Goal: Information Seeking & Learning: Find specific fact

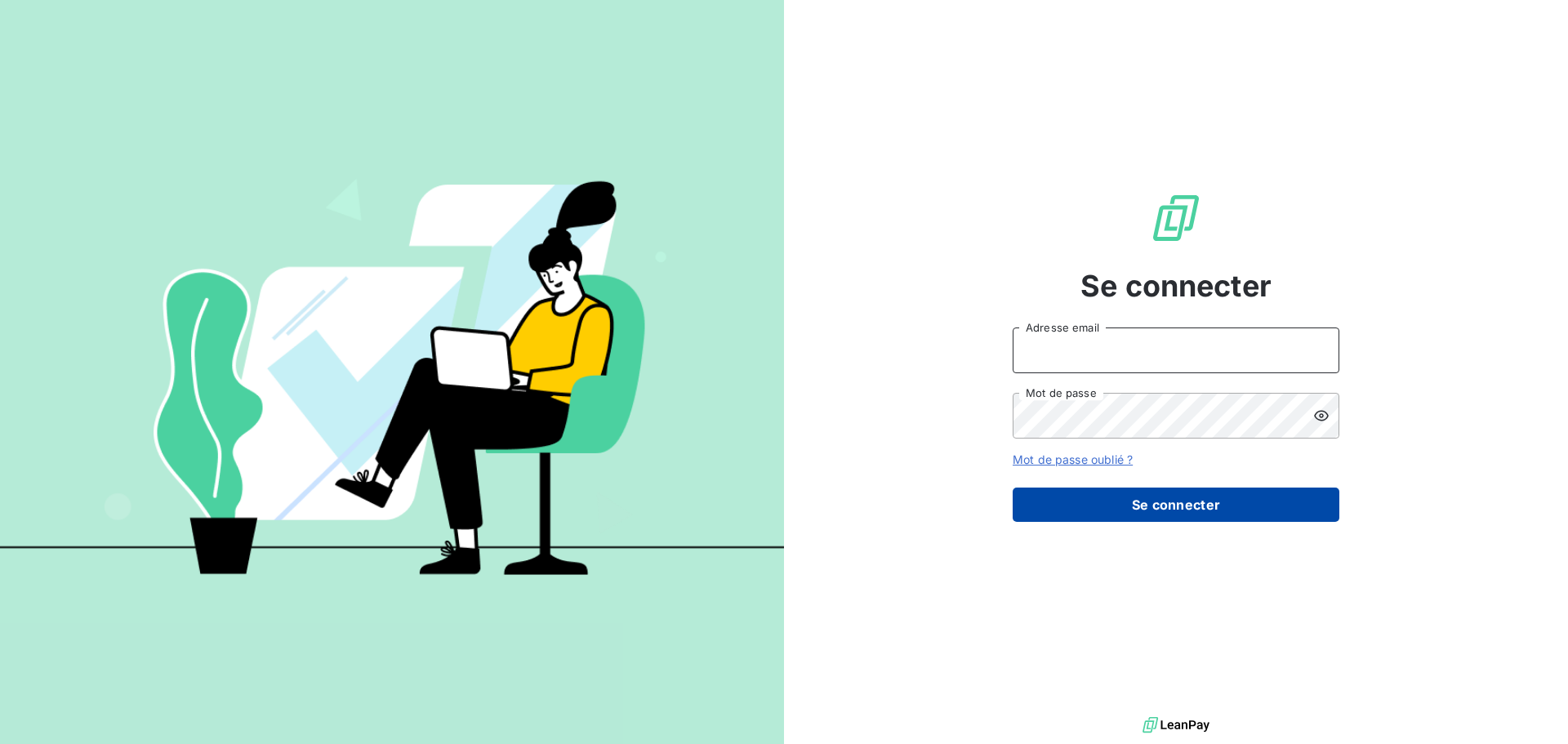
type input "[EMAIL_ADDRESS][DOMAIN_NAME]"
click at [1206, 500] on button "Se connecter" at bounding box center [1175, 505] width 327 height 34
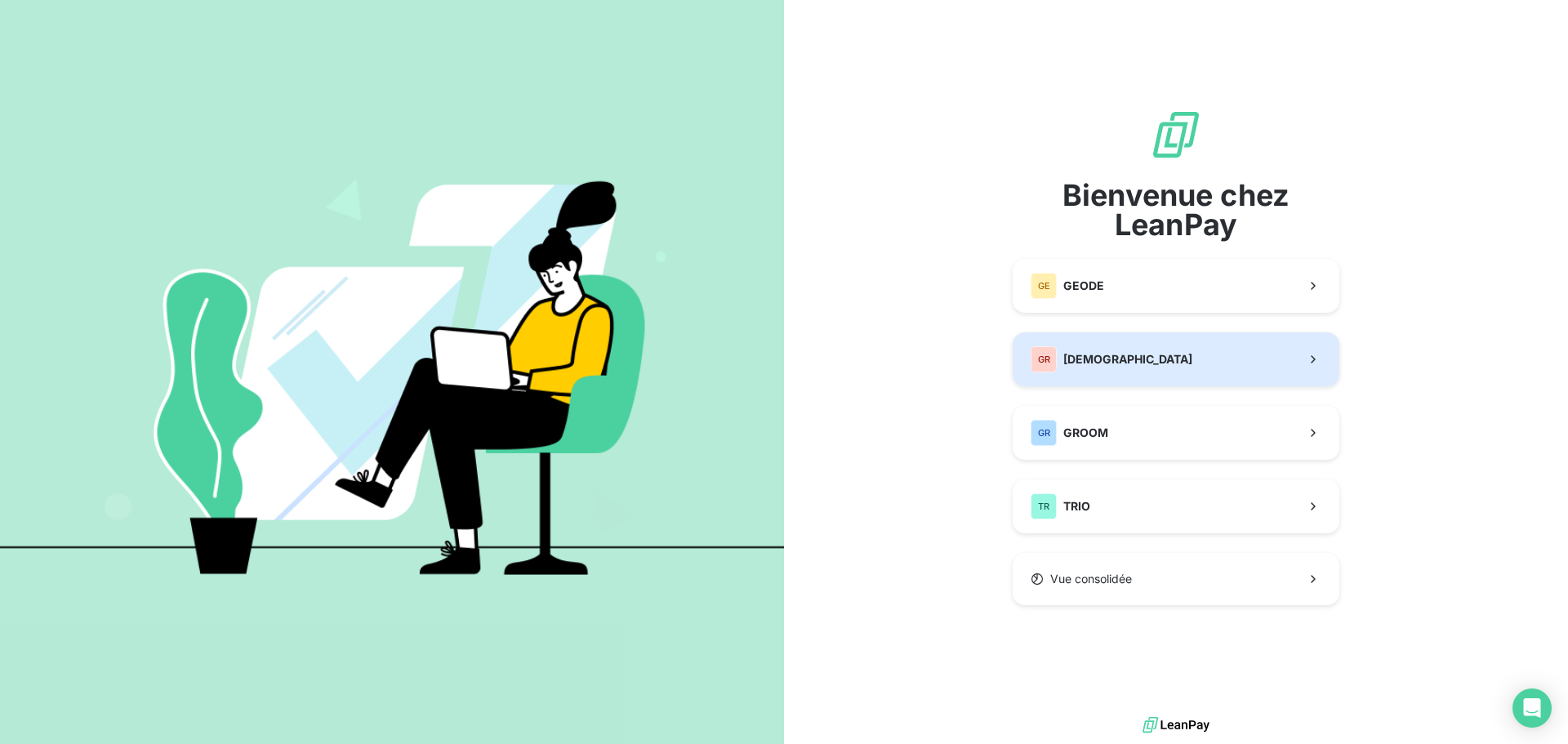
click at [1118, 357] on span "[DEMOGRAPHIC_DATA]" at bounding box center [1127, 359] width 129 height 16
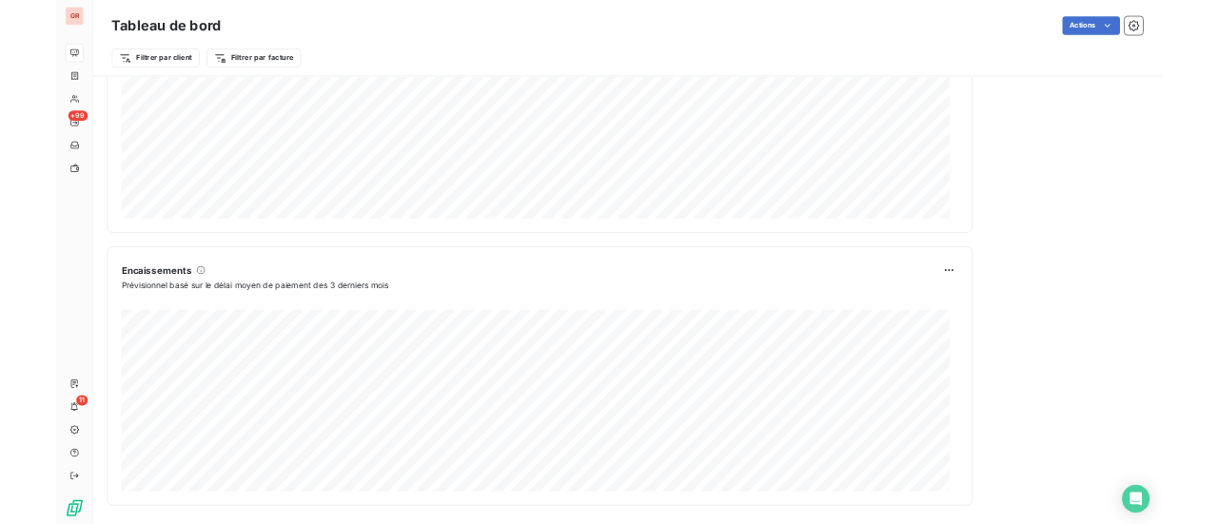
scroll to position [988, 0]
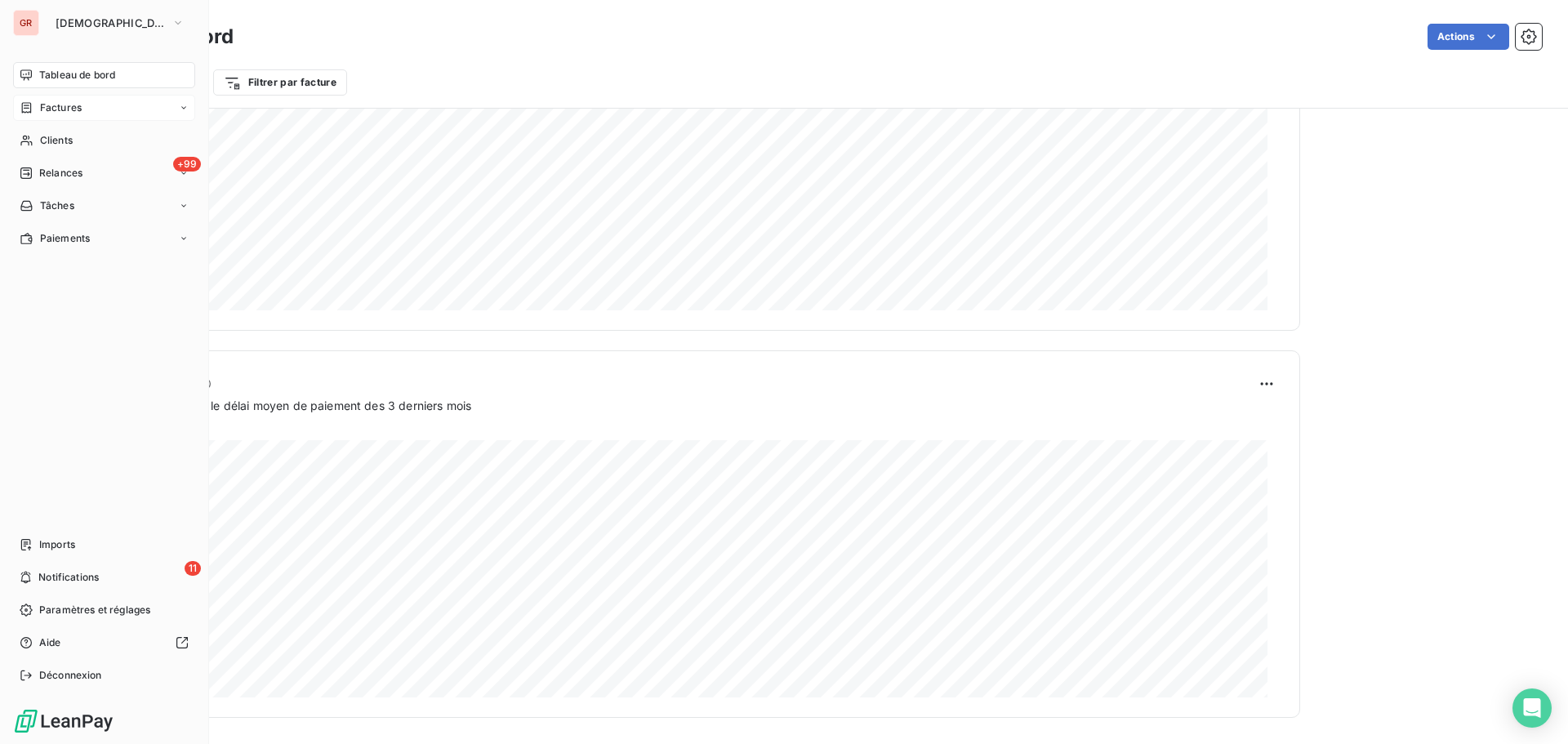
click at [76, 108] on span "Factures" at bounding box center [61, 107] width 42 height 15
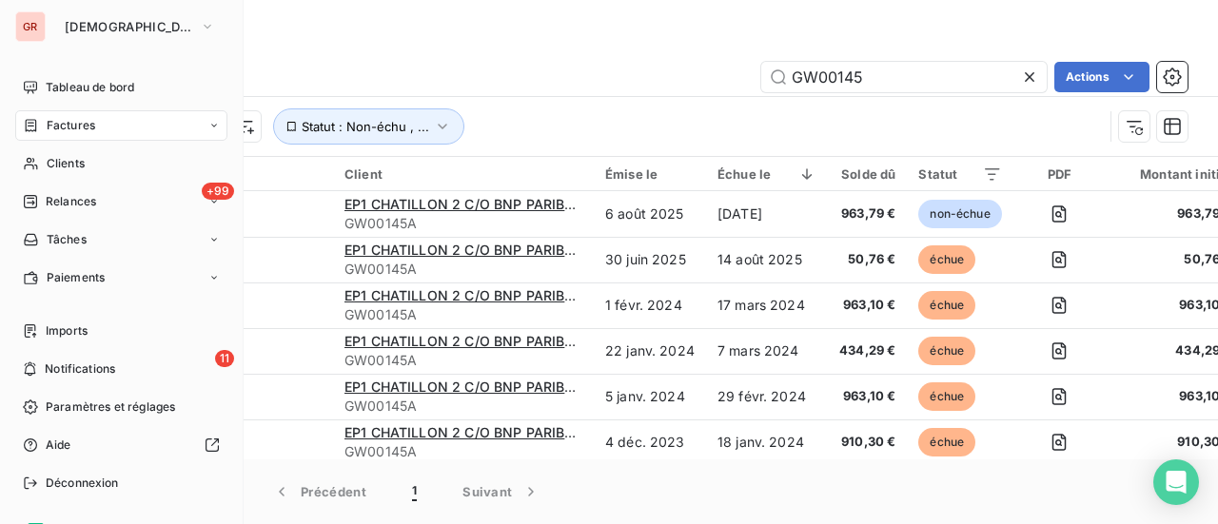
click at [78, 121] on span "Factures" at bounding box center [71, 125] width 49 height 17
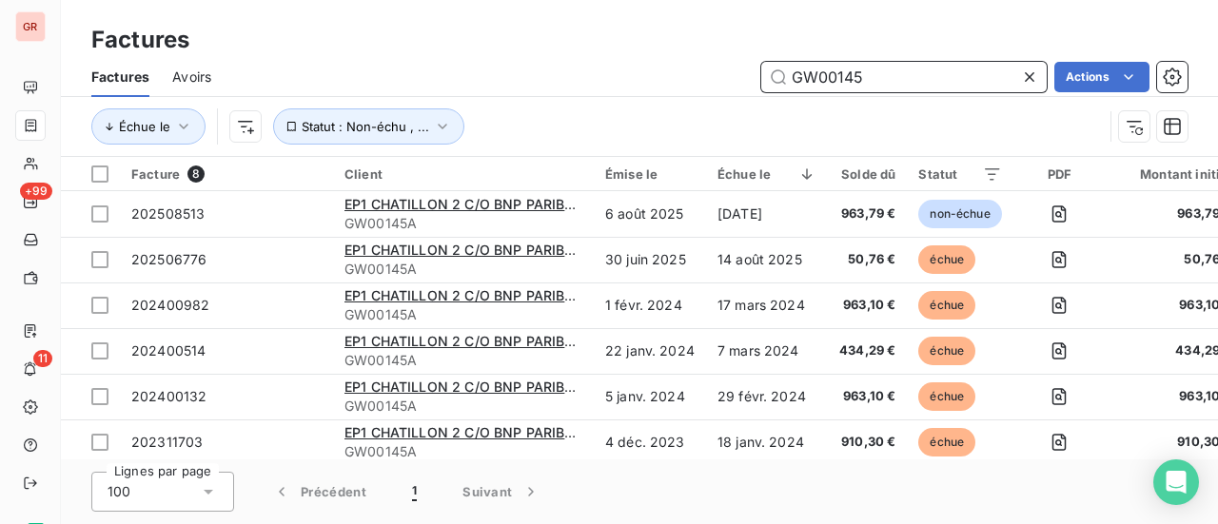
drag, startPoint x: 886, startPoint y: 72, endPoint x: 516, endPoint y: 140, distance: 376.4
click at [552, 130] on div "Factures Avoirs GW00145 Actions Échue le Statut : Non-échu , ..." at bounding box center [639, 106] width 1157 height 99
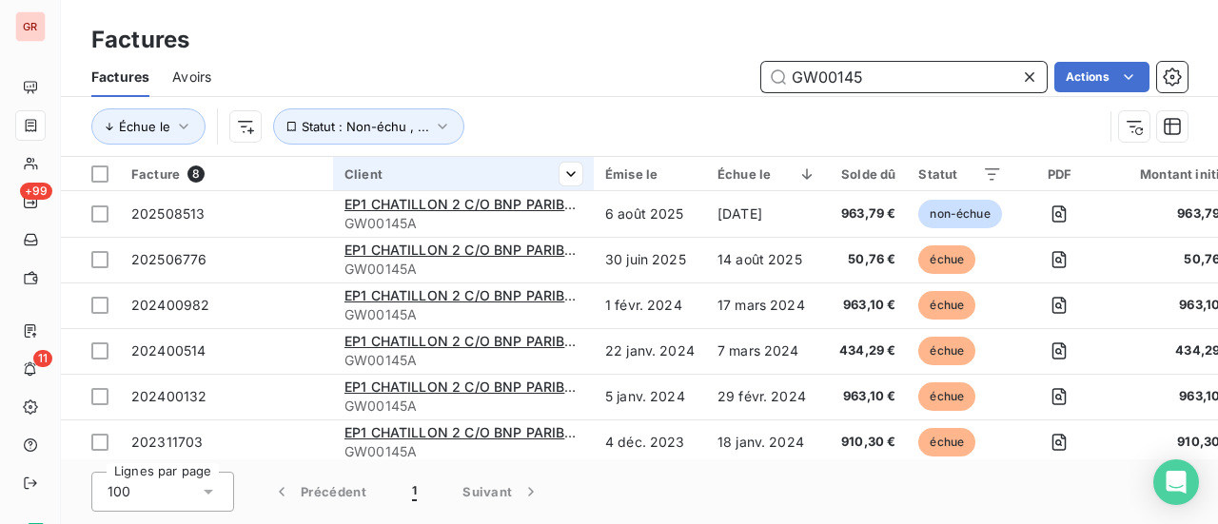
paste input "202506930"
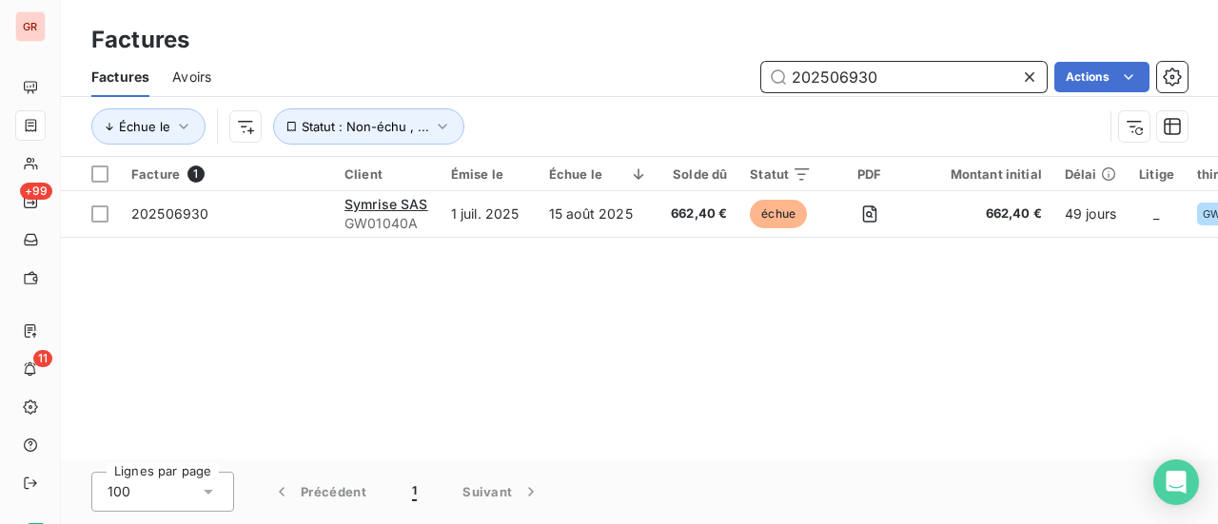
type input "202506930"
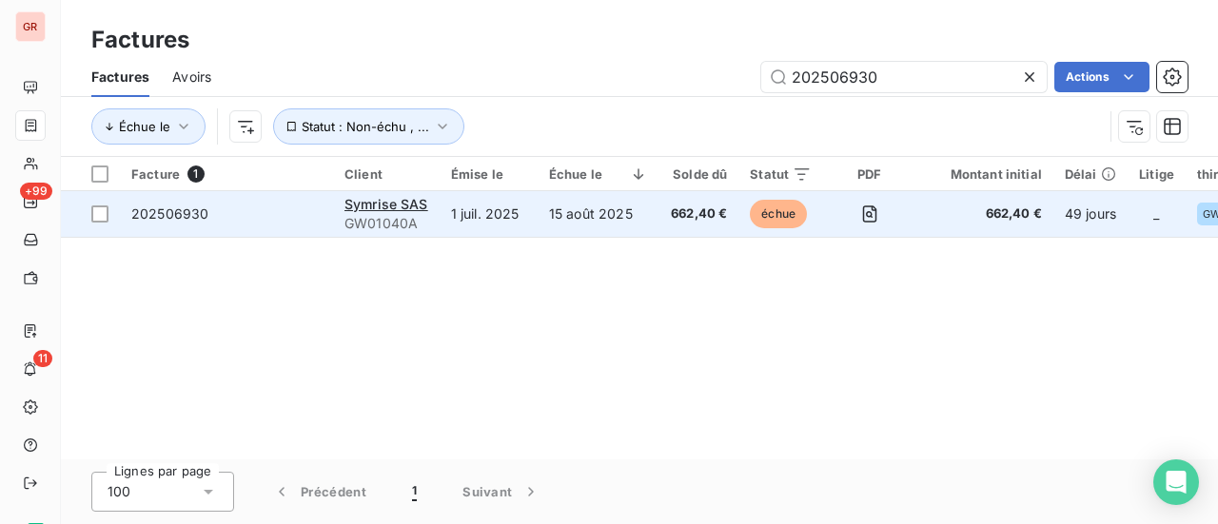
drag, startPoint x: 99, startPoint y: 218, endPoint x: 194, endPoint y: 218, distance: 95.2
click at [99, 218] on div at bounding box center [99, 214] width 17 height 17
click at [193, 218] on span "202506930" at bounding box center [169, 214] width 77 height 16
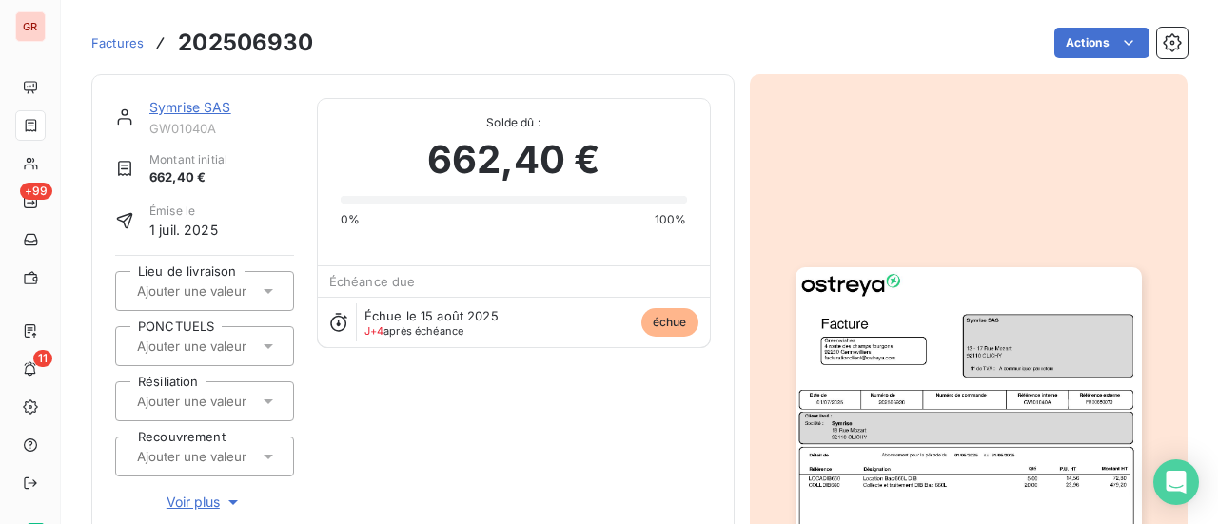
click at [211, 107] on link "Symrise SAS" at bounding box center [190, 107] width 82 height 16
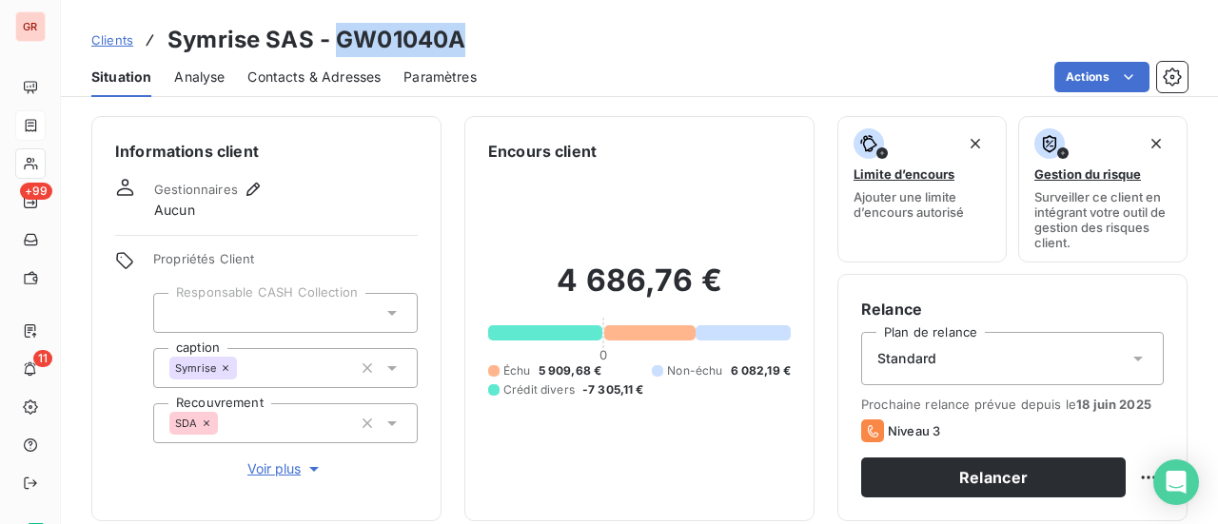
drag, startPoint x: 468, startPoint y: 37, endPoint x: 335, endPoint y: 49, distance: 133.8
click at [335, 49] on div "Clients Symrise SAS - GW01040A" at bounding box center [639, 40] width 1157 height 34
copy h3 "GW01040A"
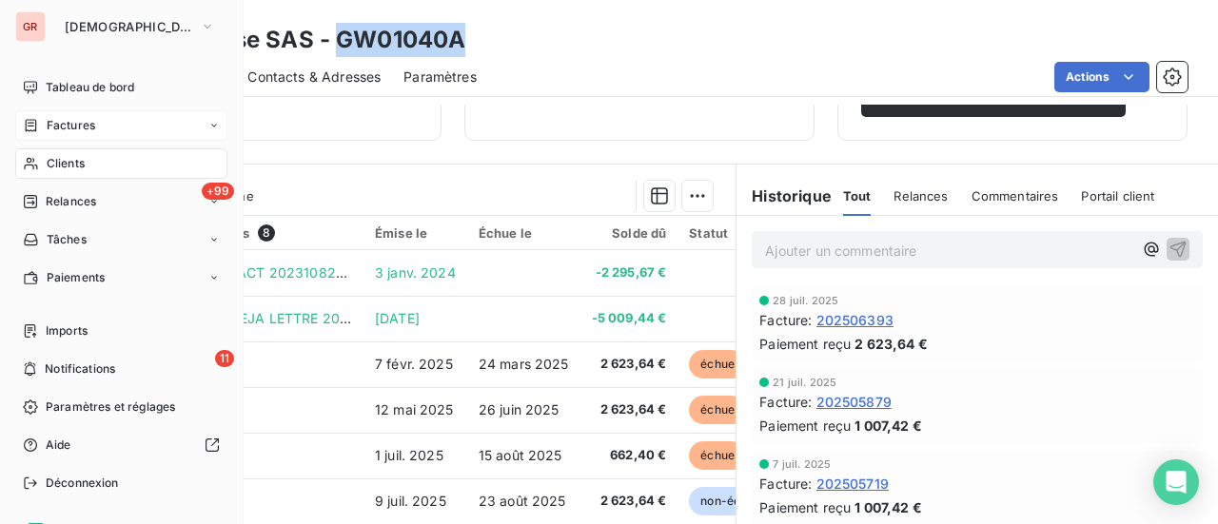
click at [84, 120] on span "Factures" at bounding box center [71, 125] width 49 height 17
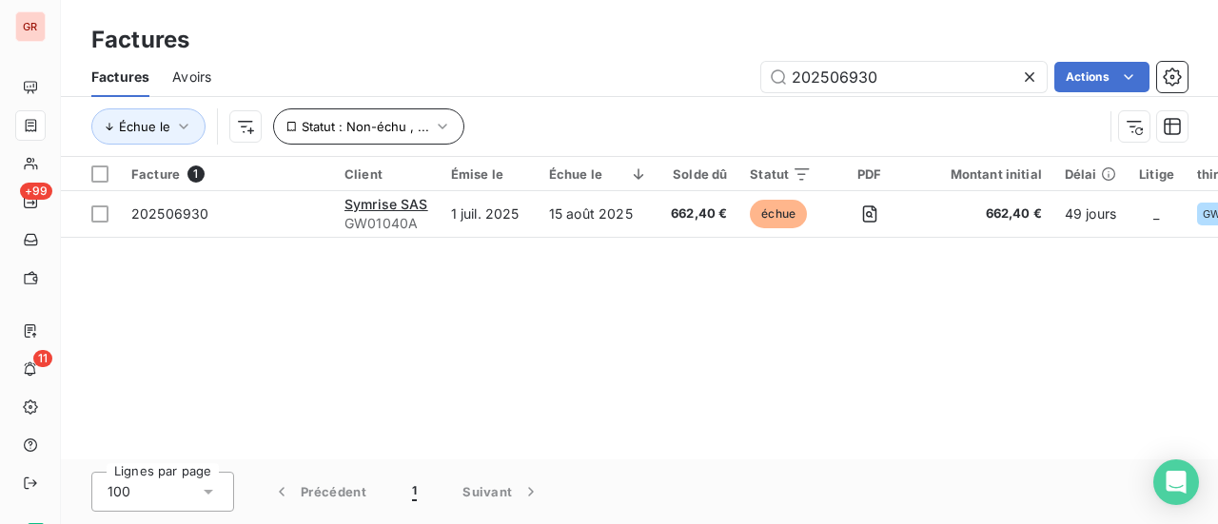
drag, startPoint x: 906, startPoint y: 75, endPoint x: 368, endPoint y: 127, distance: 540.3
click at [460, 104] on div "Factures Avoirs 202506930 Actions Échue le Statut : Non-échu , ..." at bounding box center [639, 106] width 1157 height 99
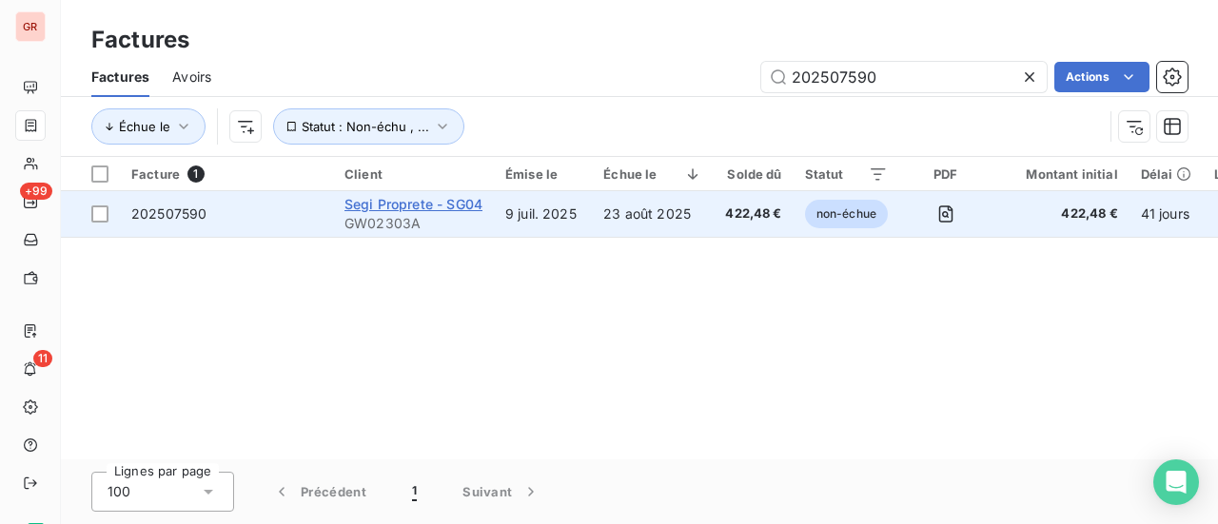
type input "202507590"
click at [406, 210] on span "Segi Proprete - SG04" at bounding box center [414, 204] width 138 height 16
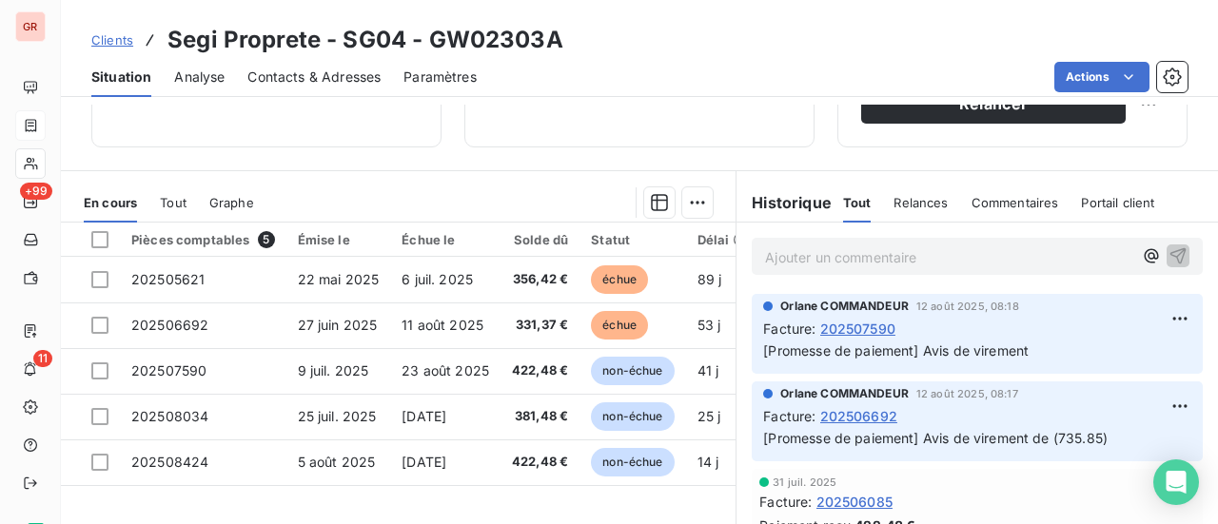
scroll to position [381, 0]
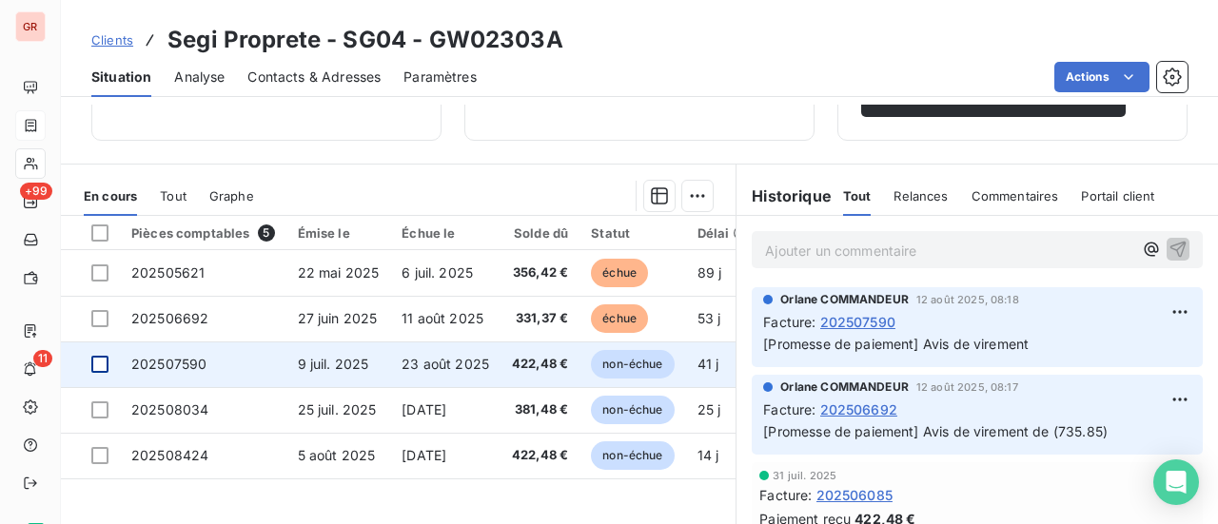
click at [97, 365] on div at bounding box center [99, 364] width 17 height 17
click at [184, 361] on span "202507590" at bounding box center [168, 364] width 75 height 16
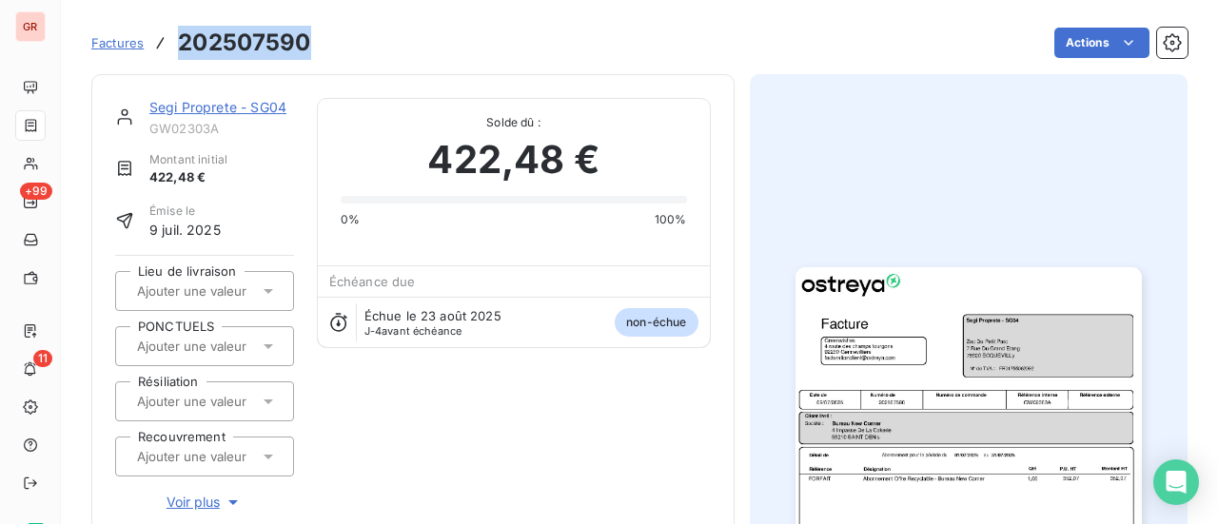
drag, startPoint x: 311, startPoint y: 48, endPoint x: 181, endPoint y: 53, distance: 130.5
click at [181, 53] on div "Factures 202507590 Actions" at bounding box center [639, 43] width 1097 height 40
click at [234, 112] on link "Segi Proprete - SG04" at bounding box center [217, 107] width 137 height 16
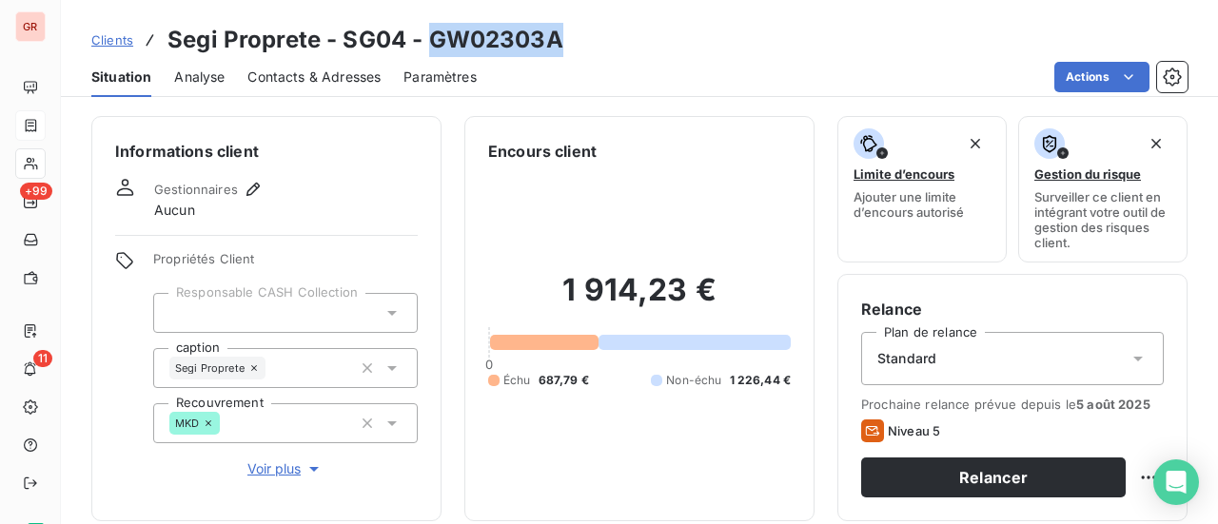
drag, startPoint x: 560, startPoint y: 41, endPoint x: 430, endPoint y: 45, distance: 129.5
click at [430, 44] on div "Clients Segi Proprete - SG04 - GW02303A" at bounding box center [639, 40] width 1157 height 34
copy h3 "GW02303A"
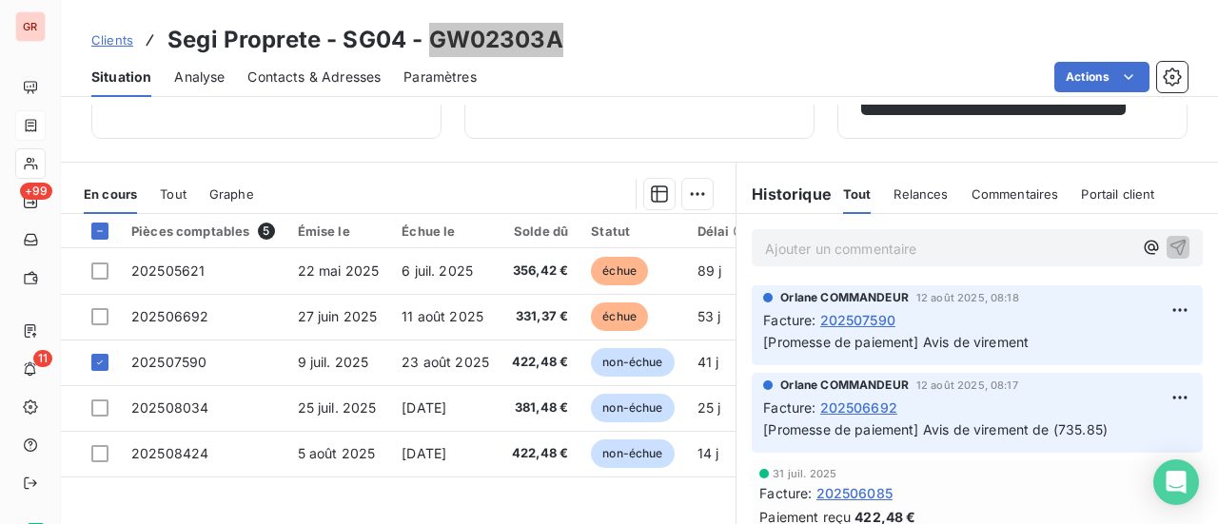
scroll to position [208, 0]
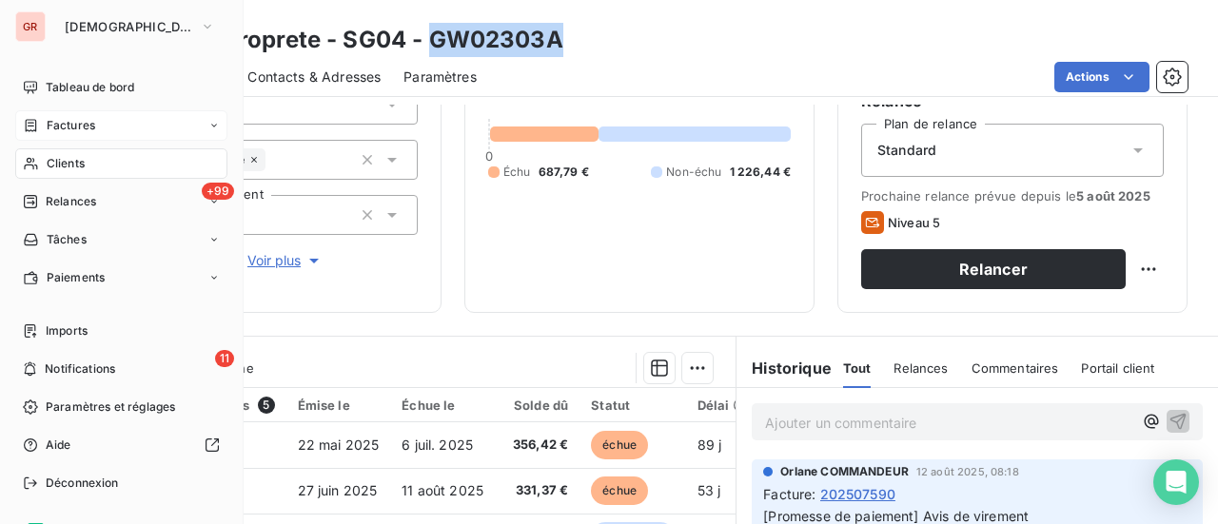
click at [89, 125] on span "Factures" at bounding box center [71, 125] width 49 height 17
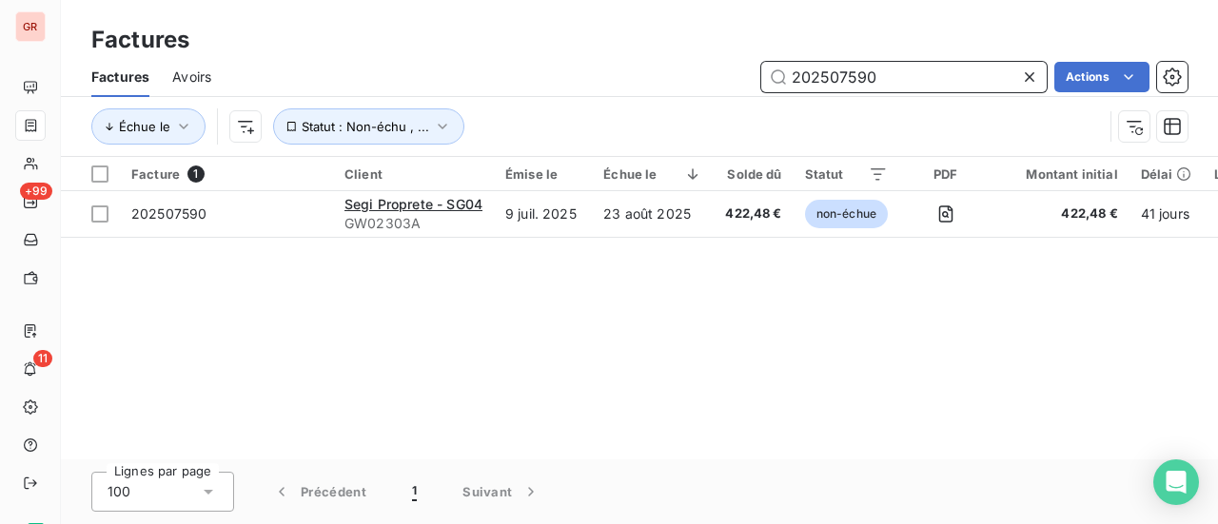
drag, startPoint x: 883, startPoint y: 79, endPoint x: 470, endPoint y: 104, distance: 413.9
click at [552, 103] on div "Factures Avoirs 202507590 Actions Échue le Statut : Non-échu , ..." at bounding box center [639, 106] width 1157 height 99
paste input "814"
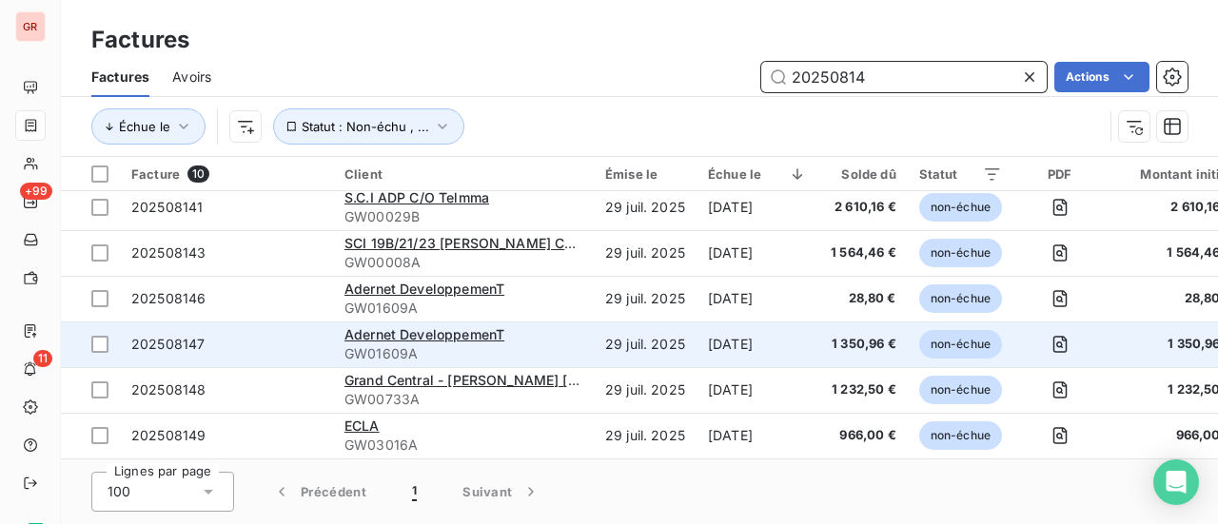
scroll to position [196, 0]
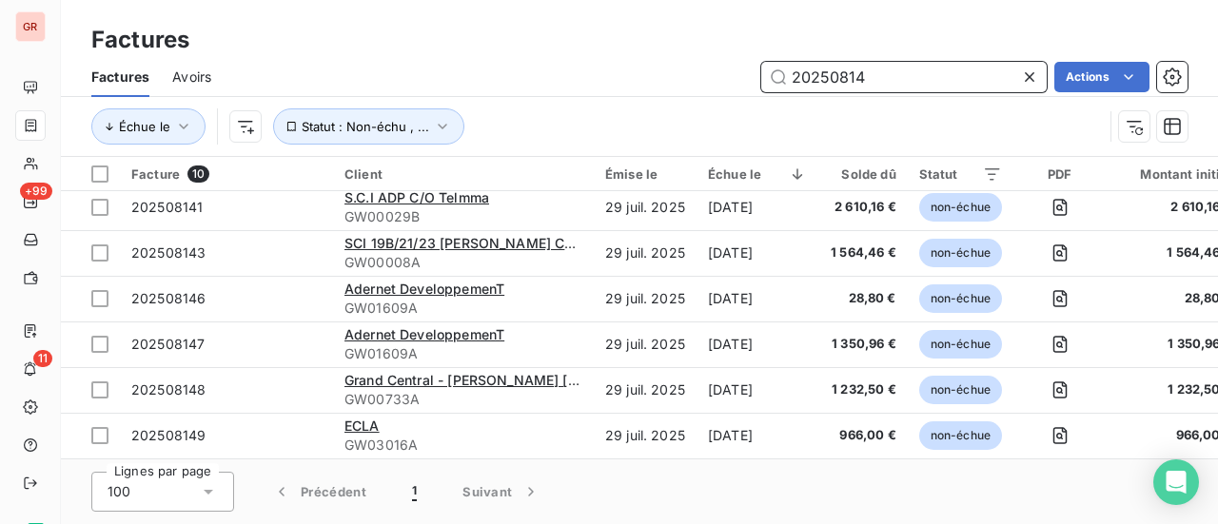
drag, startPoint x: 883, startPoint y: 81, endPoint x: 633, endPoint y: 89, distance: 250.5
click at [672, 87] on div "20250814 Actions" at bounding box center [711, 77] width 954 height 30
paste input "7590"
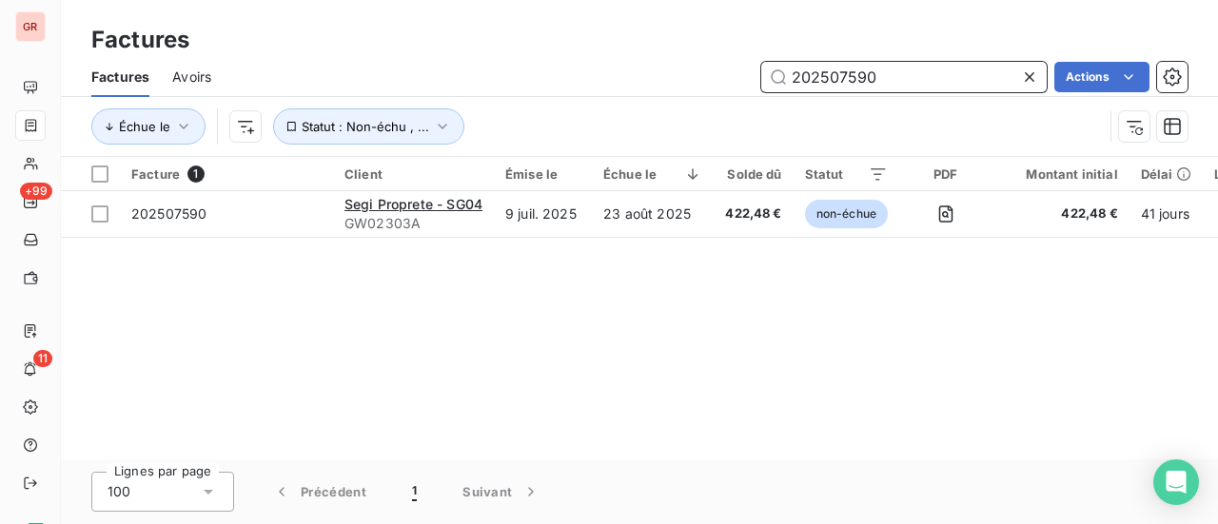
scroll to position [0, 0]
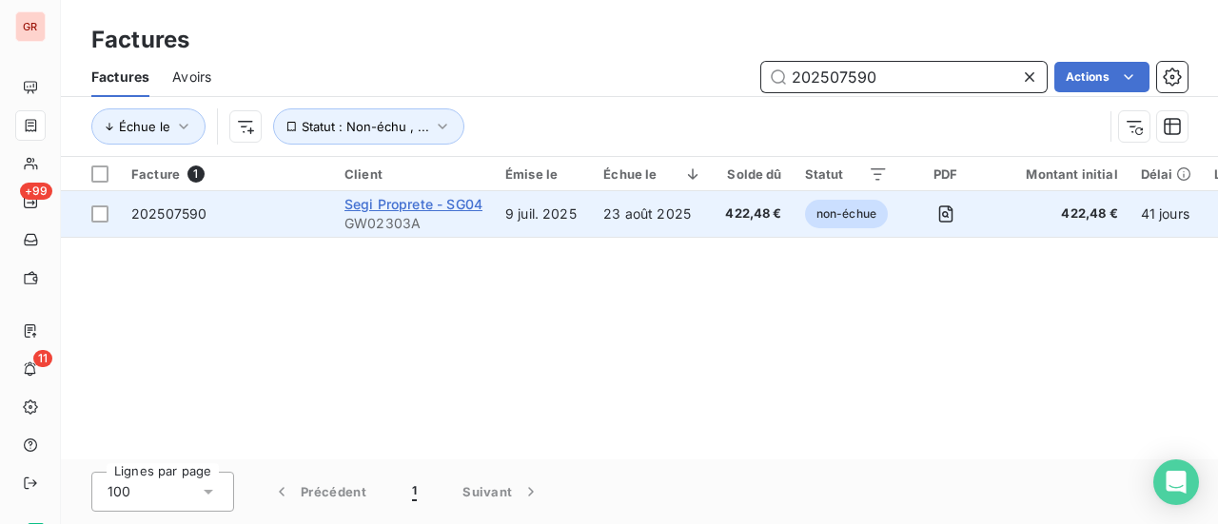
type input "202507590"
click at [409, 202] on span "Segi Proprete - SG04" at bounding box center [414, 204] width 138 height 16
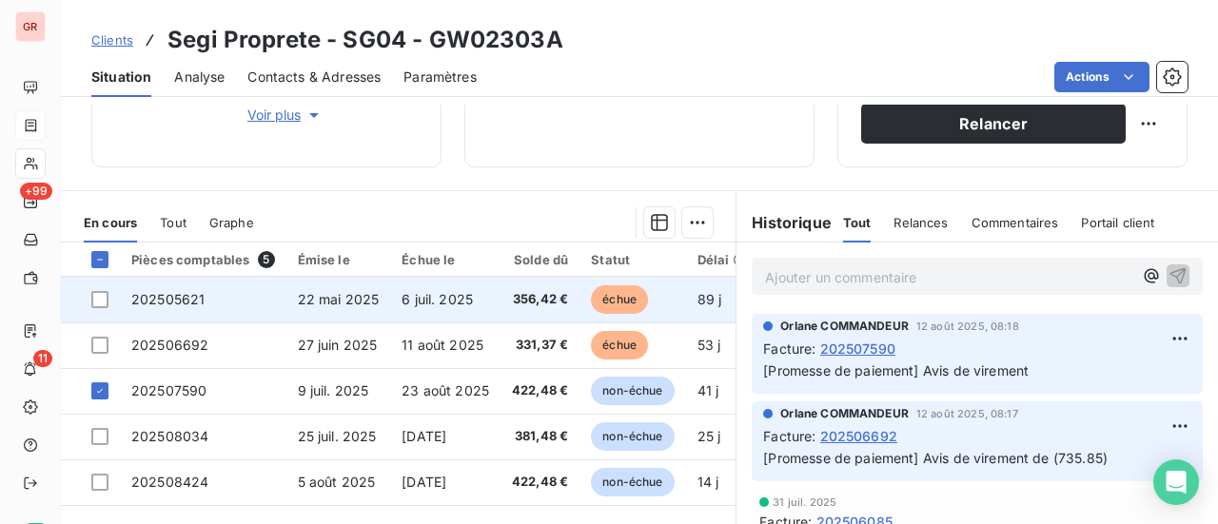
scroll to position [381, 0]
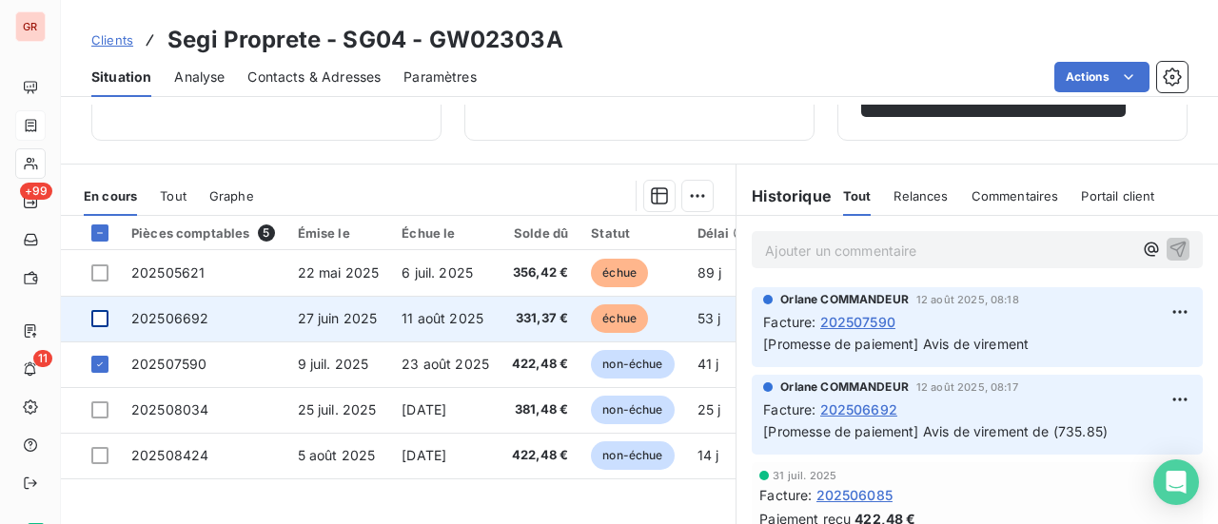
click at [97, 320] on div at bounding box center [99, 318] width 17 height 17
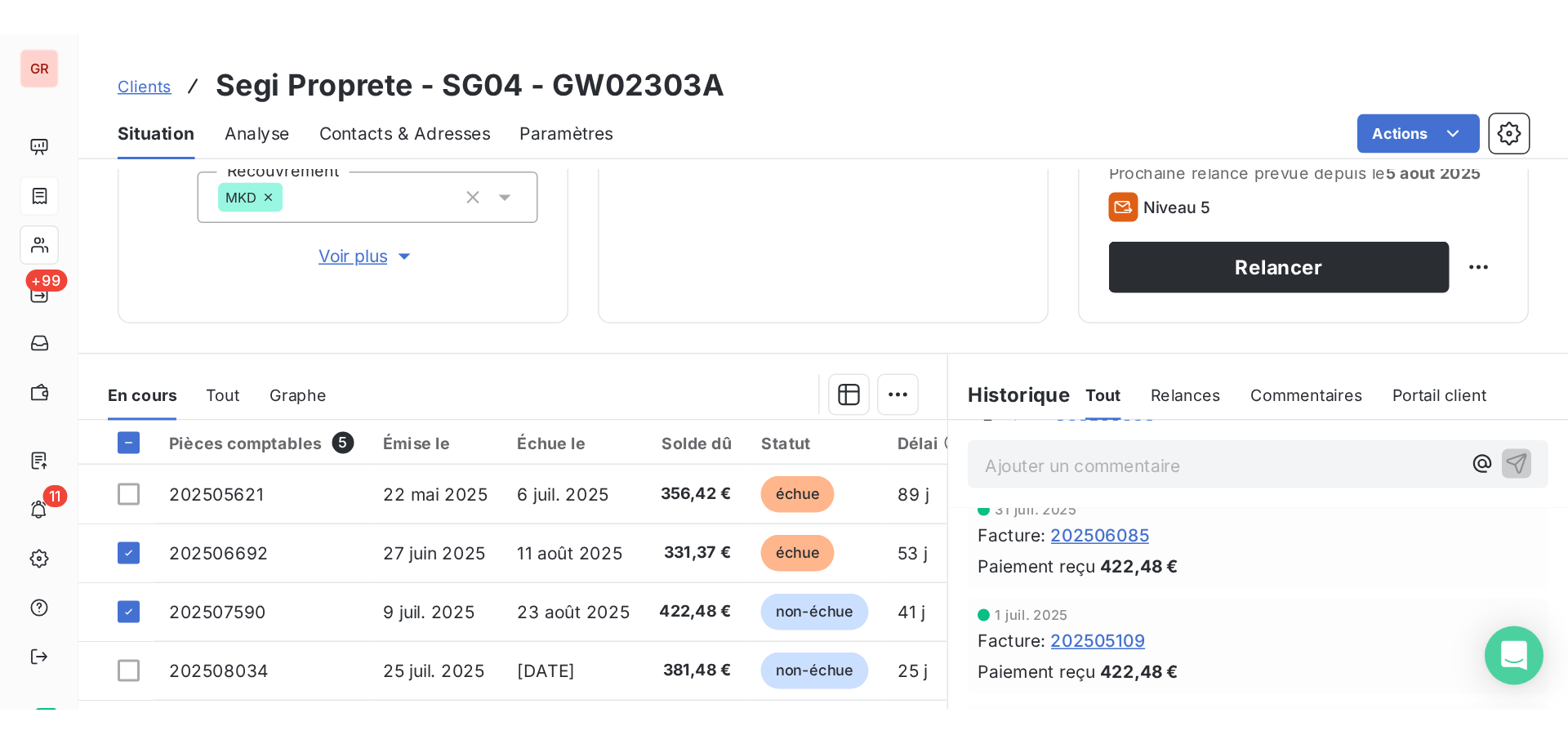
scroll to position [178, 0]
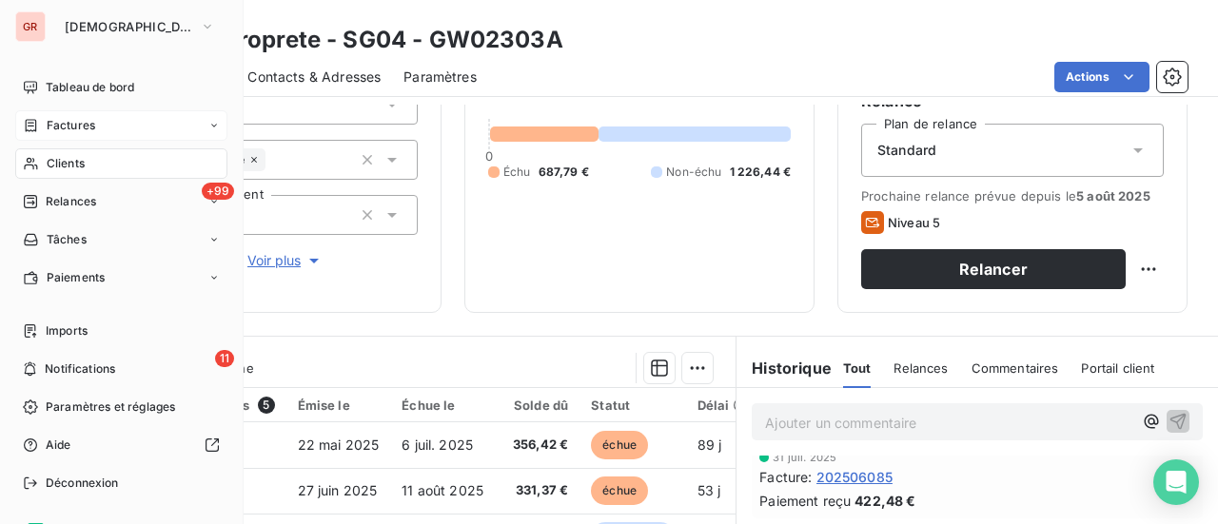
click at [72, 123] on span "Factures" at bounding box center [71, 125] width 49 height 17
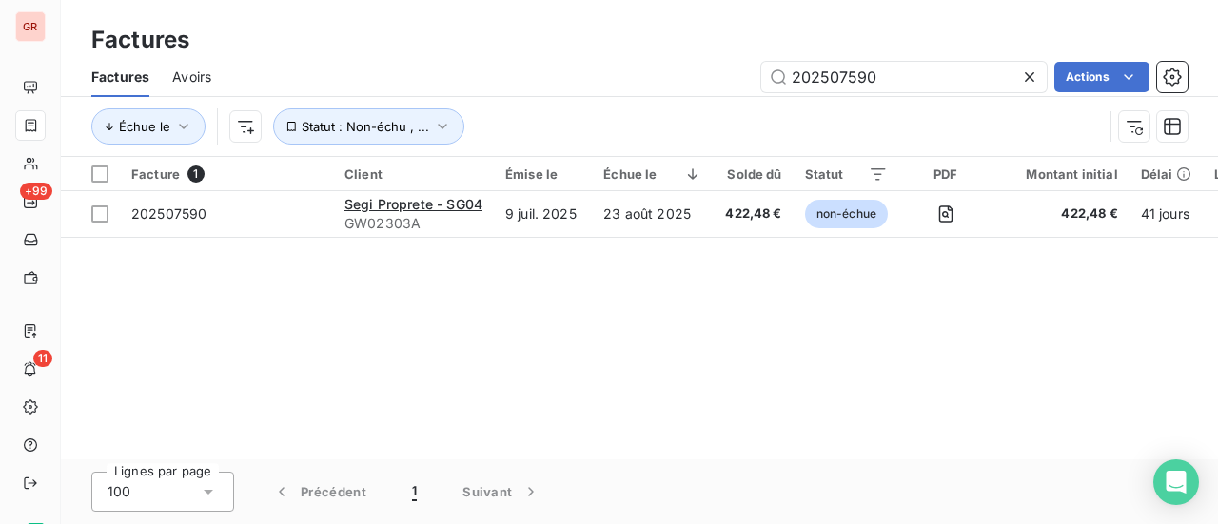
drag, startPoint x: 898, startPoint y: 75, endPoint x: 571, endPoint y: 102, distance: 327.6
click at [585, 101] on div "Factures Avoirs 202507590 Actions Échue le Statut : Non-échu , ..." at bounding box center [639, 106] width 1157 height 99
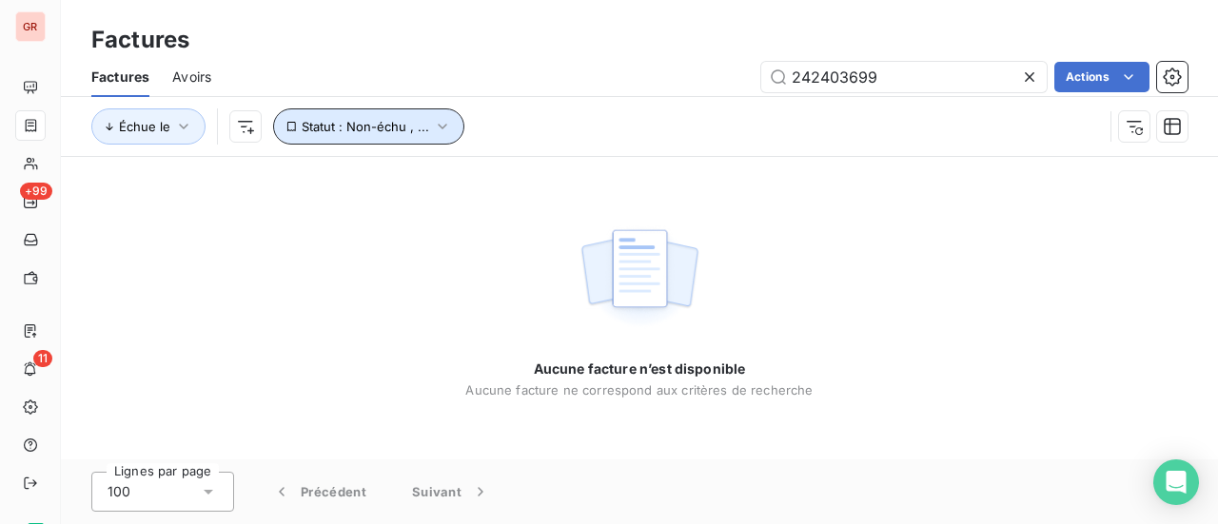
click at [435, 129] on icon "button" at bounding box center [442, 126] width 19 height 19
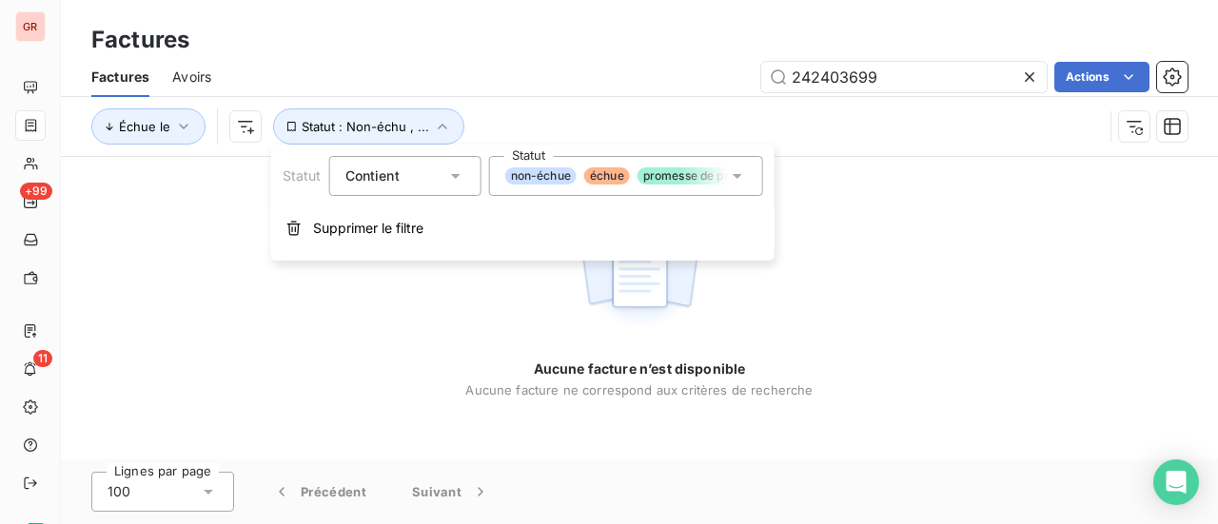
click at [738, 180] on icon at bounding box center [737, 176] width 19 height 19
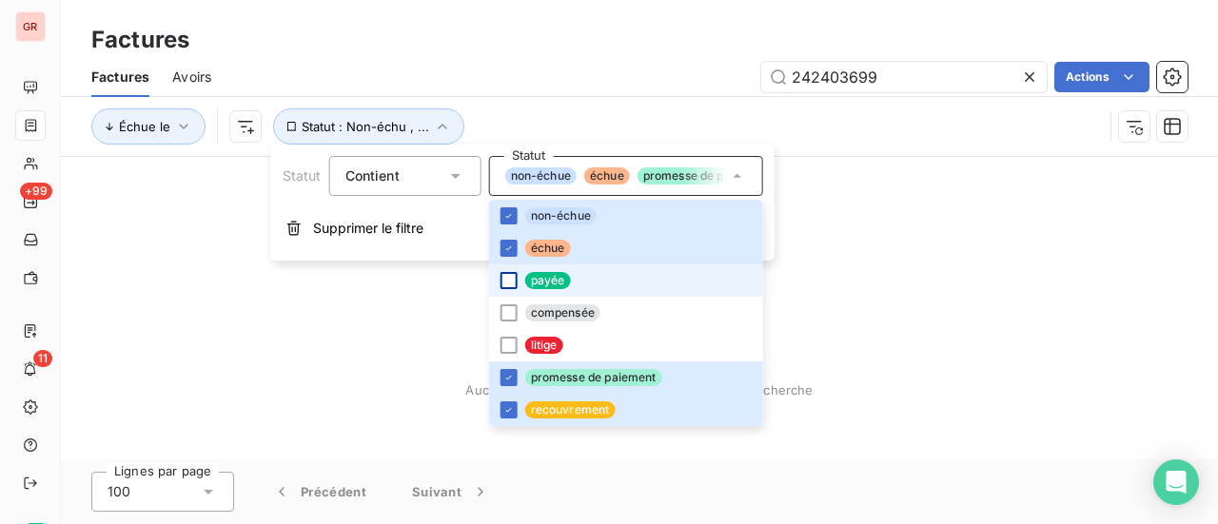
click at [512, 283] on div at bounding box center [509, 280] width 17 height 17
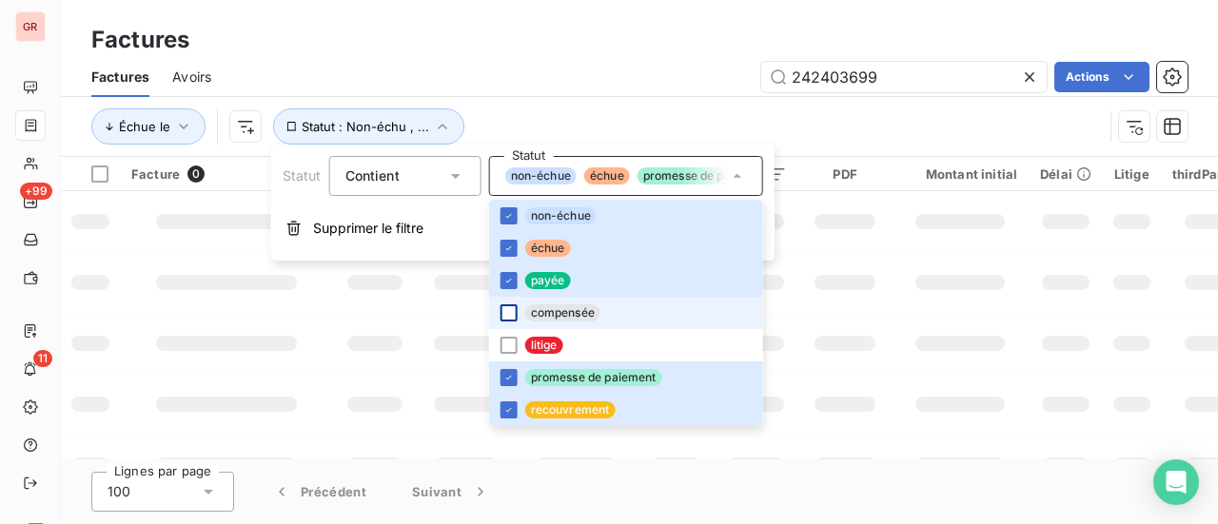
click at [507, 315] on div at bounding box center [509, 313] width 17 height 17
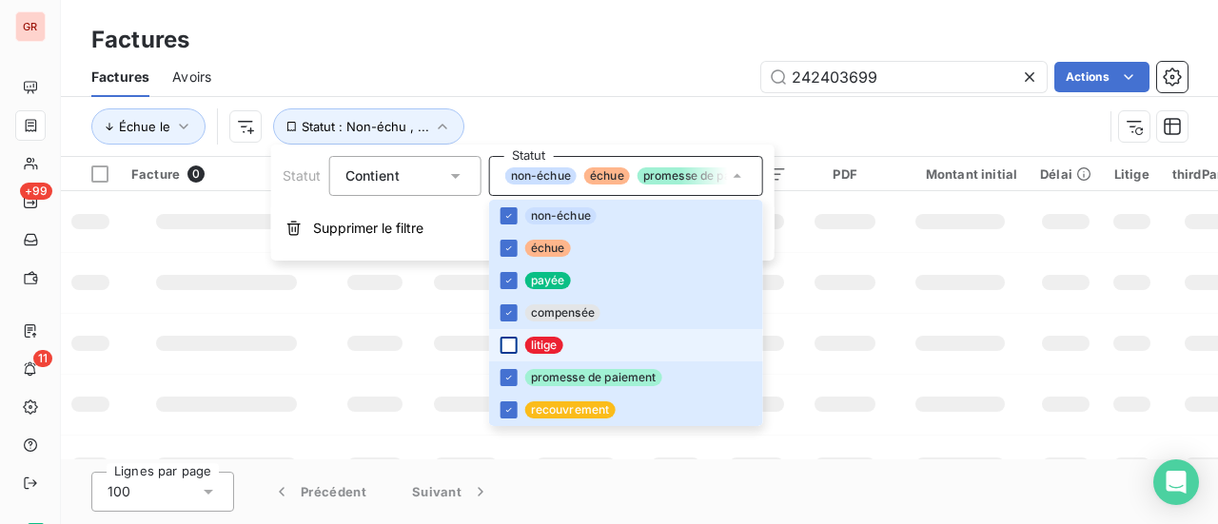
click at [511, 346] on div at bounding box center [509, 345] width 17 height 17
click at [963, 297] on td at bounding box center [960, 282] width 137 height 61
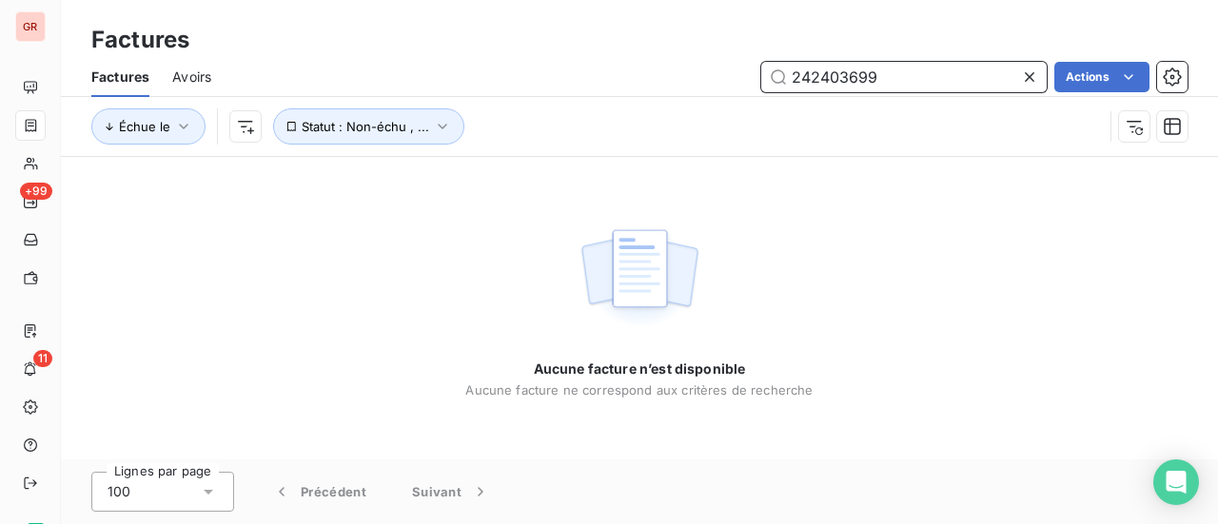
click at [895, 73] on input "242403699" at bounding box center [905, 77] width 286 height 30
drag, startPoint x: 927, startPoint y: 83, endPoint x: 663, endPoint y: 96, distance: 265.0
click at [674, 96] on div "Factures Avoirs 242403699 Actions" at bounding box center [639, 77] width 1157 height 40
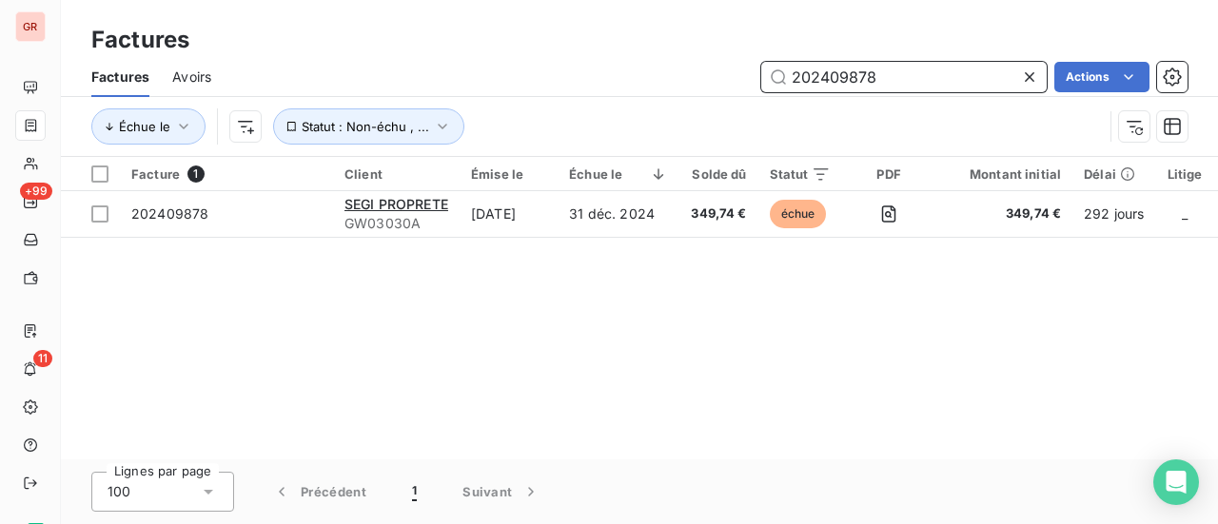
type input "202409878"
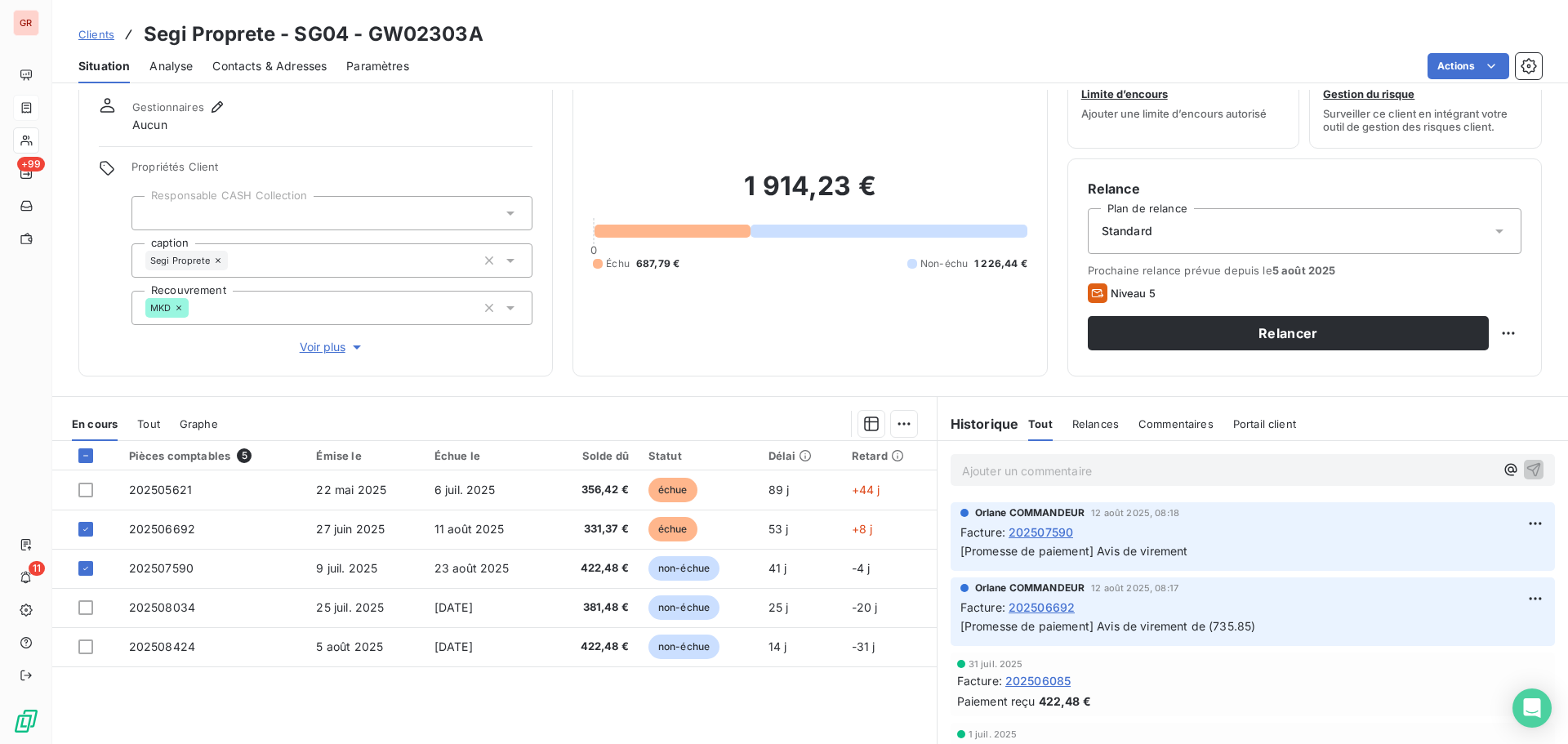
scroll to position [116, 0]
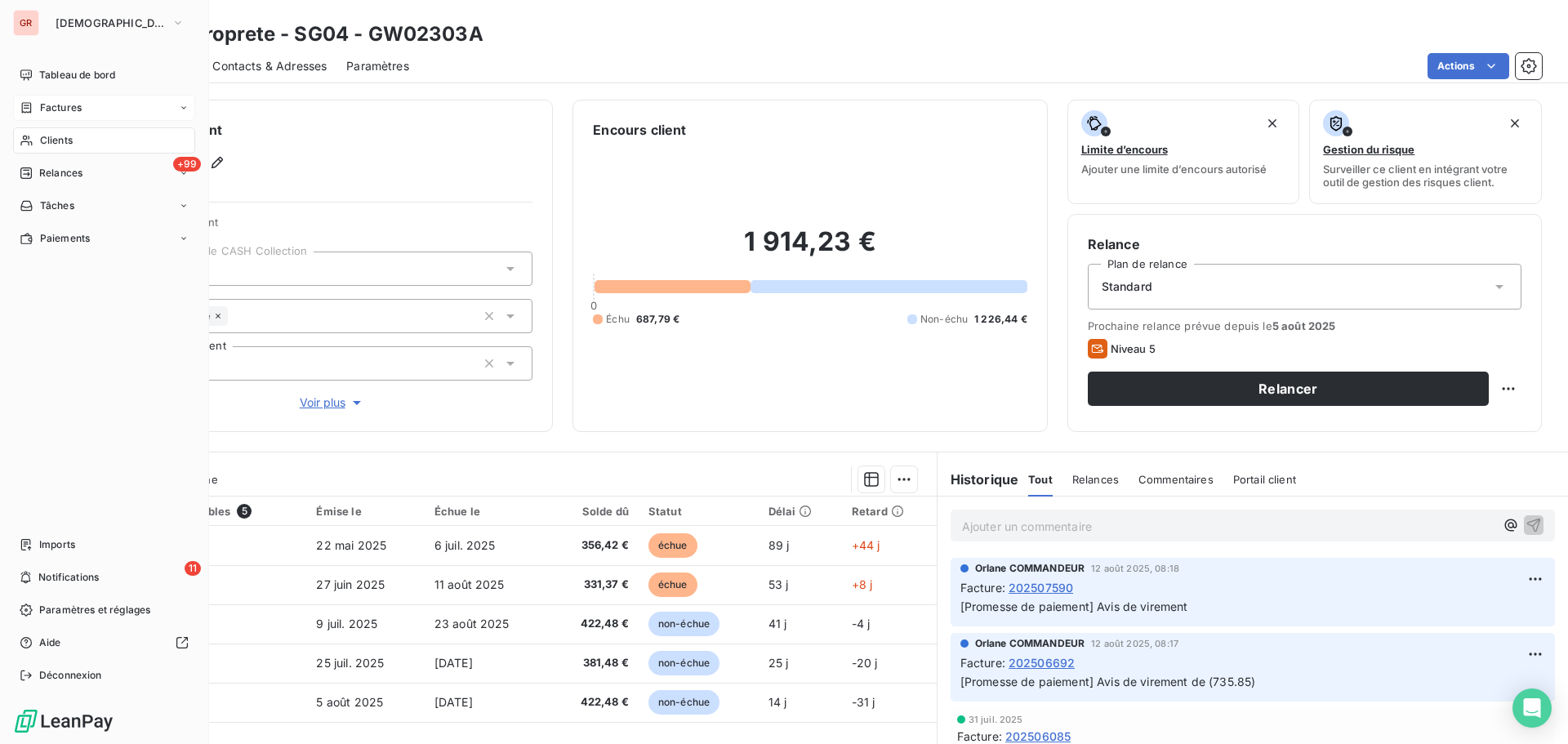
click at [71, 141] on span "Clients" at bounding box center [57, 140] width 33 height 15
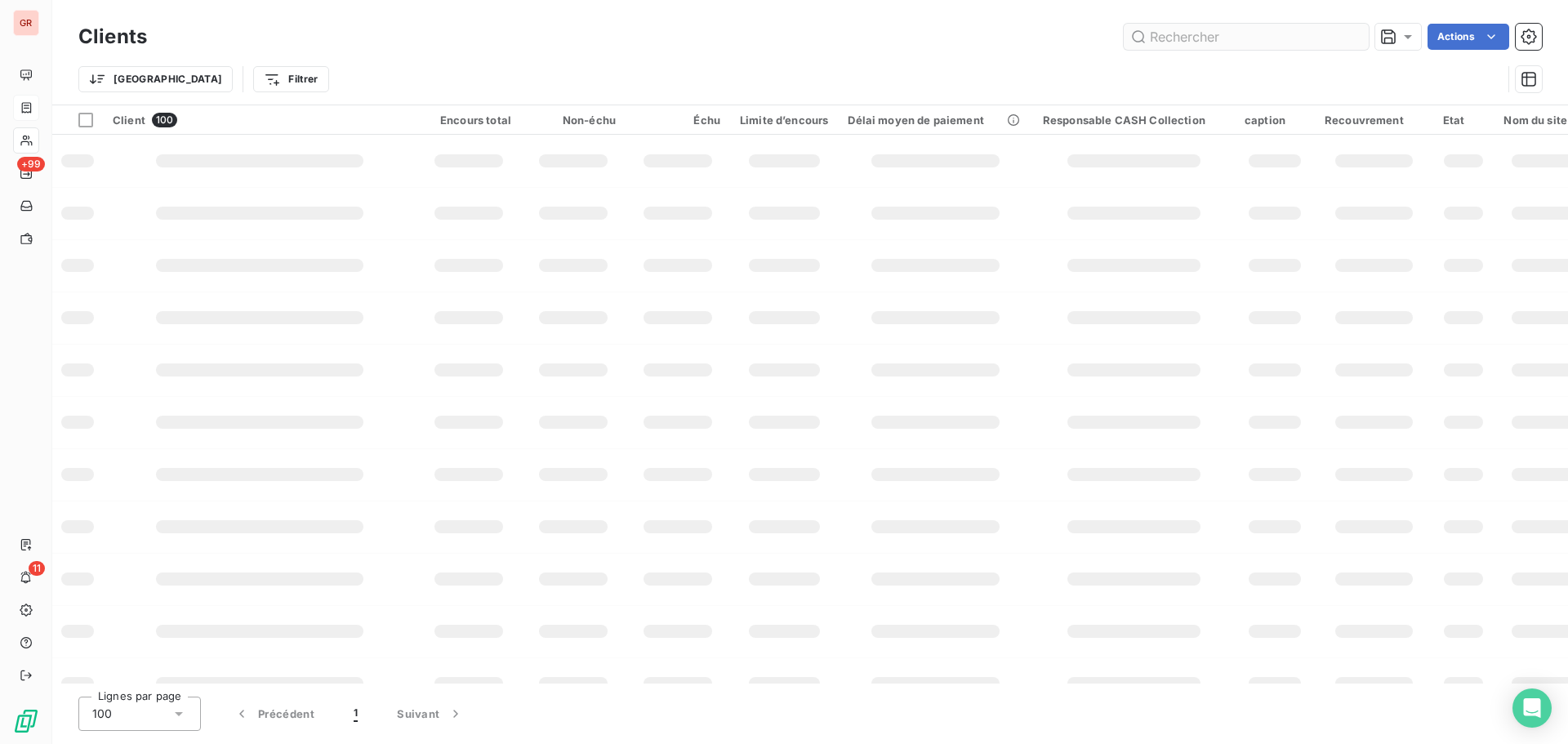
click at [1197, 35] on input "text" at bounding box center [1246, 37] width 245 height 26
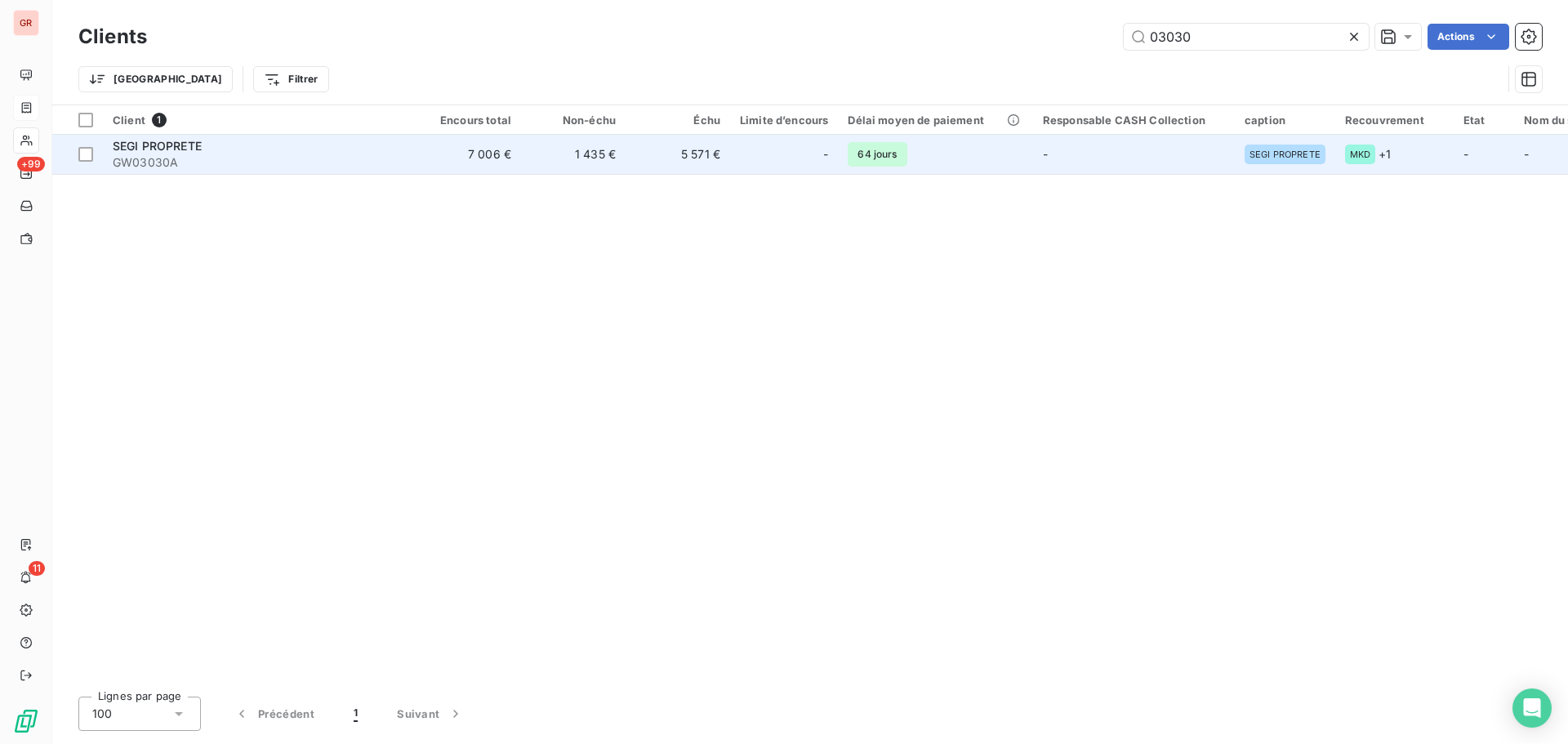
type input "03030"
click at [156, 173] on td "SEGI PROPRETE GW03030A" at bounding box center [260, 154] width 314 height 39
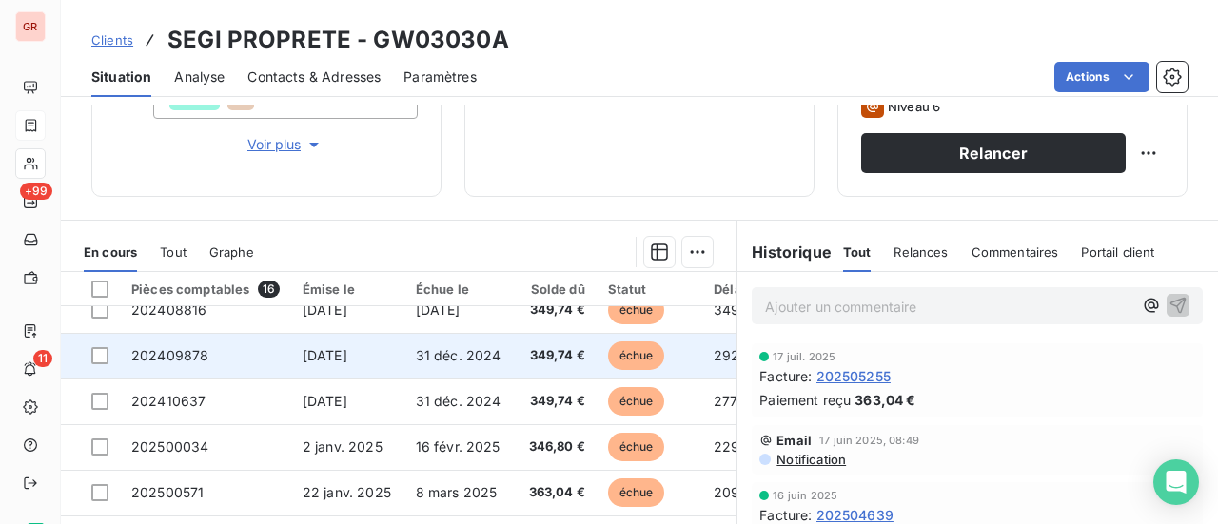
scroll to position [95, 0]
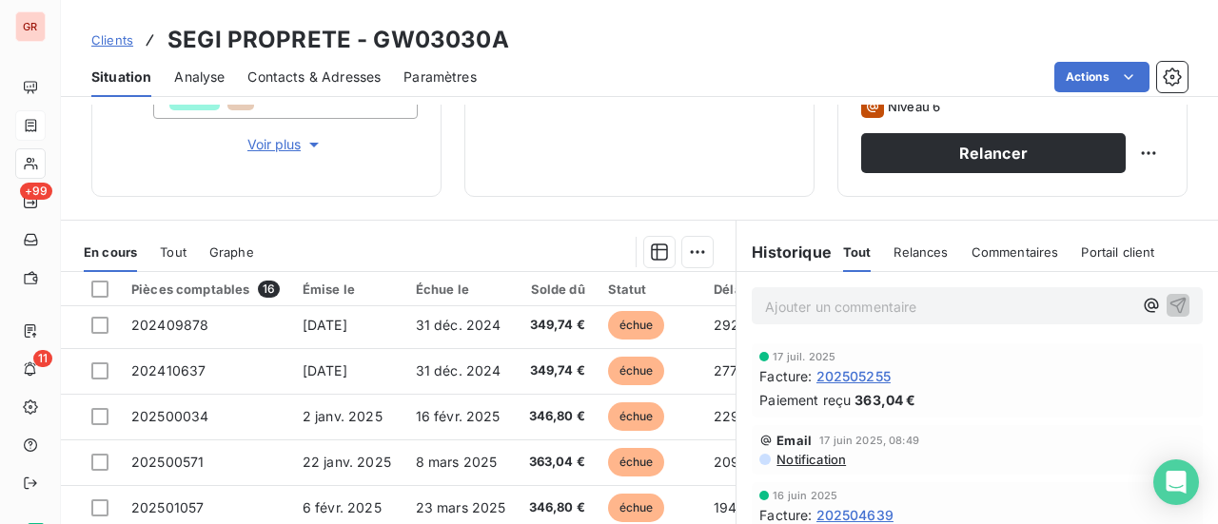
click at [177, 245] on span "Tout" at bounding box center [173, 252] width 27 height 15
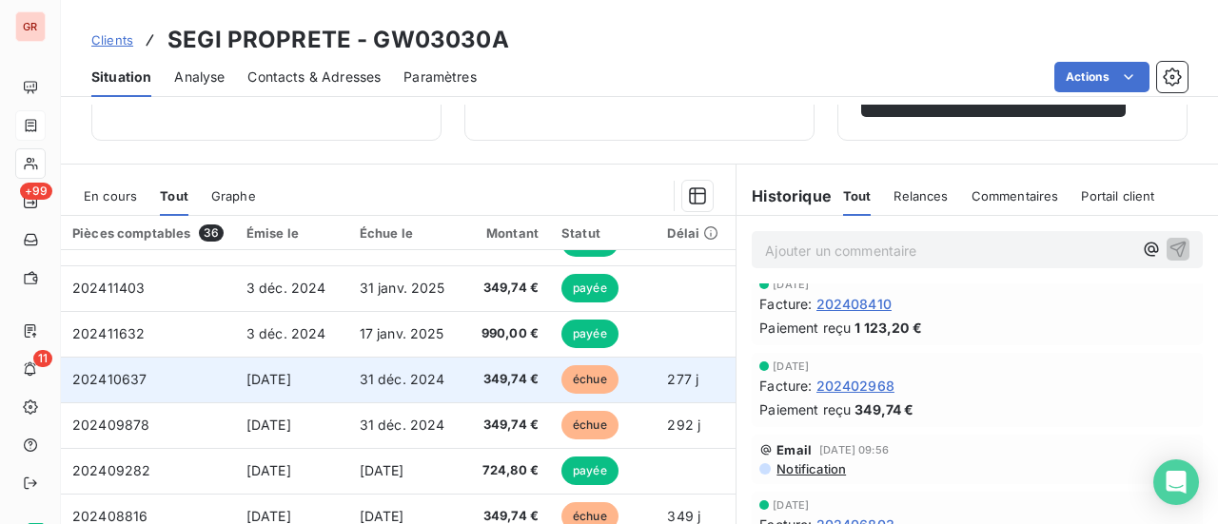
scroll to position [818, 0]
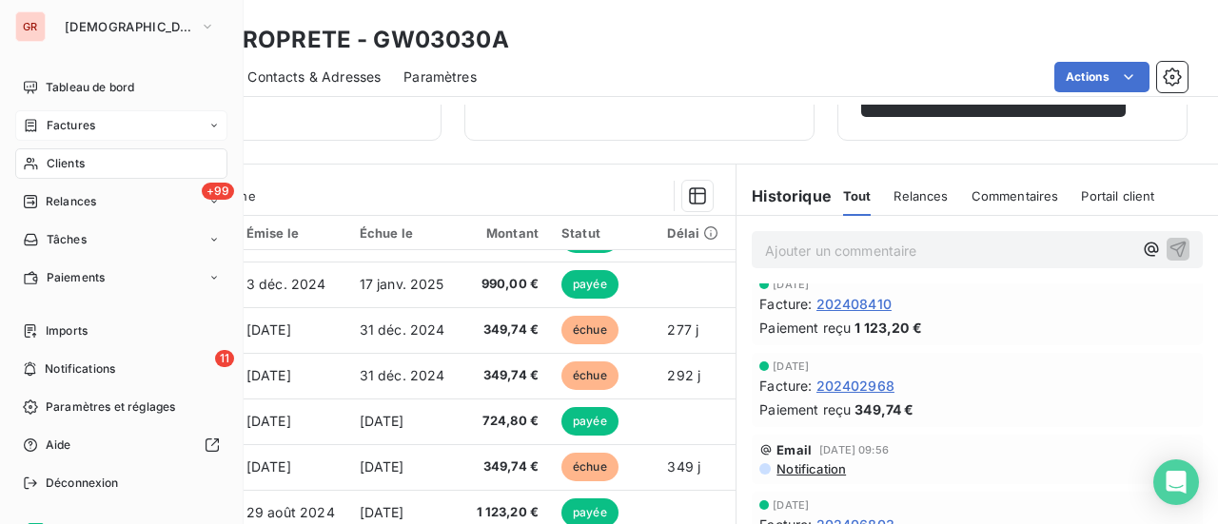
click at [78, 128] on span "Factures" at bounding box center [71, 125] width 49 height 17
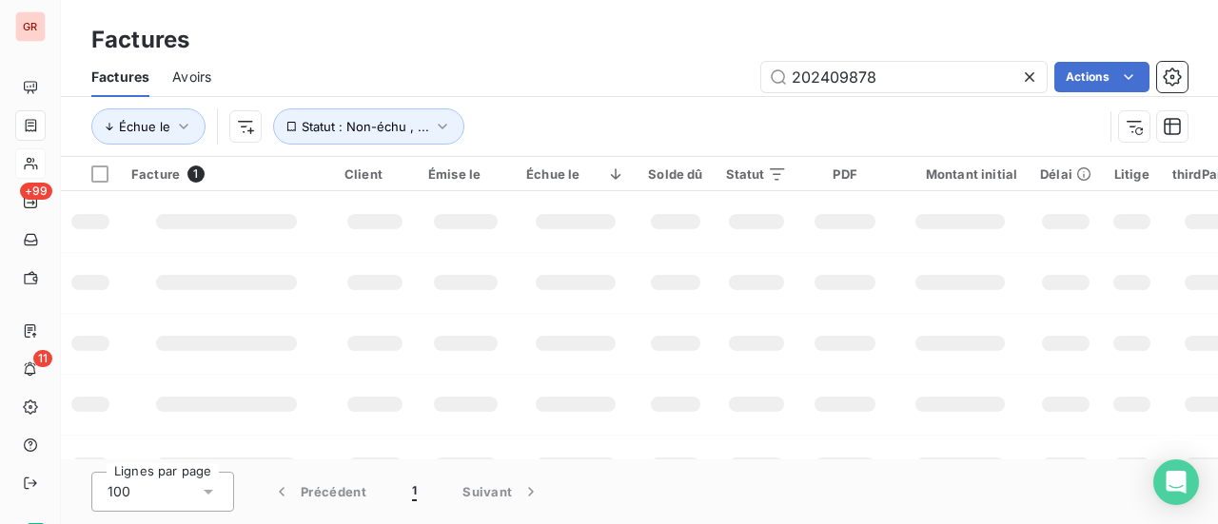
drag, startPoint x: 893, startPoint y: 83, endPoint x: 584, endPoint y: 83, distance: 308.4
click at [584, 83] on div "202409878 Actions" at bounding box center [711, 77] width 954 height 30
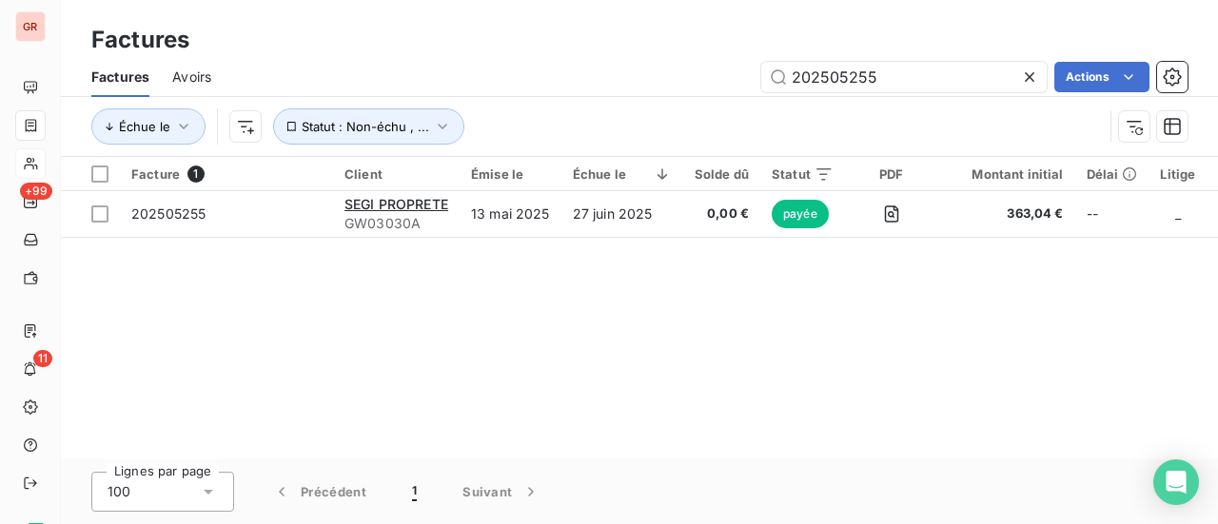
type input "202505255"
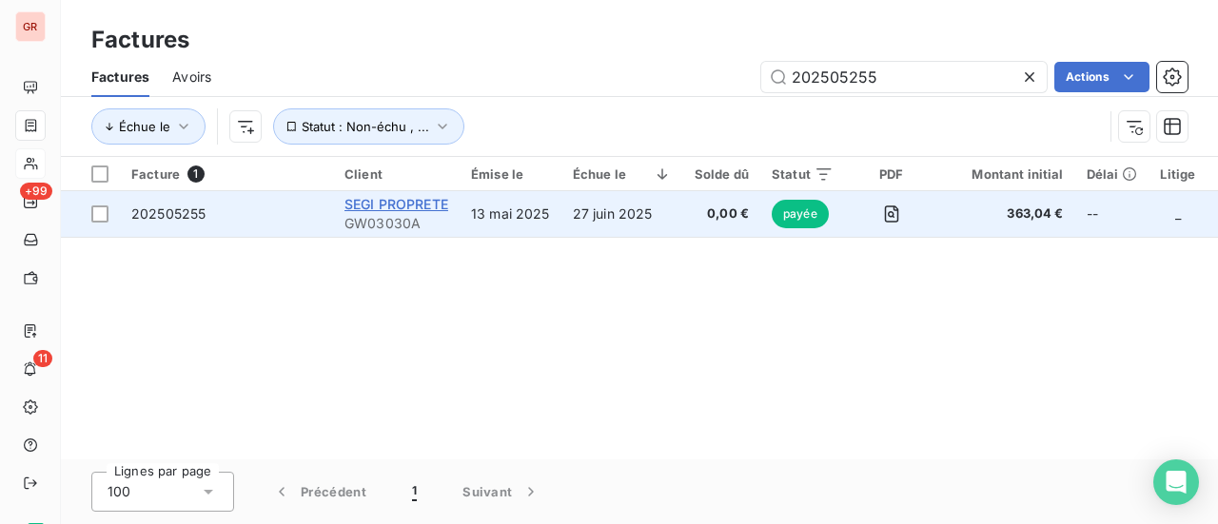
click at [425, 198] on span "SEGI PROPRETE" at bounding box center [397, 204] width 104 height 16
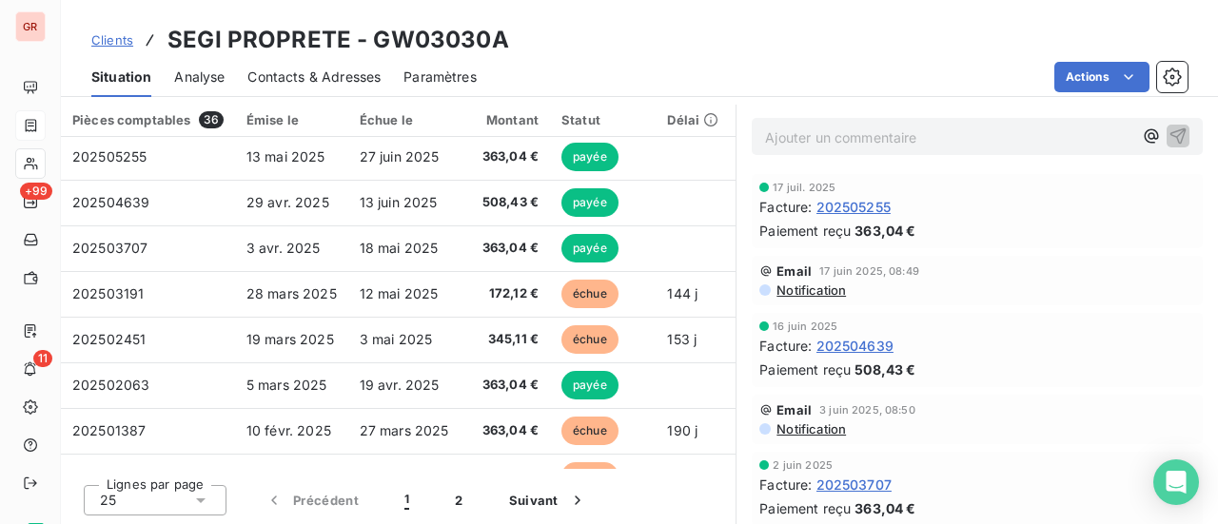
scroll to position [286, 0]
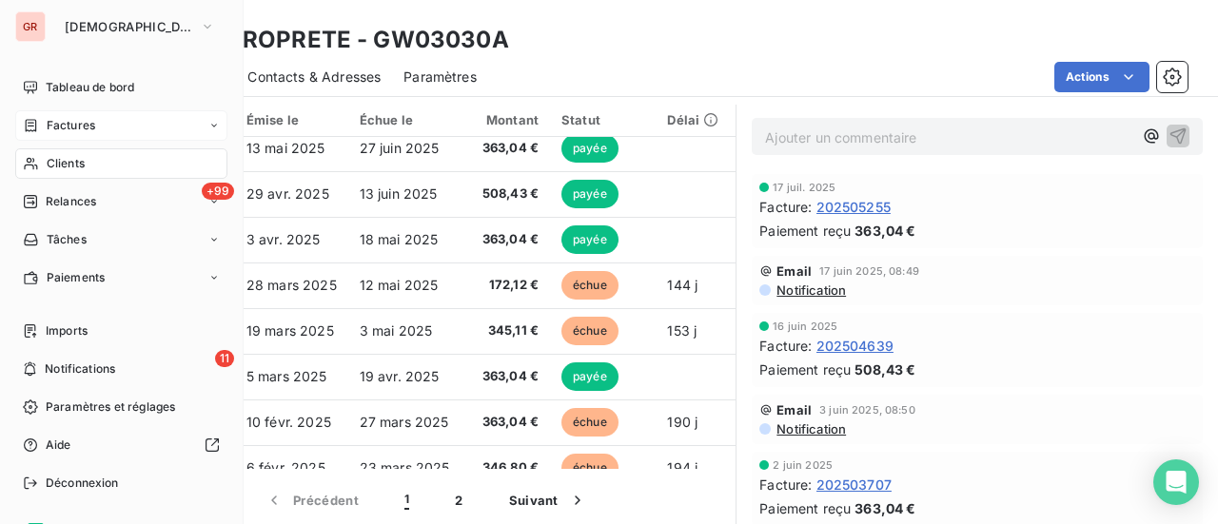
click at [77, 131] on span "Factures" at bounding box center [71, 125] width 49 height 17
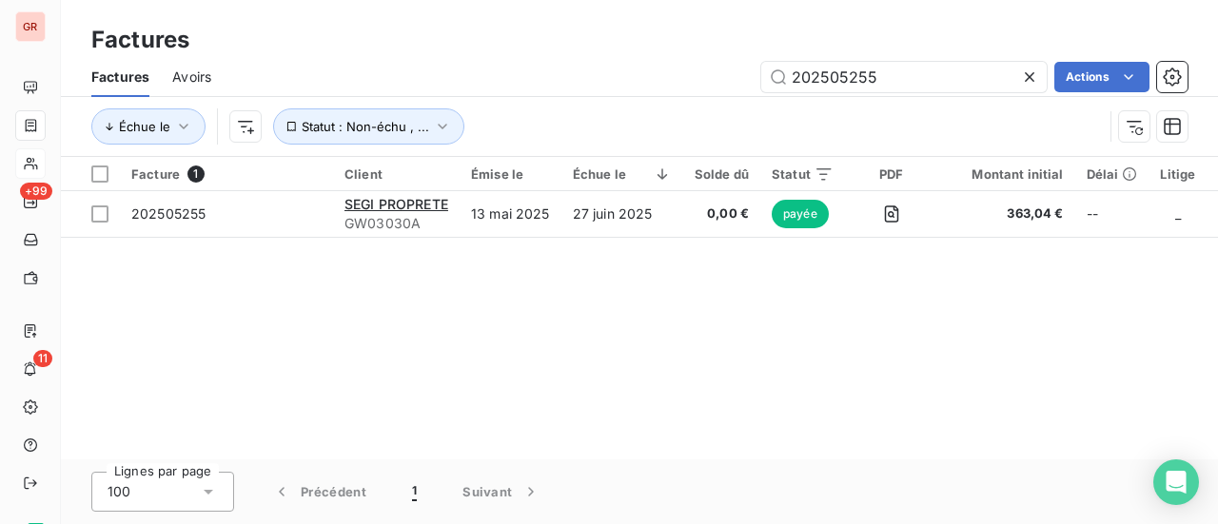
drag, startPoint x: 916, startPoint y: 77, endPoint x: 574, endPoint y: 102, distance: 342.6
click at [574, 102] on div "Factures Avoirs 202505255 Actions Échue le Statut : Non-échu , ..." at bounding box center [639, 106] width 1157 height 99
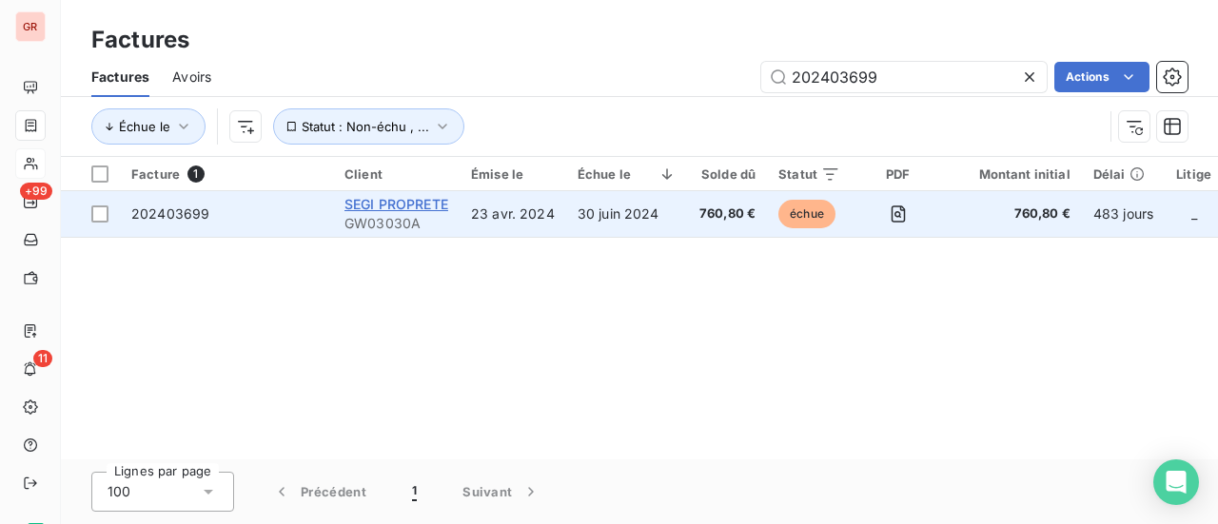
type input "202403699"
click at [411, 209] on span "SEGI PROPRETE" at bounding box center [397, 204] width 104 height 16
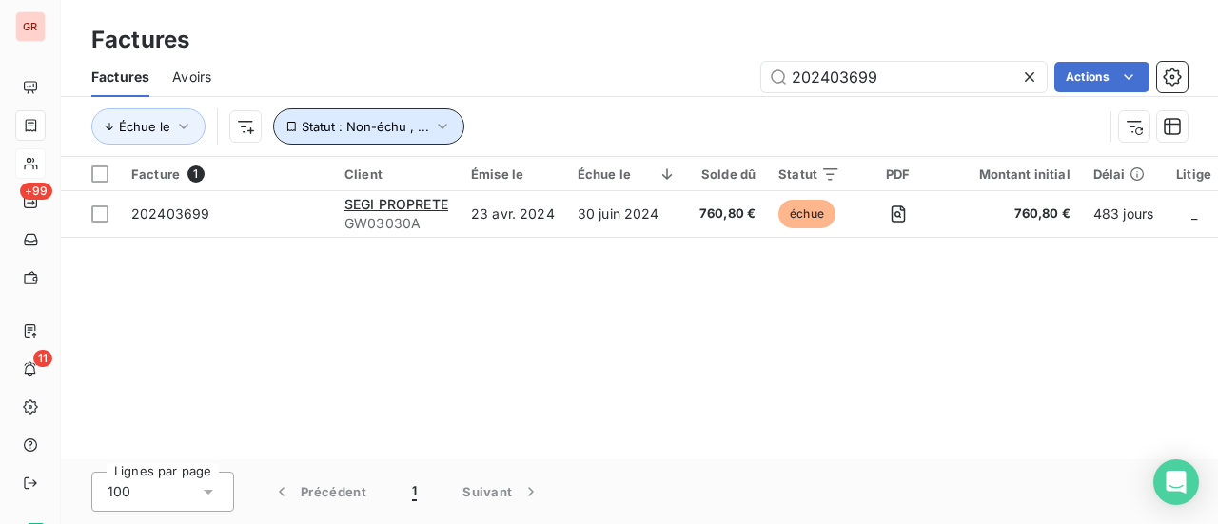
click at [442, 131] on icon "button" at bounding box center [442, 126] width 19 height 19
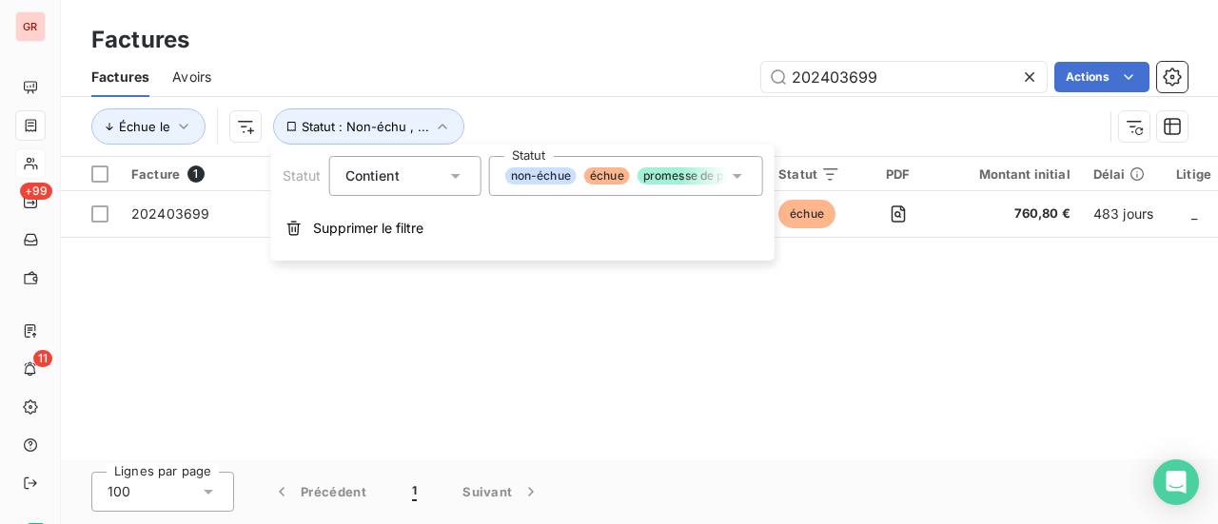
click at [735, 180] on icon at bounding box center [737, 176] width 19 height 19
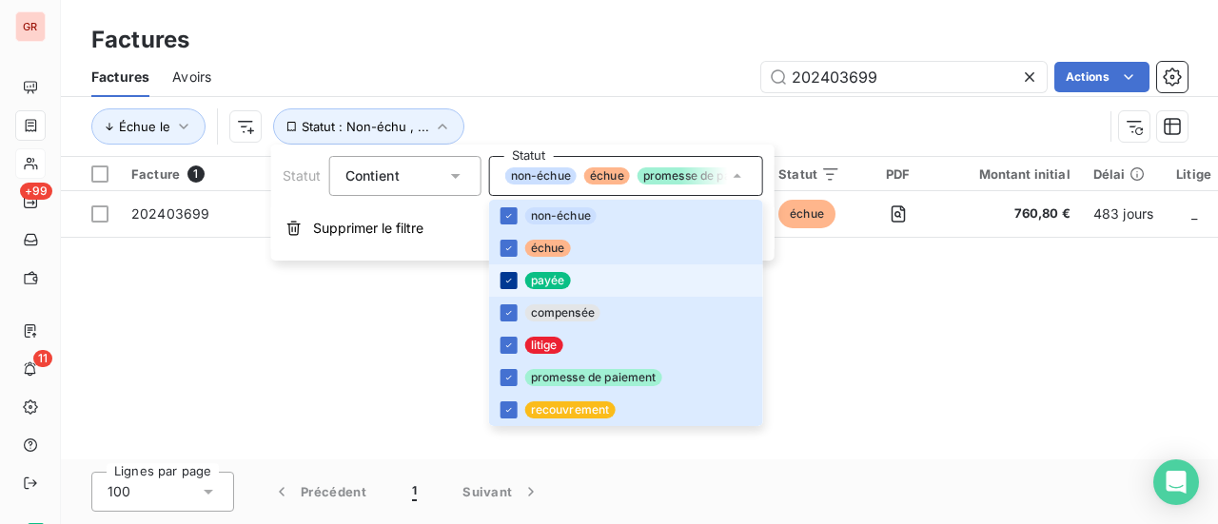
click at [506, 275] on icon at bounding box center [509, 280] width 11 height 11
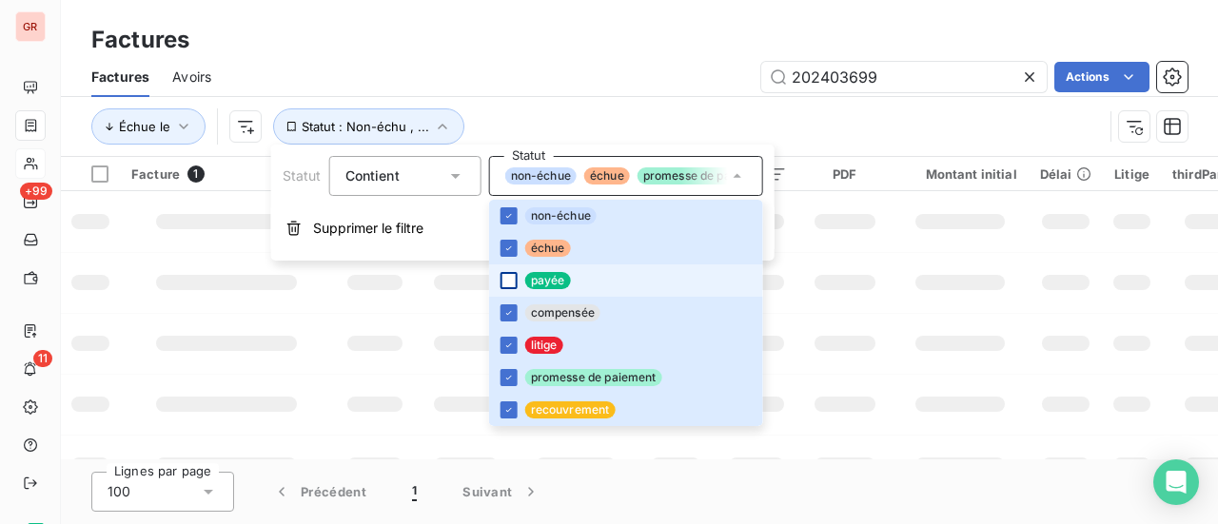
click at [892, 252] on td at bounding box center [960, 282] width 137 height 61
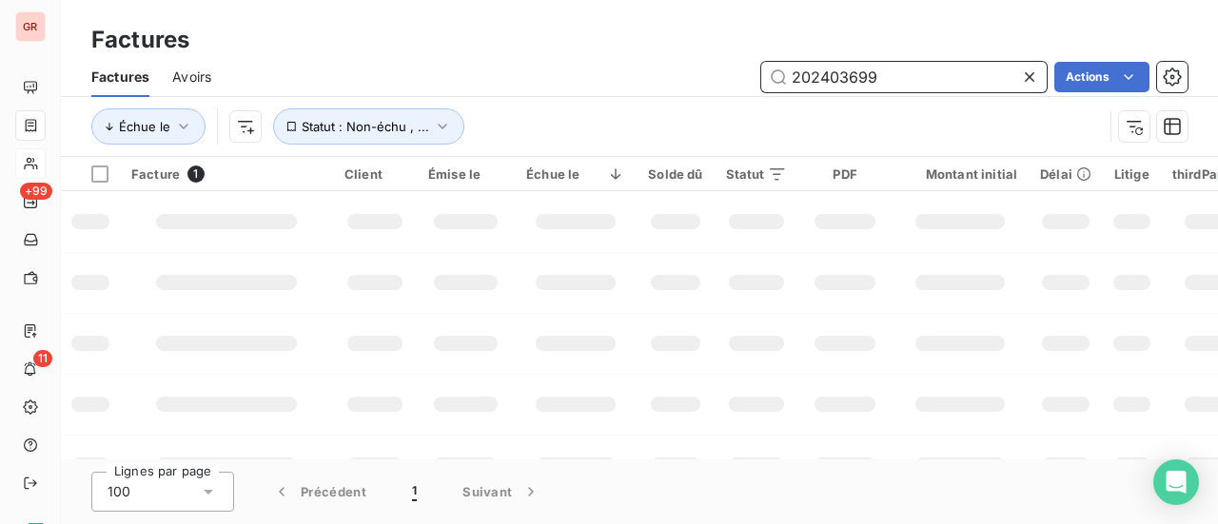
click at [906, 73] on input "202403699" at bounding box center [905, 77] width 286 height 30
drag, startPoint x: 862, startPoint y: 86, endPoint x: 628, endPoint y: 92, distance: 234.3
click at [666, 90] on div "202403699 Actions" at bounding box center [711, 77] width 954 height 30
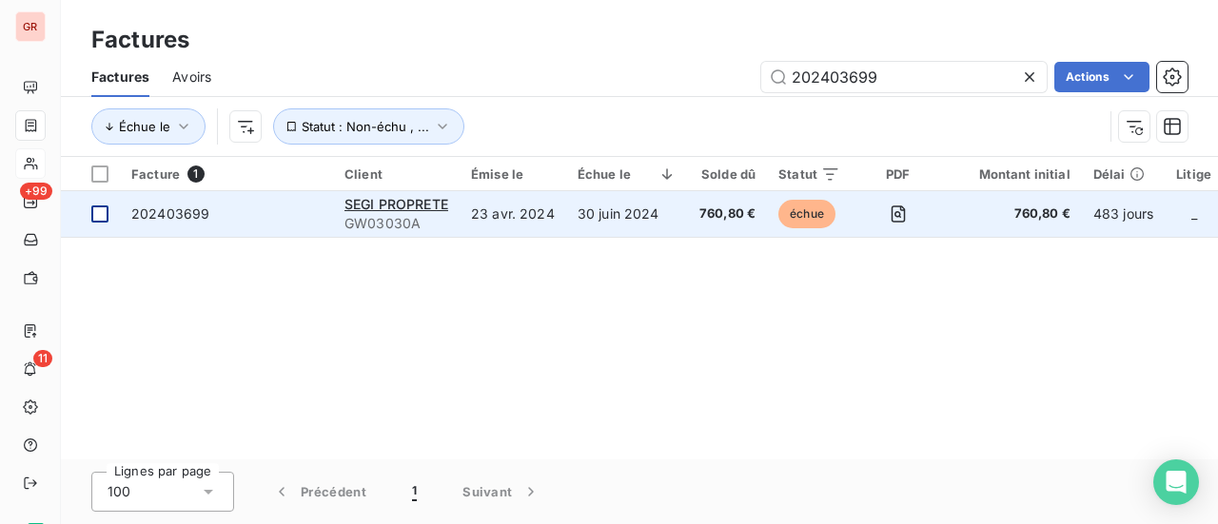
click at [95, 215] on div at bounding box center [99, 214] width 17 height 17
click at [153, 212] on span "202403699" at bounding box center [170, 214] width 78 height 16
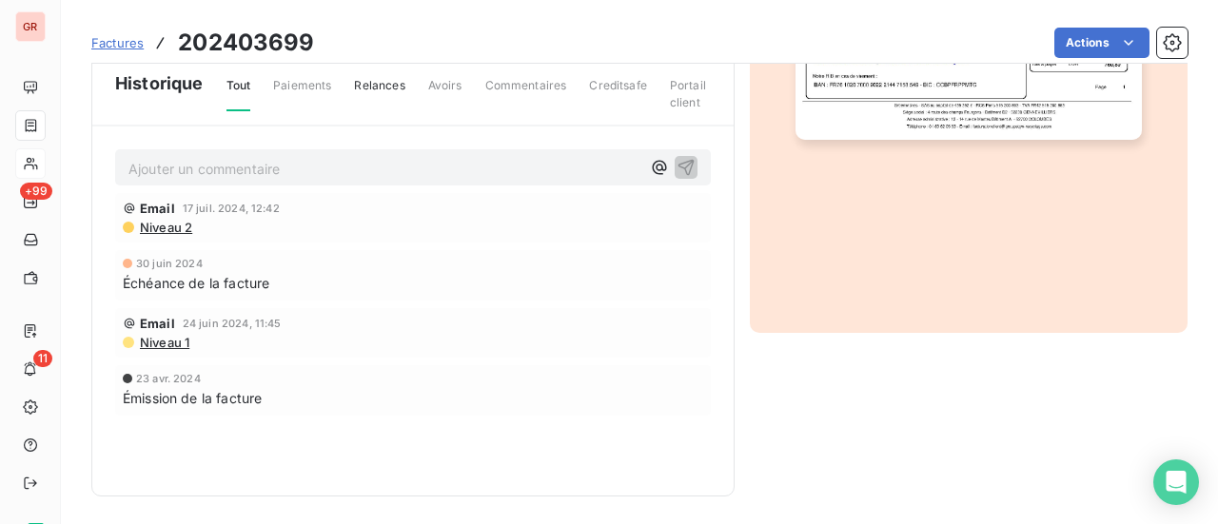
scroll to position [523, 0]
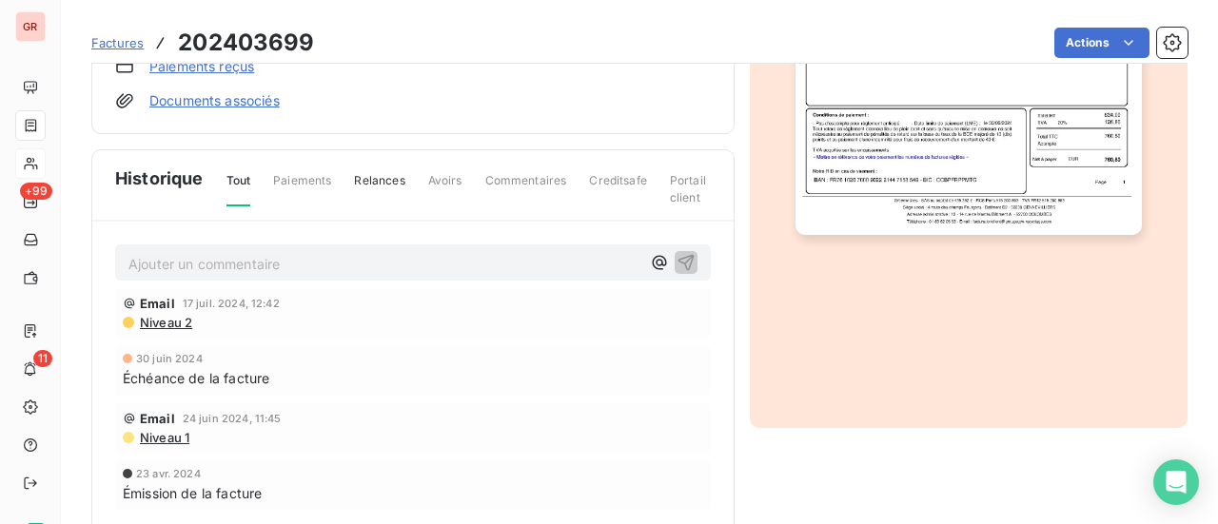
click at [517, 174] on span "Commentaires" at bounding box center [526, 188] width 82 height 32
click at [175, 260] on p "Ajouter un commentaire ﻿" at bounding box center [385, 264] width 512 height 24
click at [237, 263] on p "Ajouter un commentaire ﻿" at bounding box center [385, 264] width 512 height 24
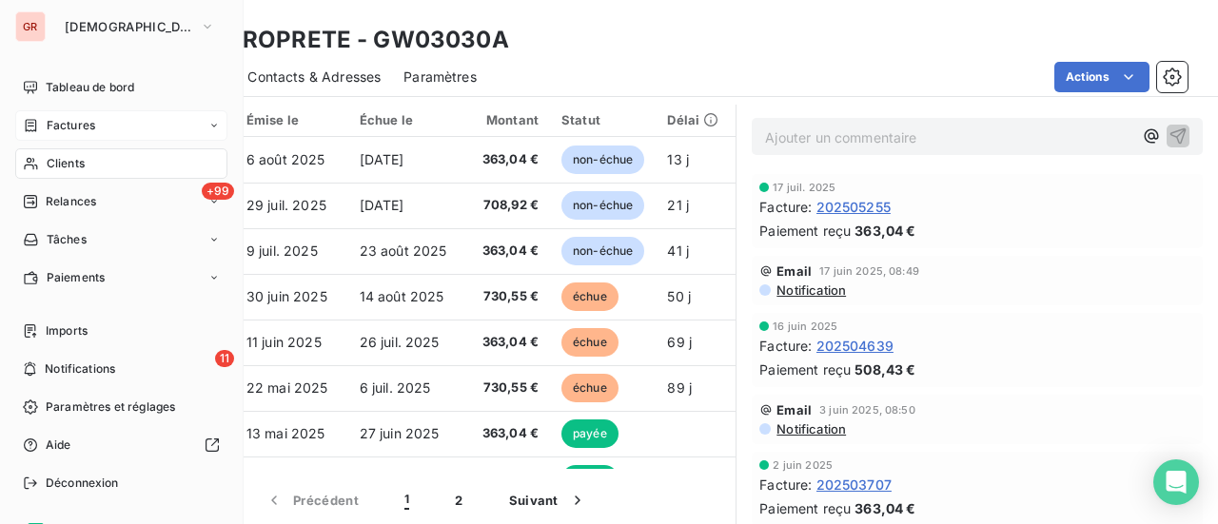
drag, startPoint x: 77, startPoint y: 157, endPoint x: 234, endPoint y: 156, distance: 157.1
click at [77, 157] on span "Clients" at bounding box center [66, 163] width 38 height 17
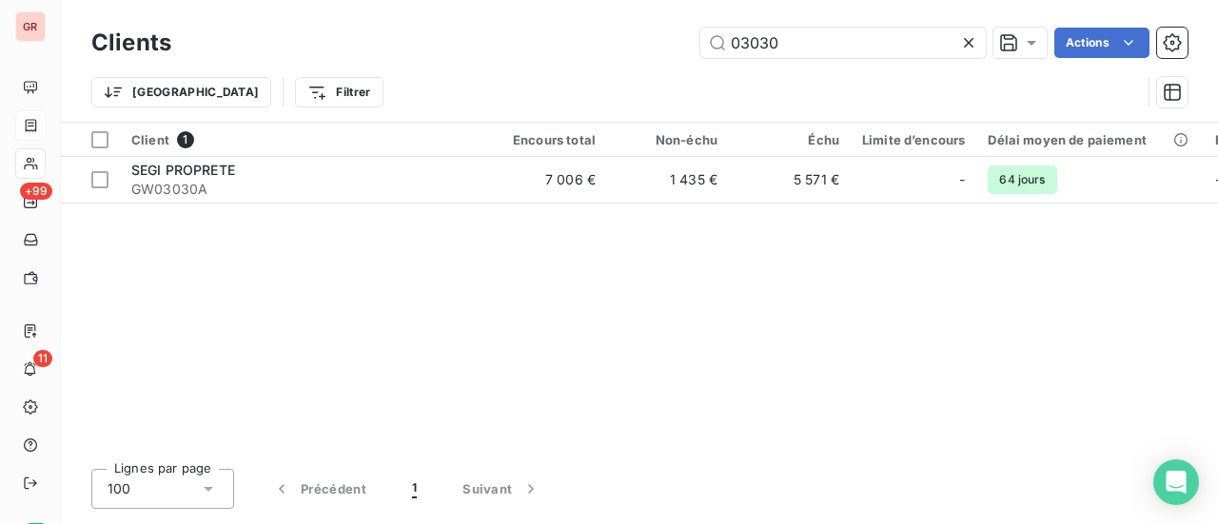
drag, startPoint x: 661, startPoint y: 45, endPoint x: 556, endPoint y: 45, distance: 104.7
click at [574, 45] on div "03030 Actions" at bounding box center [691, 43] width 994 height 30
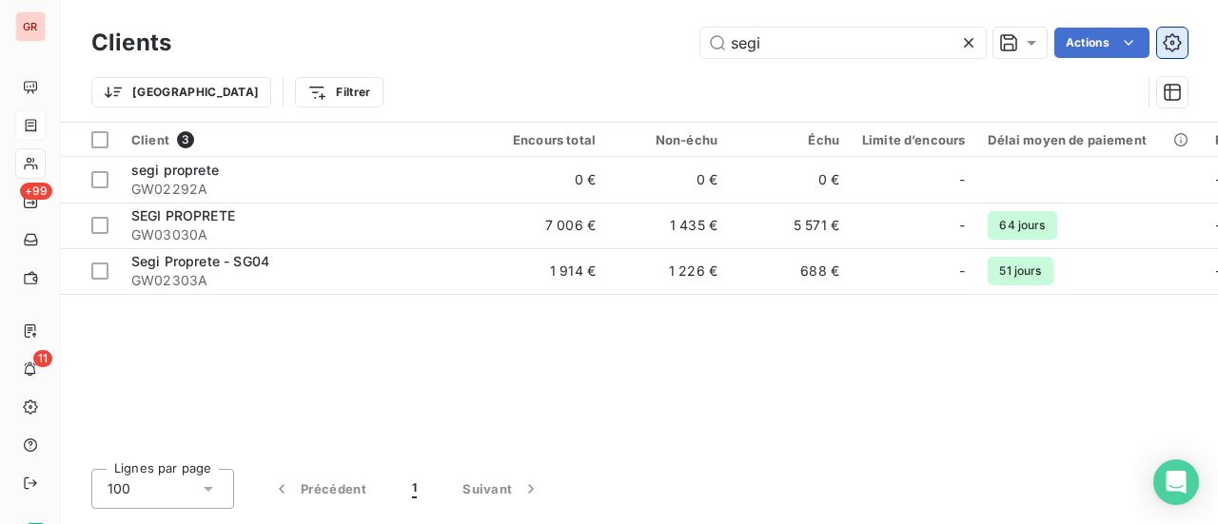
type input "segi"
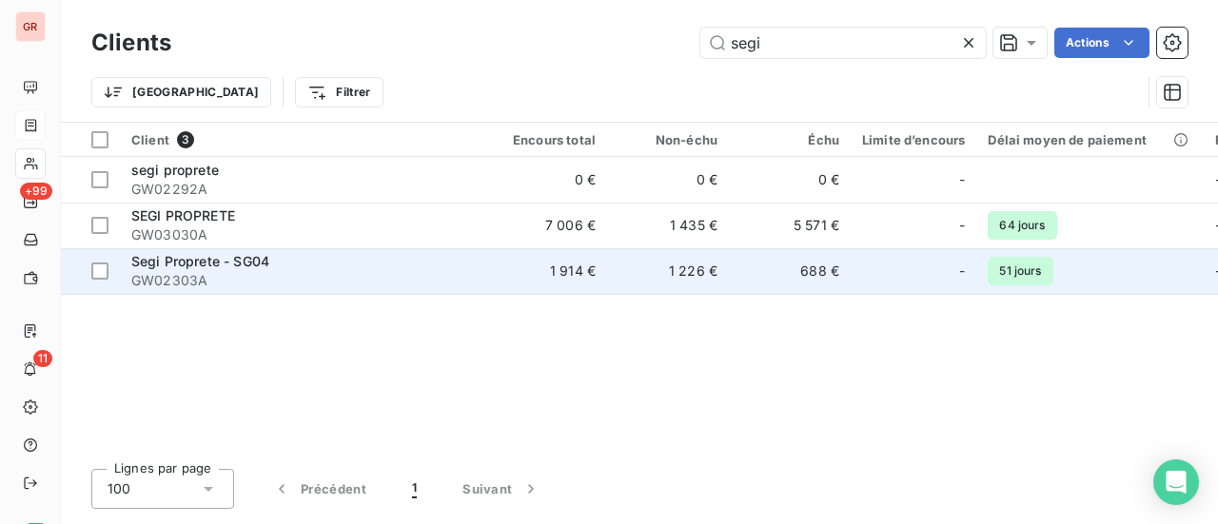
click at [245, 275] on span "GW02303A" at bounding box center [302, 280] width 343 height 19
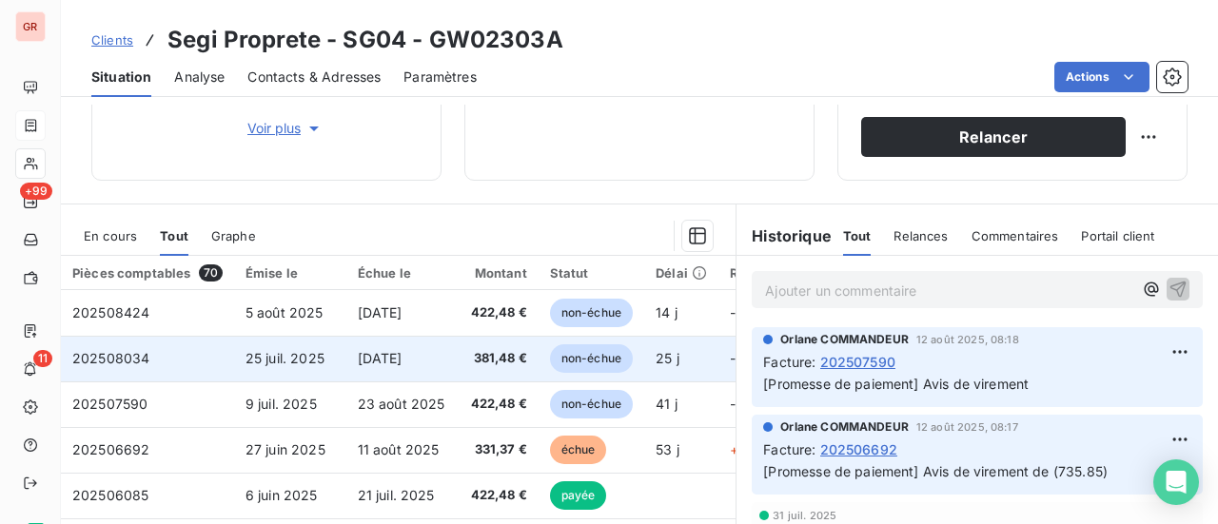
scroll to position [381, 0]
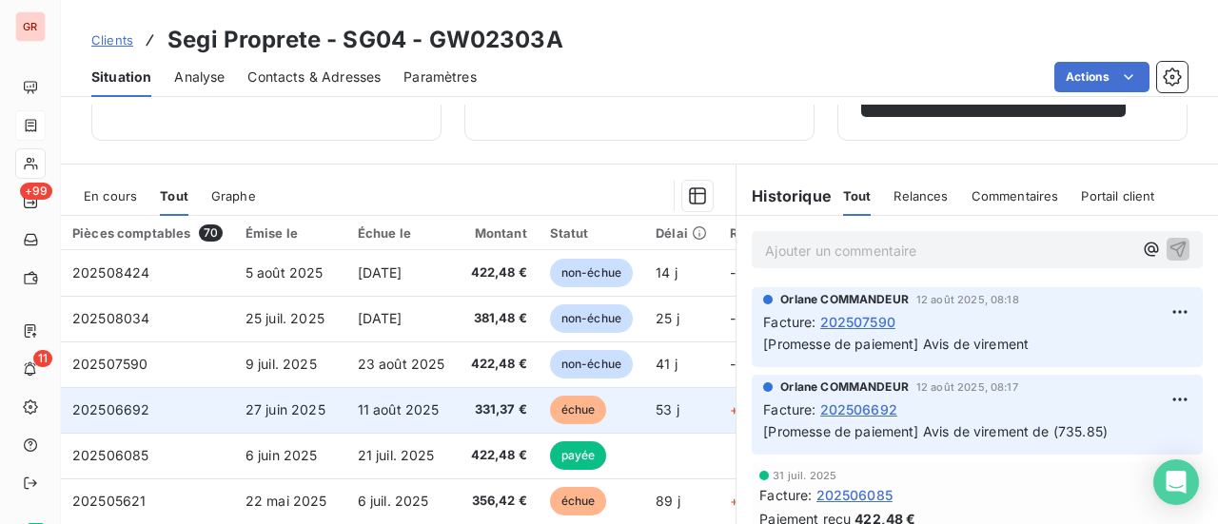
click at [139, 405] on span "202506692" at bounding box center [110, 410] width 77 height 16
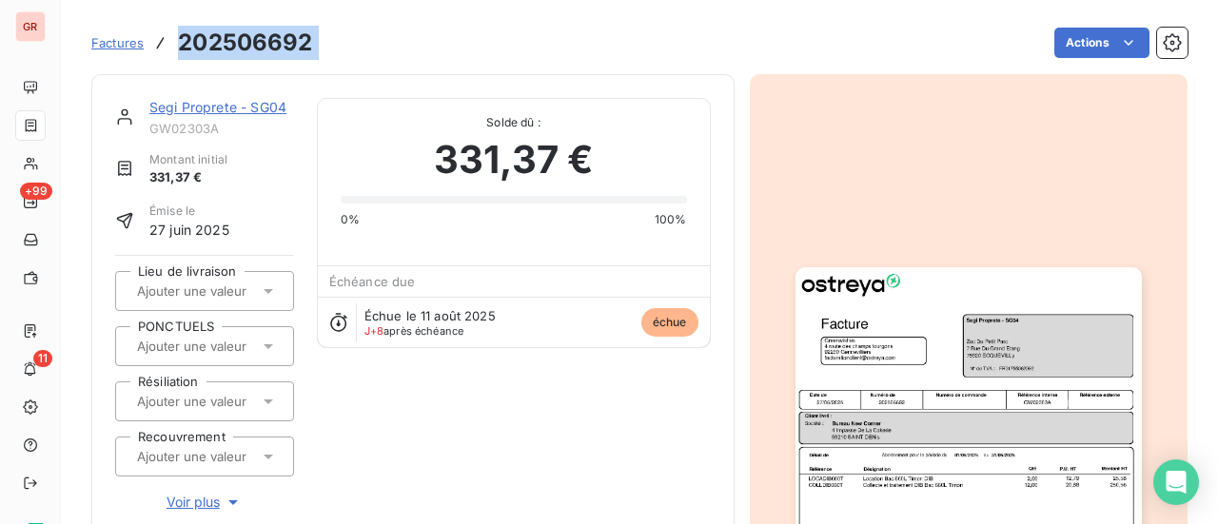
drag, startPoint x: 234, startPoint y: 45, endPoint x: 177, endPoint y: 35, distance: 57.9
click at [177, 35] on div "Factures 202506692 Actions" at bounding box center [639, 43] width 1097 height 40
click at [259, 108] on link "Segi Proprete - SG04" at bounding box center [217, 107] width 137 height 16
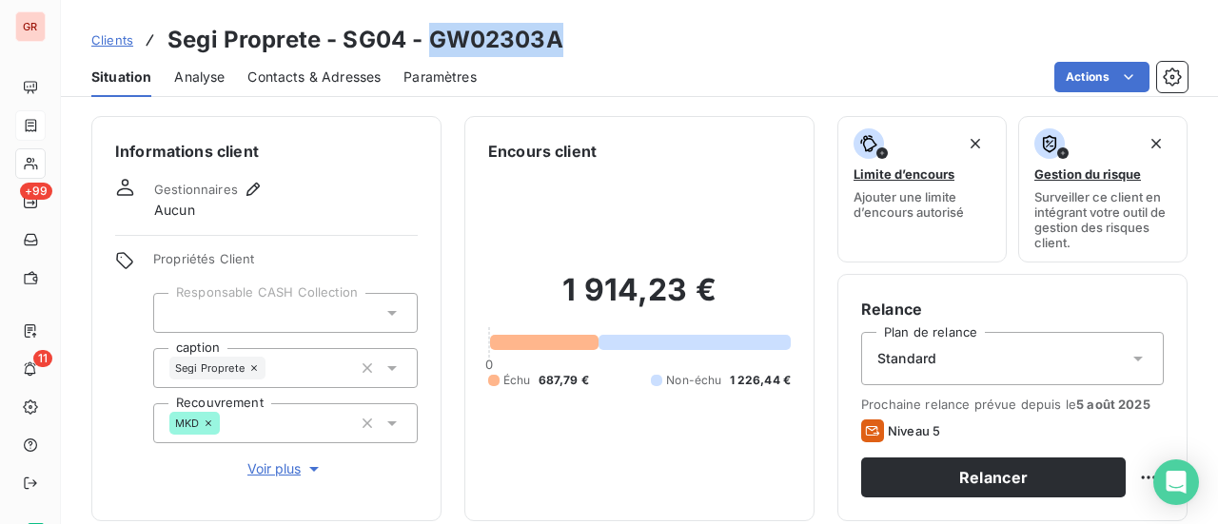
drag, startPoint x: 559, startPoint y: 40, endPoint x: 426, endPoint y: 42, distance: 132.3
click at [426, 42] on h3 "Segi Proprete - SG04 - GW02303A" at bounding box center [366, 40] width 396 height 34
copy h3 "GW02303A"
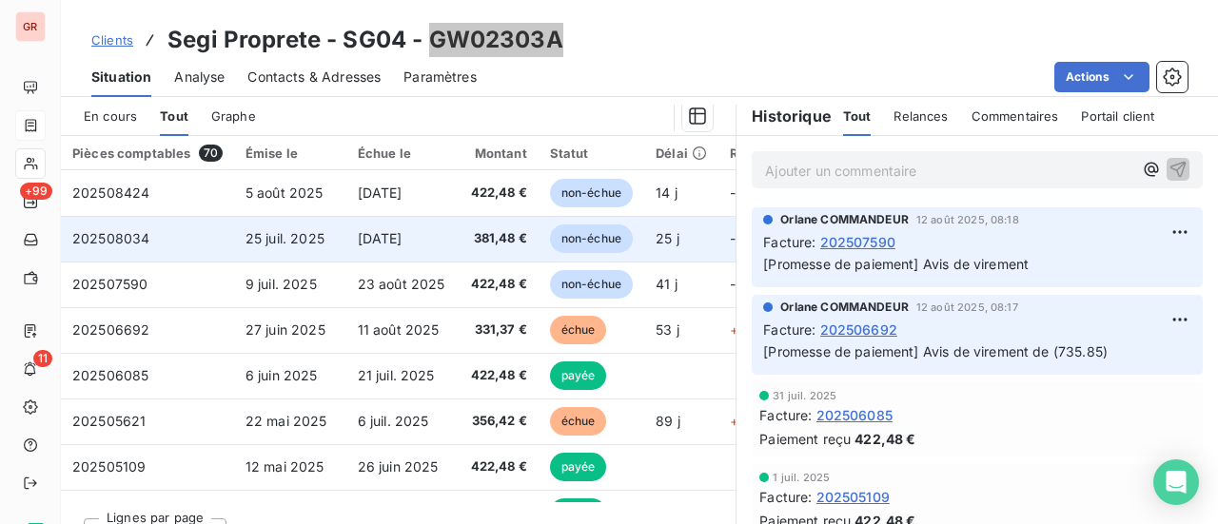
scroll to position [476, 0]
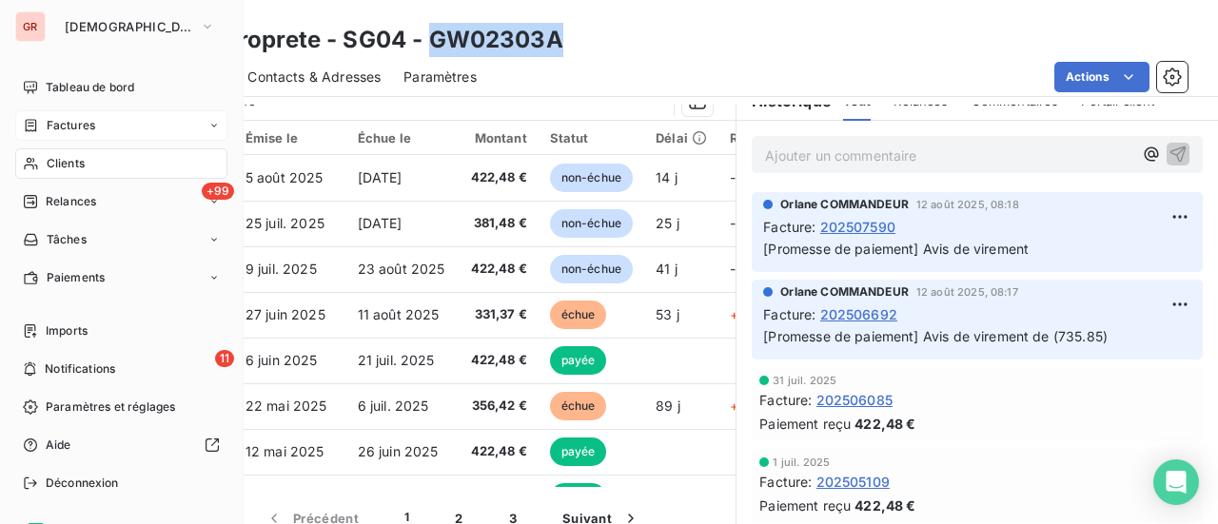
click at [79, 122] on span "Factures" at bounding box center [71, 125] width 49 height 17
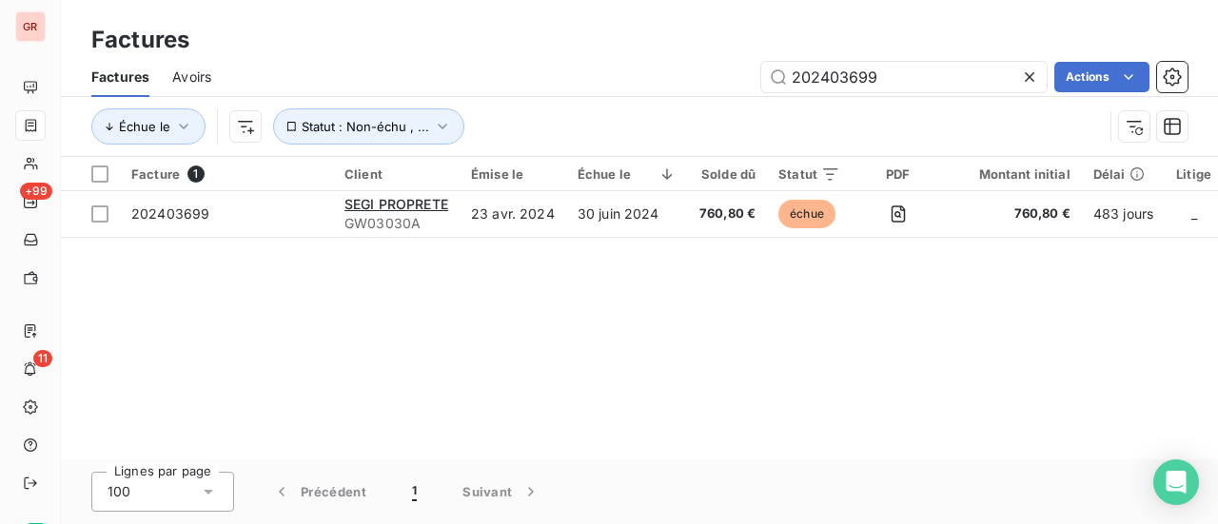
drag, startPoint x: 878, startPoint y: 85, endPoint x: 580, endPoint y: 89, distance: 298.0
click at [584, 88] on div "202403699 Actions" at bounding box center [711, 77] width 954 height 30
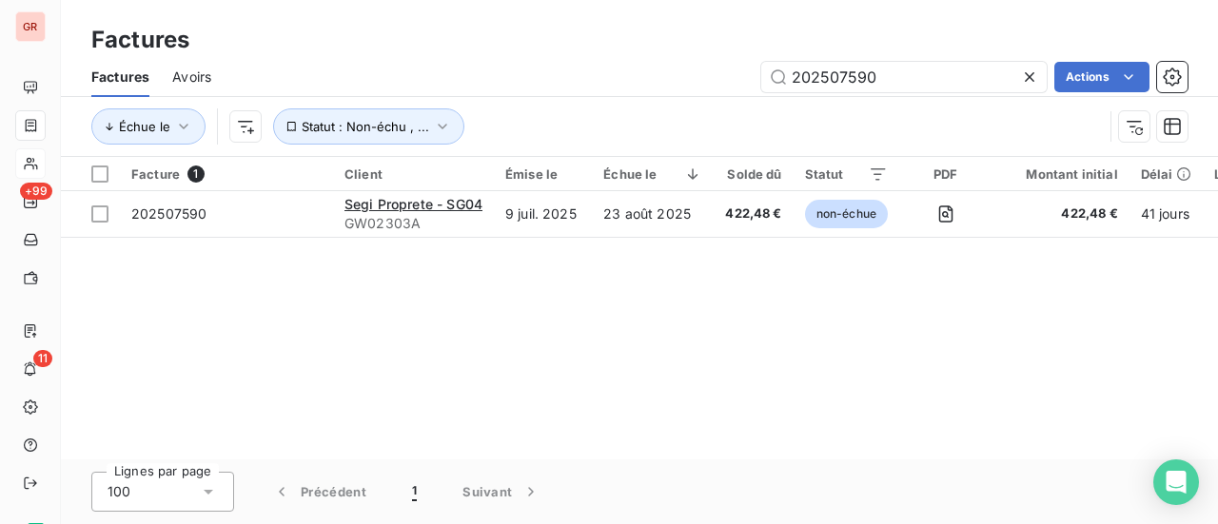
type input "202507590"
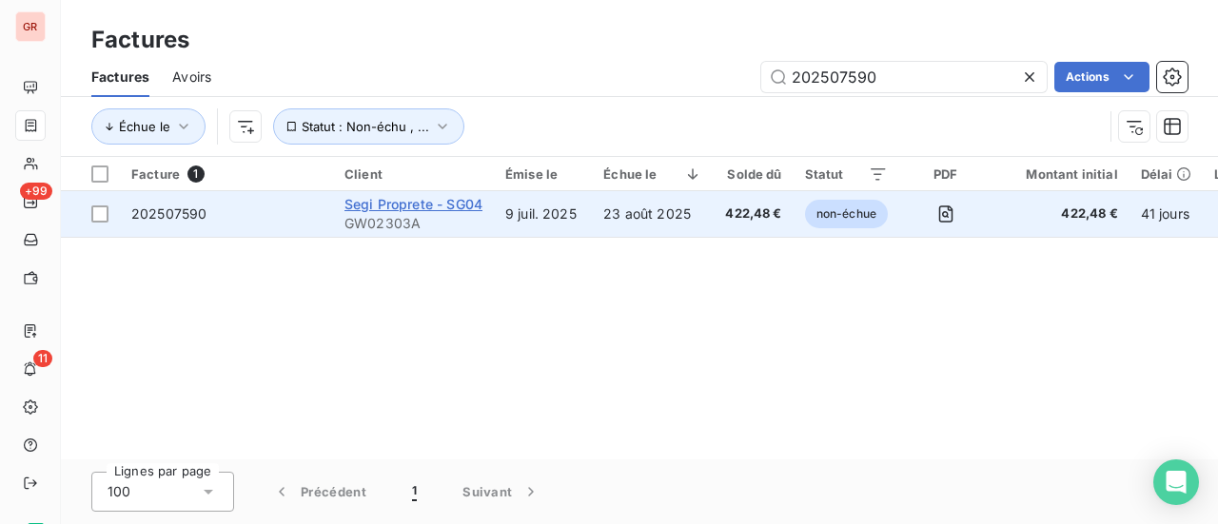
click at [458, 197] on span "Segi Proprete - SG04" at bounding box center [414, 204] width 138 height 16
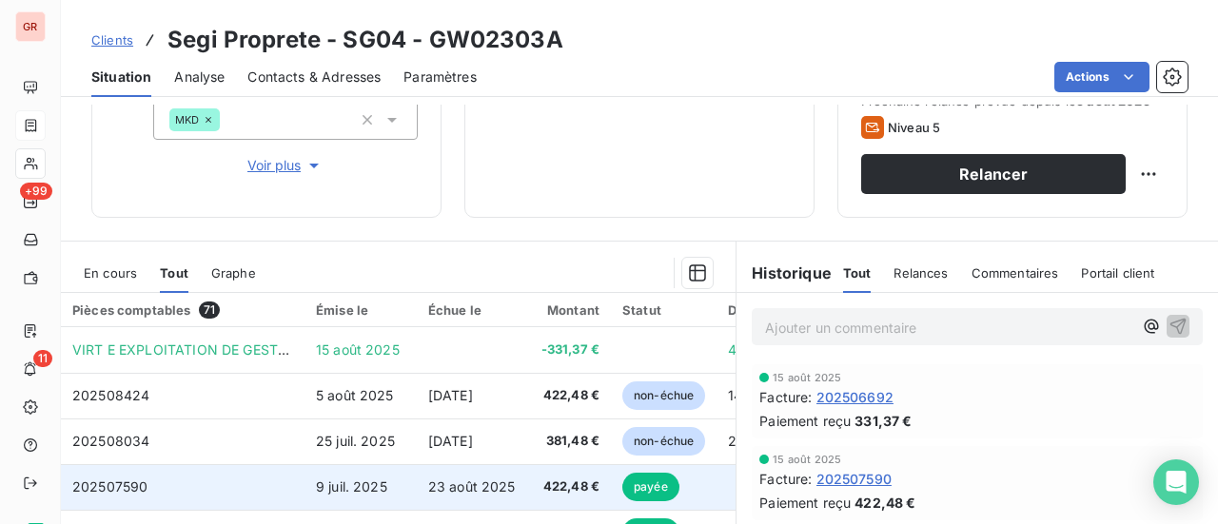
scroll to position [95, 0]
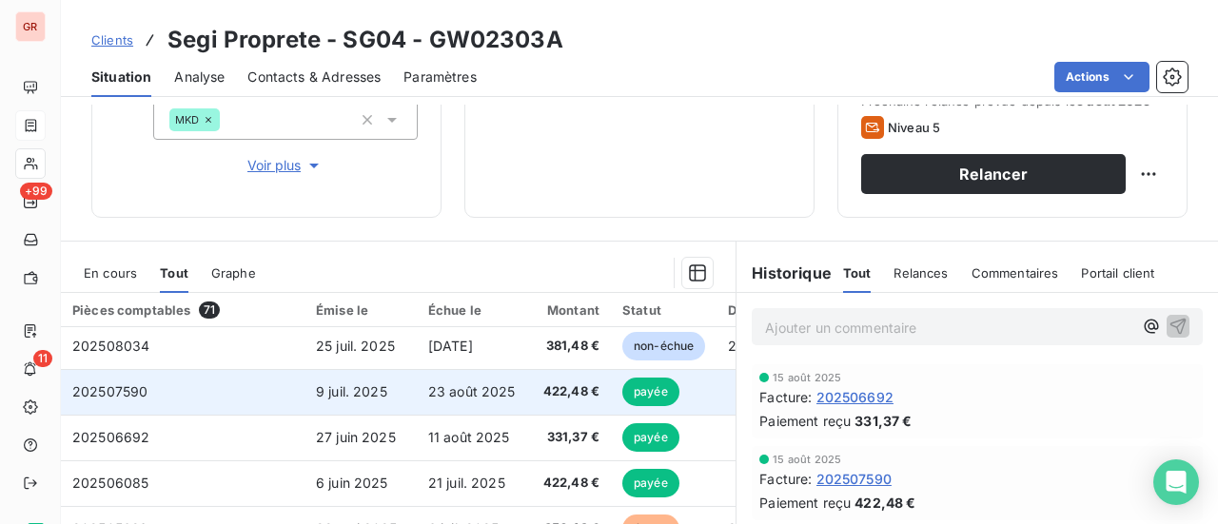
click at [162, 397] on td "202507590" at bounding box center [183, 392] width 244 height 46
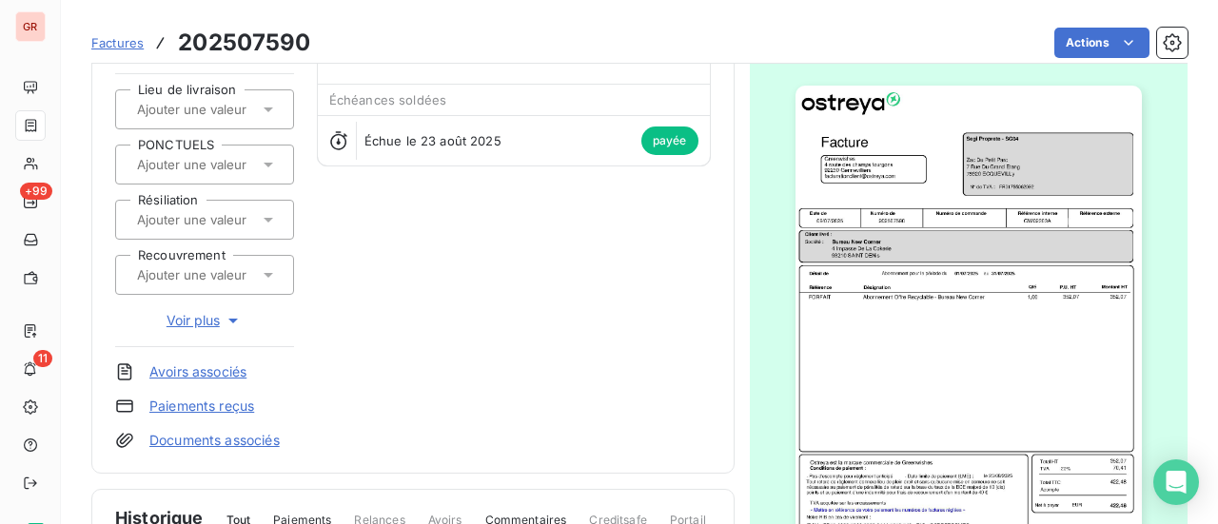
scroll to position [190, 0]
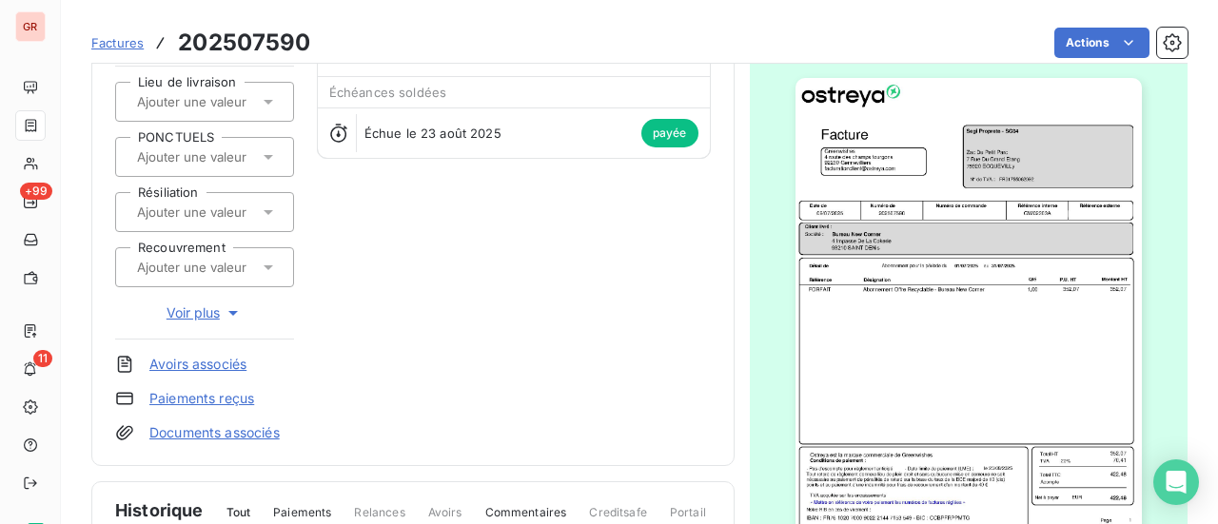
click at [1097, 483] on img "button" at bounding box center [969, 322] width 346 height 489
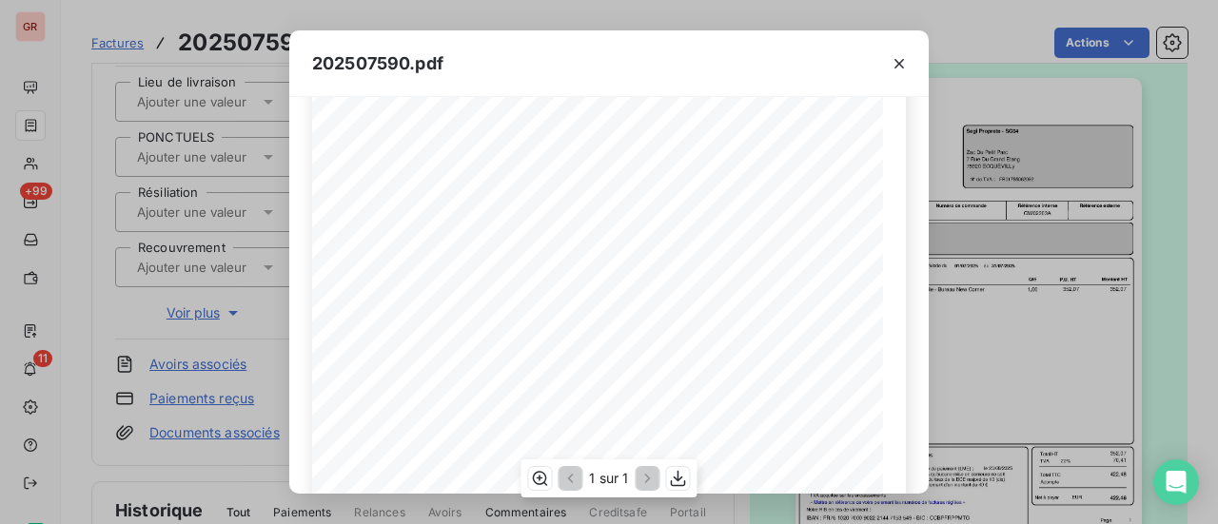
scroll to position [381, 0]
click at [897, 62] on icon "button" at bounding box center [899, 63] width 19 height 19
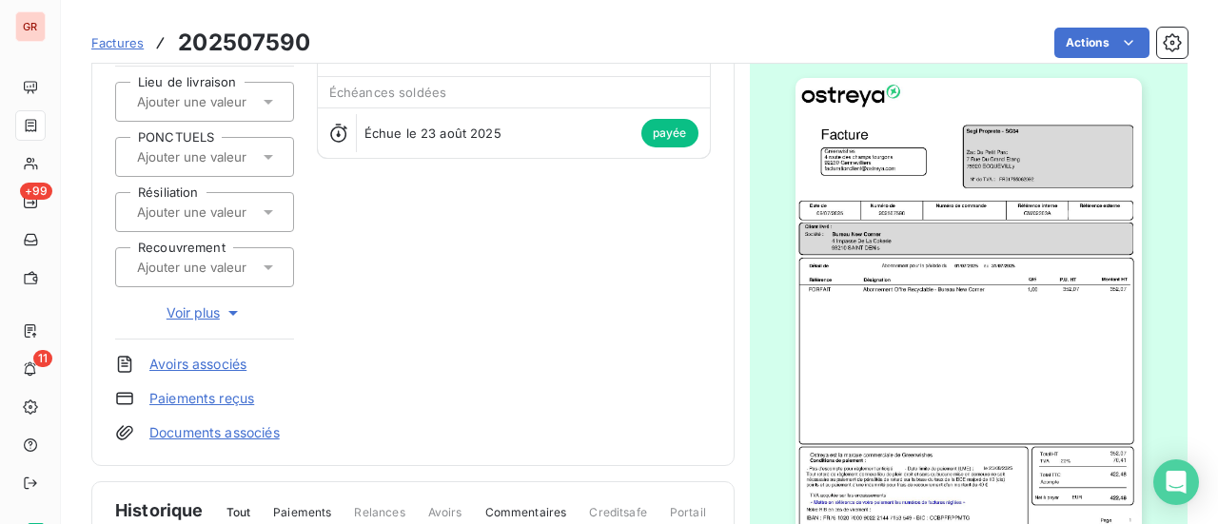
click at [992, 177] on img "button" at bounding box center [969, 322] width 346 height 489
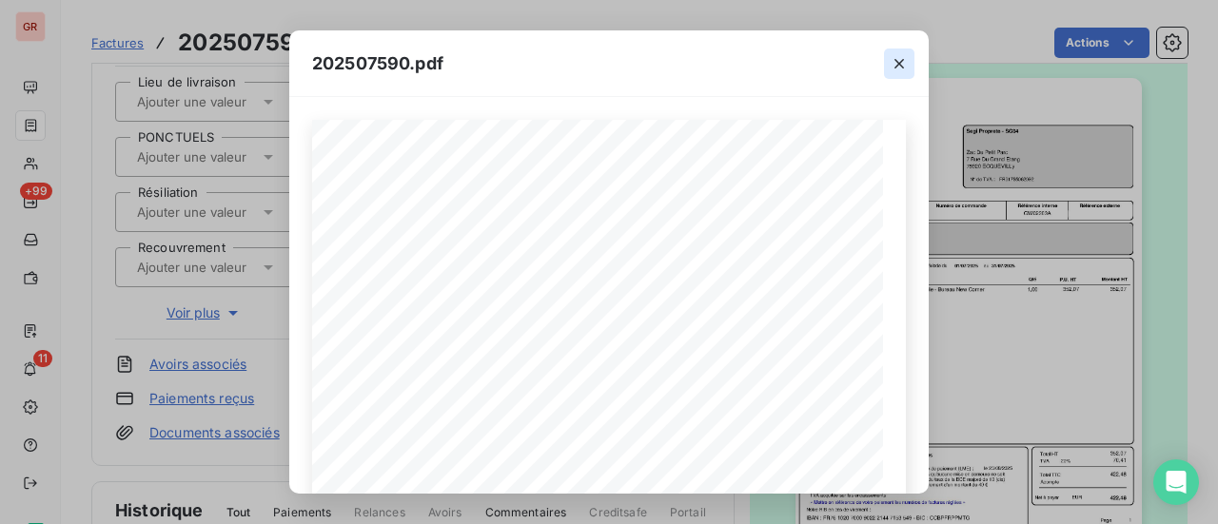
drag, startPoint x: 900, startPoint y: 62, endPoint x: 888, endPoint y: 64, distance: 12.5
click at [901, 62] on icon "button" at bounding box center [899, 63] width 19 height 19
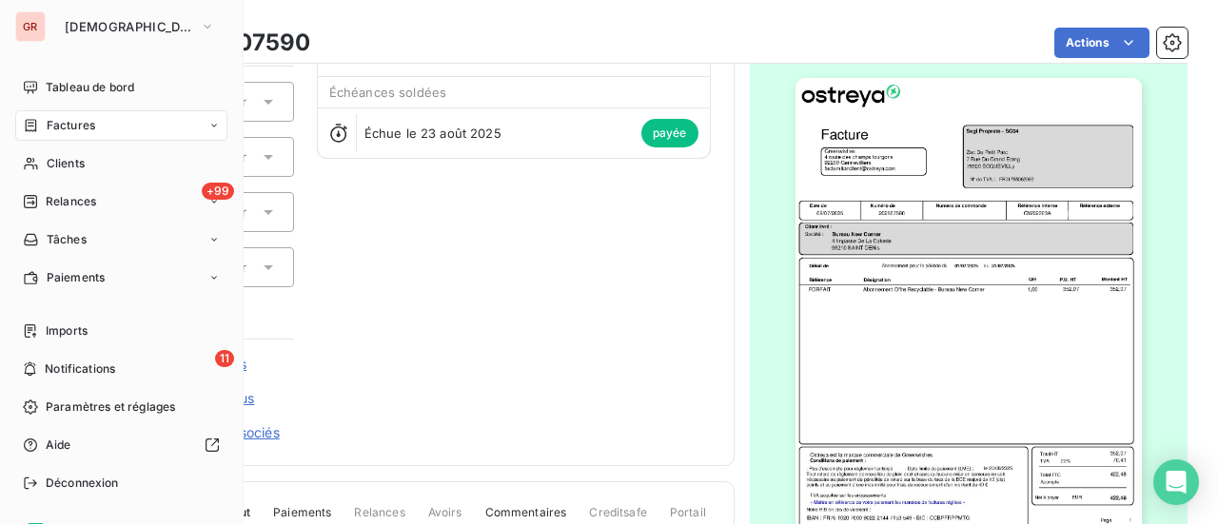
click at [84, 132] on span "Factures" at bounding box center [71, 125] width 49 height 17
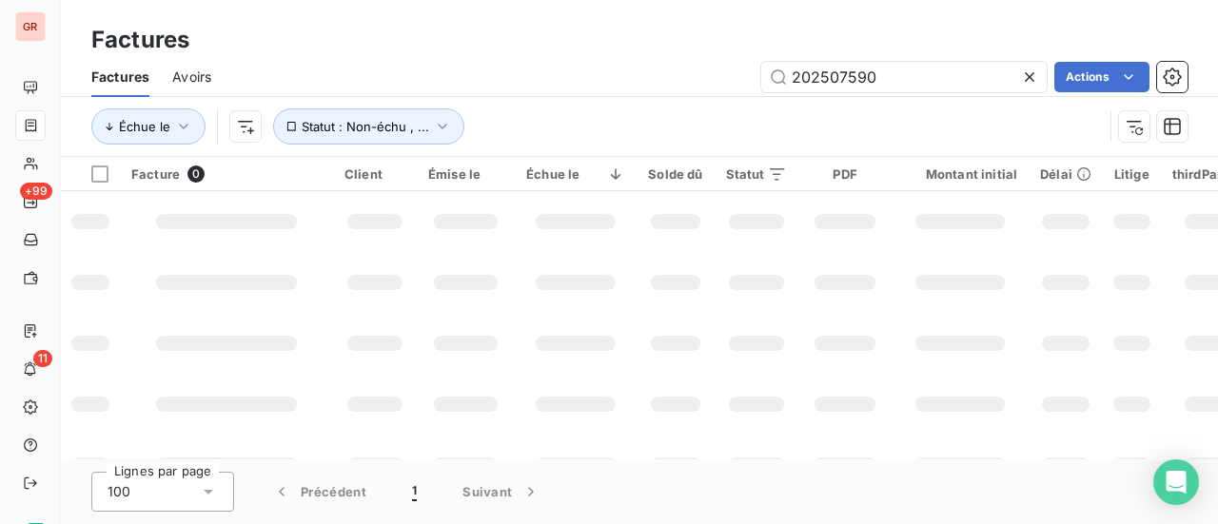
drag, startPoint x: 908, startPoint y: 79, endPoint x: 383, endPoint y: 85, distance: 525.5
click at [472, 84] on div "202507590 Actions" at bounding box center [711, 77] width 954 height 30
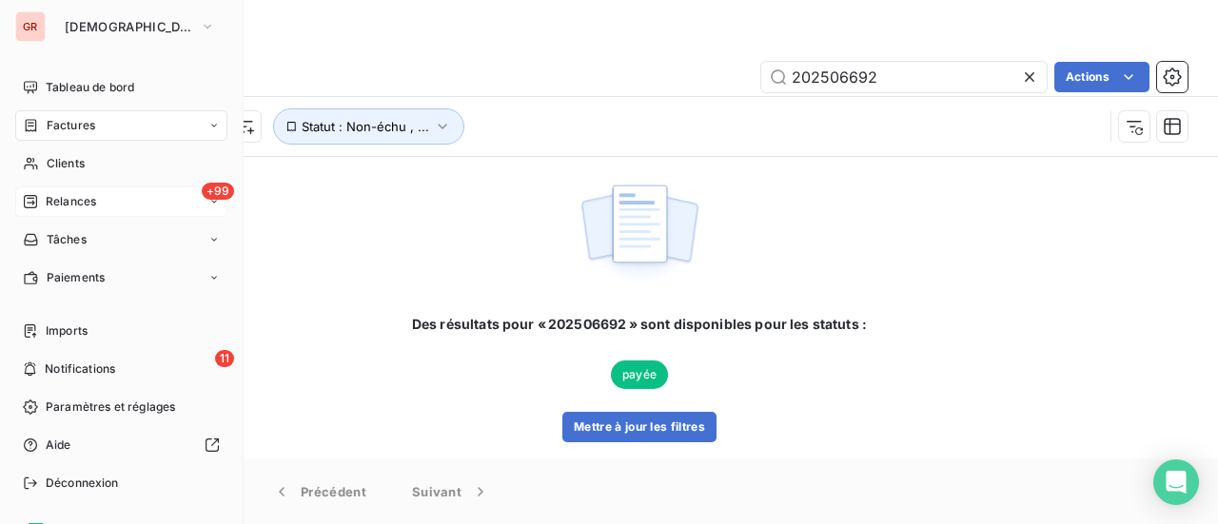
type input "202506692"
click at [78, 203] on span "Relances" at bounding box center [71, 201] width 50 height 17
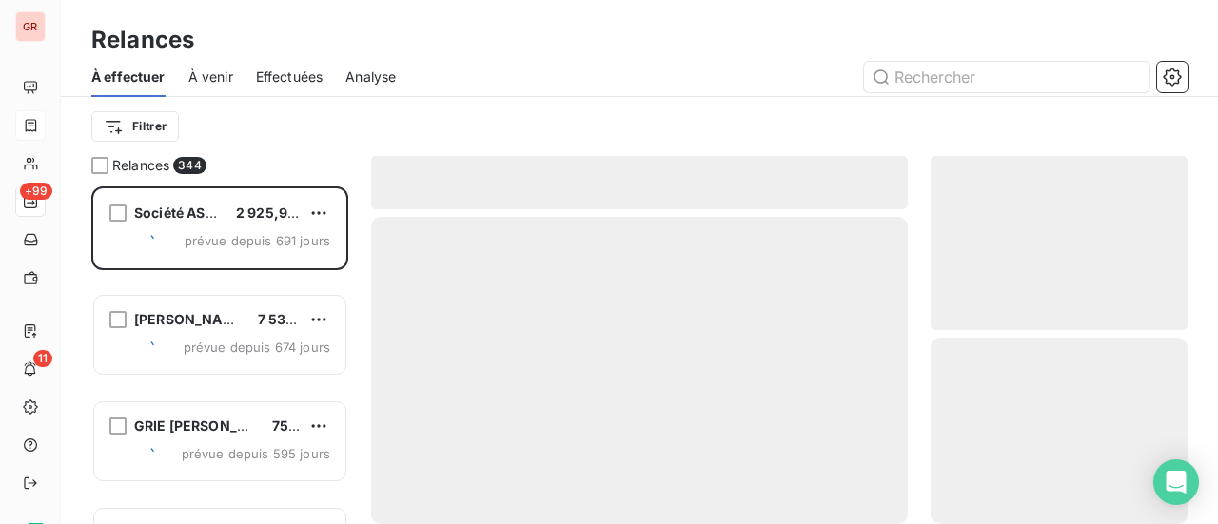
scroll to position [324, 242]
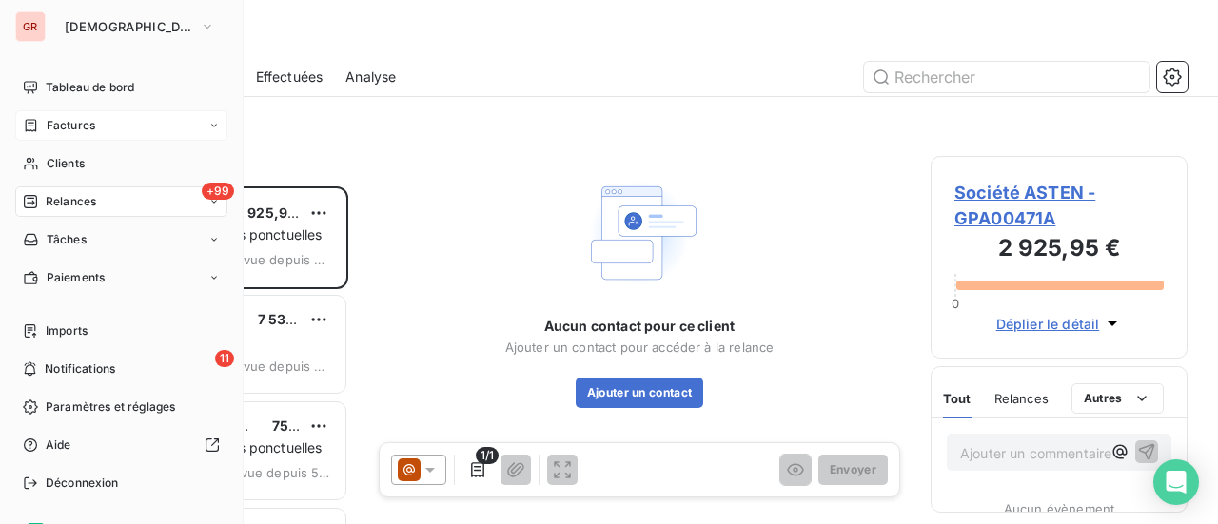
click at [76, 124] on span "Factures" at bounding box center [71, 125] width 49 height 17
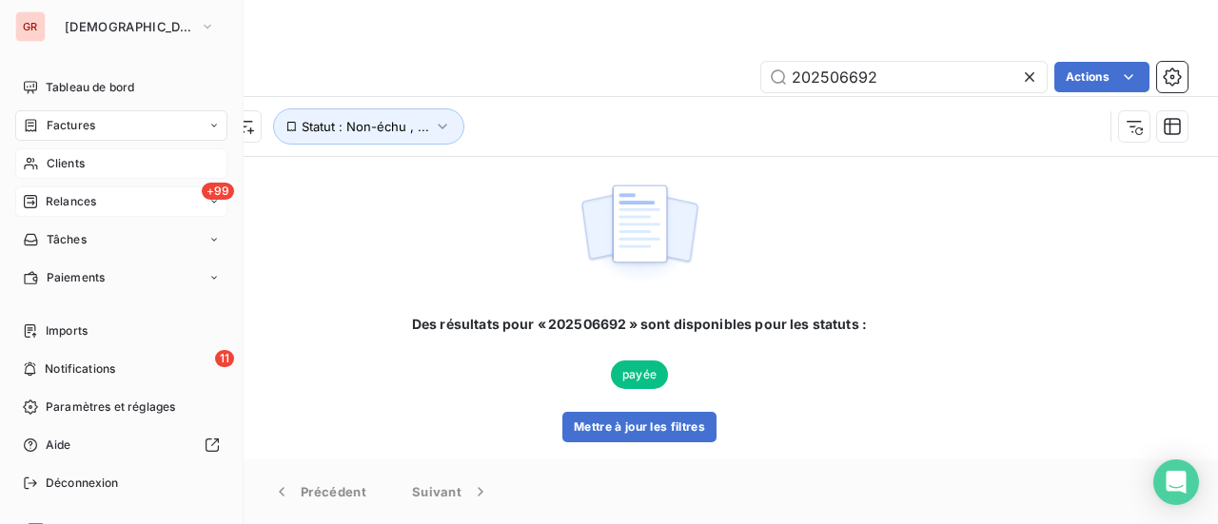
click at [85, 163] on div "Clients" at bounding box center [121, 163] width 212 height 30
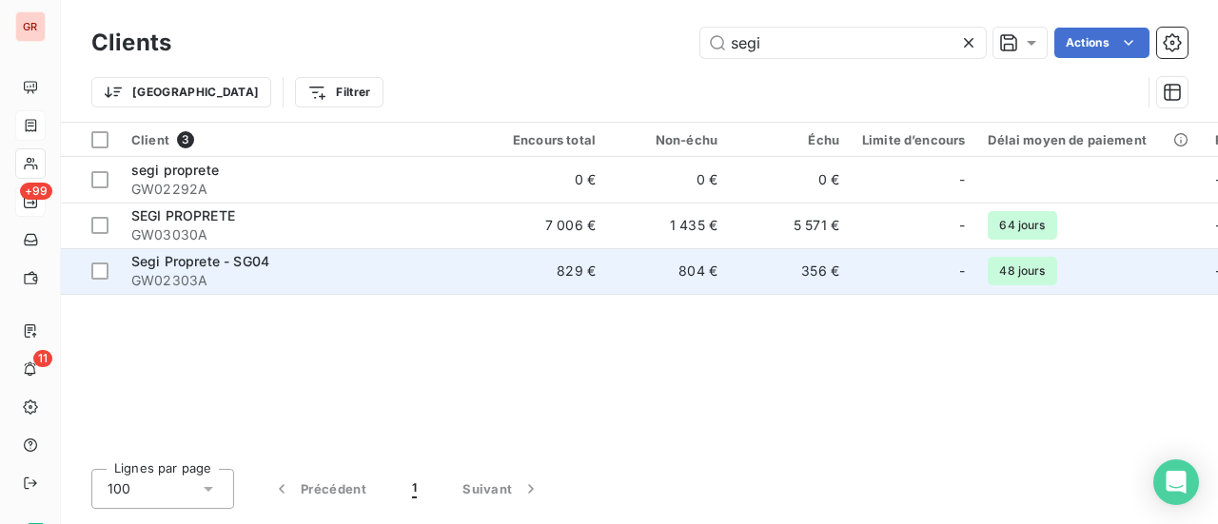
click at [204, 267] on span "Segi Proprete - SG04" at bounding box center [200, 261] width 138 height 16
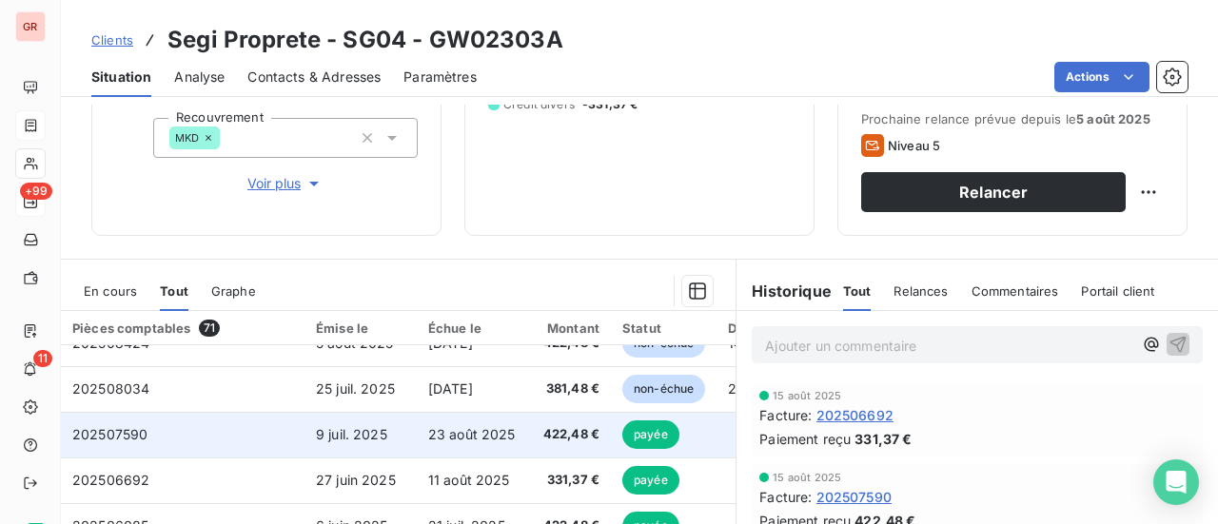
scroll to position [95, 0]
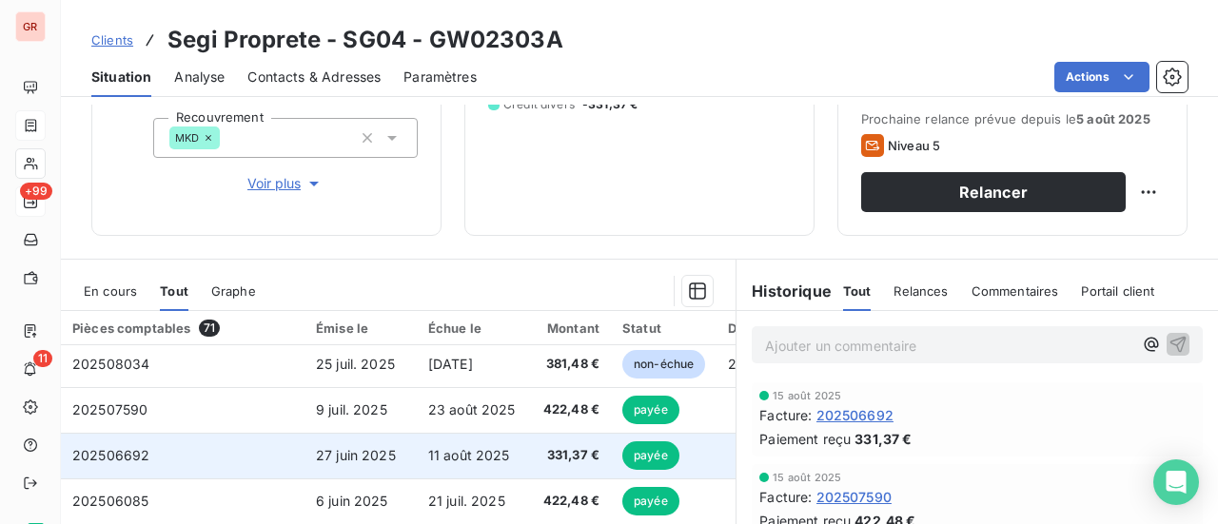
click at [131, 456] on span "202506692" at bounding box center [110, 455] width 77 height 16
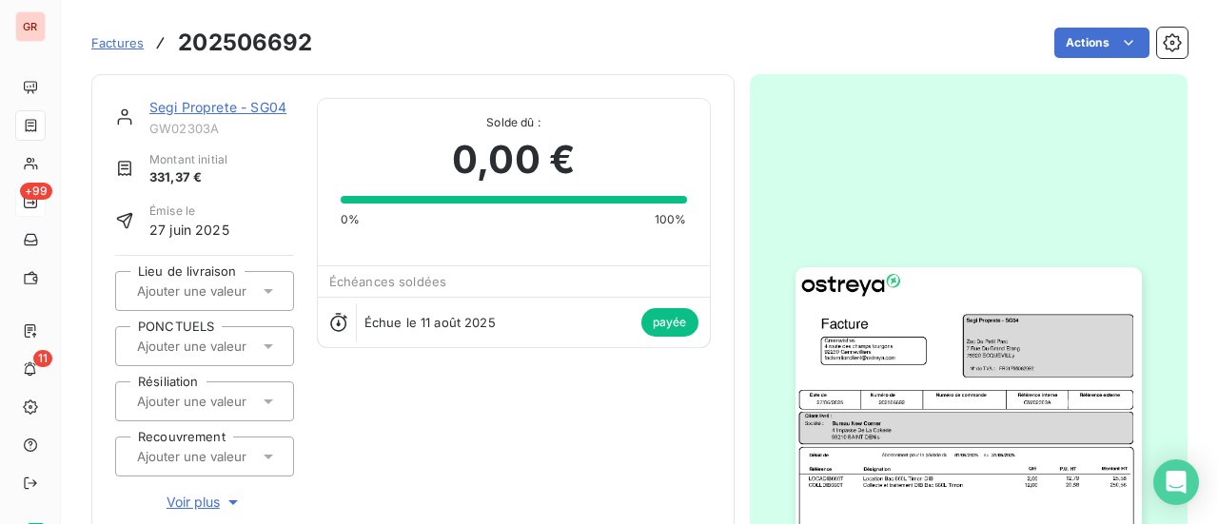
click at [234, 104] on link "Segi Proprete - SG04" at bounding box center [217, 107] width 137 height 16
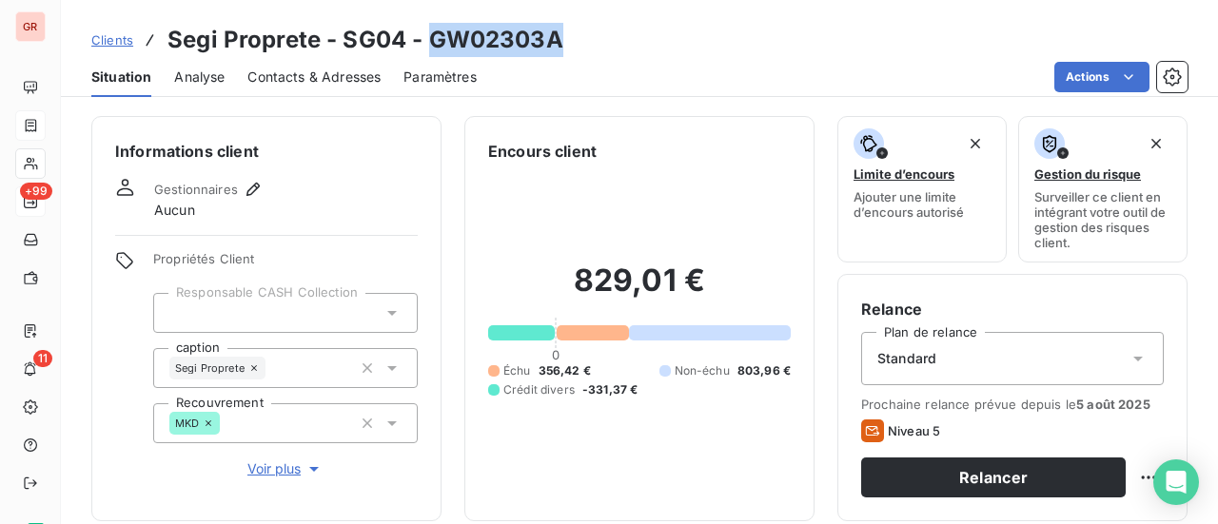
drag, startPoint x: 573, startPoint y: 42, endPoint x: 431, endPoint y: 54, distance: 142.4
click at [431, 54] on div "Clients Segi Proprete - SG04 - GW02303A" at bounding box center [639, 40] width 1157 height 34
copy h3 "GW02303A"
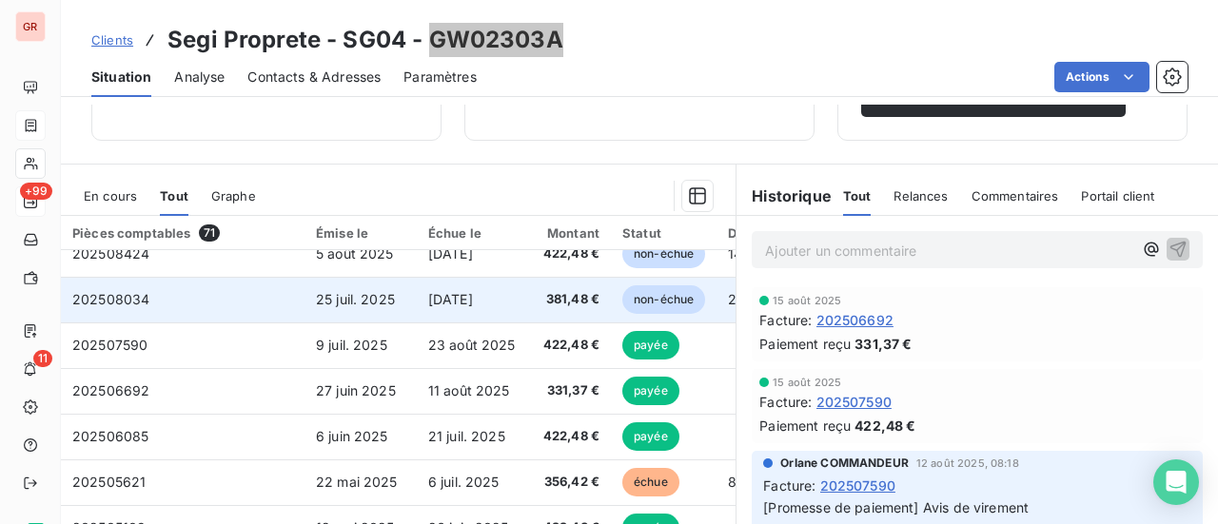
scroll to position [95, 0]
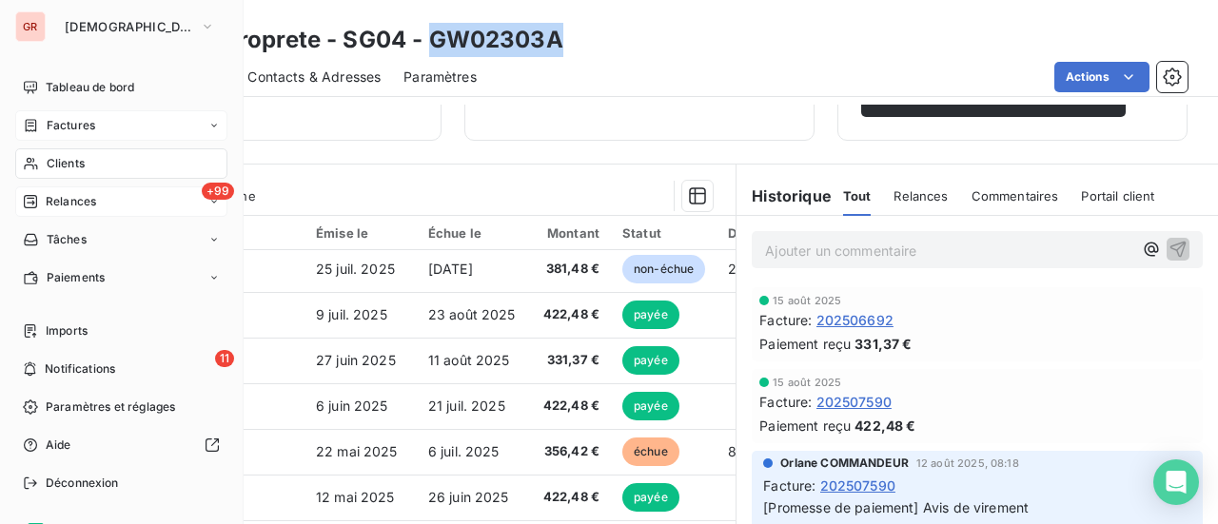
drag, startPoint x: 77, startPoint y: 117, endPoint x: 89, endPoint y: 121, distance: 12.9
click at [77, 117] on span "Factures" at bounding box center [71, 125] width 49 height 17
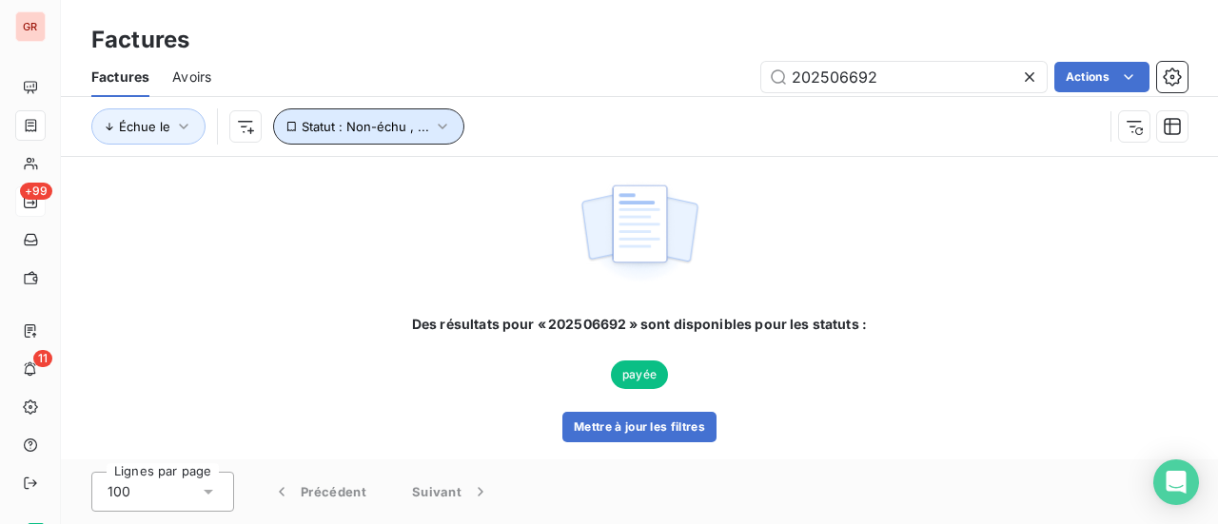
click at [440, 123] on icon "button" at bounding box center [442, 126] width 19 height 19
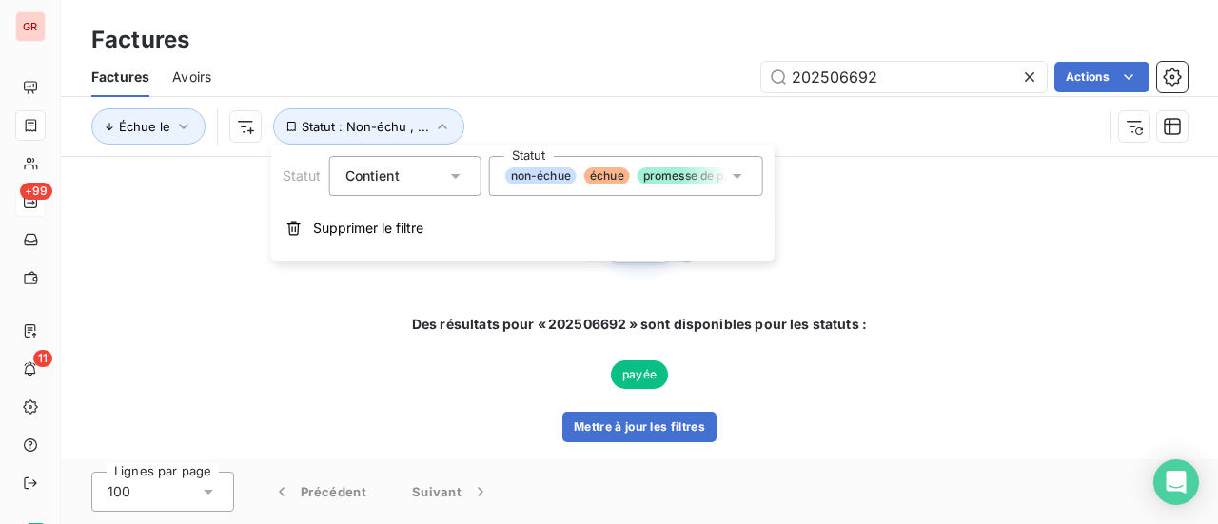
click at [741, 179] on icon at bounding box center [737, 176] width 19 height 19
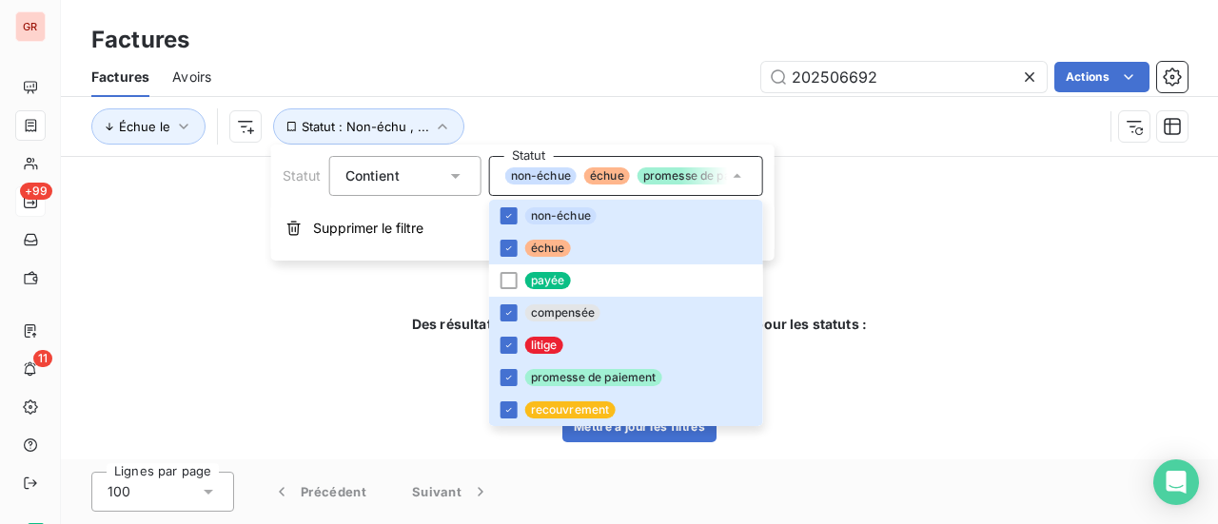
click at [848, 258] on div "Des résultats pour « 202506692 » sont disponibles pour les statuts : payée Mett…" at bounding box center [639, 308] width 455 height 268
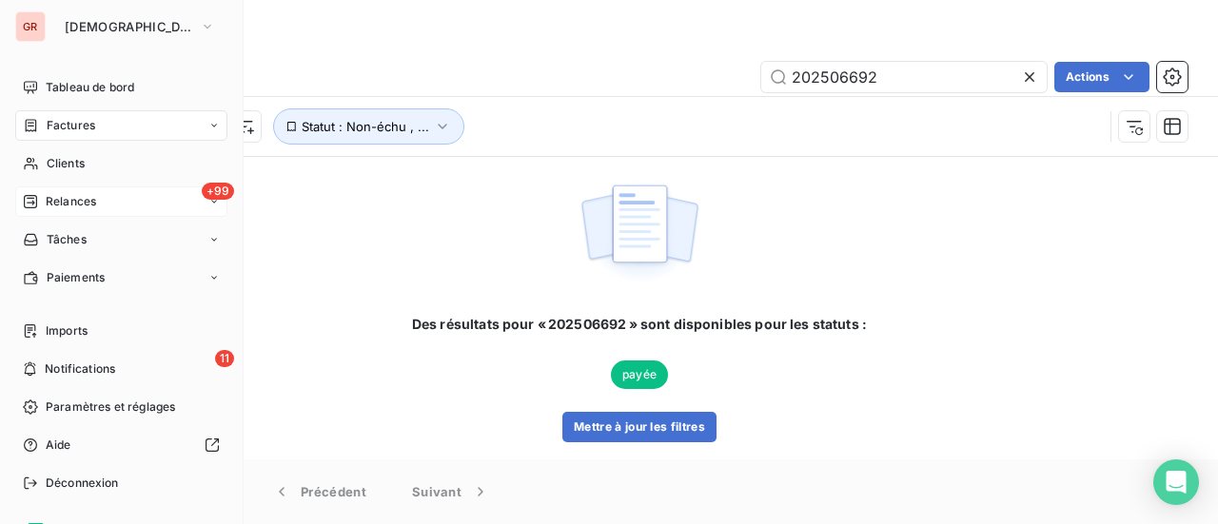
drag, startPoint x: 78, startPoint y: 131, endPoint x: 91, endPoint y: 130, distance: 13.4
click at [78, 131] on span "Factures" at bounding box center [71, 125] width 49 height 17
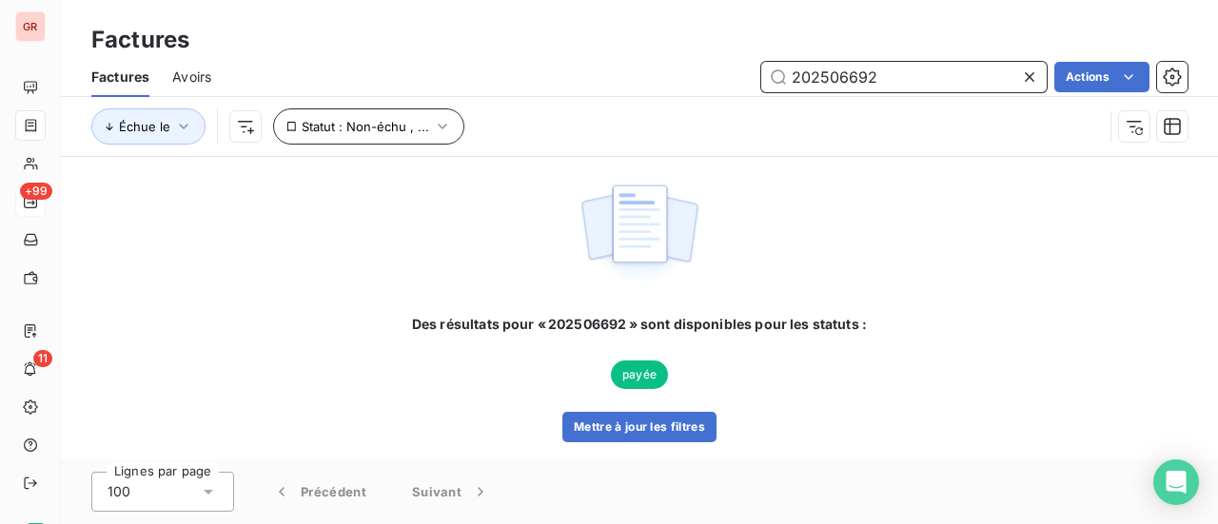
drag, startPoint x: 905, startPoint y: 84, endPoint x: 357, endPoint y: 109, distance: 548.8
click at [390, 99] on div "Factures Avoirs 202506692 Actions Échue le Statut : Non-échu , ..." at bounding box center [639, 106] width 1157 height 99
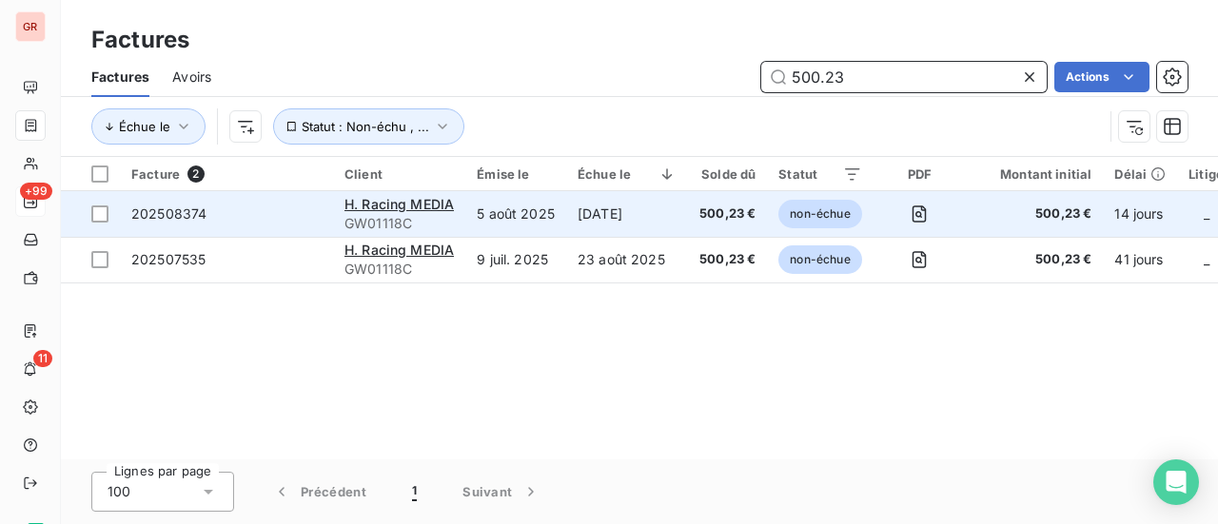
type input "500.23"
click at [402, 215] on span "GW01118C" at bounding box center [399, 223] width 109 height 19
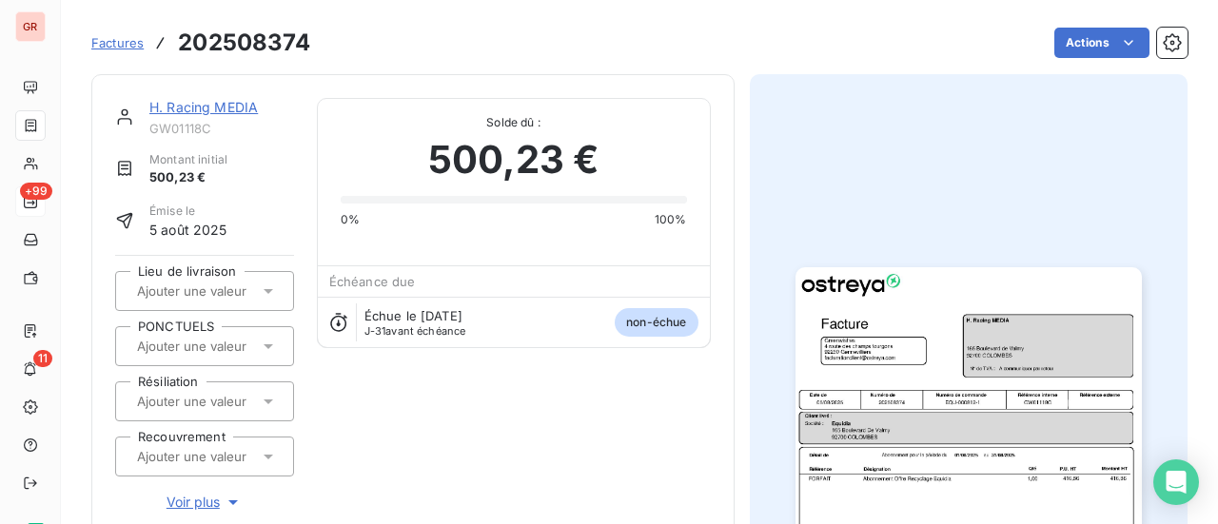
click at [235, 102] on link "H. Racing MEDIA" at bounding box center [203, 107] width 109 height 16
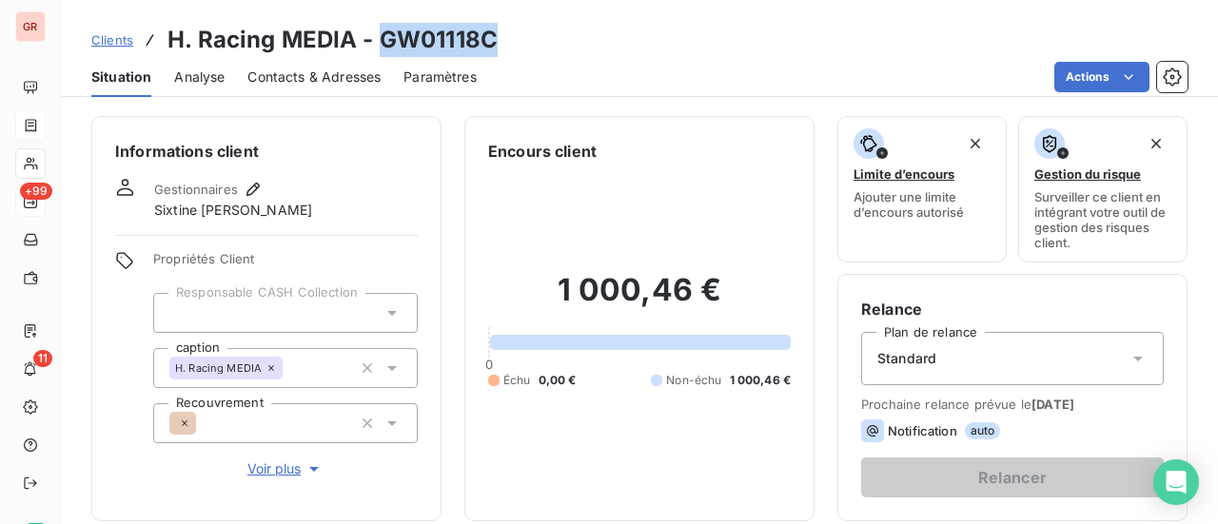
drag, startPoint x: 502, startPoint y: 39, endPoint x: 377, endPoint y: 38, distance: 124.7
click at [377, 38] on div "Clients H. Racing MEDIA - GW01118C" at bounding box center [639, 40] width 1157 height 34
copy h3 "GW01118C"
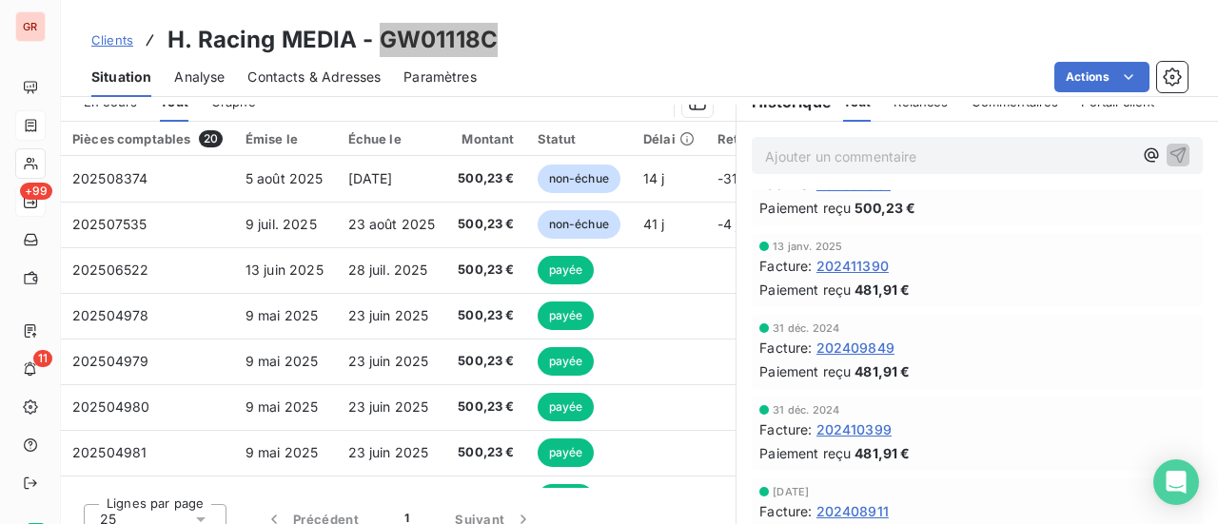
scroll to position [476, 0]
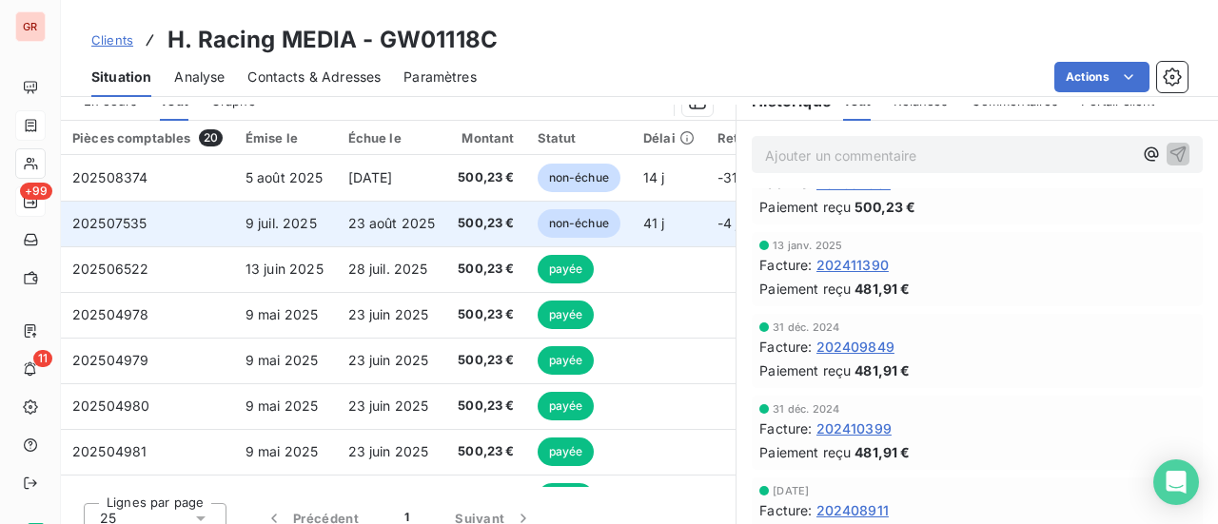
click at [286, 221] on span "9 juil. 2025" at bounding box center [281, 223] width 71 height 16
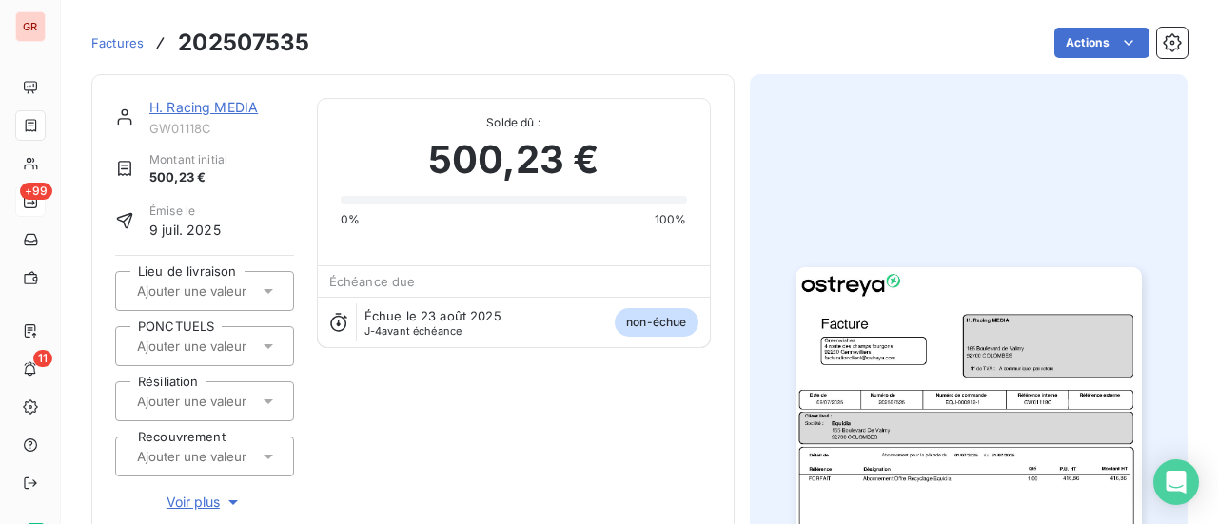
click at [908, 372] on img "button" at bounding box center [969, 511] width 346 height 489
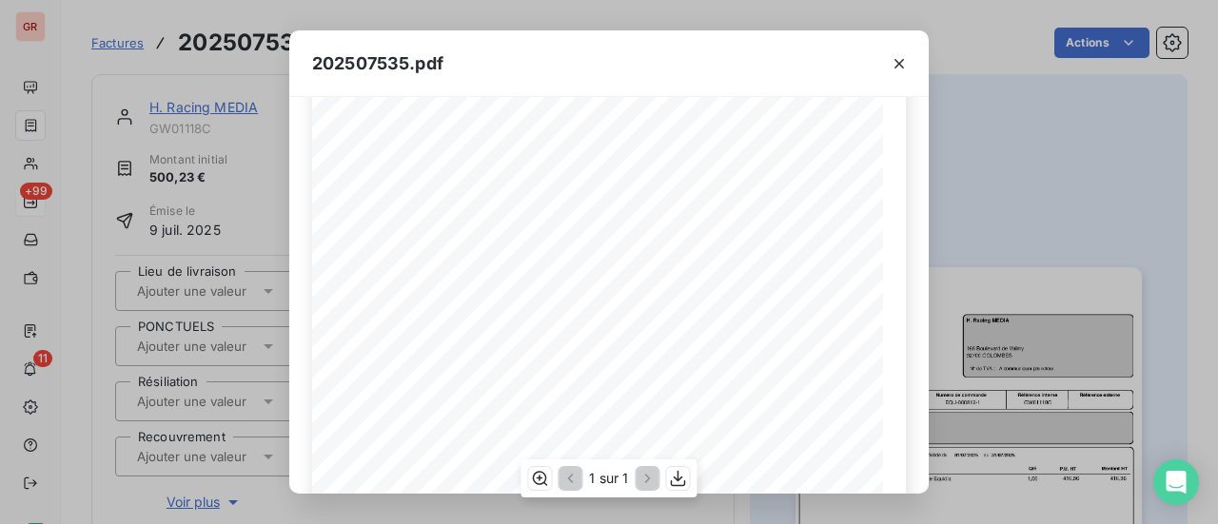
scroll to position [190, 0]
click at [900, 56] on icon "button" at bounding box center [899, 63] width 19 height 19
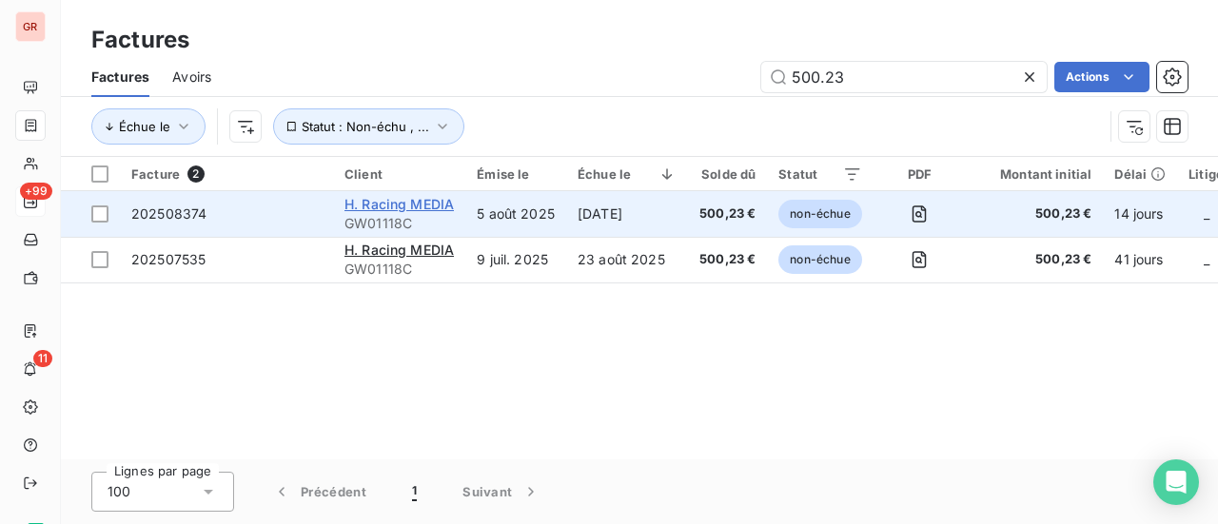
click at [426, 207] on span "H. Racing MEDIA" at bounding box center [399, 204] width 109 height 16
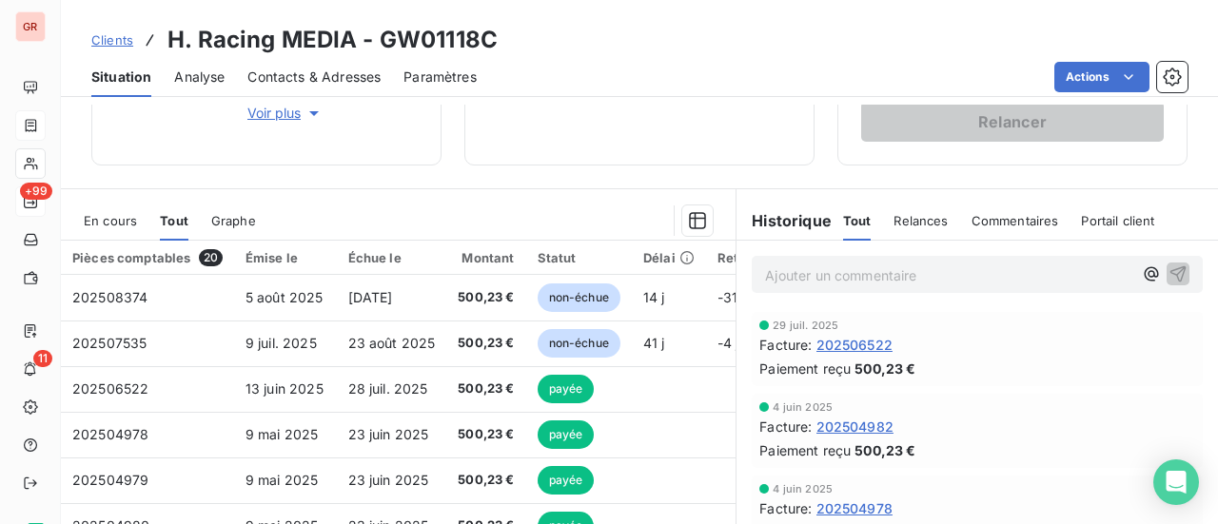
scroll to position [381, 0]
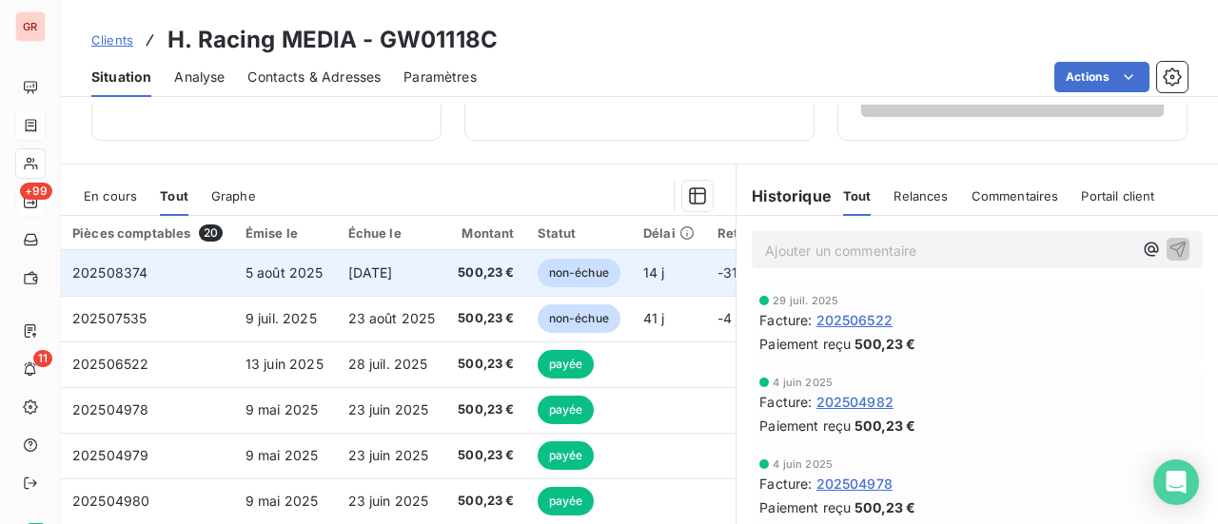
click at [584, 273] on span "non-échue" at bounding box center [579, 273] width 83 height 29
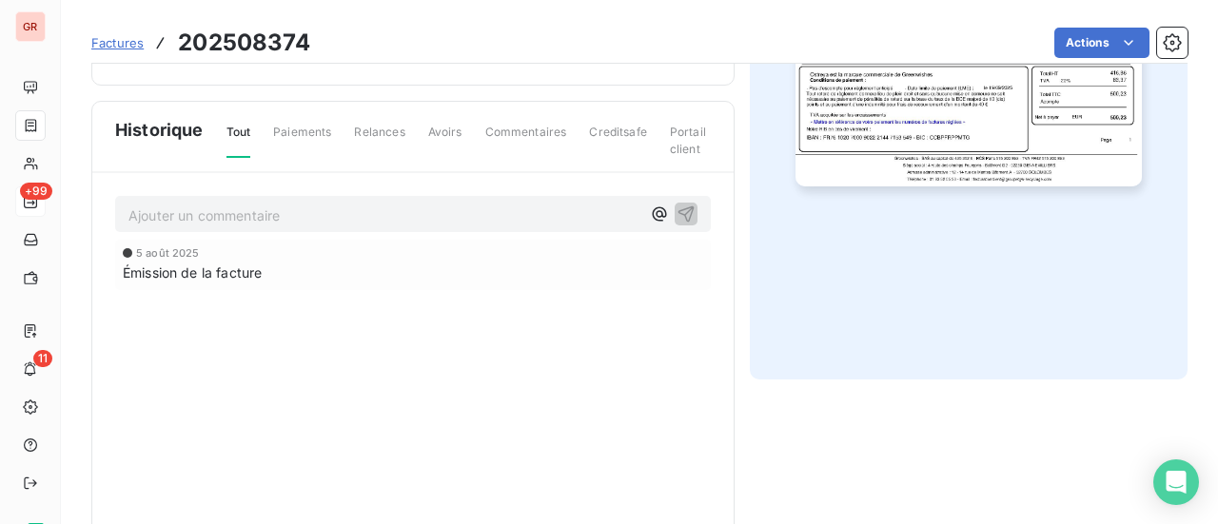
scroll to position [286, 0]
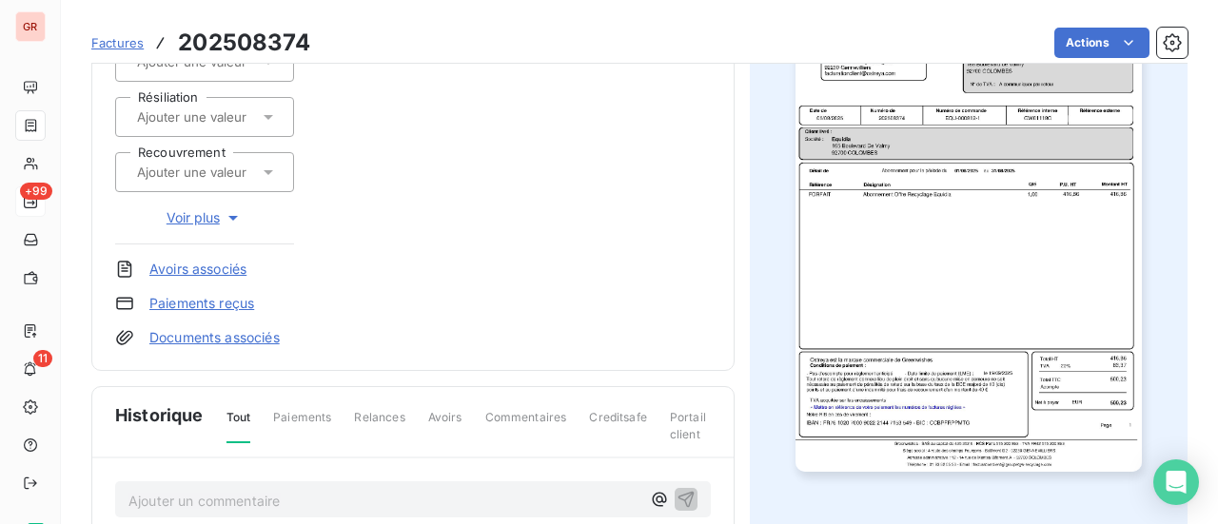
click at [946, 216] on img "button" at bounding box center [969, 227] width 346 height 489
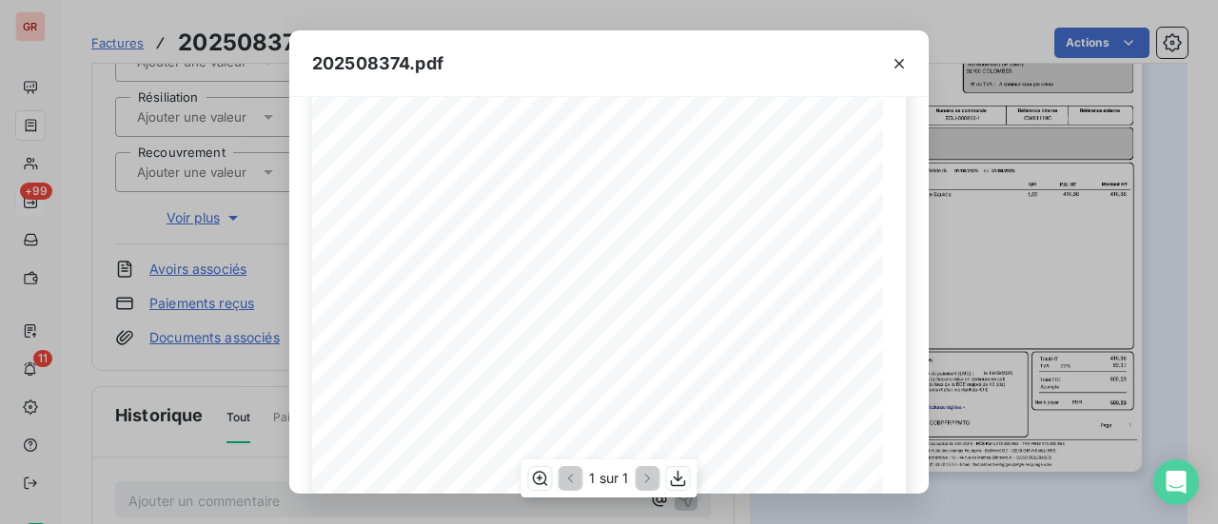
scroll to position [455, 0]
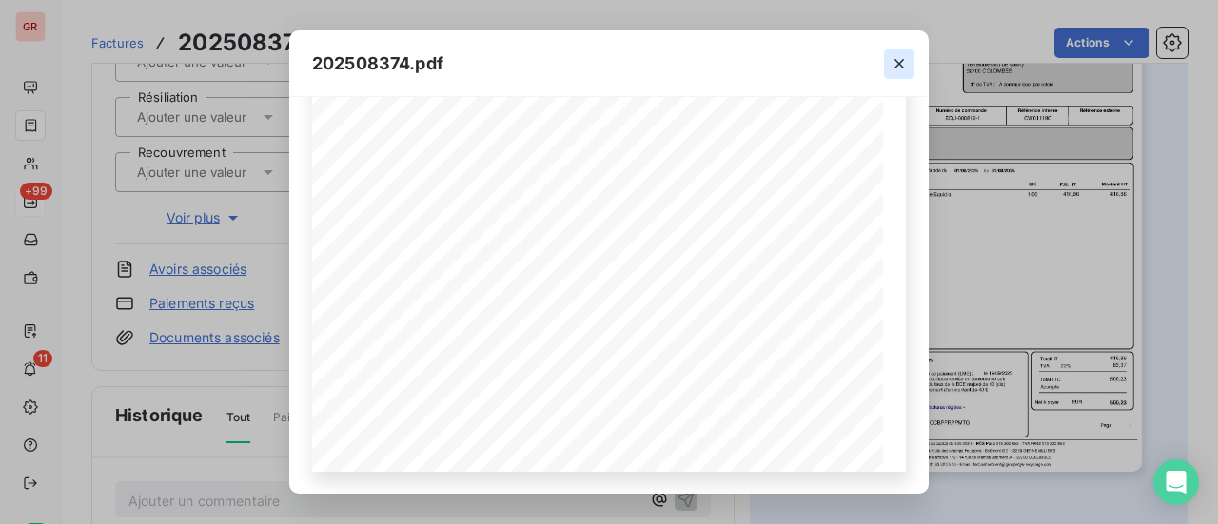
click at [900, 61] on icon "button" at bounding box center [900, 64] width 10 height 10
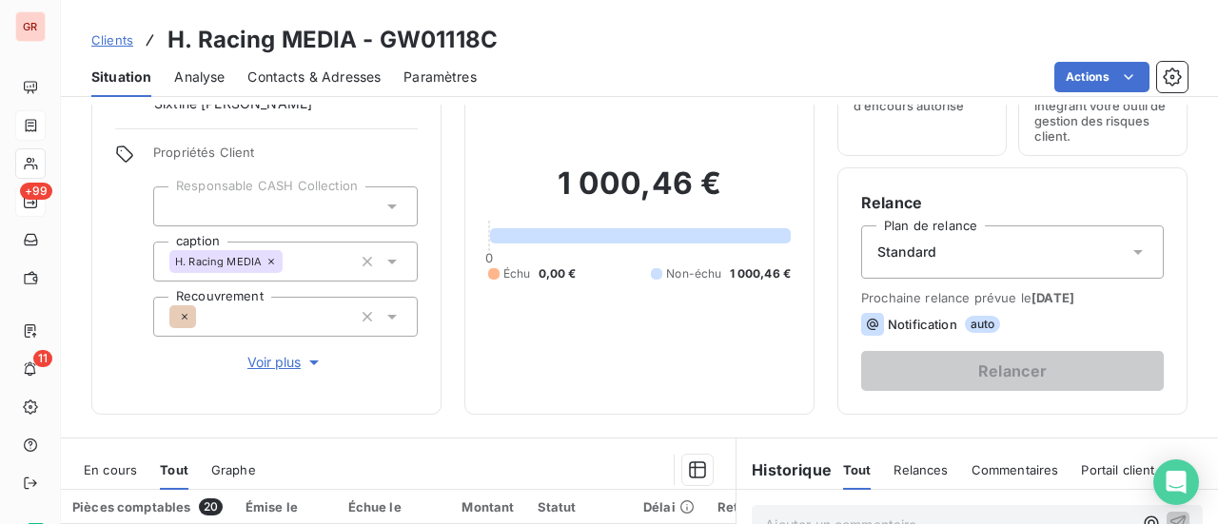
scroll to position [381, 0]
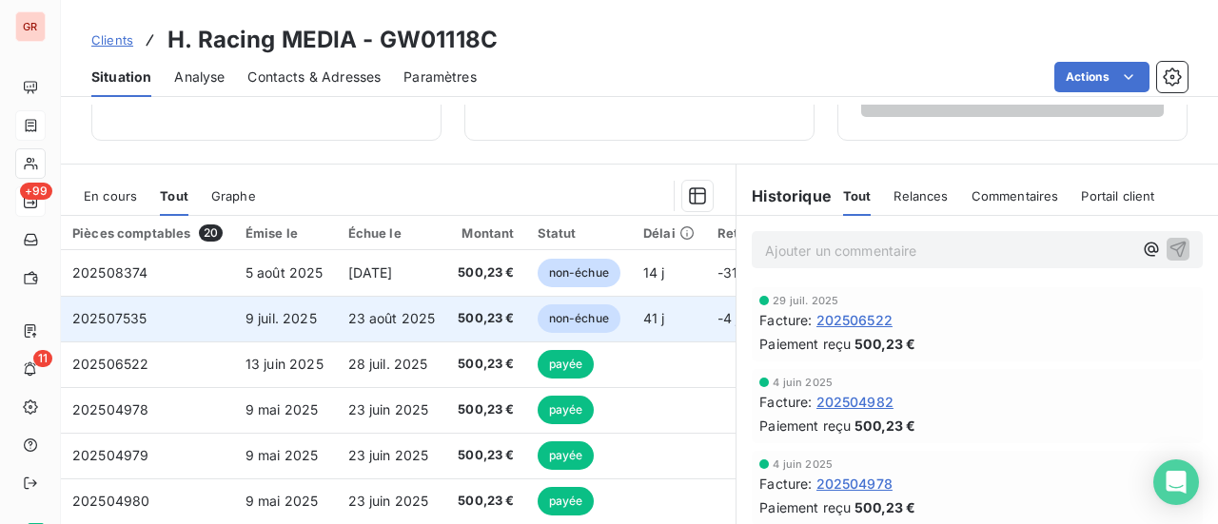
click at [441, 318] on td "23 août 2025" at bounding box center [392, 319] width 110 height 46
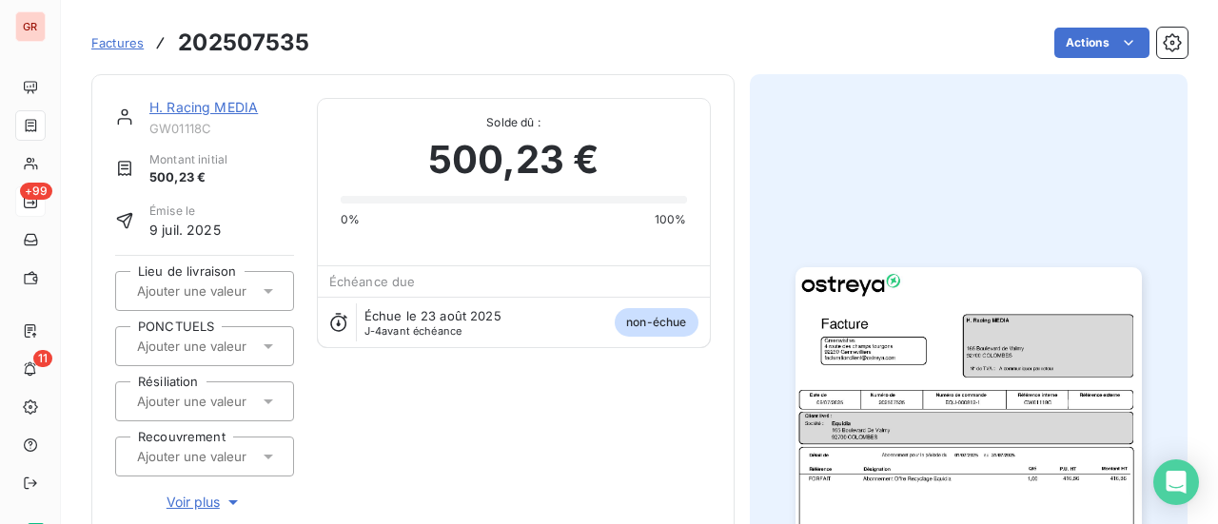
click at [928, 347] on img "button" at bounding box center [969, 511] width 346 height 489
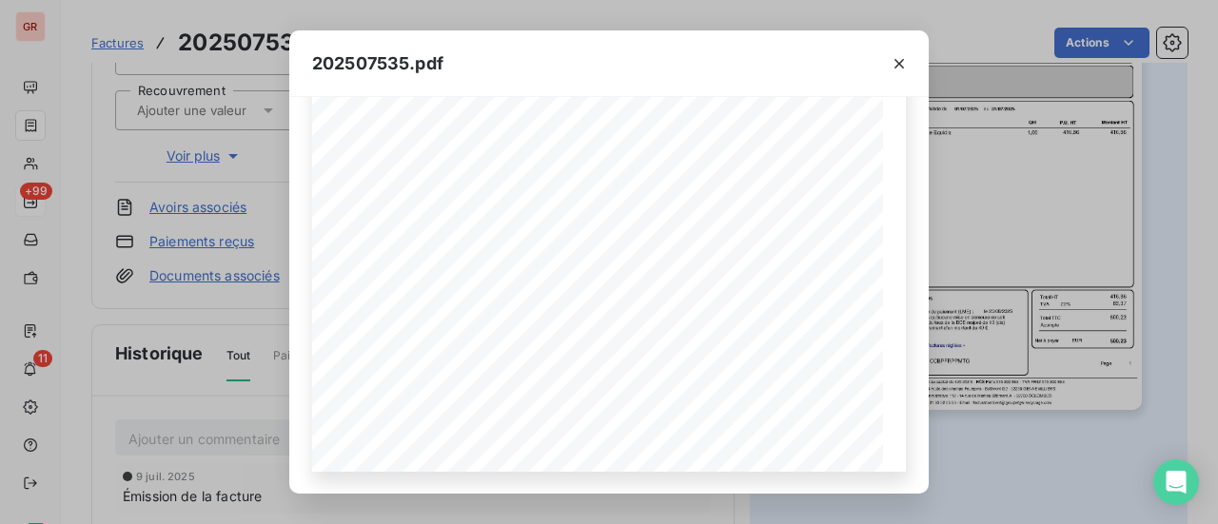
scroll to position [459, 0]
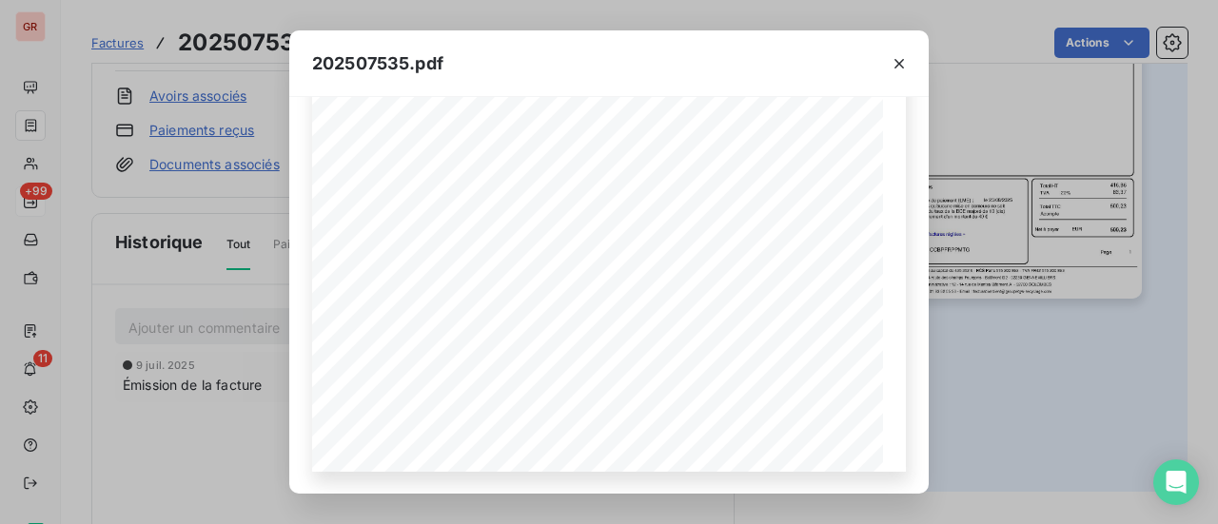
click at [32, 125] on div "202507535.pdf Référence interne Numéro de Date de Numéro de commande Référence …" at bounding box center [609, 262] width 1218 height 524
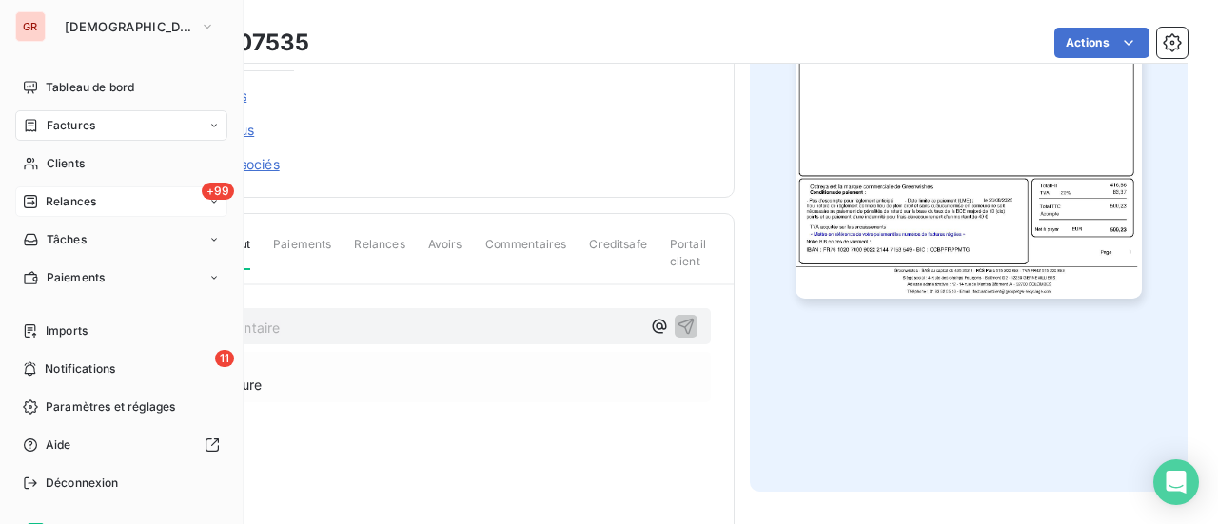
click at [95, 127] on div "Factures" at bounding box center [121, 125] width 212 height 30
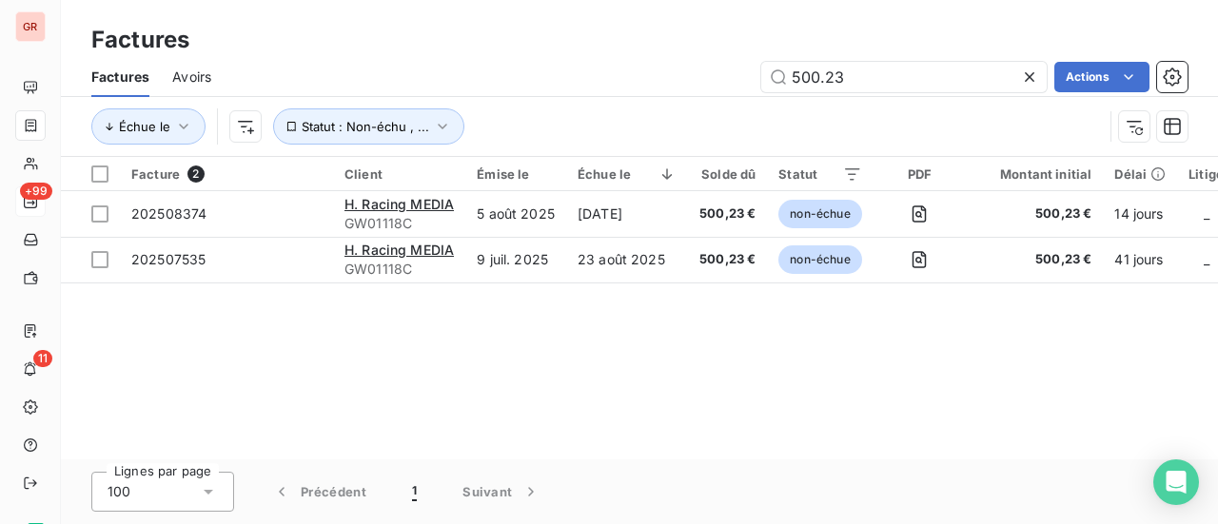
drag, startPoint x: 847, startPoint y: 80, endPoint x: 461, endPoint y: 138, distance: 390.8
click at [463, 138] on div "Factures Avoirs 500.23 Actions Échue le Statut : Non-échu , ..." at bounding box center [639, 106] width 1157 height 99
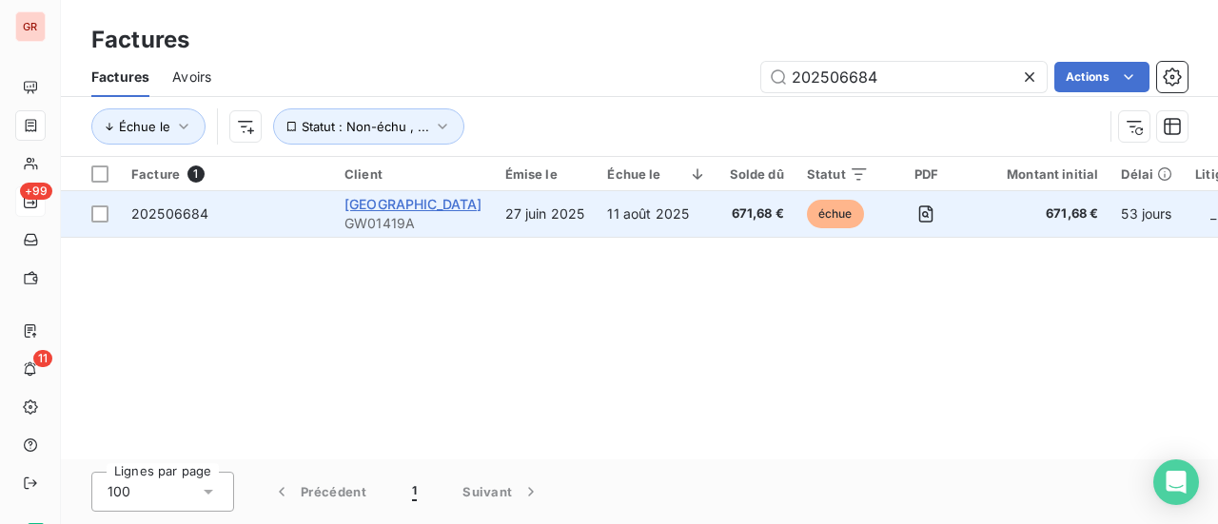
type input "202506684"
click at [425, 205] on span "[GEOGRAPHIC_DATA]" at bounding box center [414, 204] width 138 height 16
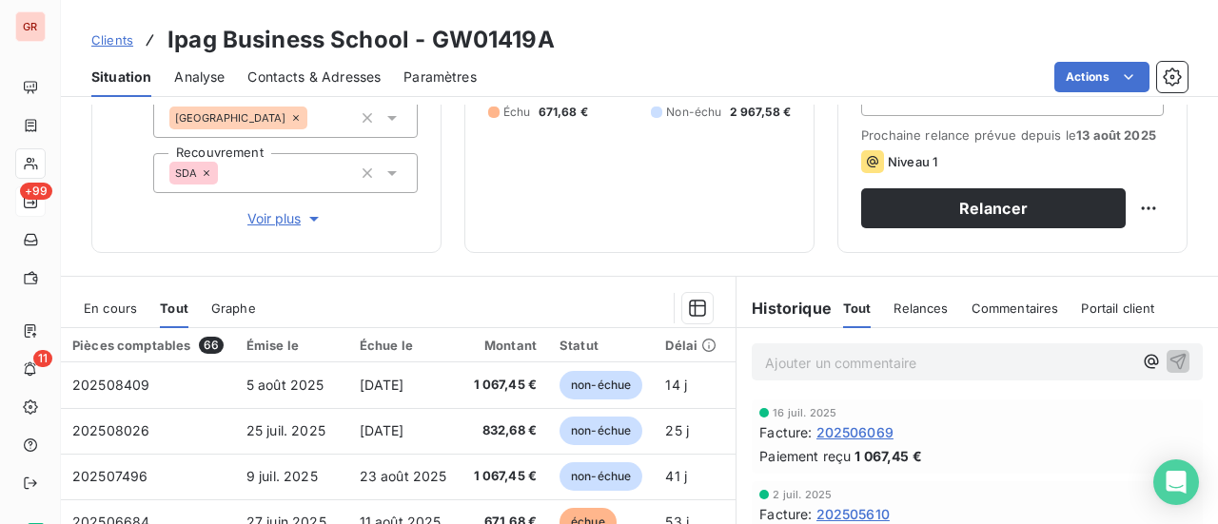
scroll to position [381, 0]
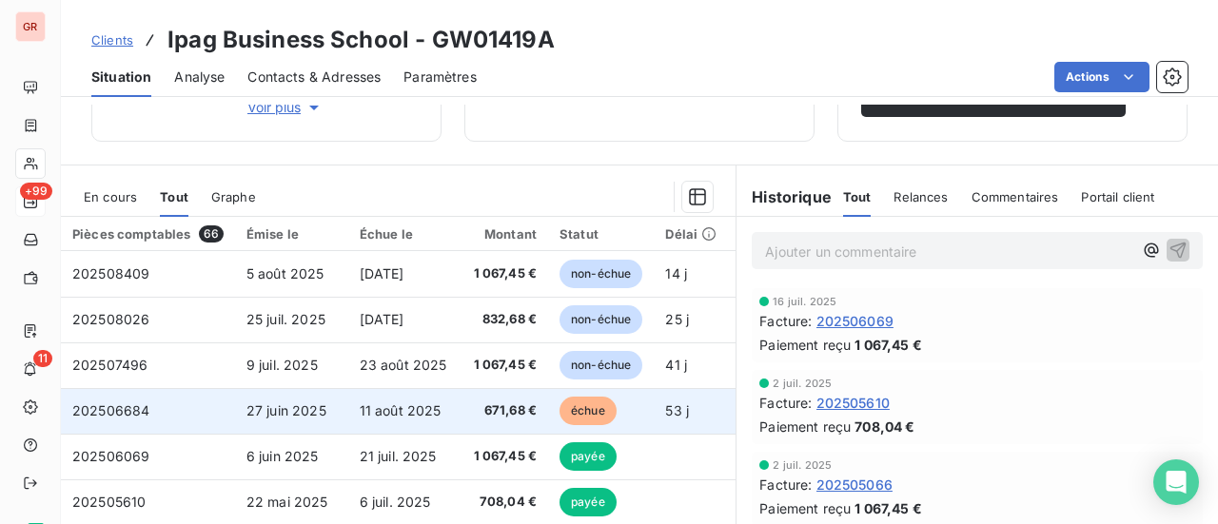
click at [124, 412] on span "202506684" at bounding box center [110, 411] width 77 height 16
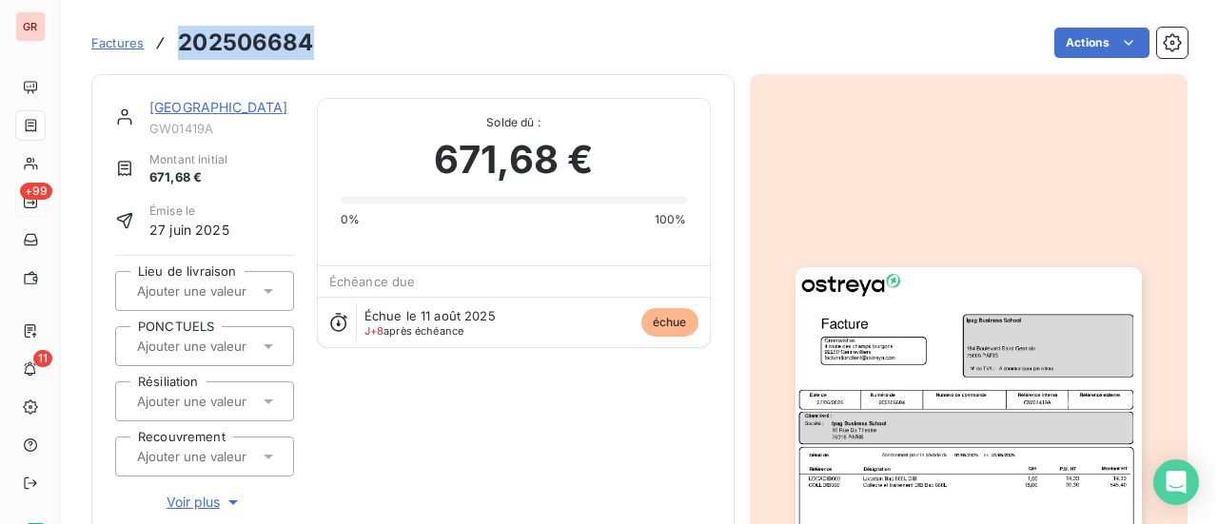
drag, startPoint x: 317, startPoint y: 45, endPoint x: 162, endPoint y: 52, distance: 155.3
click at [162, 52] on div "Factures 202506684 Actions" at bounding box center [639, 43] width 1097 height 40
copy h3 "202506684"
click at [249, 106] on link "[GEOGRAPHIC_DATA]" at bounding box center [218, 107] width 139 height 16
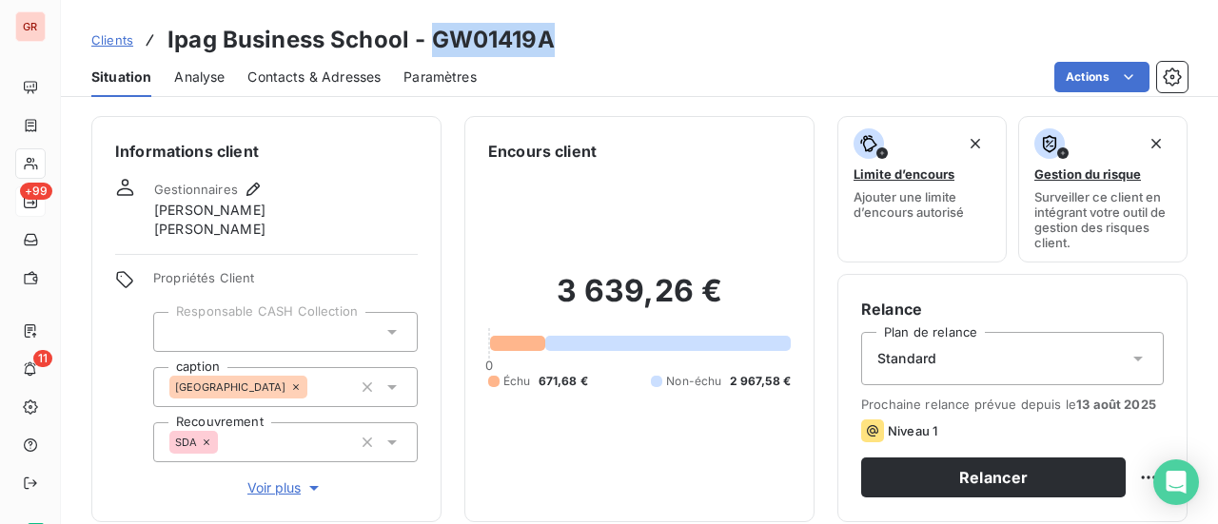
drag, startPoint x: 554, startPoint y: 46, endPoint x: 437, endPoint y: 56, distance: 117.5
click at [437, 56] on div "Clients Ipag Business School - GW01419A" at bounding box center [639, 40] width 1157 height 34
copy h3 "GW01419A"
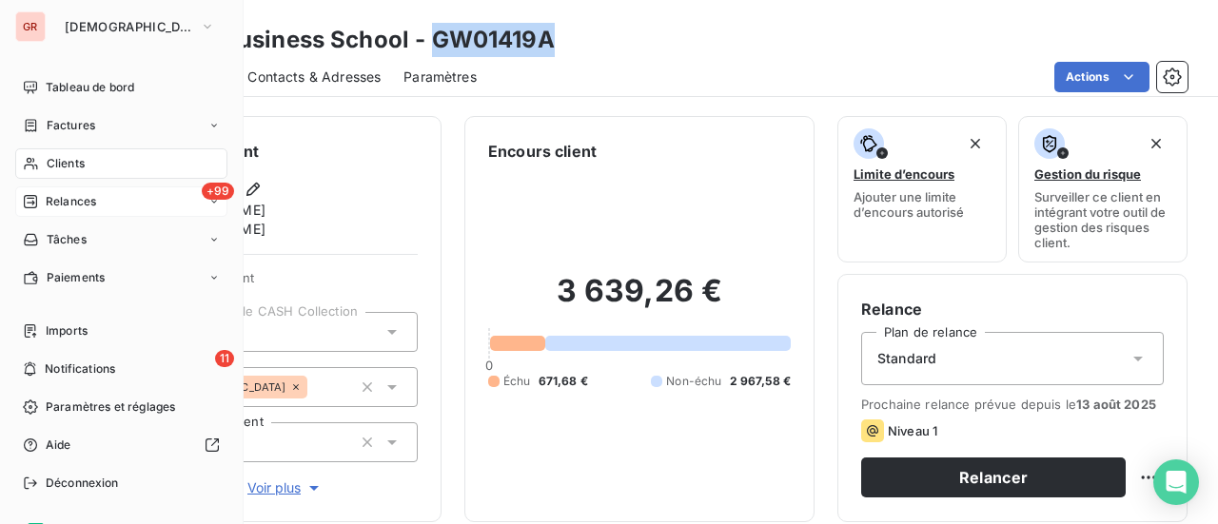
drag, startPoint x: 83, startPoint y: 119, endPoint x: 165, endPoint y: 121, distance: 81.9
click at [83, 119] on span "Factures" at bounding box center [71, 125] width 49 height 17
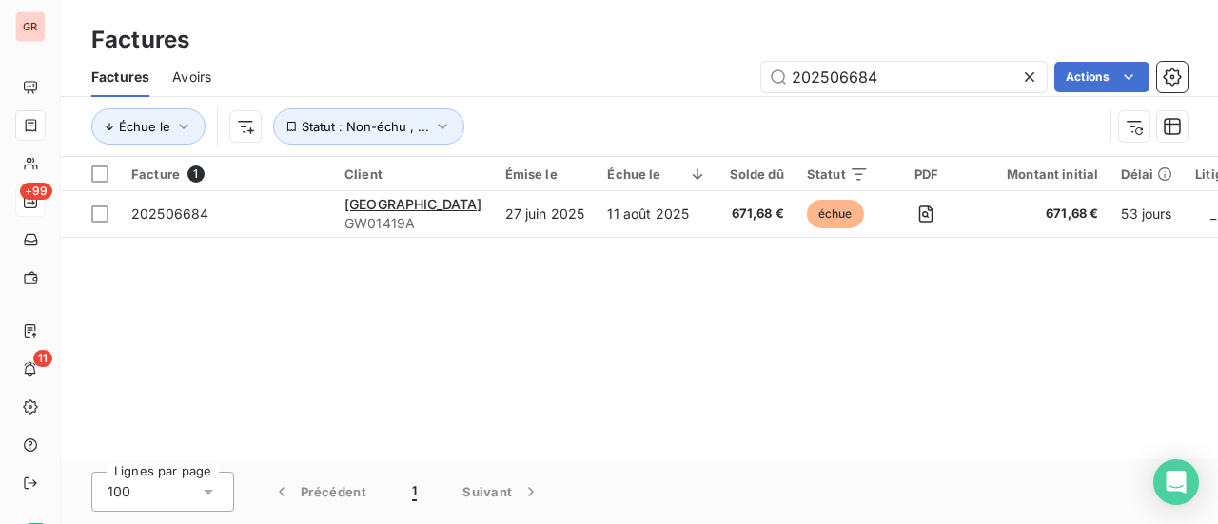
drag, startPoint x: 858, startPoint y: 82, endPoint x: 643, endPoint y: 85, distance: 214.2
click at [679, 83] on div "202506684 Actions" at bounding box center [711, 77] width 954 height 30
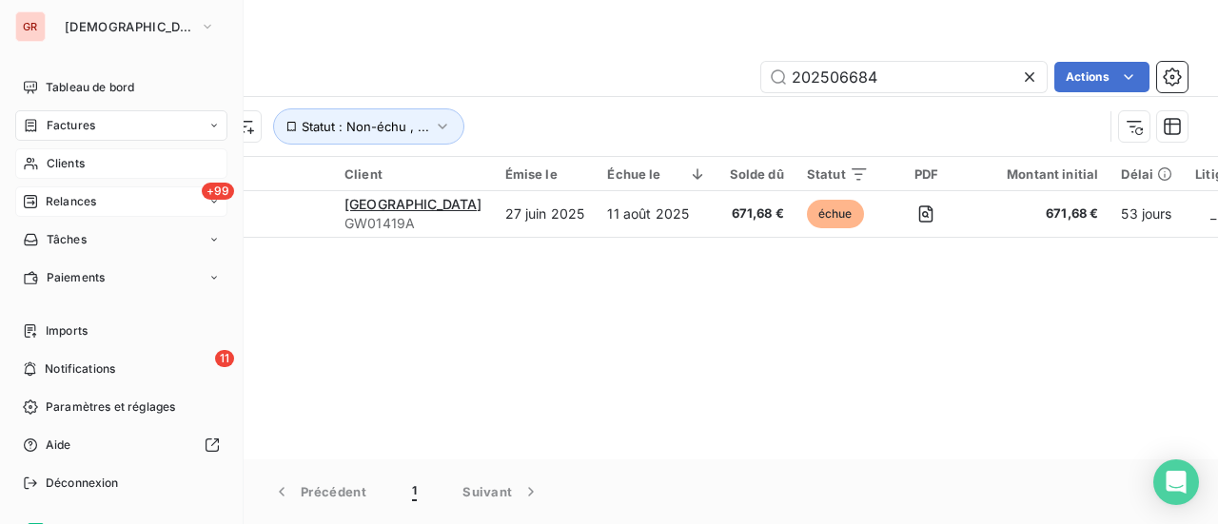
click at [80, 159] on span "Clients" at bounding box center [66, 163] width 38 height 17
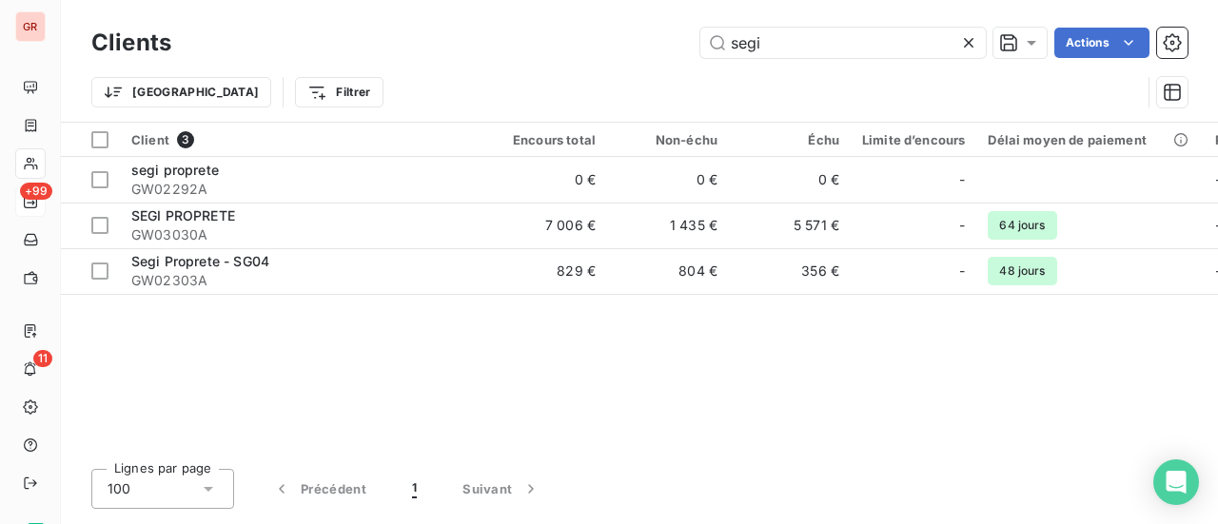
drag, startPoint x: 560, startPoint y: 54, endPoint x: 398, endPoint y: 66, distance: 162.2
click at [493, 61] on div "Clients segi Actions" at bounding box center [639, 43] width 1097 height 40
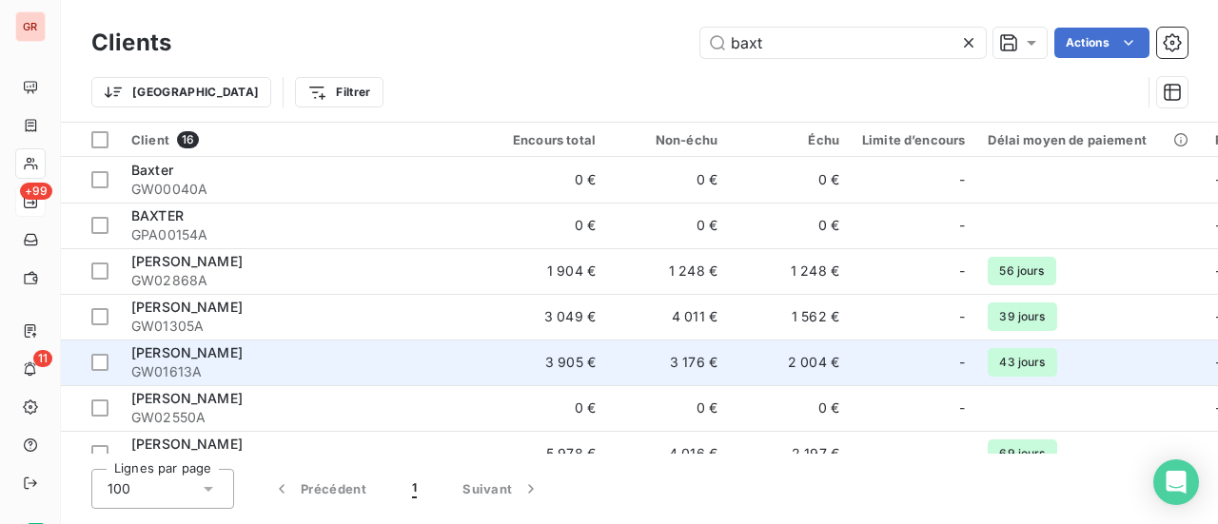
type input "baxt"
click at [193, 365] on span "GW01613A" at bounding box center [302, 372] width 343 height 19
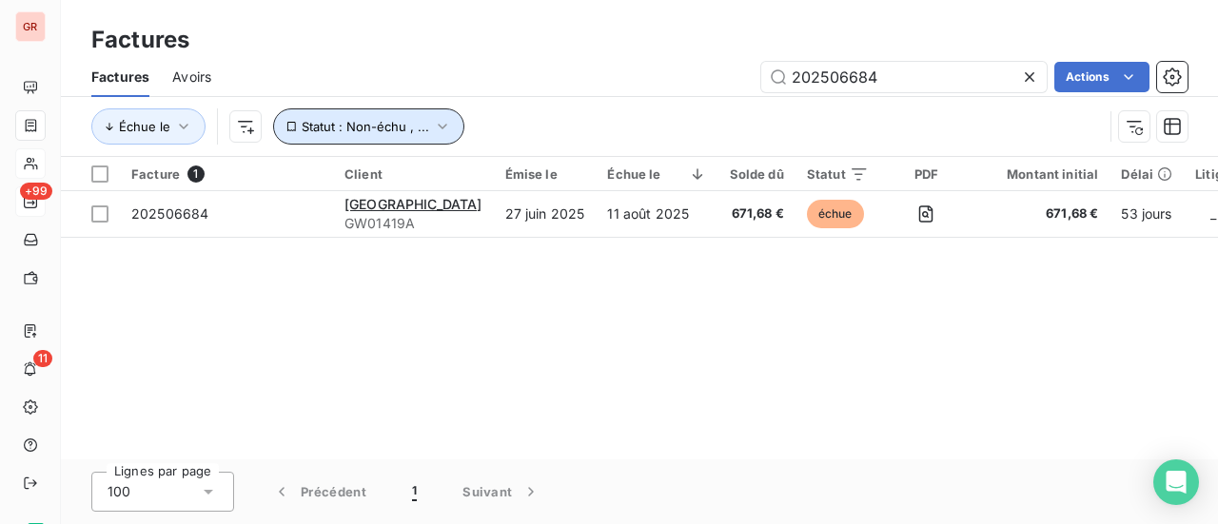
click at [440, 128] on icon "button" at bounding box center [442, 126] width 19 height 19
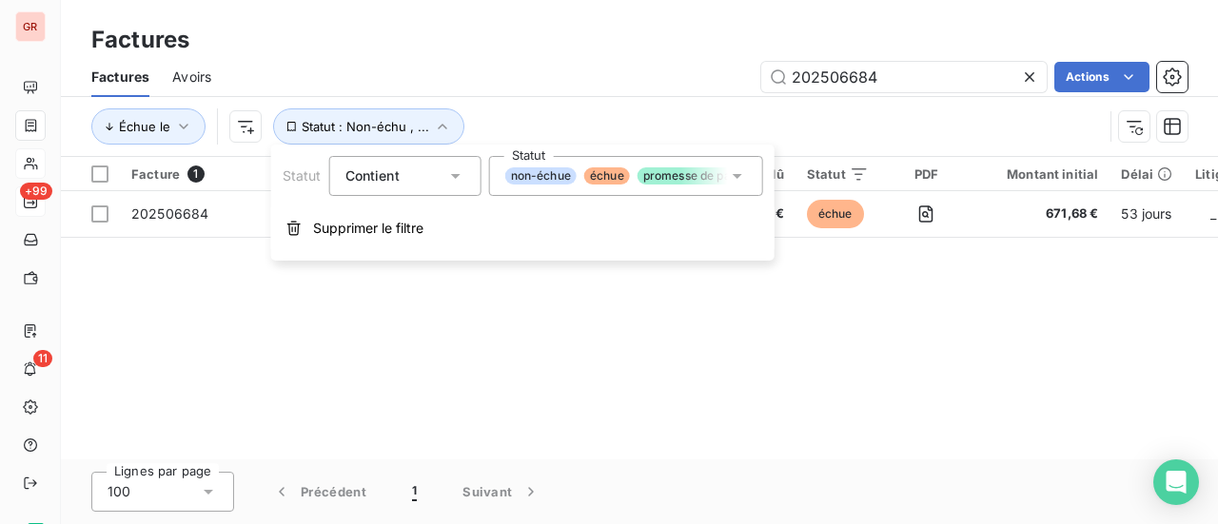
click at [741, 178] on icon at bounding box center [737, 176] width 19 height 19
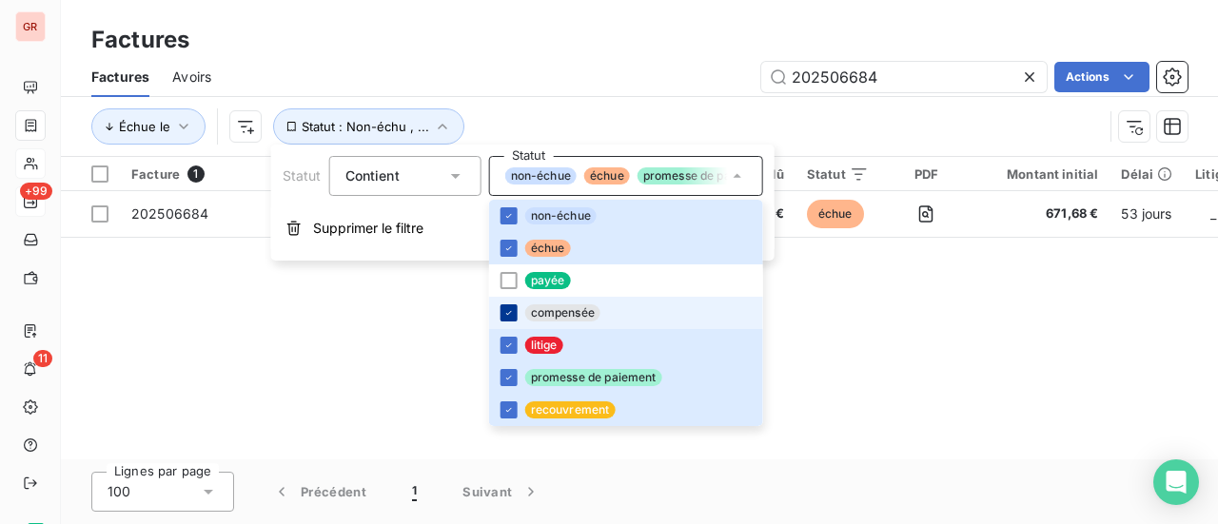
click at [511, 320] on div at bounding box center [509, 313] width 17 height 17
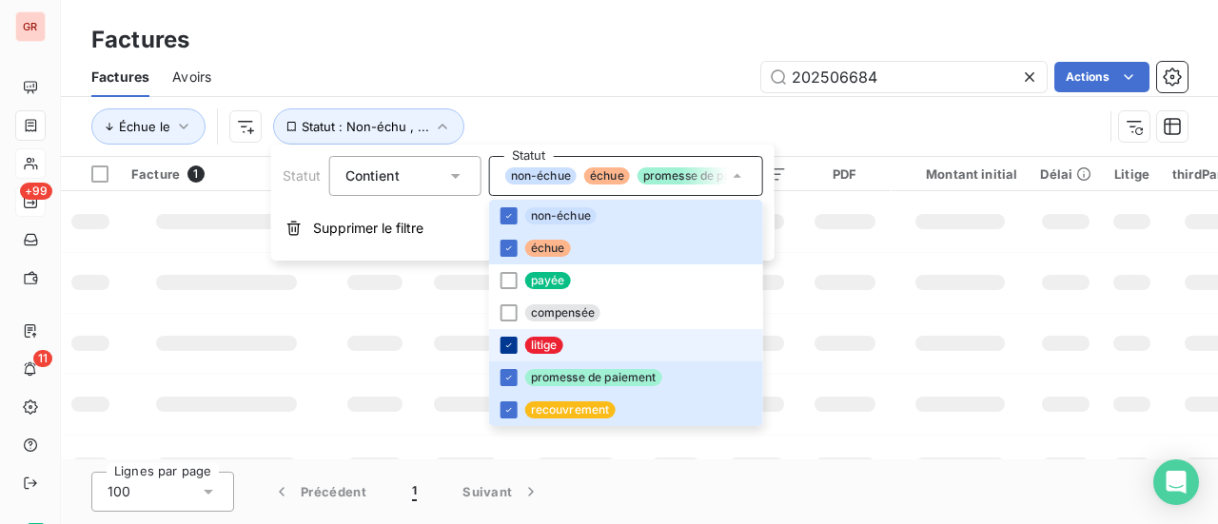
click at [510, 349] on icon at bounding box center [509, 345] width 11 height 11
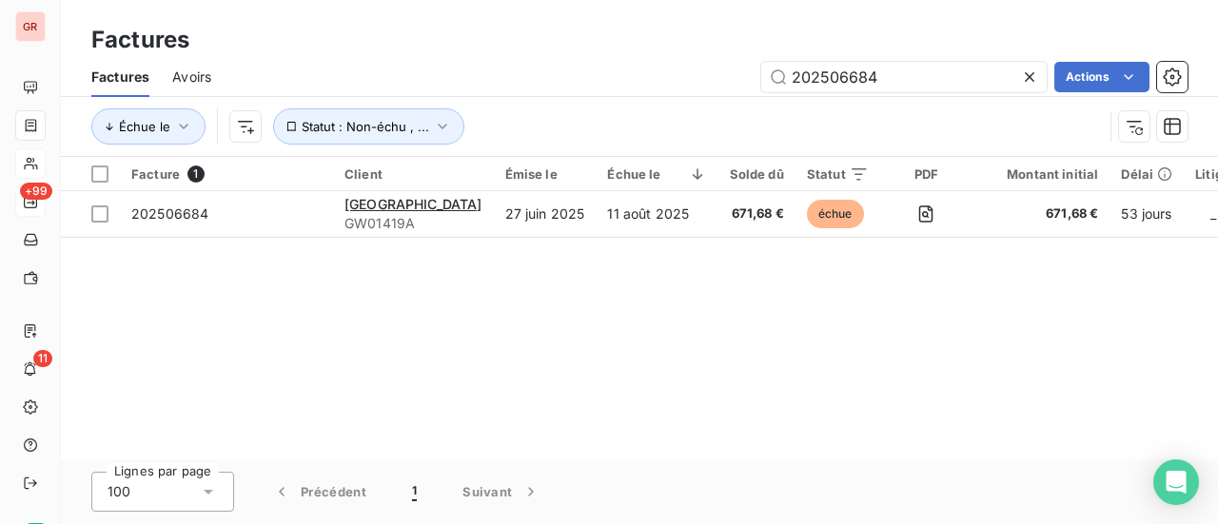
click at [898, 311] on div "Facture 1 Client Émise le Échue le Solde dû Statut PDF Montant initial Délai Li…" at bounding box center [639, 308] width 1157 height 303
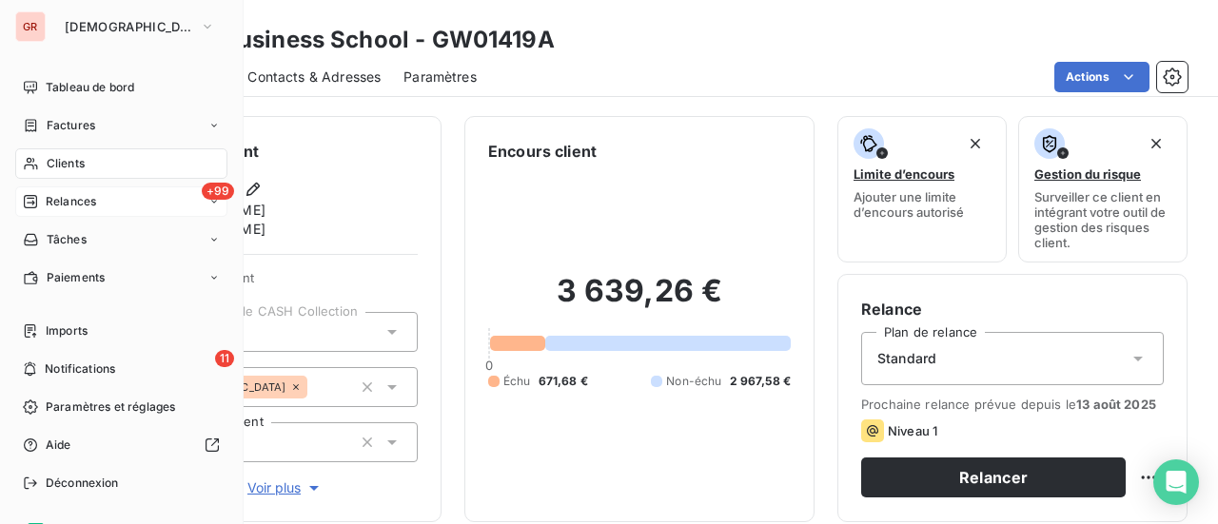
click at [91, 161] on div "Clients" at bounding box center [121, 163] width 212 height 30
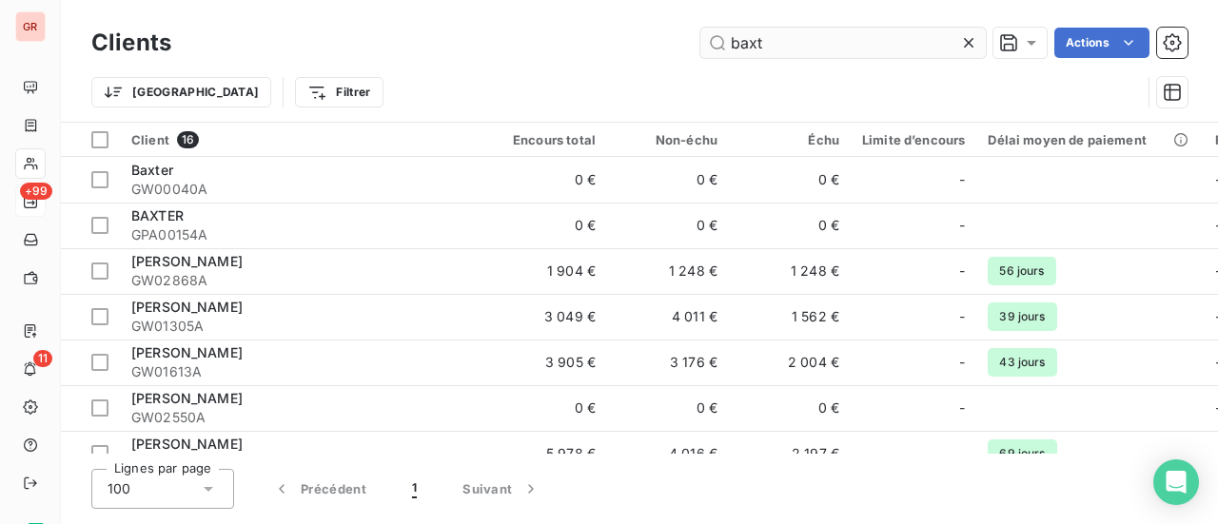
click at [795, 45] on input "baxt" at bounding box center [844, 43] width 286 height 30
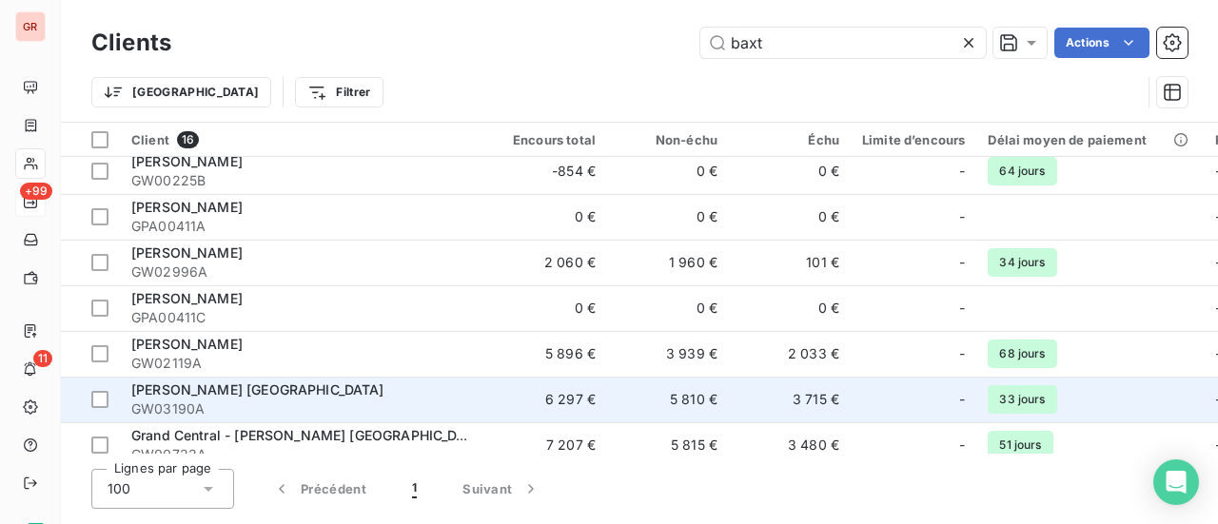
scroll to position [442, 0]
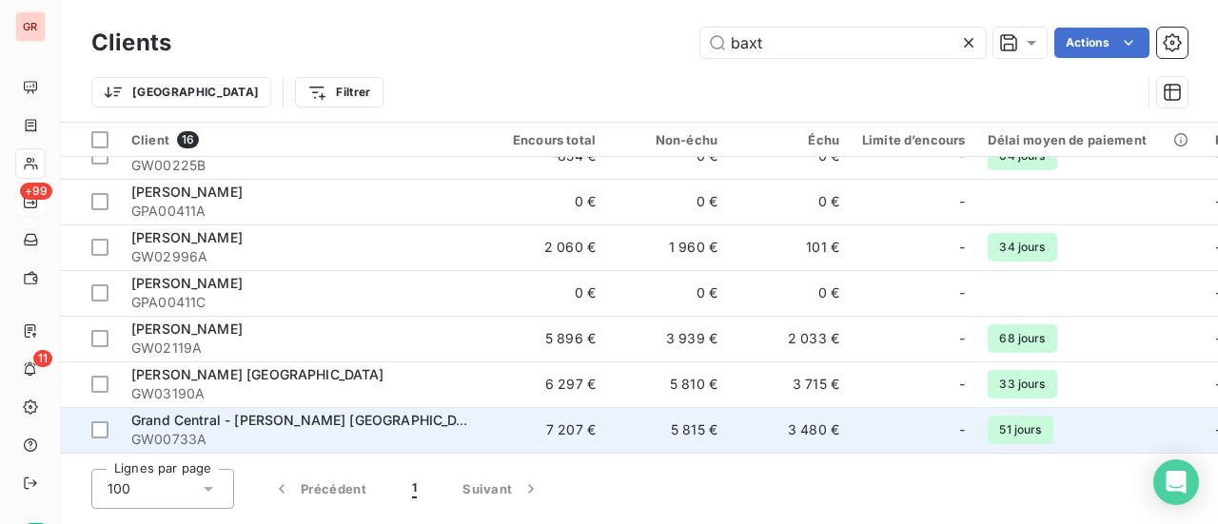
click at [351, 430] on span "GW00733A" at bounding box center [302, 439] width 343 height 19
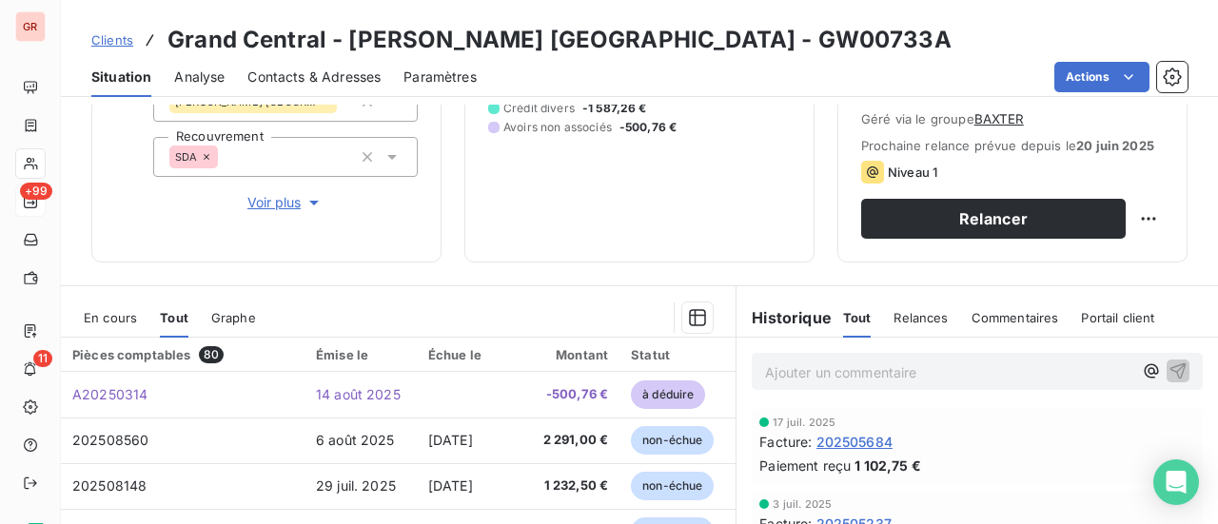
scroll to position [476, 0]
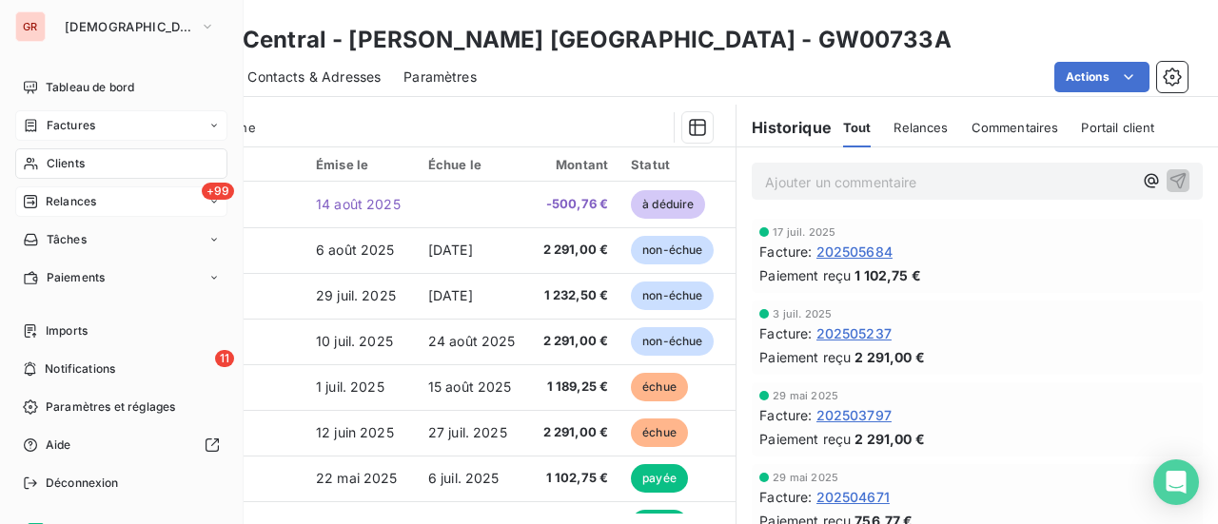
click at [78, 129] on span "Factures" at bounding box center [71, 125] width 49 height 17
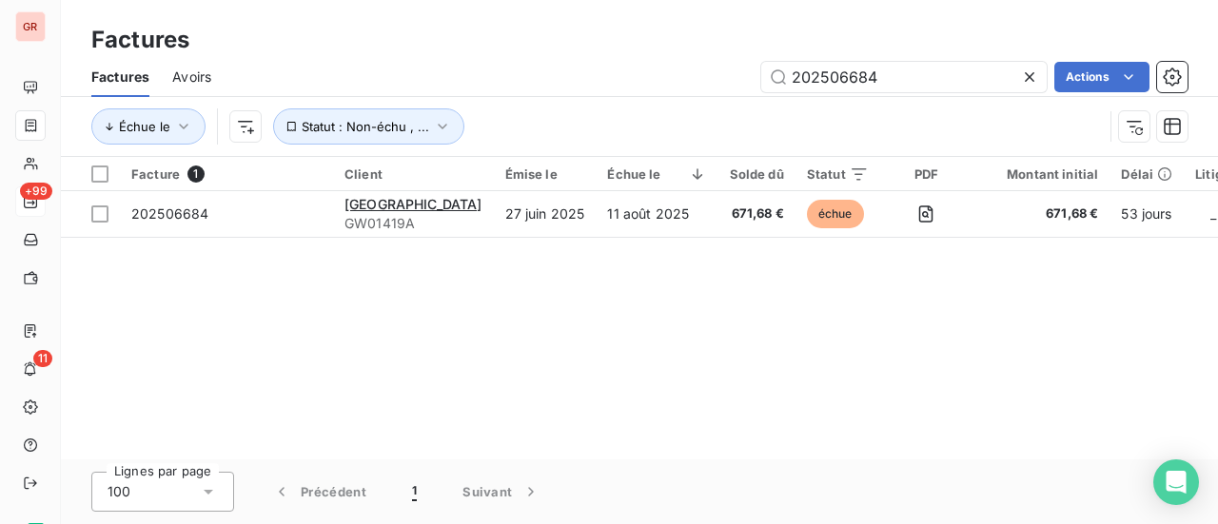
drag, startPoint x: 893, startPoint y: 82, endPoint x: 676, endPoint y: 113, distance: 219.3
click at [700, 109] on div "Factures Avoirs 202506684 Actions Échue le Statut : Non-échu , ..." at bounding box center [639, 106] width 1157 height 99
click at [196, 74] on span "Avoirs" at bounding box center [191, 77] width 39 height 19
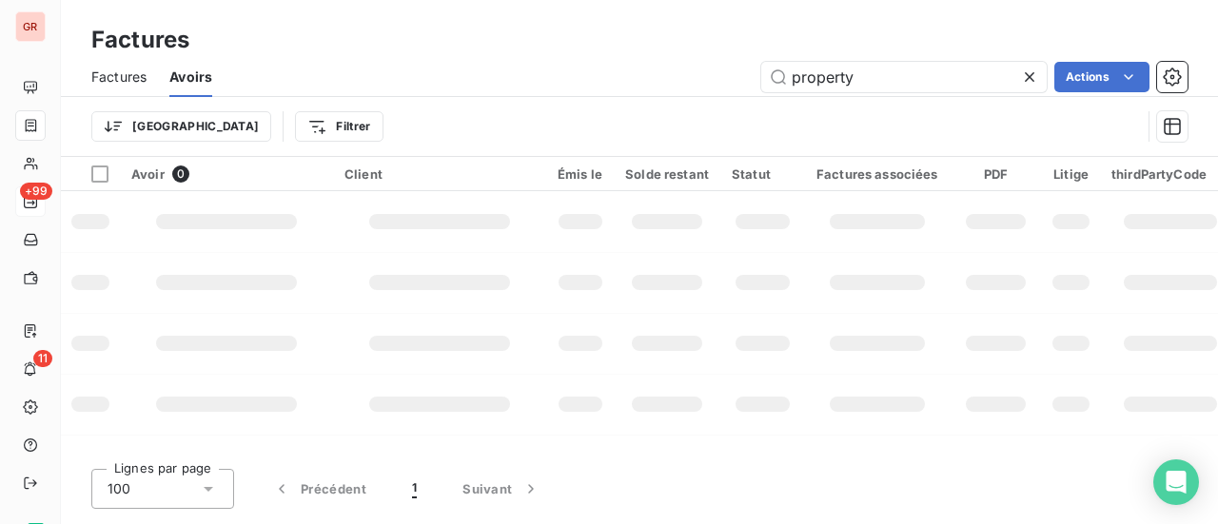
click at [741, 85] on div "property Actions" at bounding box center [711, 77] width 953 height 30
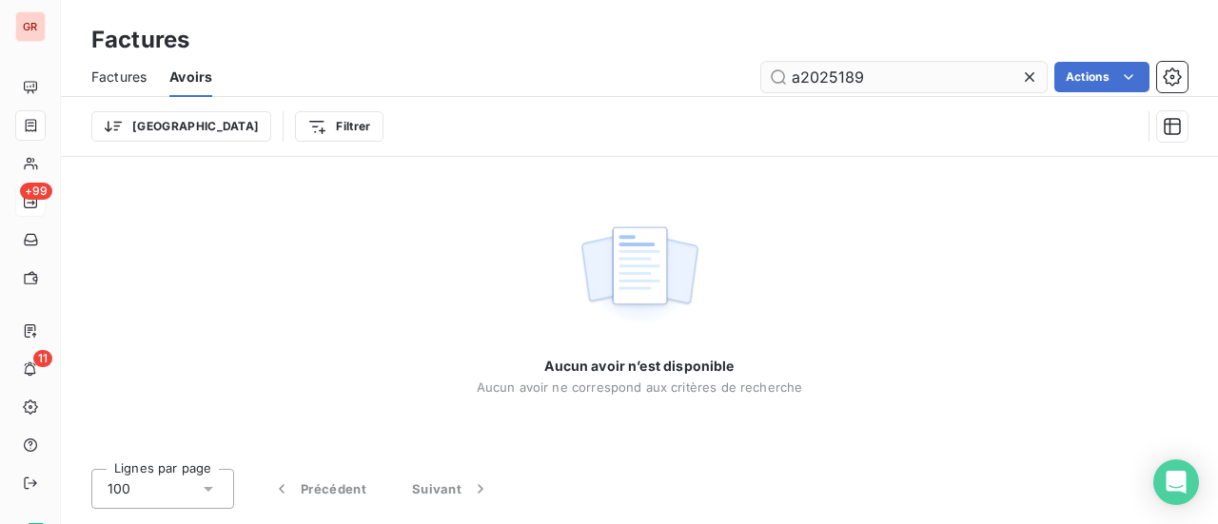
click at [801, 78] on input "a2025189" at bounding box center [905, 77] width 286 height 30
type input "2025189"
drag, startPoint x: 864, startPoint y: 77, endPoint x: 618, endPoint y: 90, distance: 246.9
click at [618, 90] on div "2025189 Actions" at bounding box center [711, 77] width 953 height 30
click at [128, 79] on span "Factures" at bounding box center [118, 77] width 55 height 19
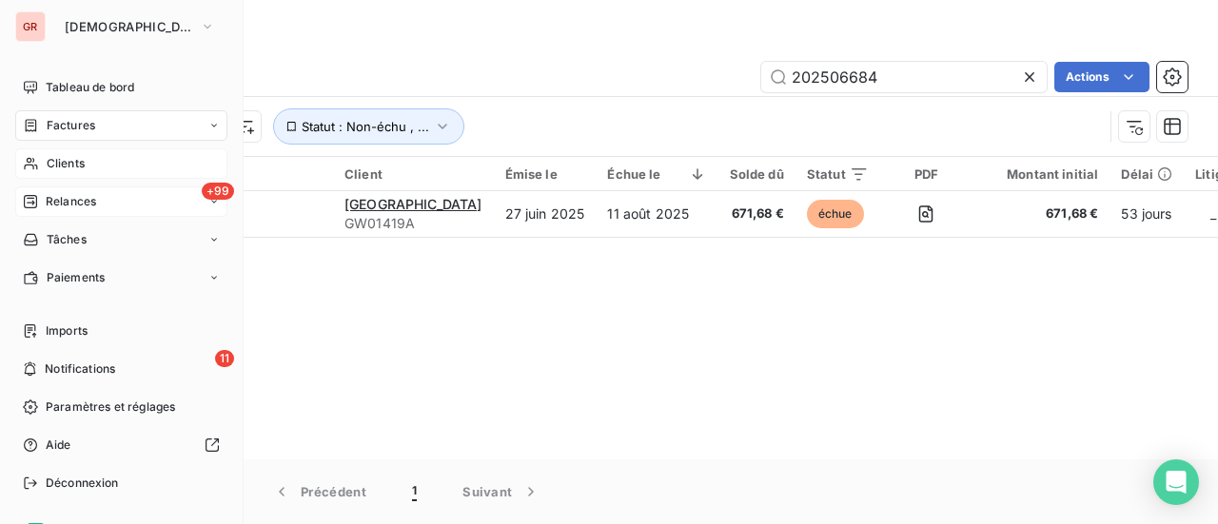
click at [74, 161] on span "Clients" at bounding box center [66, 163] width 38 height 17
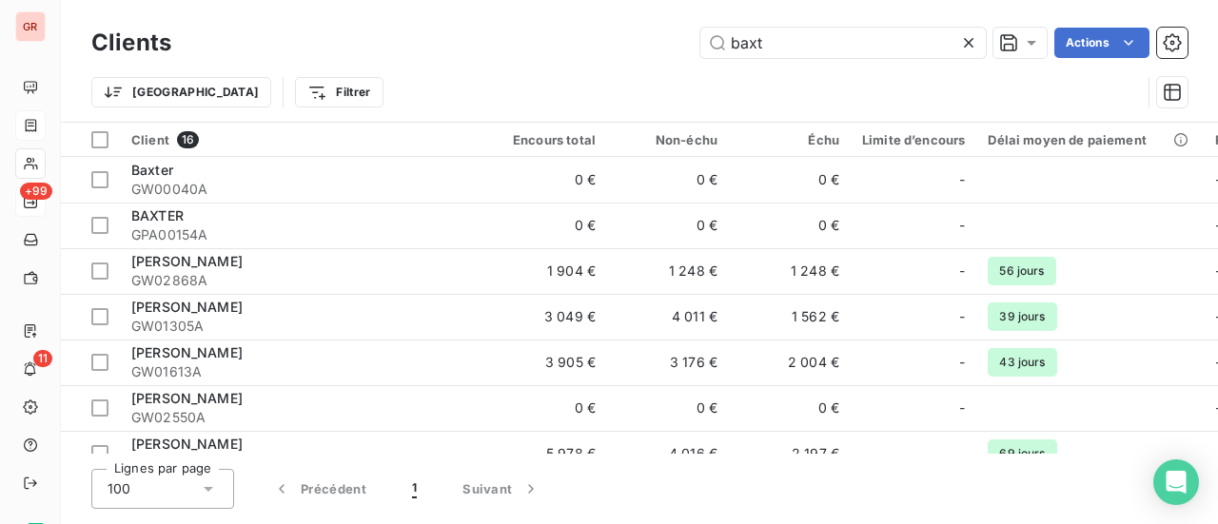
drag, startPoint x: 817, startPoint y: 43, endPoint x: 451, endPoint y: 47, distance: 365.5
click at [520, 44] on div "baxt Actions" at bounding box center [691, 43] width 994 height 30
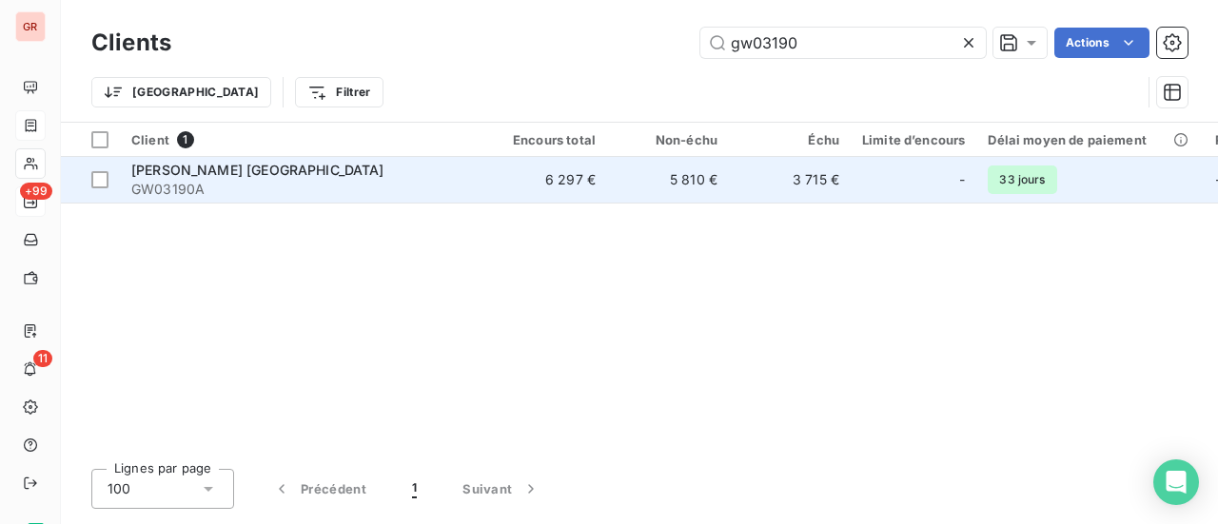
type input "gw03190"
click at [232, 180] on span "GW03190A" at bounding box center [302, 189] width 343 height 19
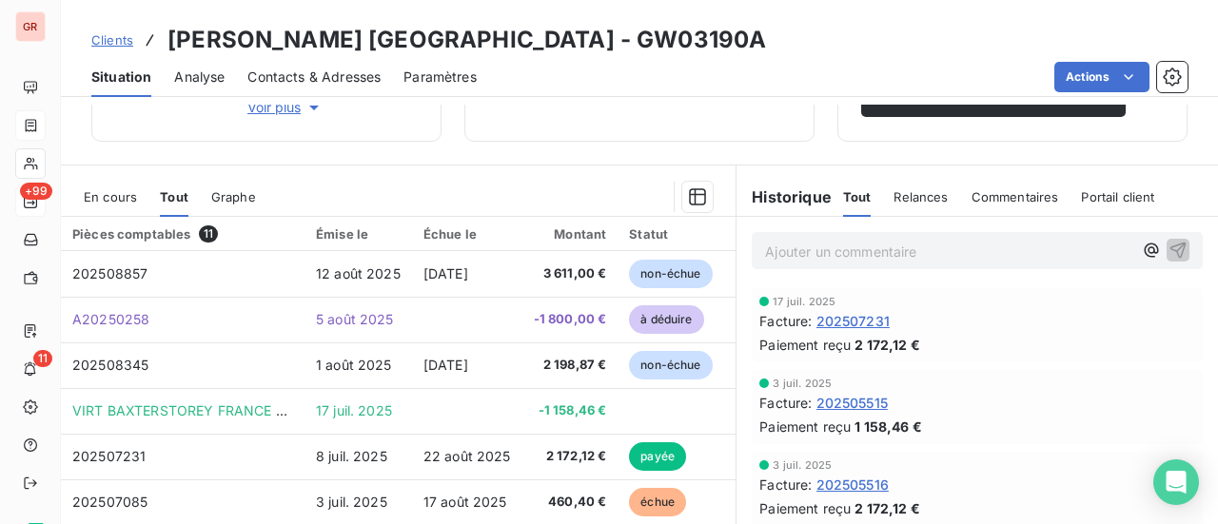
click at [102, 201] on span "En cours" at bounding box center [110, 196] width 53 height 15
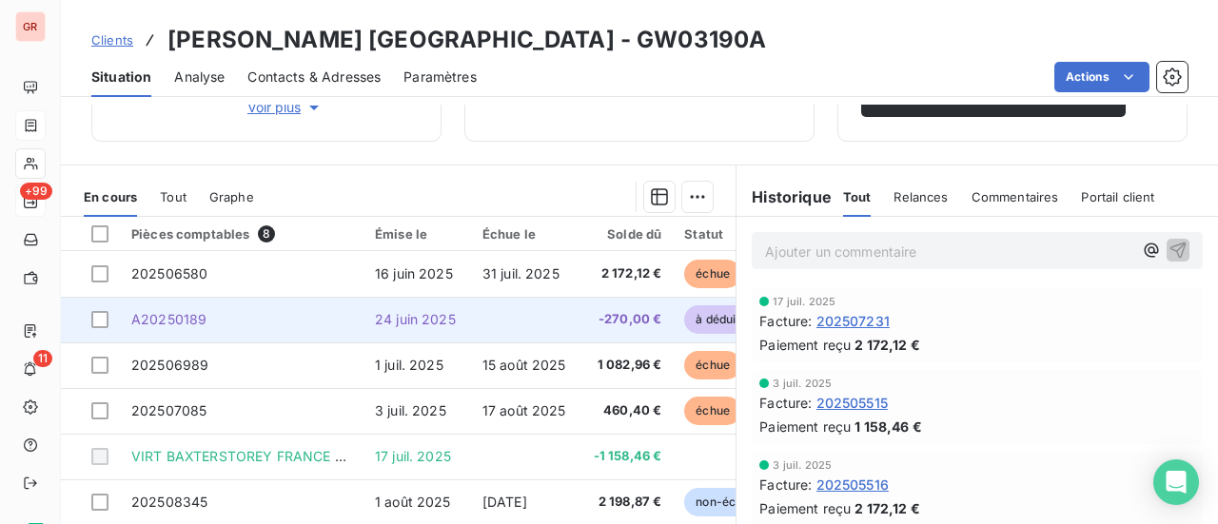
click at [181, 323] on span "A20250189" at bounding box center [168, 319] width 75 height 16
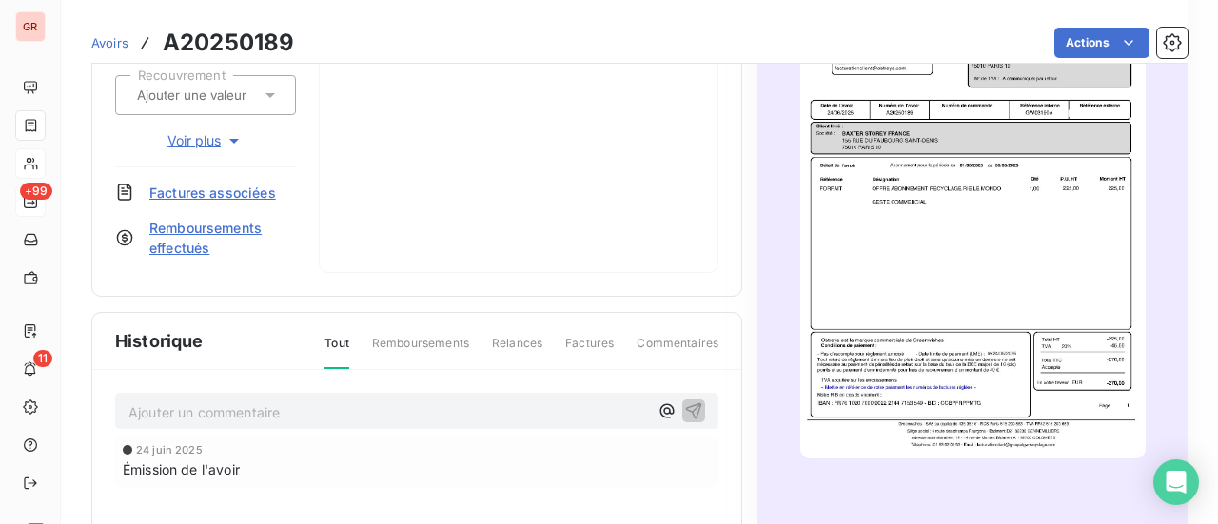
scroll to position [478, 0]
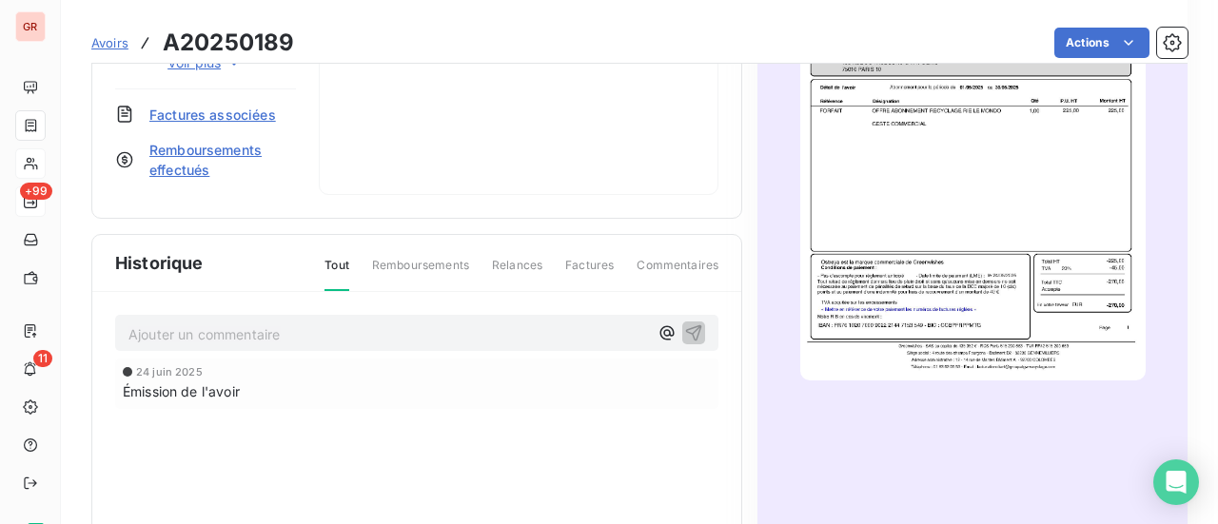
click at [922, 148] on img "button" at bounding box center [974, 136] width 346 height 488
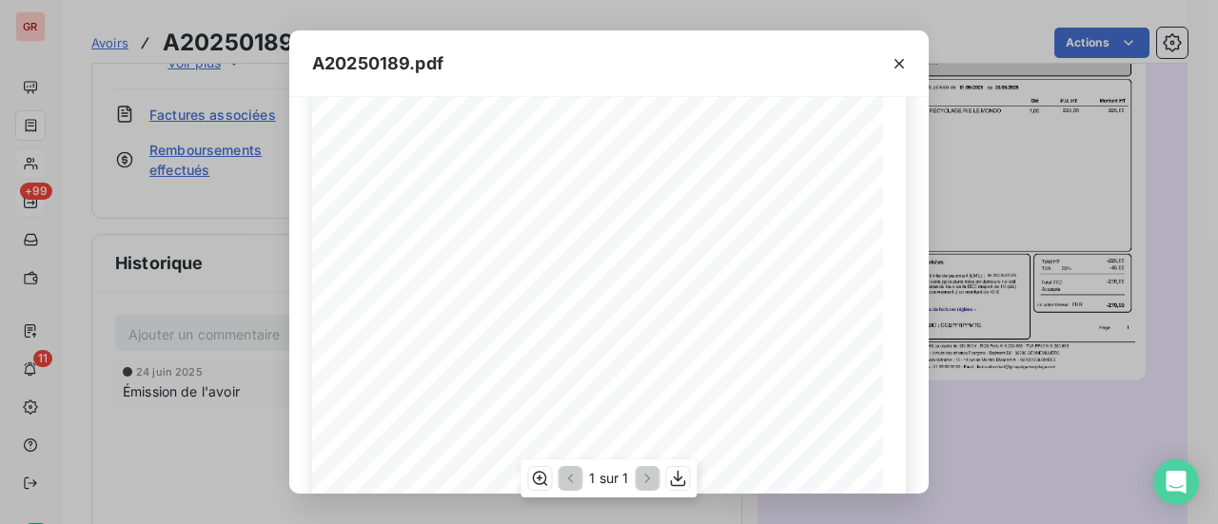
scroll to position [190, 0]
click at [903, 64] on icon "button" at bounding box center [899, 63] width 19 height 19
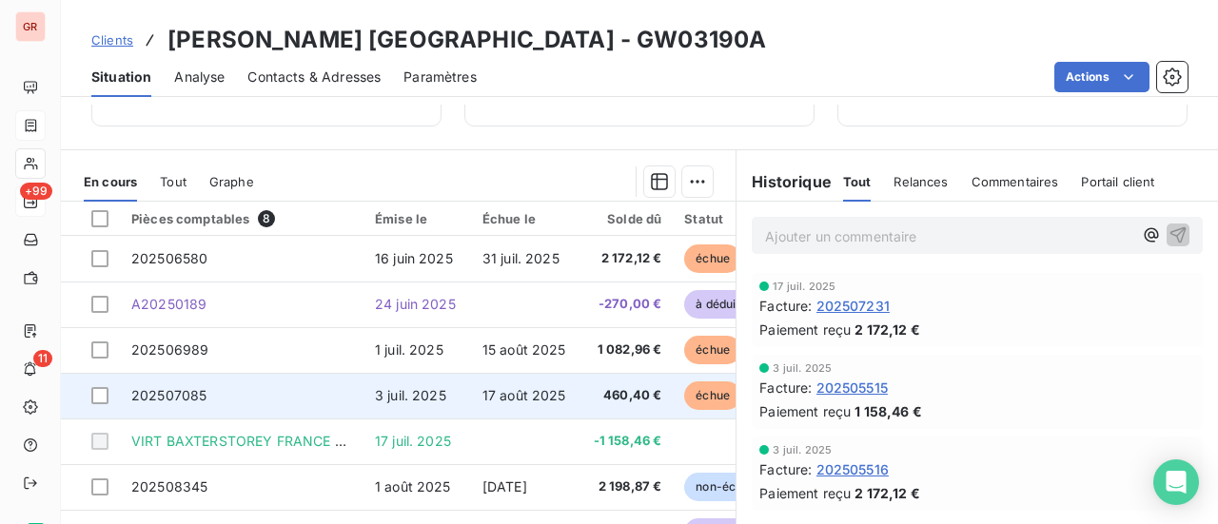
scroll to position [401, 0]
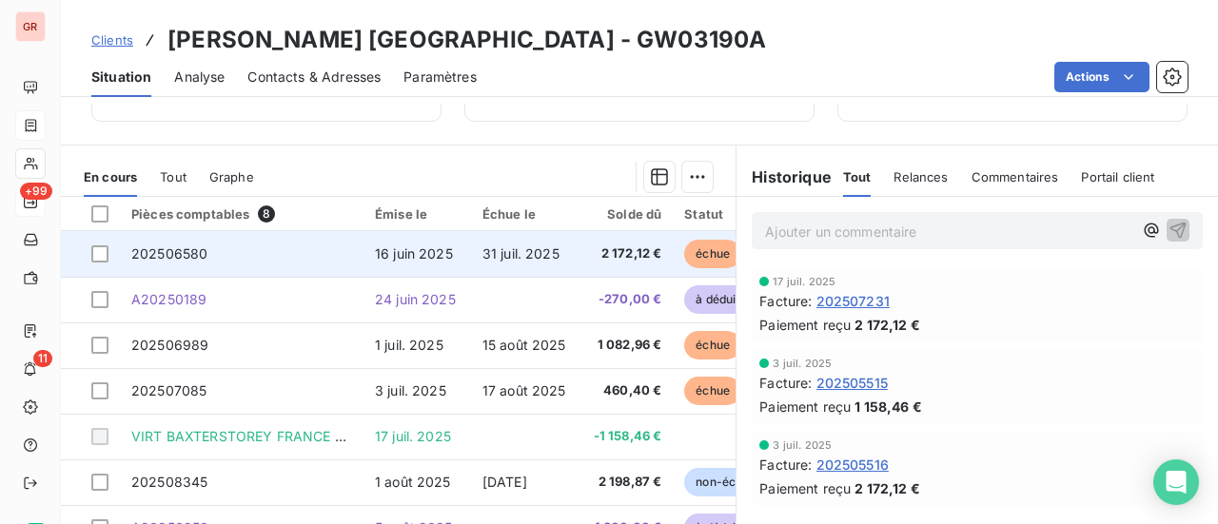
click at [112, 251] on td at bounding box center [90, 254] width 59 height 46
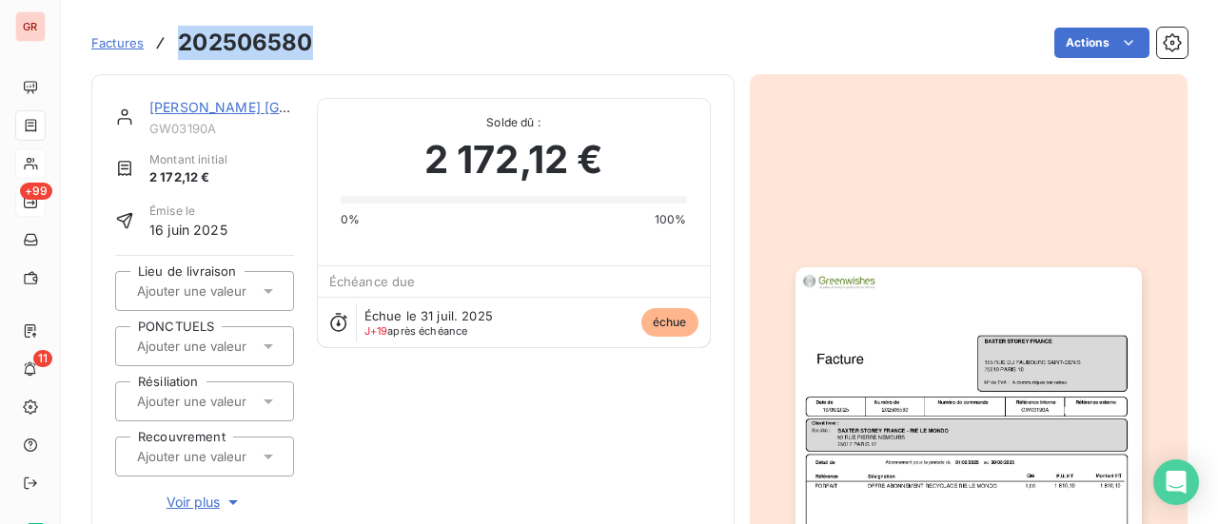
drag, startPoint x: 321, startPoint y: 45, endPoint x: 177, endPoint y: 49, distance: 143.8
click at [177, 49] on div "Factures 202506580 Actions" at bounding box center [639, 43] width 1097 height 40
copy h3 "202506580"
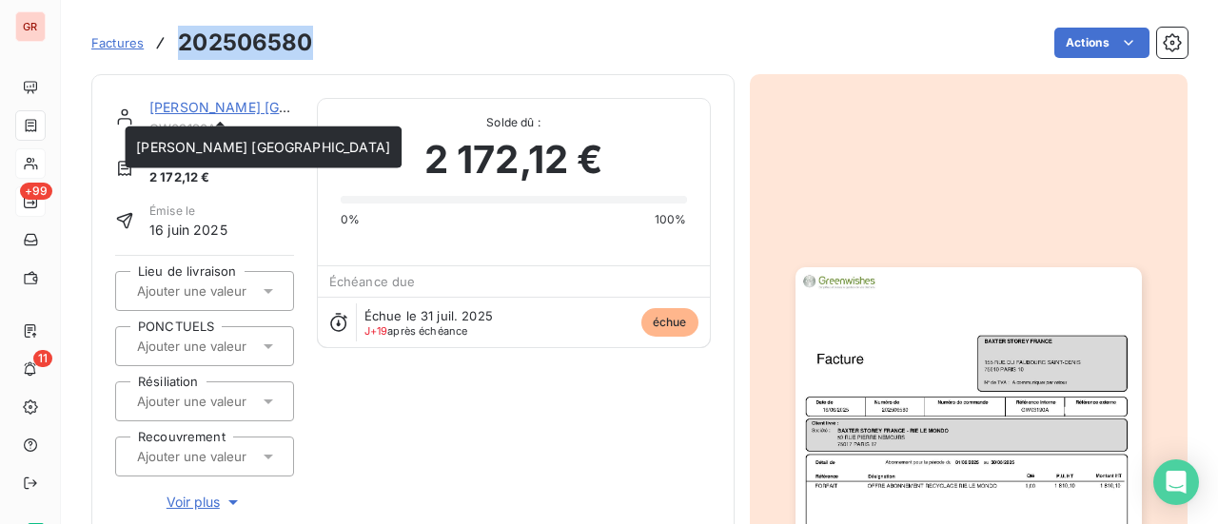
click at [243, 115] on div "[PERSON_NAME] [GEOGRAPHIC_DATA]" at bounding box center [221, 107] width 145 height 19
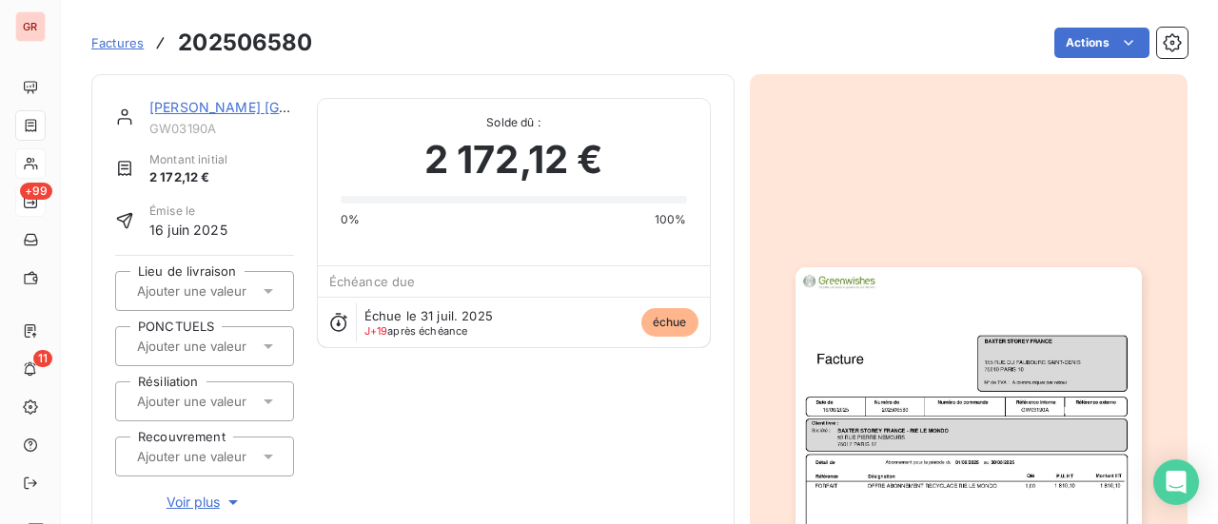
click at [209, 109] on link "[PERSON_NAME] [GEOGRAPHIC_DATA]" at bounding box center [276, 107] width 254 height 16
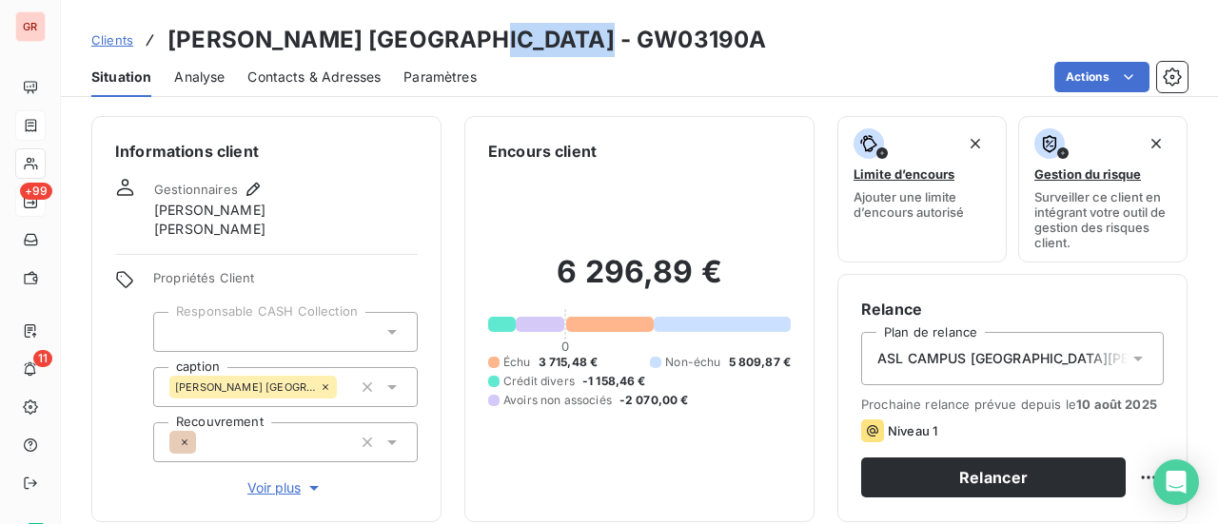
drag, startPoint x: 617, startPoint y: 43, endPoint x: 488, endPoint y: 49, distance: 128.7
click at [488, 49] on div "Clients [PERSON_NAME] [GEOGRAPHIC_DATA] - GW03190A" at bounding box center [639, 40] width 1157 height 34
copy h3 "GW03190A"
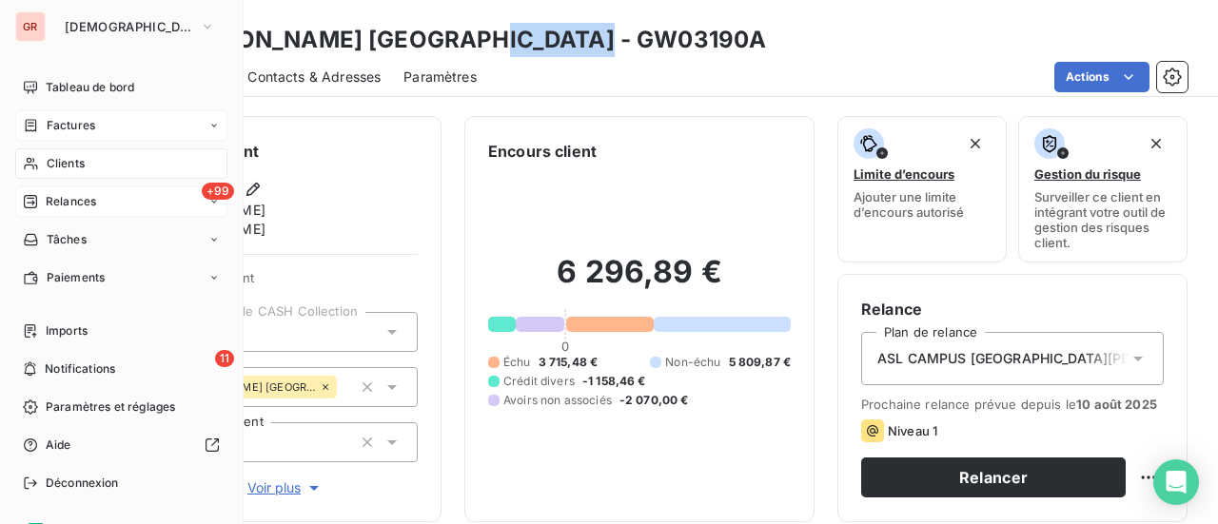
click at [89, 126] on span "Factures" at bounding box center [71, 125] width 49 height 17
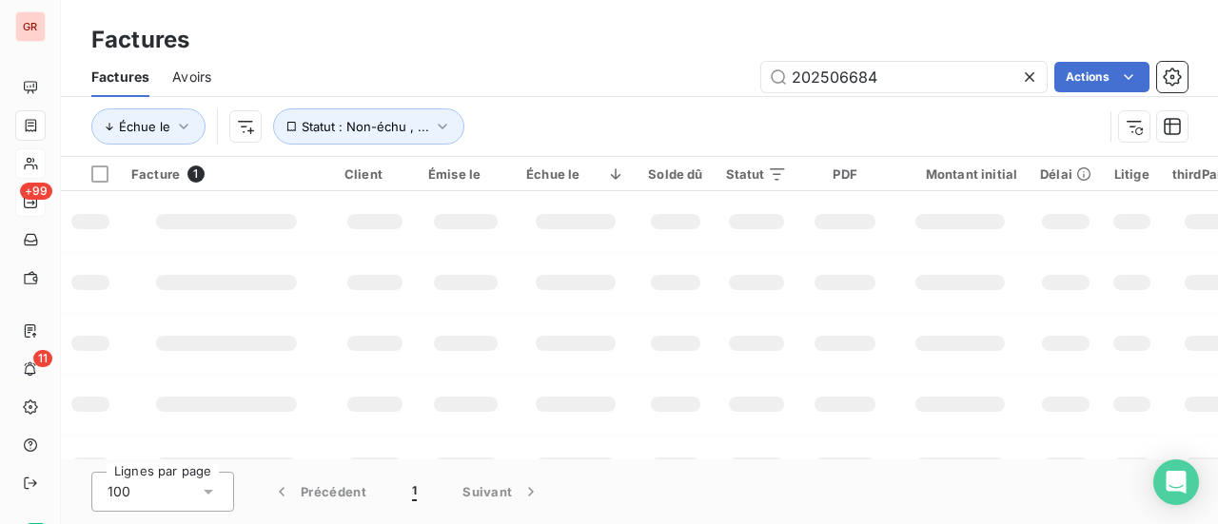
drag, startPoint x: 902, startPoint y: 77, endPoint x: 632, endPoint y: 79, distance: 270.3
click at [635, 77] on div "202506684 Actions" at bounding box center [711, 77] width 954 height 30
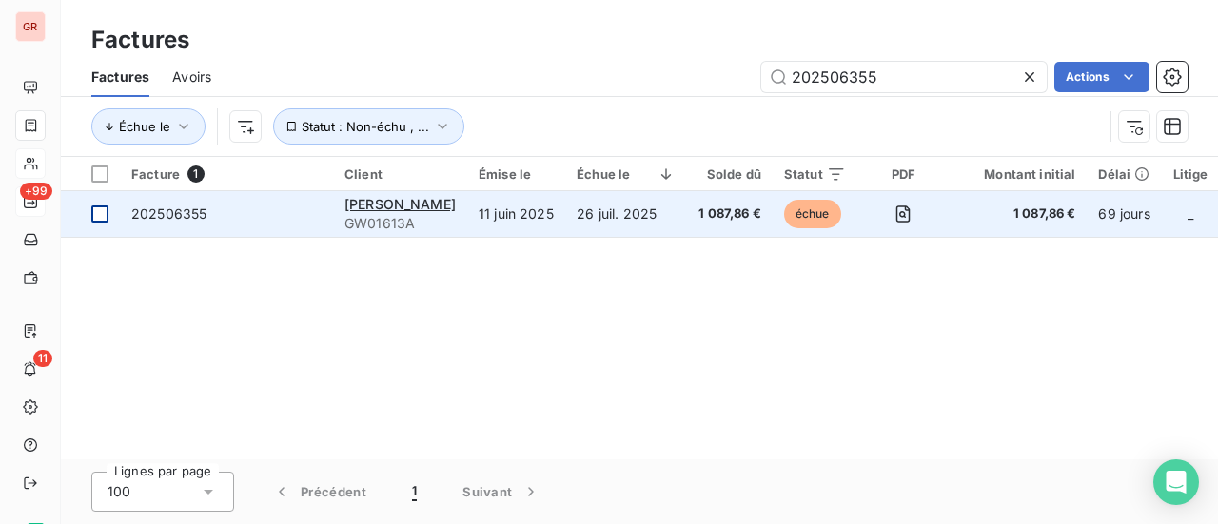
type input "202506355"
click at [99, 218] on div at bounding box center [99, 214] width 17 height 17
click at [196, 216] on span "202506355" at bounding box center [168, 214] width 75 height 16
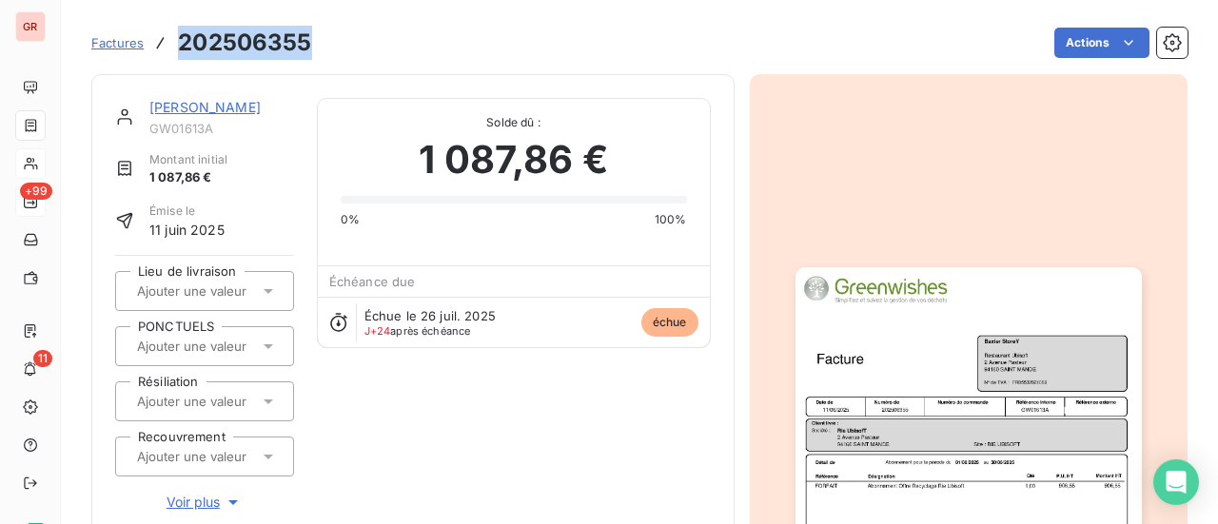
drag, startPoint x: 314, startPoint y: 51, endPoint x: 180, endPoint y: 58, distance: 134.4
click at [180, 58] on div "Factures 202506355 Actions" at bounding box center [639, 43] width 1097 height 40
copy h3 "202506355"
click at [224, 109] on link "[PERSON_NAME]" at bounding box center [204, 107] width 111 height 16
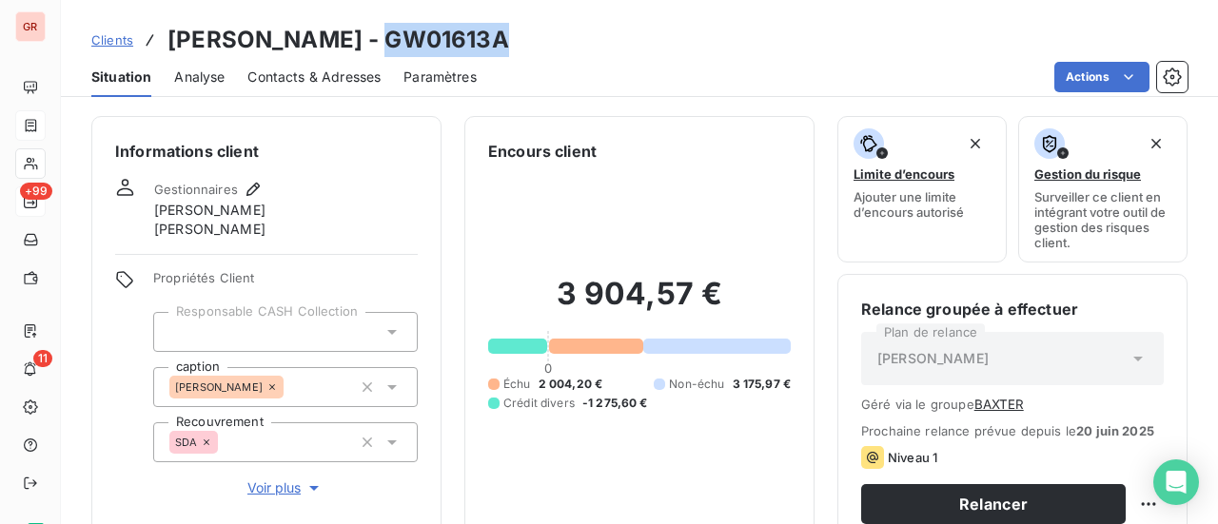
drag, startPoint x: 465, startPoint y: 43, endPoint x: 346, endPoint y: 48, distance: 120.0
click at [346, 48] on h3 "[PERSON_NAME] - GW01613A" at bounding box center [339, 40] width 342 height 34
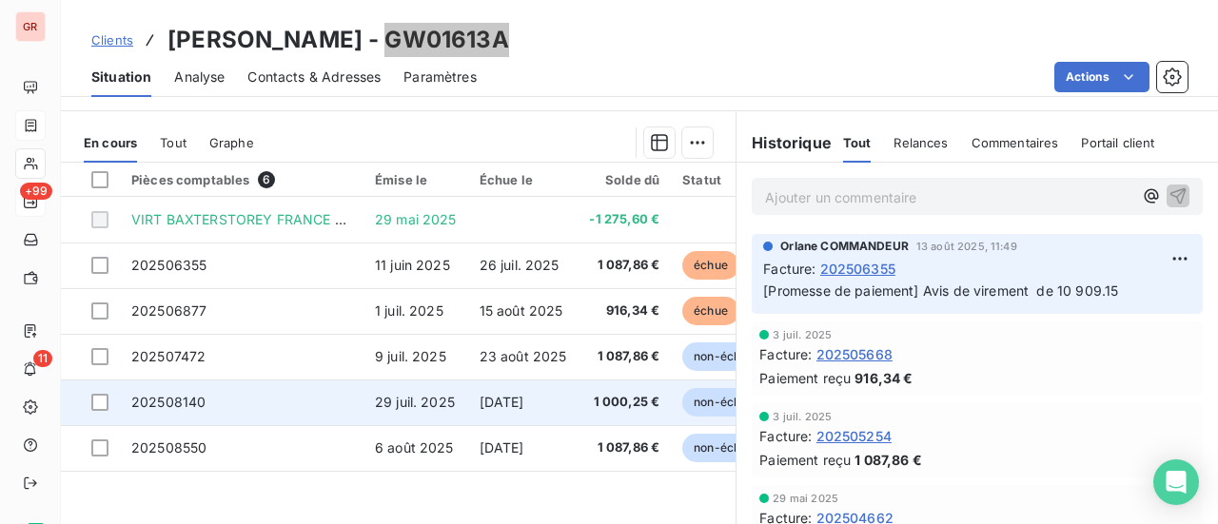
scroll to position [476, 0]
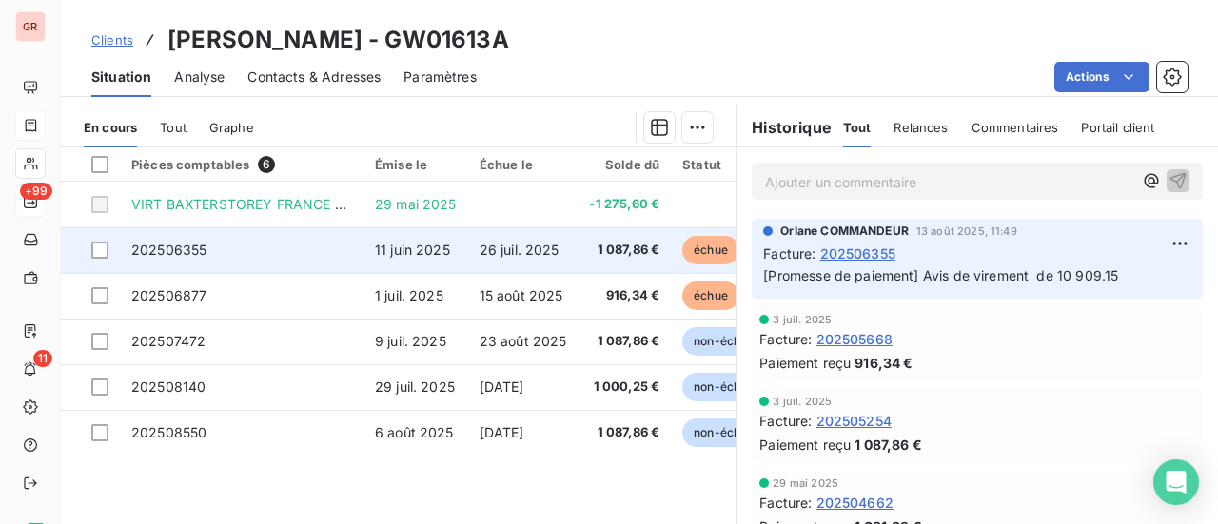
click at [203, 252] on span "202506355" at bounding box center [168, 250] width 75 height 16
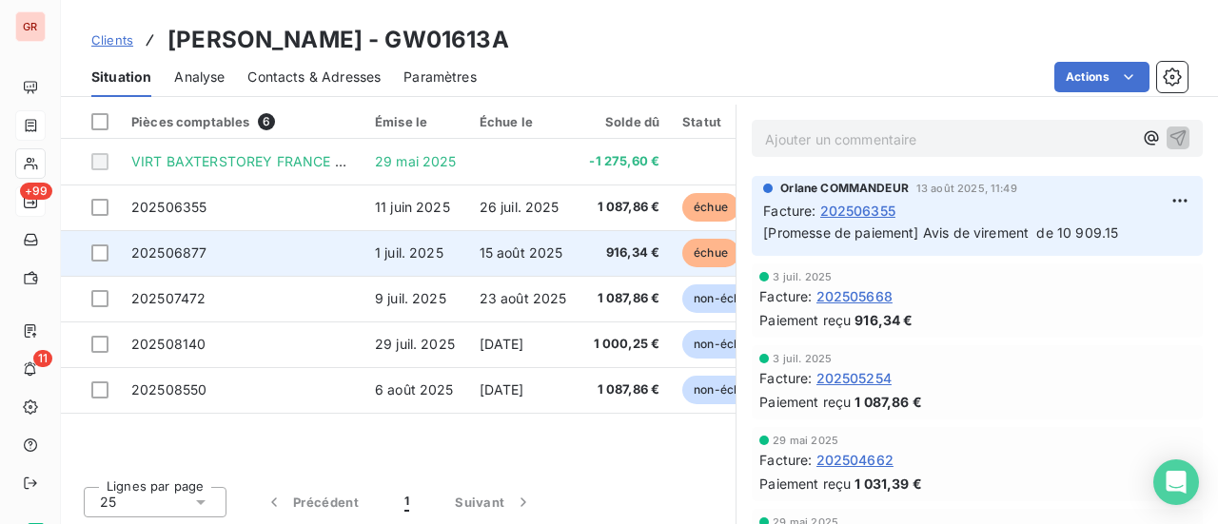
scroll to position [521, 0]
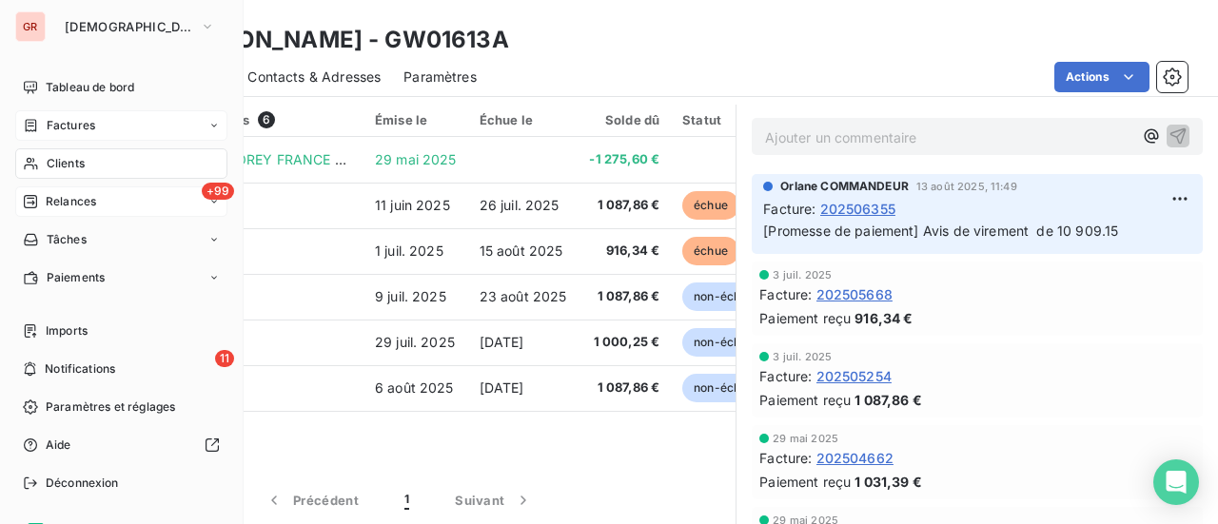
click at [94, 125] on span "Factures" at bounding box center [71, 125] width 49 height 17
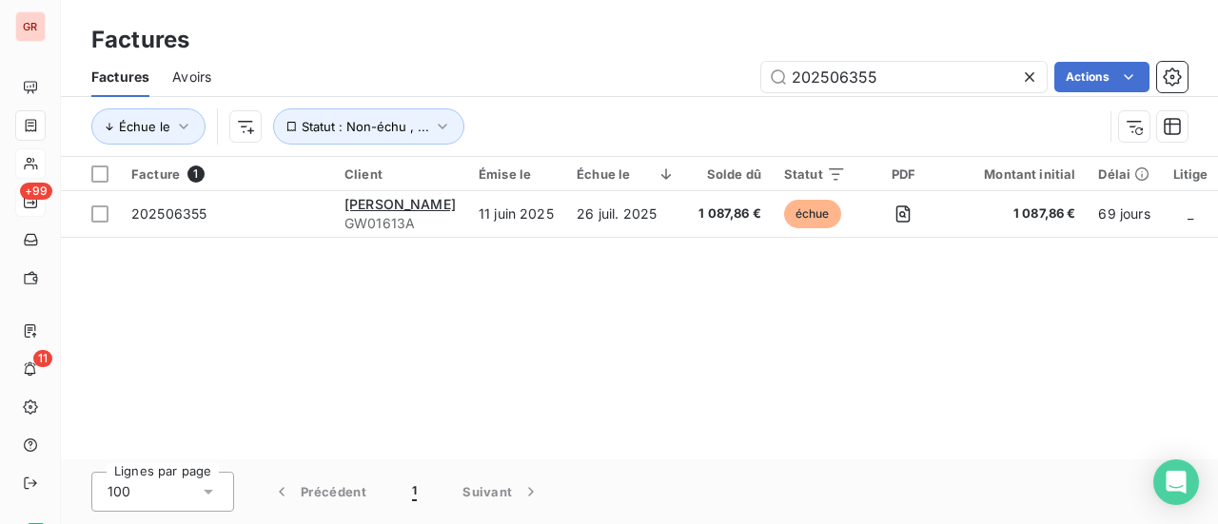
drag, startPoint x: 887, startPoint y: 77, endPoint x: 538, endPoint y: 85, distance: 349.4
click at [605, 82] on div "202506355 Actions" at bounding box center [711, 77] width 954 height 30
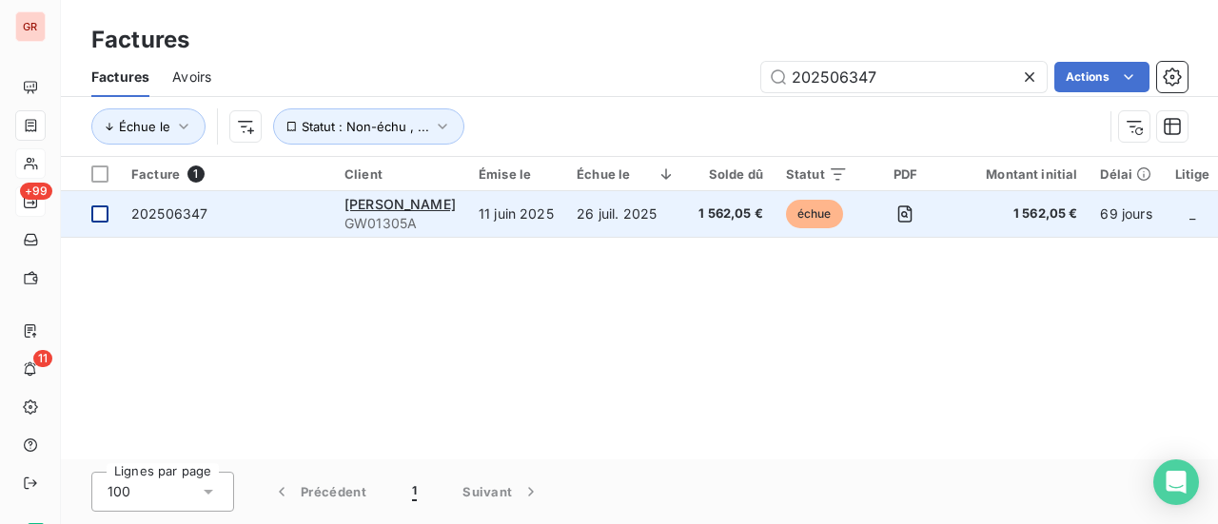
type input "202506347"
click at [97, 214] on div at bounding box center [99, 214] width 17 height 17
click at [171, 215] on span "202506347" at bounding box center [169, 214] width 76 height 16
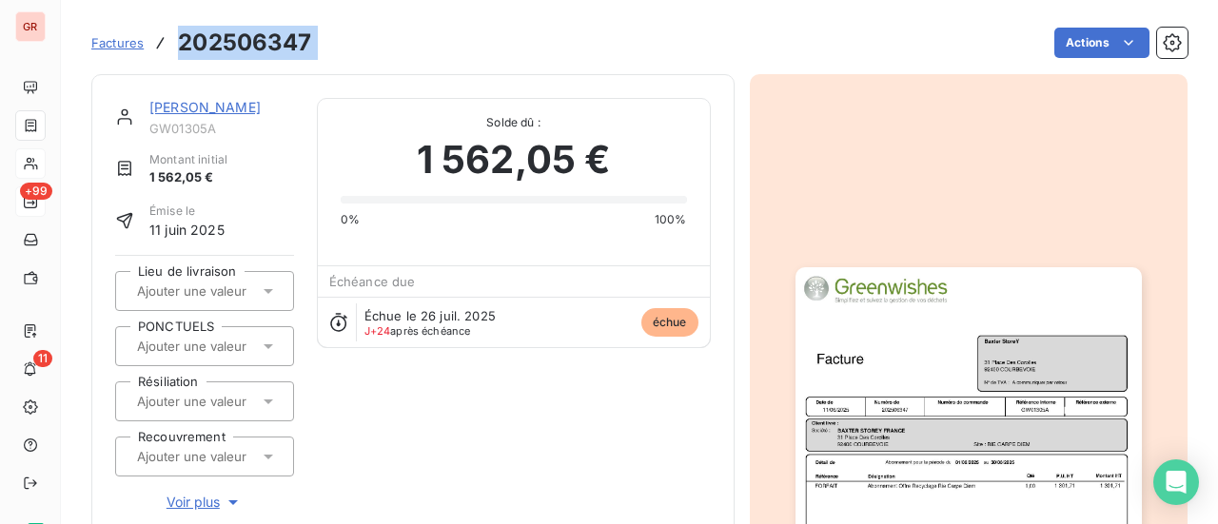
drag, startPoint x: 324, startPoint y: 36, endPoint x: 176, endPoint y: 52, distance: 148.4
click at [176, 52] on div "Factures 202506347 Actions" at bounding box center [639, 43] width 1097 height 40
click at [225, 111] on link "[PERSON_NAME]" at bounding box center [204, 107] width 111 height 16
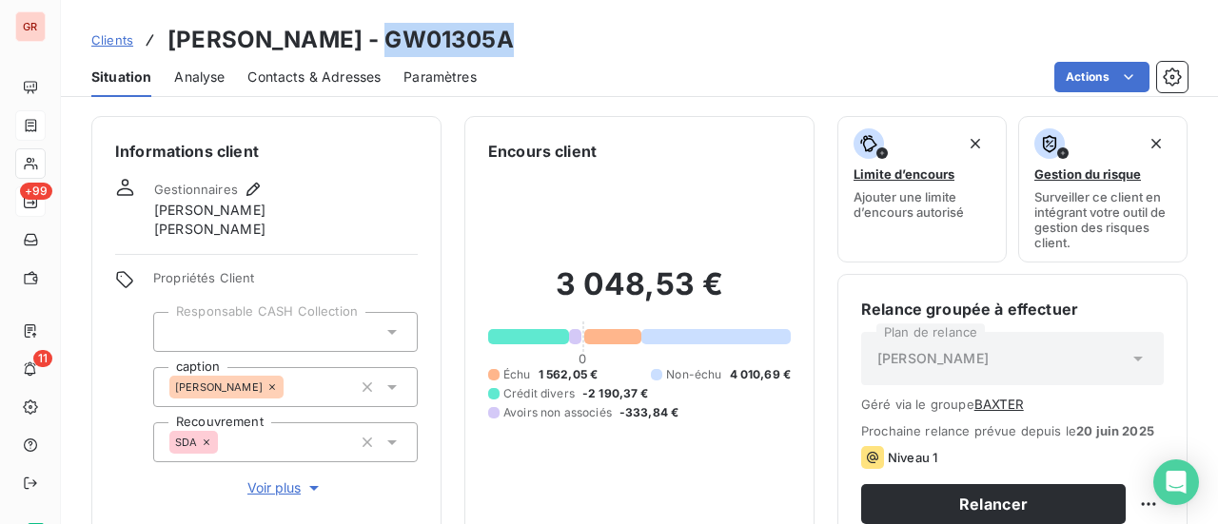
drag, startPoint x: 472, startPoint y: 42, endPoint x: 347, endPoint y: 41, distance: 124.7
click at [347, 41] on div "Clients [PERSON_NAME] - GW01305A" at bounding box center [639, 40] width 1157 height 34
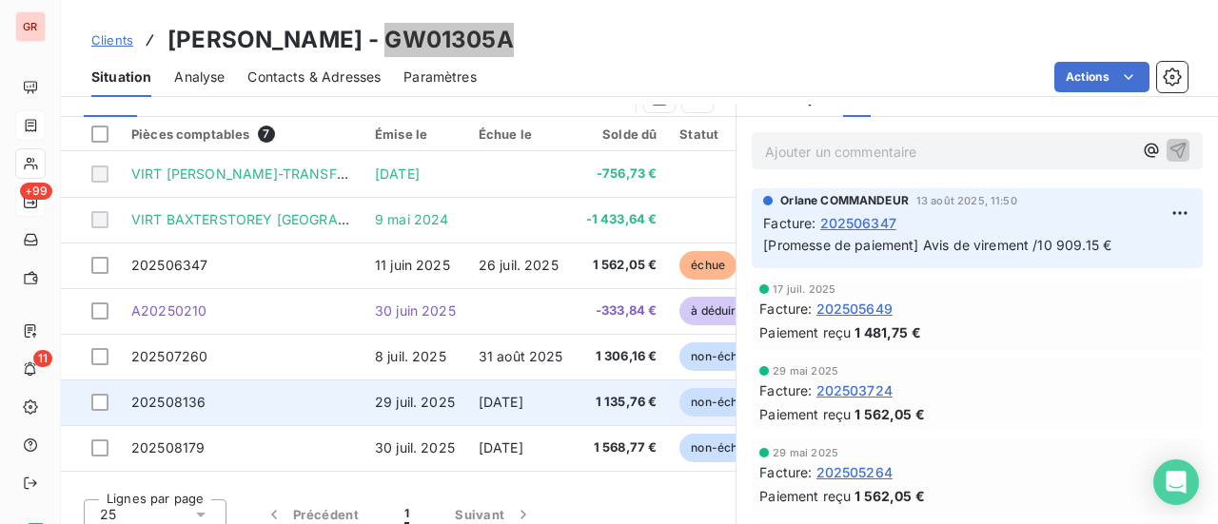
scroll to position [521, 0]
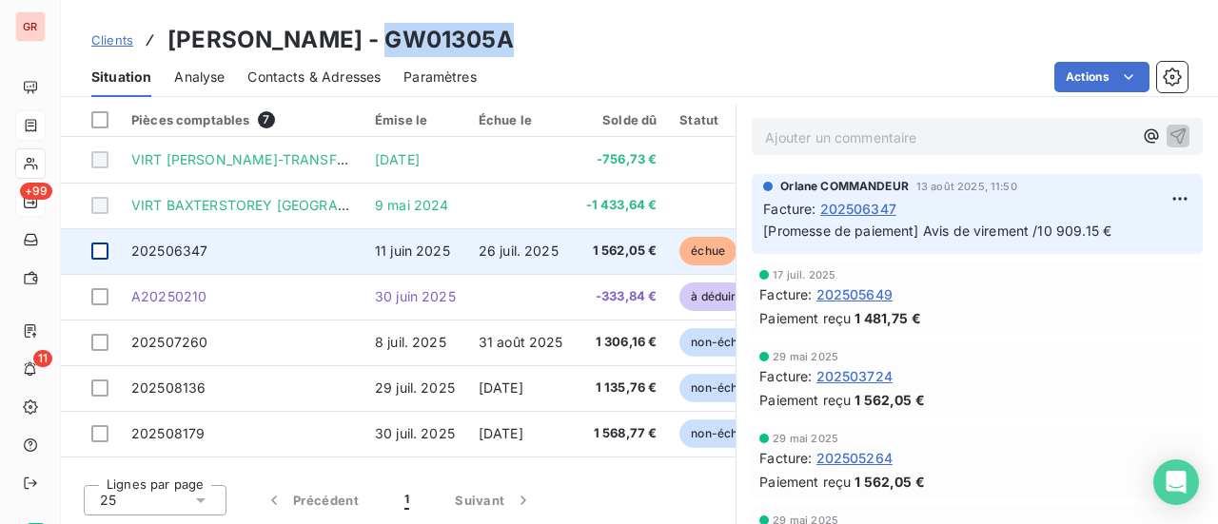
click at [106, 249] on div at bounding box center [99, 251] width 17 height 17
click at [196, 247] on span "202506347" at bounding box center [169, 251] width 76 height 16
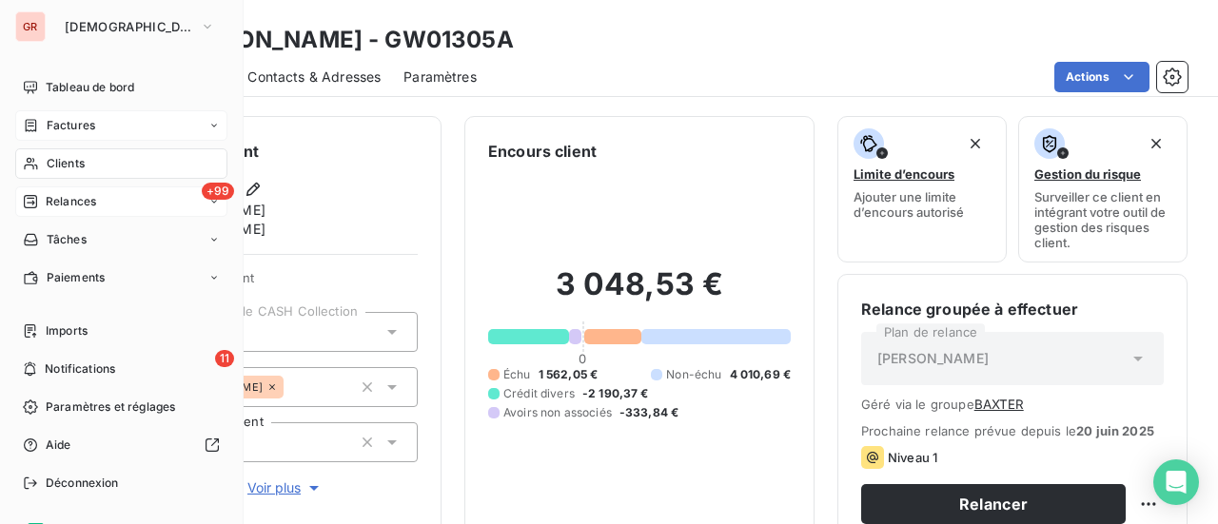
click at [78, 127] on span "Factures" at bounding box center [71, 125] width 49 height 17
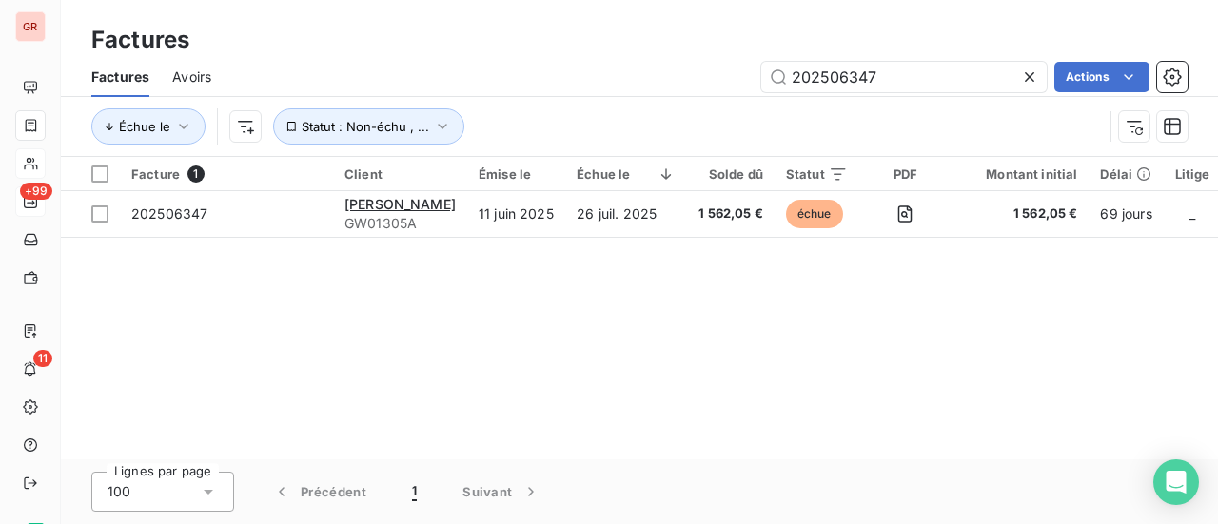
drag, startPoint x: 902, startPoint y: 75, endPoint x: 363, endPoint y: 89, distance: 539.9
click at [404, 86] on div "202506347 Actions" at bounding box center [711, 77] width 954 height 30
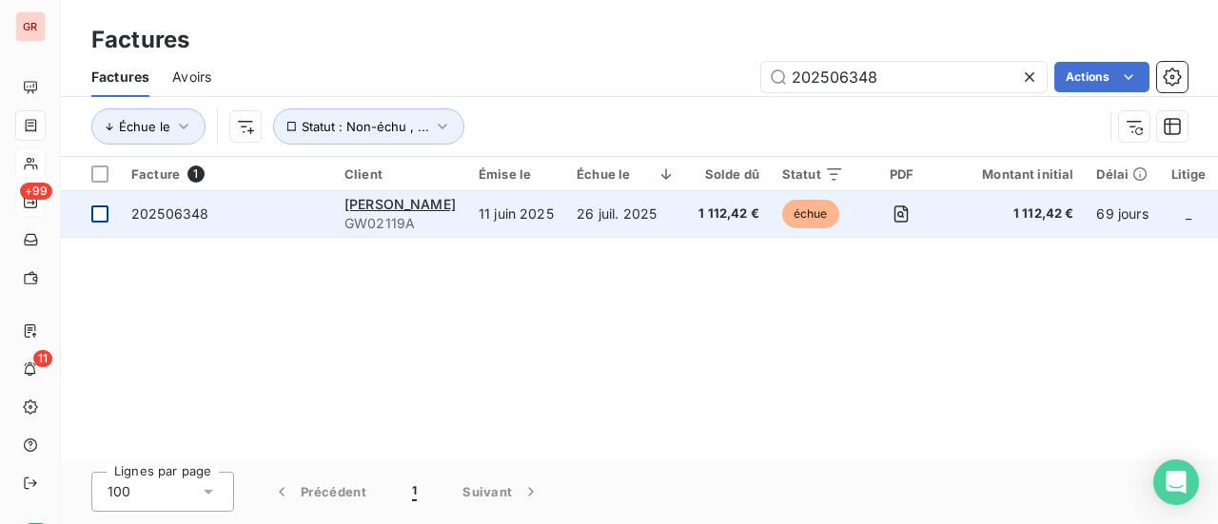
type input "202506348"
click at [101, 218] on div at bounding box center [99, 214] width 17 height 17
click at [373, 208] on span "[PERSON_NAME]" at bounding box center [400, 204] width 111 height 16
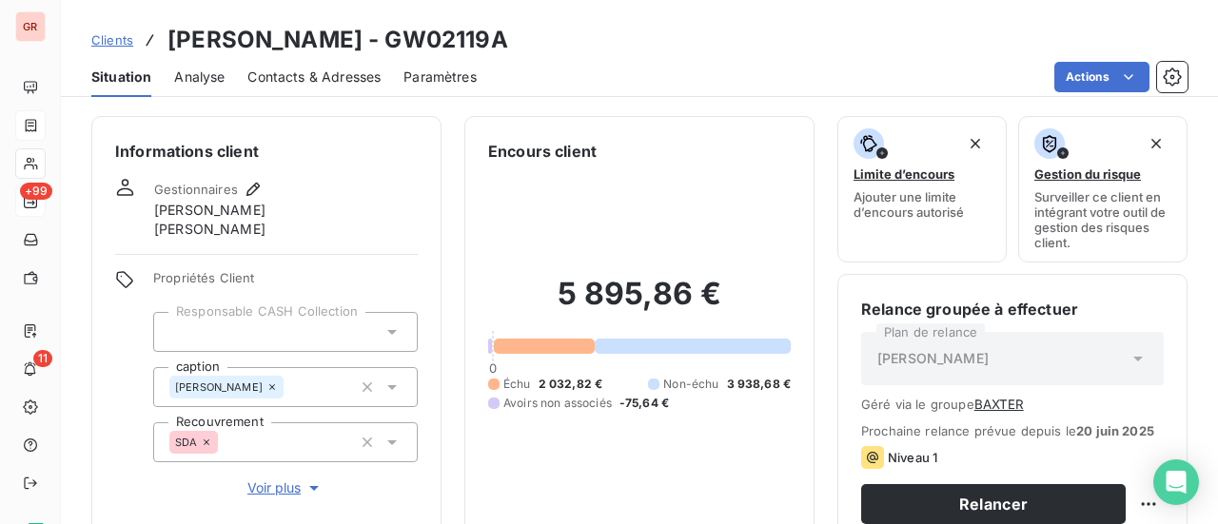
click at [510, 45] on div "Clients [PERSON_NAME] - GW02119A" at bounding box center [639, 40] width 1157 height 34
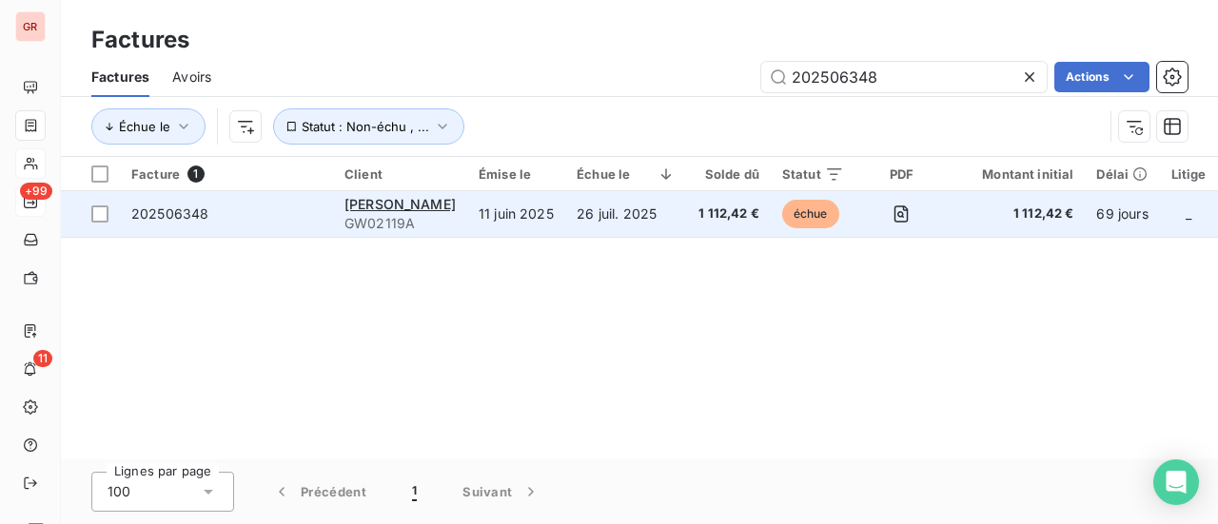
click at [147, 212] on span "202506348" at bounding box center [169, 214] width 77 height 16
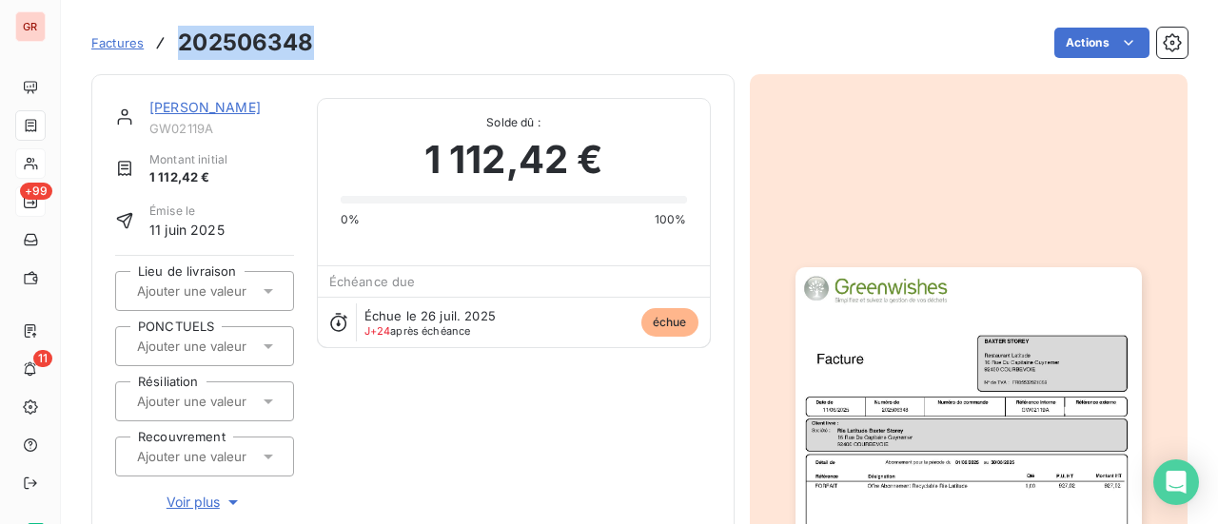
drag, startPoint x: 319, startPoint y: 42, endPoint x: 182, endPoint y: 41, distance: 137.1
click at [182, 41] on div "Factures 202506348 Actions" at bounding box center [639, 43] width 1097 height 40
click at [228, 106] on link "[PERSON_NAME]" at bounding box center [204, 107] width 111 height 16
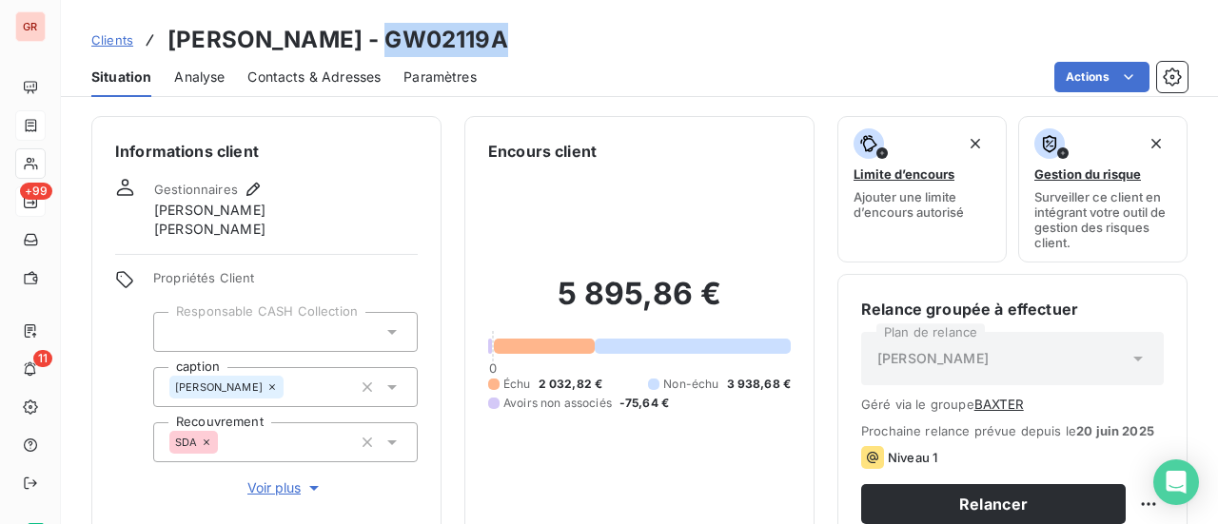
drag, startPoint x: 510, startPoint y: 44, endPoint x: 387, endPoint y: 41, distance: 122.8
click at [387, 41] on div "Clients [PERSON_NAME] - GW02119A" at bounding box center [639, 40] width 1157 height 34
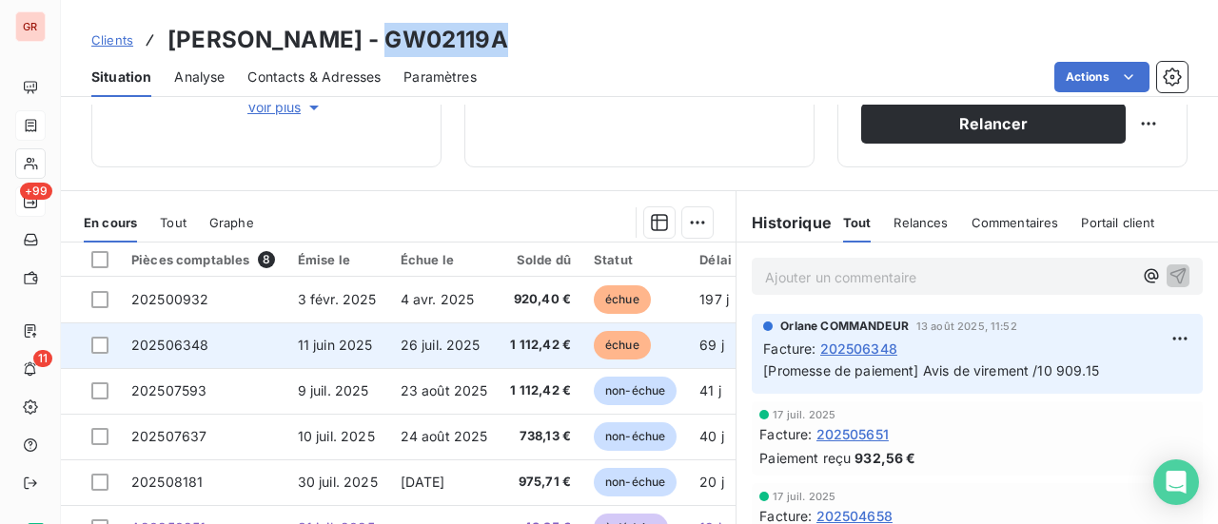
drag, startPoint x: 102, startPoint y: 342, endPoint x: 112, endPoint y: 344, distance: 10.6
click at [102, 342] on div at bounding box center [99, 345] width 17 height 17
click at [196, 350] on span "202506348" at bounding box center [169, 345] width 77 height 16
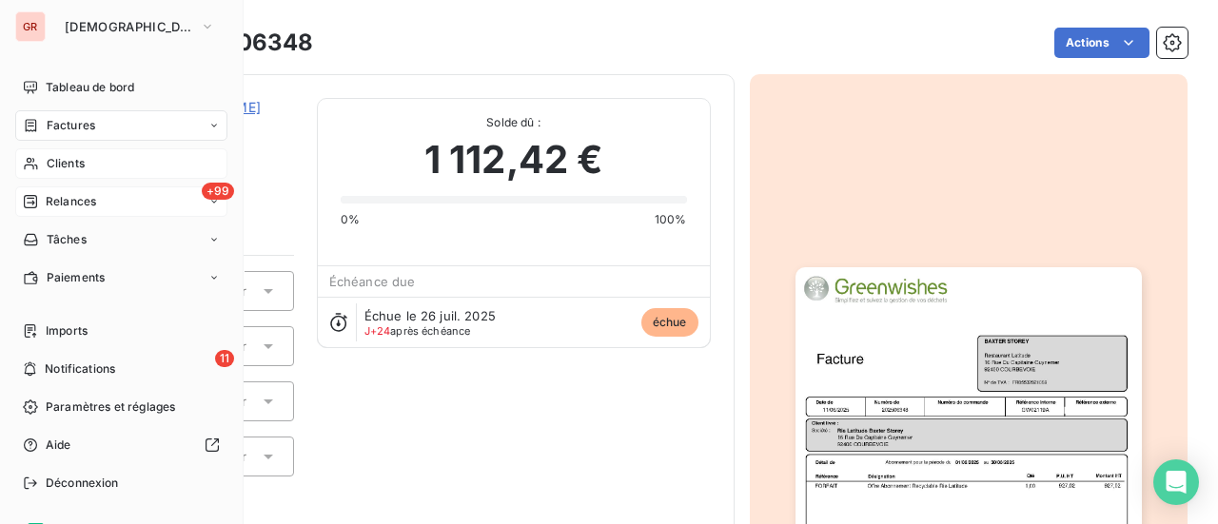
drag, startPoint x: 64, startPoint y: 129, endPoint x: 147, endPoint y: 130, distance: 82.8
click at [64, 129] on span "Factures" at bounding box center [71, 125] width 49 height 17
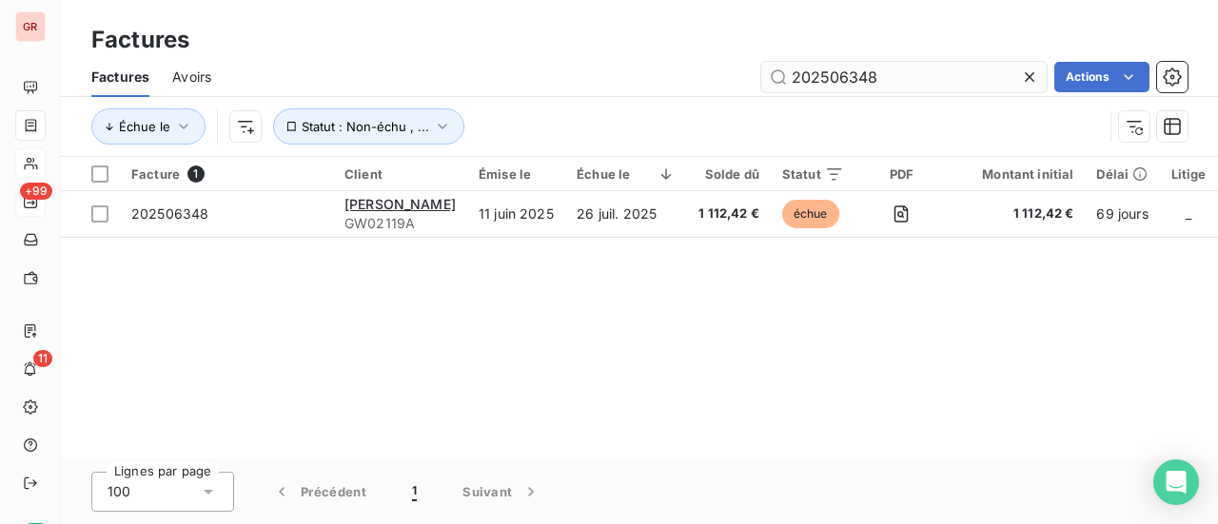
click at [933, 77] on input "202506348" at bounding box center [905, 77] width 286 height 30
drag, startPoint x: 910, startPoint y: 80, endPoint x: 461, endPoint y: 109, distance: 450.3
click at [472, 108] on div "Factures Avoirs 202506348 Actions Échue le Statut : Non-échu , ..." at bounding box center [639, 106] width 1157 height 99
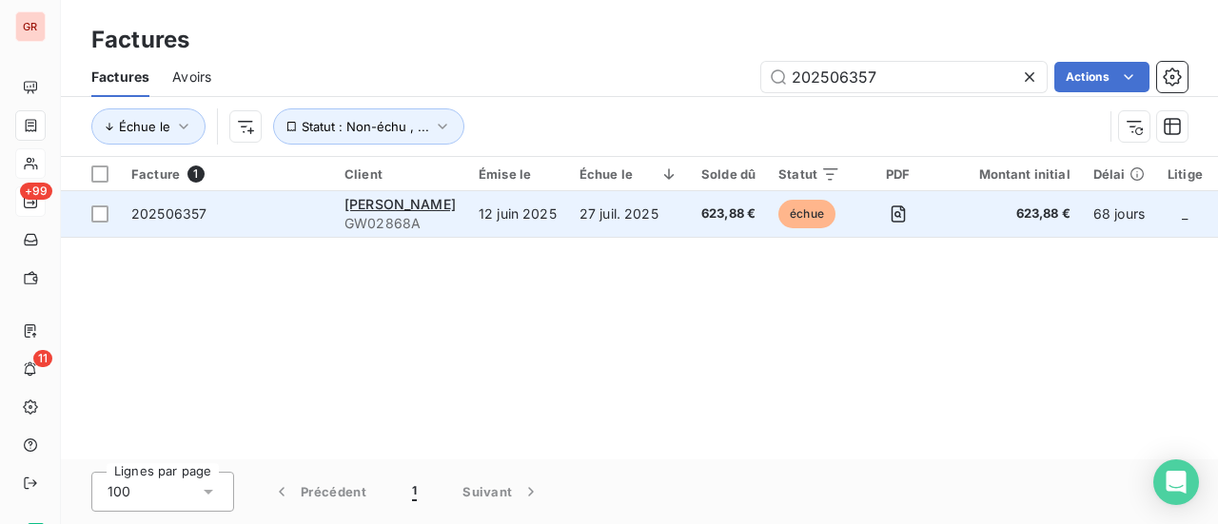
type input "202506357"
click at [156, 216] on span "202506357" at bounding box center [168, 214] width 75 height 16
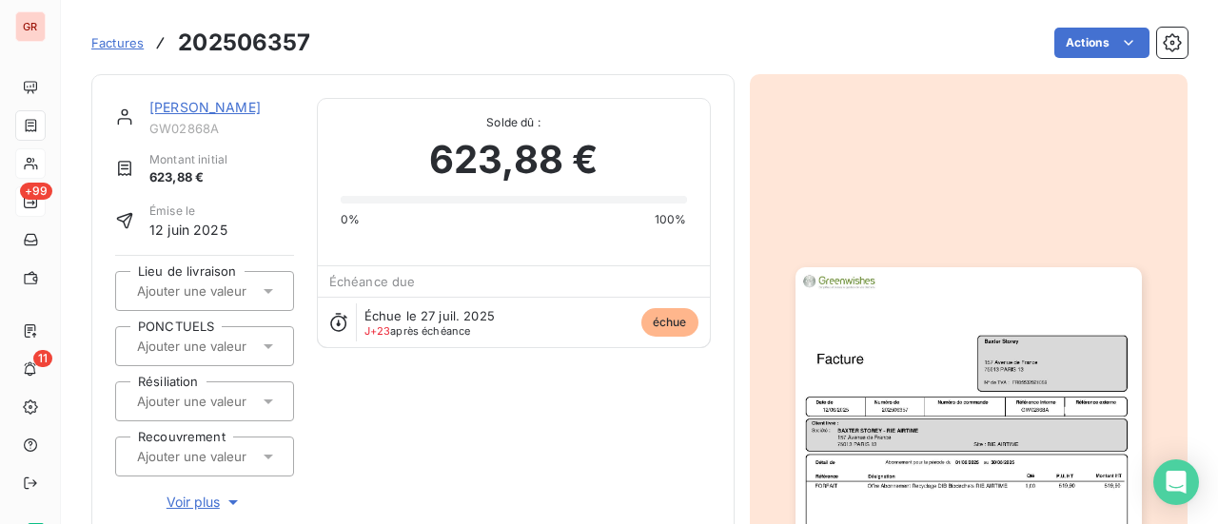
click at [302, 40] on h3 "202506357" at bounding box center [244, 43] width 132 height 34
drag, startPoint x: 311, startPoint y: 41, endPoint x: 178, endPoint y: 49, distance: 133.5
click at [178, 49] on div "Factures 202506357 Actions" at bounding box center [639, 43] width 1097 height 40
click at [224, 108] on link "[PERSON_NAME]" at bounding box center [204, 107] width 111 height 16
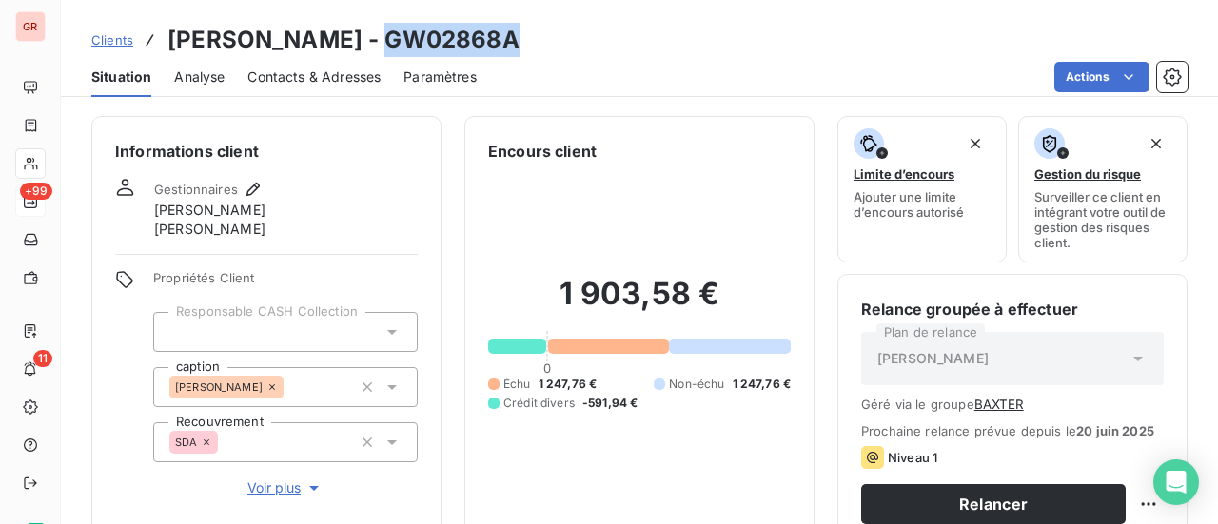
drag, startPoint x: 478, startPoint y: 39, endPoint x: 359, endPoint y: 46, distance: 119.2
click at [347, 47] on div "Clients [PERSON_NAME] - GW02868A" at bounding box center [639, 40] width 1157 height 34
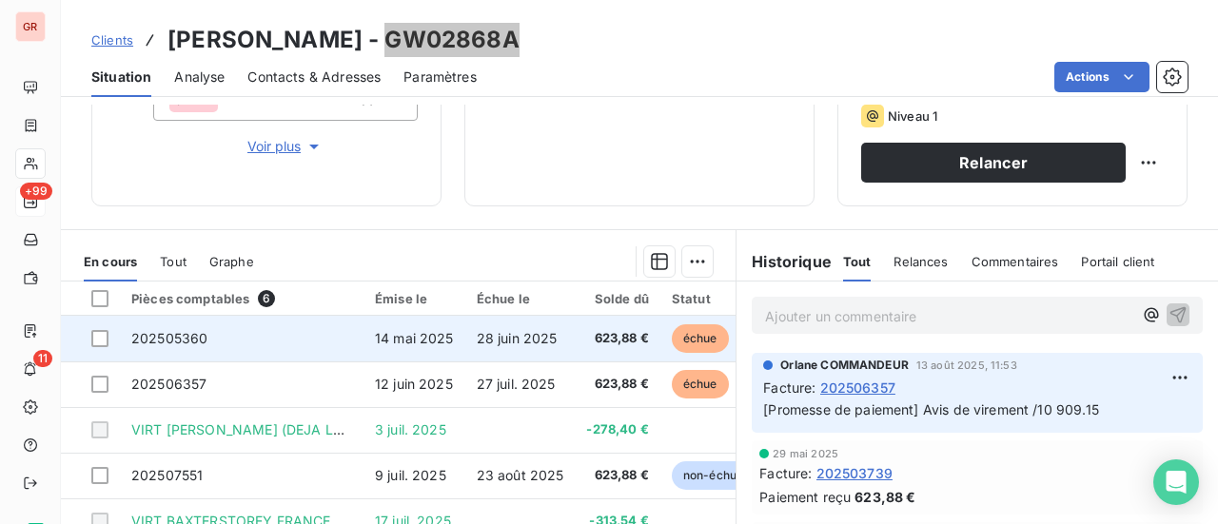
scroll to position [381, 0]
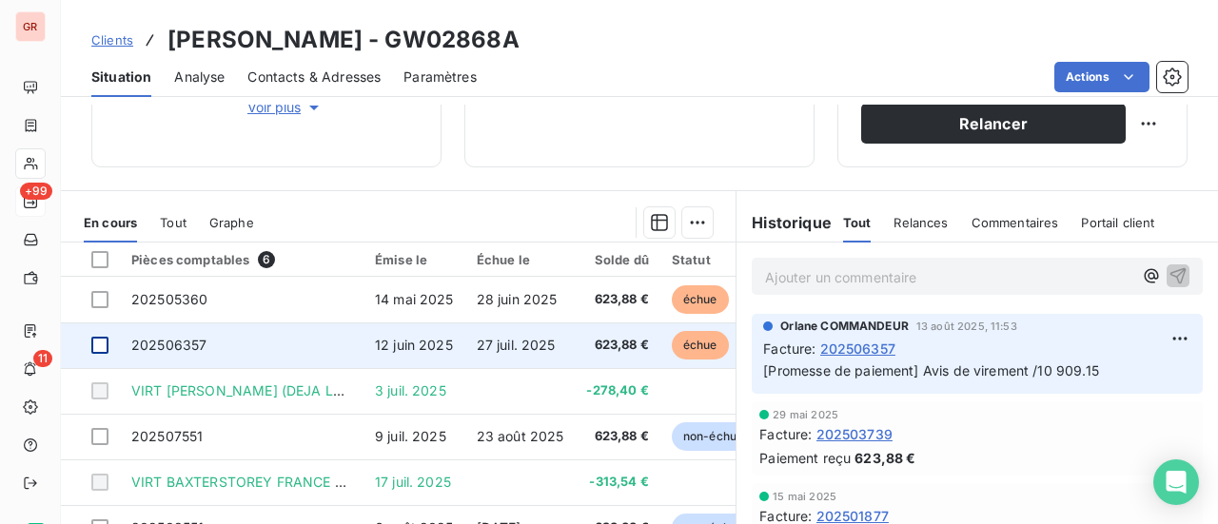
click at [108, 347] on div at bounding box center [99, 345] width 17 height 17
click at [177, 347] on span "202506357" at bounding box center [168, 345] width 75 height 16
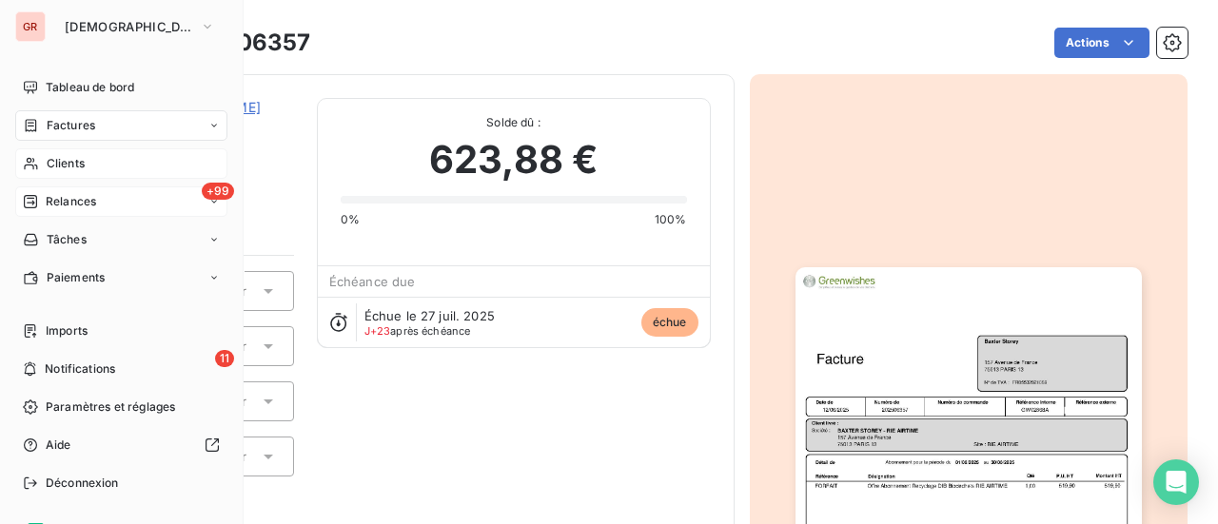
click at [81, 129] on span "Factures" at bounding box center [71, 125] width 49 height 17
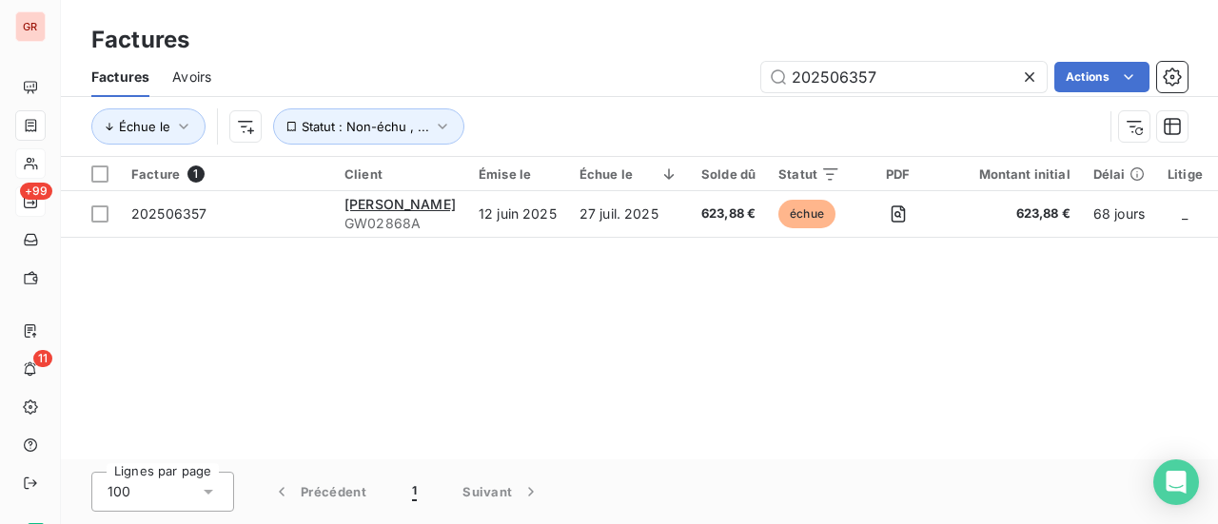
drag, startPoint x: 900, startPoint y: 77, endPoint x: 416, endPoint y: 100, distance: 485.0
click at [416, 100] on div "Factures Avoirs 202506357 Actions Échue le Statut : Non-échu , ..." at bounding box center [639, 106] width 1157 height 99
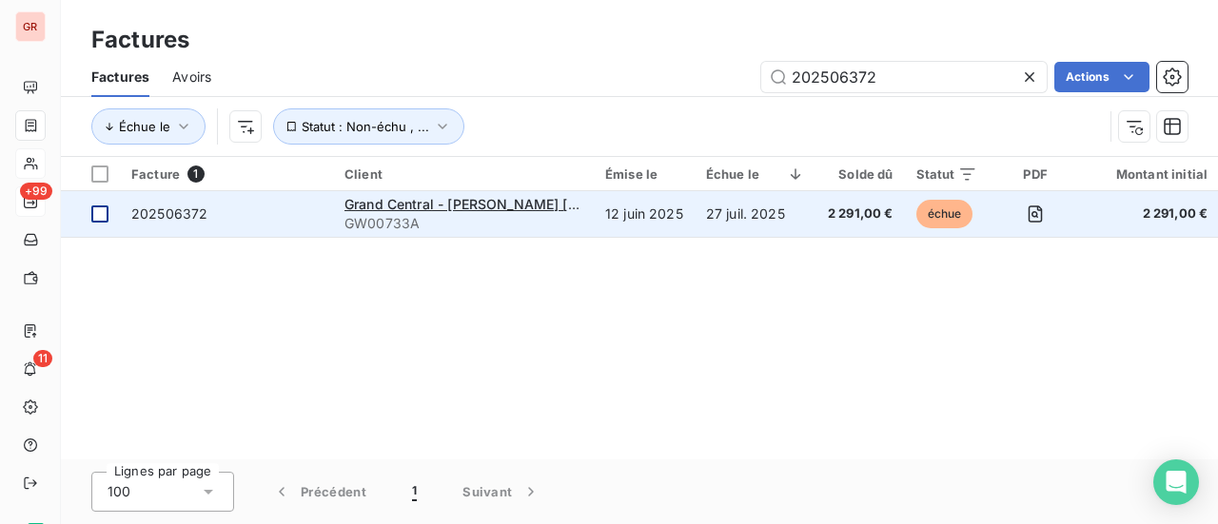
type input "202506372"
click at [112, 220] on td at bounding box center [90, 214] width 59 height 46
click at [179, 215] on span "202506372" at bounding box center [169, 214] width 76 height 16
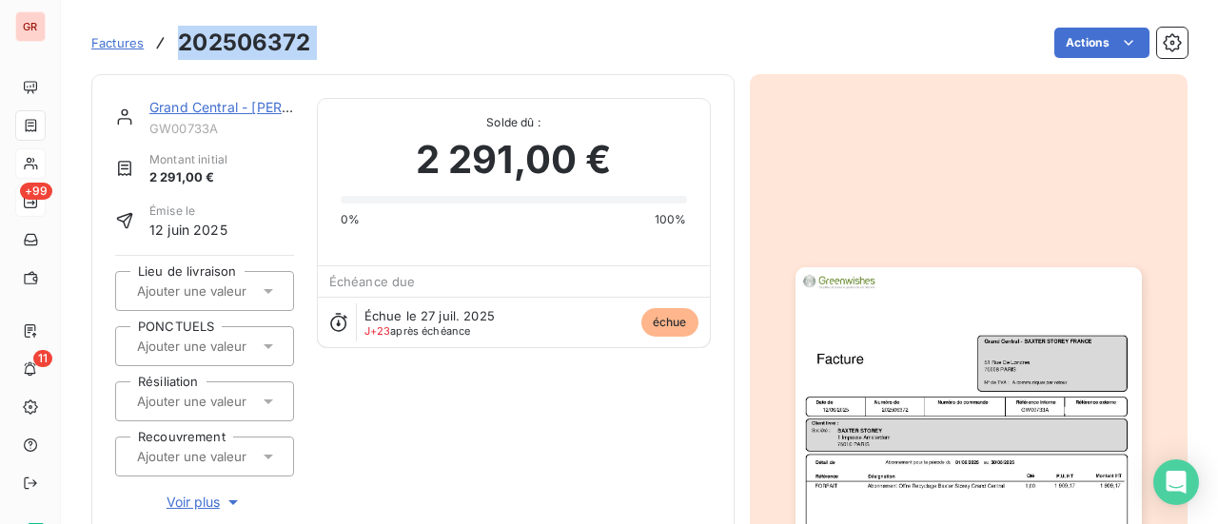
drag, startPoint x: 316, startPoint y: 49, endPoint x: 184, endPoint y: 52, distance: 132.4
click at [184, 52] on div "Factures 202506372 Actions" at bounding box center [639, 43] width 1097 height 40
click at [224, 107] on link "Grand Central - [PERSON_NAME] [GEOGRAPHIC_DATA]" at bounding box center [327, 107] width 356 height 16
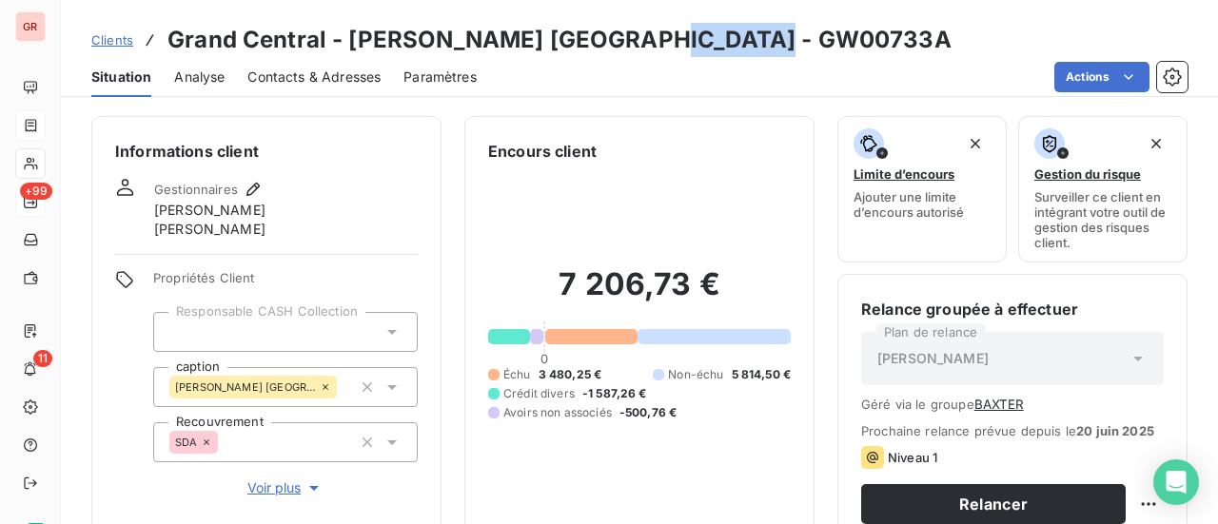
drag, startPoint x: 795, startPoint y: 41, endPoint x: 666, endPoint y: 44, distance: 128.5
click at [666, 44] on div "Clients Grand Central - [PERSON_NAME] [GEOGRAPHIC_DATA] - GW00733A" at bounding box center [639, 40] width 1157 height 34
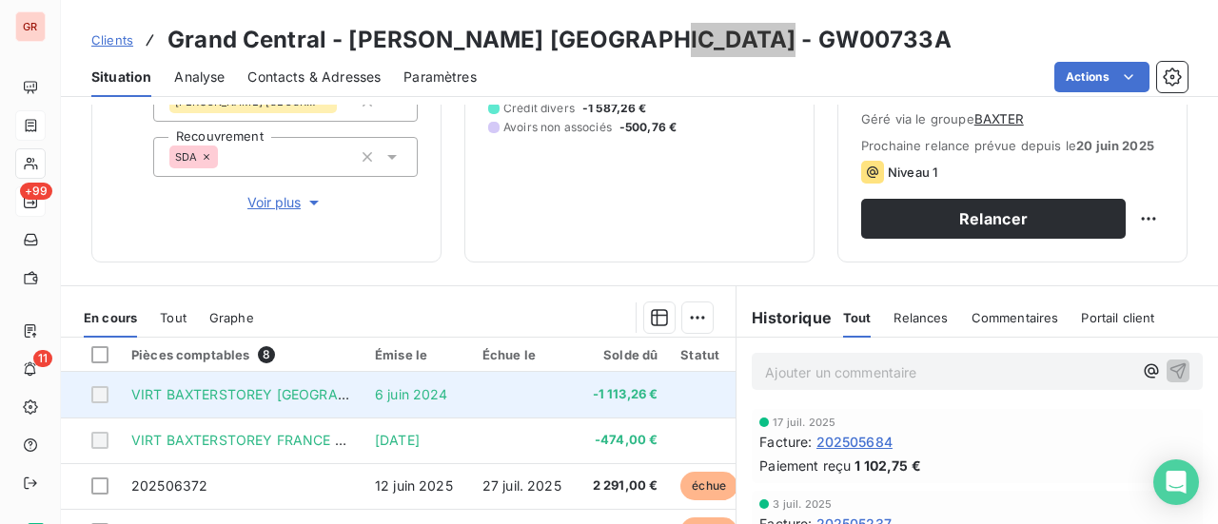
scroll to position [381, 0]
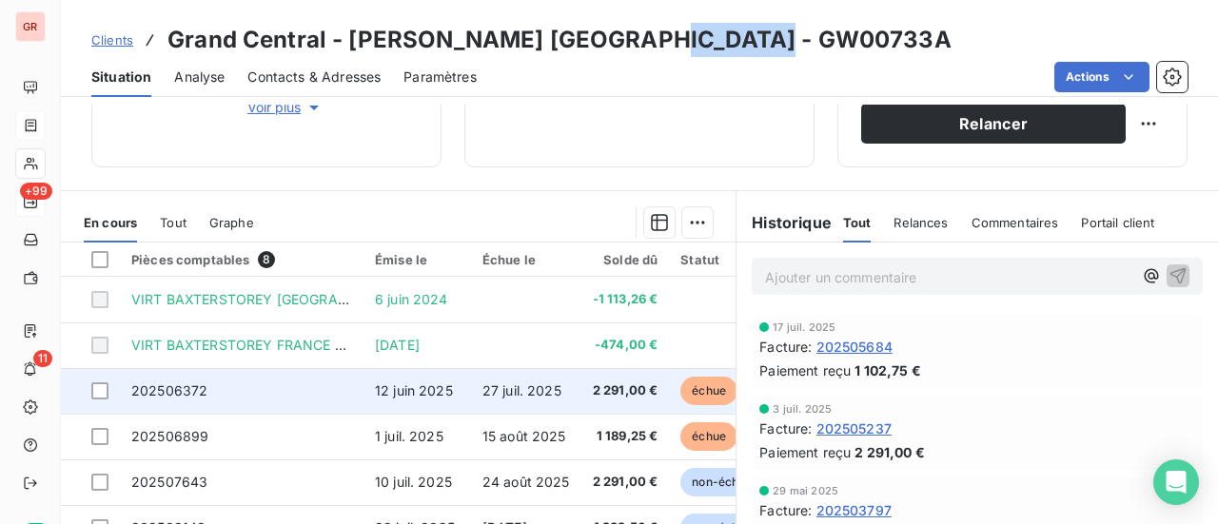
drag, startPoint x: 104, startPoint y: 388, endPoint x: 148, endPoint y: 391, distance: 44.8
click at [104, 388] on div at bounding box center [99, 391] width 17 height 17
click at [177, 391] on span "202506372" at bounding box center [169, 391] width 76 height 16
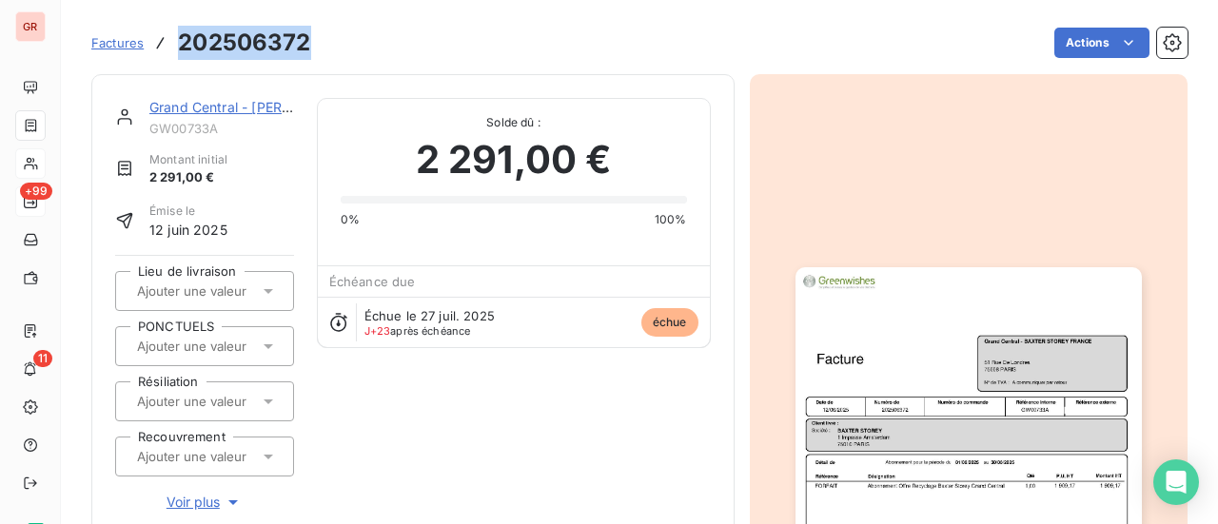
drag, startPoint x: 313, startPoint y: 35, endPoint x: 177, endPoint y: 45, distance: 136.5
click at [177, 45] on div "Factures 202506372 Actions" at bounding box center [639, 43] width 1097 height 40
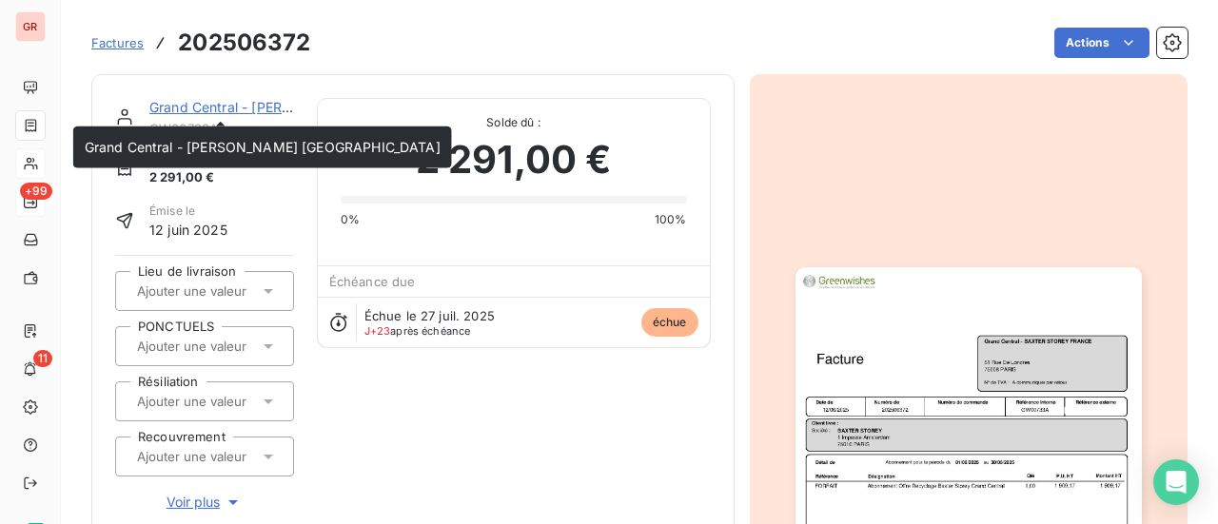
click at [210, 105] on link "Grand Central - [PERSON_NAME] [GEOGRAPHIC_DATA]" at bounding box center [327, 107] width 356 height 16
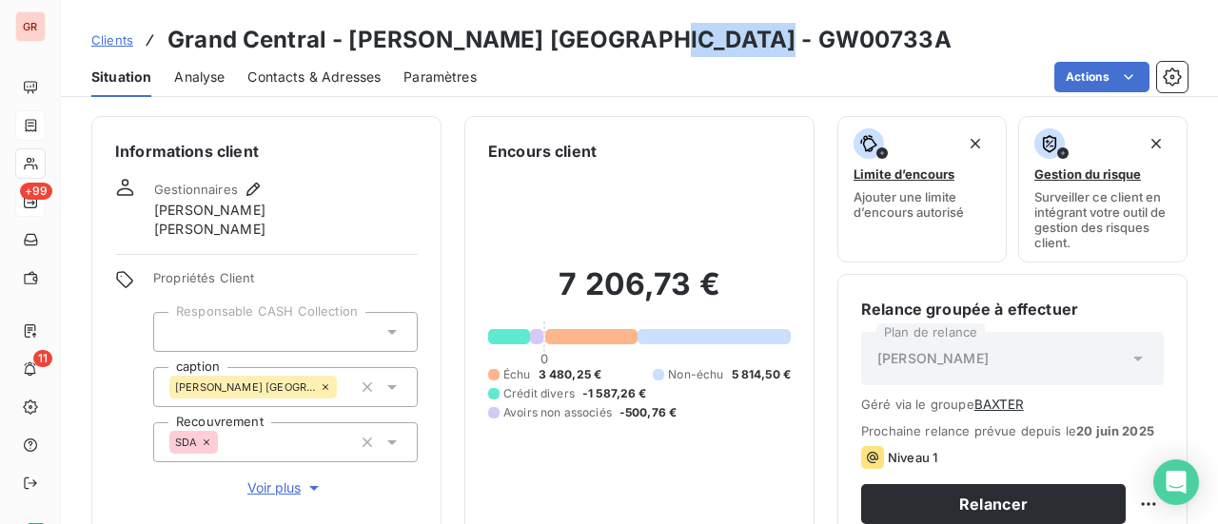
drag, startPoint x: 794, startPoint y: 42, endPoint x: 663, endPoint y: 49, distance: 131.5
click at [663, 49] on div "Clients Grand Central - [PERSON_NAME] [GEOGRAPHIC_DATA] - GW00733A" at bounding box center [639, 40] width 1157 height 34
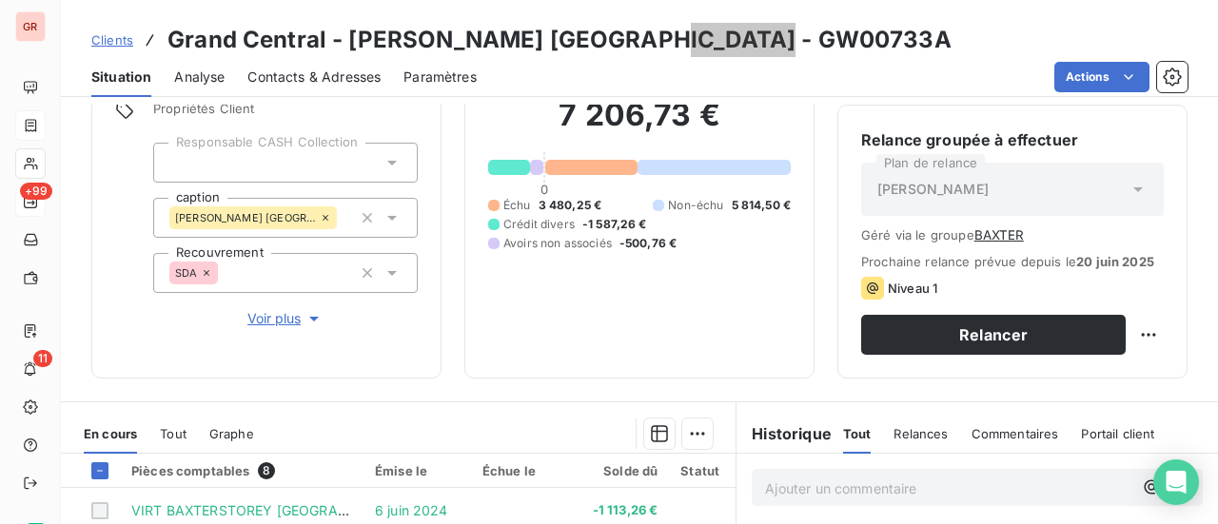
scroll to position [381, 0]
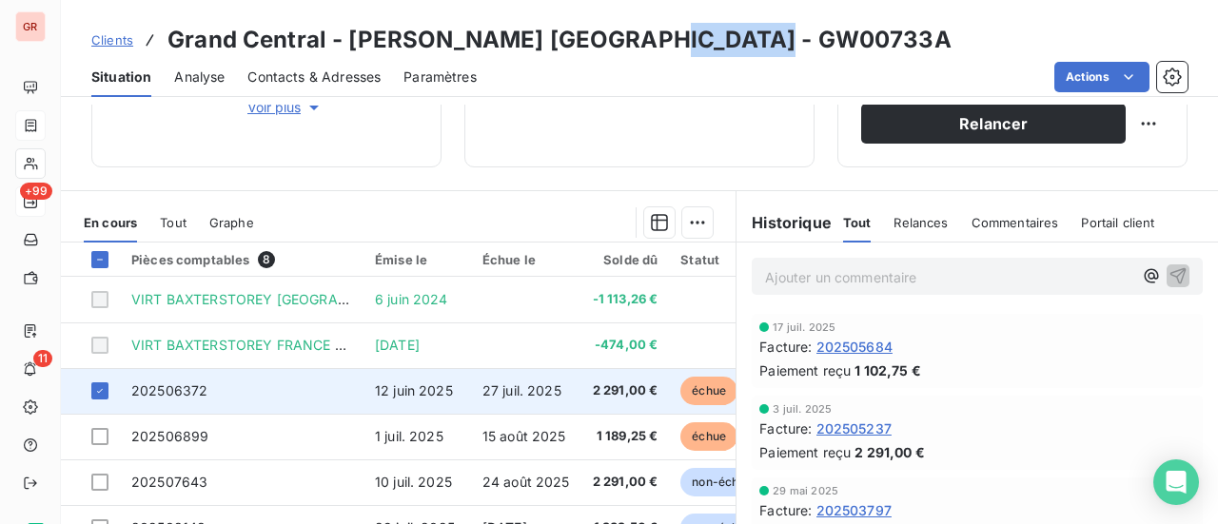
click at [178, 393] on span "202506372" at bounding box center [169, 391] width 76 height 16
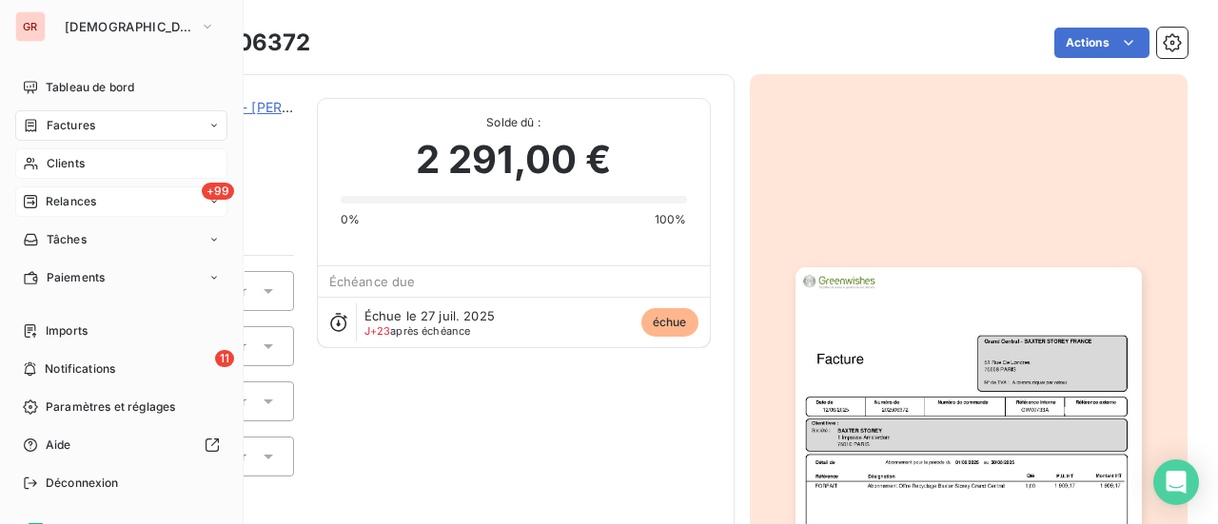
click at [67, 123] on span "Factures" at bounding box center [71, 125] width 49 height 17
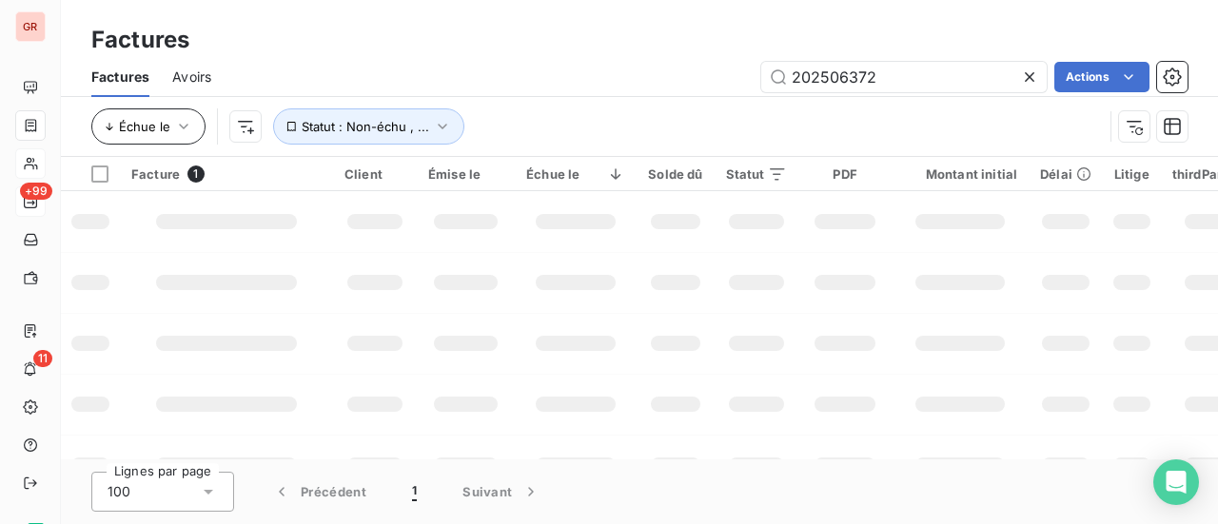
drag, startPoint x: 902, startPoint y: 77, endPoint x: 168, endPoint y: 122, distance: 735.3
click at [298, 115] on div "Factures Avoirs 202506372 Actions Échue le Statut : Non-échu , ..." at bounding box center [639, 106] width 1157 height 99
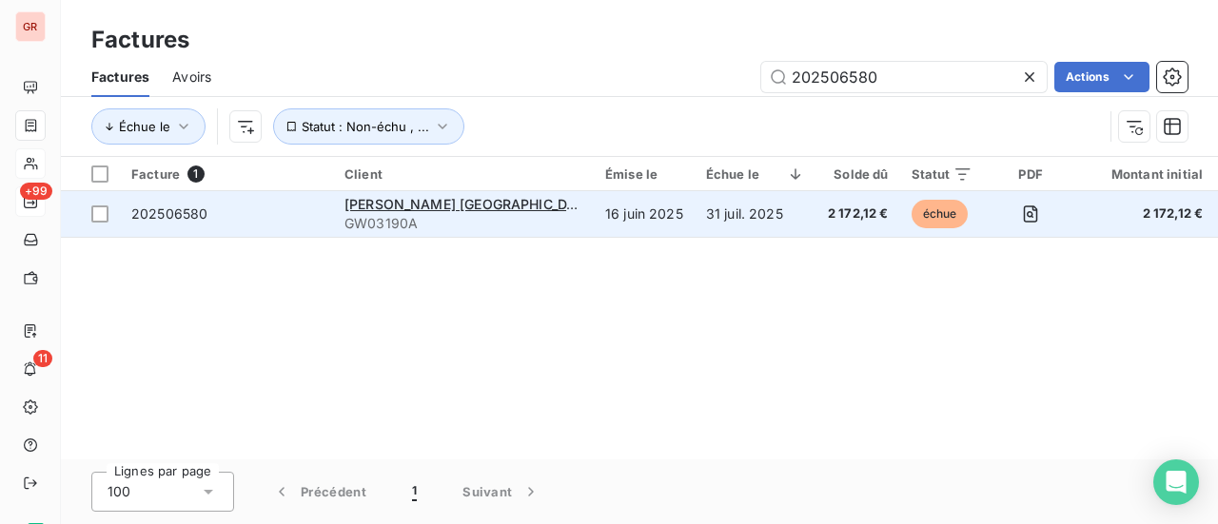
type input "202506580"
click at [168, 212] on span "202506580" at bounding box center [169, 214] width 76 height 16
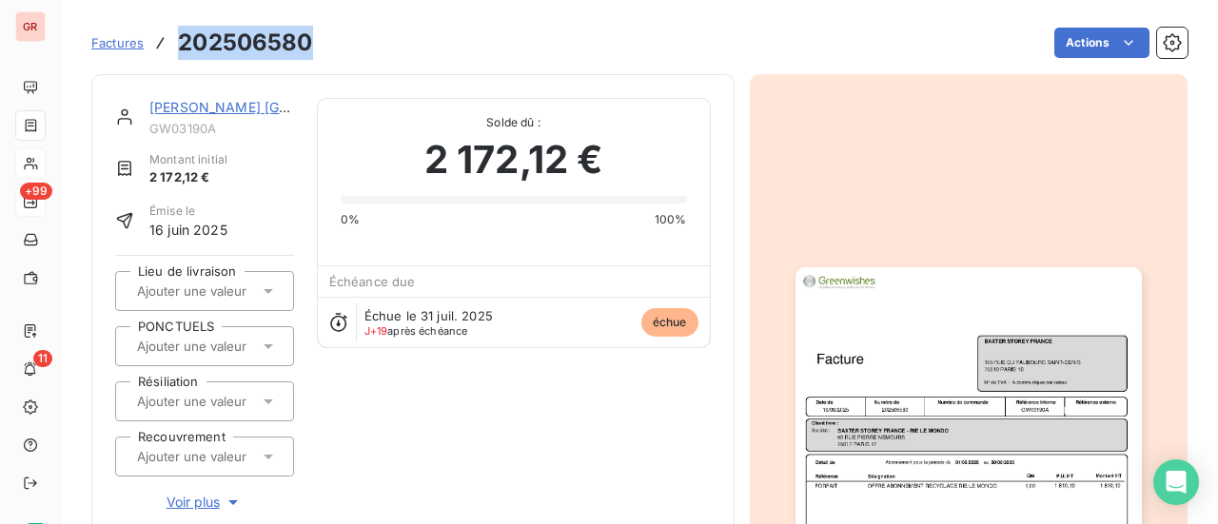
drag, startPoint x: 322, startPoint y: 39, endPoint x: 183, endPoint y: 41, distance: 139.0
click at [183, 41] on div "Factures 202506580 Actions" at bounding box center [639, 43] width 1097 height 40
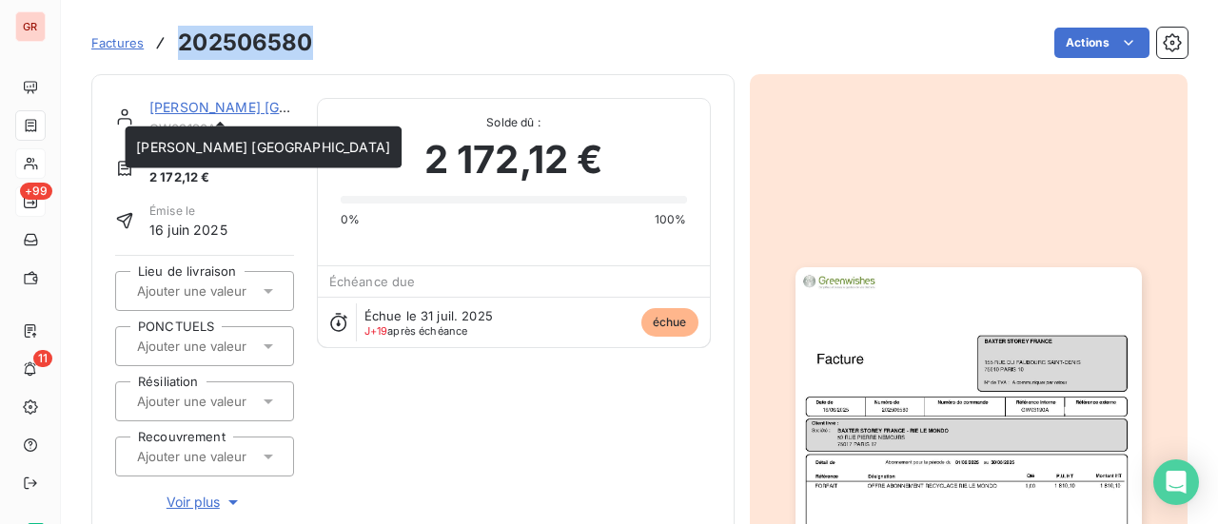
click at [247, 113] on link "[PERSON_NAME] [GEOGRAPHIC_DATA]" at bounding box center [276, 107] width 254 height 16
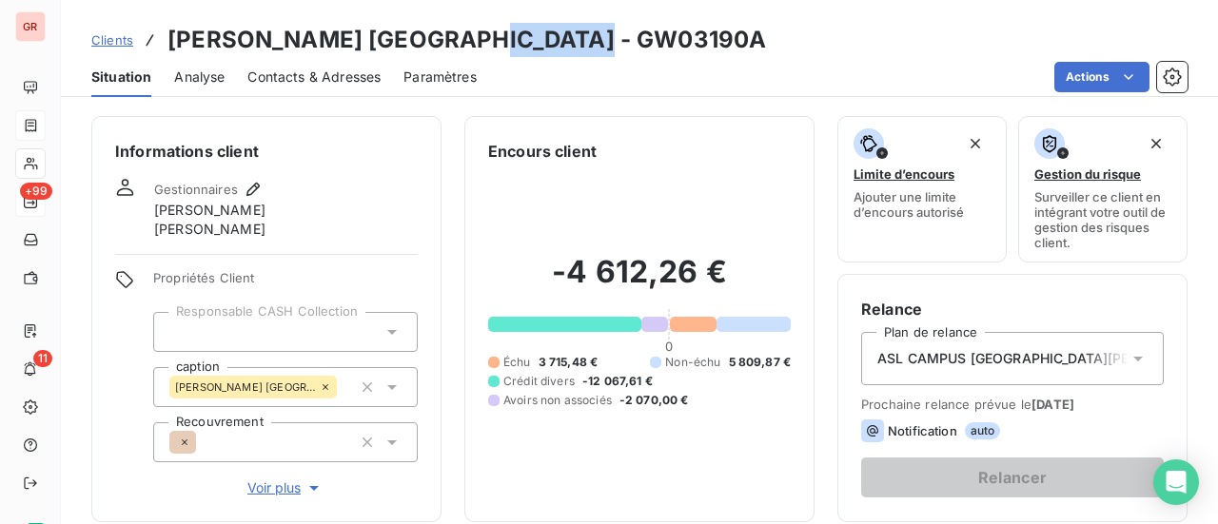
drag, startPoint x: 615, startPoint y: 45, endPoint x: 478, endPoint y: 42, distance: 137.1
click at [478, 42] on div "Clients [PERSON_NAME] [GEOGRAPHIC_DATA] - GW03190A" at bounding box center [639, 40] width 1157 height 34
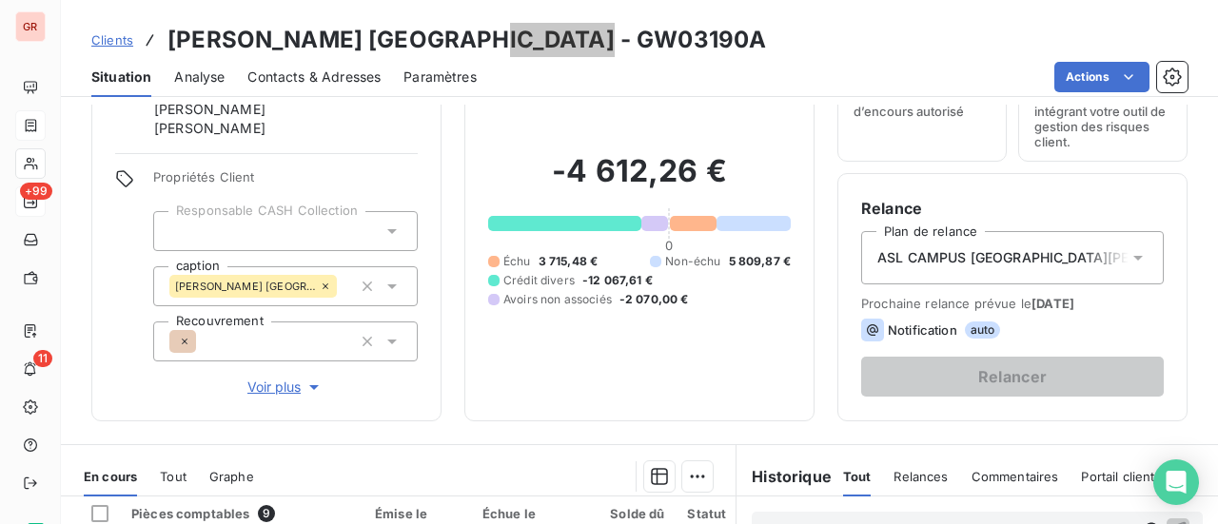
scroll to position [381, 0]
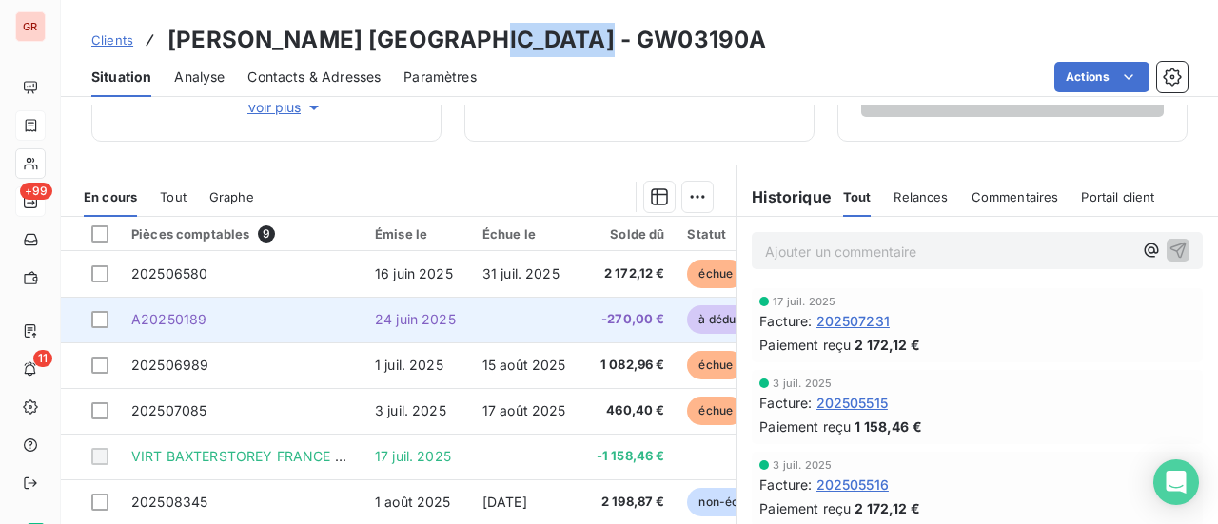
click at [208, 321] on td "A20250189" at bounding box center [242, 320] width 244 height 46
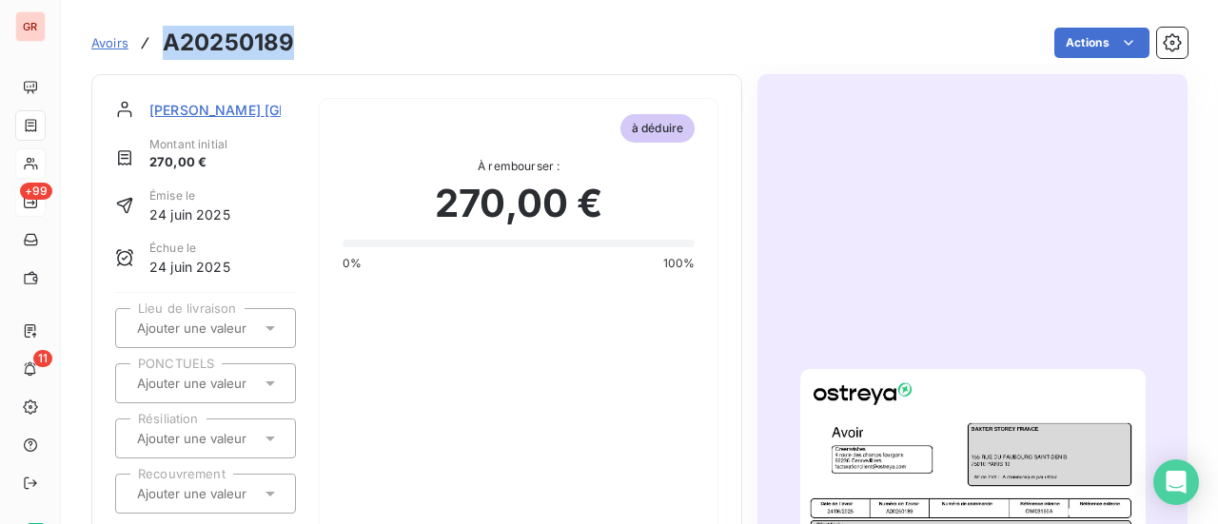
drag, startPoint x: 300, startPoint y: 42, endPoint x: 154, endPoint y: 36, distance: 145.8
click at [154, 36] on div "Avoirs A20250189 Actions" at bounding box center [639, 43] width 1097 height 40
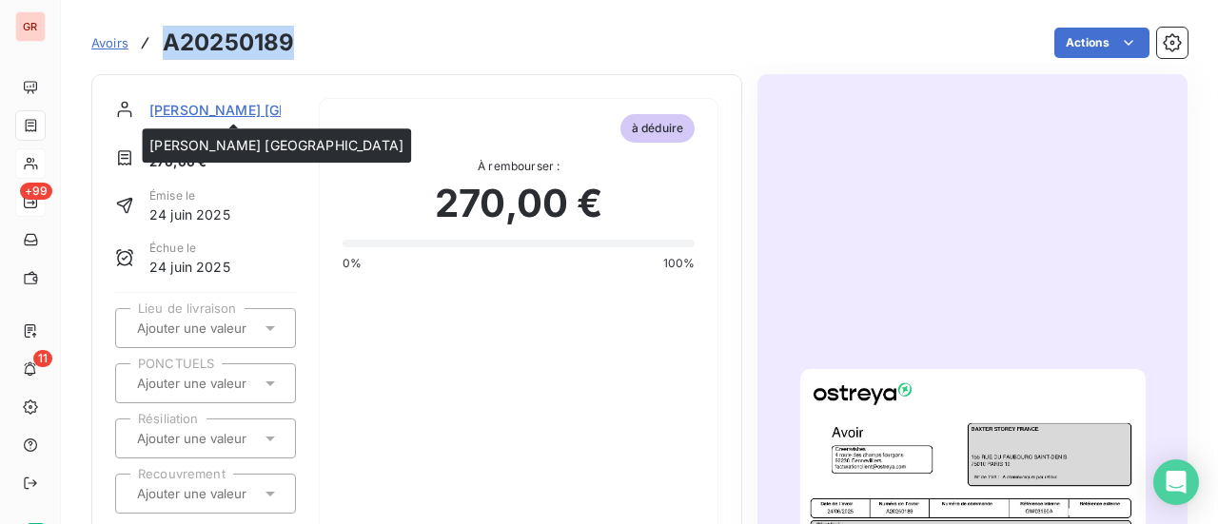
click at [268, 109] on span "[PERSON_NAME] [GEOGRAPHIC_DATA]" at bounding box center [275, 110] width 253 height 20
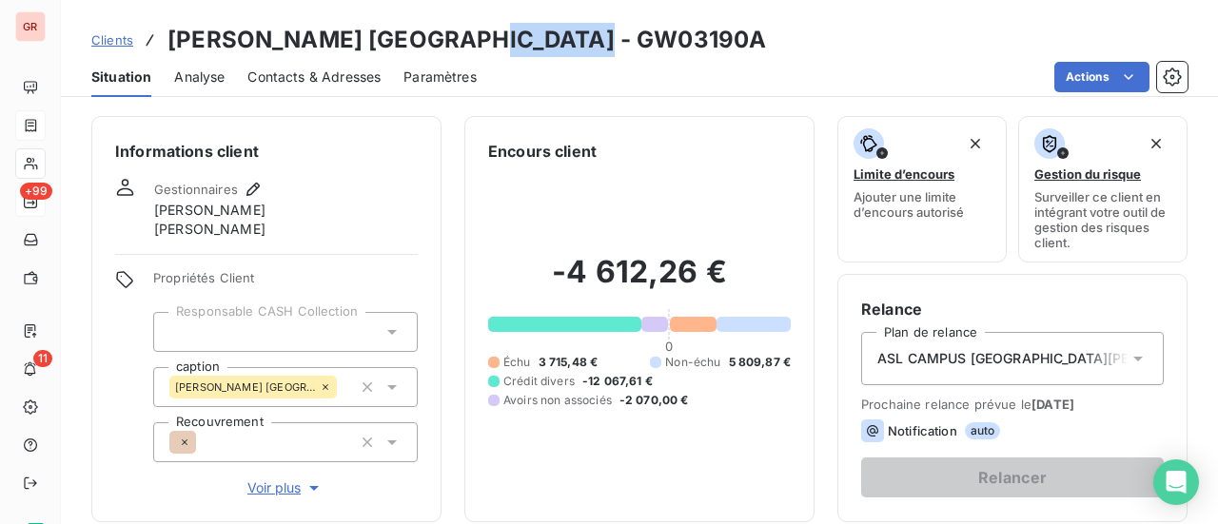
drag, startPoint x: 618, startPoint y: 36, endPoint x: 482, endPoint y: 38, distance: 136.1
click at [482, 38] on div "Clients [PERSON_NAME] [GEOGRAPHIC_DATA] - GW03190A" at bounding box center [639, 40] width 1157 height 34
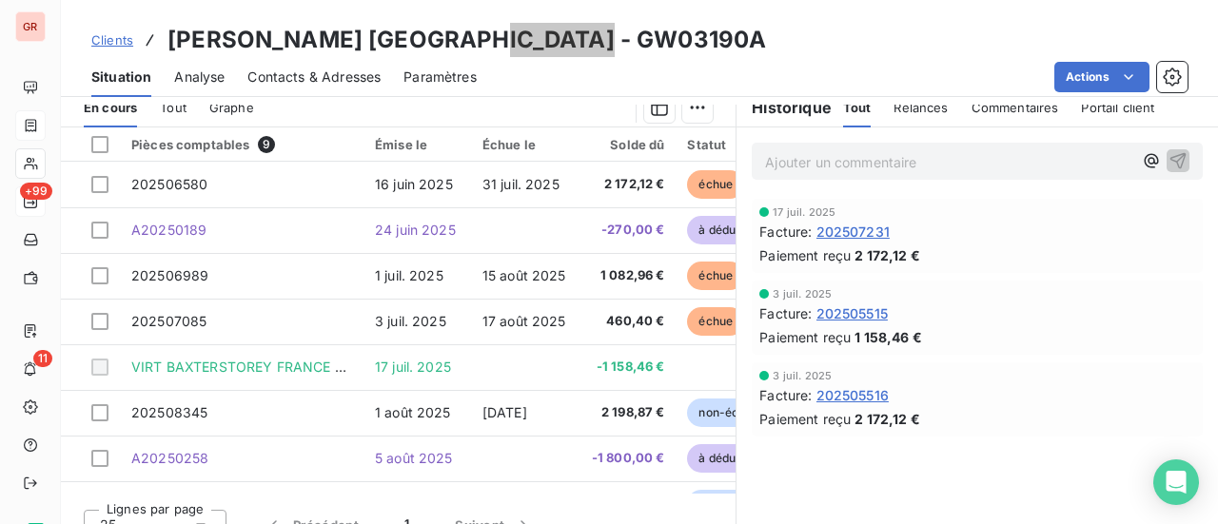
scroll to position [476, 0]
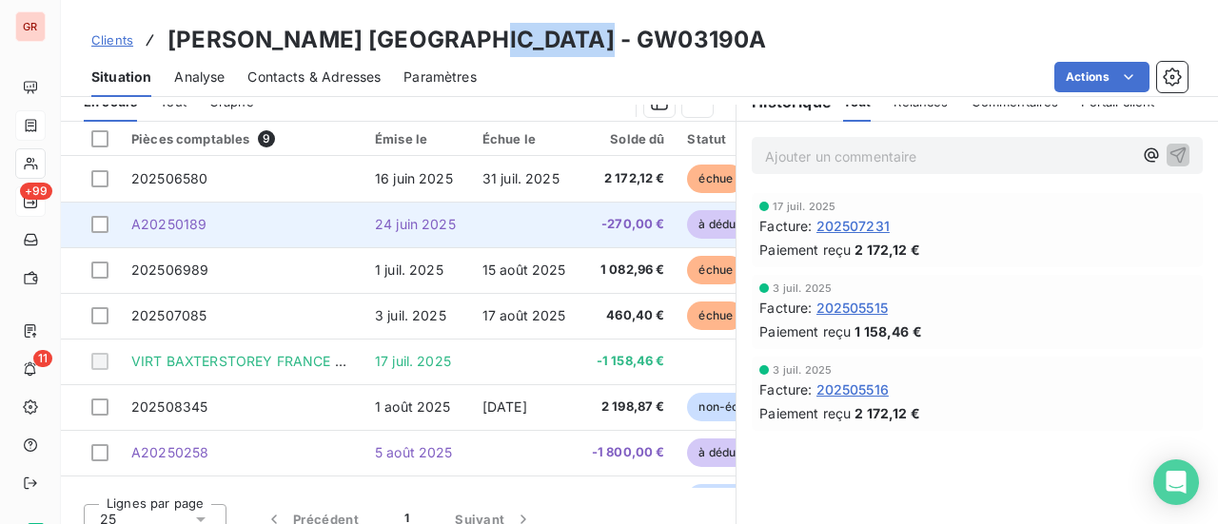
click at [200, 225] on span "A20250189" at bounding box center [168, 224] width 75 height 16
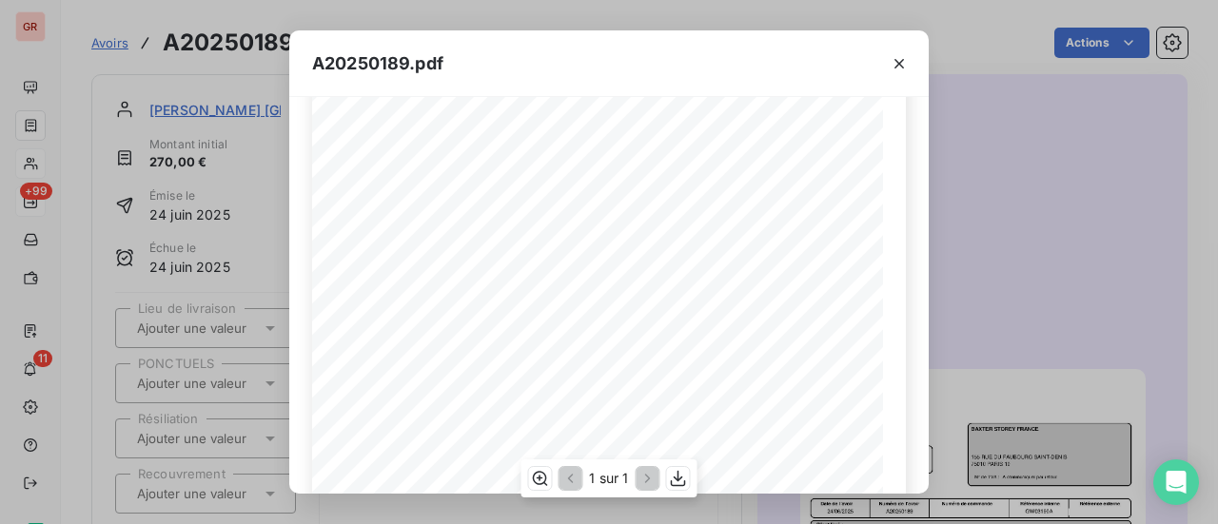
scroll to position [95, 0]
click at [901, 64] on icon "button" at bounding box center [899, 63] width 19 height 19
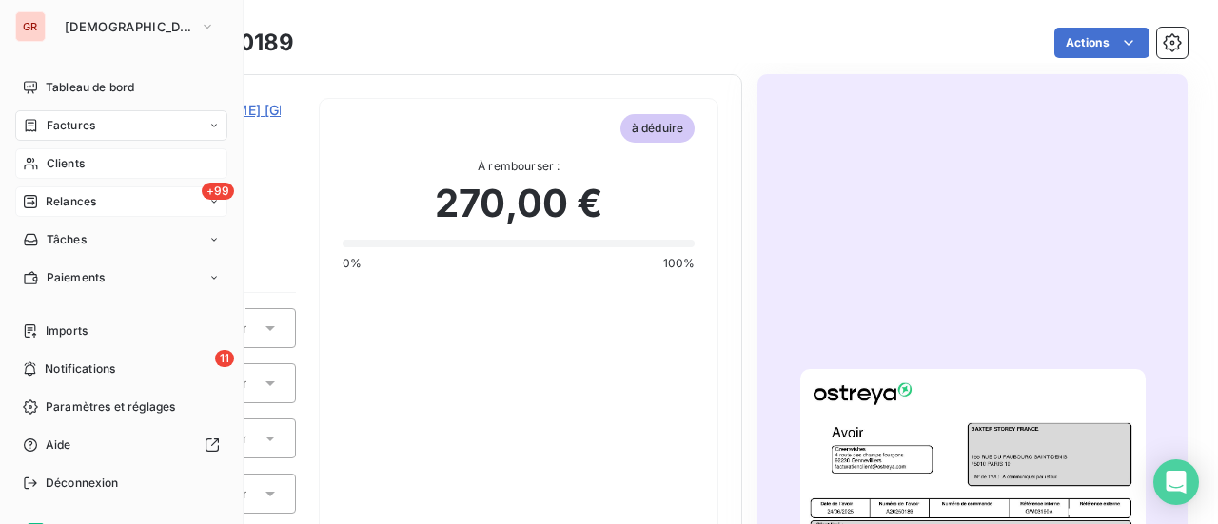
click at [81, 127] on span "Factures" at bounding box center [71, 125] width 49 height 17
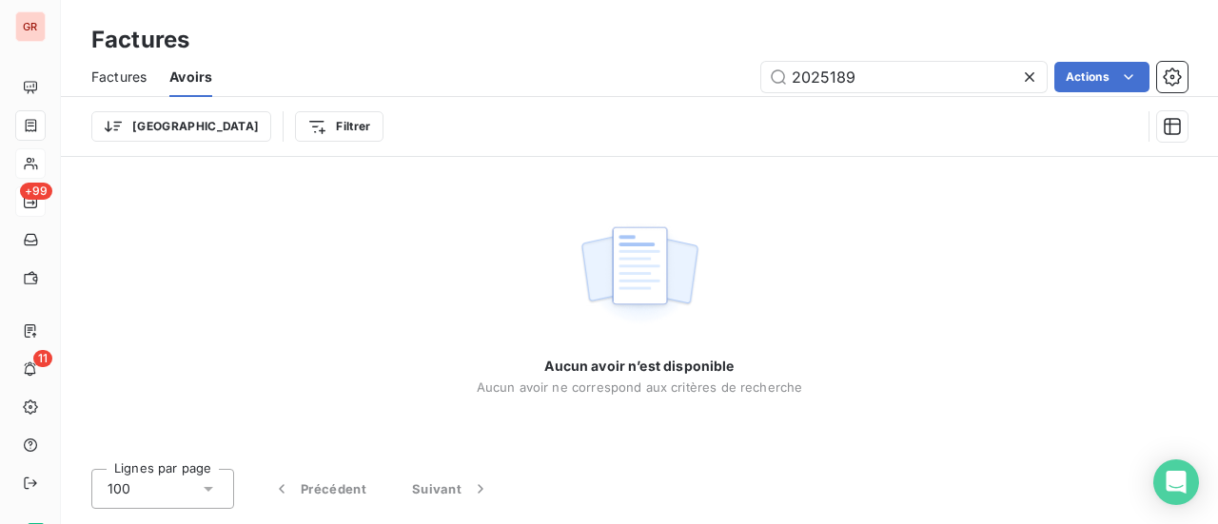
drag, startPoint x: 863, startPoint y: 81, endPoint x: 636, endPoint y: 81, distance: 227.5
click at [694, 81] on div "2025189 Actions" at bounding box center [711, 77] width 953 height 30
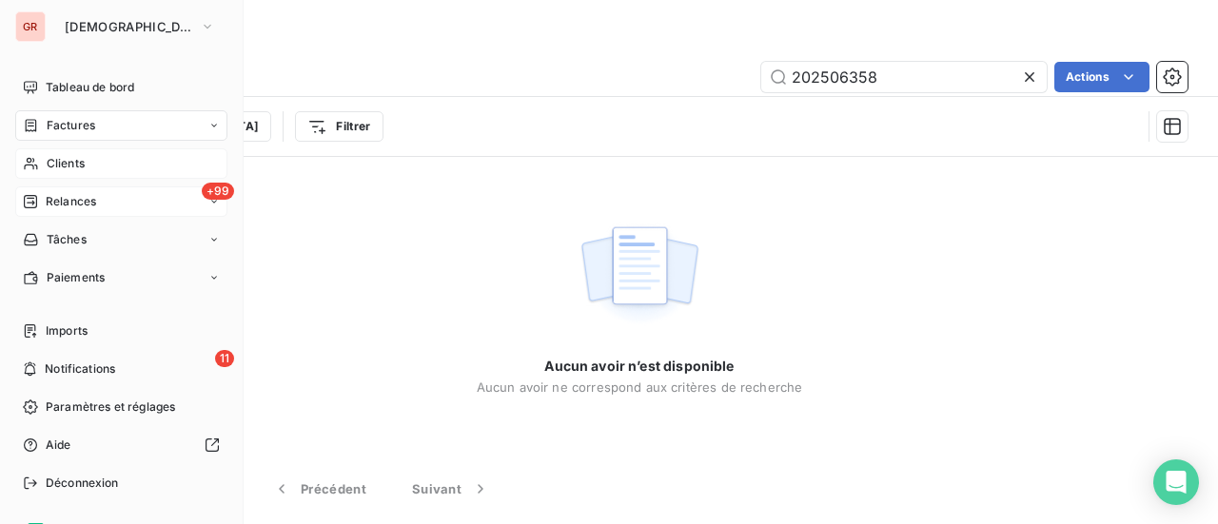
click at [80, 120] on span "Factures" at bounding box center [71, 125] width 49 height 17
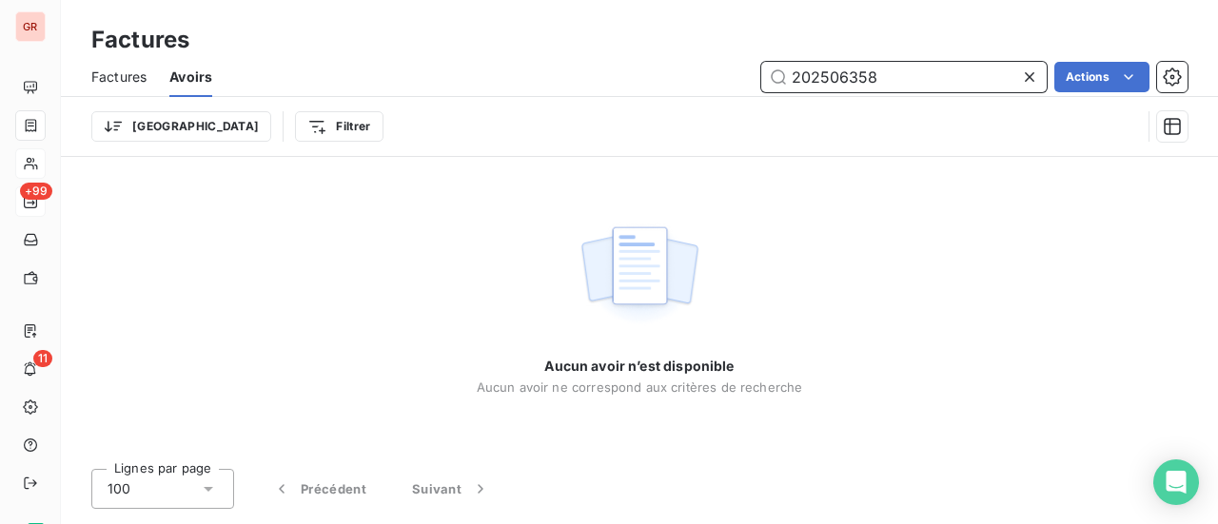
drag, startPoint x: 896, startPoint y: 79, endPoint x: 196, endPoint y: 144, distance: 702.6
click at [259, 136] on div "Factures Avoirs 202506358 Actions Trier Filtrer" at bounding box center [639, 106] width 1157 height 99
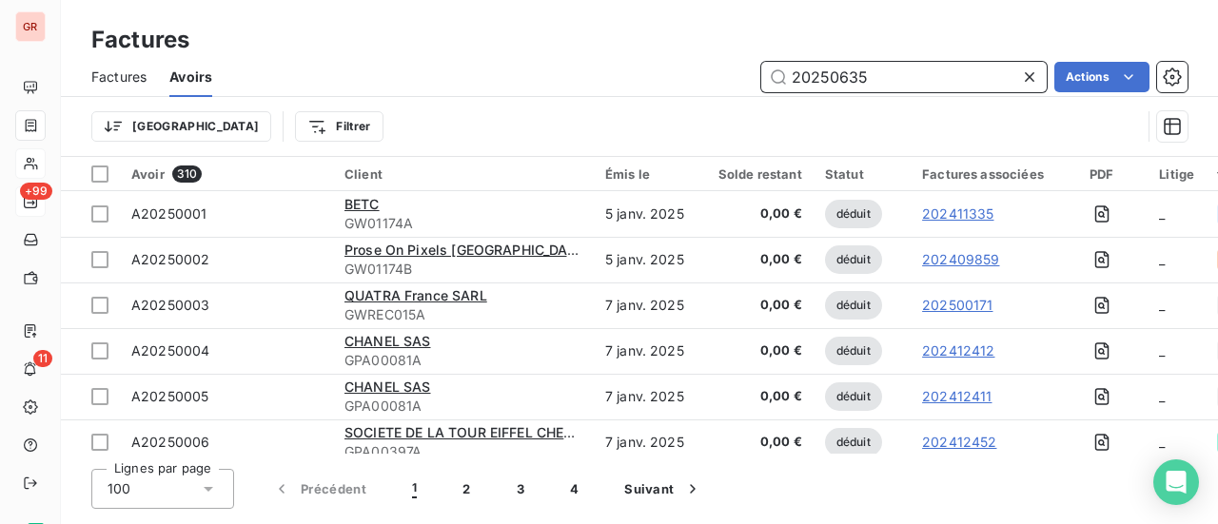
type input "202506358"
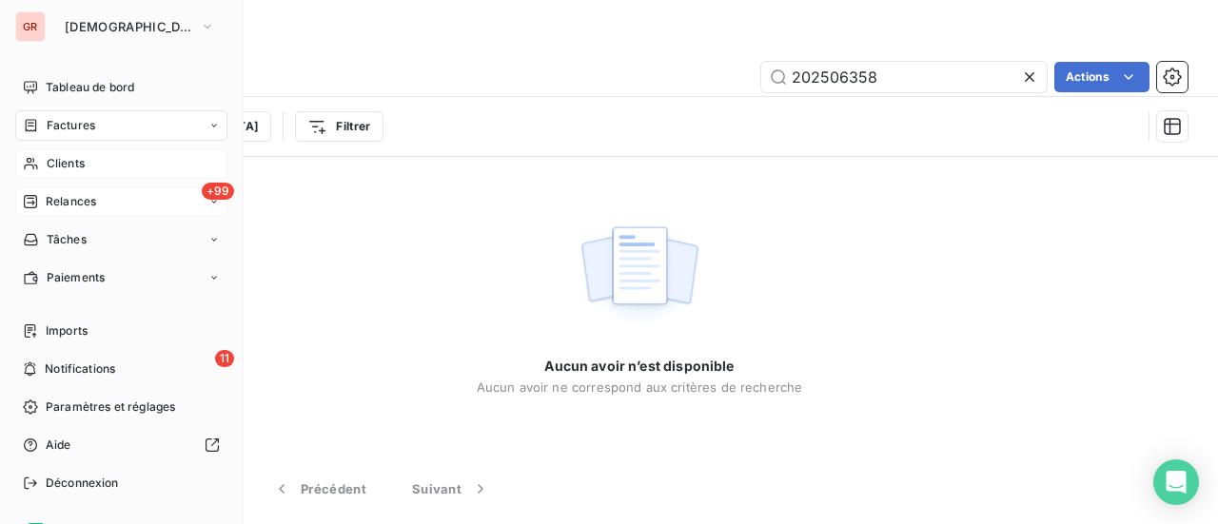
click at [67, 160] on span "Clients" at bounding box center [66, 163] width 38 height 17
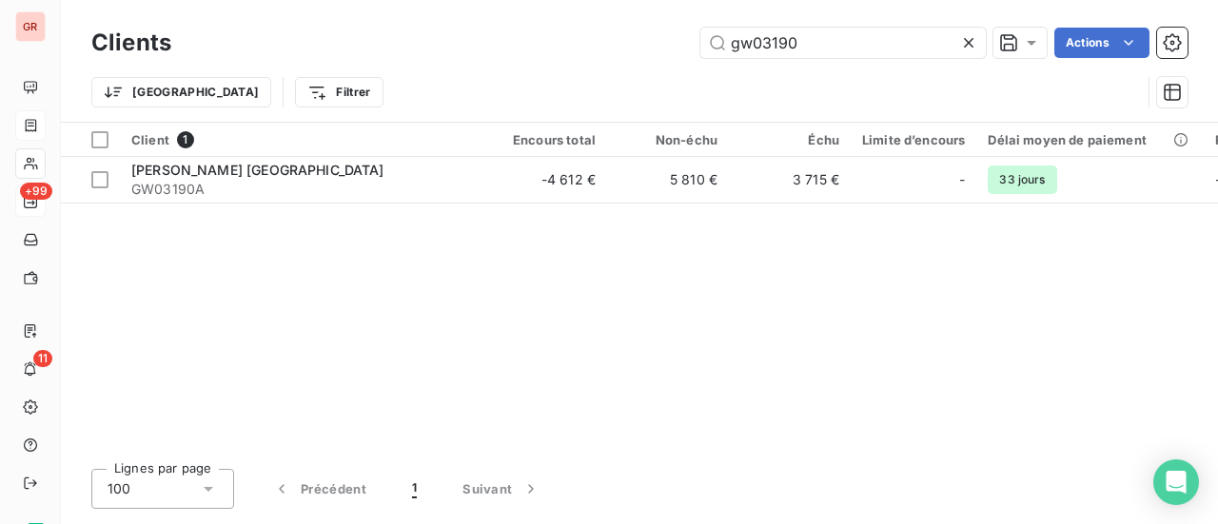
drag, startPoint x: 830, startPoint y: 49, endPoint x: 331, endPoint y: 71, distance: 499.3
click at [345, 69] on div "Clients gw03190 Actions Trier Filtrer" at bounding box center [639, 72] width 1097 height 99
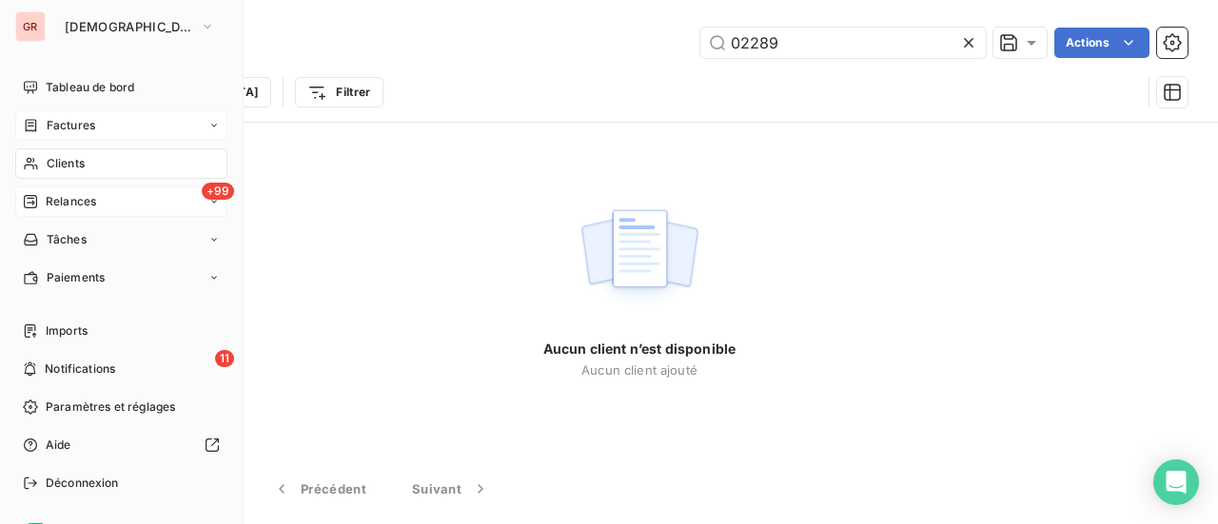
drag, startPoint x: 80, startPoint y: 166, endPoint x: 97, endPoint y: 168, distance: 17.2
click at [80, 165] on span "Clients" at bounding box center [66, 163] width 38 height 17
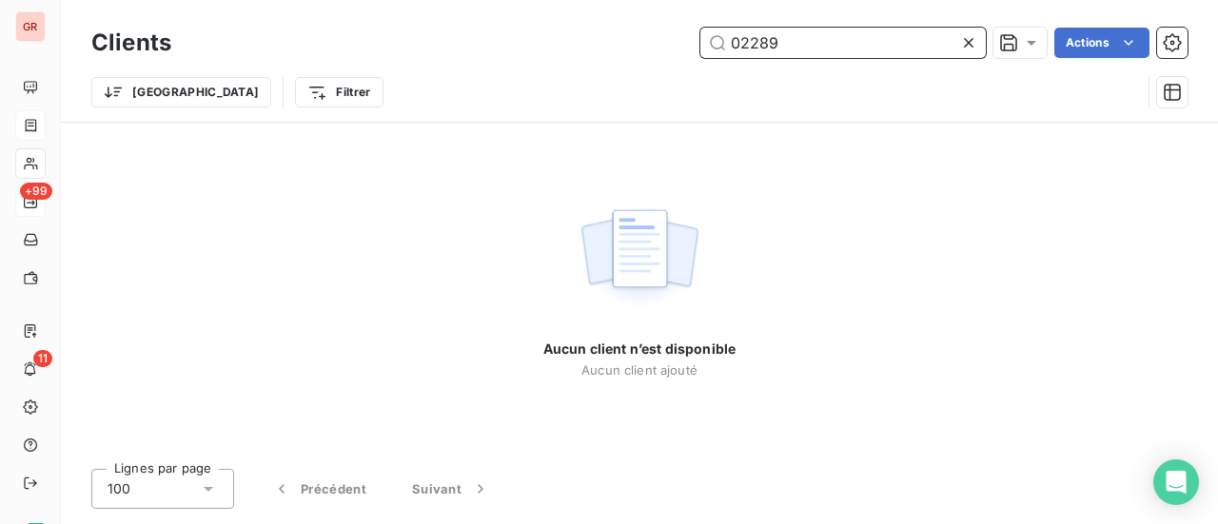
click at [802, 44] on input "02289" at bounding box center [844, 43] width 286 height 30
drag, startPoint x: 784, startPoint y: 45, endPoint x: 204, endPoint y: 66, distance: 581.0
click at [372, 50] on div "02289 Actions" at bounding box center [691, 43] width 994 height 30
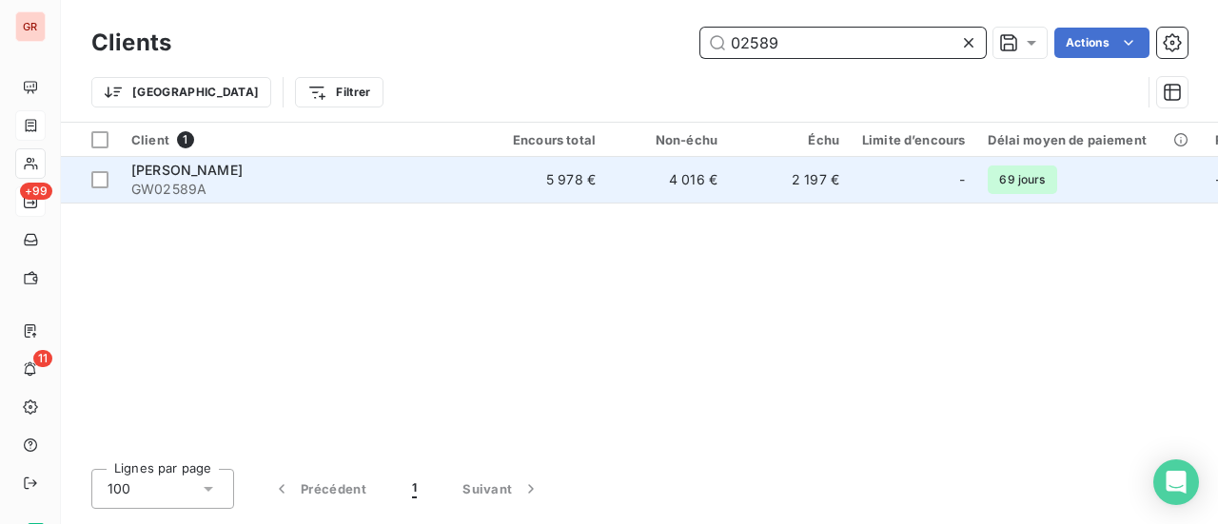
type input "02589"
click at [204, 176] on span "[PERSON_NAME]" at bounding box center [186, 170] width 111 height 16
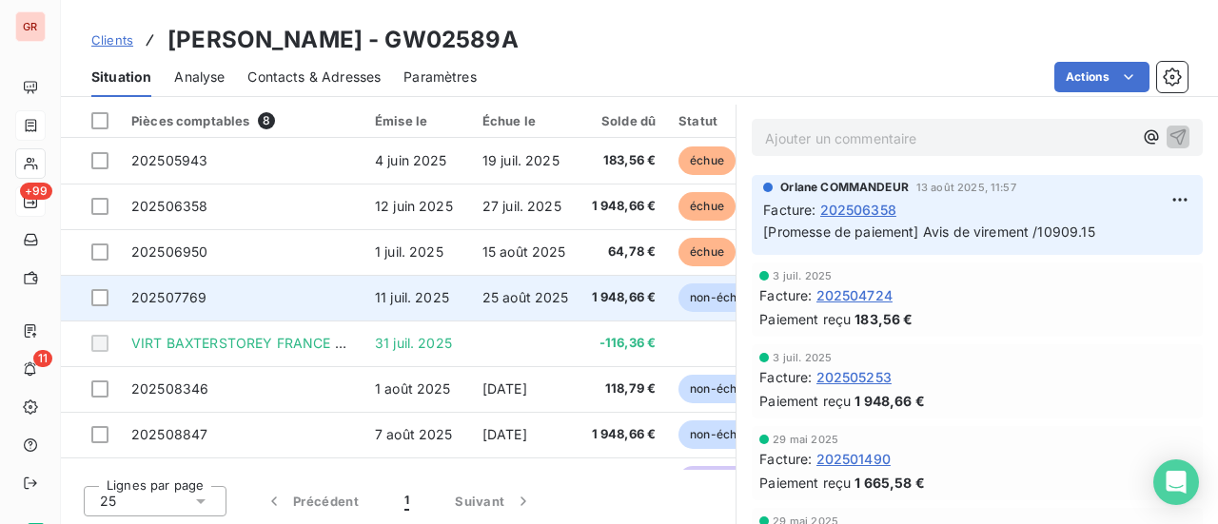
scroll to position [521, 0]
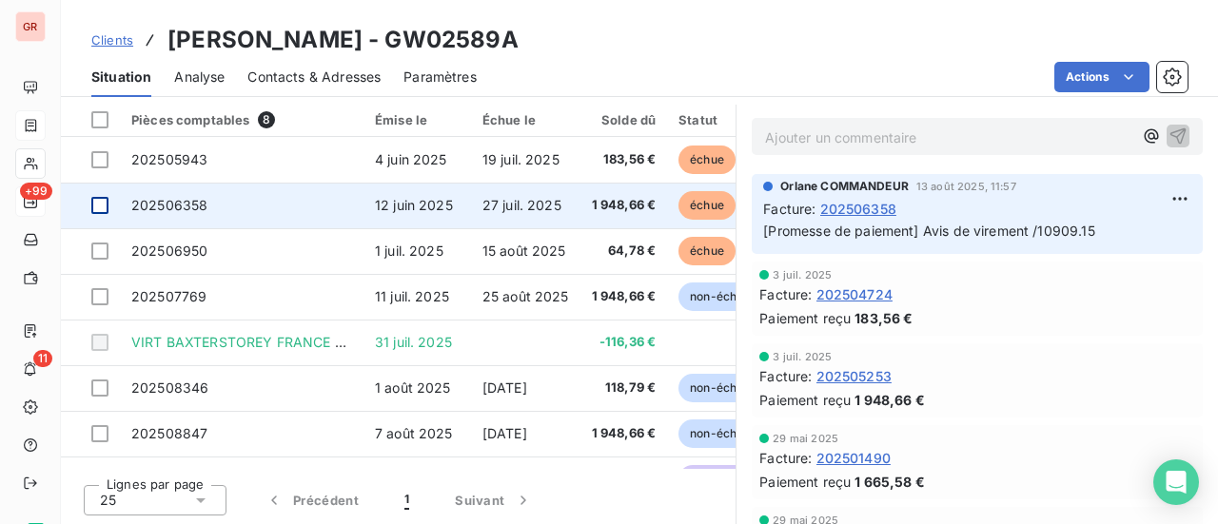
click at [99, 197] on div at bounding box center [99, 205] width 17 height 17
click at [182, 206] on span "202506358" at bounding box center [169, 205] width 76 height 16
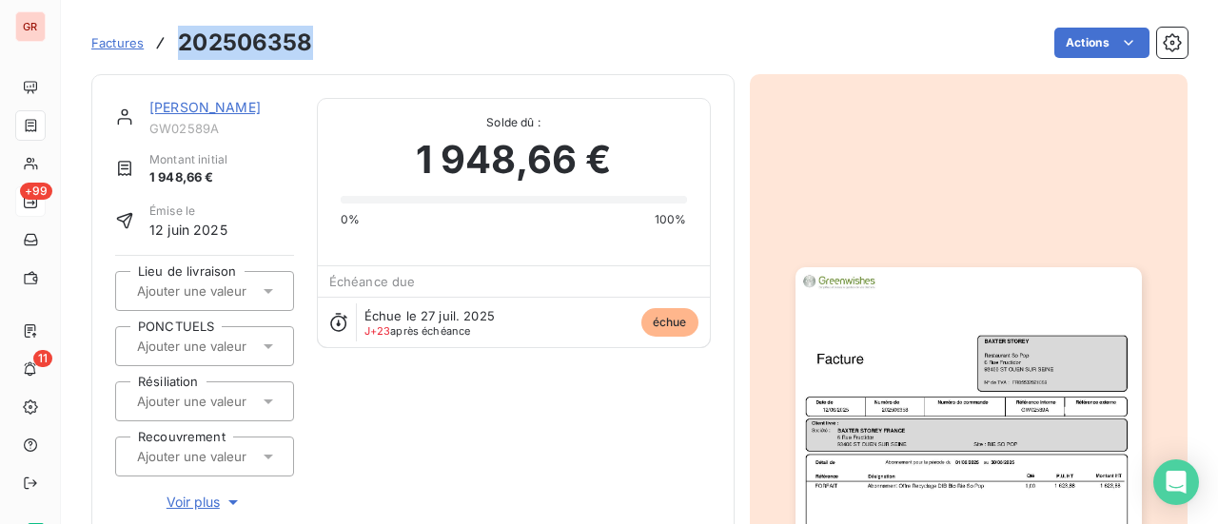
drag, startPoint x: 316, startPoint y: 35, endPoint x: 179, endPoint y: 33, distance: 137.1
click at [179, 33] on div "Factures 202506358 Actions" at bounding box center [639, 43] width 1097 height 40
click at [219, 104] on link "[PERSON_NAME]" at bounding box center [204, 107] width 111 height 16
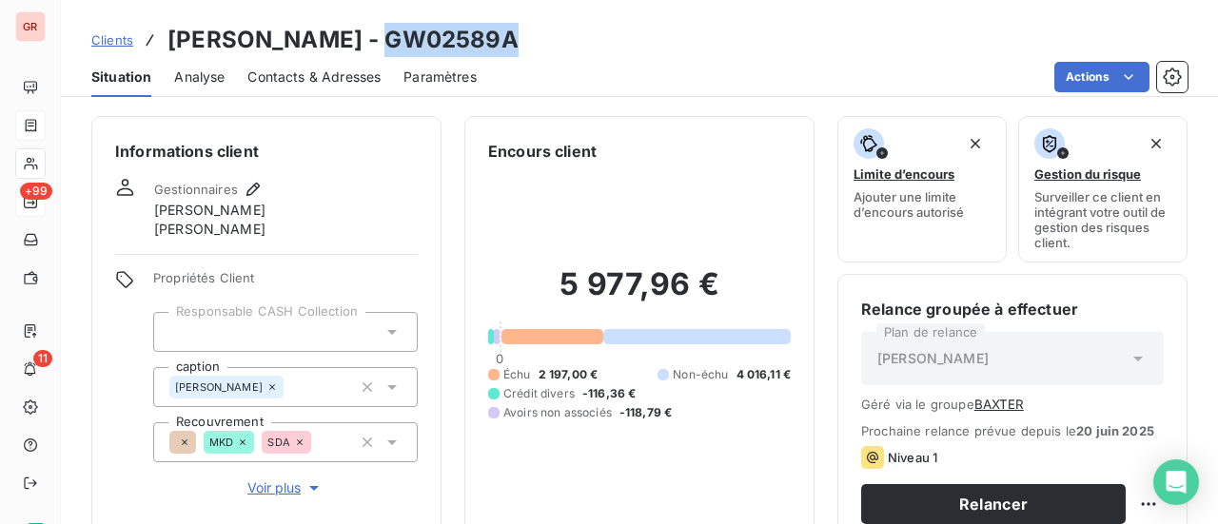
drag, startPoint x: 517, startPoint y: 51, endPoint x: 385, endPoint y: 23, distance: 135.4
click at [385, 23] on div "Clients [PERSON_NAME] - GW02589A" at bounding box center [639, 40] width 1157 height 34
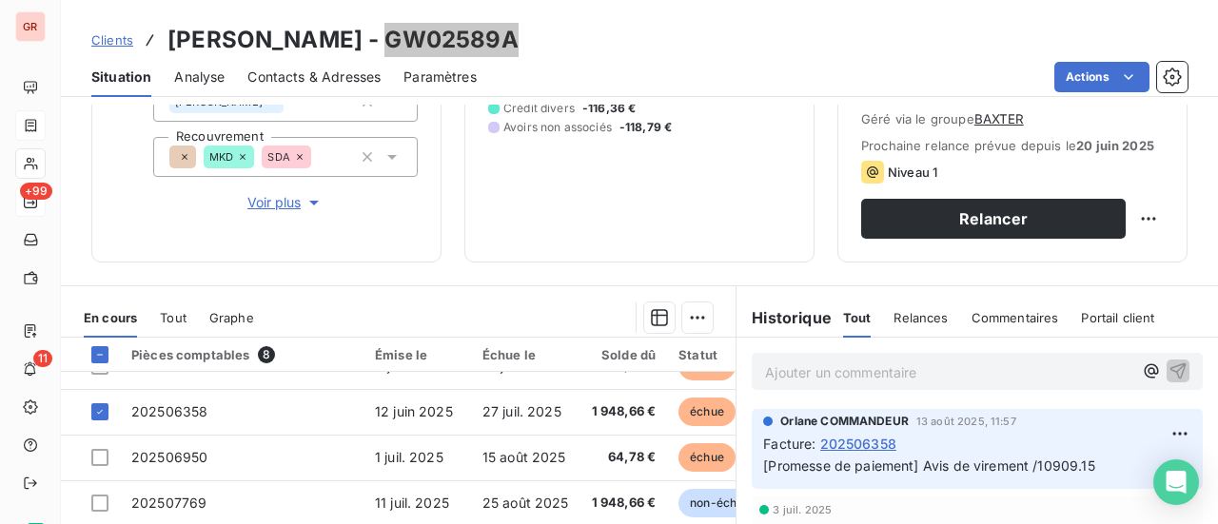
scroll to position [41, 0]
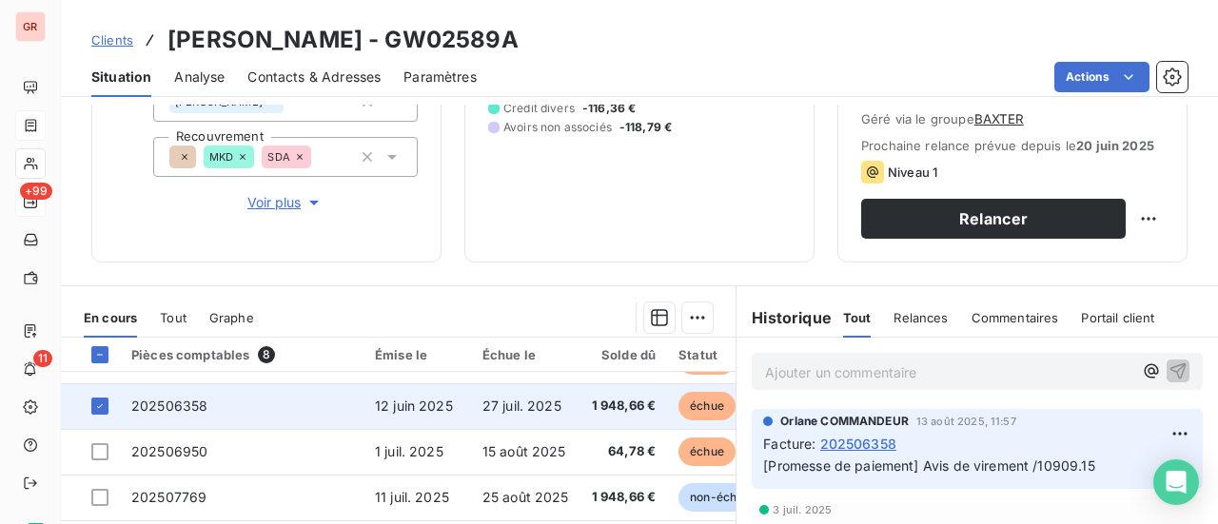
click at [193, 398] on span "202506358" at bounding box center [169, 406] width 76 height 16
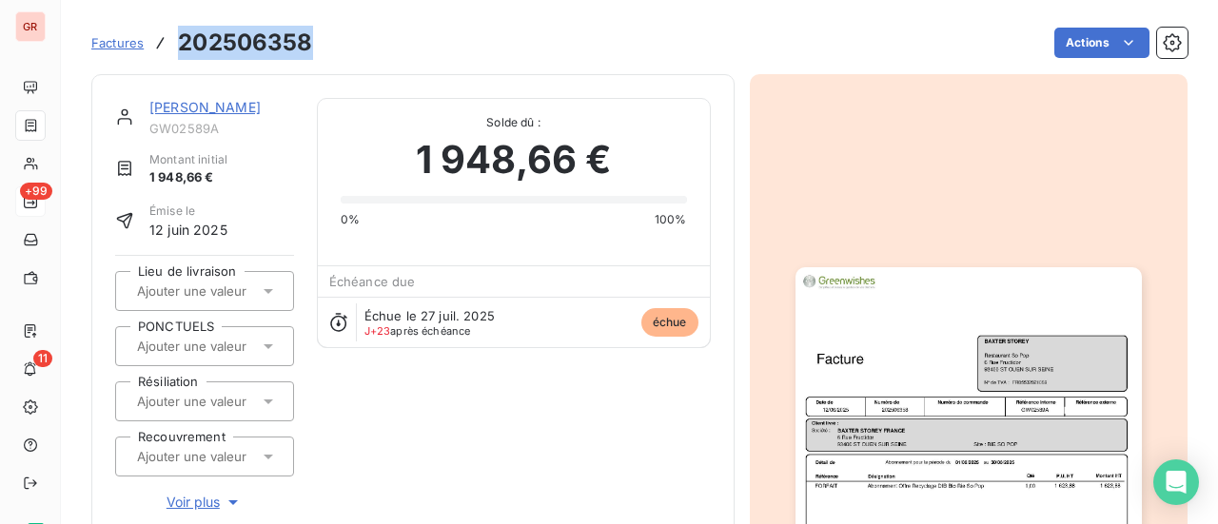
drag, startPoint x: 321, startPoint y: 43, endPoint x: 183, endPoint y: 45, distance: 138.0
click at [183, 45] on div "Factures 202506358 Actions" at bounding box center [639, 43] width 1097 height 40
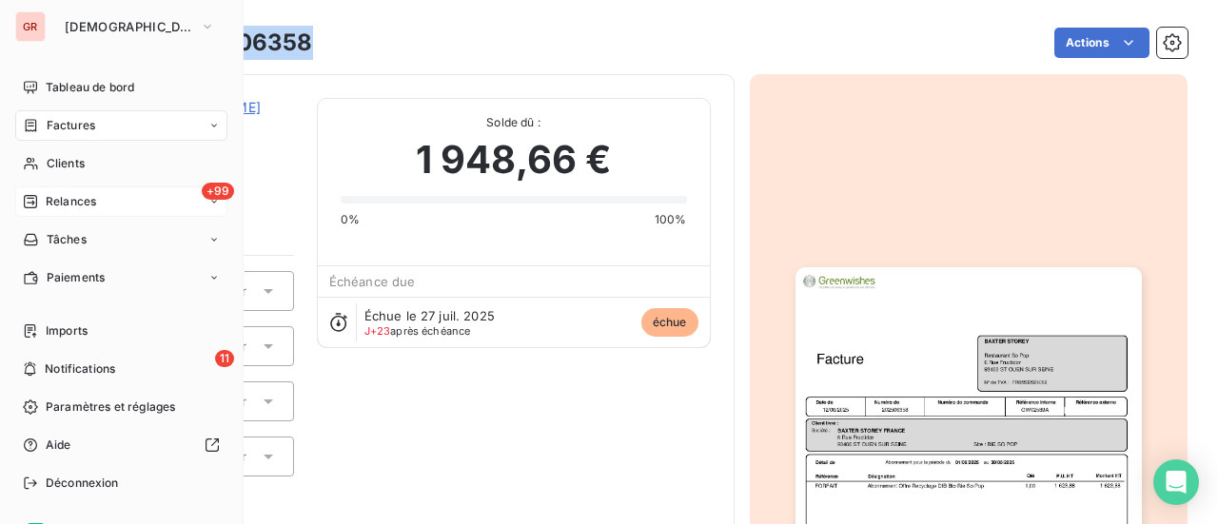
click at [61, 128] on span "Factures" at bounding box center [71, 125] width 49 height 17
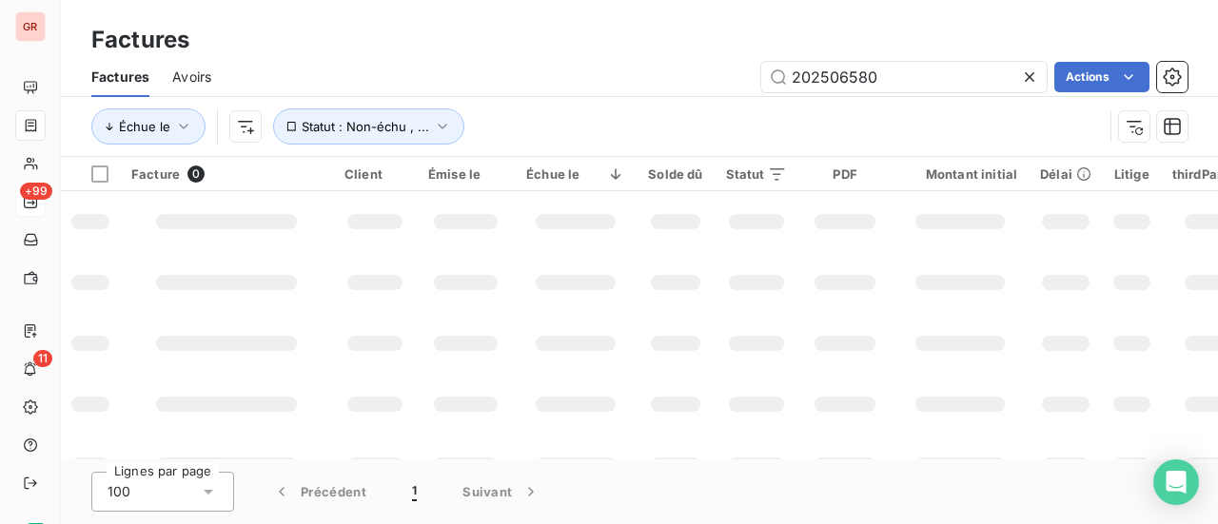
drag, startPoint x: 896, startPoint y: 87, endPoint x: 463, endPoint y: 102, distance: 433.4
click at [507, 99] on div "Factures Avoirs 202506580 Actions Échue le Statut : Non-échu , ..." at bounding box center [639, 106] width 1157 height 99
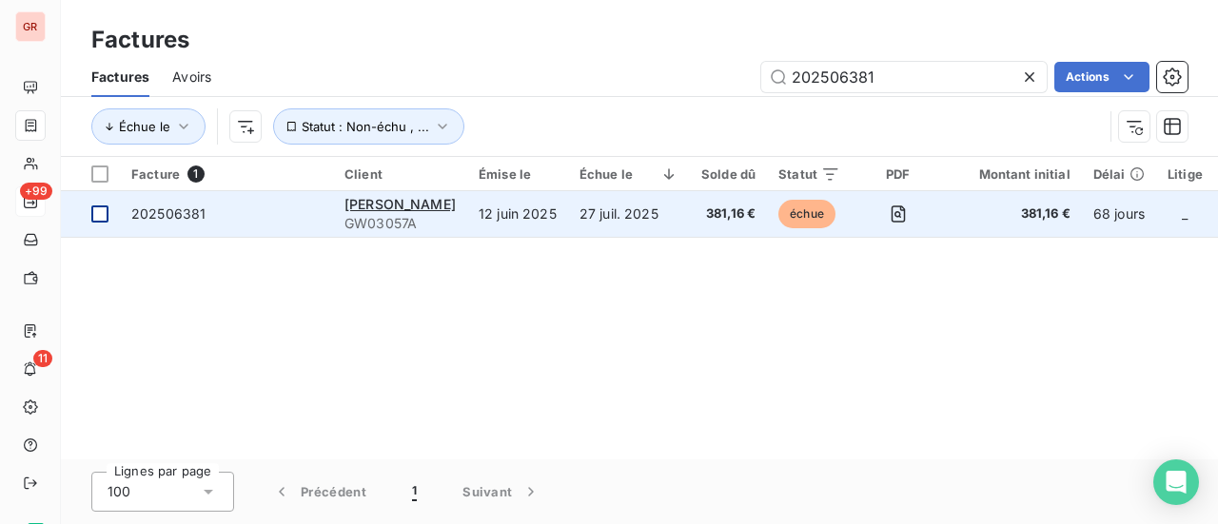
type input "202506381"
click at [109, 214] on td at bounding box center [90, 214] width 59 height 46
click at [188, 212] on span "202506381" at bounding box center [168, 214] width 74 height 16
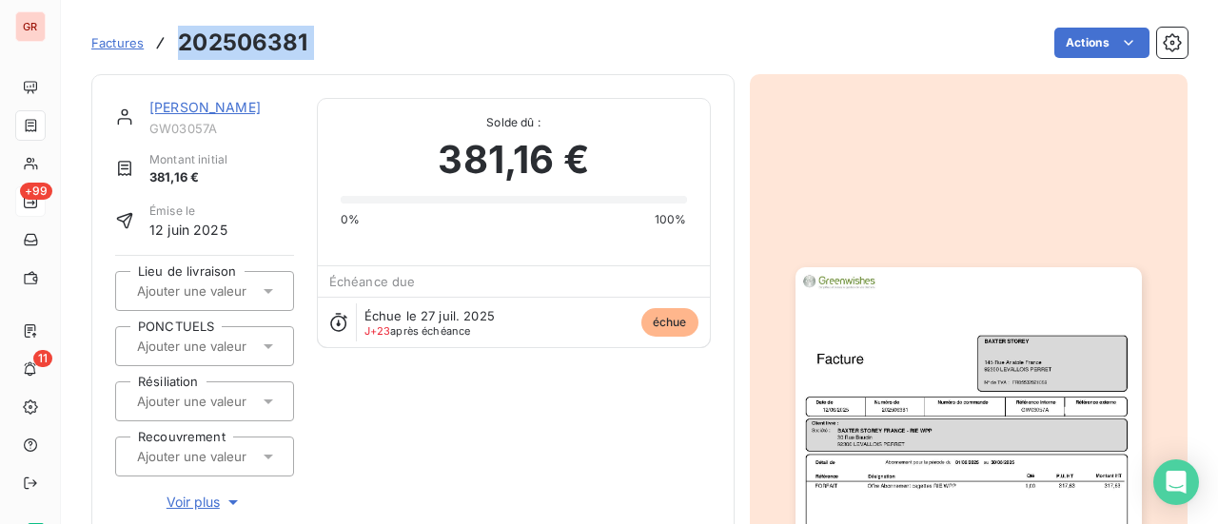
drag, startPoint x: 320, startPoint y: 42, endPoint x: 177, endPoint y: 49, distance: 143.0
click at [177, 49] on div "Factures 202506381 Actions" at bounding box center [639, 43] width 1097 height 40
click at [238, 104] on link "[PERSON_NAME]" at bounding box center [204, 107] width 111 height 16
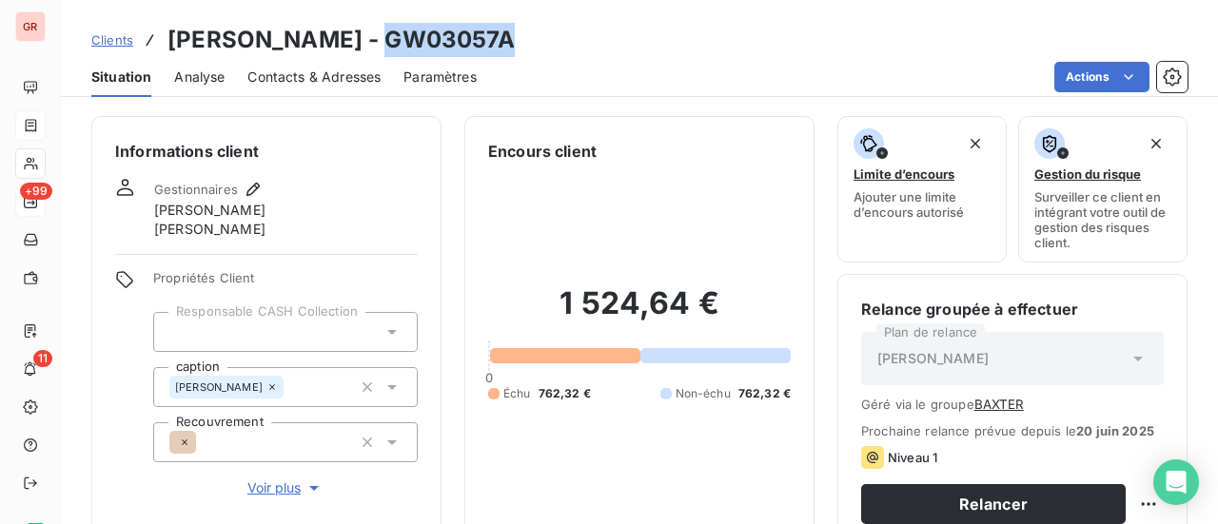
drag, startPoint x: 521, startPoint y: 36, endPoint x: 386, endPoint y: 34, distance: 135.2
click at [386, 34] on div "Clients [PERSON_NAME] - GW03057A" at bounding box center [639, 40] width 1157 height 34
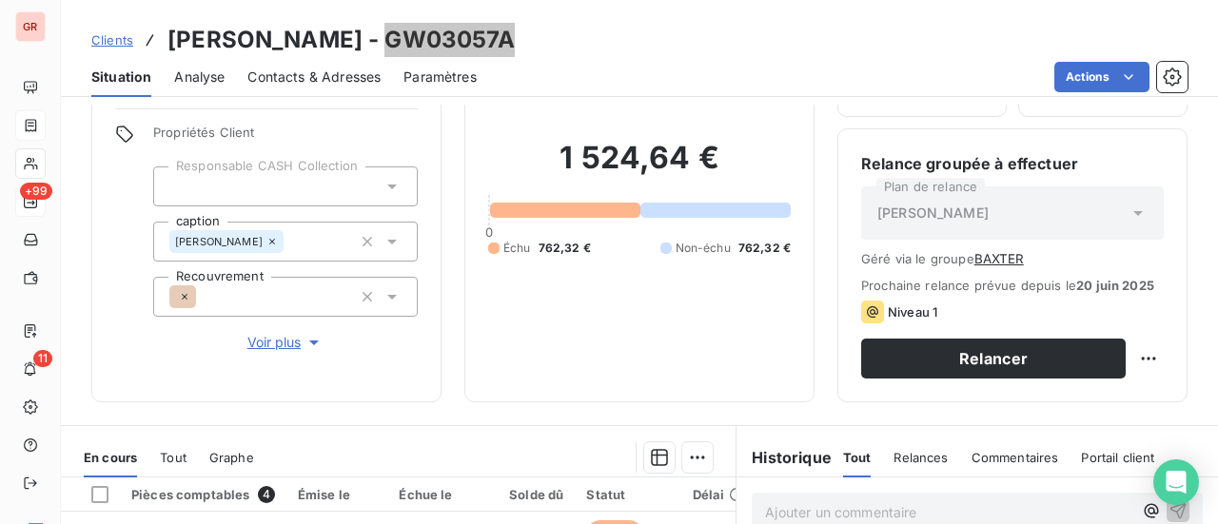
scroll to position [381, 0]
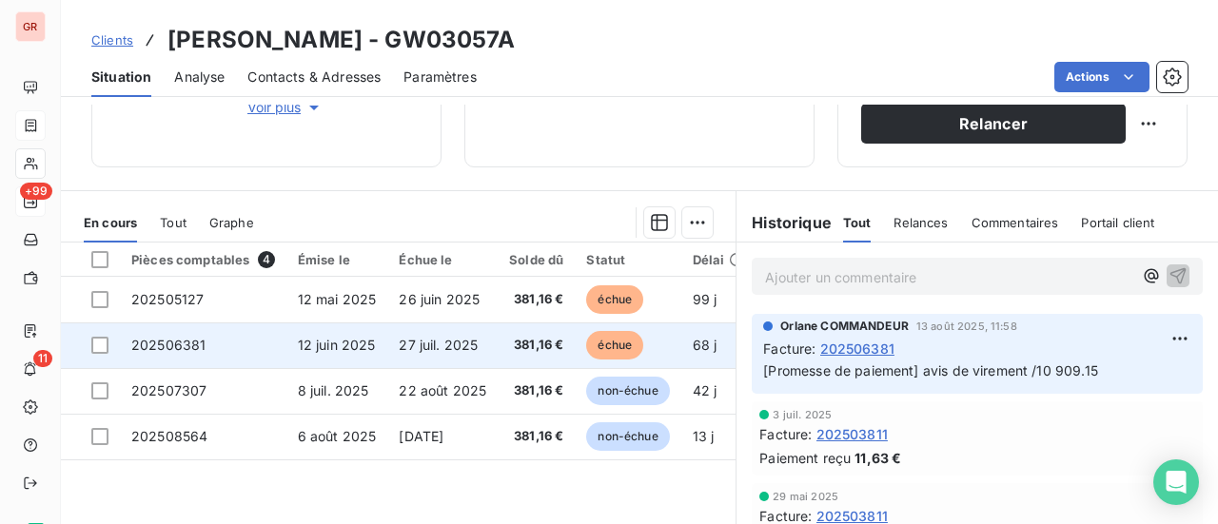
click at [169, 346] on span "202506381" at bounding box center [168, 345] width 74 height 16
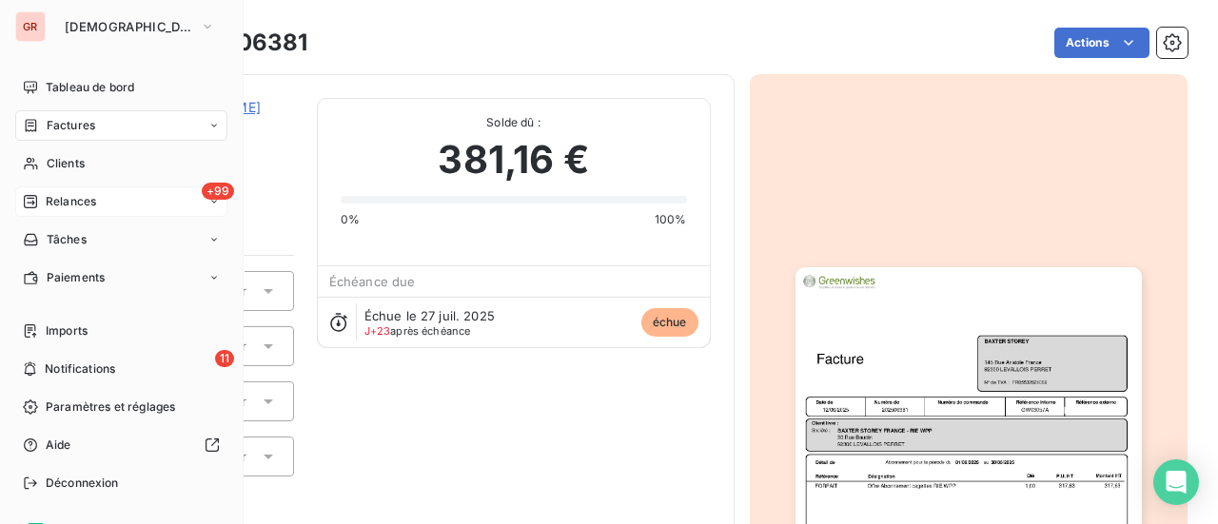
drag, startPoint x: 78, startPoint y: 132, endPoint x: 200, endPoint y: 109, distance: 124.1
click at [78, 132] on span "Factures" at bounding box center [71, 125] width 49 height 17
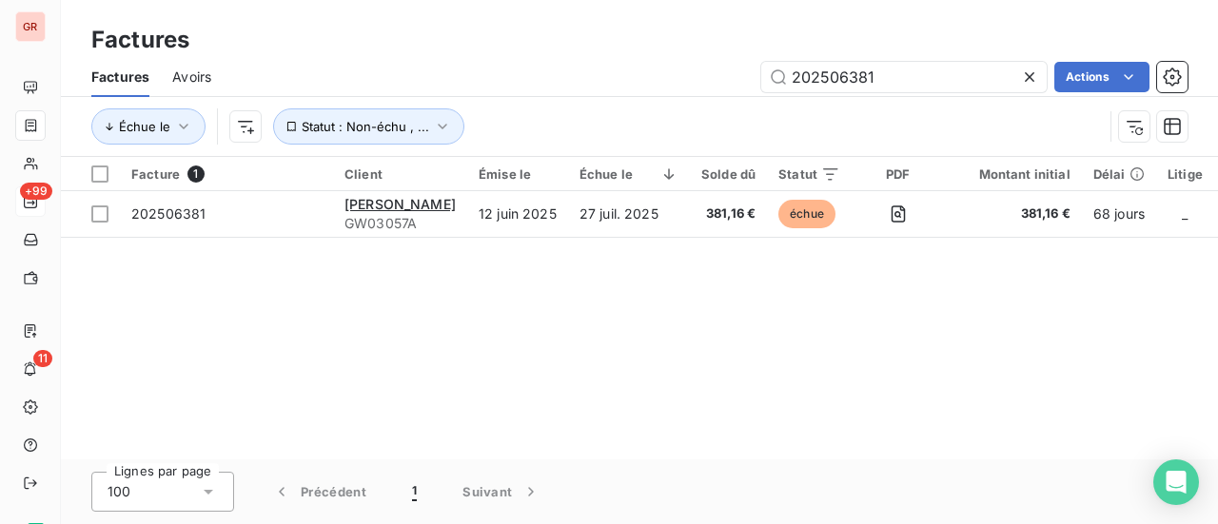
drag, startPoint x: 535, startPoint y: 78, endPoint x: 378, endPoint y: 78, distance: 157.1
click at [485, 78] on div "202506381 Actions" at bounding box center [711, 77] width 954 height 30
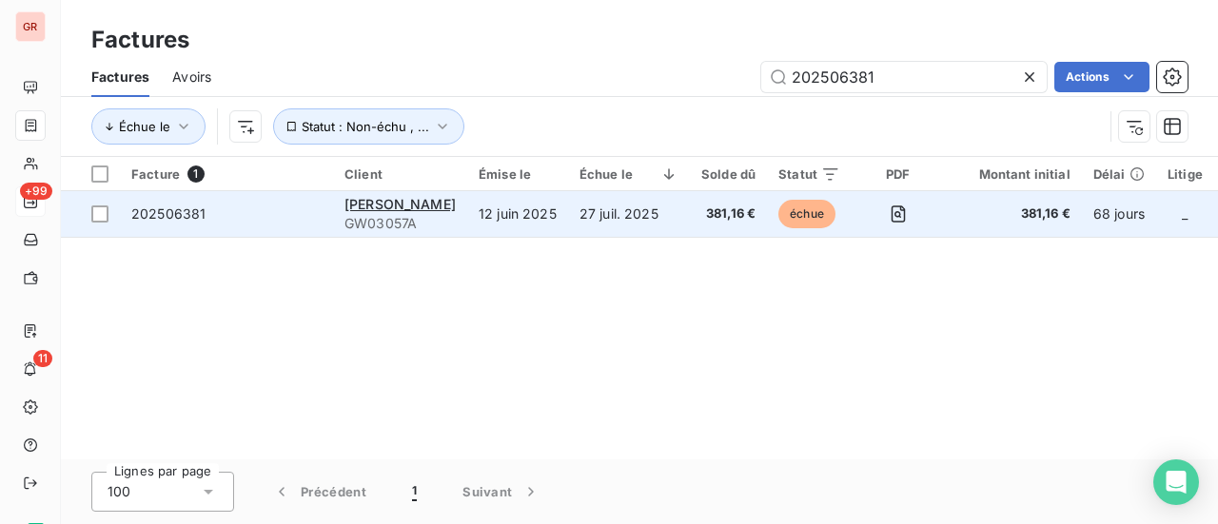
click at [193, 216] on span "202506381" at bounding box center [168, 214] width 74 height 16
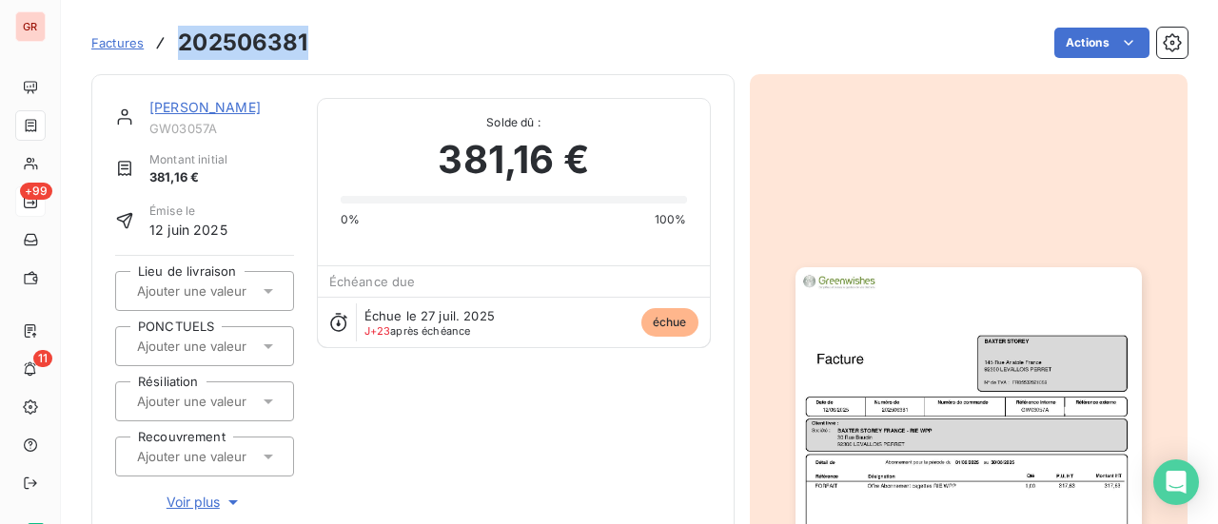
drag, startPoint x: 309, startPoint y: 45, endPoint x: 179, endPoint y: 44, distance: 130.4
click at [179, 44] on div "Factures 202506381 Actions" at bounding box center [639, 43] width 1097 height 40
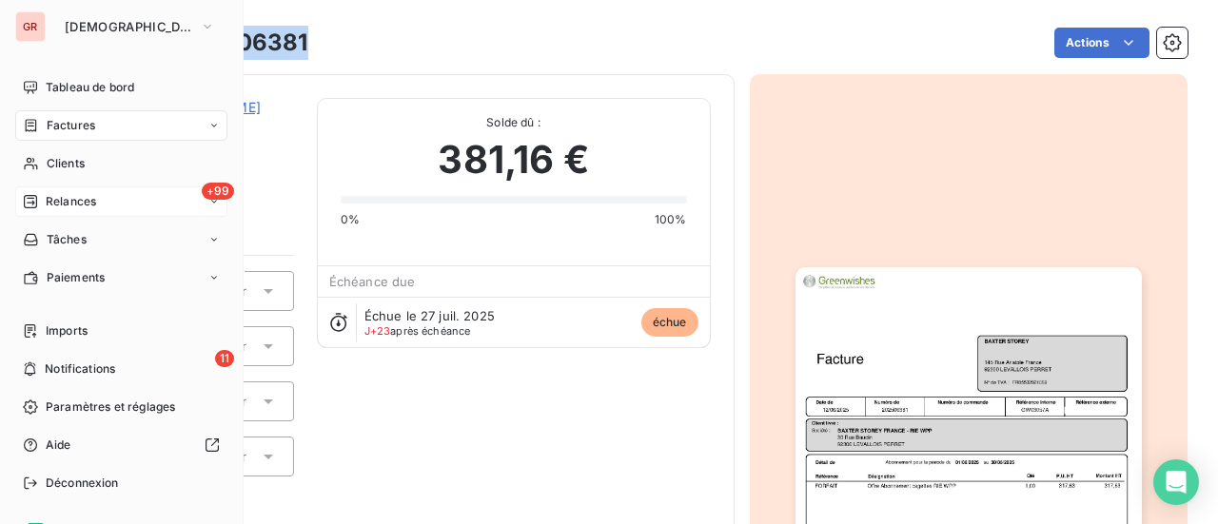
click at [88, 123] on span "Factures" at bounding box center [71, 125] width 49 height 17
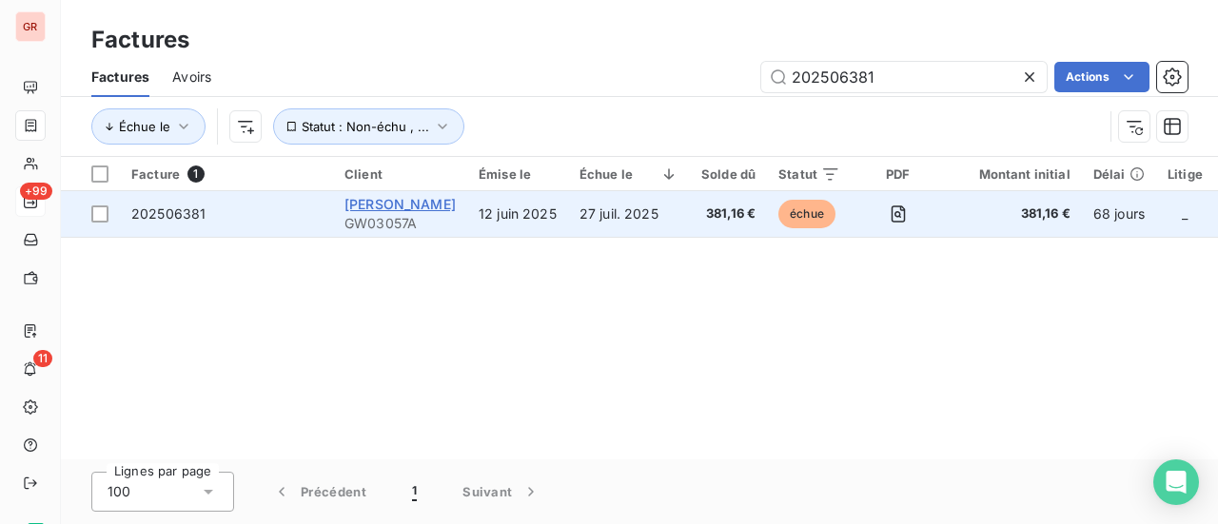
click at [427, 205] on span "[PERSON_NAME]" at bounding box center [400, 204] width 111 height 16
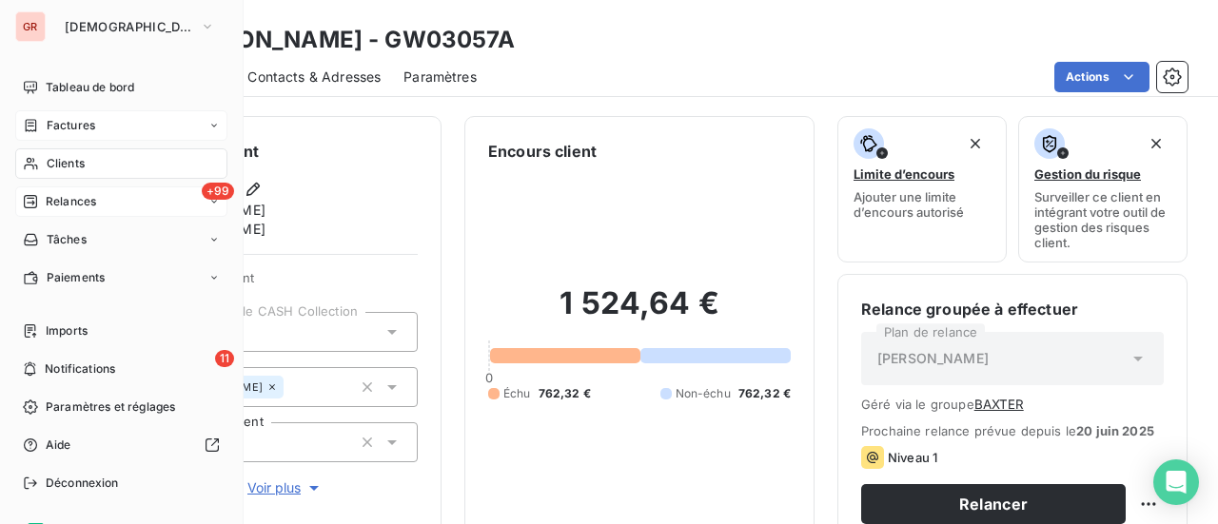
drag, startPoint x: 71, startPoint y: 161, endPoint x: 148, endPoint y: 161, distance: 76.2
click at [72, 161] on span "Clients" at bounding box center [66, 163] width 38 height 17
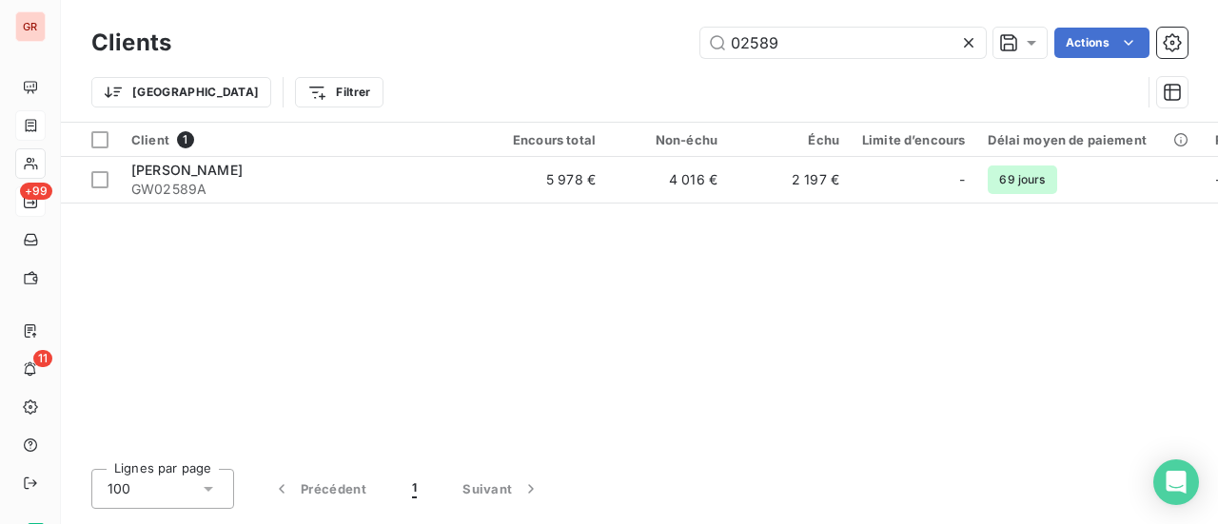
drag, startPoint x: 801, startPoint y: 47, endPoint x: 539, endPoint y: 60, distance: 263.1
click at [588, 50] on div "02589 Actions" at bounding box center [691, 43] width 994 height 30
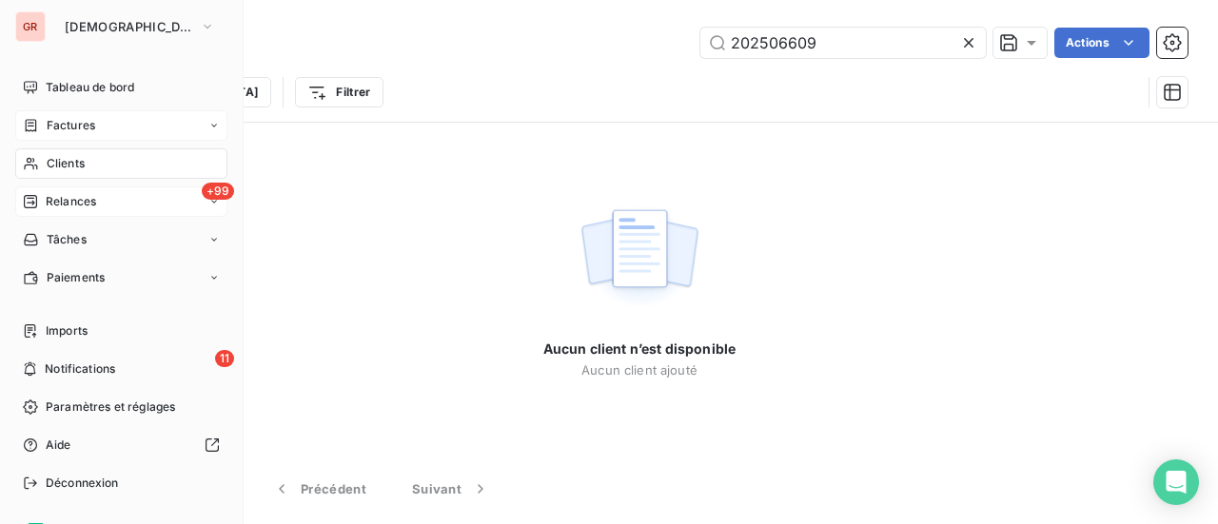
type input "202506609"
click at [76, 121] on span "Factures" at bounding box center [71, 125] width 49 height 17
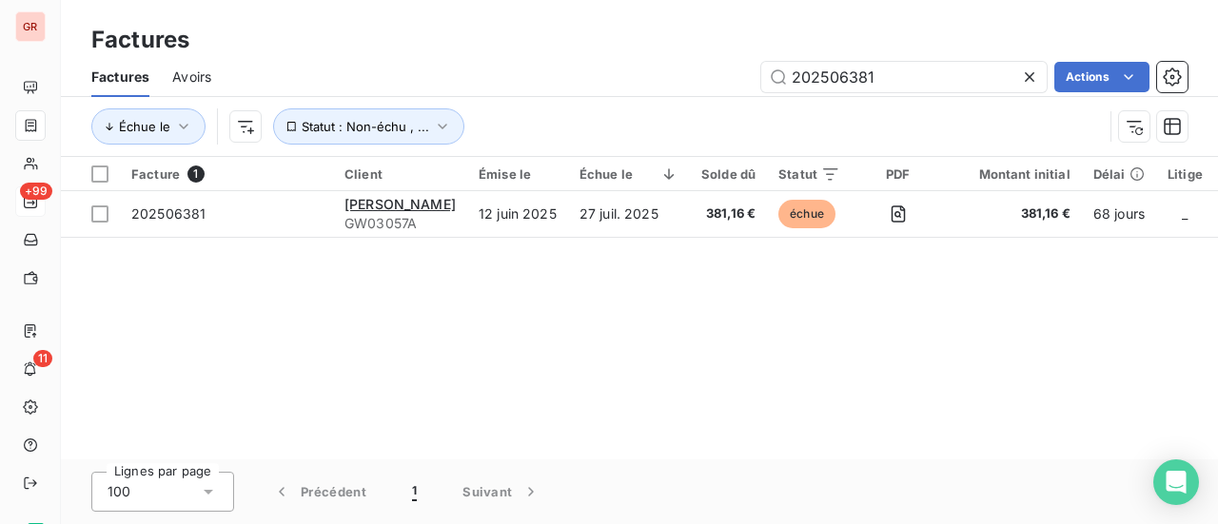
drag, startPoint x: 874, startPoint y: 73, endPoint x: 643, endPoint y: 90, distance: 231.0
click at [674, 86] on div "202506381 Actions" at bounding box center [711, 77] width 954 height 30
click at [889, 83] on input "202506381" at bounding box center [905, 77] width 286 height 30
drag, startPoint x: 885, startPoint y: 83, endPoint x: 689, endPoint y: 106, distance: 197.4
click at [748, 91] on div "202506381 Actions" at bounding box center [711, 77] width 954 height 30
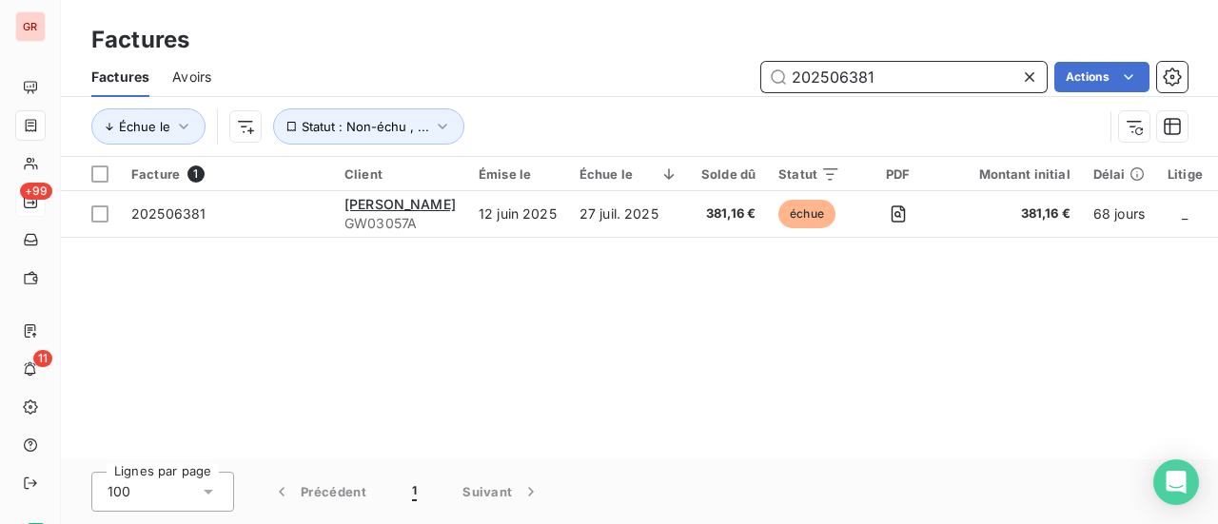
paste input "609"
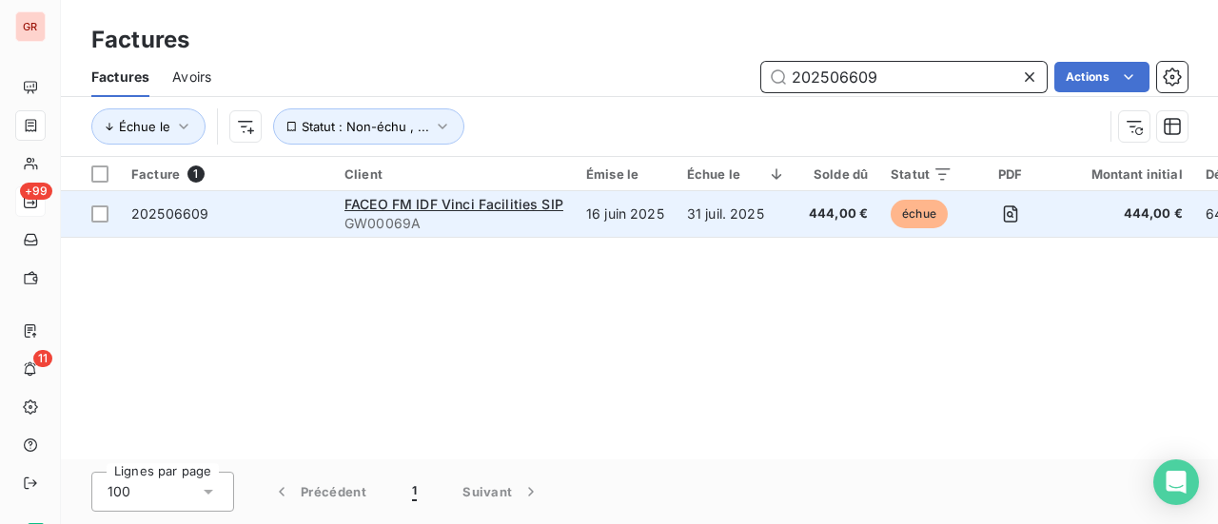
type input "202506609"
click at [177, 221] on span "202506609" at bounding box center [169, 214] width 77 height 16
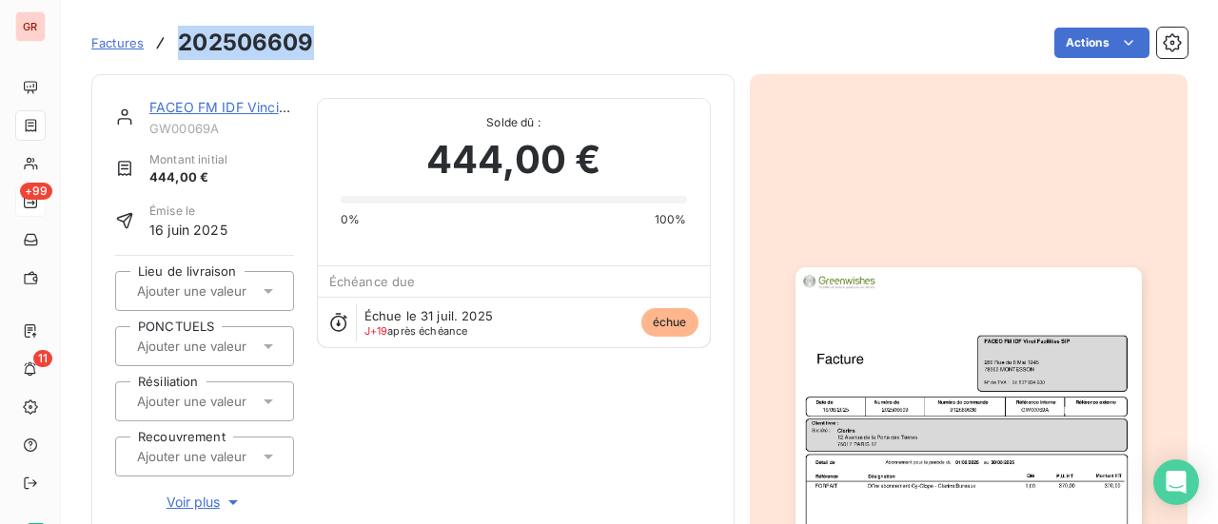
drag, startPoint x: 320, startPoint y: 43, endPoint x: 177, endPoint y: 43, distance: 142.8
click at [177, 43] on div "Factures 202506609 Actions" at bounding box center [639, 43] width 1097 height 40
click at [245, 109] on link "FACEO FM IDF Vinci Facilities SIP" at bounding box center [255, 107] width 213 height 16
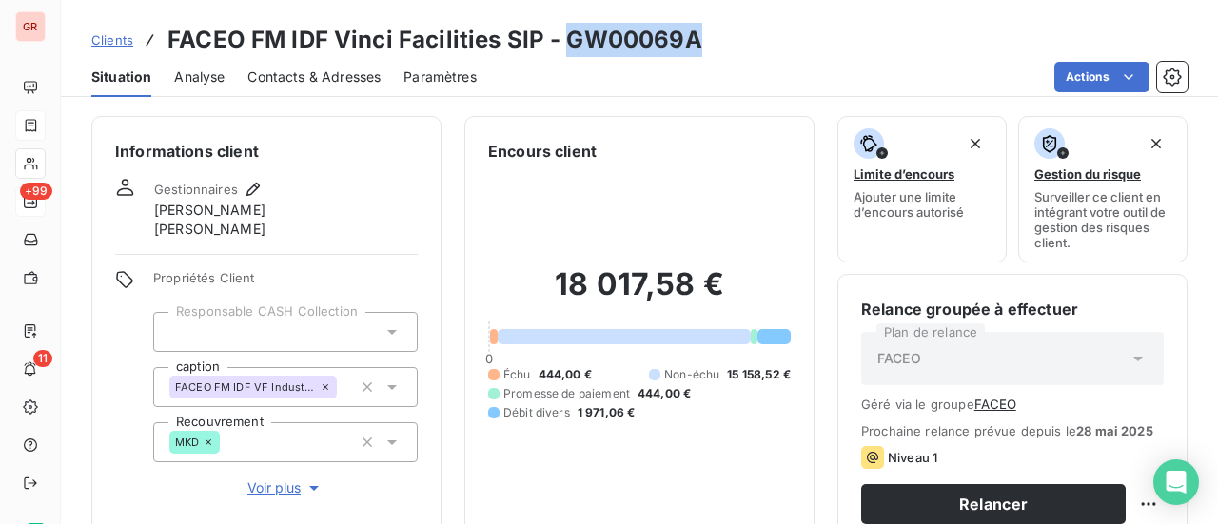
drag, startPoint x: 694, startPoint y: 48, endPoint x: 560, endPoint y: 51, distance: 134.3
click at [560, 51] on h3 "FACEO FM IDF Vinci Facilities SIP - GW00069A" at bounding box center [435, 40] width 535 height 34
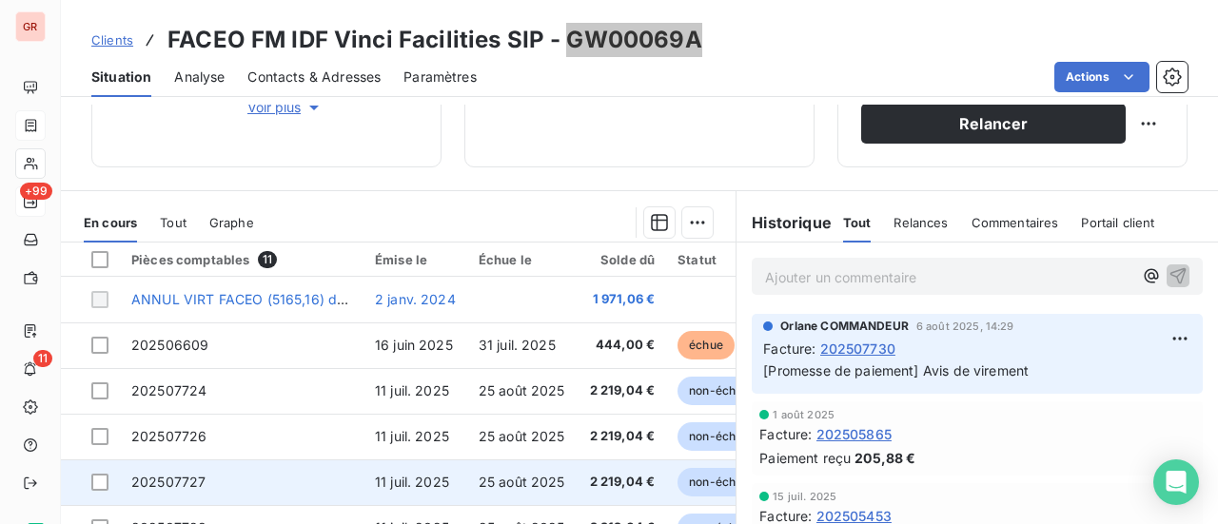
scroll to position [521, 0]
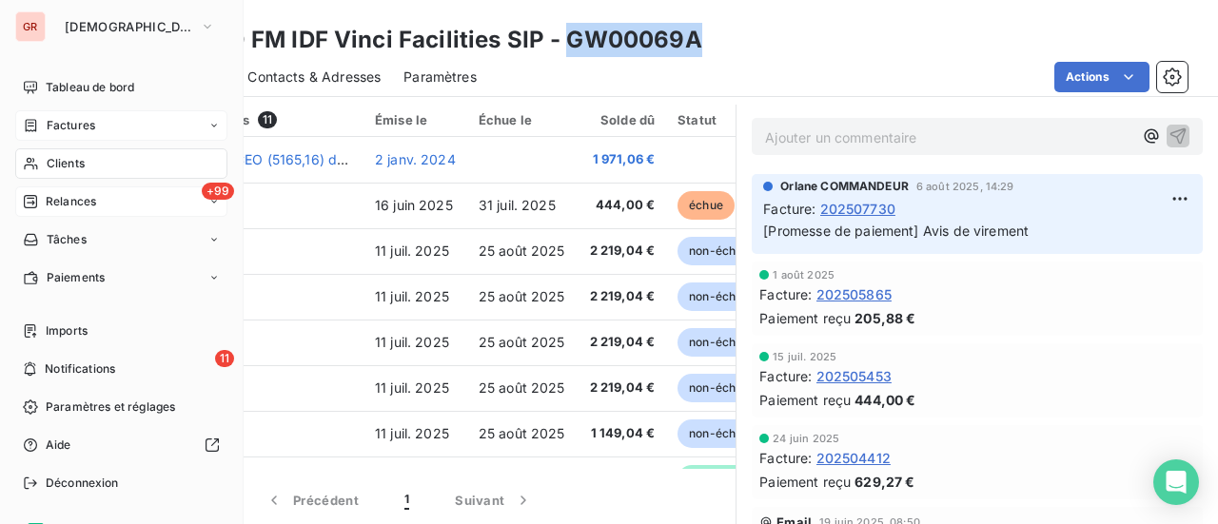
click at [80, 123] on span "Factures" at bounding box center [71, 125] width 49 height 17
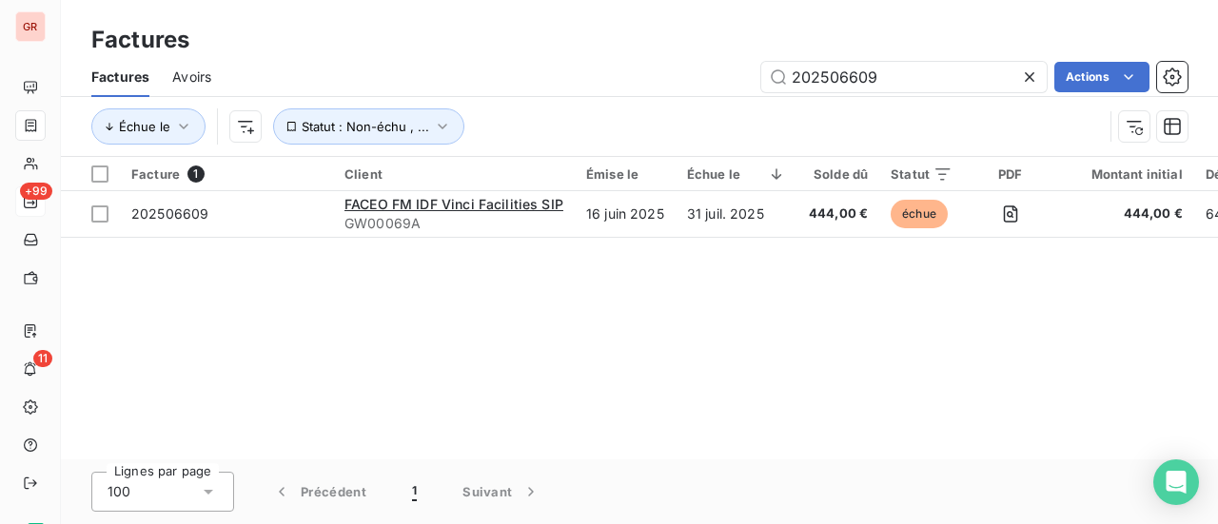
drag, startPoint x: 904, startPoint y: 73, endPoint x: 485, endPoint y: 104, distance: 420.9
click at [506, 97] on div "Factures Avoirs 202506609 Actions Échue le Statut : Non-échu , ..." at bounding box center [639, 106] width 1157 height 99
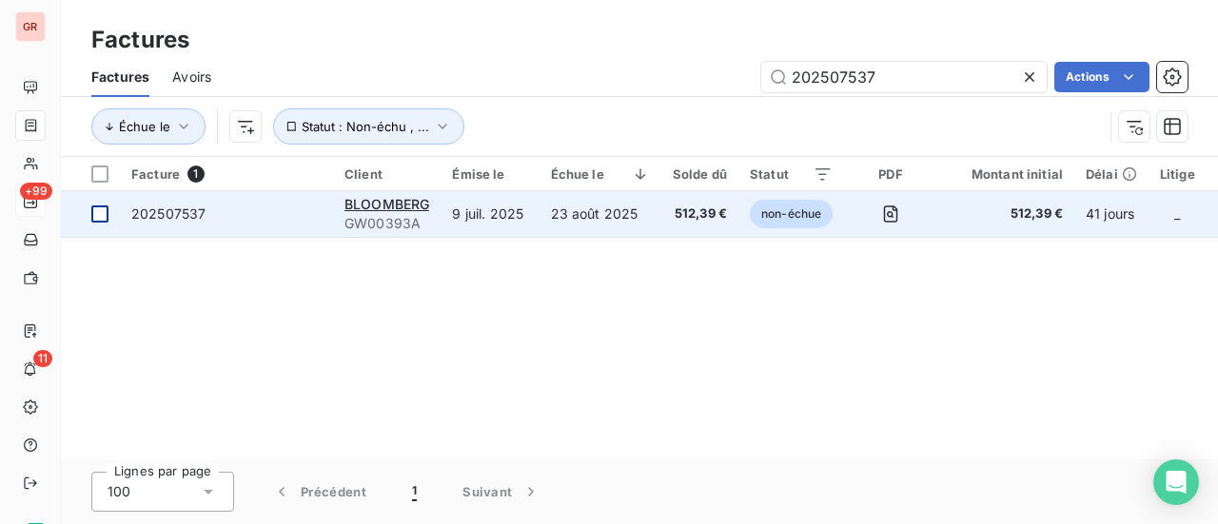
type input "202507537"
drag, startPoint x: 94, startPoint y: 214, endPoint x: 158, endPoint y: 212, distance: 63.8
click at [96, 213] on div at bounding box center [99, 214] width 17 height 17
click at [179, 214] on span "202507537" at bounding box center [168, 214] width 74 height 16
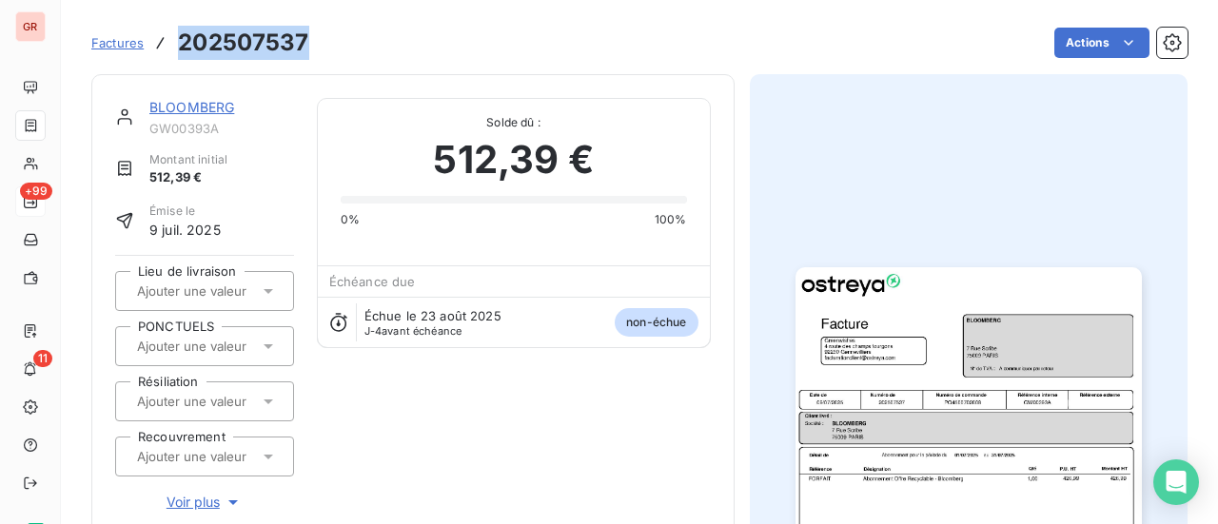
drag, startPoint x: 314, startPoint y: 41, endPoint x: 181, endPoint y: 52, distance: 133.8
click at [171, 52] on div "Factures 202507537 Actions" at bounding box center [639, 43] width 1097 height 40
click at [217, 108] on link "BLOOMBERG" at bounding box center [191, 107] width 85 height 16
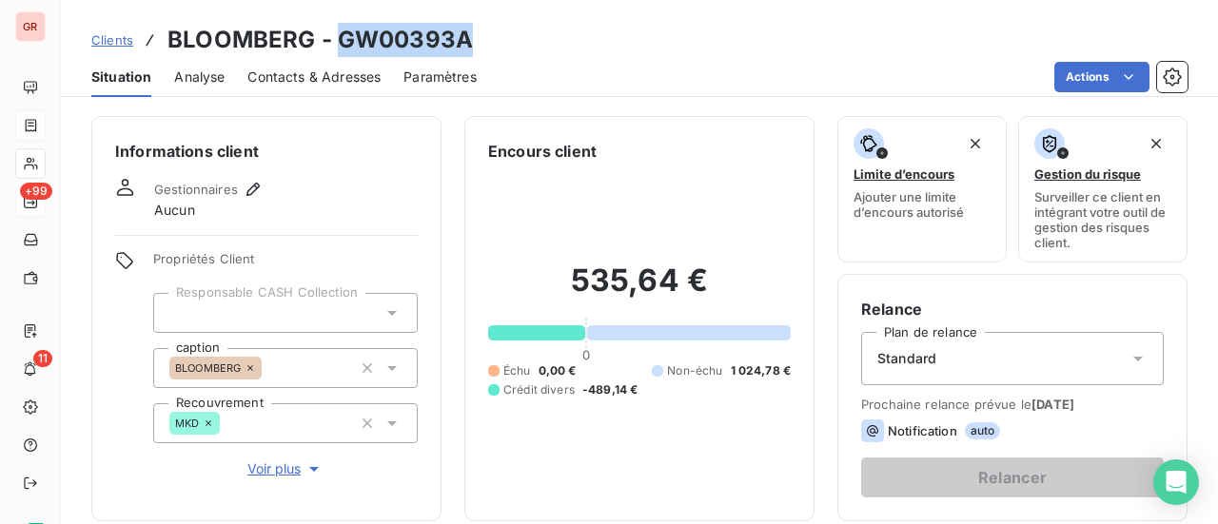
drag, startPoint x: 482, startPoint y: 50, endPoint x: 335, endPoint y: 54, distance: 146.6
click at [335, 54] on div "Clients BLOOMBERG - GW00393A" at bounding box center [639, 40] width 1157 height 34
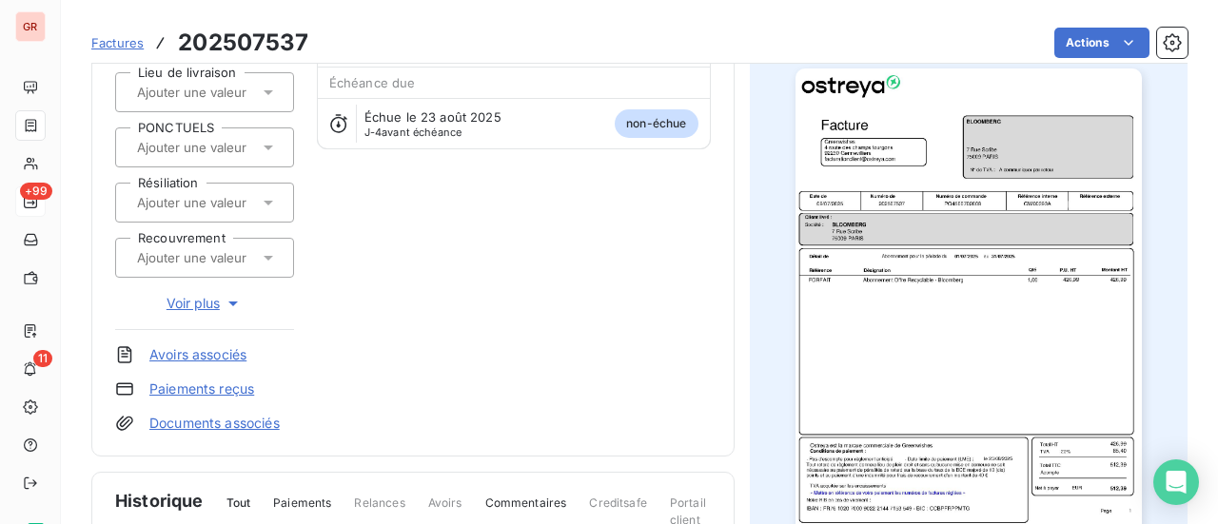
scroll to position [47, 0]
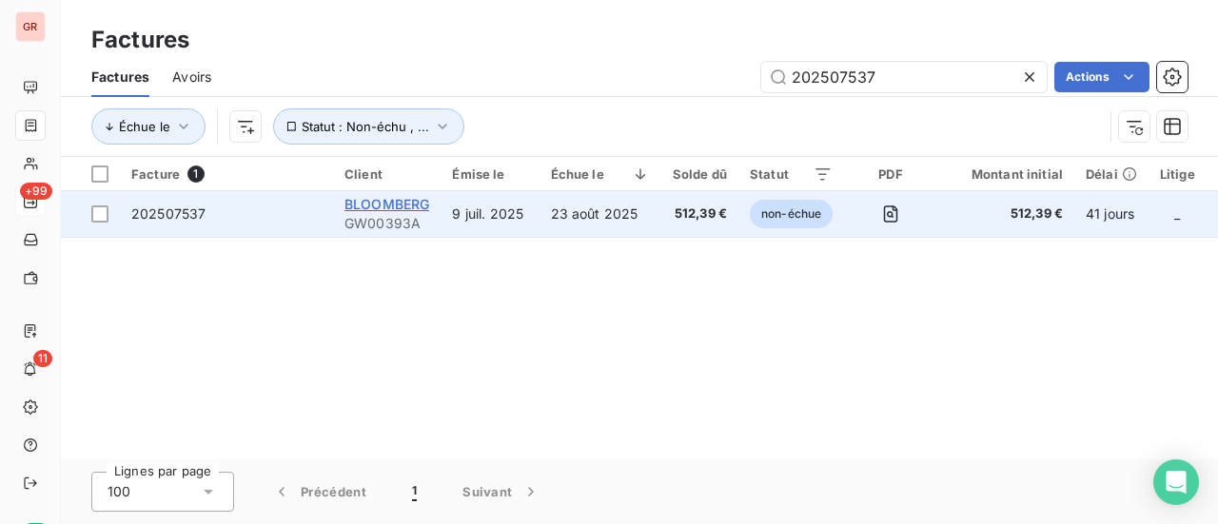
click at [394, 203] on span "BLOOMBERG" at bounding box center [387, 204] width 85 height 16
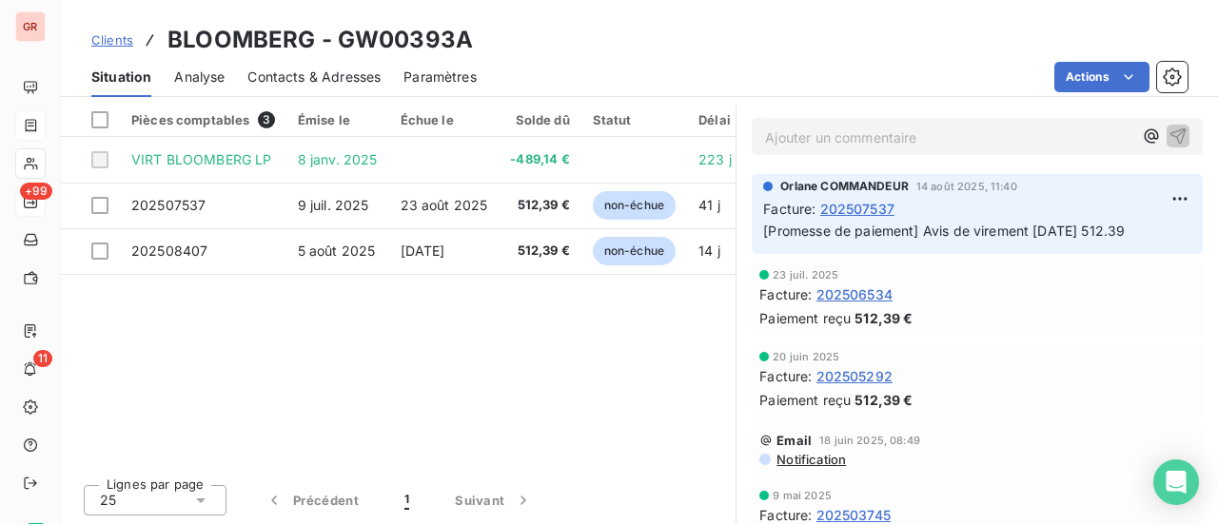
scroll to position [399, 0]
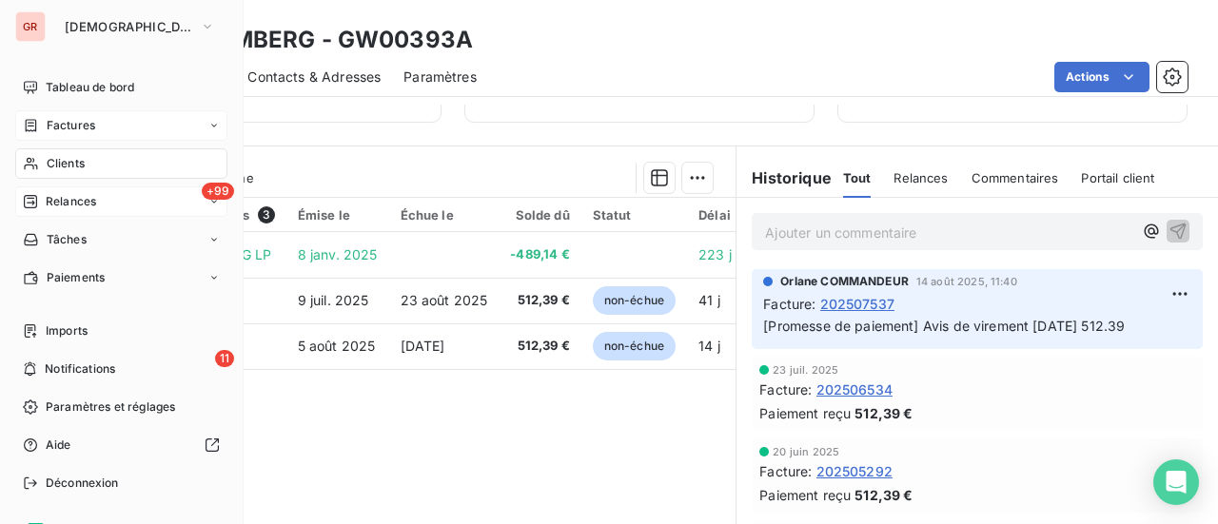
click at [65, 126] on span "Factures" at bounding box center [71, 125] width 49 height 17
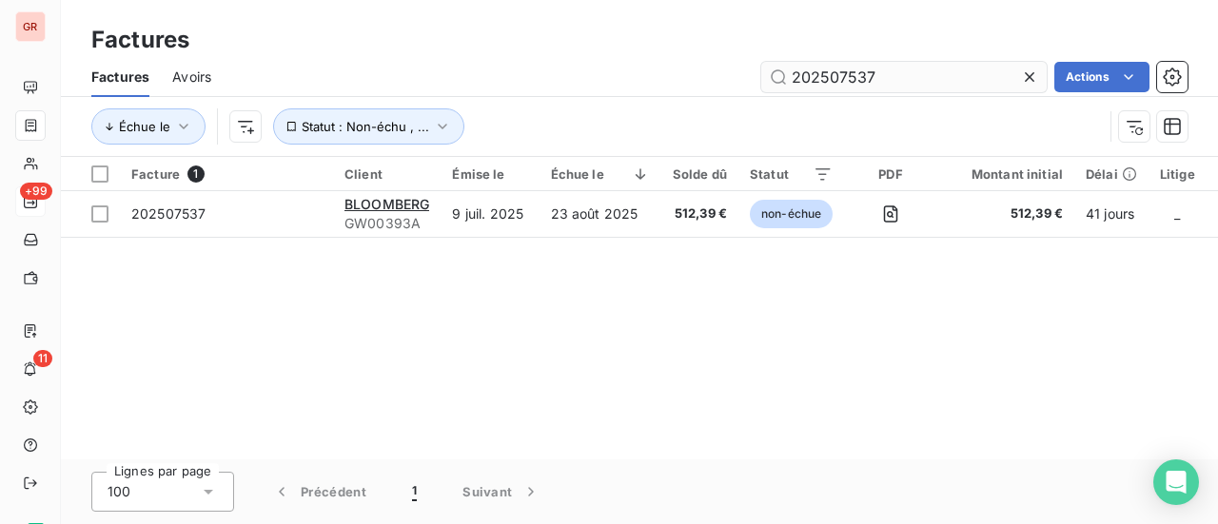
click at [915, 87] on input "202507537" at bounding box center [905, 77] width 286 height 30
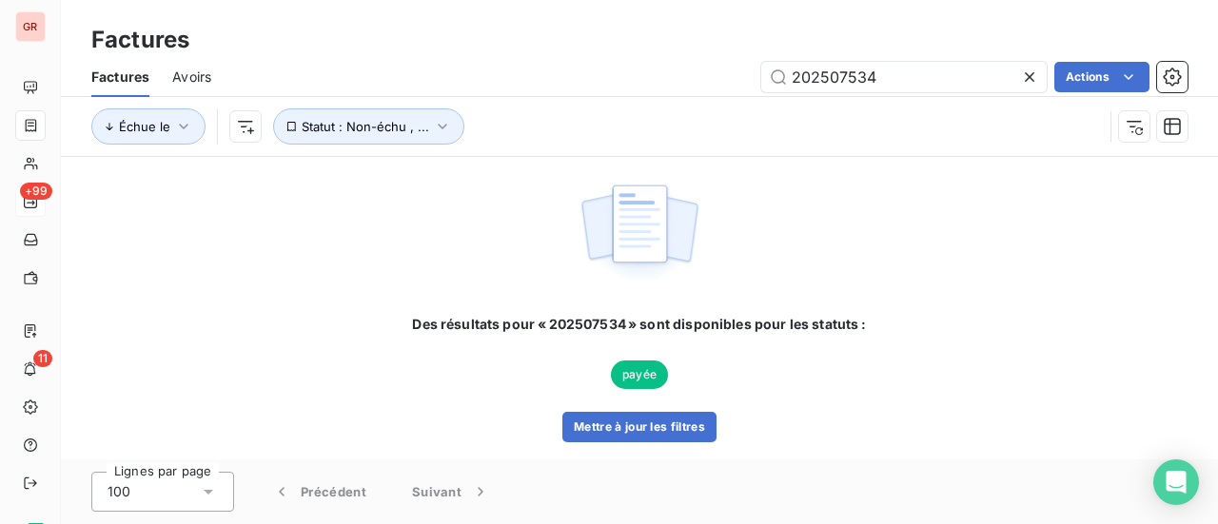
type input "202507534"
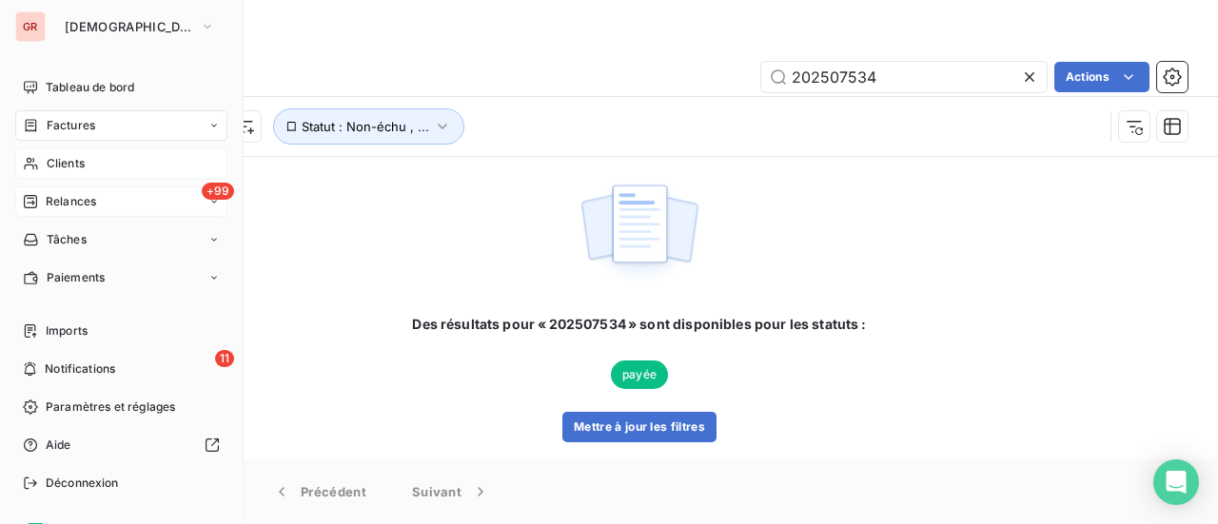
click at [65, 165] on span "Clients" at bounding box center [66, 163] width 38 height 17
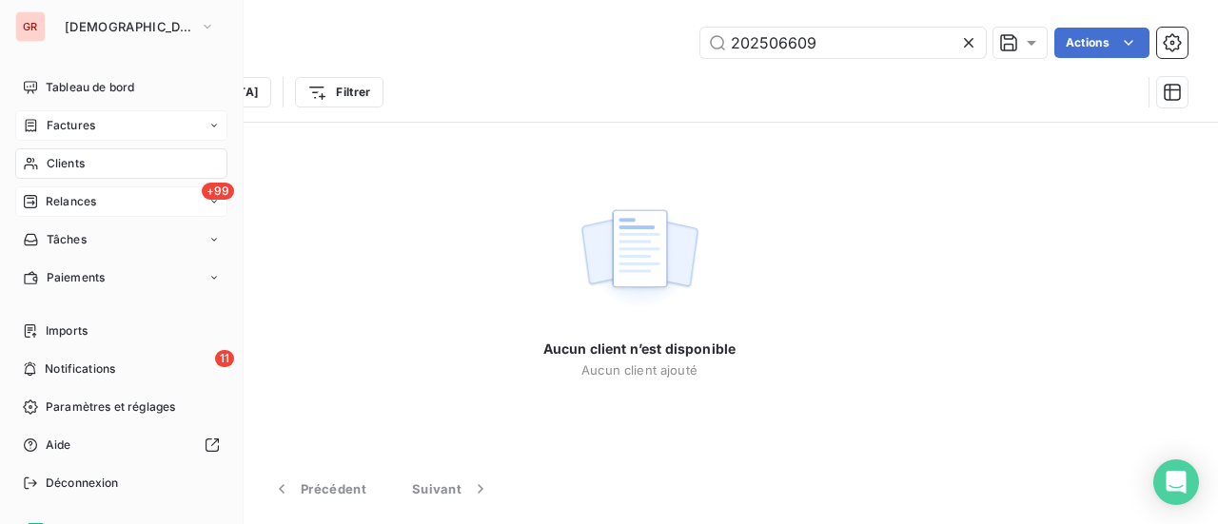
click at [86, 121] on span "Factures" at bounding box center [71, 125] width 49 height 17
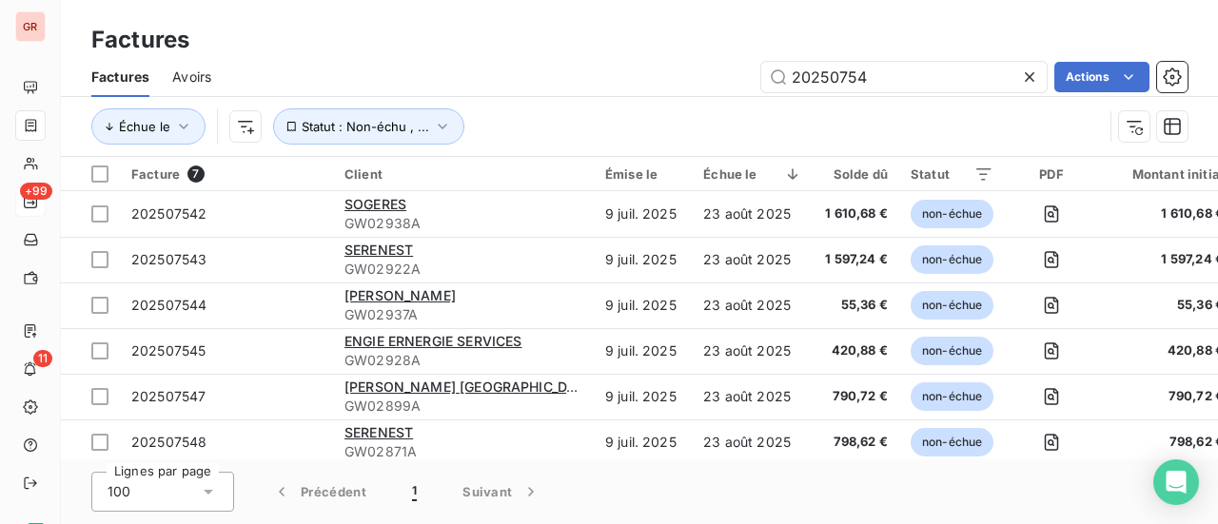
drag, startPoint x: 893, startPoint y: 80, endPoint x: 569, endPoint y: 124, distance: 326.6
click at [596, 117] on div "Factures Avoirs 20250754 Actions Échue le Statut : Non-échu , ..." at bounding box center [639, 106] width 1157 height 99
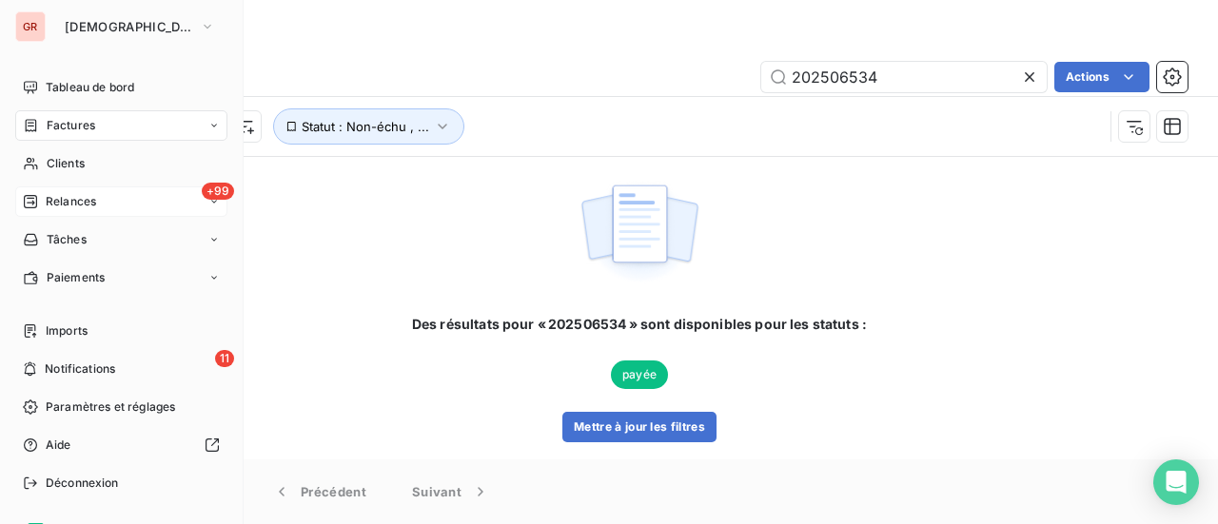
click at [44, 127] on div "Factures" at bounding box center [59, 125] width 72 height 17
click at [84, 129] on span "Factures" at bounding box center [71, 125] width 49 height 17
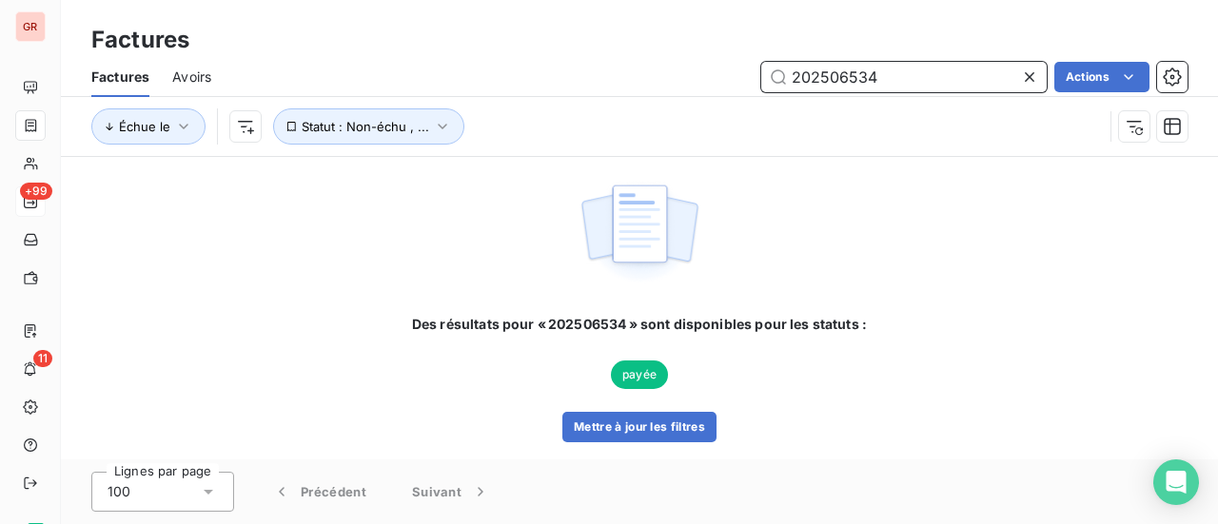
drag, startPoint x: 894, startPoint y: 77, endPoint x: 548, endPoint y: 87, distance: 345.7
click at [555, 87] on div "202506534 Actions" at bounding box center [711, 77] width 954 height 30
paste input "90"
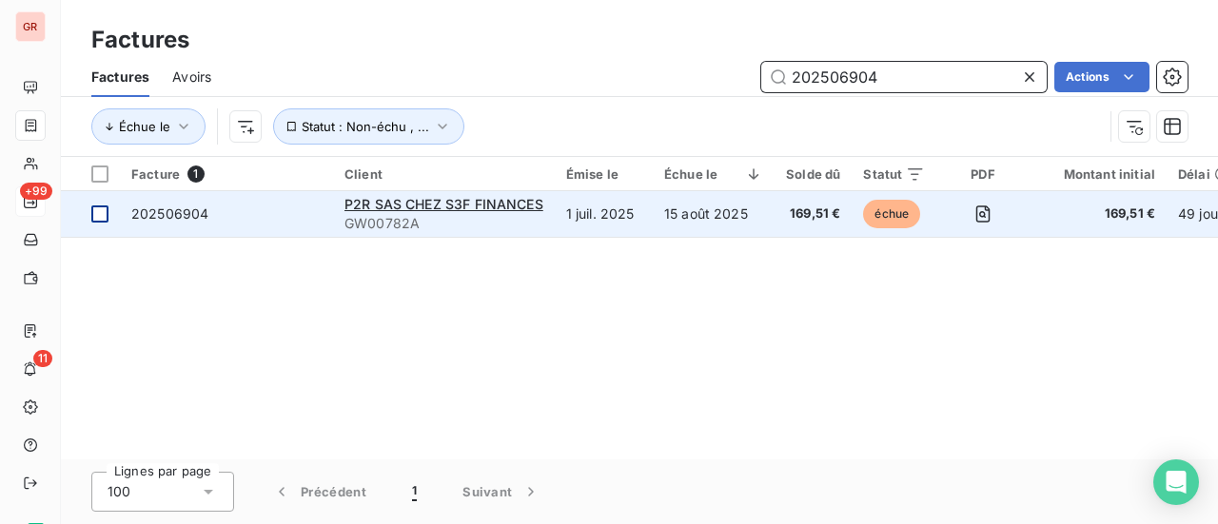
type input "202506904"
click at [97, 219] on div at bounding box center [99, 214] width 17 height 17
click at [173, 218] on span "202506904" at bounding box center [169, 214] width 77 height 16
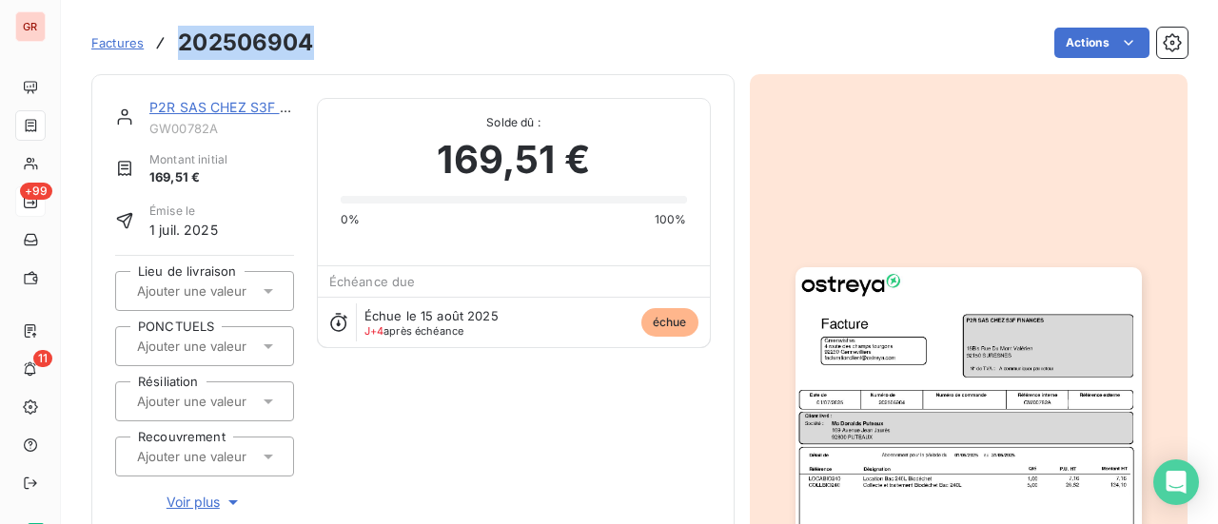
drag, startPoint x: 287, startPoint y: 47, endPoint x: 183, endPoint y: 40, distance: 104.9
click at [183, 40] on div "Factures 202506904 Actions" at bounding box center [639, 43] width 1097 height 40
click at [228, 104] on link "P2R SAS CHEZ S3F FINANCES" at bounding box center [248, 107] width 199 height 16
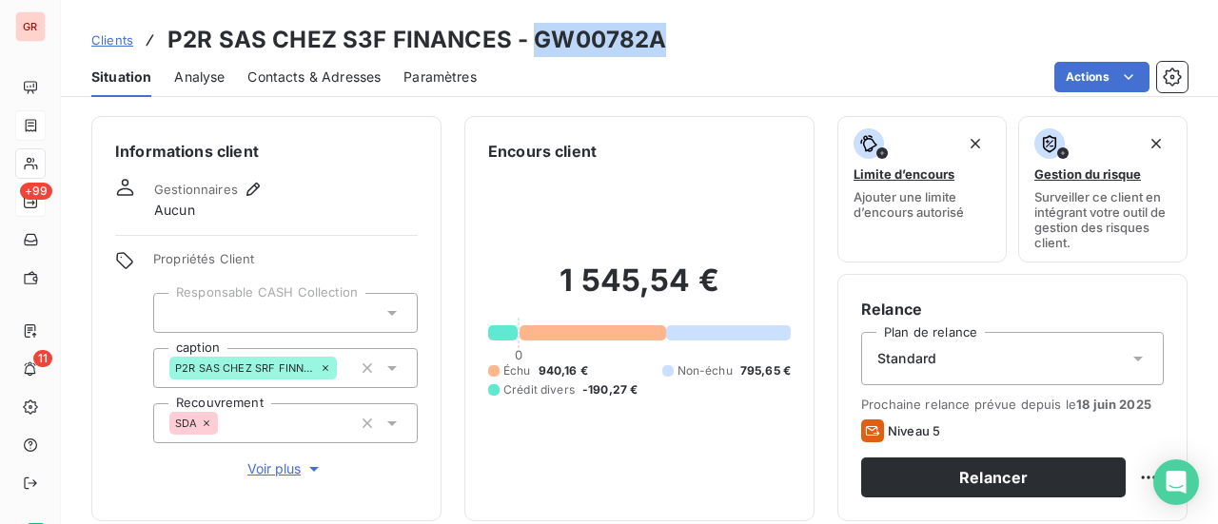
drag, startPoint x: 659, startPoint y: 46, endPoint x: 534, endPoint y: 52, distance: 124.9
click at [534, 52] on h3 "P2R SAS CHEZ S3F FINANCES - GW00782A" at bounding box center [417, 40] width 499 height 34
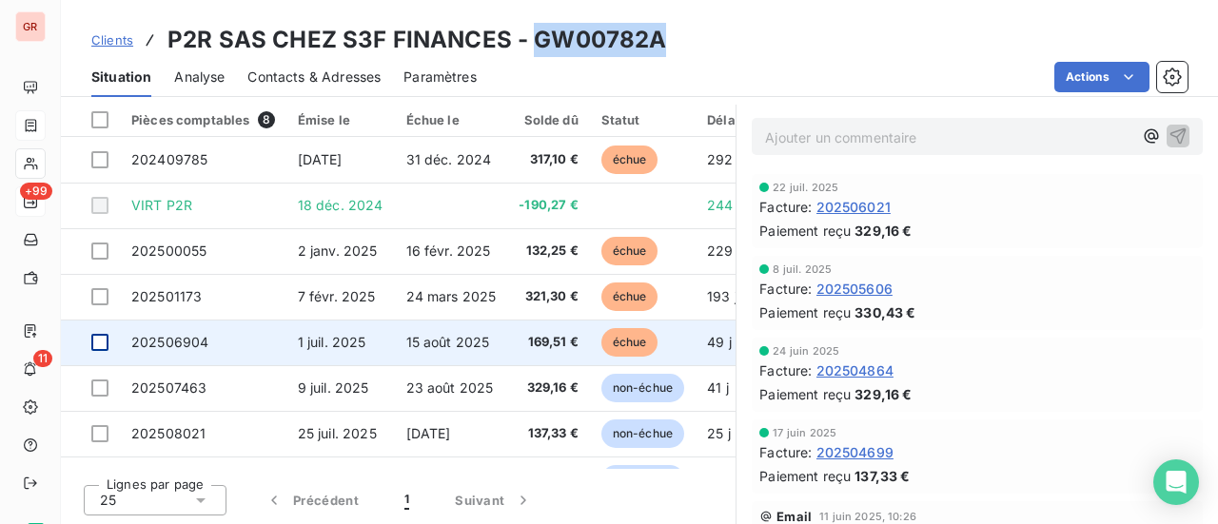
click at [100, 339] on div at bounding box center [99, 342] width 17 height 17
click at [183, 330] on td "202506904" at bounding box center [203, 343] width 167 height 46
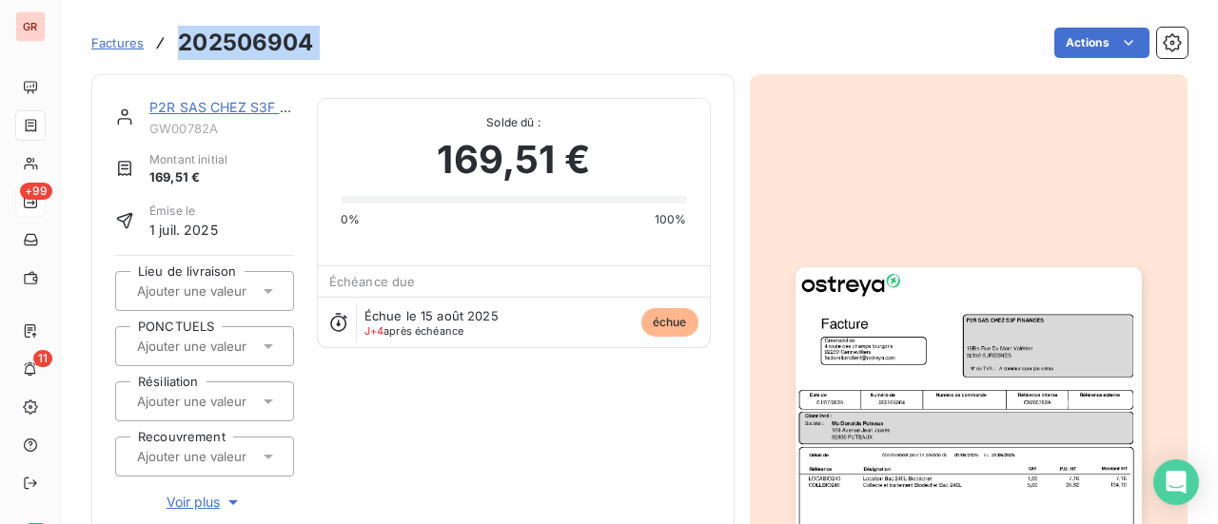
drag, startPoint x: 324, startPoint y: 43, endPoint x: 174, endPoint y: 44, distance: 149.4
click at [174, 44] on div "Factures 202506904 Actions" at bounding box center [639, 43] width 1097 height 40
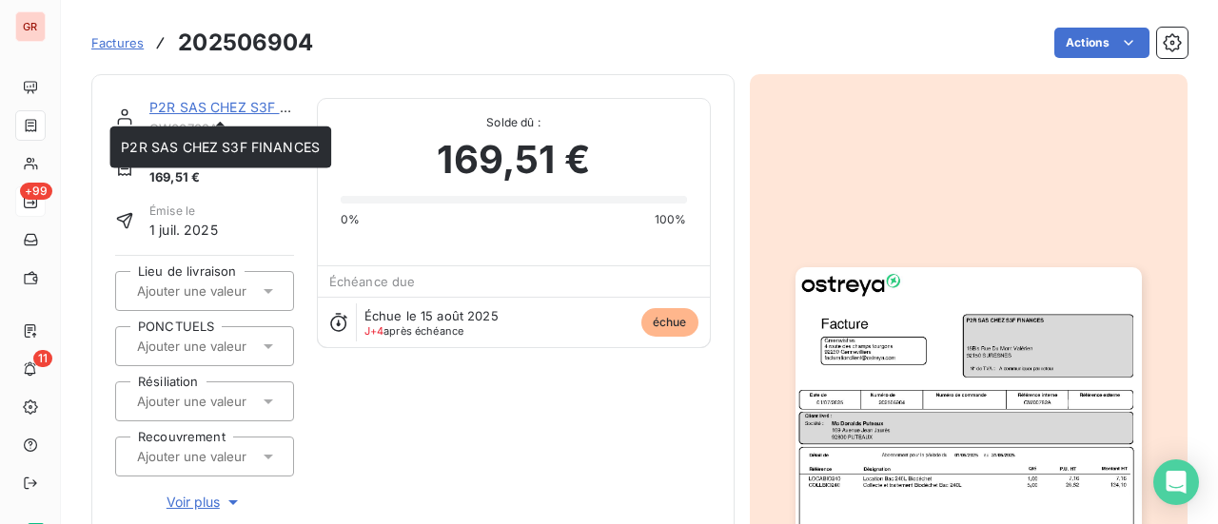
click at [232, 107] on link "P2R SAS CHEZ S3F FINANCES" at bounding box center [248, 107] width 199 height 16
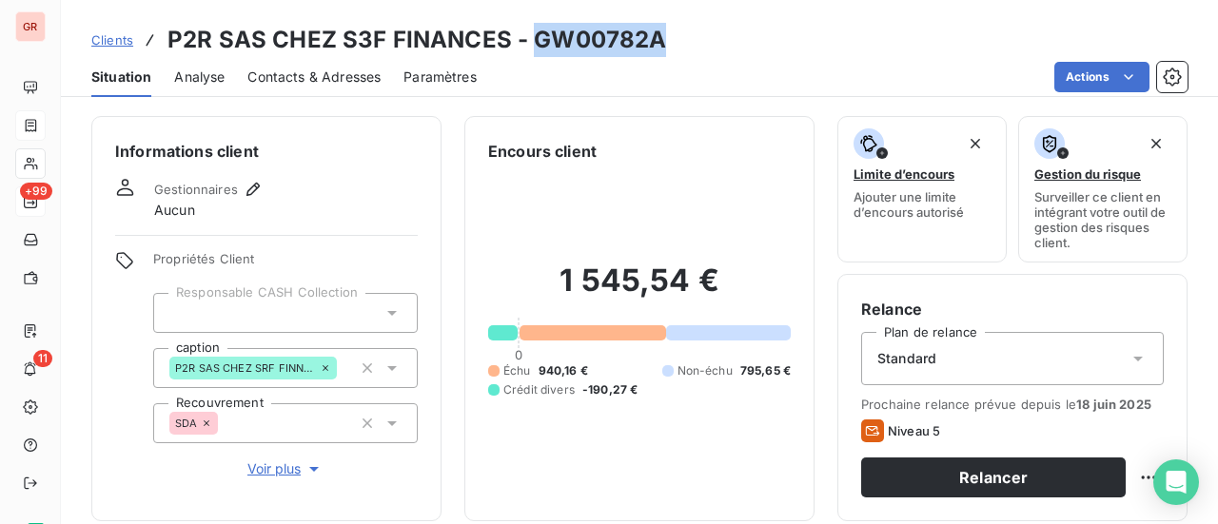
drag, startPoint x: 669, startPoint y: 43, endPoint x: 531, endPoint y: 45, distance: 138.0
click at [531, 45] on div "Clients P2R SAS CHEZ S3F FINANCES - GW00782A" at bounding box center [639, 40] width 1157 height 34
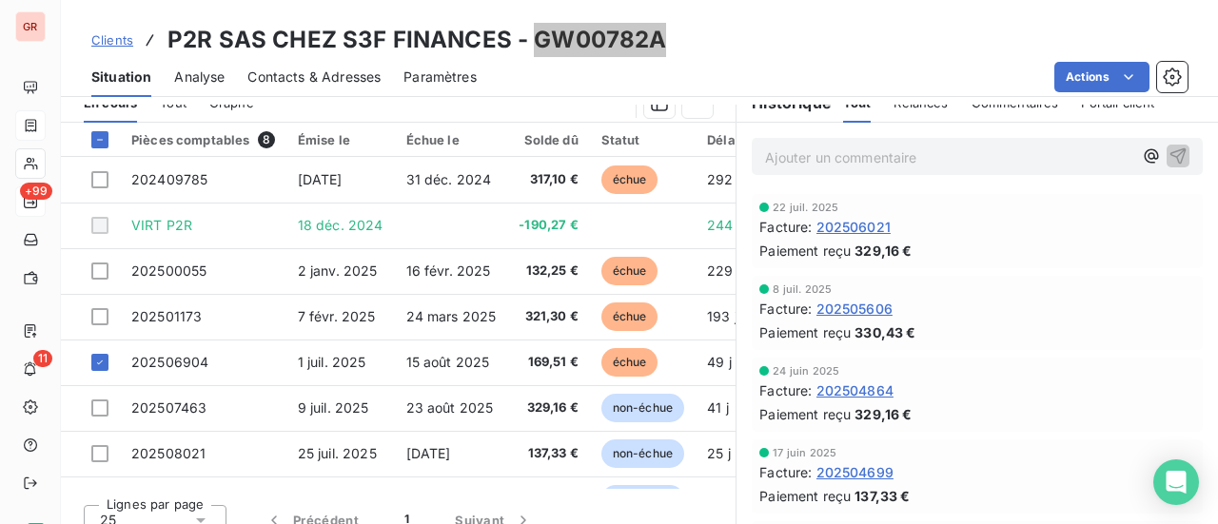
scroll to position [476, 0]
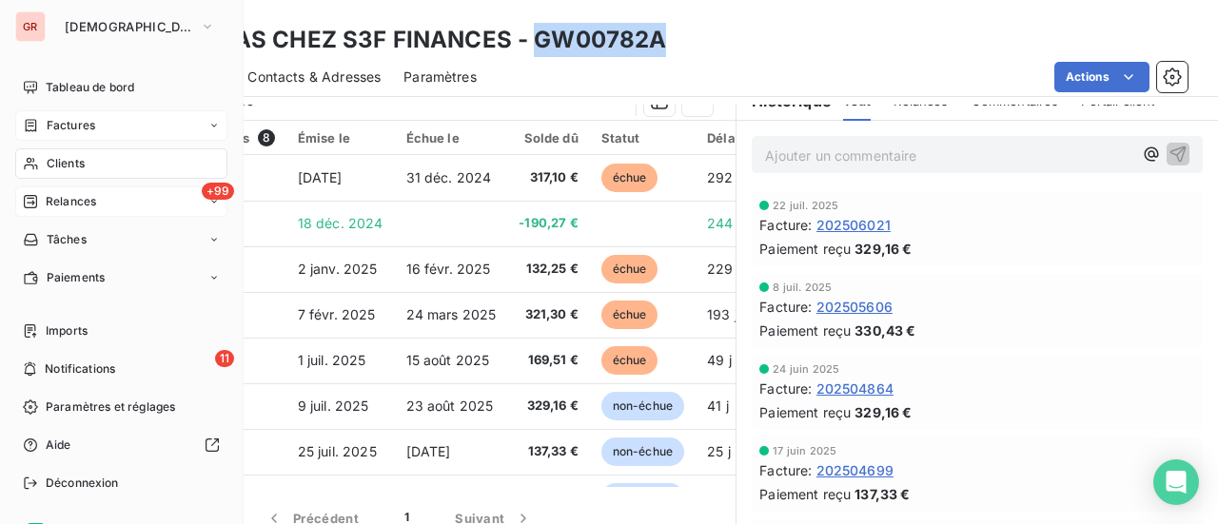
click at [89, 129] on span "Factures" at bounding box center [71, 125] width 49 height 17
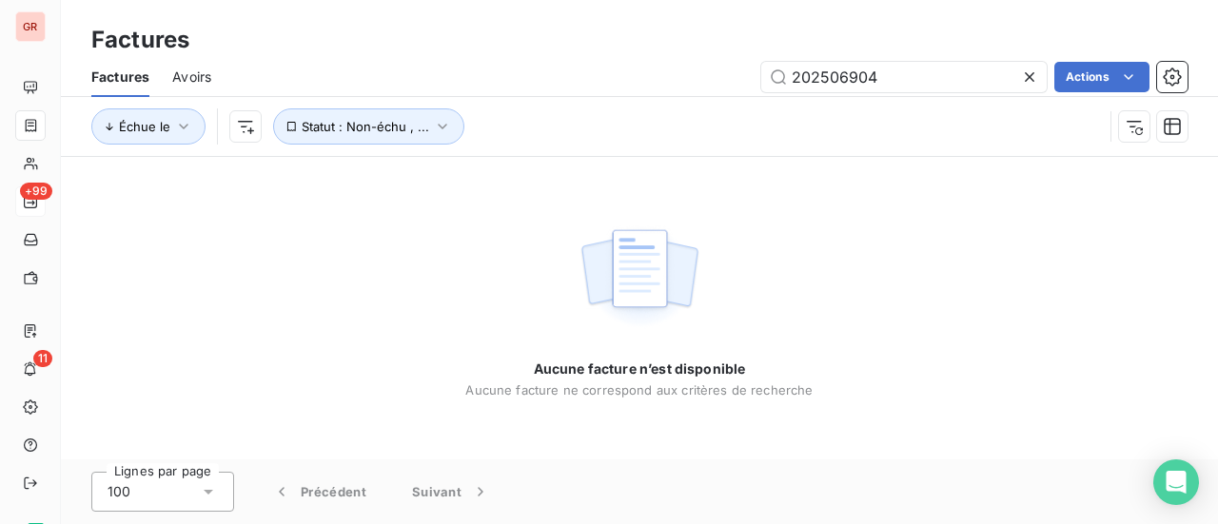
drag, startPoint x: 899, startPoint y: 89, endPoint x: 543, endPoint y: 138, distance: 359.3
click at [562, 136] on div "Factures Avoirs 202506904 Actions Échue le Statut : Non-échu , ..." at bounding box center [639, 106] width 1157 height 99
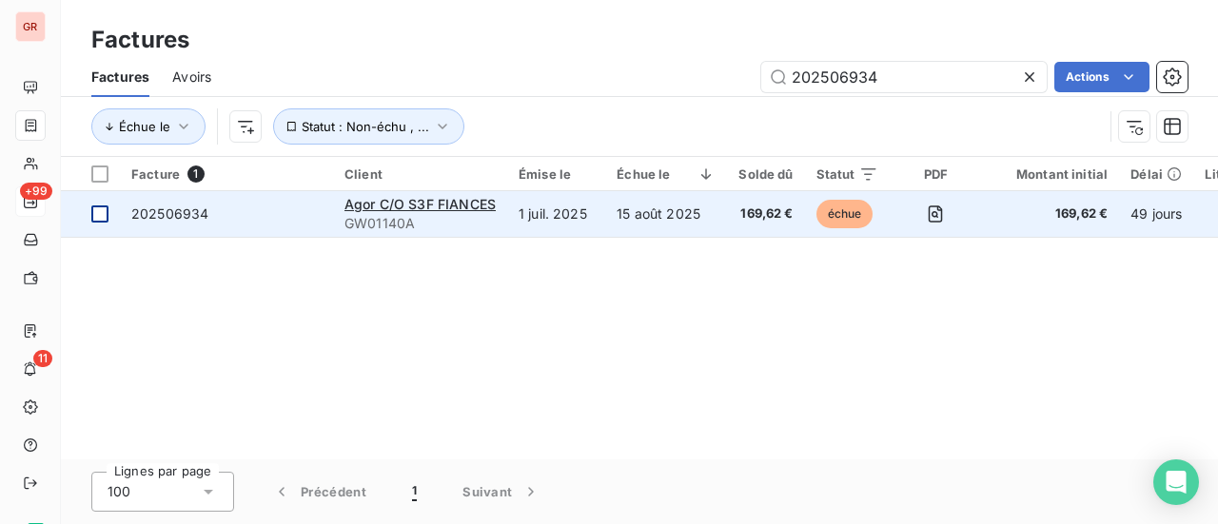
type input "202506934"
click at [102, 218] on div at bounding box center [99, 214] width 17 height 17
click at [172, 211] on span "202506934" at bounding box center [169, 214] width 77 height 16
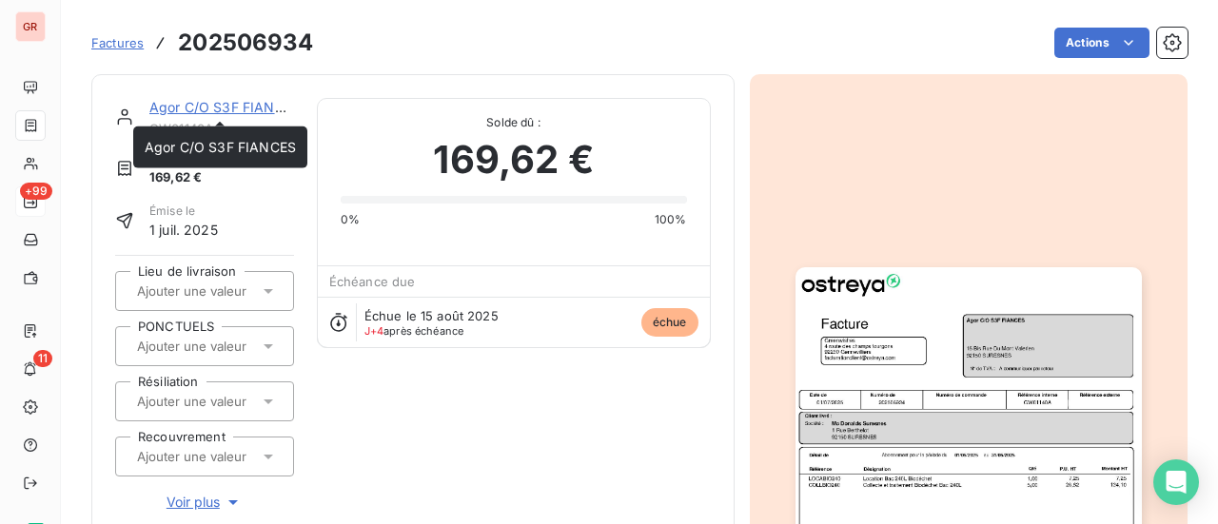
click at [247, 107] on link "Agor C/O S3F FIANCES" at bounding box center [224, 107] width 151 height 16
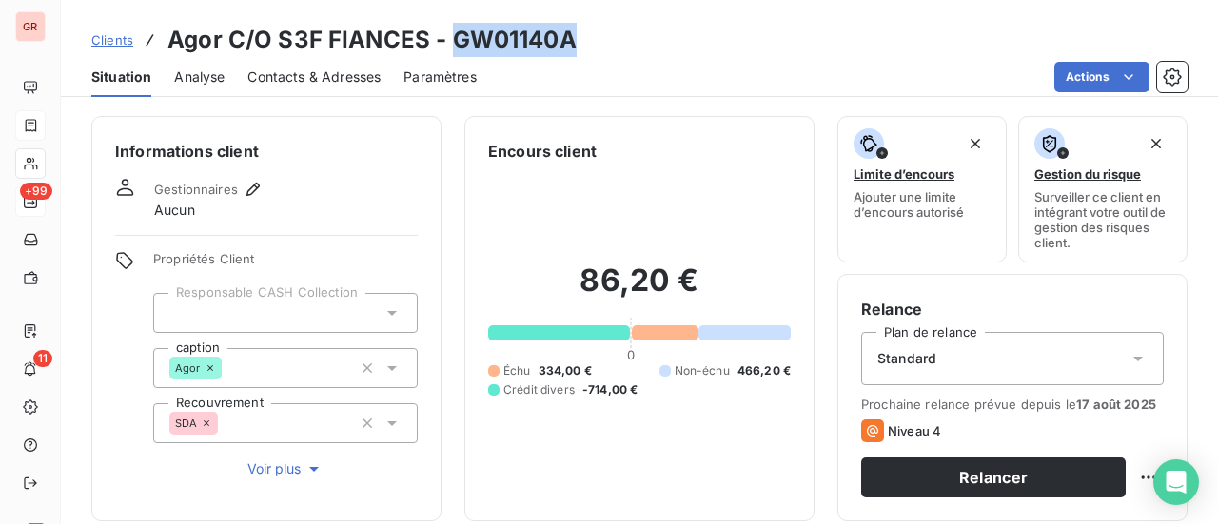
drag, startPoint x: 556, startPoint y: 51, endPoint x: 453, endPoint y: 47, distance: 102.9
click at [453, 47] on h3 "Agor C/O S3F FIANCES - GW01140A" at bounding box center [372, 40] width 409 height 34
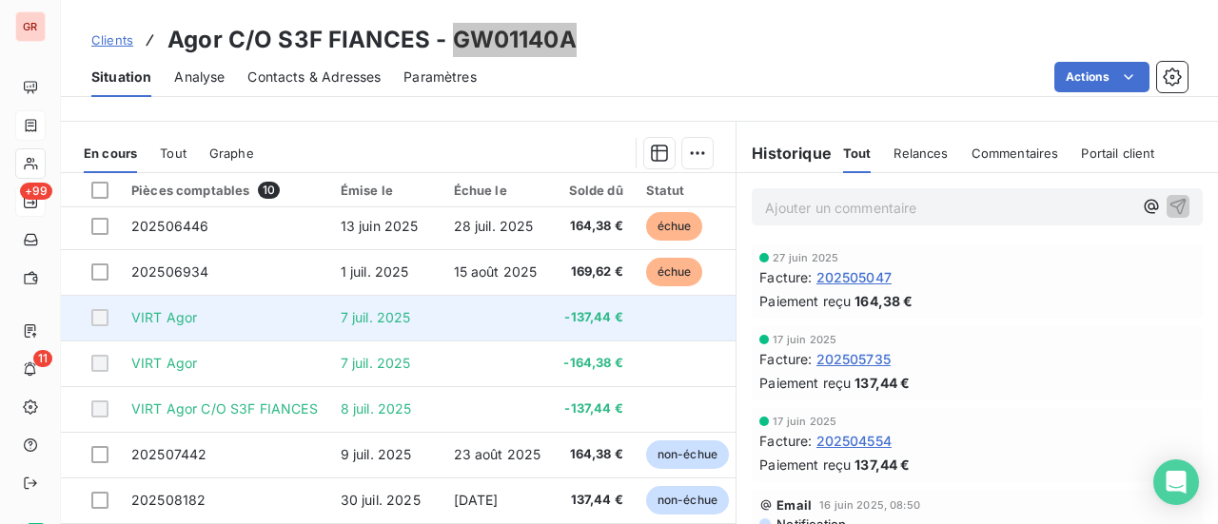
scroll to position [476, 0]
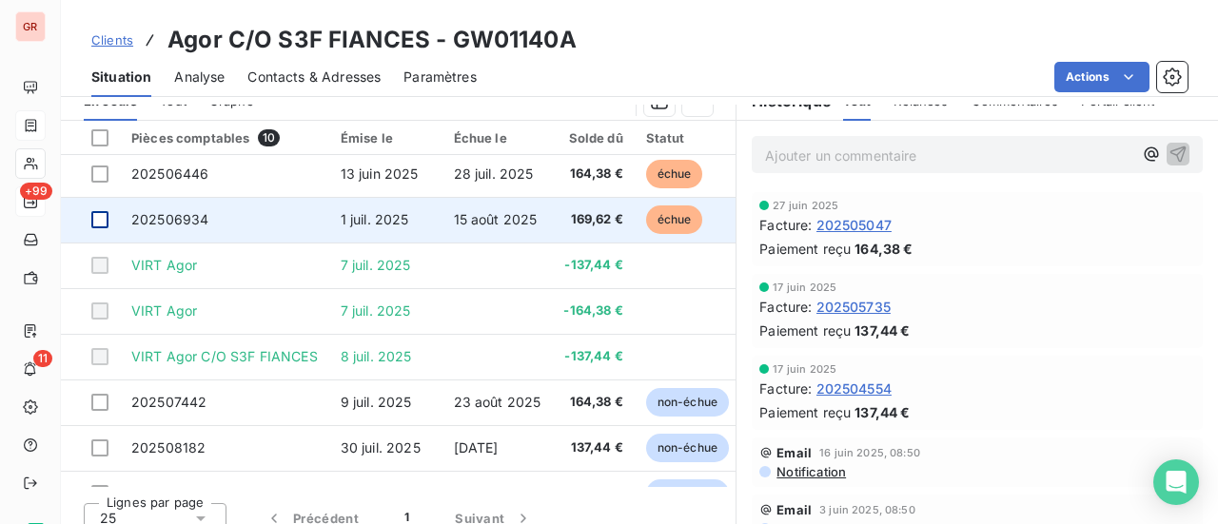
click at [101, 221] on div at bounding box center [99, 219] width 17 height 17
click at [166, 219] on span "202506934" at bounding box center [169, 219] width 77 height 16
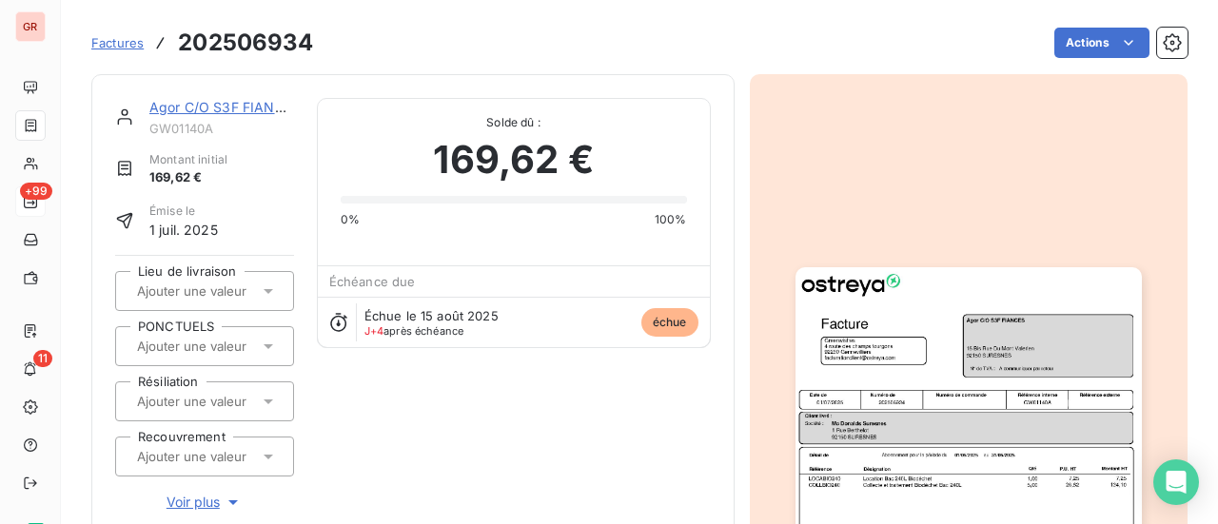
click at [221, 101] on link "Agor C/O S3F FIANCES" at bounding box center [224, 107] width 151 height 16
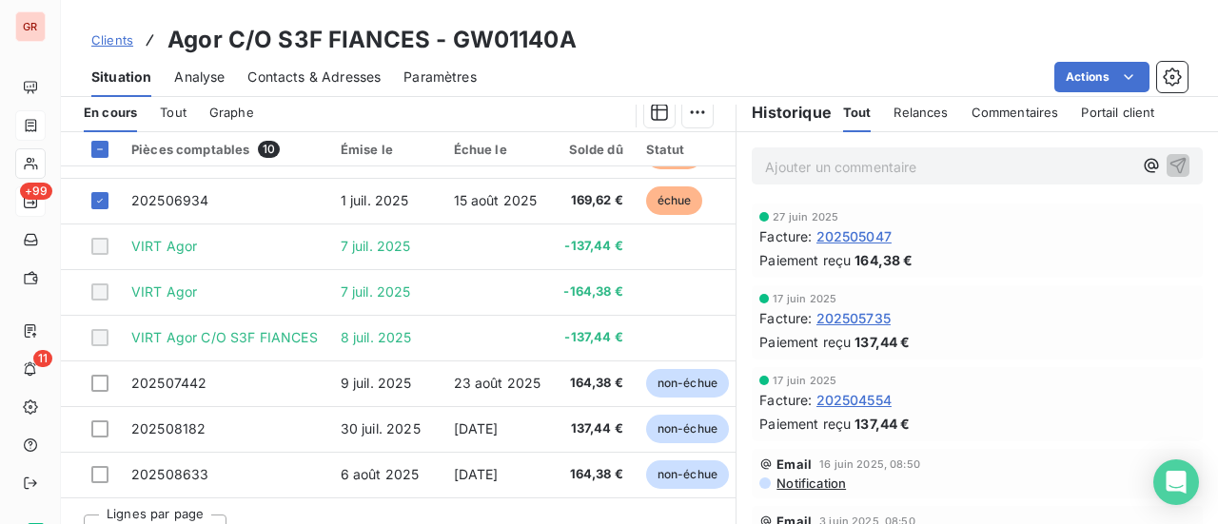
scroll to position [494, 0]
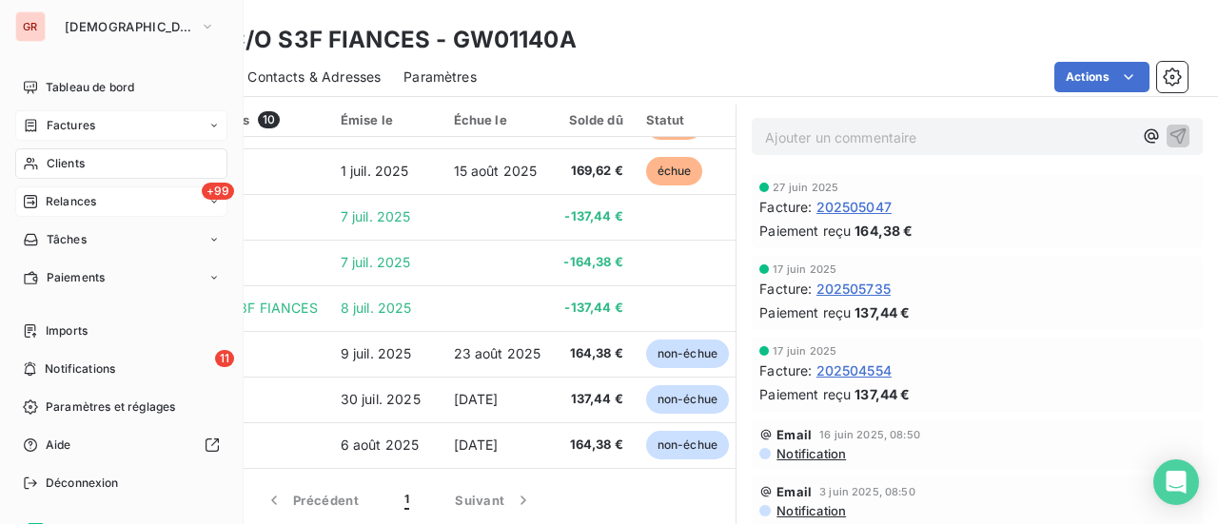
click at [77, 125] on span "Factures" at bounding box center [71, 125] width 49 height 17
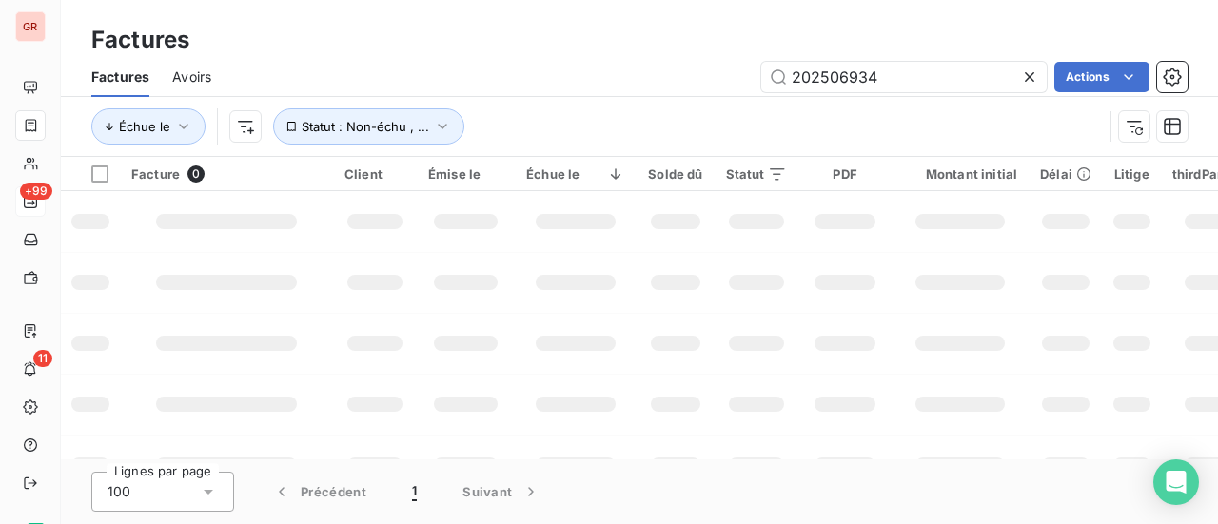
drag, startPoint x: 914, startPoint y: 73, endPoint x: 504, endPoint y: 76, distance: 409.3
click at [514, 76] on div "202506934 Actions" at bounding box center [711, 77] width 954 height 30
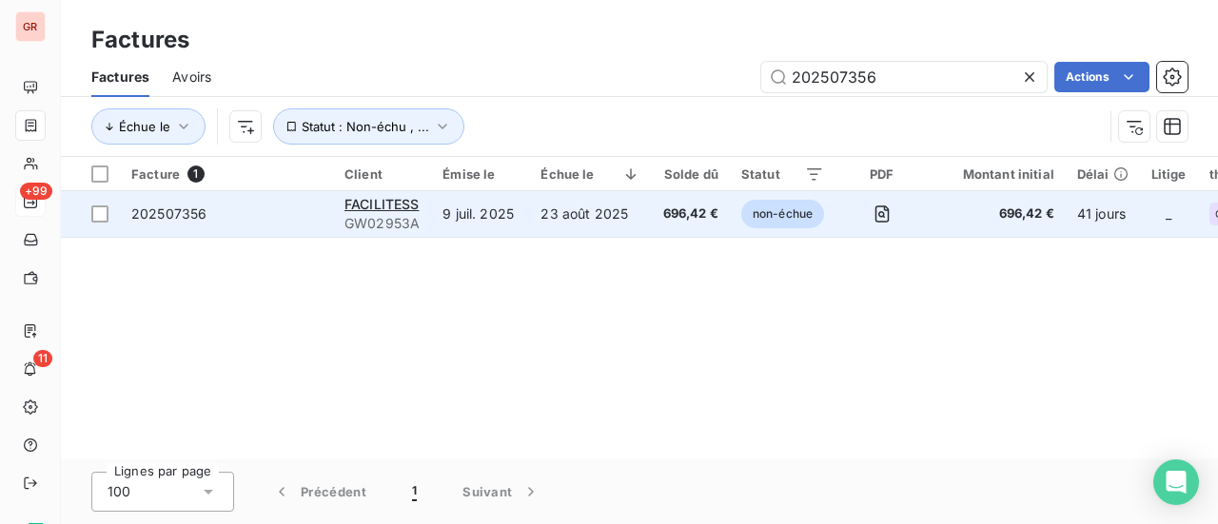
type input "202507356"
click at [143, 208] on span "202507356" at bounding box center [168, 214] width 75 height 16
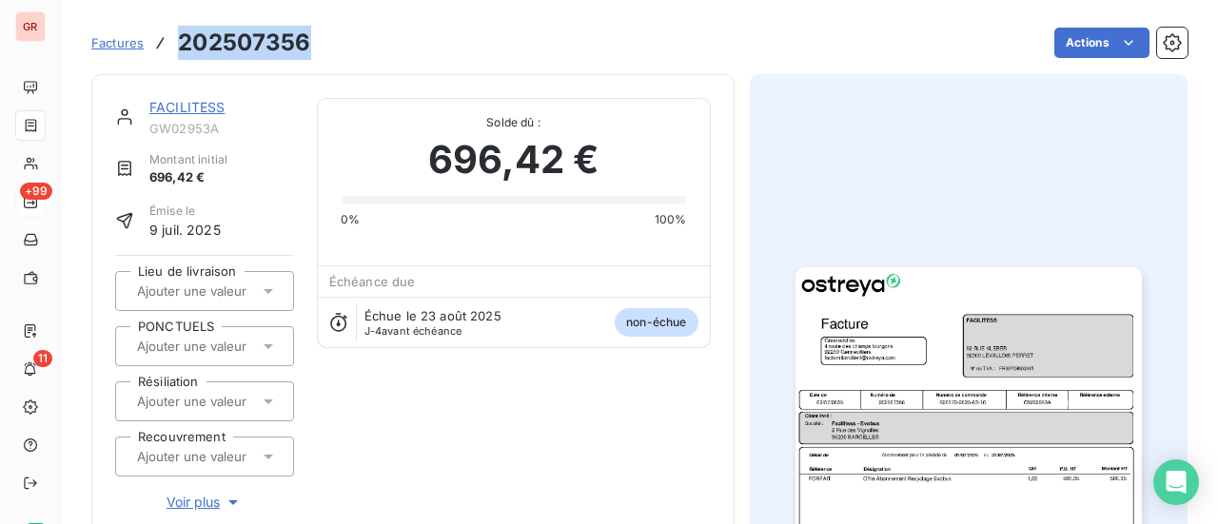
drag, startPoint x: 307, startPoint y: 45, endPoint x: 171, endPoint y: 44, distance: 135.2
click at [171, 44] on div "Factures 202507356" at bounding box center [201, 43] width 220 height 34
click at [196, 104] on link "FACILITESS" at bounding box center [187, 107] width 76 height 16
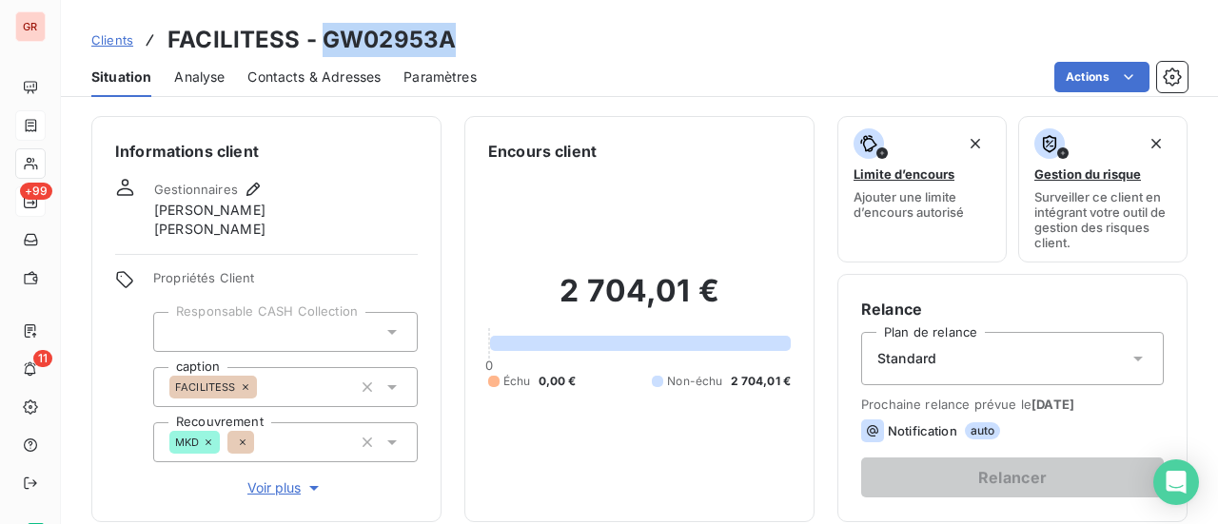
drag, startPoint x: 453, startPoint y: 47, endPoint x: 324, endPoint y: 44, distance: 129.5
click at [324, 44] on div "Clients FACILITESS - GW02953A" at bounding box center [639, 40] width 1157 height 34
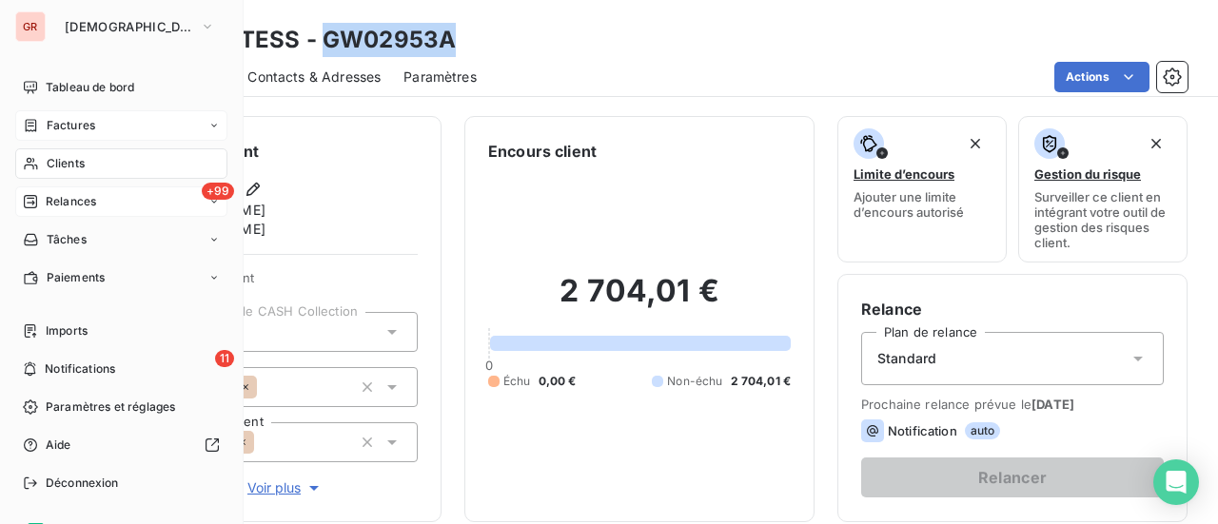
click at [89, 126] on span "Factures" at bounding box center [71, 125] width 49 height 17
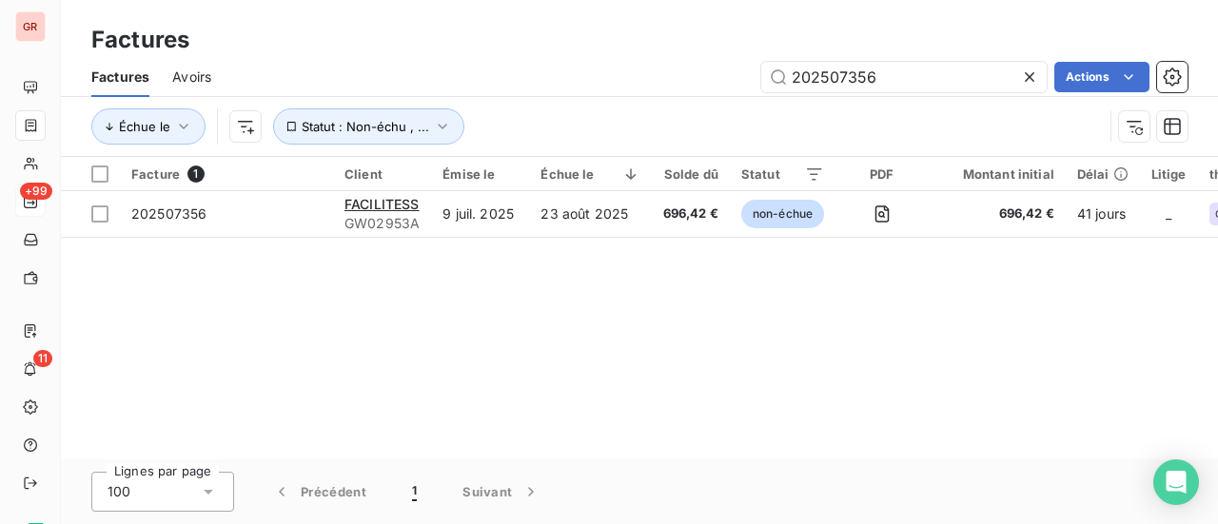
drag, startPoint x: 907, startPoint y: 86, endPoint x: 642, endPoint y: 112, distance: 266.9
click at [651, 115] on div "Factures Avoirs 202507356 Actions Échue le Statut : Non-échu , ..." at bounding box center [639, 106] width 1157 height 99
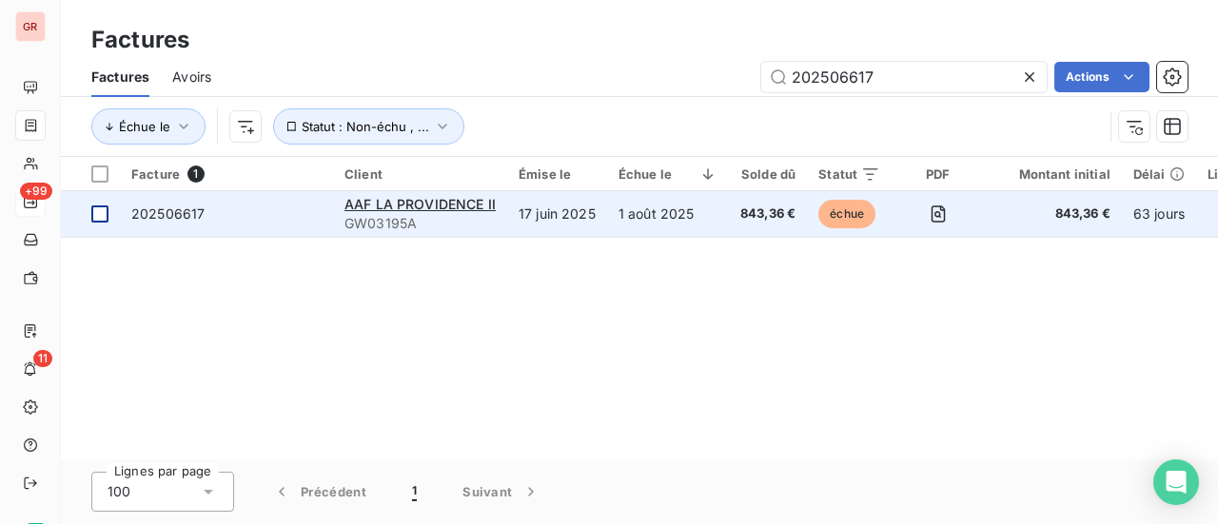
type input "202506617"
click at [102, 224] on td at bounding box center [90, 214] width 59 height 46
click at [169, 222] on div "202506617" at bounding box center [167, 214] width 73 height 19
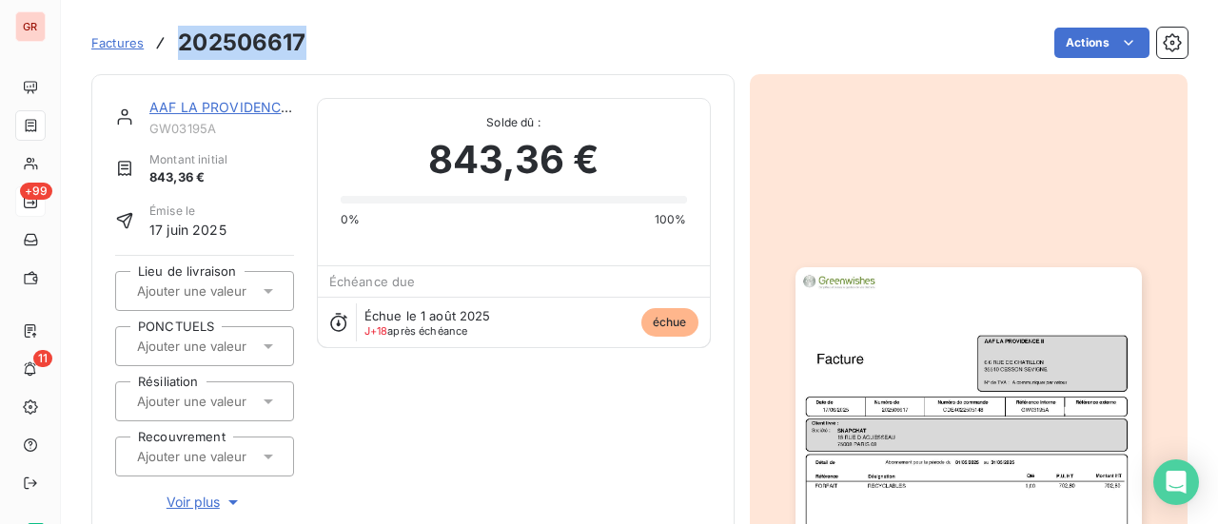
drag, startPoint x: 310, startPoint y: 42, endPoint x: 180, endPoint y: 49, distance: 130.6
click at [180, 49] on div "Factures 202506617 Actions" at bounding box center [639, 43] width 1097 height 40
click at [261, 103] on link "AAF LA PROVIDENCE II" at bounding box center [224, 107] width 151 height 16
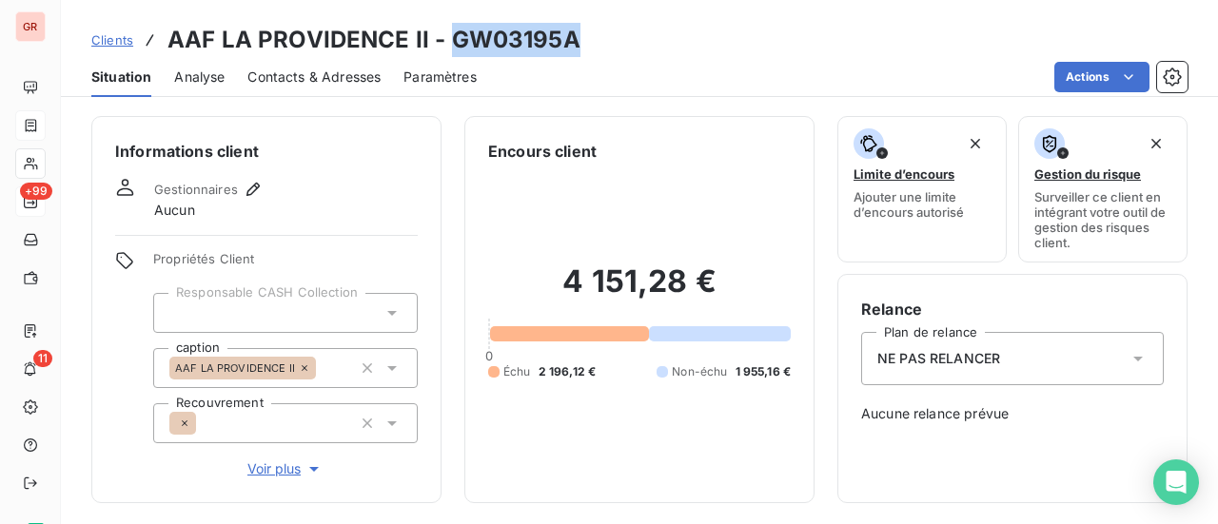
drag, startPoint x: 579, startPoint y: 42, endPoint x: 452, endPoint y: 45, distance: 126.6
click at [452, 45] on div "Clients AAF LA PROVIDENCE II - GW03195A" at bounding box center [639, 40] width 1157 height 34
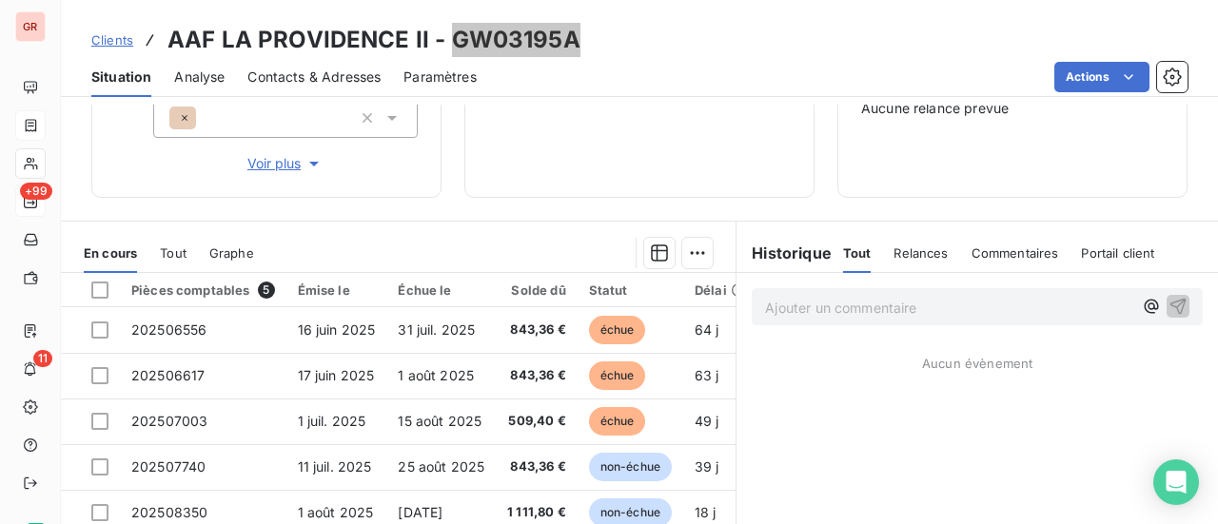
scroll to position [381, 0]
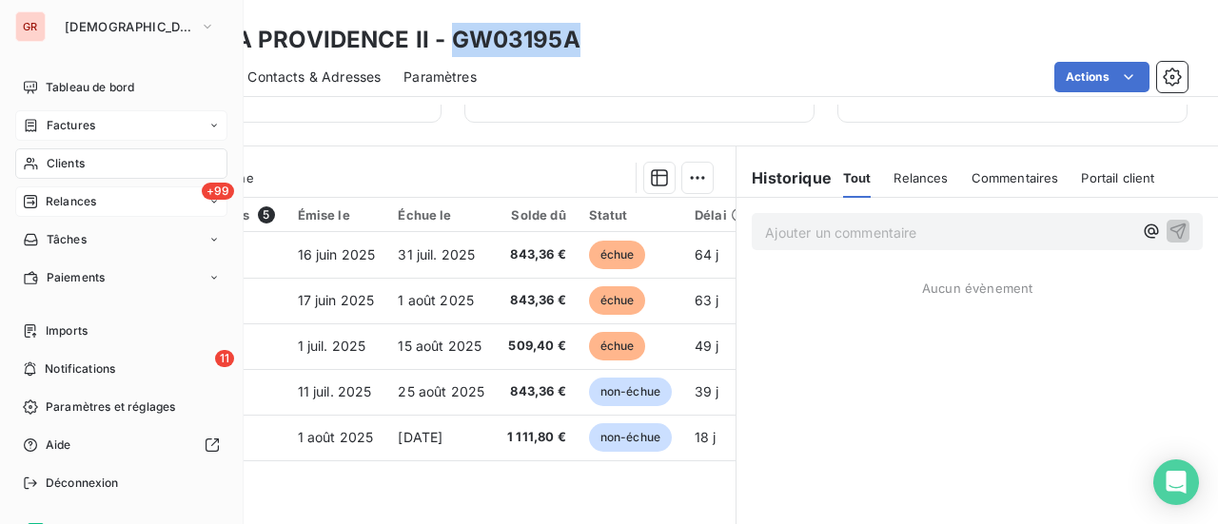
drag, startPoint x: 76, startPoint y: 159, endPoint x: 120, endPoint y: 154, distance: 44.0
click at [76, 159] on span "Clients" at bounding box center [66, 163] width 38 height 17
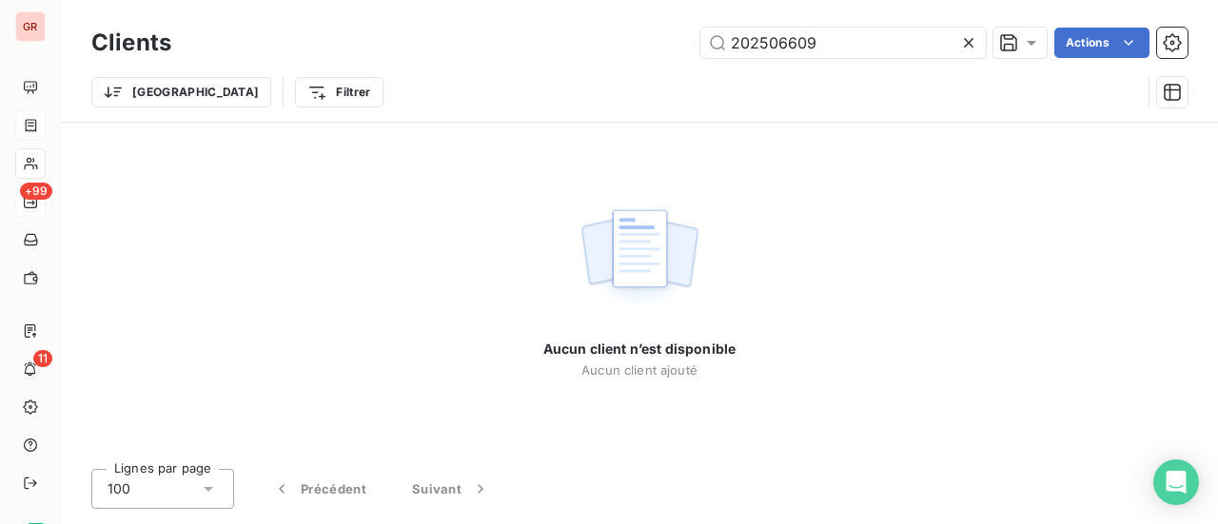
drag, startPoint x: 469, startPoint y: 113, endPoint x: 362, endPoint y: 125, distance: 108.2
click at [362, 125] on div "Clients 202506609 Actions Trier Filtrer Aucun client n’est disponible Aucun cli…" at bounding box center [639, 262] width 1157 height 524
click at [730, 45] on input "202506599" at bounding box center [844, 43] width 286 height 30
click at [819, 49] on input "202506599" at bounding box center [844, 43] width 286 height 30
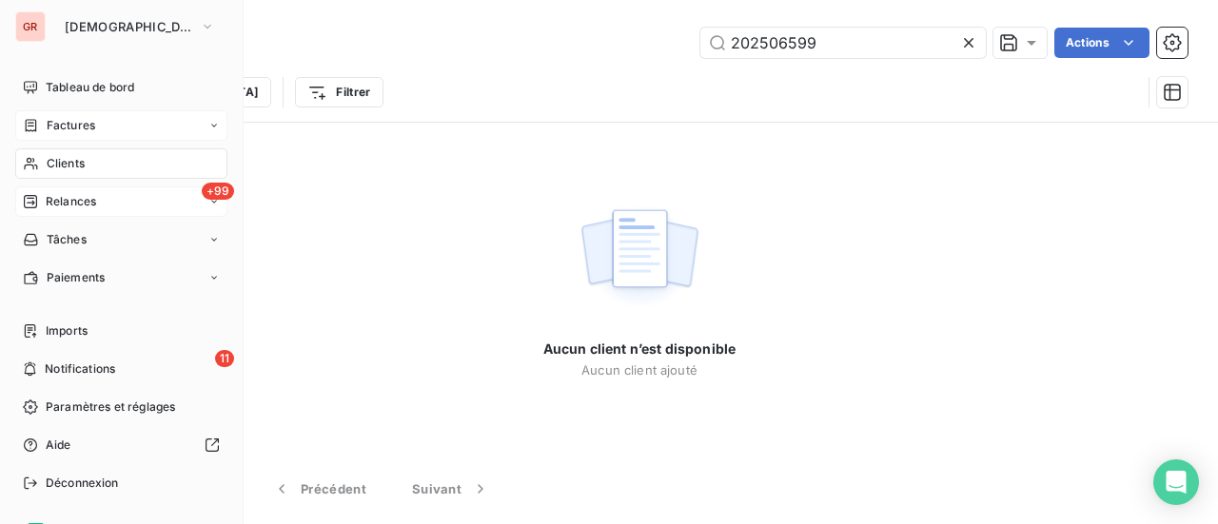
type input "202506599"
click at [68, 124] on span "Factures" at bounding box center [71, 125] width 49 height 17
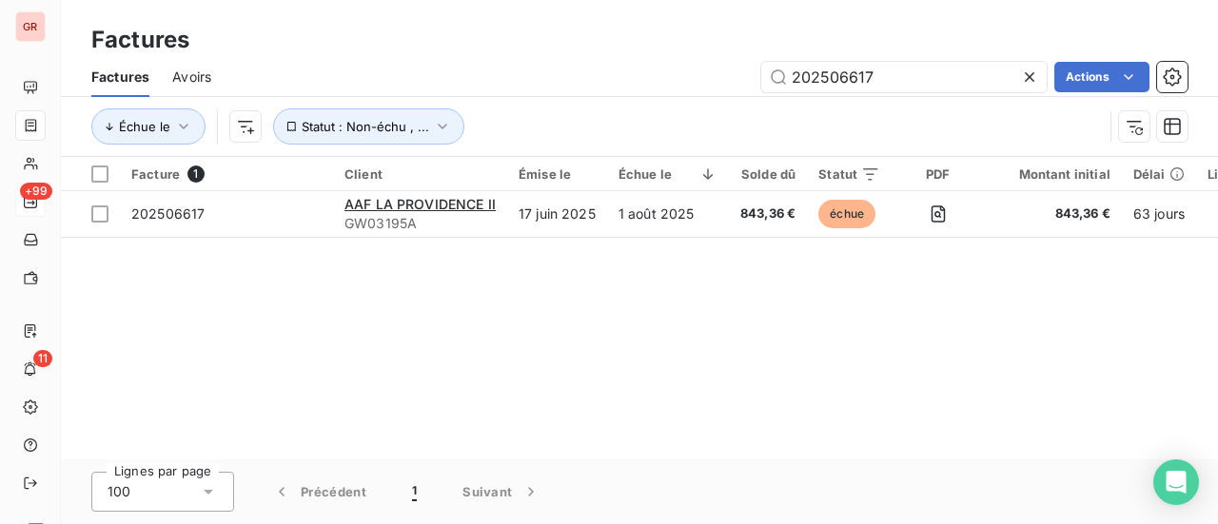
drag, startPoint x: 920, startPoint y: 71, endPoint x: 531, endPoint y: 125, distance: 392.0
click at [551, 121] on div "Factures Avoirs 202506617 Actions Échue le Statut : Non-échu , ..." at bounding box center [639, 106] width 1157 height 99
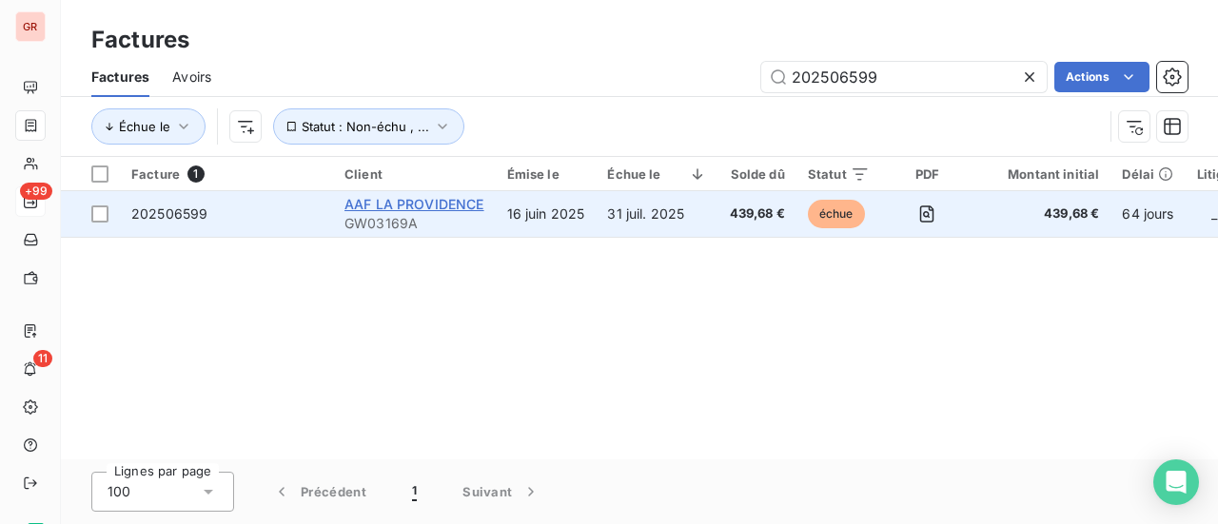
type input "202506599"
click at [411, 203] on span "AAF LA PROVIDENCE" at bounding box center [415, 204] width 140 height 16
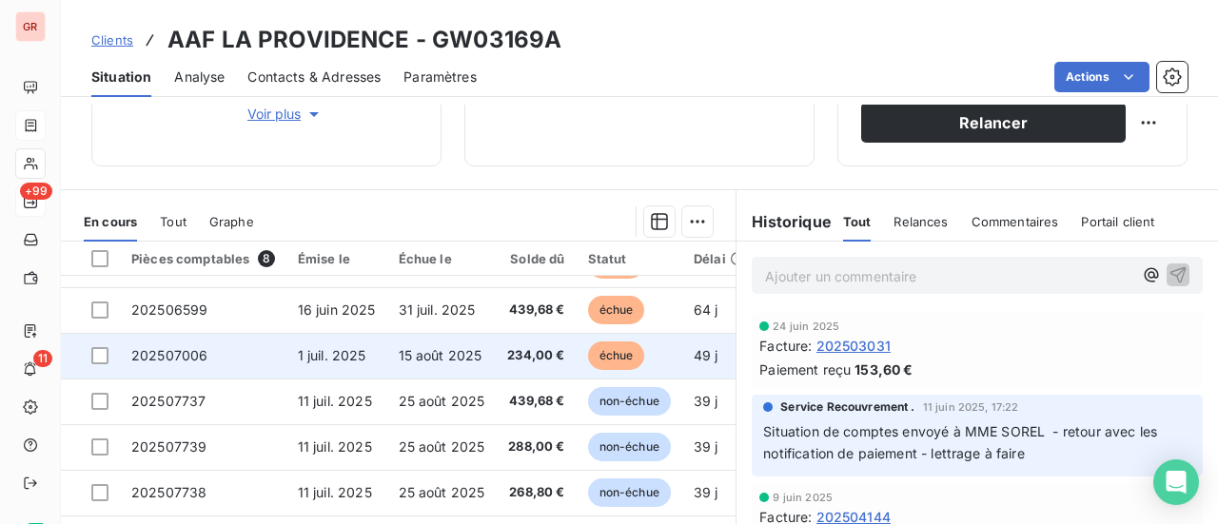
scroll to position [381, 0]
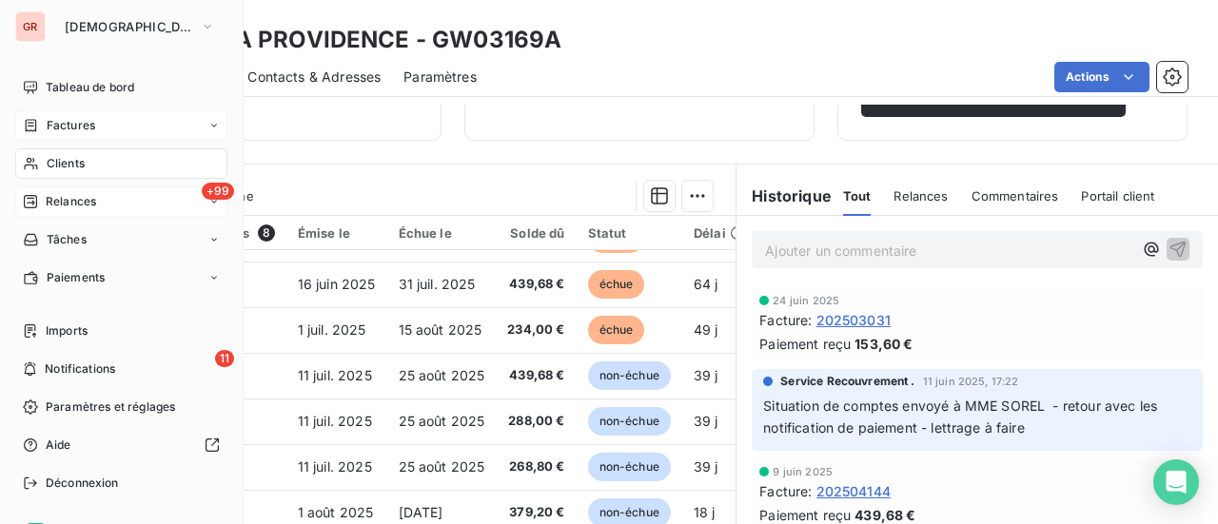
click at [80, 125] on span "Factures" at bounding box center [71, 125] width 49 height 17
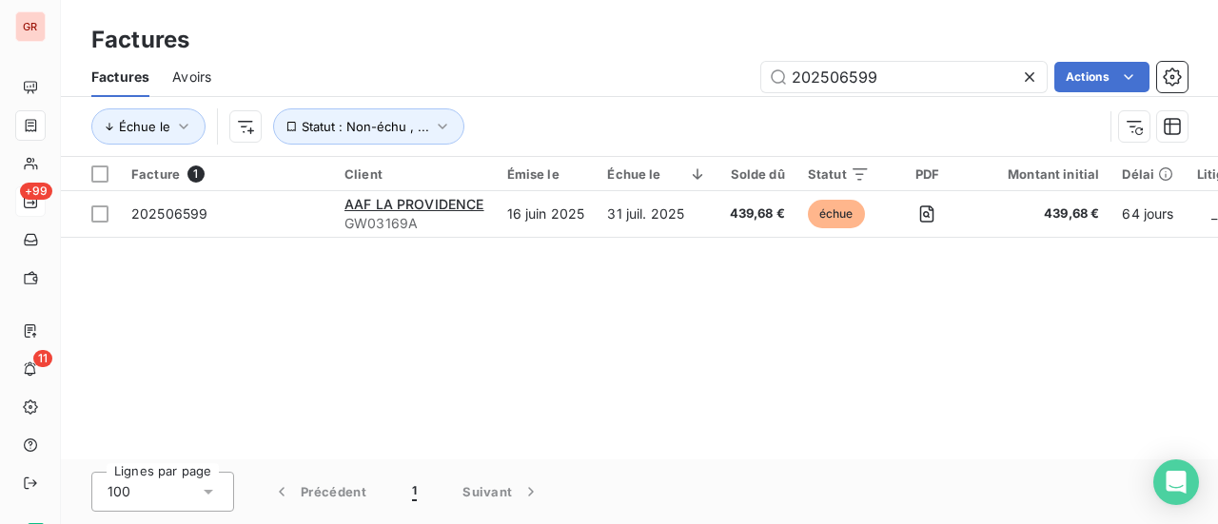
drag, startPoint x: 893, startPoint y: 78, endPoint x: 548, endPoint y: 143, distance: 350.6
click at [550, 143] on div "Factures Avoirs 202506599 Actions Échue le Statut : Non-échu , ..." at bounding box center [639, 106] width 1157 height 99
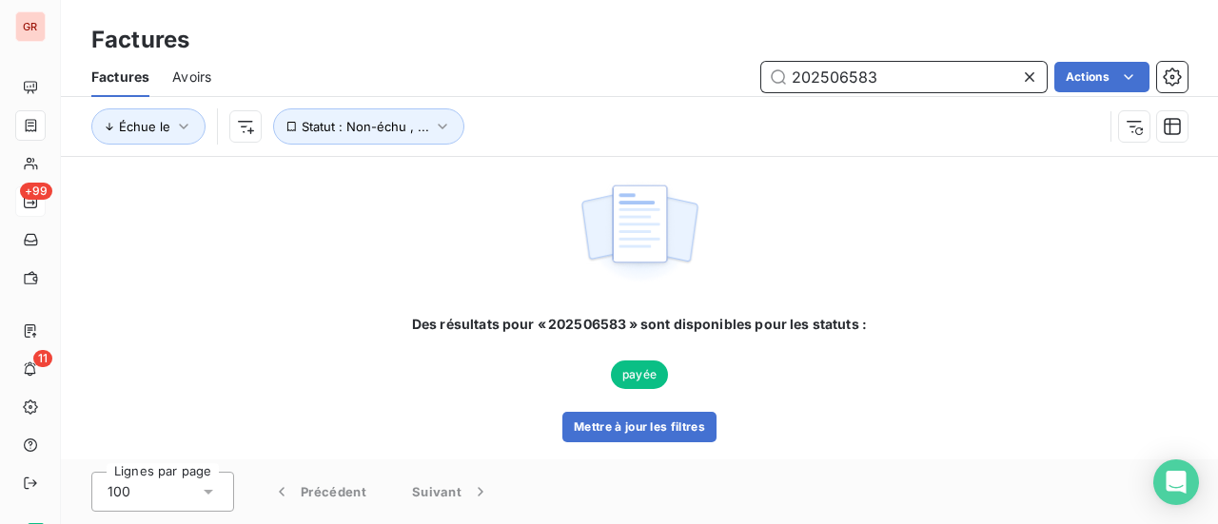
drag, startPoint x: 832, startPoint y: 97, endPoint x: 539, endPoint y: 162, distance: 300.2
click at [543, 160] on div "Factures Factures Avoirs 202506583 Actions Échue le Statut : Non-échu , ... Des…" at bounding box center [639, 262] width 1157 height 524
type input "202505361"
click at [899, 69] on input "202505361" at bounding box center [905, 77] width 286 height 30
drag, startPoint x: 727, startPoint y: 89, endPoint x: 552, endPoint y: 122, distance: 178.1
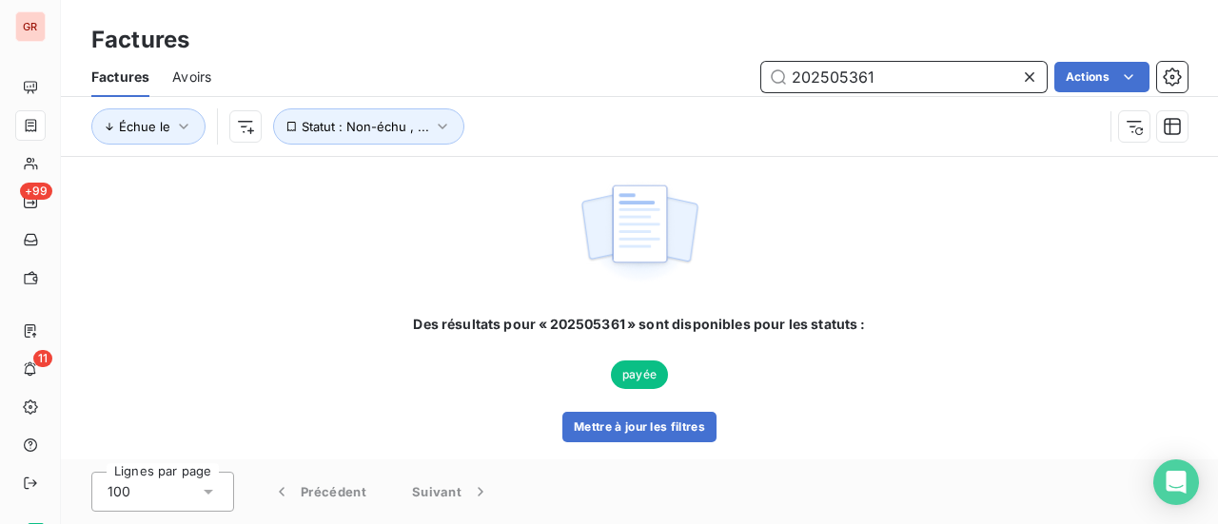
click at [575, 116] on div "Factures Avoirs 202505361 Actions Échue le Statut : Non-échu , ..." at bounding box center [639, 106] width 1157 height 99
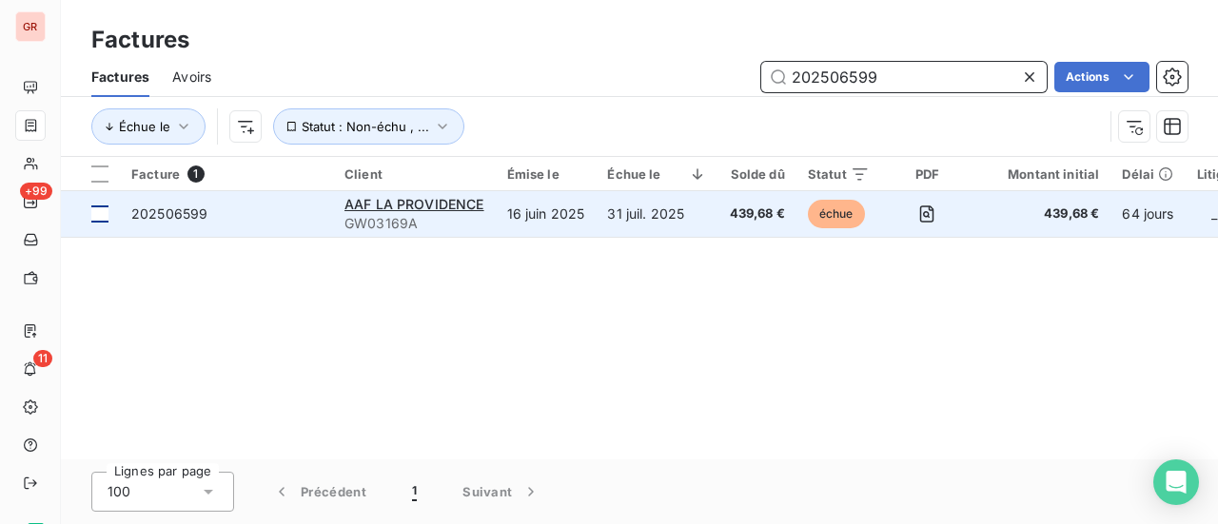
type input "202506599"
click at [102, 218] on div at bounding box center [99, 214] width 17 height 17
click at [185, 212] on span "202506599" at bounding box center [169, 214] width 76 height 16
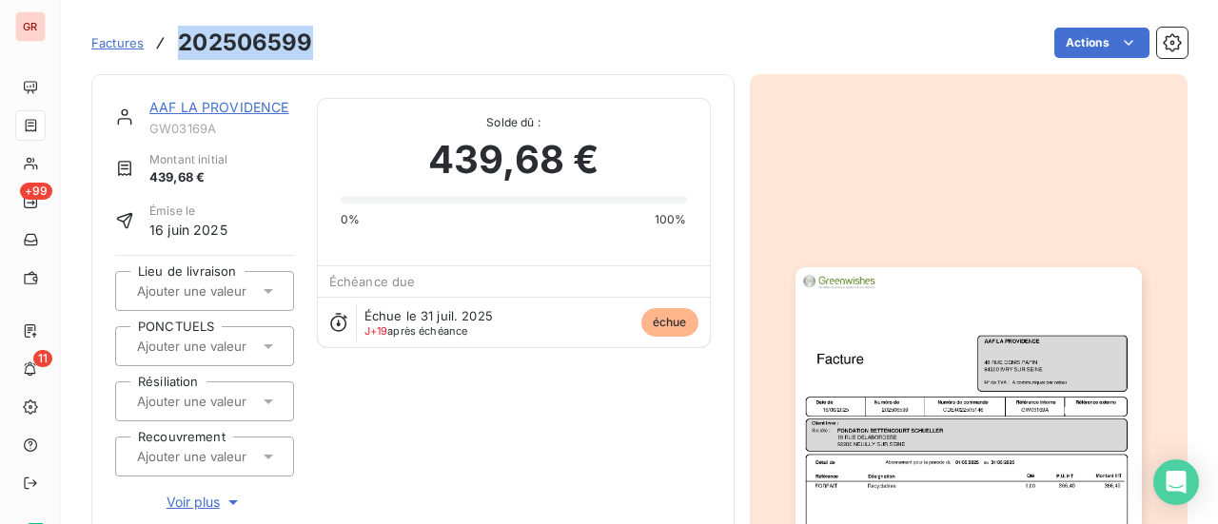
drag, startPoint x: 307, startPoint y: 43, endPoint x: 180, endPoint y: 51, distance: 126.9
click at [180, 51] on h3 "202506599" at bounding box center [245, 43] width 134 height 34
copy h3 "202506599"
click at [212, 109] on link "AAF LA PROVIDENCE" at bounding box center [219, 107] width 140 height 16
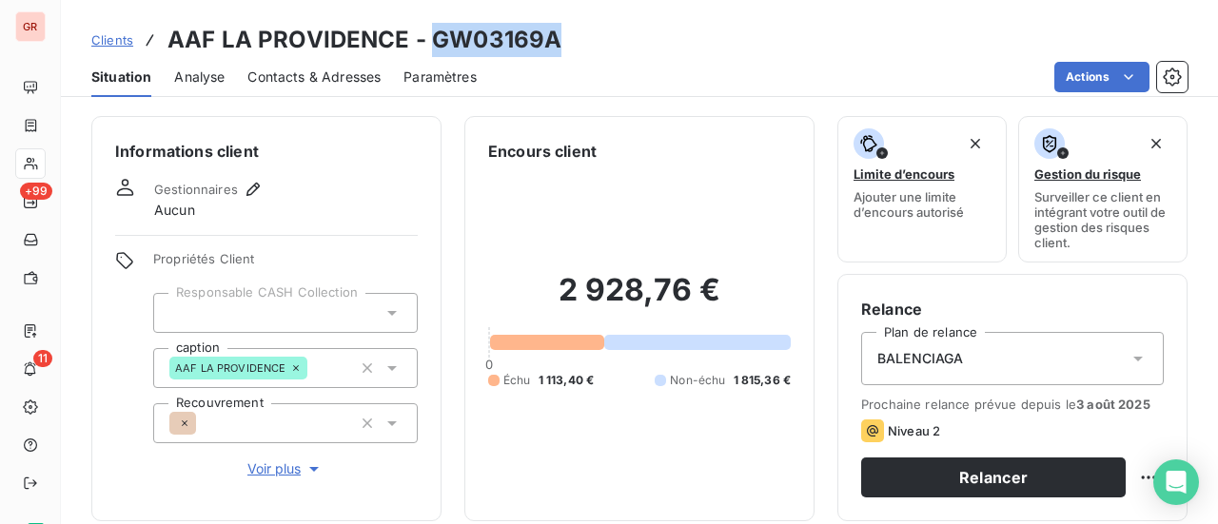
drag, startPoint x: 558, startPoint y: 46, endPoint x: 432, endPoint y: 49, distance: 125.7
click at [432, 49] on div "Clients AAF LA PROVIDENCE - GW03169A" at bounding box center [639, 40] width 1157 height 34
copy h3 "GW03169A"
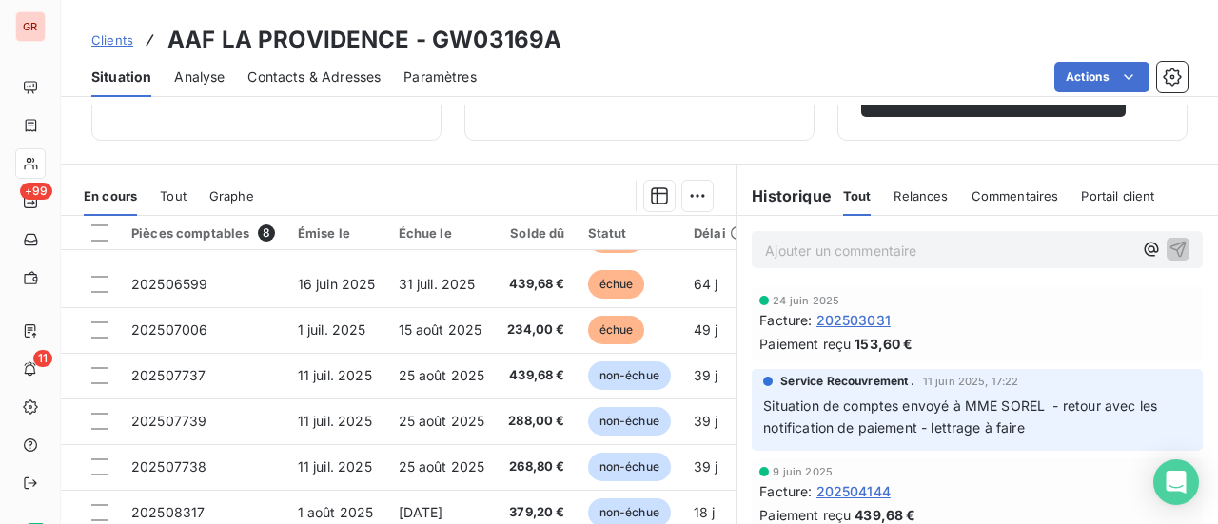
click at [899, 409] on span "Situation de comptes envoyé à MME SOREL - retour avec les notification de paiem…" at bounding box center [962, 417] width 398 height 38
click at [809, 390] on div "Service Recouvrement . 11 juin 2025, 17:22 Situation de comptes envoyé à MME SO…" at bounding box center [977, 406] width 428 height 67
click at [811, 391] on div "Service Recouvrement . 11 juin 2025, 17:22 Situation de comptes envoyé à MME SO…" at bounding box center [977, 406] width 428 height 67
click at [970, 429] on span "Situation de comptes envoyé à MME SOREL - retour avec les notification de paiem…" at bounding box center [962, 417] width 398 height 38
click at [921, 198] on span "Relances" at bounding box center [921, 195] width 54 height 15
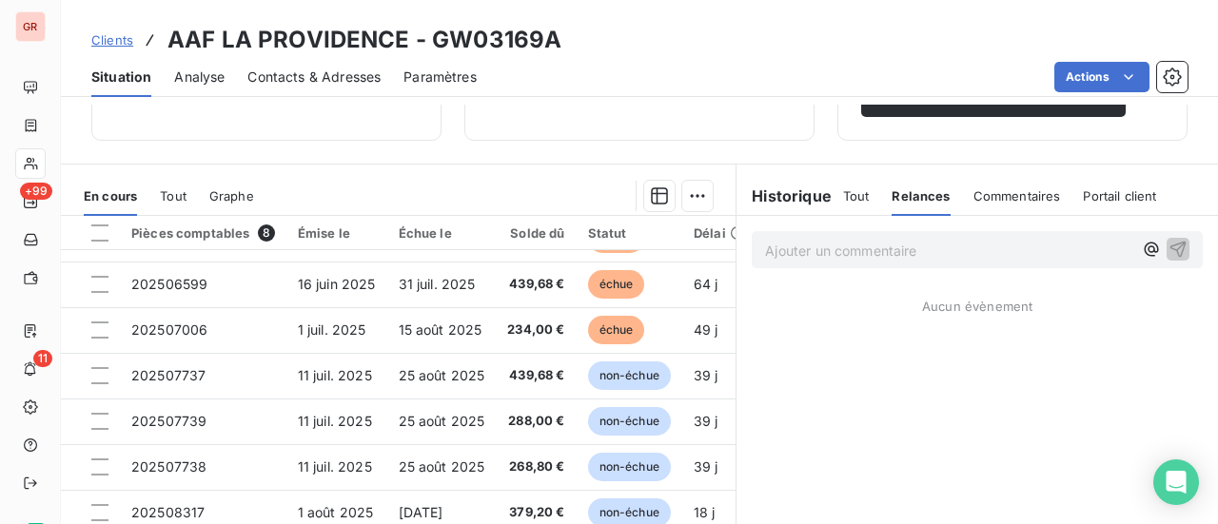
click at [1043, 192] on span "Commentaires" at bounding box center [1018, 195] width 88 height 15
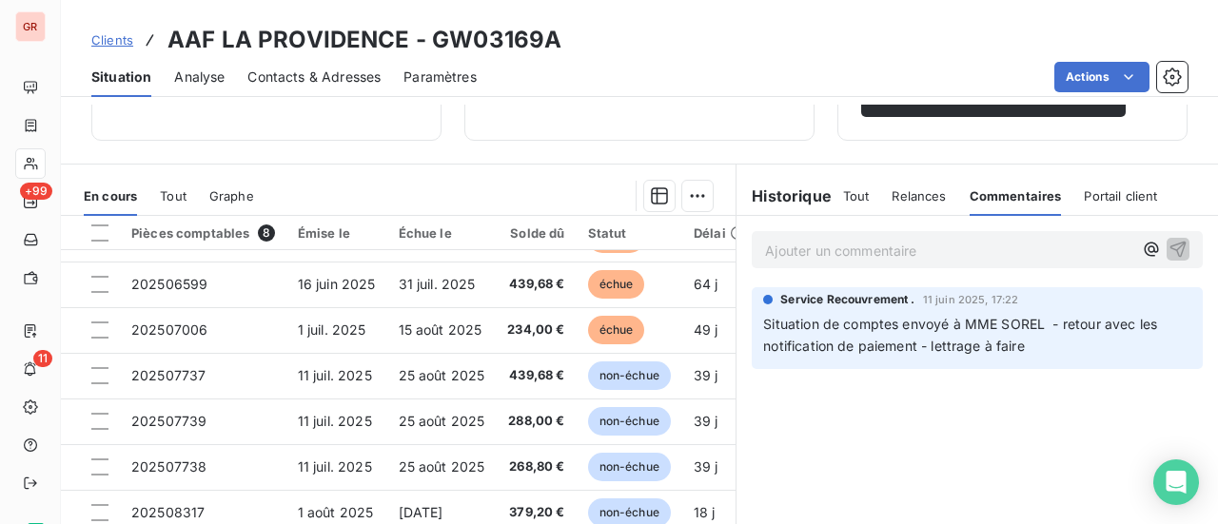
click at [898, 348] on span "Situation de comptes envoyé à MME SOREL - retour avec les notification de paiem…" at bounding box center [962, 335] width 398 height 38
click at [1097, 192] on span "Portail client" at bounding box center [1120, 195] width 73 height 15
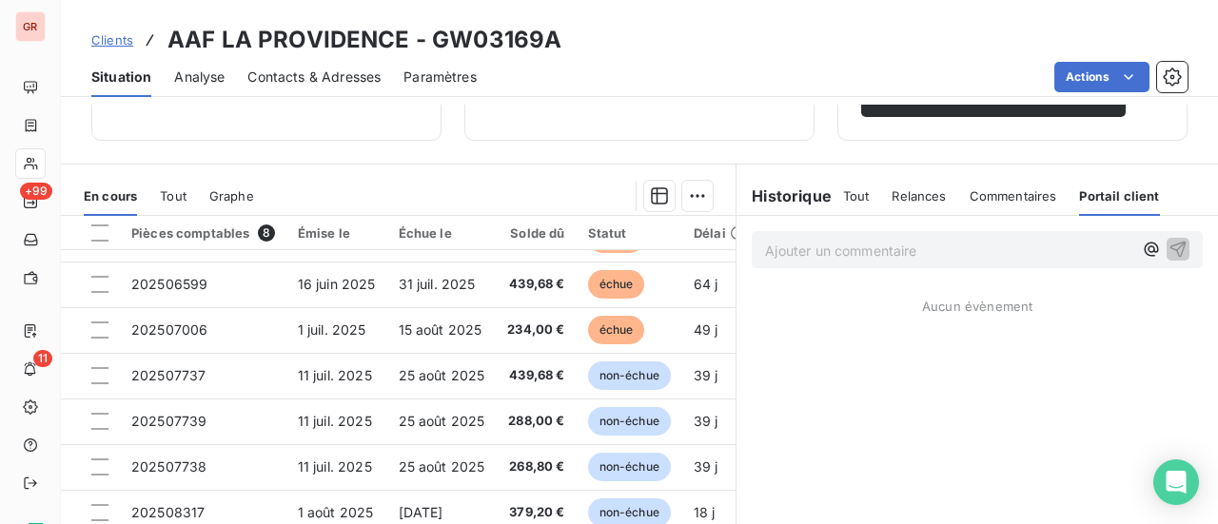
click at [790, 195] on h6 "Historique" at bounding box center [784, 196] width 95 height 23
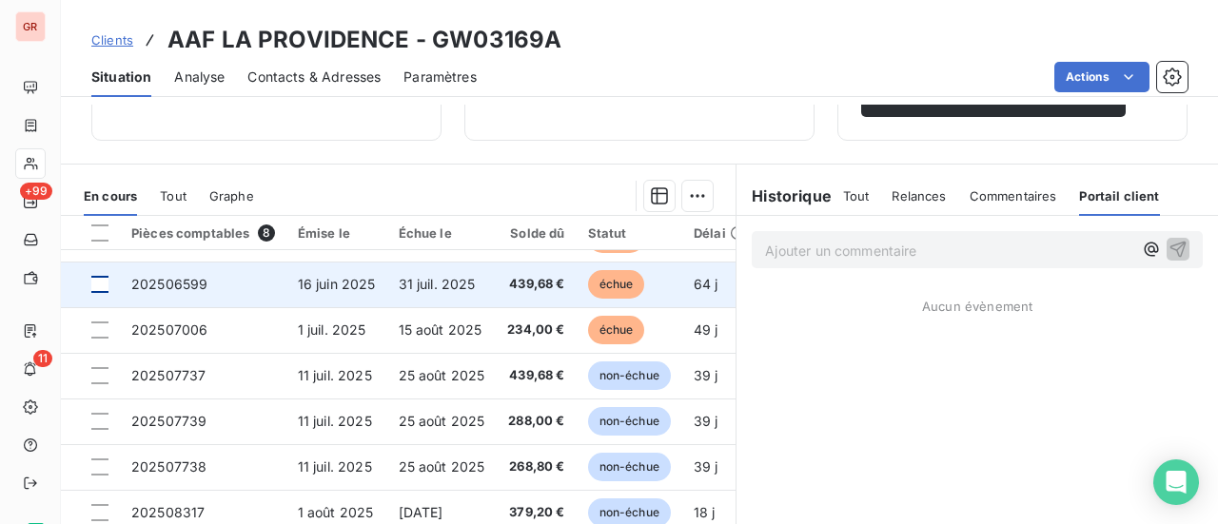
click at [99, 279] on div at bounding box center [99, 284] width 17 height 17
click at [361, 277] on span "16 juin 2025" at bounding box center [337, 284] width 78 height 16
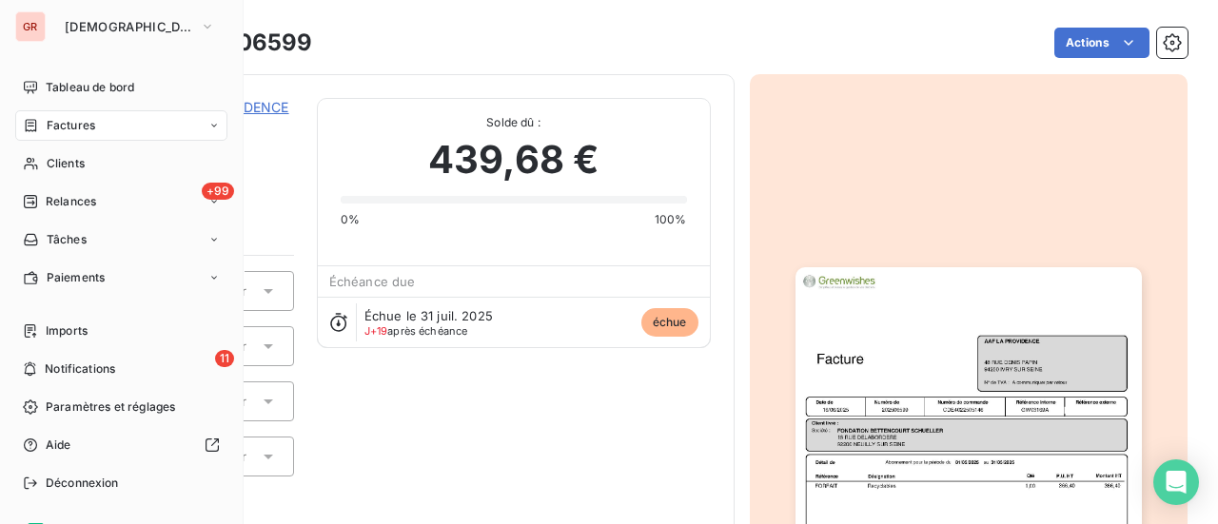
click at [80, 128] on span "Factures" at bounding box center [71, 125] width 49 height 17
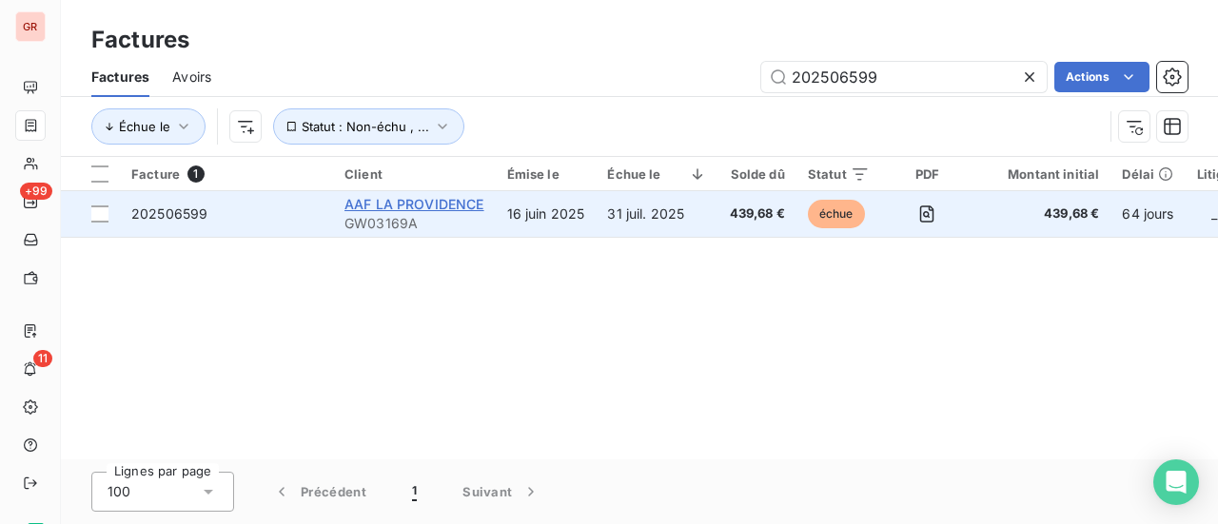
click at [464, 206] on span "AAF LA PROVIDENCE" at bounding box center [415, 204] width 140 height 16
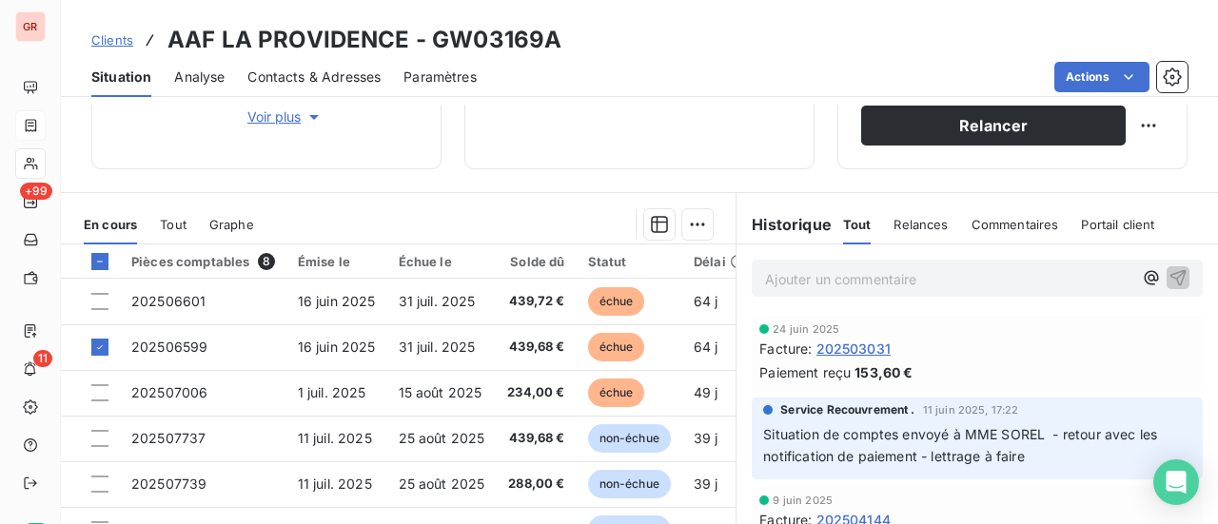
scroll to position [381, 0]
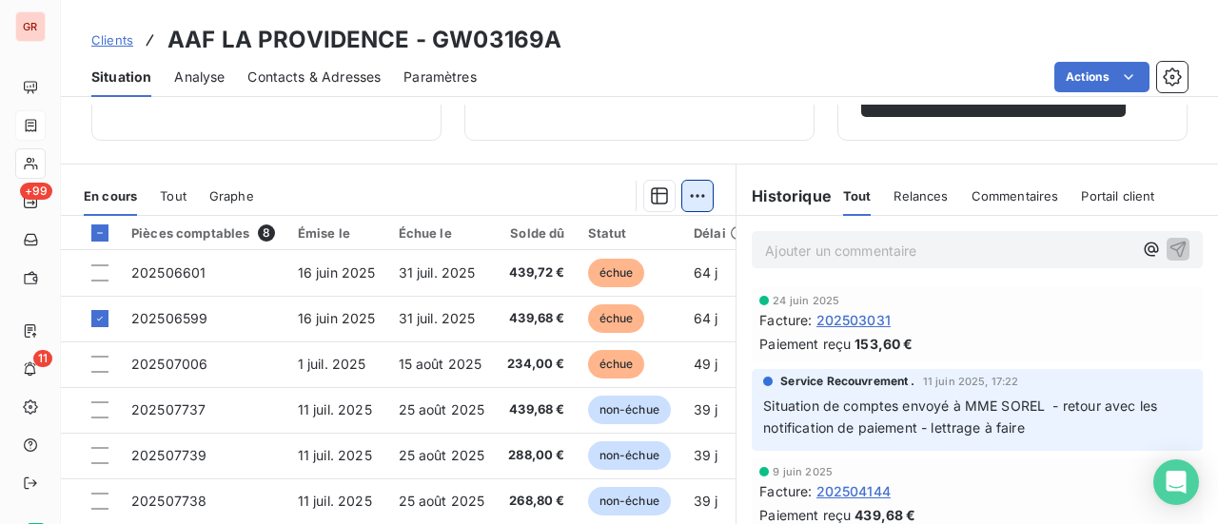
click at [694, 193] on html "GR +99 11 Clients AAF LA PROVIDENCE - GW03169A Situation Analyse Contacts & Adr…" at bounding box center [609, 262] width 1218 height 524
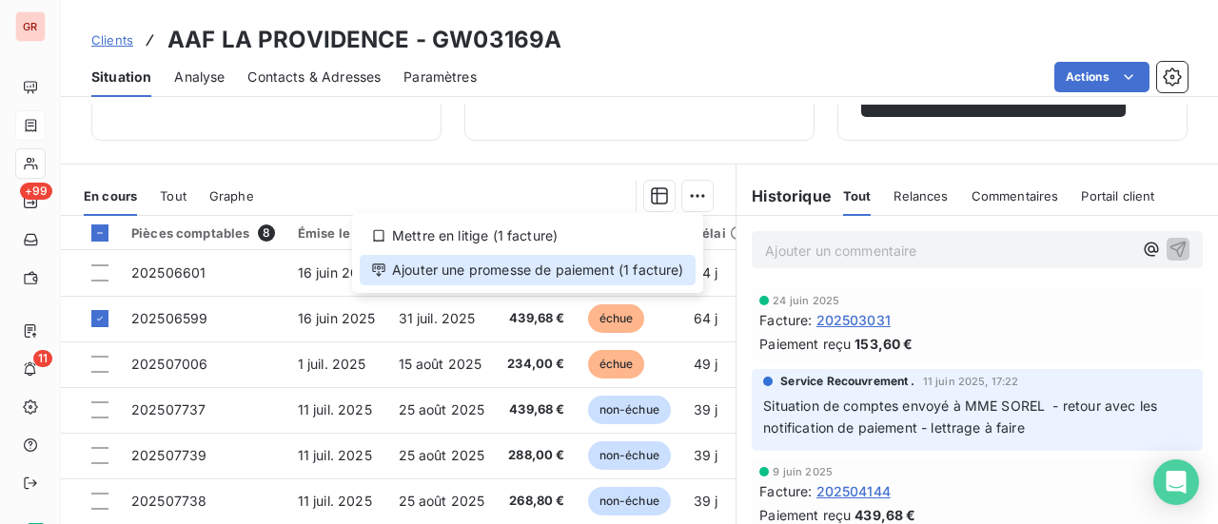
click at [493, 279] on div "Ajouter une promesse de paiement (1 facture)" at bounding box center [528, 270] width 336 height 30
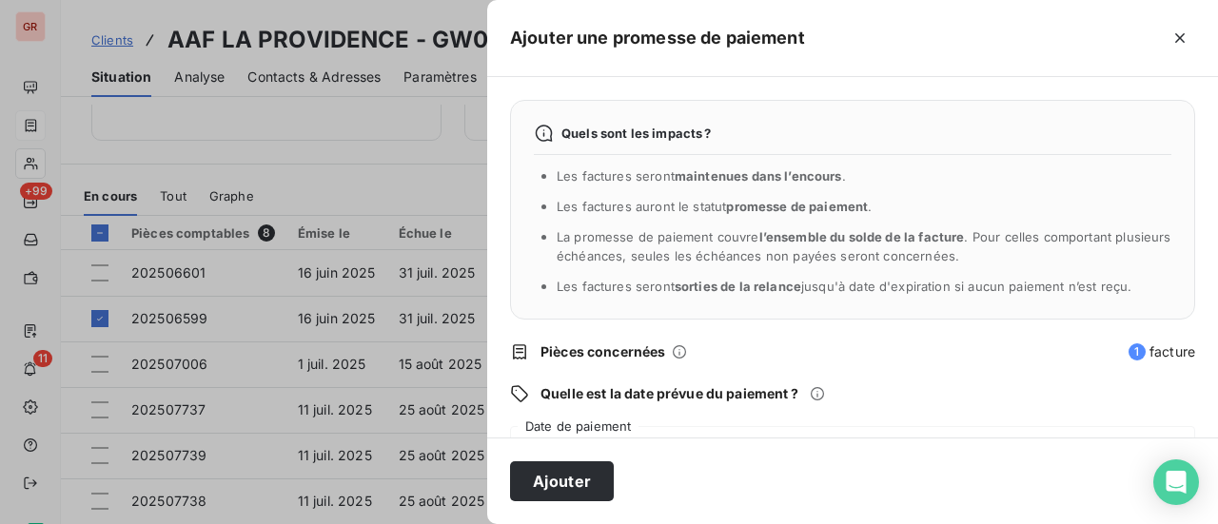
click at [832, 376] on div "Quels sont les impacts ? Les factures seront maintenues dans l’encours . Les fa…" at bounding box center [852, 257] width 731 height 361
click at [604, 422] on div "Quels sont les impacts ? Les factures seront maintenues dans l’encours . Les fa…" at bounding box center [852, 257] width 731 height 361
click at [782, 420] on div "Quels sont les impacts ? Les factures seront maintenues dans l’encours . Les fa…" at bounding box center [852, 257] width 731 height 361
click at [382, 129] on div at bounding box center [609, 262] width 1218 height 524
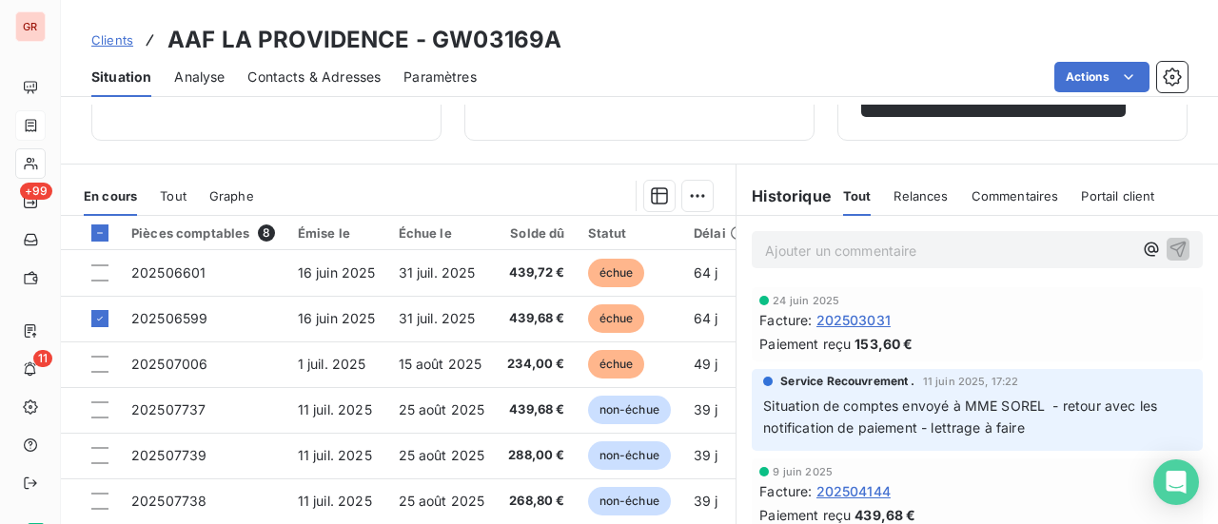
click at [1007, 193] on span "Commentaires" at bounding box center [1016, 195] width 88 height 15
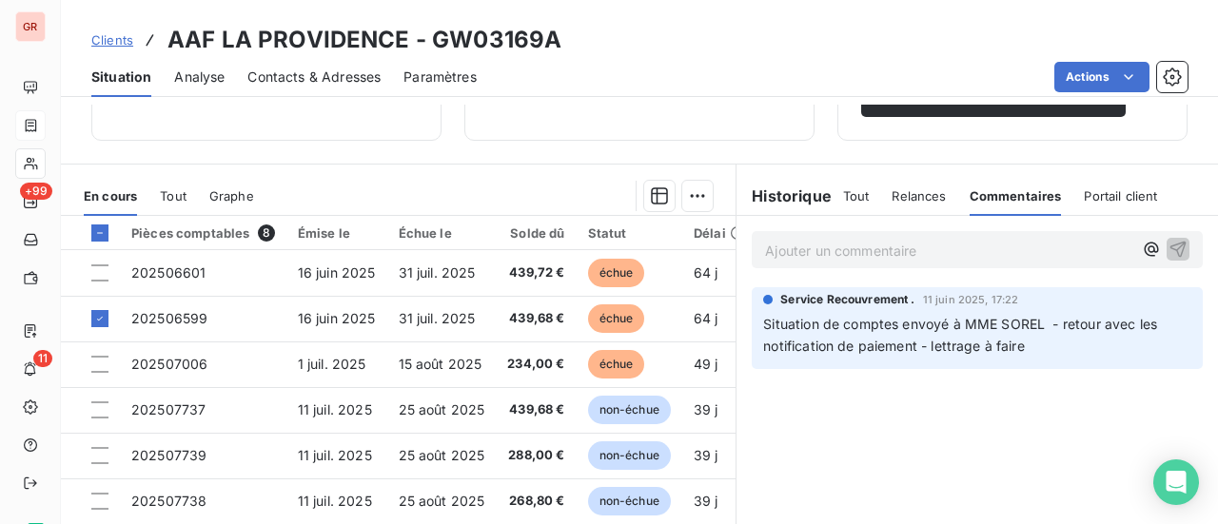
click at [835, 243] on p "Ajouter un commentaire ﻿" at bounding box center [948, 251] width 367 height 24
click at [824, 243] on span "Facture N)202506599" at bounding box center [837, 249] width 145 height 16
click at [907, 249] on p "Facture N°202506599" at bounding box center [948, 250] width 367 height 22
click at [923, 248] on span "Facture N°202506599 virment le 18/08/25" at bounding box center [895, 249] width 261 height 16
click at [960, 247] on span "Facture N°202506599 virement le 18/08/25" at bounding box center [899, 249] width 268 height 16
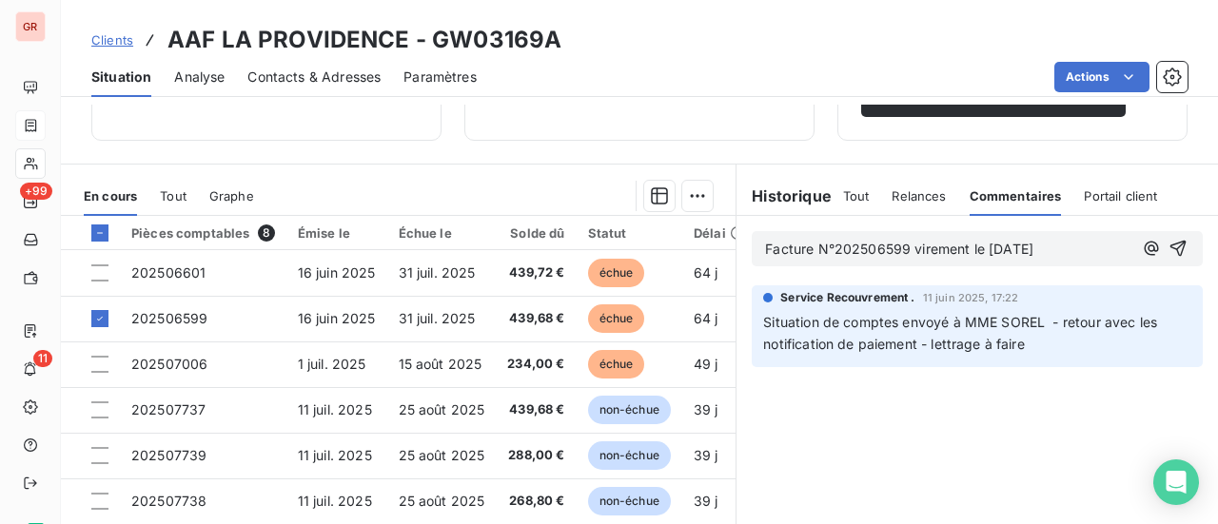
drag, startPoint x: 1045, startPoint y: 250, endPoint x: 1067, endPoint y: 250, distance: 21.9
click at [1046, 249] on p "Facture N°202506599 virement le 18/08/25" at bounding box center [948, 250] width 367 height 22
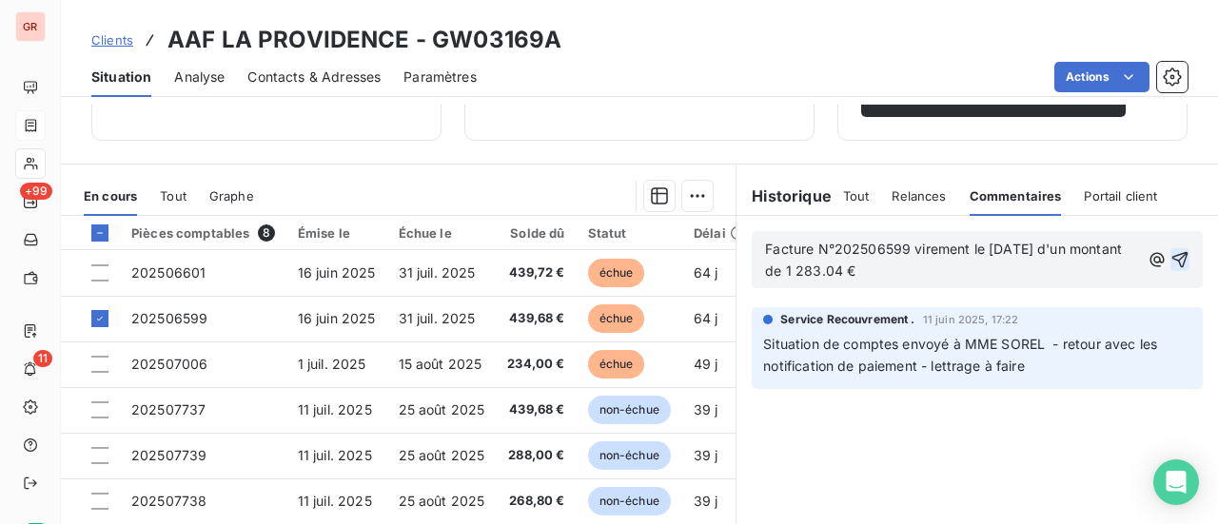
click at [1171, 250] on icon "button" at bounding box center [1180, 259] width 19 height 19
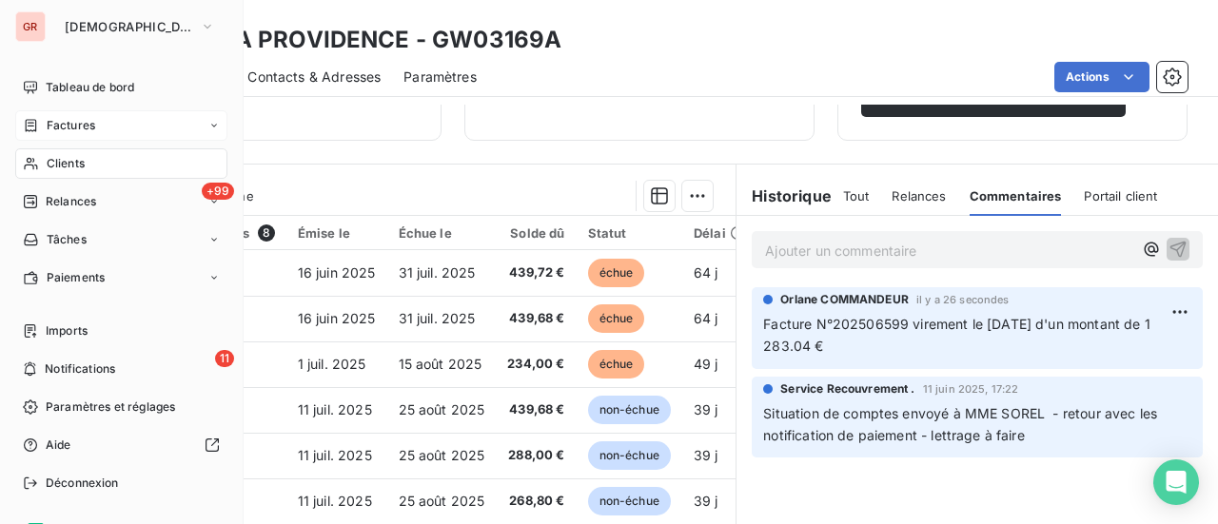
click at [77, 117] on span "Factures" at bounding box center [71, 125] width 49 height 17
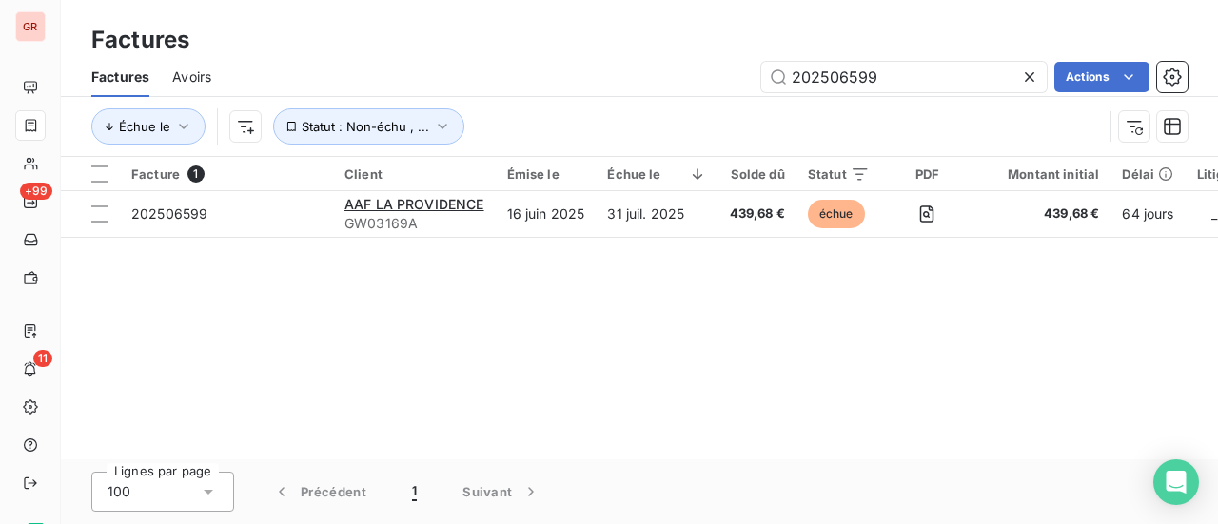
drag, startPoint x: 903, startPoint y: 74, endPoint x: 540, endPoint y: 132, distance: 368.2
click at [543, 134] on div "Factures Avoirs 202506599 Actions Échue le Statut : Non-échu , ..." at bounding box center [639, 106] width 1157 height 99
type input "202506601"
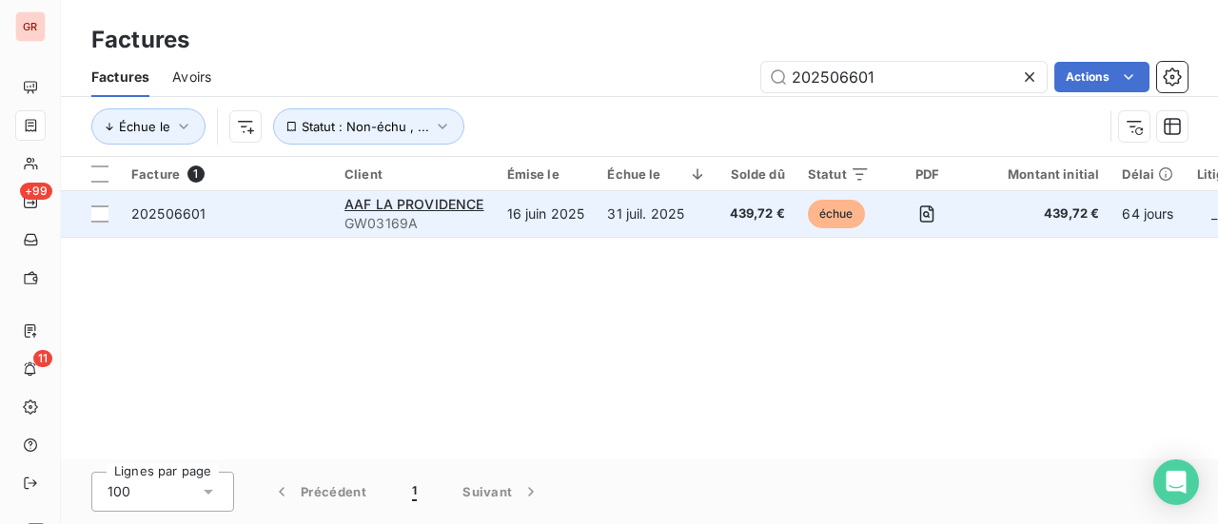
drag, startPoint x: 102, startPoint y: 214, endPoint x: 188, endPoint y: 214, distance: 86.6
click at [102, 214] on div at bounding box center [99, 214] width 17 height 17
click at [188, 216] on span "202506601" at bounding box center [168, 214] width 74 height 16
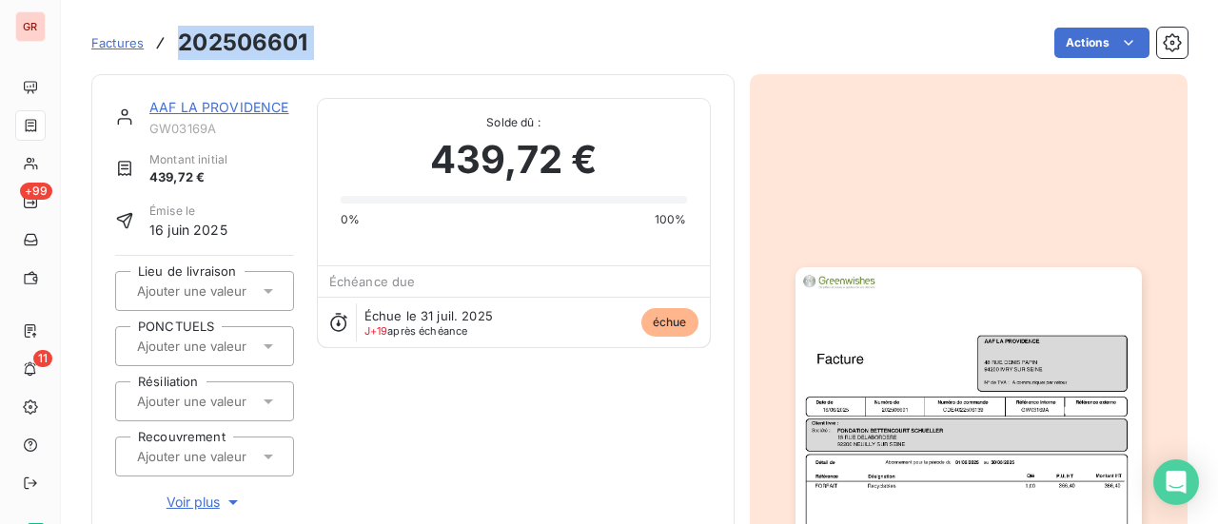
drag, startPoint x: 315, startPoint y: 41, endPoint x: 179, endPoint y: 50, distance: 136.5
click at [181, 50] on div "Factures 202506601 Actions" at bounding box center [639, 43] width 1097 height 40
copy section "202506601 Actions"
click at [351, 41] on div "Actions" at bounding box center [759, 43] width 857 height 30
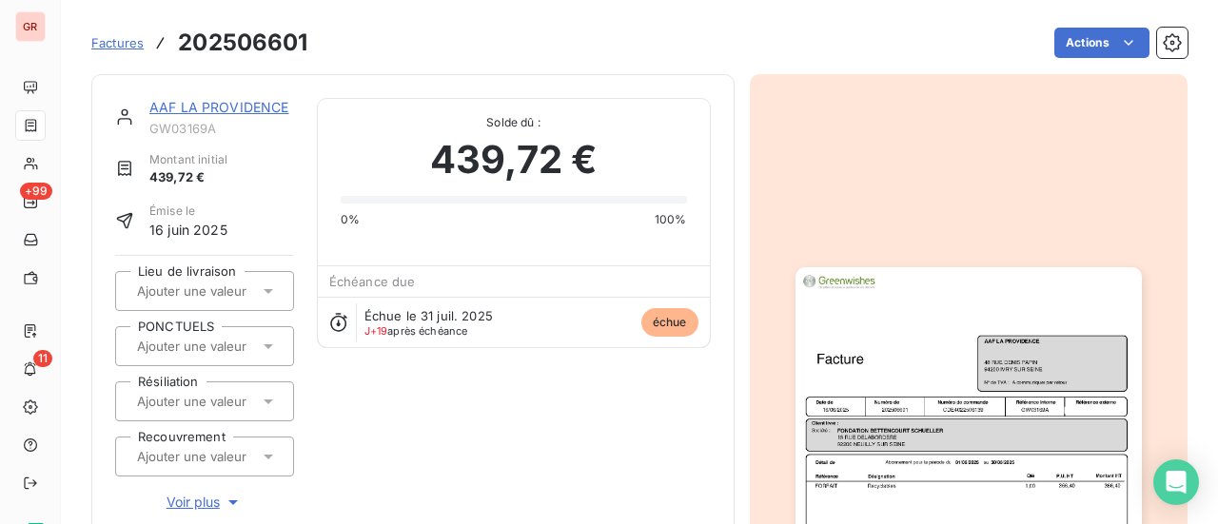
click at [374, 127] on span "Solde dû :" at bounding box center [514, 122] width 346 height 17
drag, startPoint x: 307, startPoint y: 44, endPoint x: 178, endPoint y: 54, distance: 128.9
click at [178, 54] on h3 "202506601" at bounding box center [242, 43] width 129 height 34
copy h3 "202506601"
click at [215, 113] on link "AAF LA PROVIDENCE" at bounding box center [219, 107] width 140 height 16
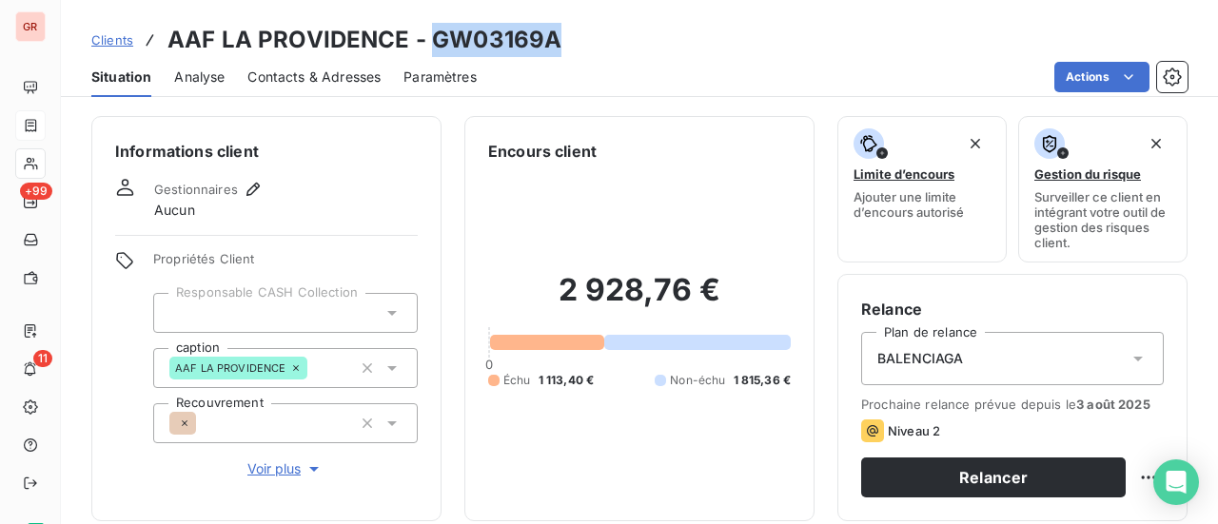
drag, startPoint x: 559, startPoint y: 41, endPoint x: 432, endPoint y: 35, distance: 126.7
click at [432, 35] on div "Clients AAF LA PROVIDENCE - GW03169A" at bounding box center [639, 40] width 1157 height 34
copy h3 "GW03169A"
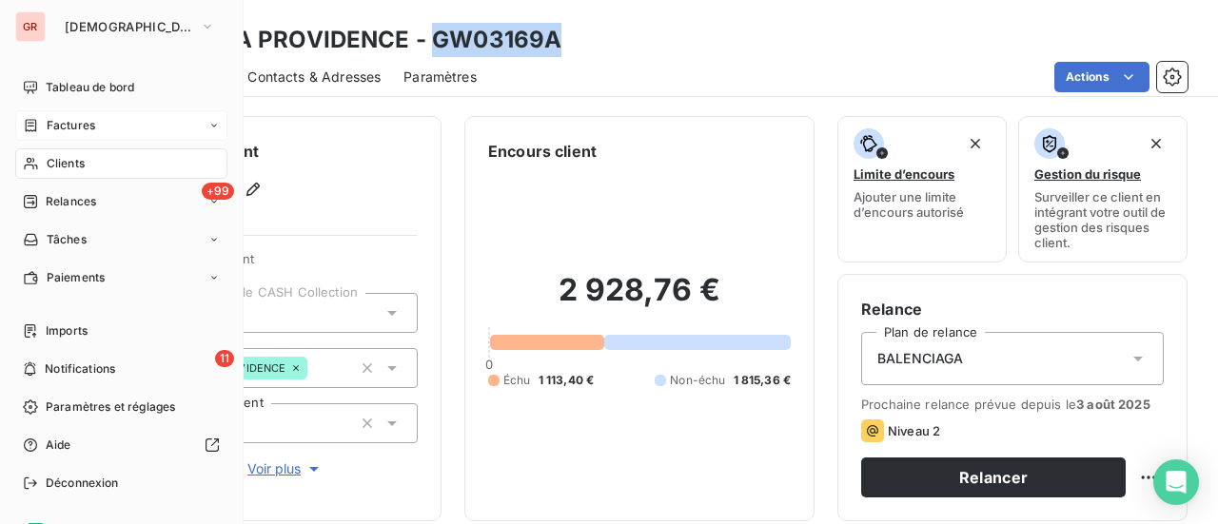
drag, startPoint x: 77, startPoint y: 127, endPoint x: 112, endPoint y: 121, distance: 35.7
click at [77, 127] on span "Factures" at bounding box center [71, 125] width 49 height 17
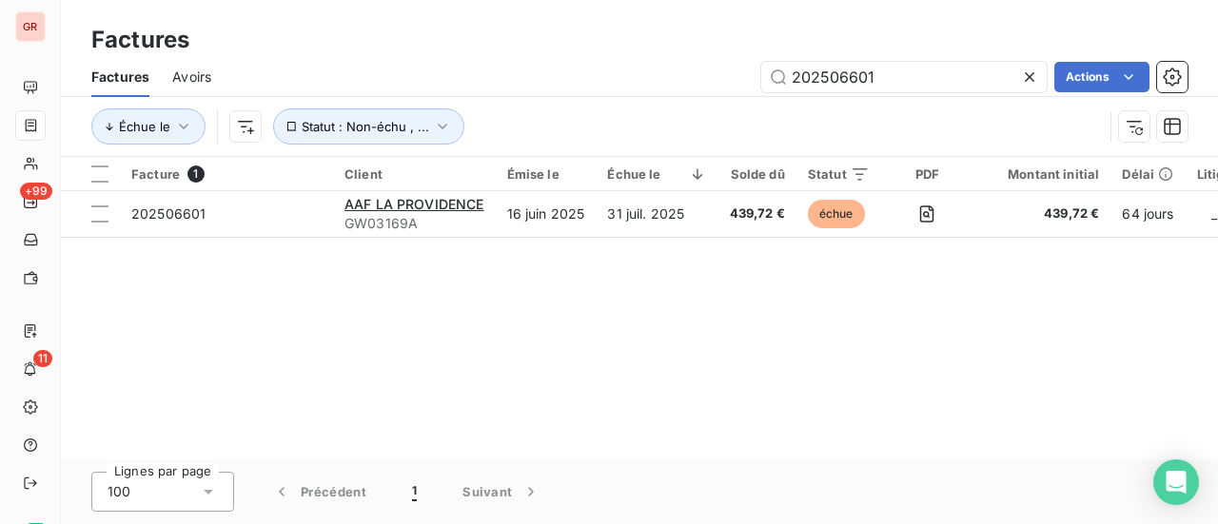
drag, startPoint x: 892, startPoint y: 74, endPoint x: 533, endPoint y: 75, distance: 358.9
click at [562, 75] on div "202506601 Actions" at bounding box center [711, 77] width 954 height 30
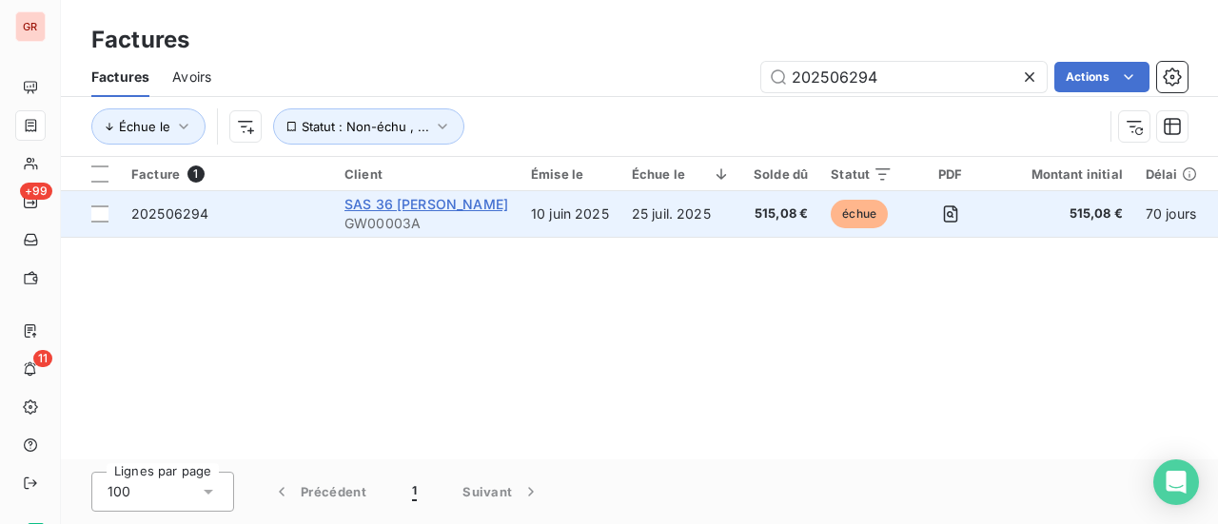
type input "202506294"
click at [402, 203] on span "SAS 36 [PERSON_NAME]" at bounding box center [427, 204] width 164 height 16
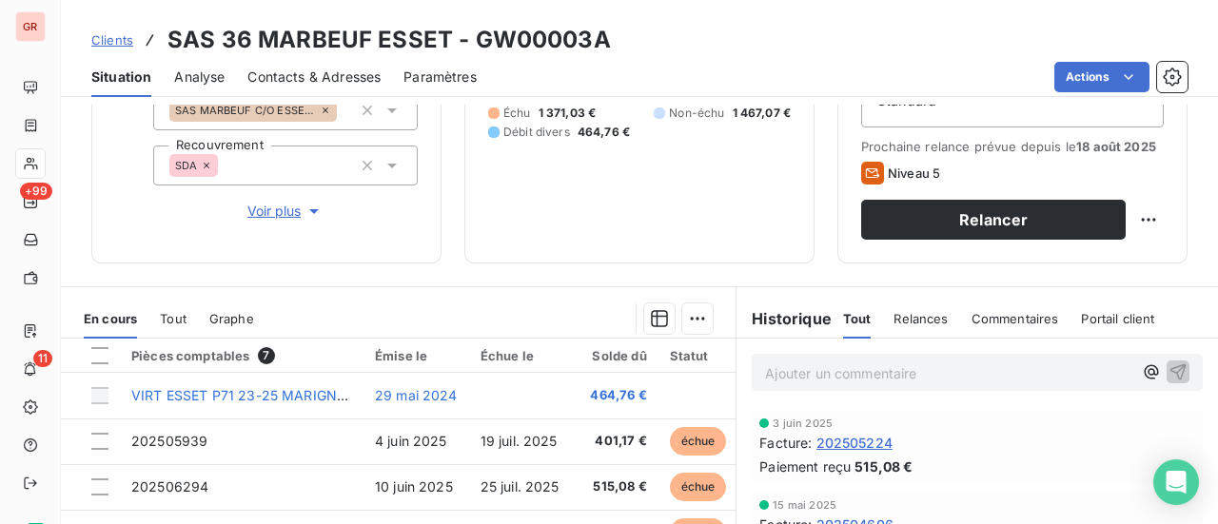
scroll to position [95, 0]
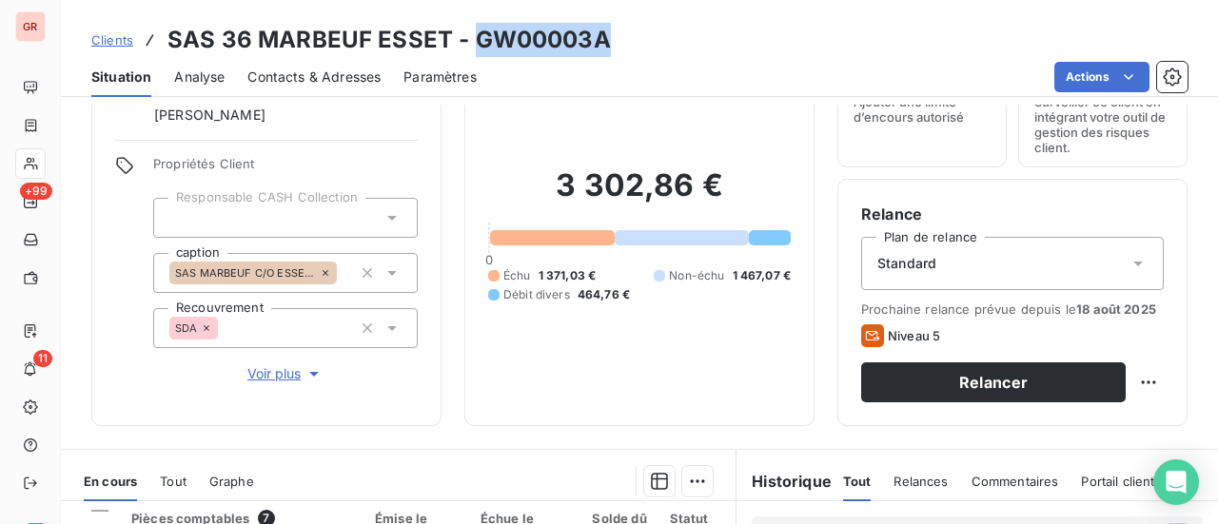
drag, startPoint x: 607, startPoint y: 36, endPoint x: 476, endPoint y: 40, distance: 131.4
click at [476, 40] on div "Clients SAS 36 MARBEUF ESSET - GW00003A" at bounding box center [639, 40] width 1157 height 34
copy h3 "GW00003A"
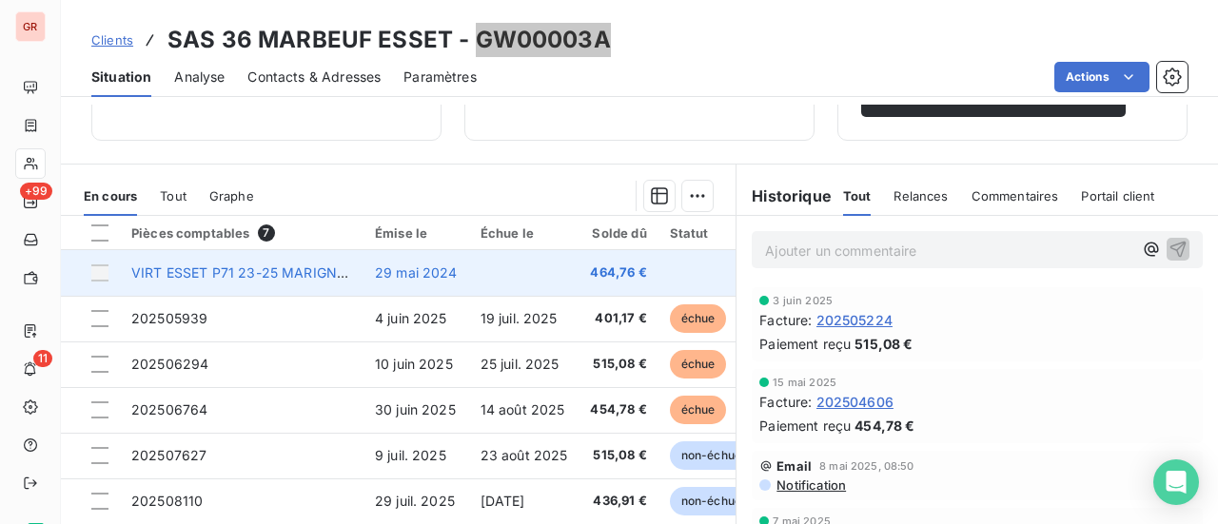
scroll to position [494, 0]
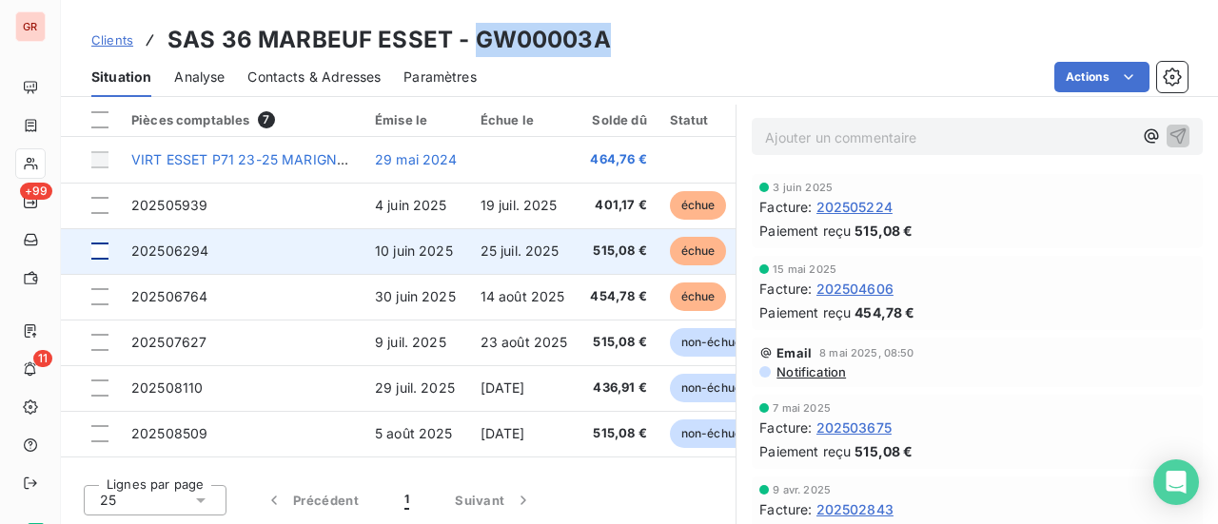
drag, startPoint x: 94, startPoint y: 255, endPoint x: 122, endPoint y: 254, distance: 27.6
click at [94, 255] on div at bounding box center [99, 251] width 17 height 17
click at [182, 248] on span "202506294" at bounding box center [169, 251] width 77 height 16
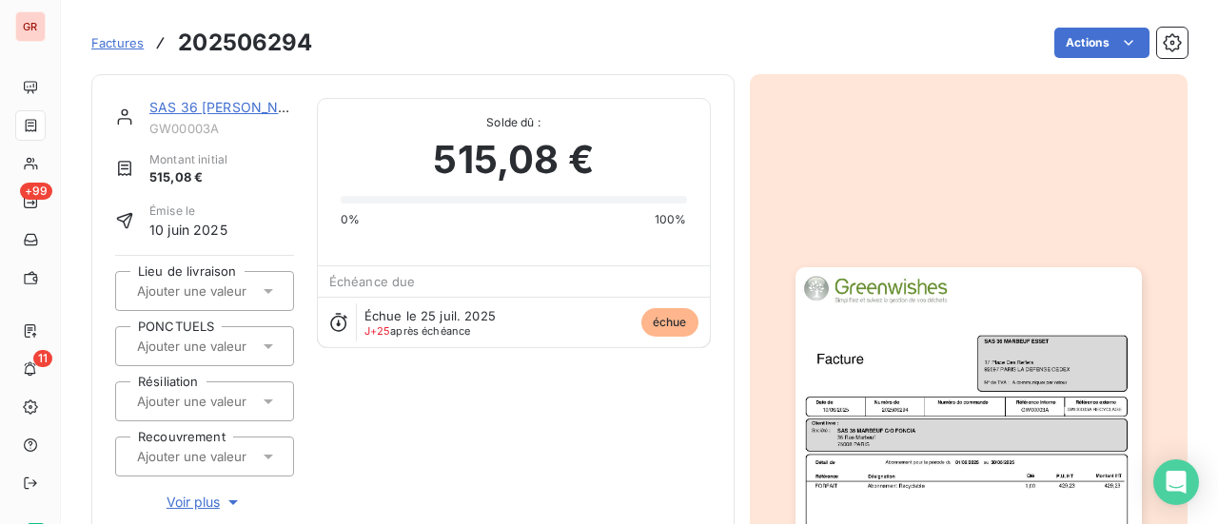
click at [251, 111] on link "SAS 36 [PERSON_NAME]" at bounding box center [231, 107] width 164 height 16
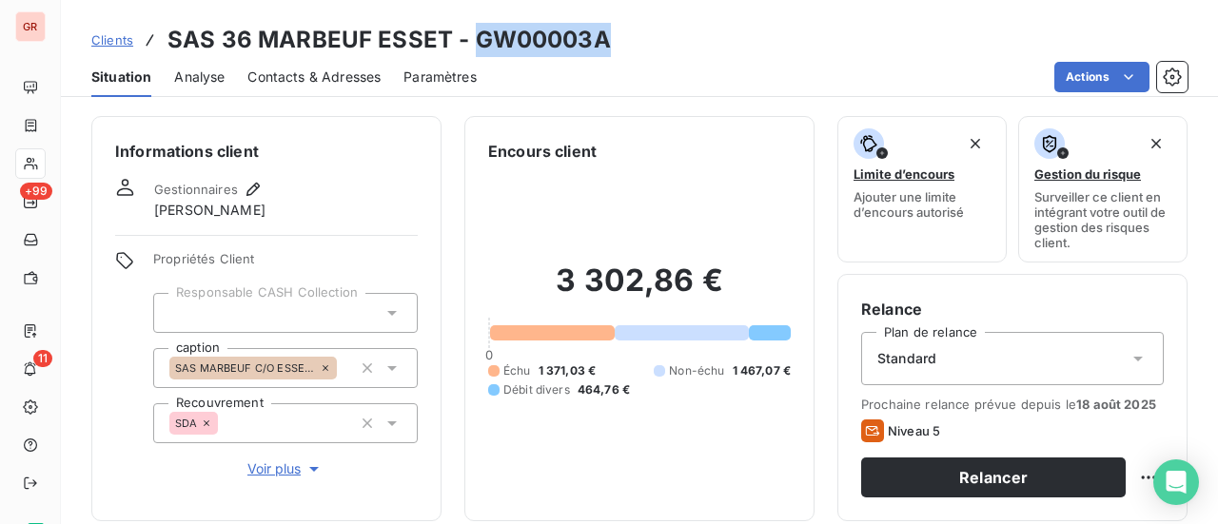
drag, startPoint x: 607, startPoint y: 47, endPoint x: 476, endPoint y: 49, distance: 131.4
click at [476, 49] on div "Clients SAS 36 MARBEUF ESSET - GW00003A" at bounding box center [639, 40] width 1157 height 34
copy h3 "GW00003A"
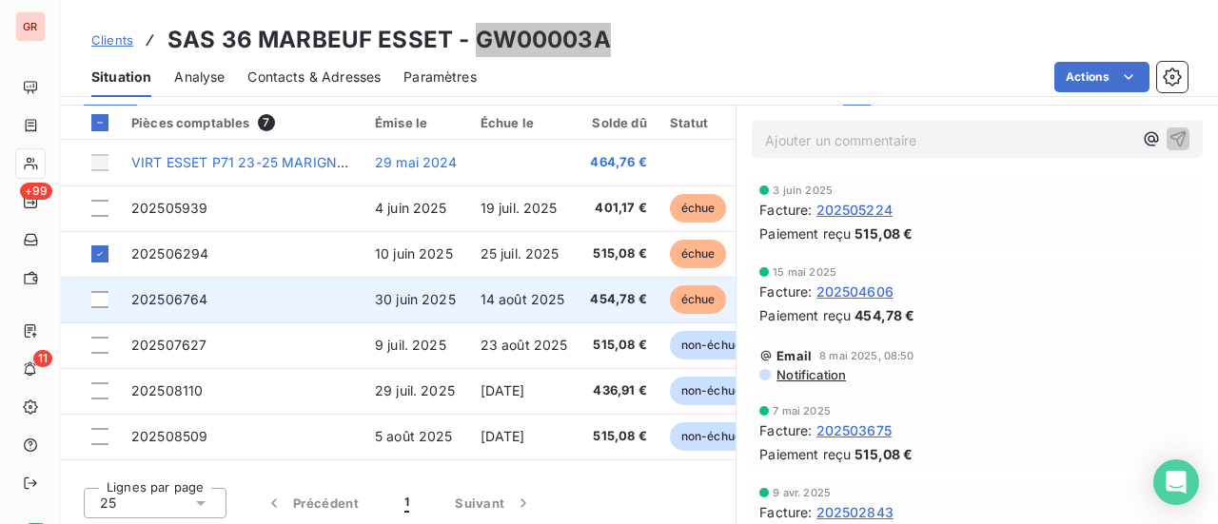
scroll to position [494, 0]
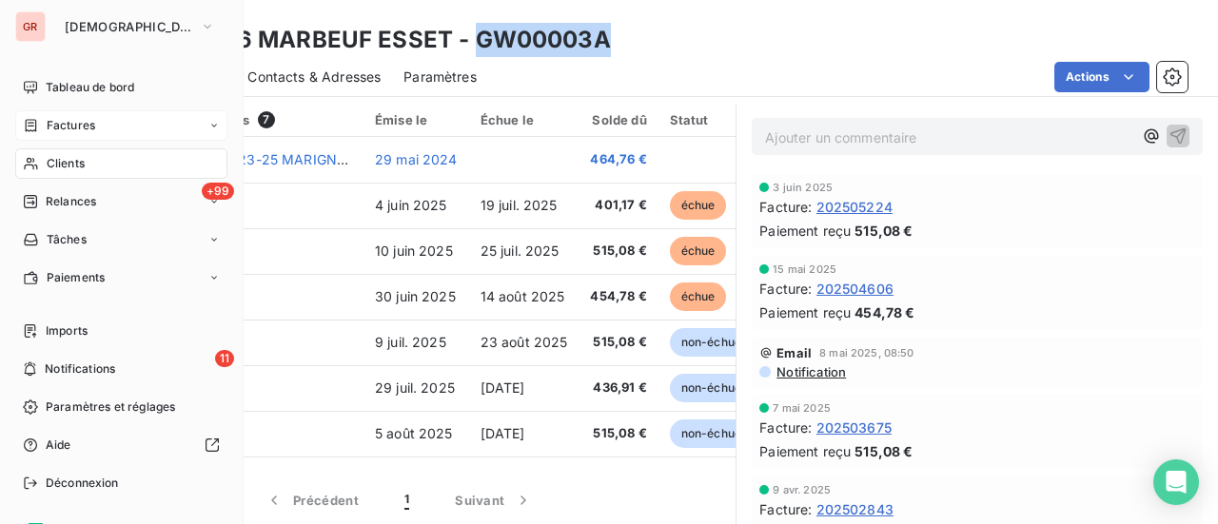
click at [82, 125] on span "Factures" at bounding box center [71, 125] width 49 height 17
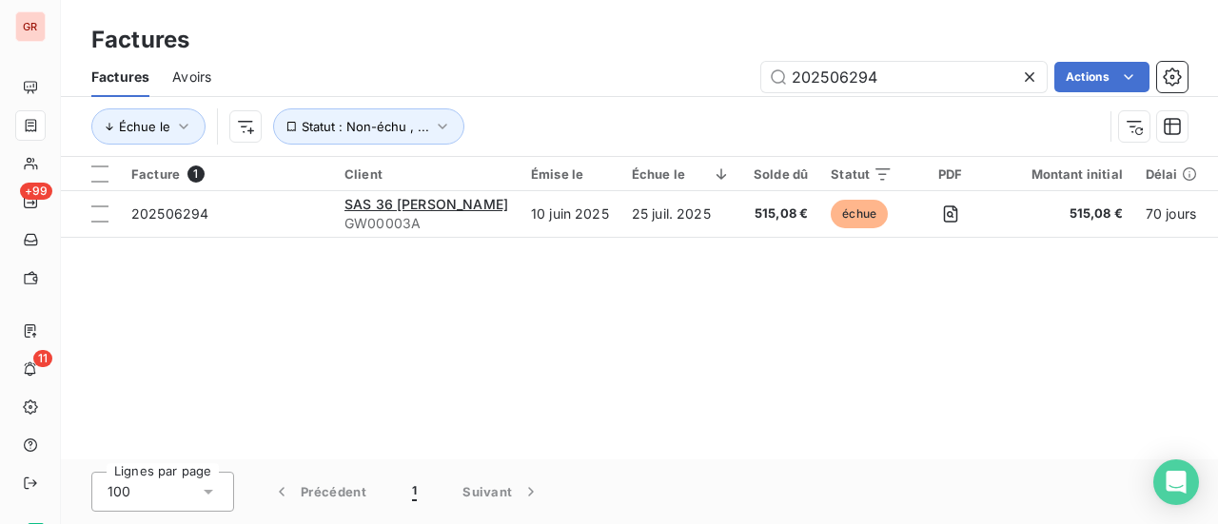
drag, startPoint x: 744, startPoint y: 84, endPoint x: 686, endPoint y: 86, distance: 58.1
click at [693, 85] on div "202506294 Actions" at bounding box center [711, 77] width 954 height 30
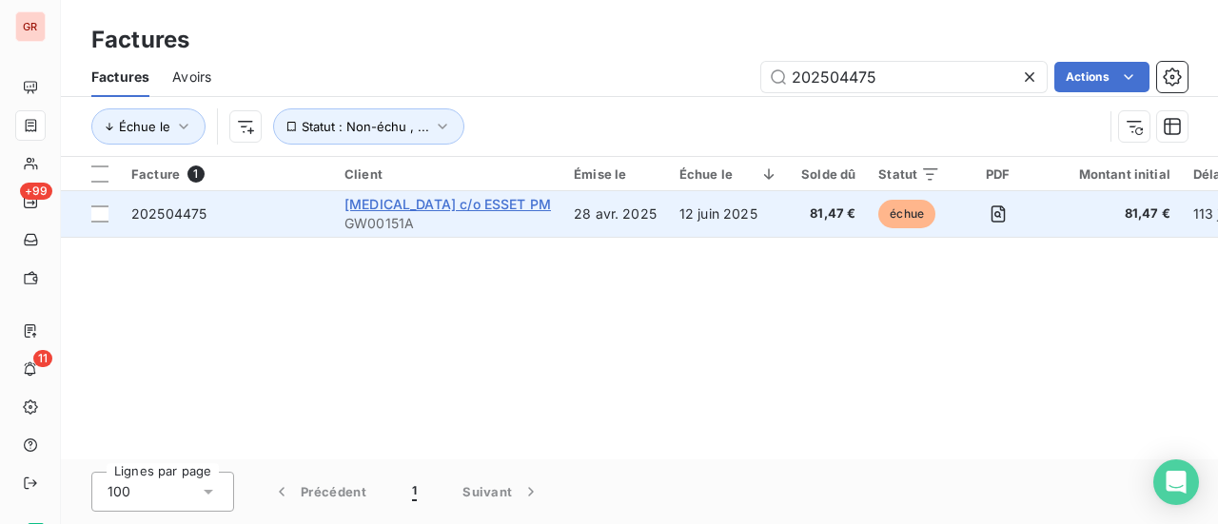
type input "202504475"
click at [424, 205] on span "[MEDICAL_DATA] c/o ESSET PM" at bounding box center [448, 204] width 207 height 16
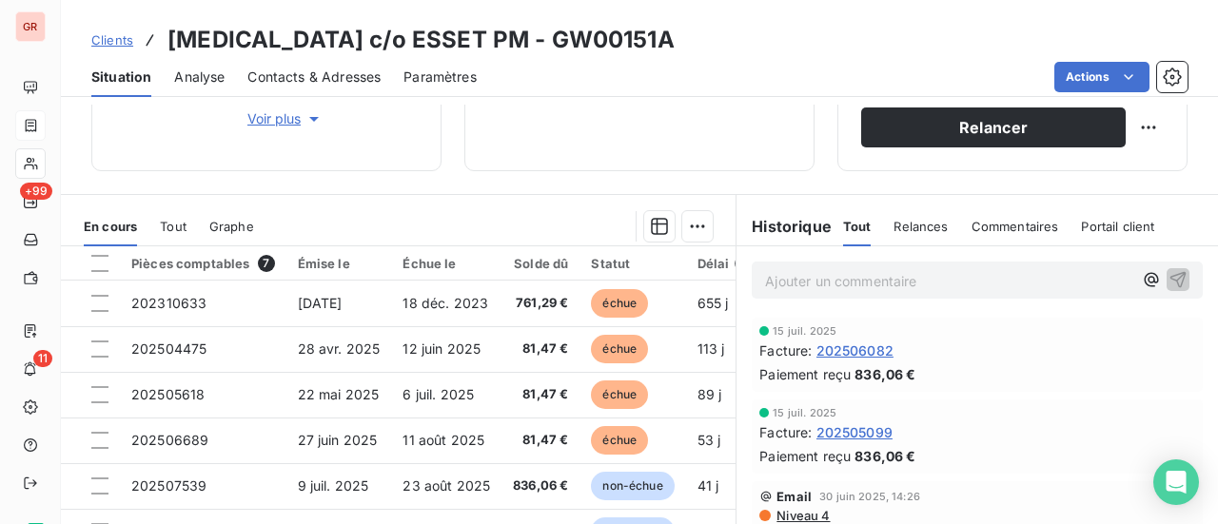
scroll to position [381, 0]
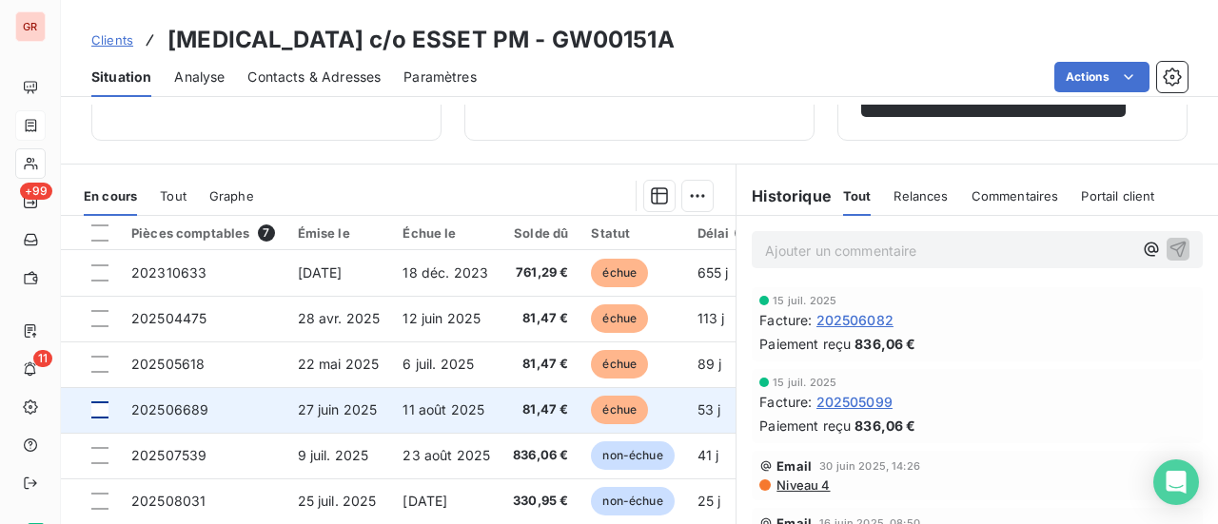
click at [104, 408] on div at bounding box center [99, 410] width 17 height 17
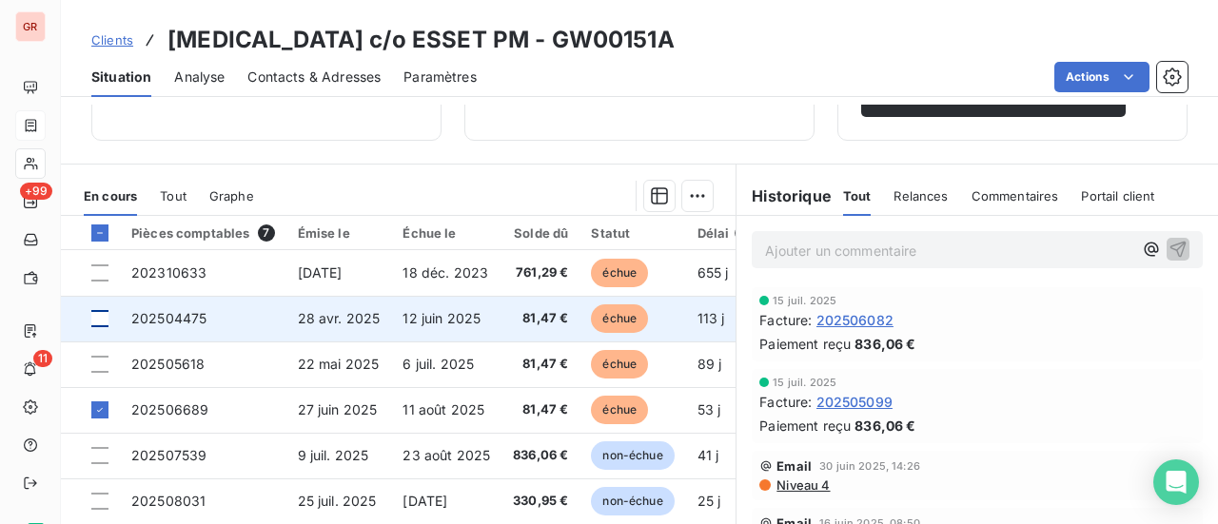
click at [101, 314] on div at bounding box center [99, 318] width 17 height 17
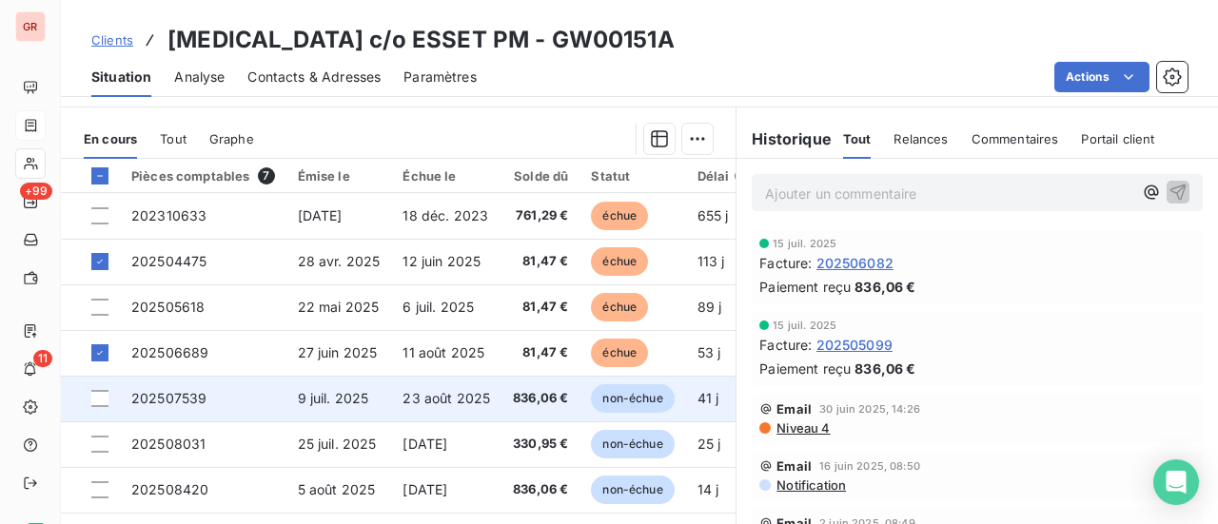
scroll to position [476, 0]
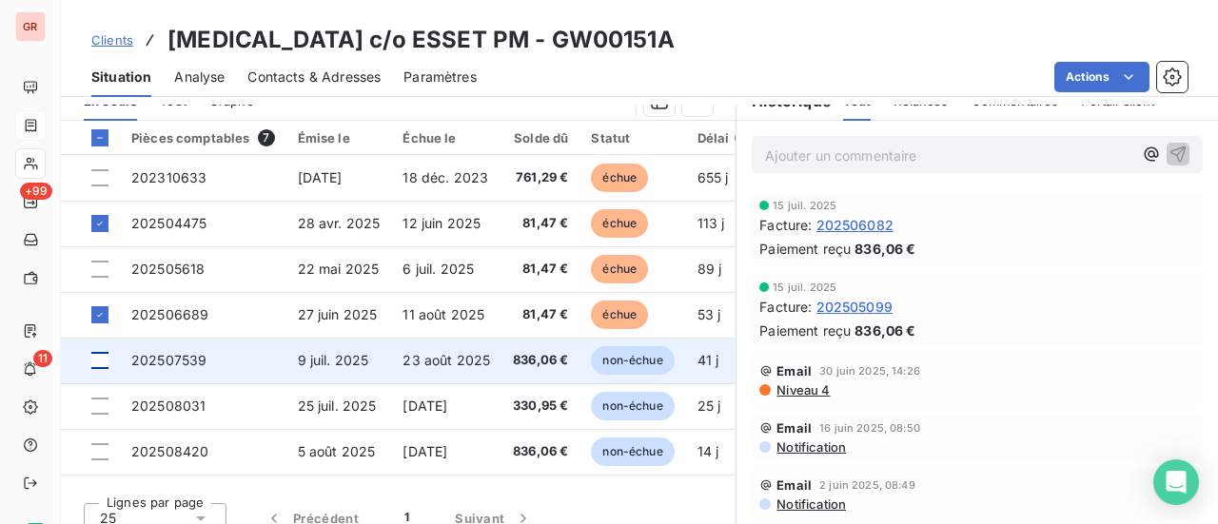
click at [97, 357] on div at bounding box center [99, 360] width 17 height 17
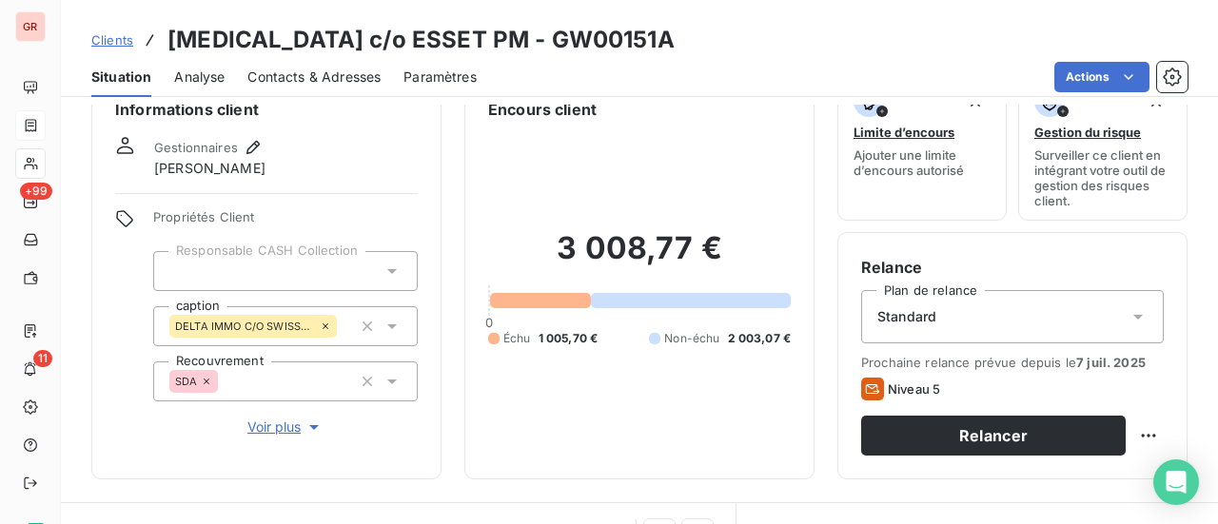
scroll to position [0, 0]
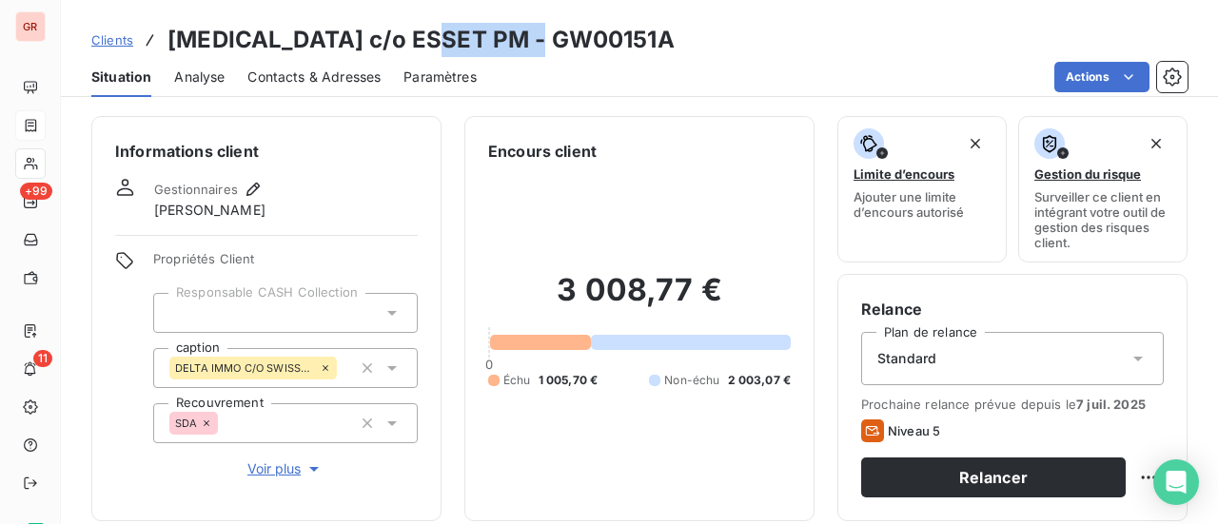
drag, startPoint x: 558, startPoint y: 38, endPoint x: 442, endPoint y: 38, distance: 116.1
click at [442, 38] on div "Clients CARAC c/o ESSET PM - GW00151A" at bounding box center [639, 40] width 1157 height 34
copy h3 "GW00151A"
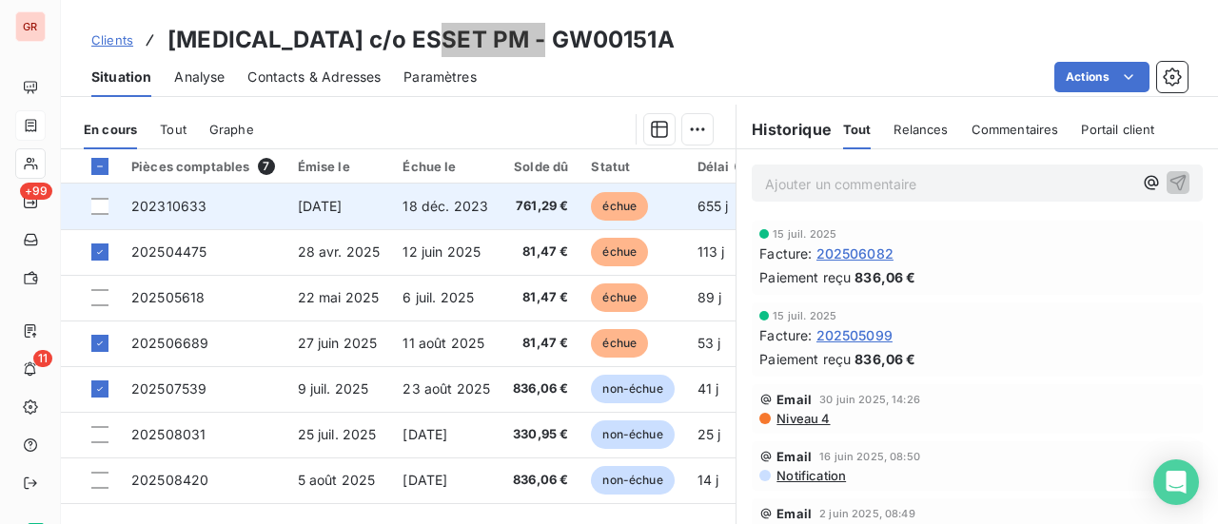
scroll to position [476, 0]
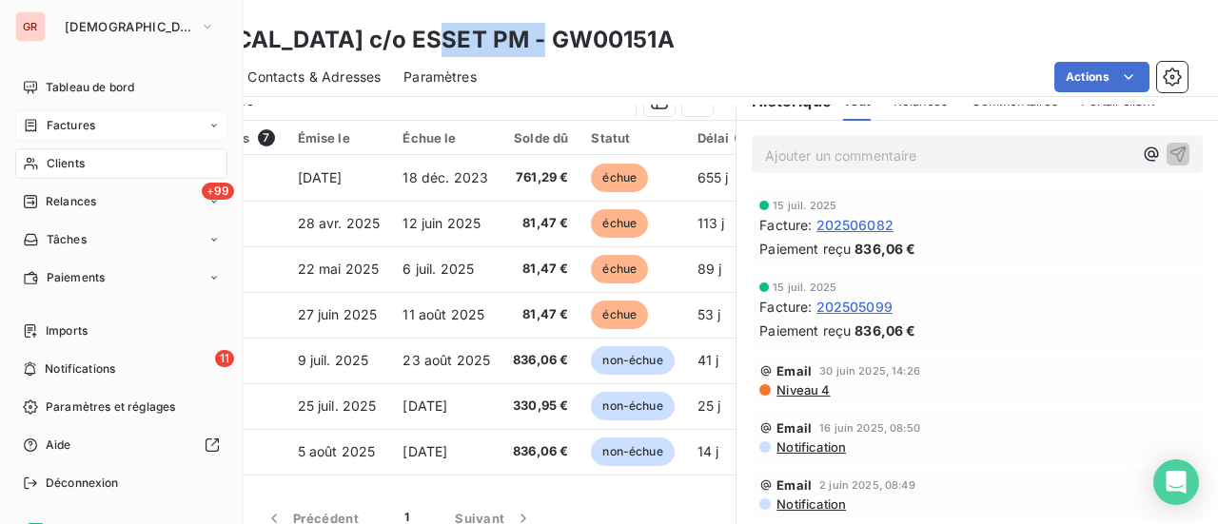
click at [75, 160] on span "Clients" at bounding box center [66, 163] width 38 height 17
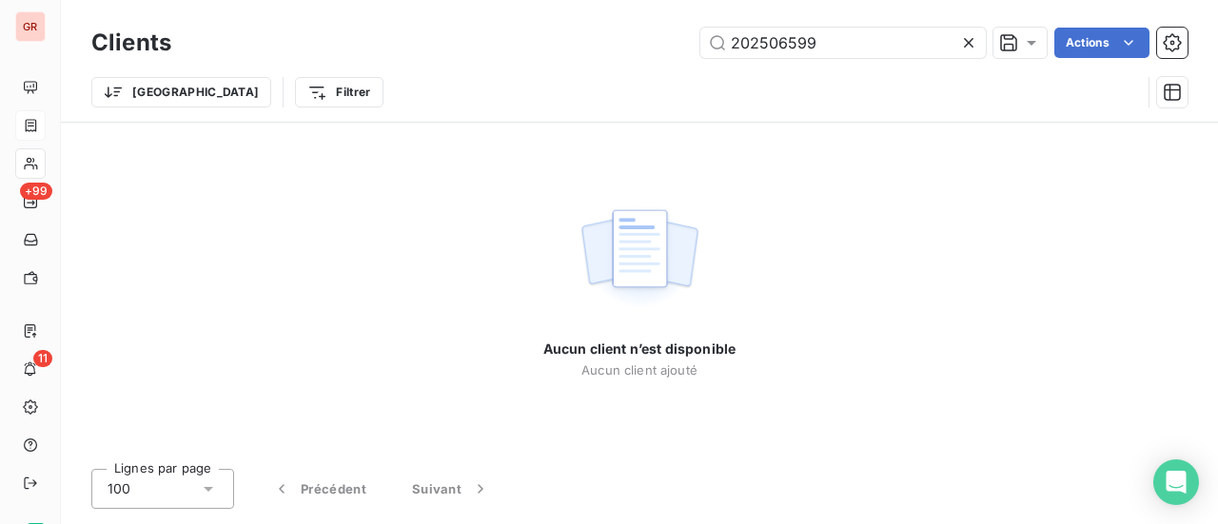
drag, startPoint x: 817, startPoint y: 48, endPoint x: 544, endPoint y: 83, distance: 274.5
click at [565, 80] on div "Clients 202506599 Actions Trier Filtrer" at bounding box center [639, 72] width 1097 height 99
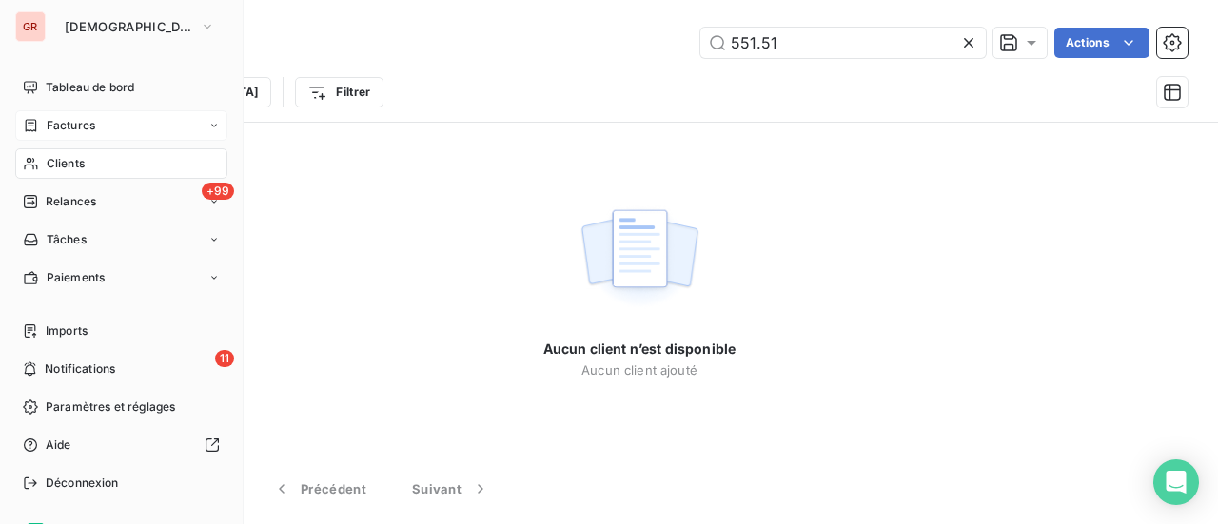
type input "551.51"
click at [64, 123] on span "Factures" at bounding box center [71, 125] width 49 height 17
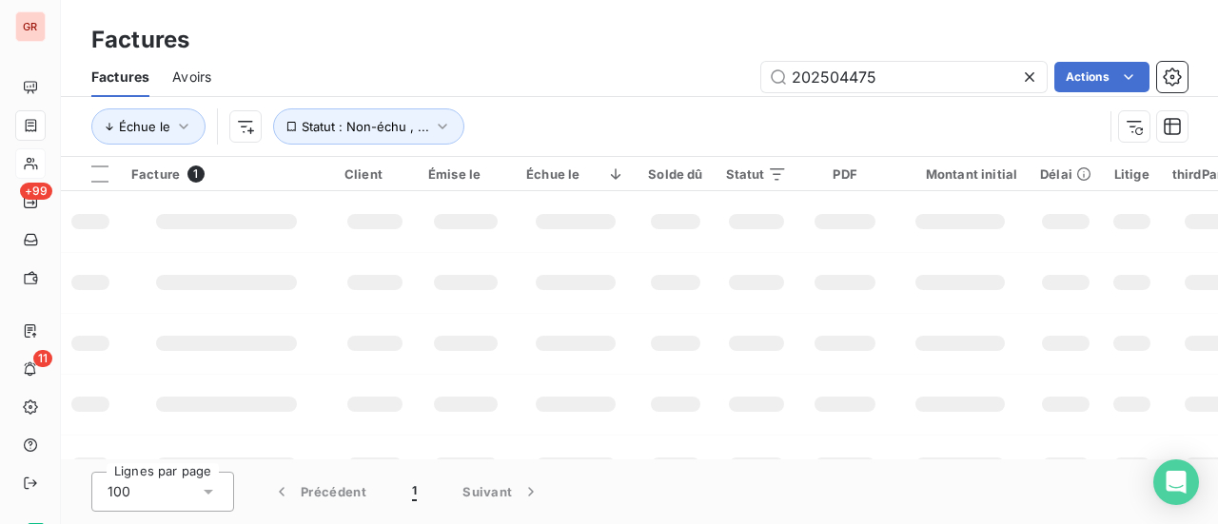
drag, startPoint x: 927, startPoint y: 82, endPoint x: 363, endPoint y: 104, distance: 564.9
click at [437, 99] on div "Factures Avoirs 202504475 Actions Échue le Statut : Non-échu , ..." at bounding box center [639, 106] width 1157 height 99
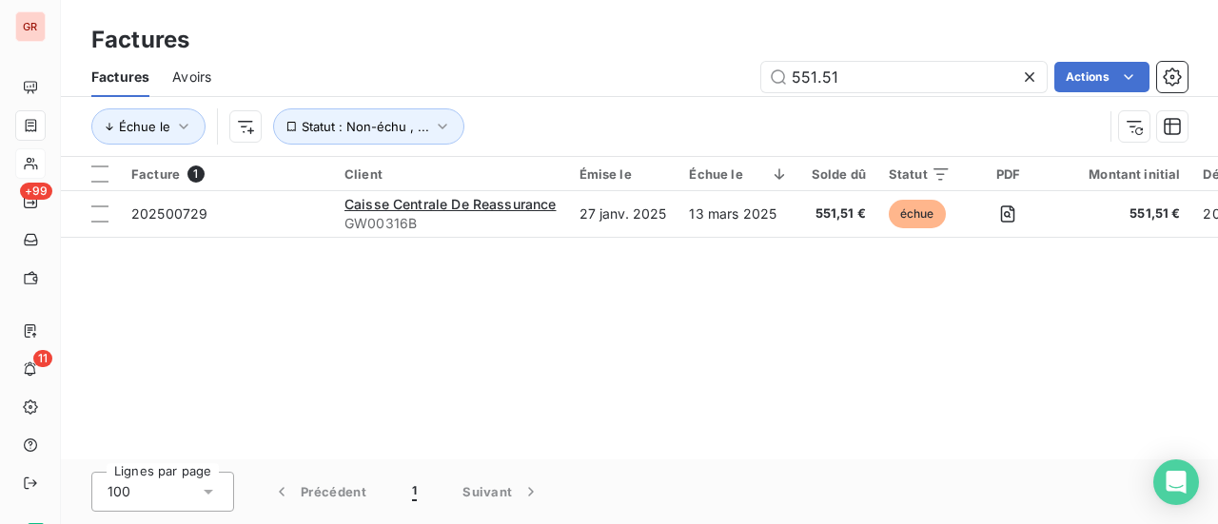
type input "551.51"
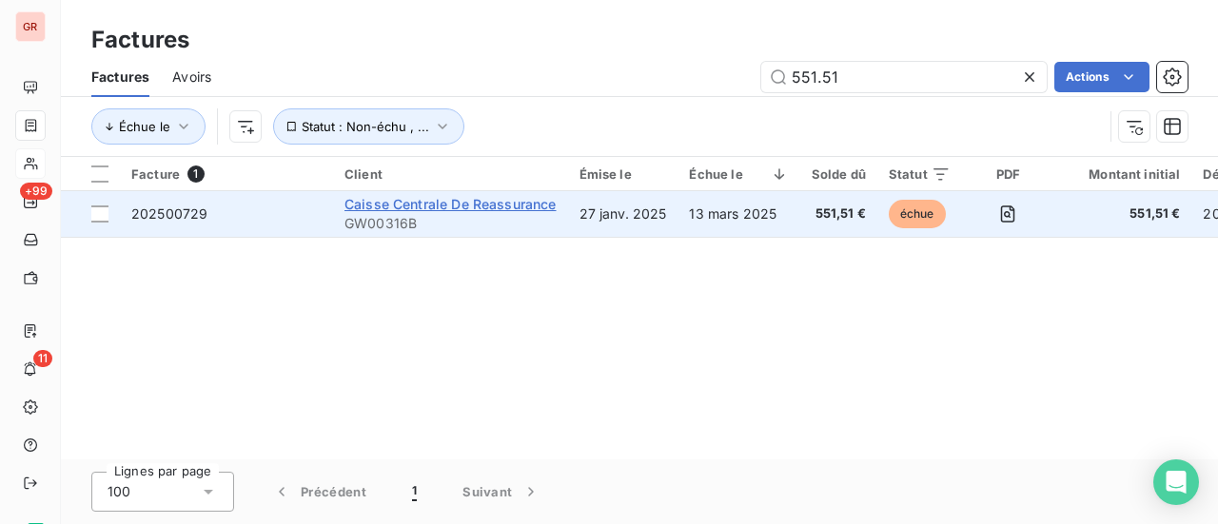
click at [447, 206] on span "Caisse Centrale De Reassurance" at bounding box center [451, 204] width 212 height 16
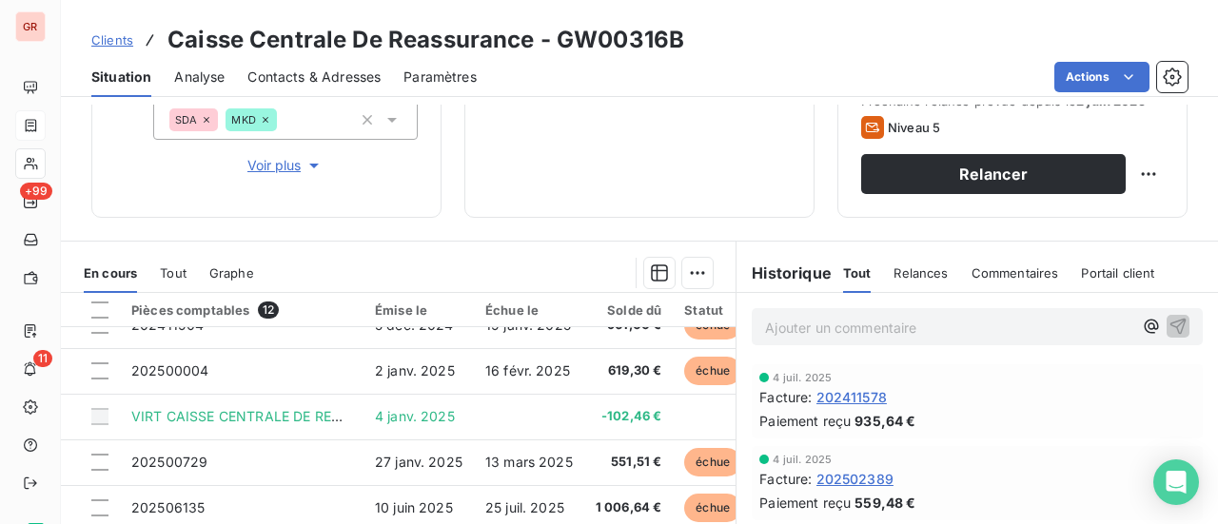
scroll to position [95, 0]
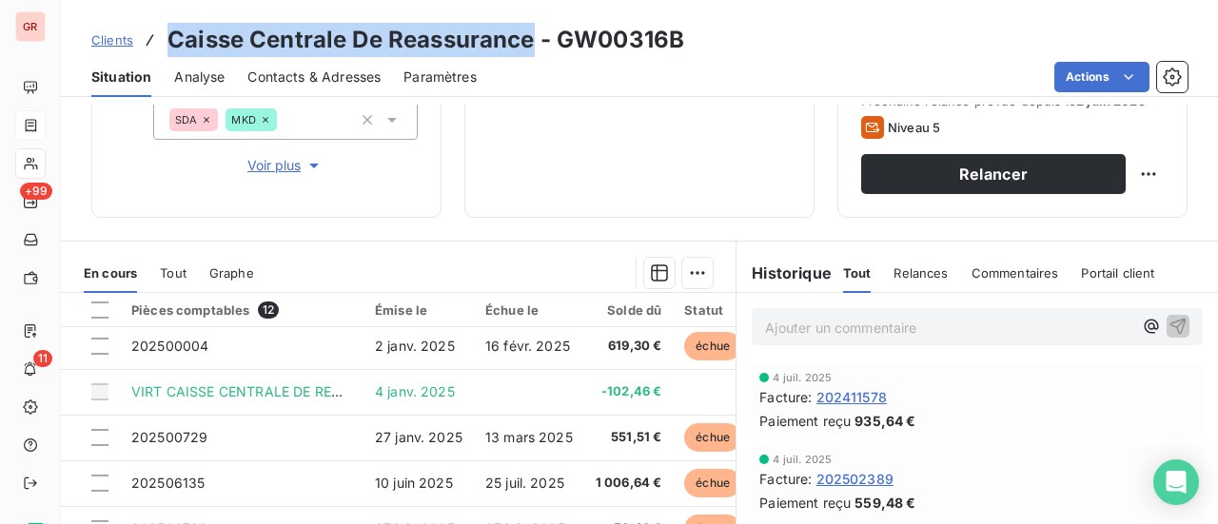
drag, startPoint x: 535, startPoint y: 37, endPoint x: 163, endPoint y: 39, distance: 372.2
click at [163, 39] on div "Clients Caisse Centrale De Reassurance - GW00316B" at bounding box center [387, 40] width 593 height 34
copy h3 "Caisse Centrale De Reassurance"
click at [286, 77] on span "Contacts & Adresses" at bounding box center [313, 77] width 133 height 19
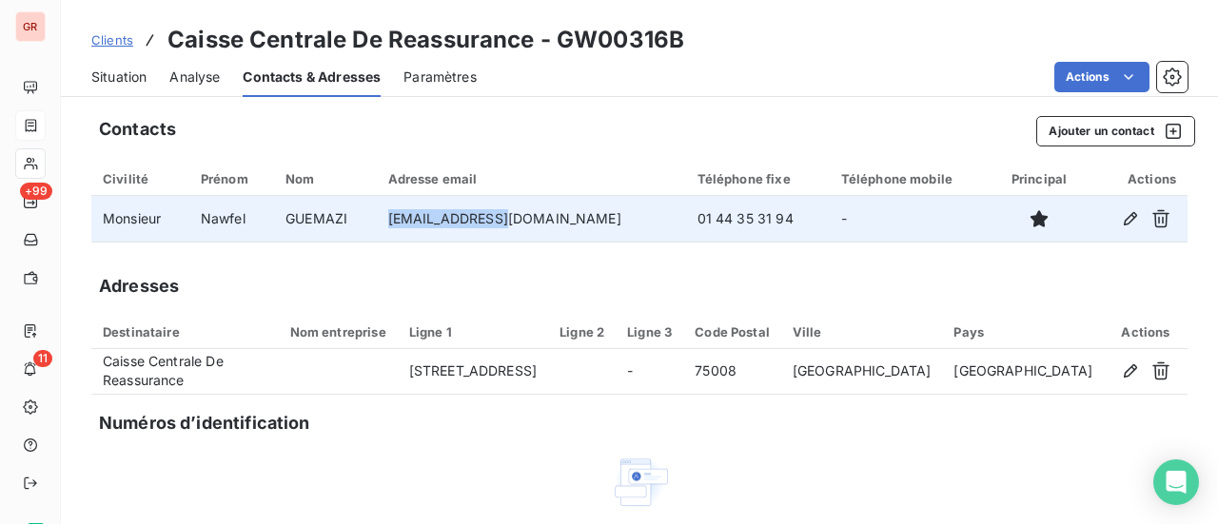
drag, startPoint x: 548, startPoint y: 219, endPoint x: 428, endPoint y: 230, distance: 120.5
click at [428, 230] on td "nguemazi@ccr.fr" at bounding box center [531, 219] width 309 height 46
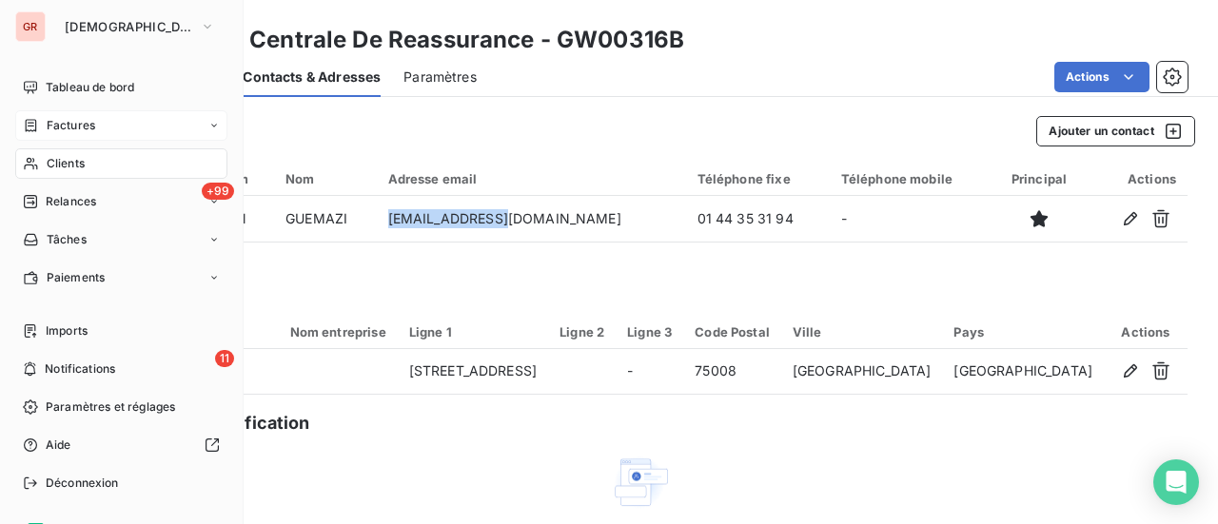
click at [79, 129] on span "Factures" at bounding box center [71, 125] width 49 height 17
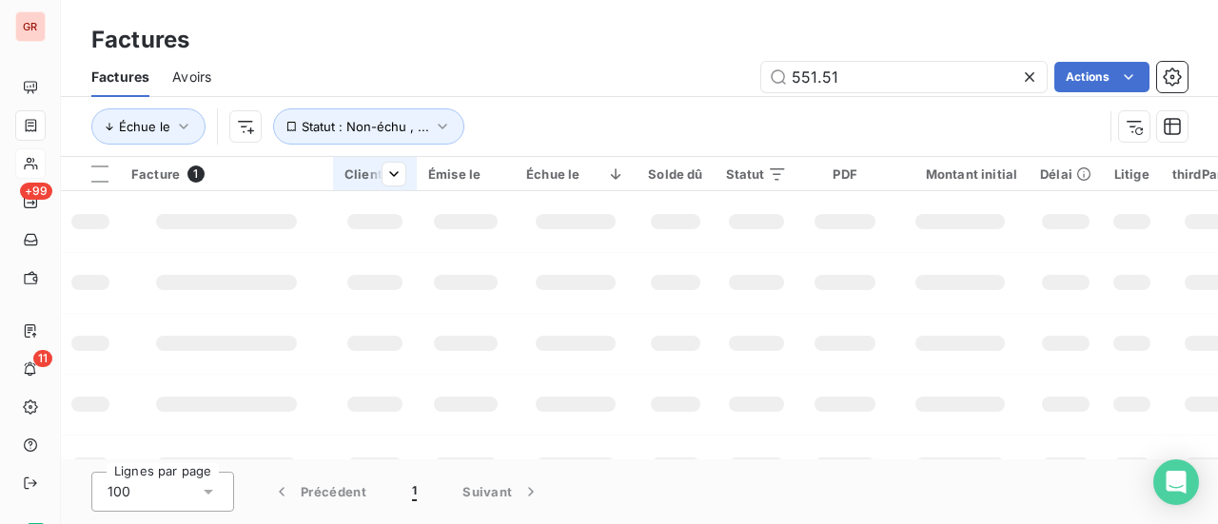
drag, startPoint x: 900, startPoint y: 74, endPoint x: 413, endPoint y: 178, distance: 498.3
click at [453, 168] on div "Factures Factures Avoirs 551.51 Actions Échue le Statut : Non-échu , ... Factur…" at bounding box center [639, 262] width 1157 height 524
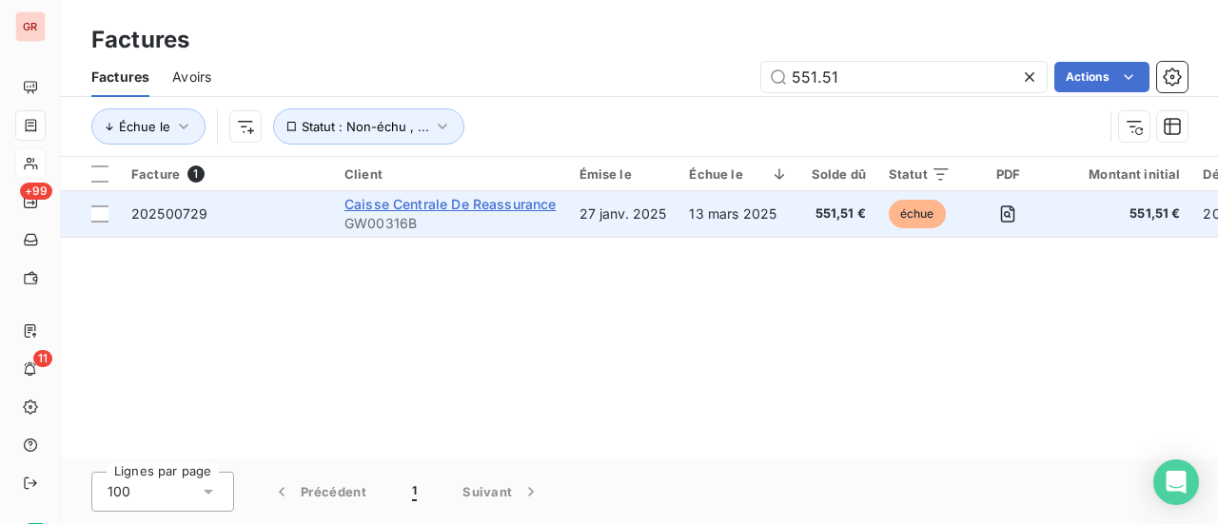
click at [471, 207] on span "Caisse Centrale De Reassurance" at bounding box center [451, 204] width 212 height 16
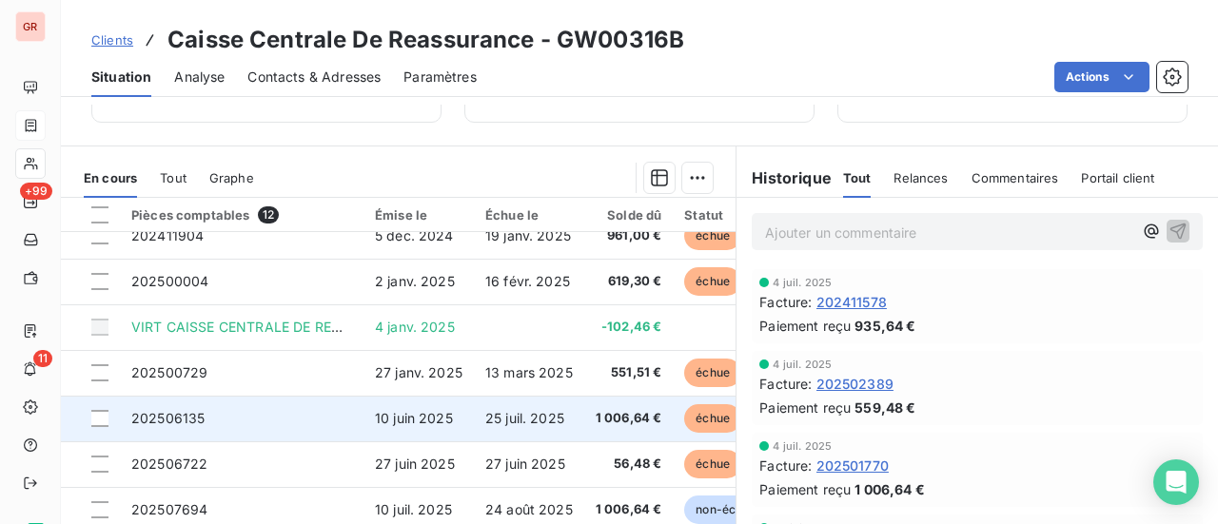
scroll to position [95, 0]
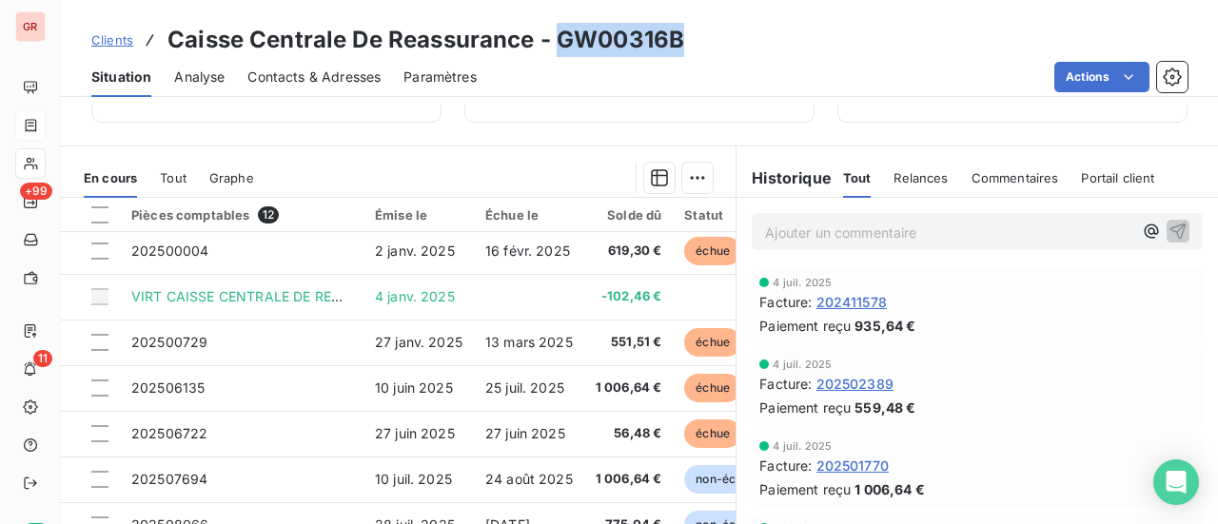
drag, startPoint x: 681, startPoint y: 44, endPoint x: 562, endPoint y: 50, distance: 119.2
click at [562, 50] on h3 "Caisse Centrale De Reassurance - GW00316B" at bounding box center [426, 40] width 517 height 34
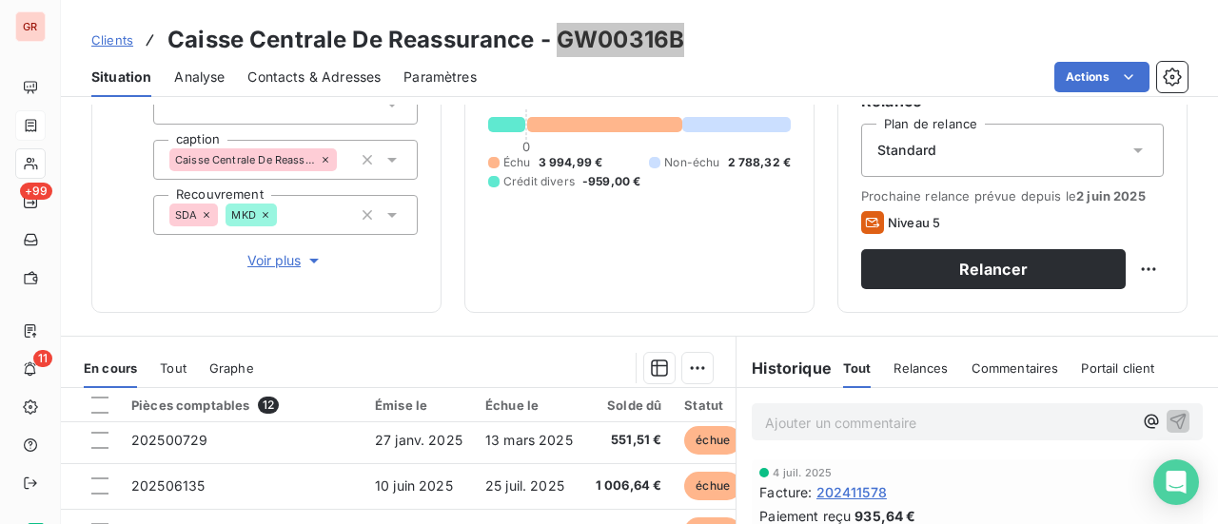
scroll to position [190, 0]
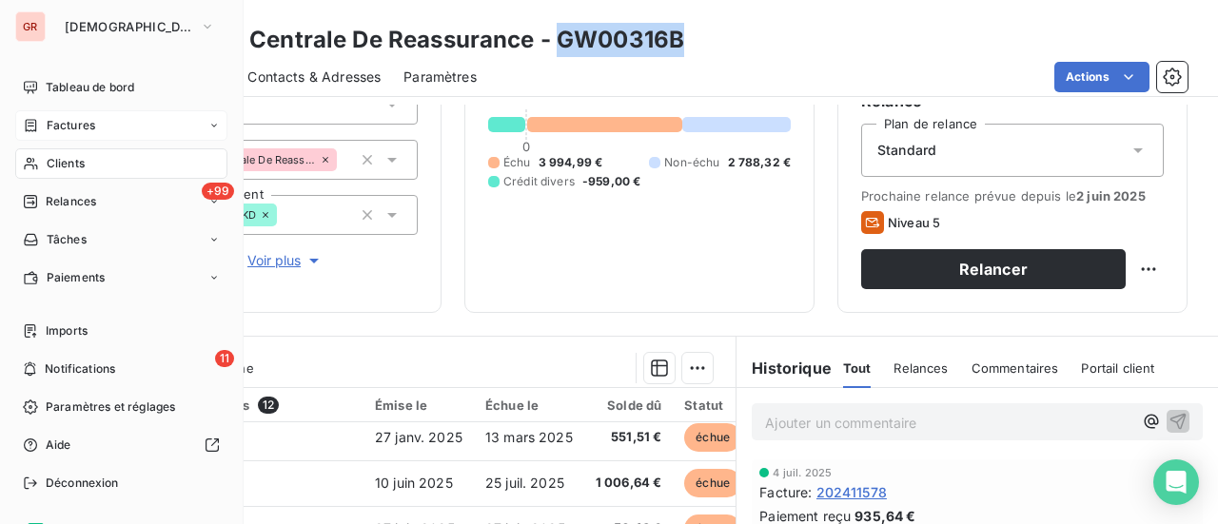
drag, startPoint x: 75, startPoint y: 125, endPoint x: 185, endPoint y: 125, distance: 109.5
click at [75, 125] on span "Factures" at bounding box center [71, 125] width 49 height 17
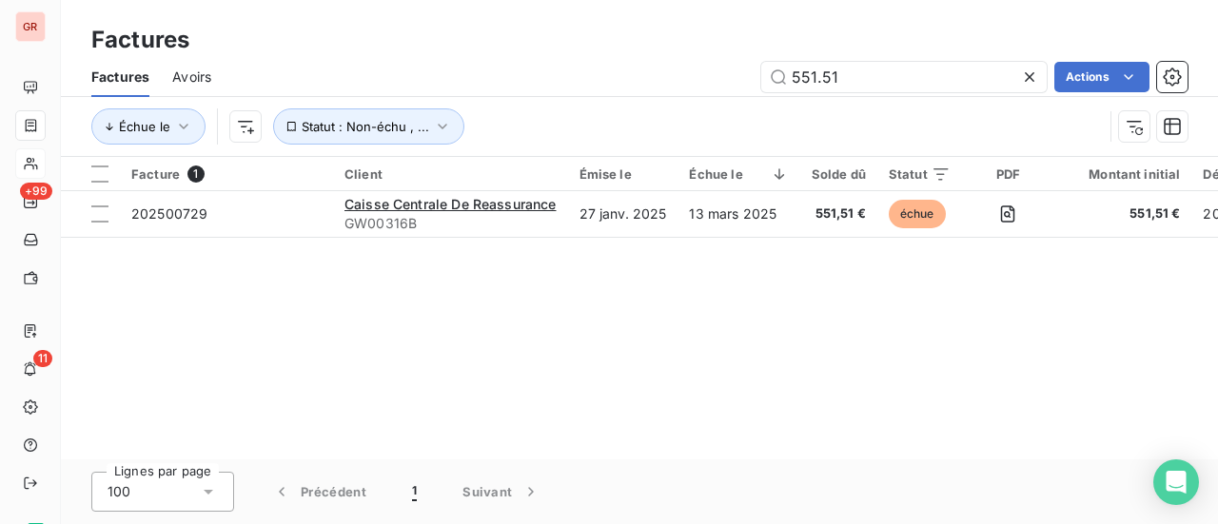
drag, startPoint x: 861, startPoint y: 78, endPoint x: 565, endPoint y: 134, distance: 300.4
click at [676, 105] on div "Factures Avoirs 551.51 Actions Échue le Statut : Non-échu , ..." at bounding box center [639, 106] width 1157 height 99
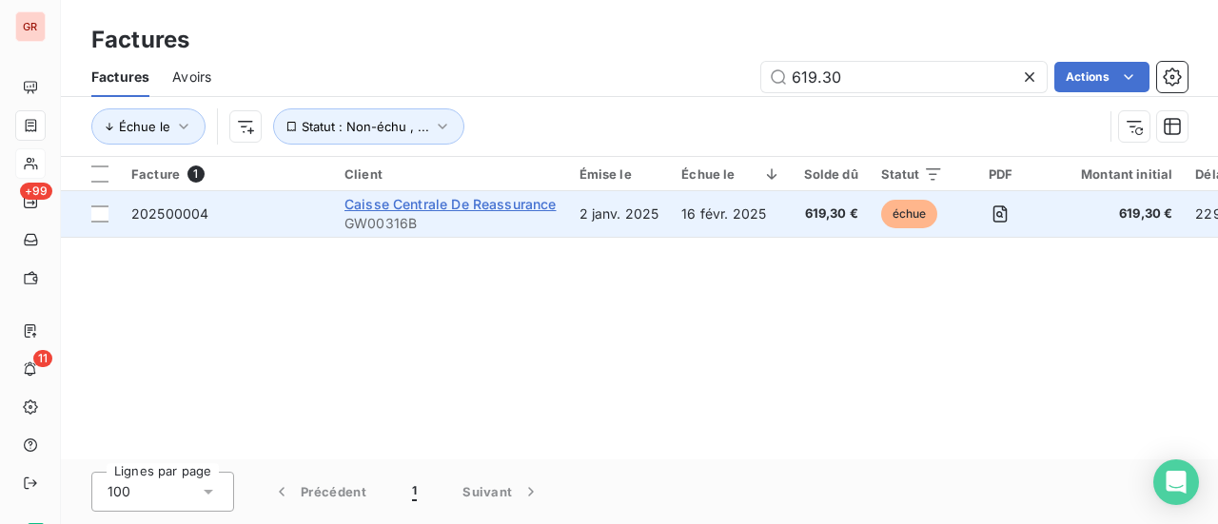
type input "619.30"
click at [424, 207] on span "Caisse Centrale De Reassurance" at bounding box center [451, 204] width 212 height 16
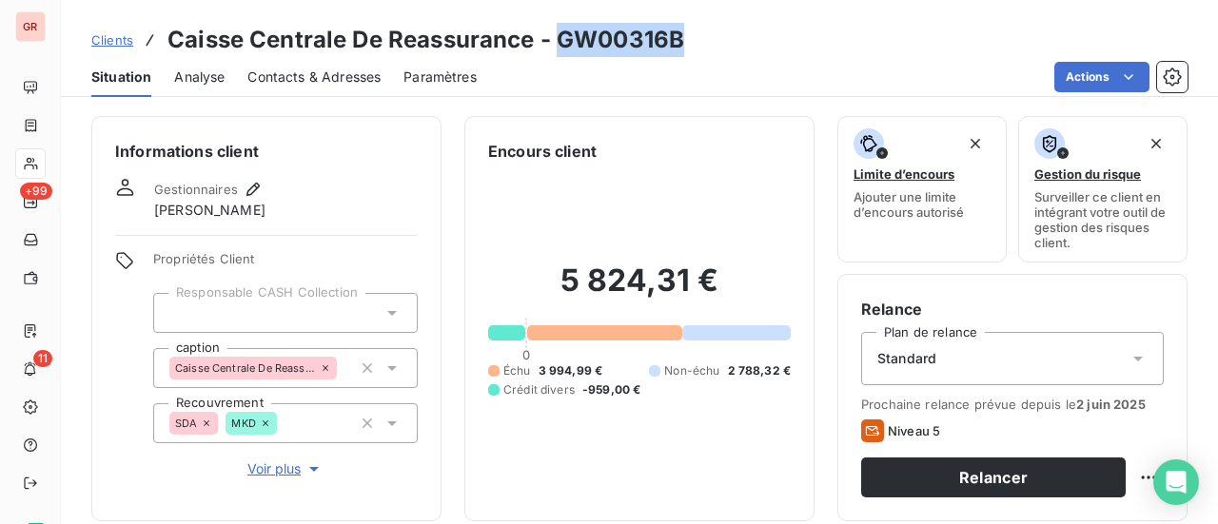
drag, startPoint x: 683, startPoint y: 44, endPoint x: 563, endPoint y: 47, distance: 120.9
click at [563, 47] on div "Clients Caisse Centrale De Reassurance - GW00316B" at bounding box center [639, 40] width 1157 height 34
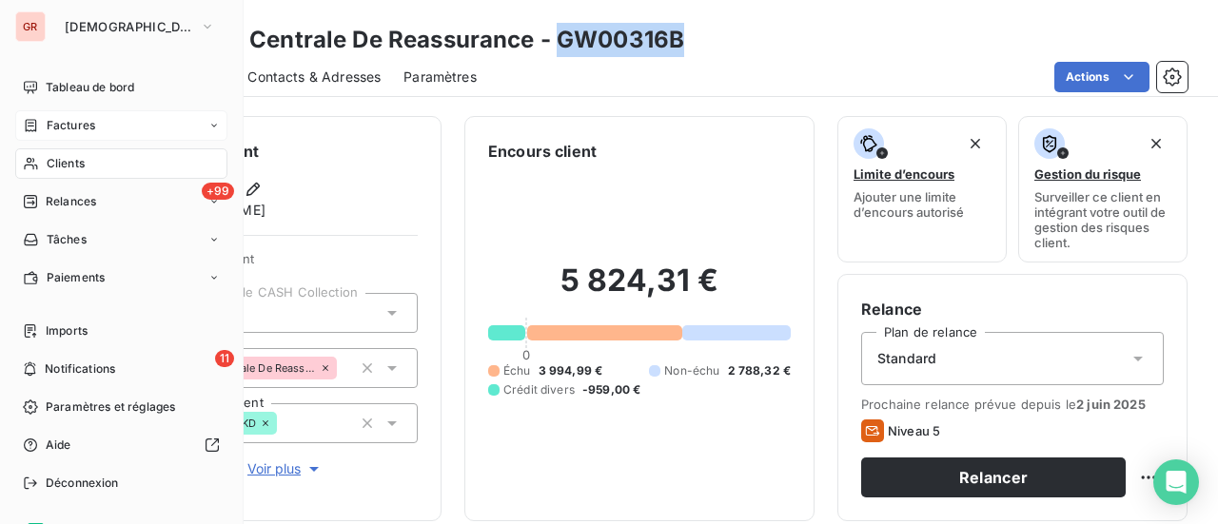
drag, startPoint x: 84, startPoint y: 129, endPoint x: 150, endPoint y: 129, distance: 66.6
click at [84, 129] on span "Factures" at bounding box center [71, 125] width 49 height 17
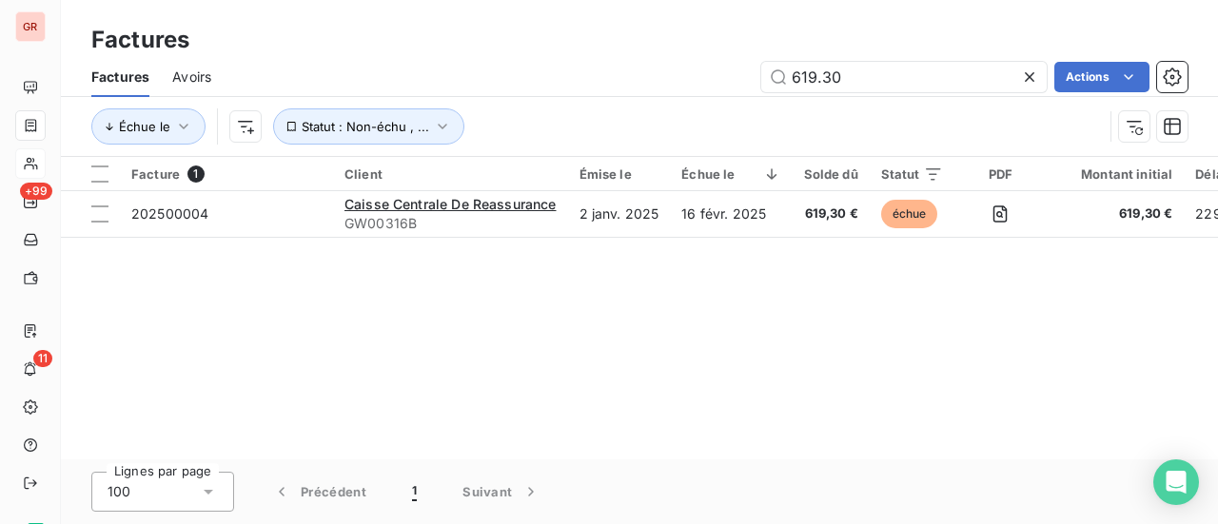
drag, startPoint x: 868, startPoint y: 83, endPoint x: 550, endPoint y: 98, distance: 318.3
click at [710, 88] on div "619.30 Actions" at bounding box center [711, 77] width 954 height 30
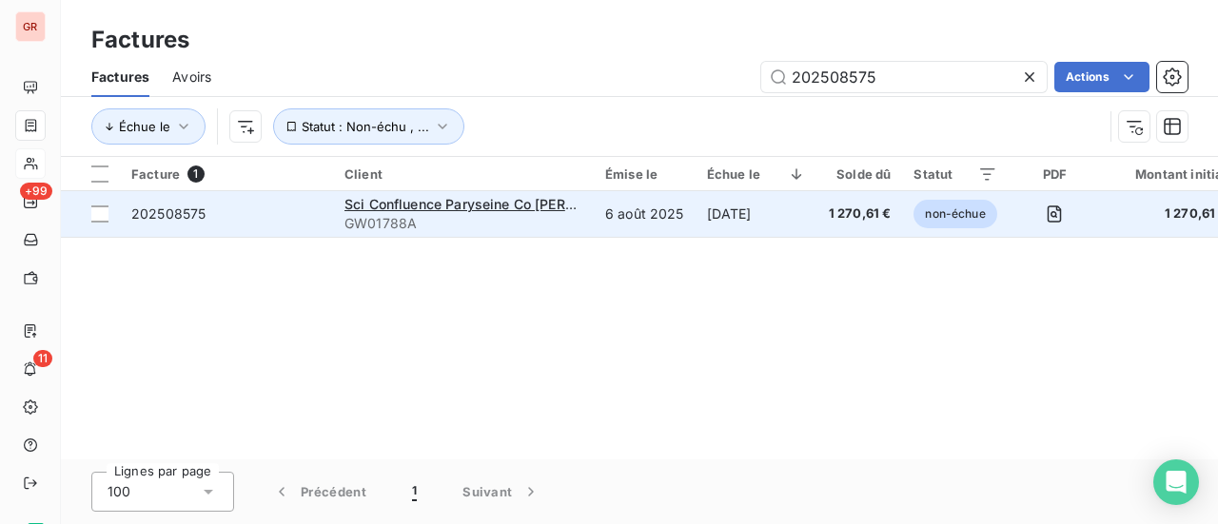
type input "202508575"
click at [148, 215] on span "202508575" at bounding box center [168, 214] width 74 height 16
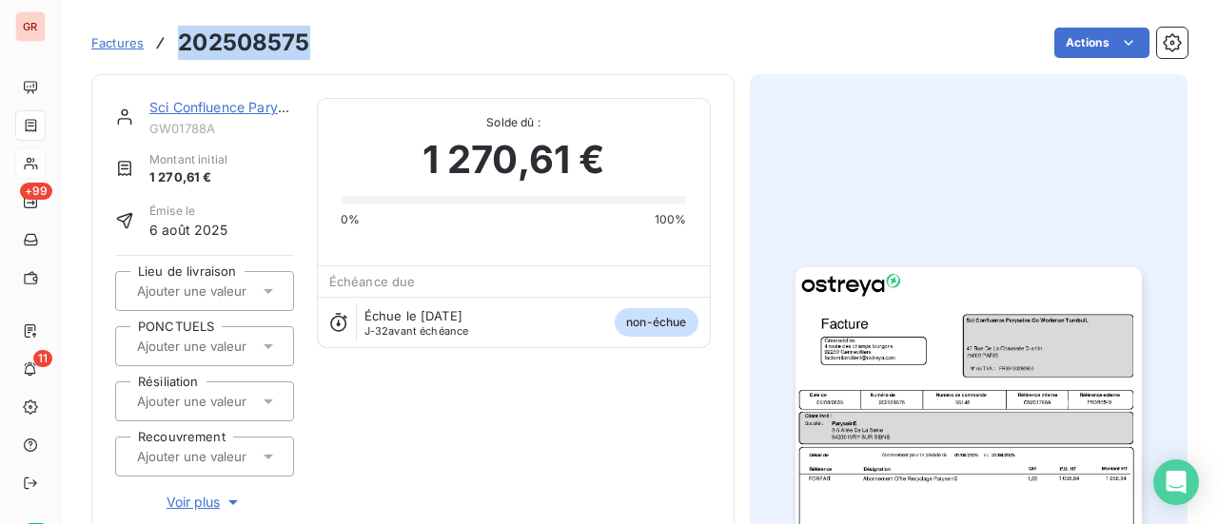
drag, startPoint x: 313, startPoint y: 41, endPoint x: 180, endPoint y: 39, distance: 133.3
click at [180, 39] on div "Factures 202508575 Actions" at bounding box center [639, 43] width 1097 height 40
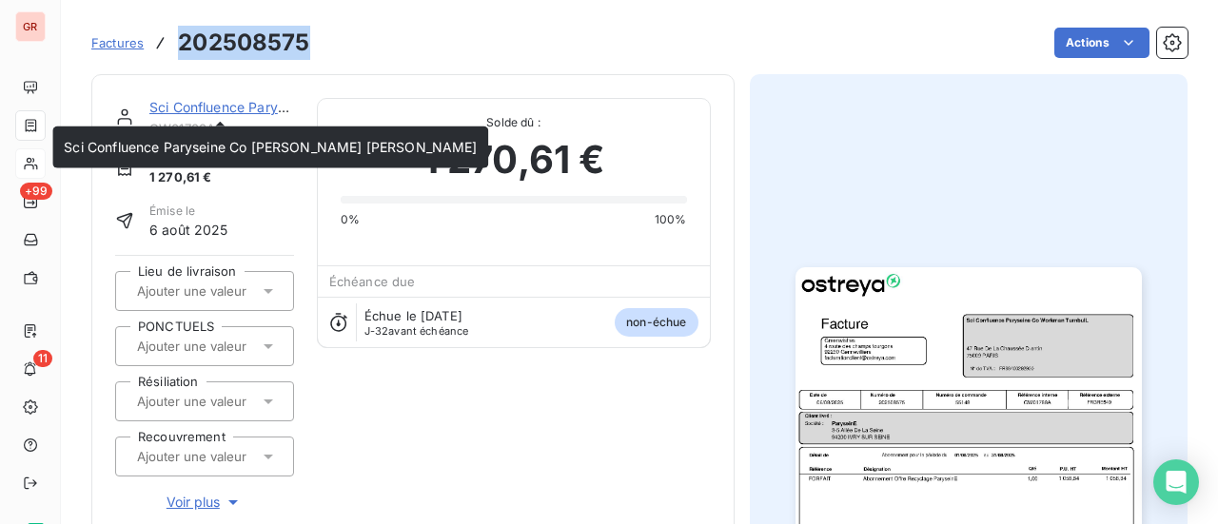
click at [216, 108] on link "Sci Confluence Paryseine Co Workman TurnbulL" at bounding box center [355, 107] width 413 height 16
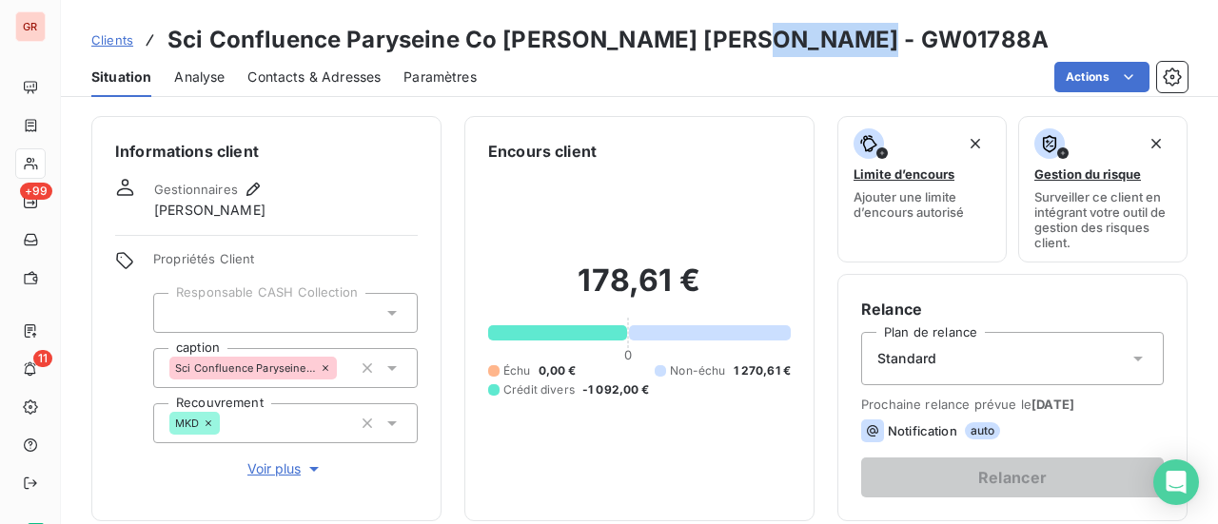
drag, startPoint x: 864, startPoint y: 43, endPoint x: 743, endPoint y: 41, distance: 120.9
click at [743, 41] on div "Clients Sci Confluence Paryseine Co Workman TurnbulL - GW01788A" at bounding box center [639, 40] width 1157 height 34
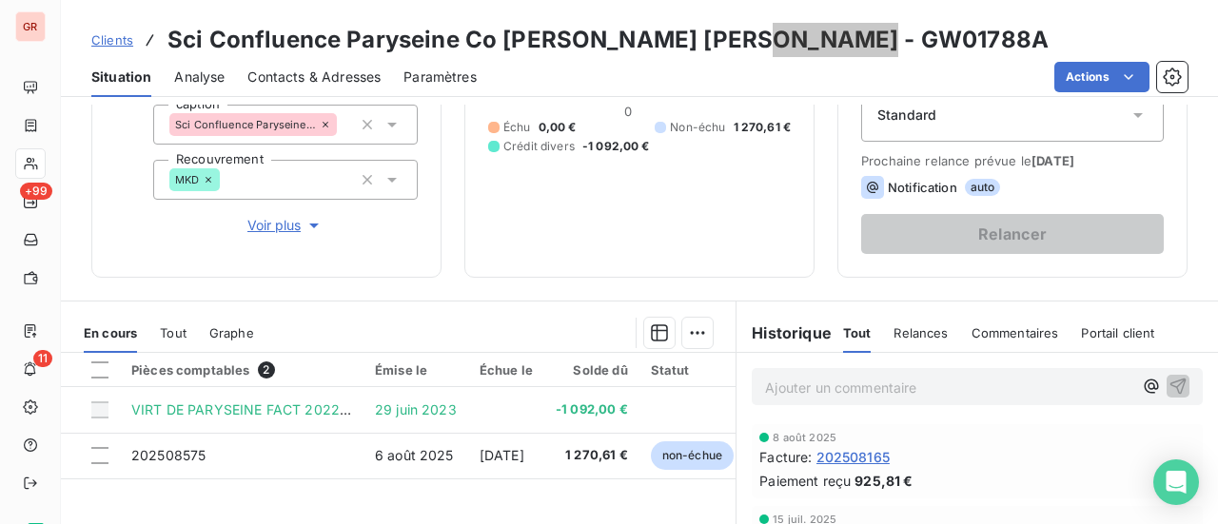
scroll to position [286, 0]
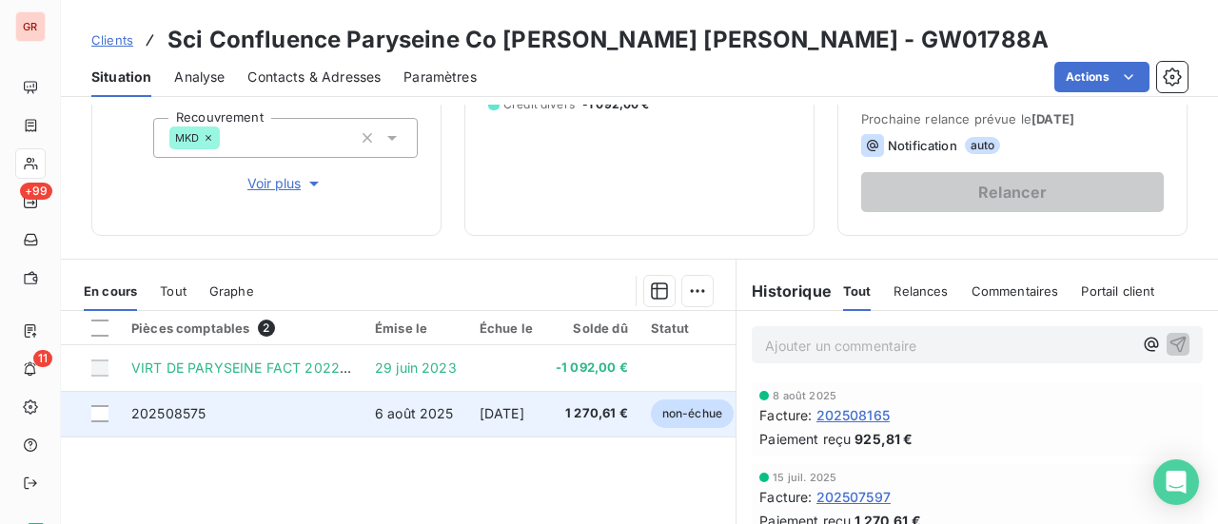
click at [188, 421] on td "202508575" at bounding box center [242, 414] width 244 height 46
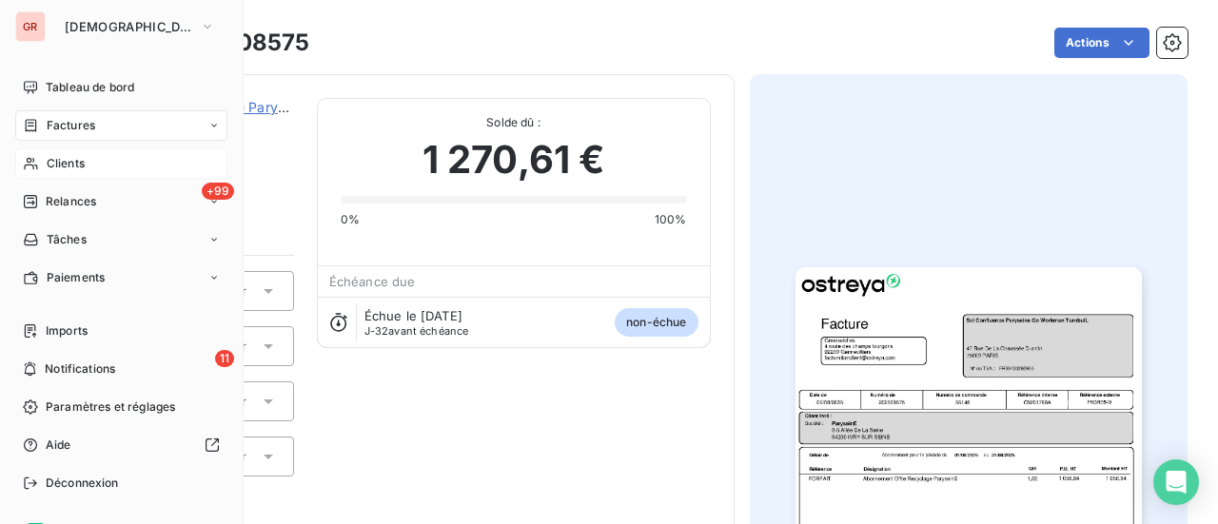
click at [70, 125] on span "Factures" at bounding box center [71, 125] width 49 height 17
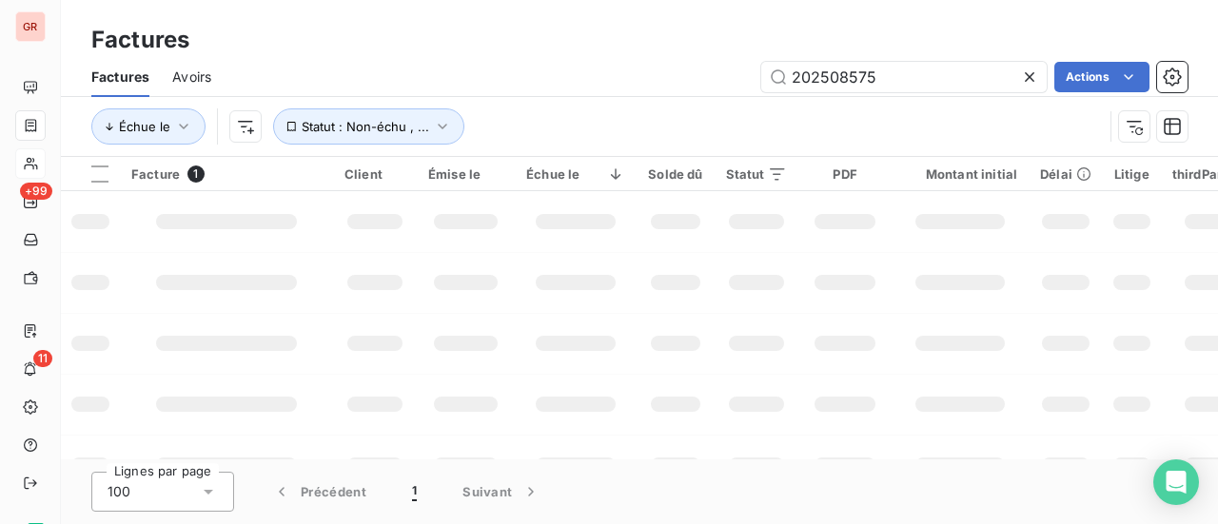
drag, startPoint x: 861, startPoint y: 78, endPoint x: 503, endPoint y: 114, distance: 360.7
click at [507, 111] on div "Factures Avoirs 202508575 Actions Échue le Statut : Non-échu , ..." at bounding box center [639, 106] width 1157 height 99
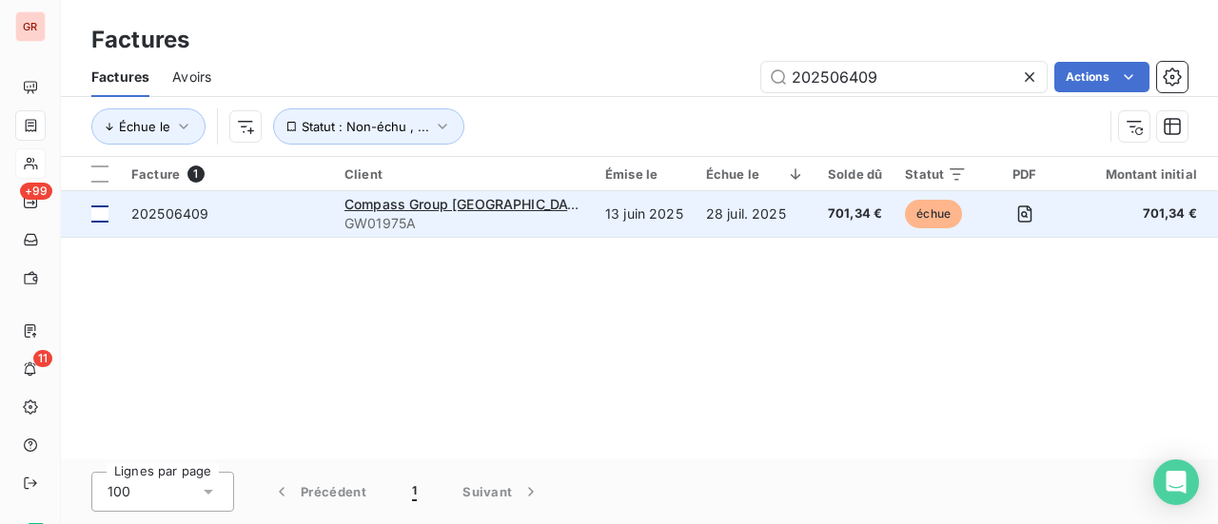
type input "202506409"
click at [105, 215] on div at bounding box center [99, 214] width 17 height 17
click at [178, 218] on span "202506409" at bounding box center [169, 214] width 77 height 16
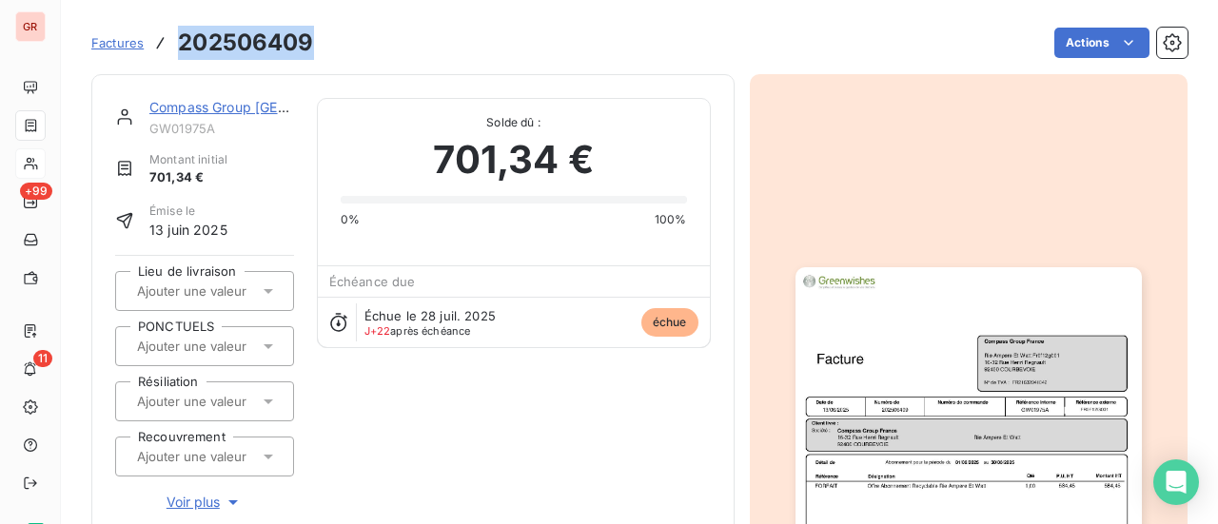
drag, startPoint x: 317, startPoint y: 49, endPoint x: 175, endPoint y: 44, distance: 141.9
click at [175, 44] on div "Factures 202506409 Actions" at bounding box center [639, 43] width 1097 height 40
click at [255, 111] on link "Compass Group France" at bounding box center [271, 107] width 245 height 16
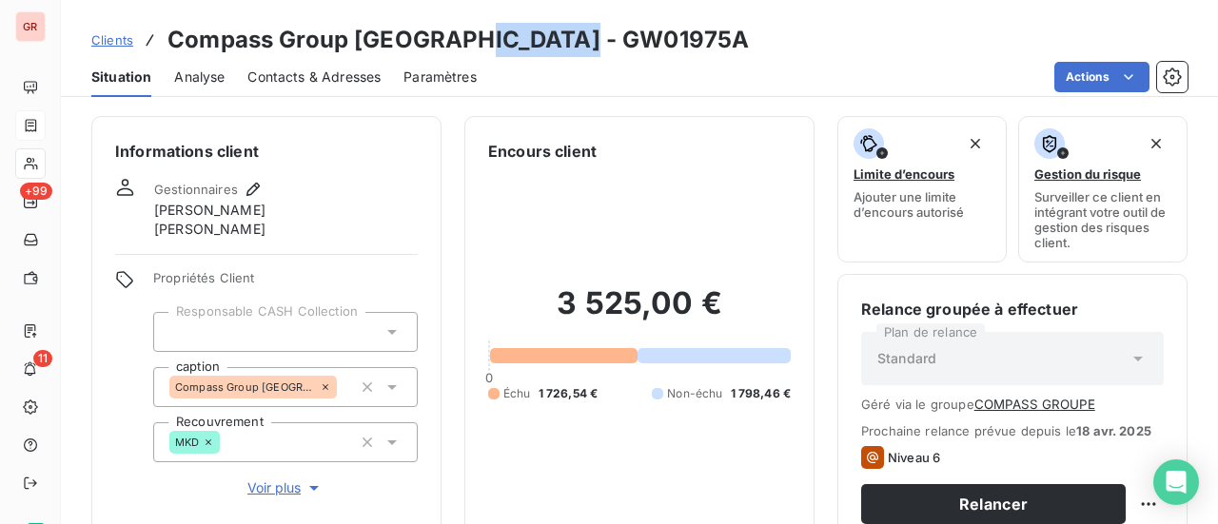
drag, startPoint x: 581, startPoint y: 47, endPoint x: 459, endPoint y: 48, distance: 121.8
click at [459, 48] on div "Clients Compass Group France - GW01975A" at bounding box center [639, 40] width 1157 height 34
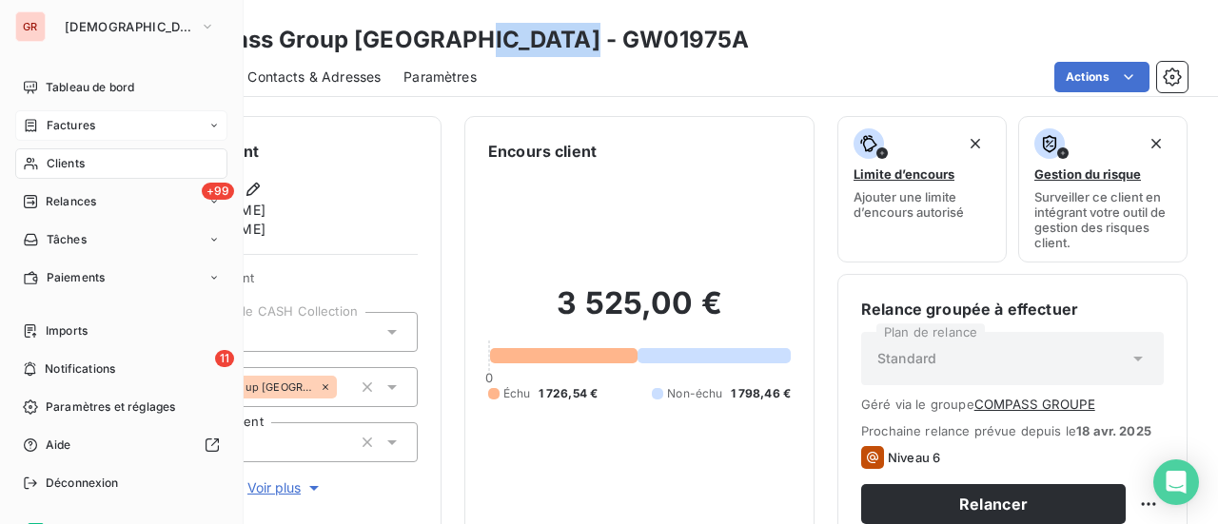
drag, startPoint x: 53, startPoint y: 125, endPoint x: 161, endPoint y: 123, distance: 107.6
click at [53, 125] on span "Factures" at bounding box center [71, 125] width 49 height 17
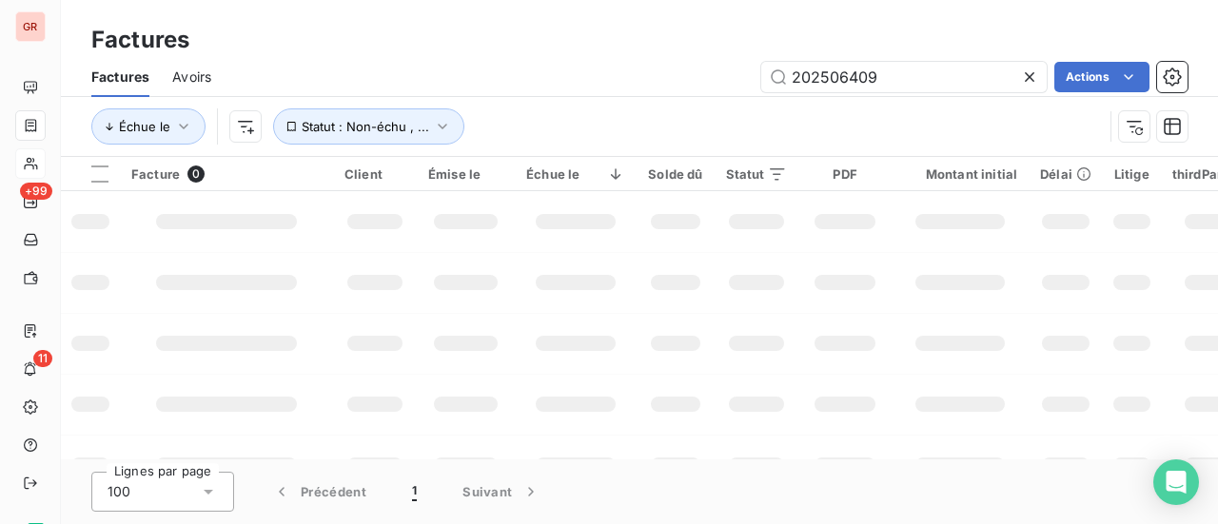
drag, startPoint x: 908, startPoint y: 73, endPoint x: 558, endPoint y: 104, distance: 351.6
click at [631, 92] on div "Factures Avoirs 202506409 Actions" at bounding box center [639, 77] width 1157 height 40
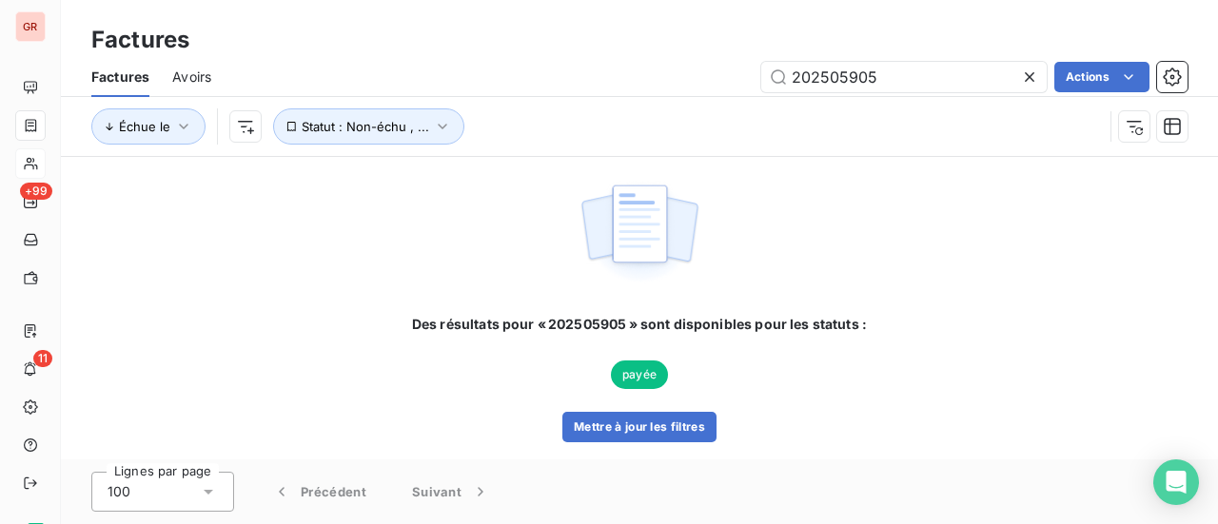
drag, startPoint x: 670, startPoint y: 130, endPoint x: 454, endPoint y: 212, distance: 231.1
click at [484, 198] on div "Factures Factures Avoirs 202505905 Actions Échue le Statut : Non-échu , ... Des…" at bounding box center [639, 262] width 1157 height 524
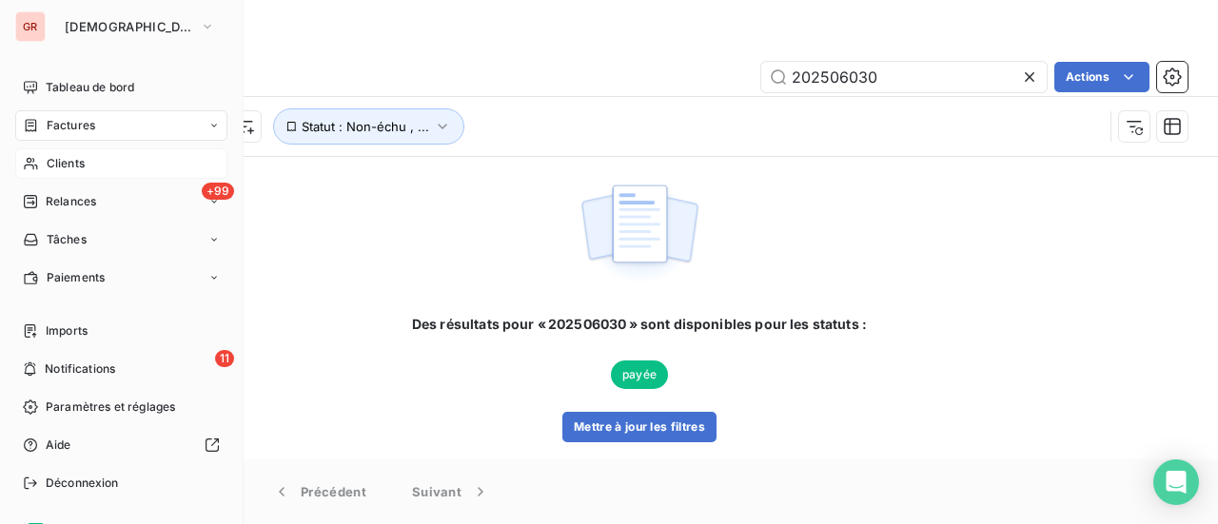
drag, startPoint x: 67, startPoint y: 124, endPoint x: 591, endPoint y: 4, distance: 538.0
click at [67, 124] on span "Factures" at bounding box center [71, 125] width 49 height 17
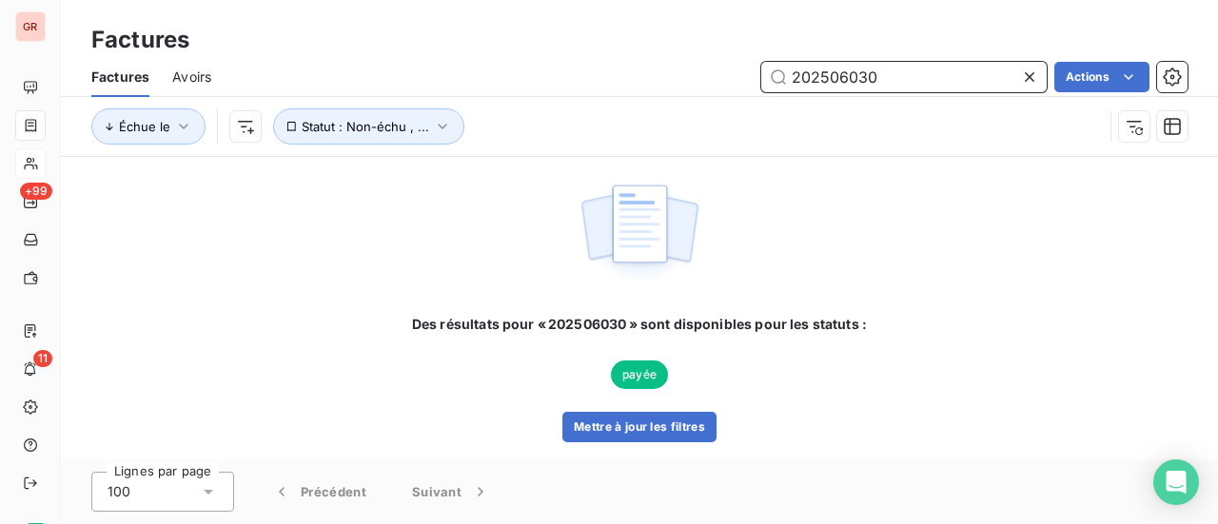
drag, startPoint x: 873, startPoint y: 97, endPoint x: 716, endPoint y: 103, distance: 157.2
click at [716, 103] on div "Factures Avoirs 202506030 Actions Échue le Statut : Non-échu , ..." at bounding box center [639, 106] width 1157 height 99
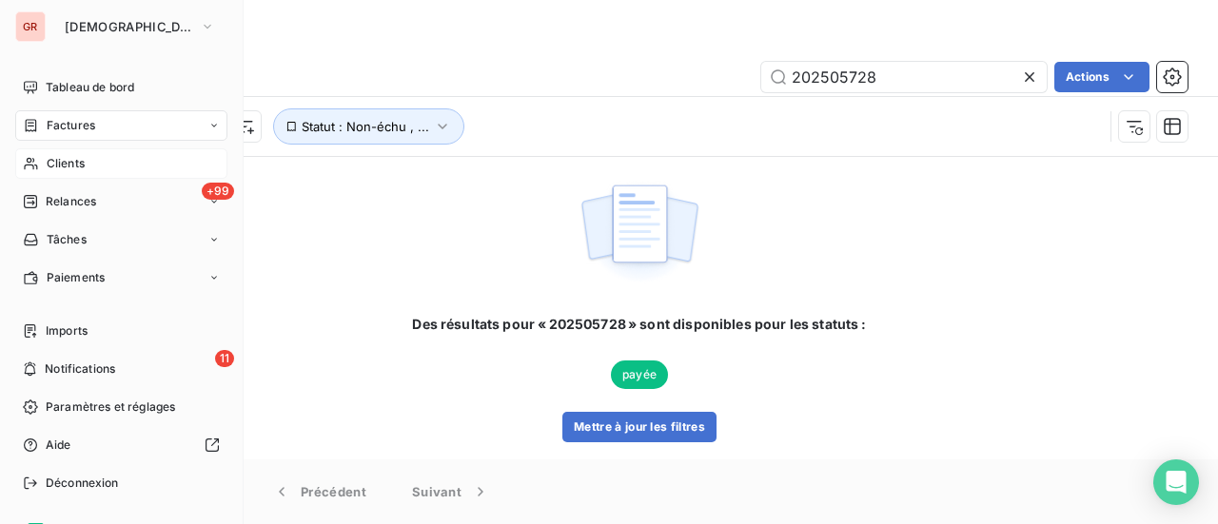
drag, startPoint x: 69, startPoint y: 125, endPoint x: 118, endPoint y: 124, distance: 49.5
click at [69, 125] on span "Factures" at bounding box center [71, 125] width 49 height 17
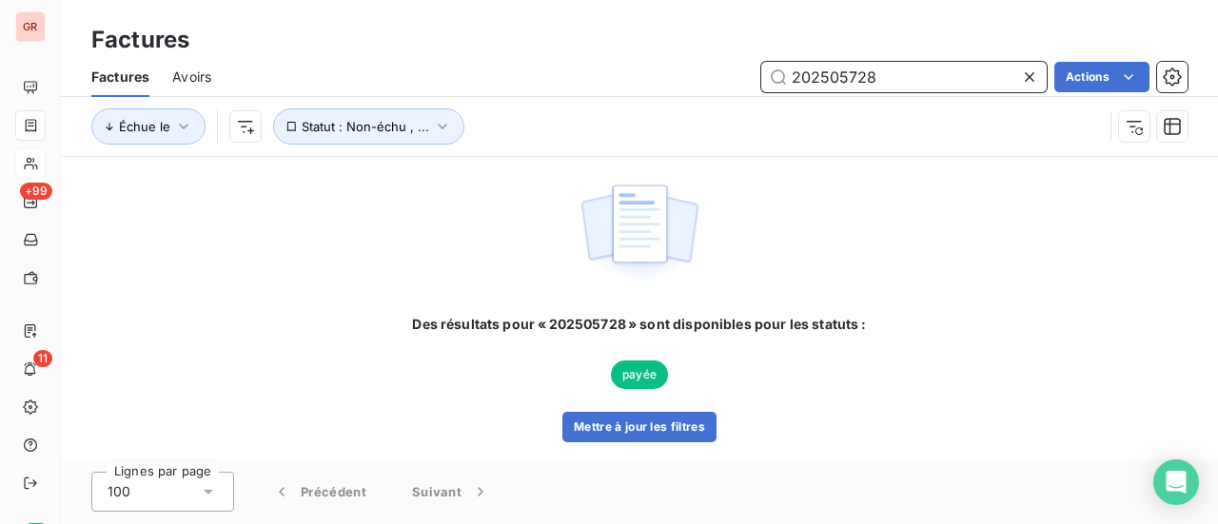
drag, startPoint x: 910, startPoint y: 92, endPoint x: 661, endPoint y: 113, distance: 250.3
click at [661, 113] on div "Factures Avoirs 202505728 Actions Échue le Statut : Non-échu , ..." at bounding box center [639, 106] width 1157 height 99
paste input "6672"
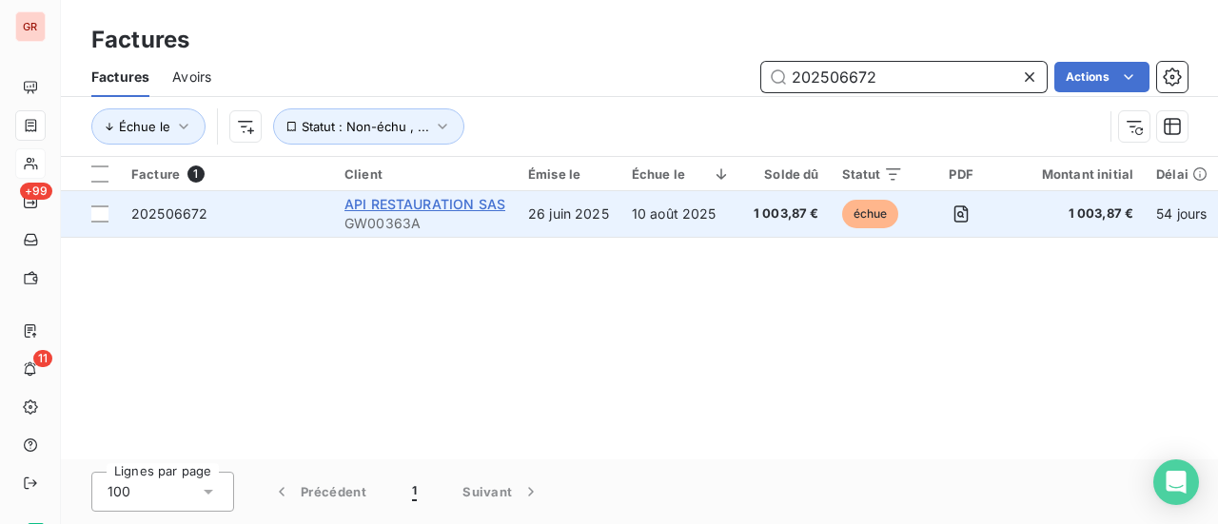
type input "202506672"
click at [413, 207] on span "API RESTAURATION SAS" at bounding box center [425, 204] width 161 height 16
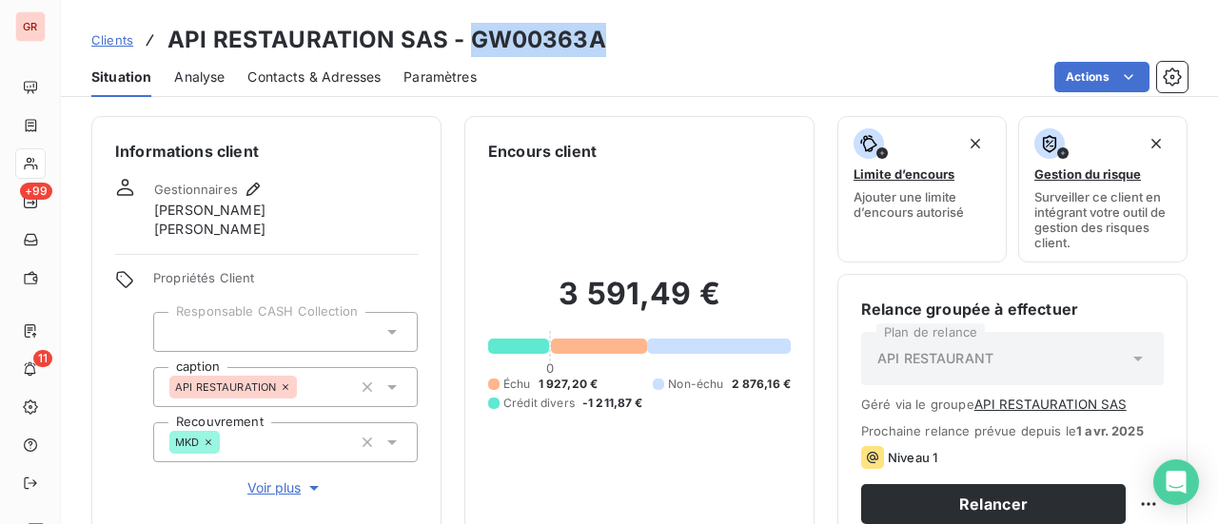
drag, startPoint x: 598, startPoint y: 48, endPoint x: 470, endPoint y: 33, distance: 128.3
click at [470, 33] on div "Clients API RESTAURATION SAS - GW00363A" at bounding box center [639, 40] width 1157 height 34
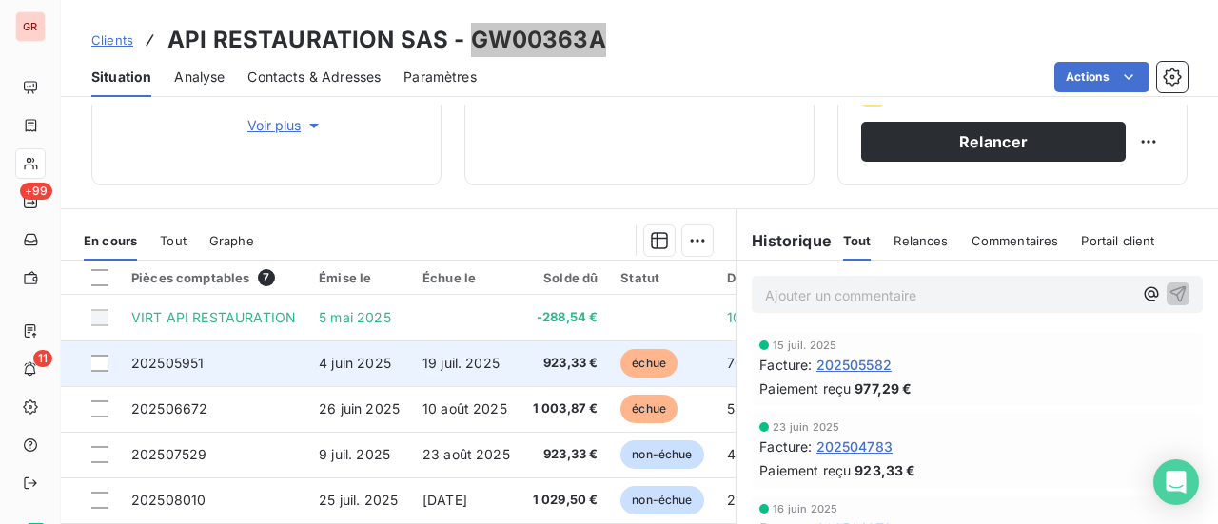
scroll to position [381, 0]
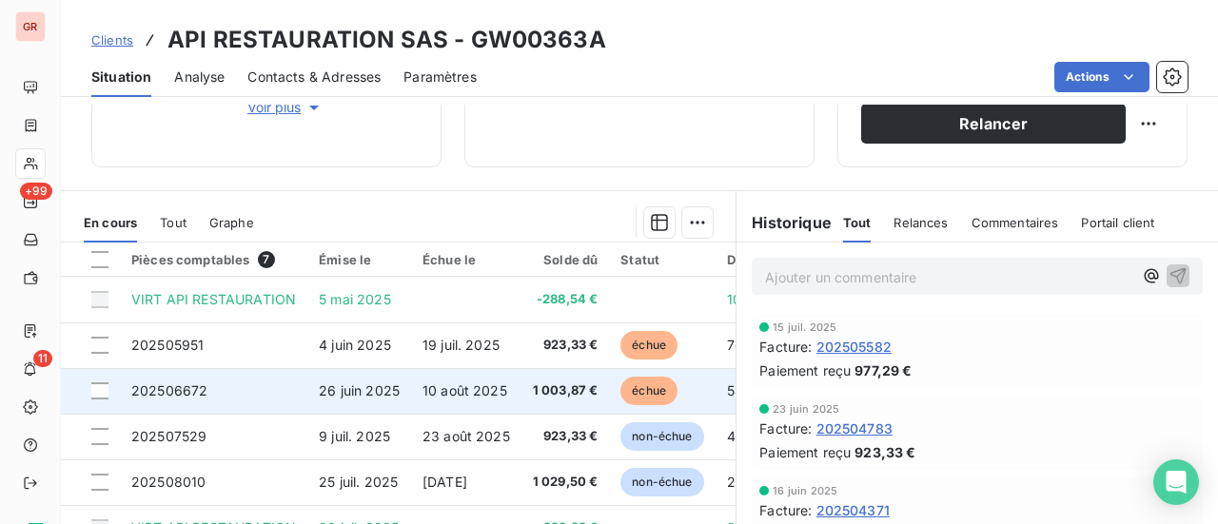
click at [109, 389] on td at bounding box center [90, 391] width 59 height 46
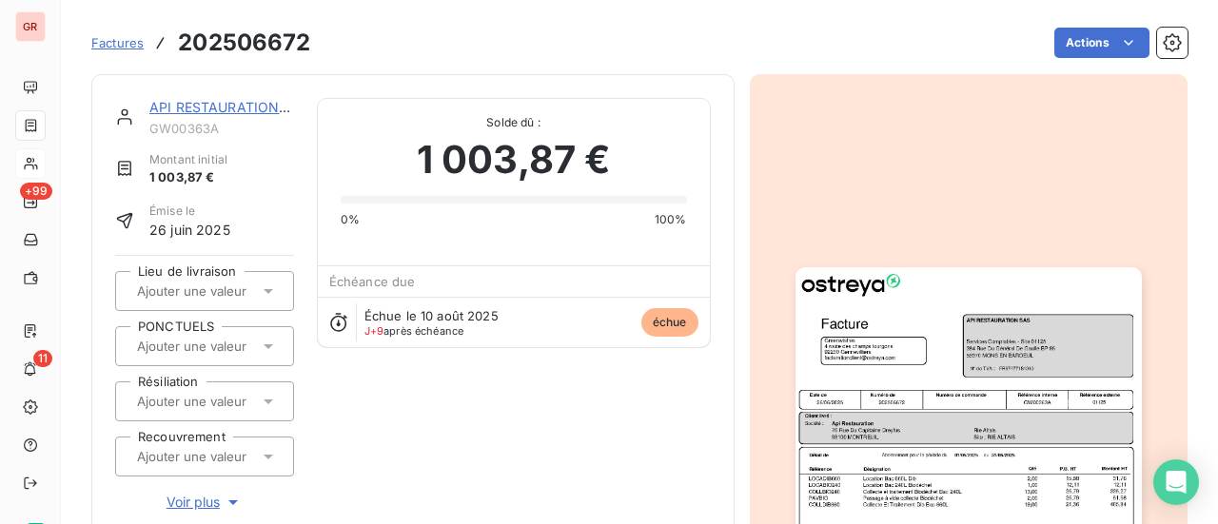
click at [248, 101] on link "API RESTAURATION SAS" at bounding box center [229, 107] width 161 height 16
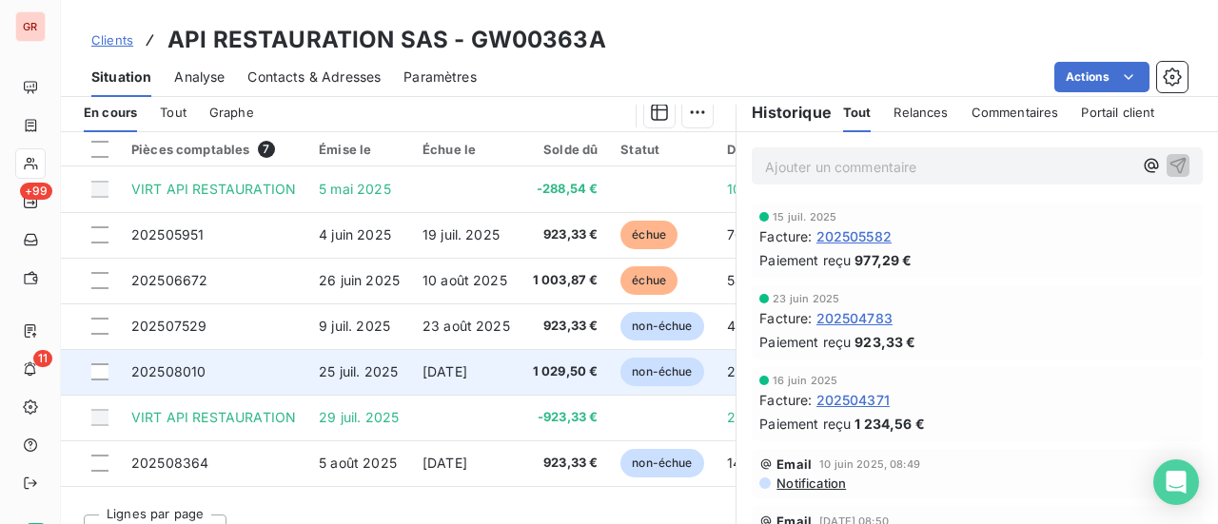
scroll to position [521, 0]
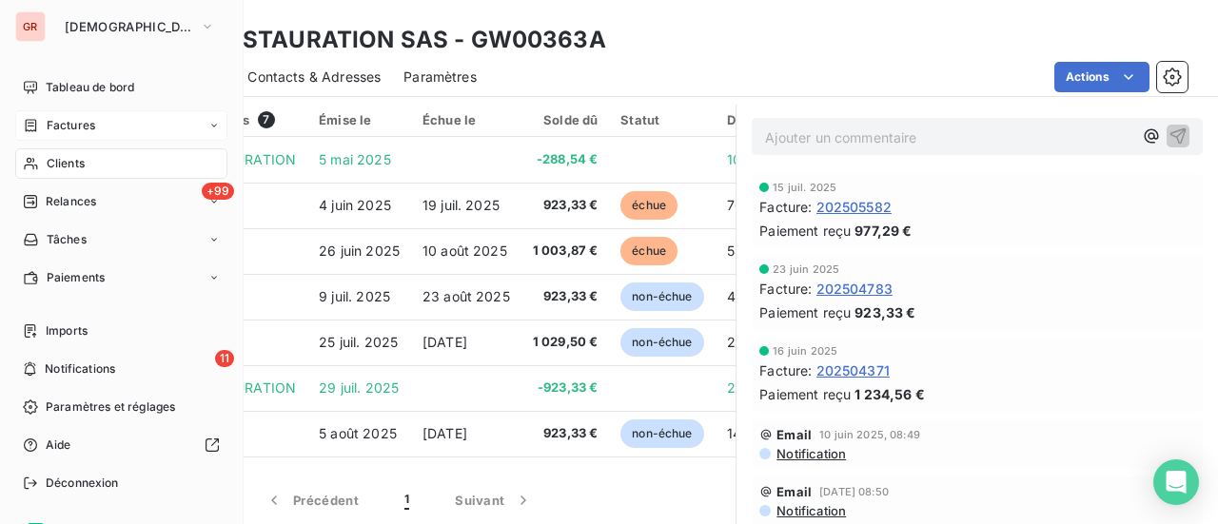
click at [87, 118] on span "Factures" at bounding box center [71, 125] width 49 height 17
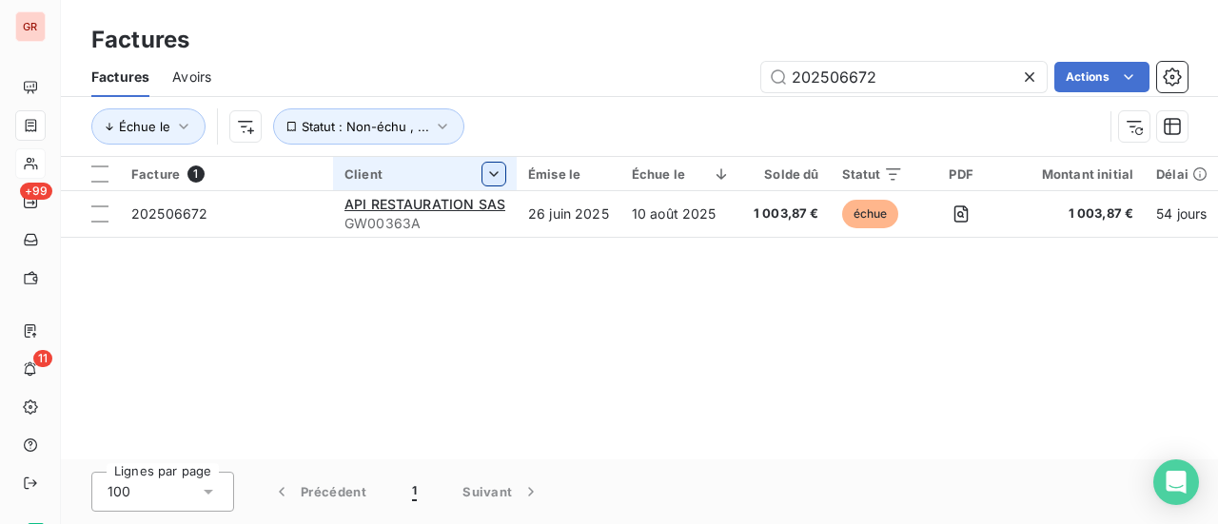
drag, startPoint x: 916, startPoint y: 81, endPoint x: 495, endPoint y: 172, distance: 430.5
click at [497, 172] on div "Factures Factures Avoirs 202506672 Actions Échue le Statut : Non-échu , ... Fac…" at bounding box center [639, 262] width 1157 height 524
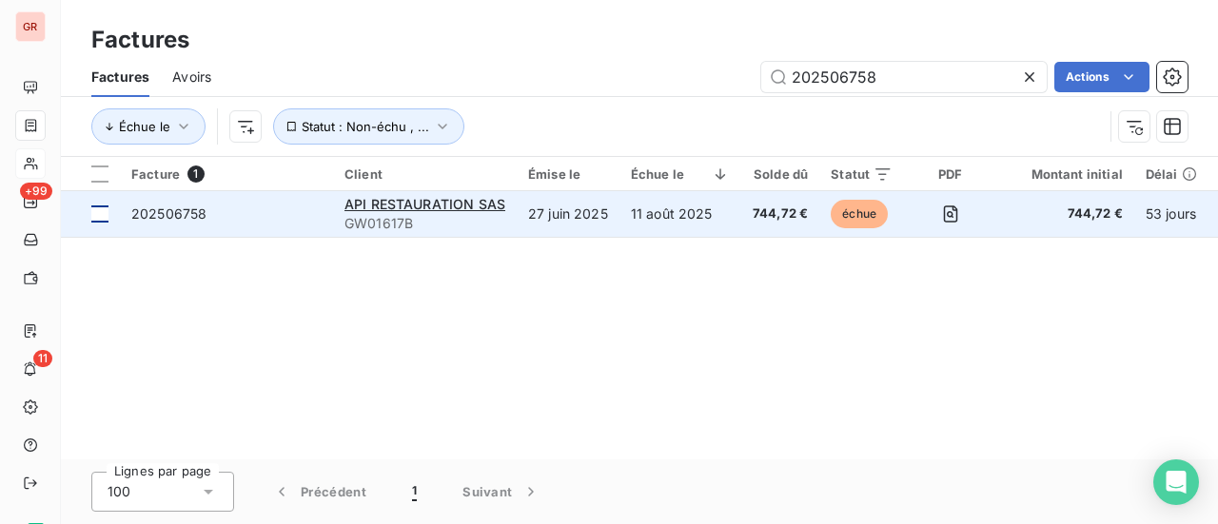
type input "202506758"
click at [106, 218] on div at bounding box center [99, 214] width 17 height 17
click at [368, 197] on span "API RESTAURATION SAS" at bounding box center [425, 204] width 161 height 16
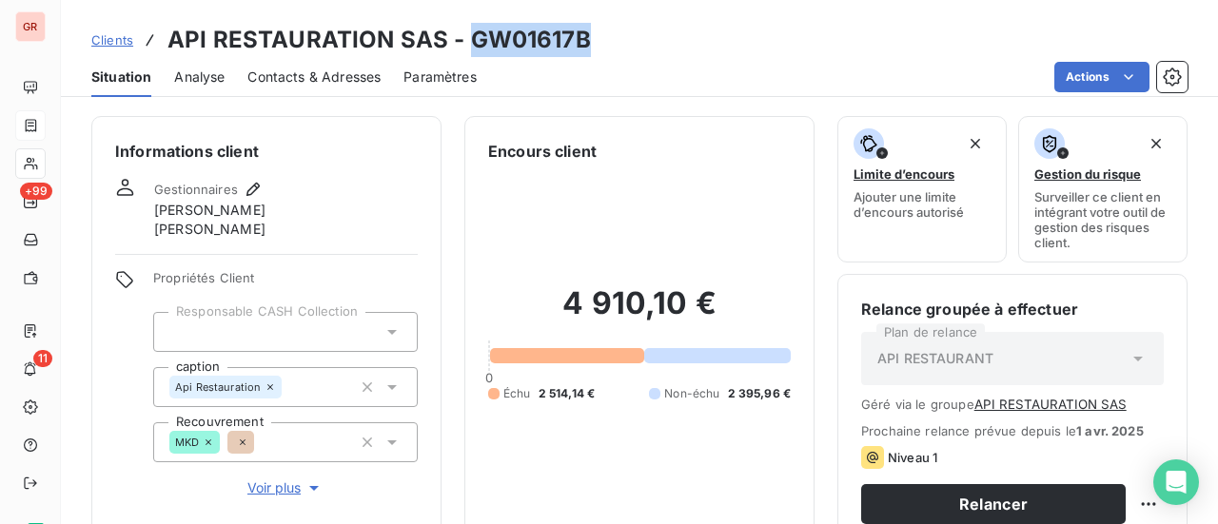
drag, startPoint x: 588, startPoint y: 40, endPoint x: 465, endPoint y: 44, distance: 123.8
click at [465, 44] on div "Clients API RESTAURATION SAS - GW01617B" at bounding box center [639, 40] width 1157 height 34
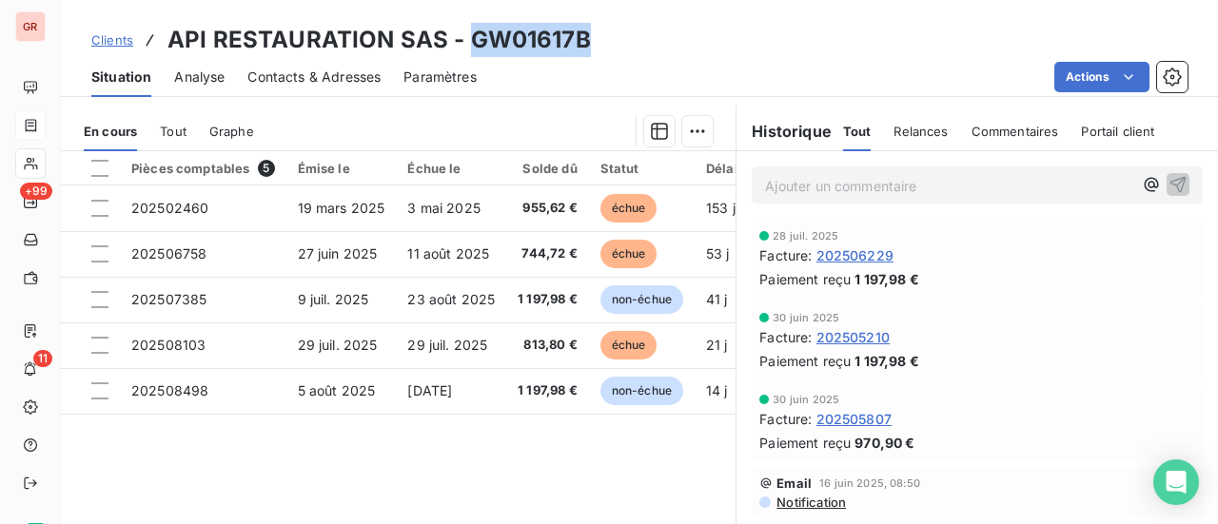
scroll to position [476, 0]
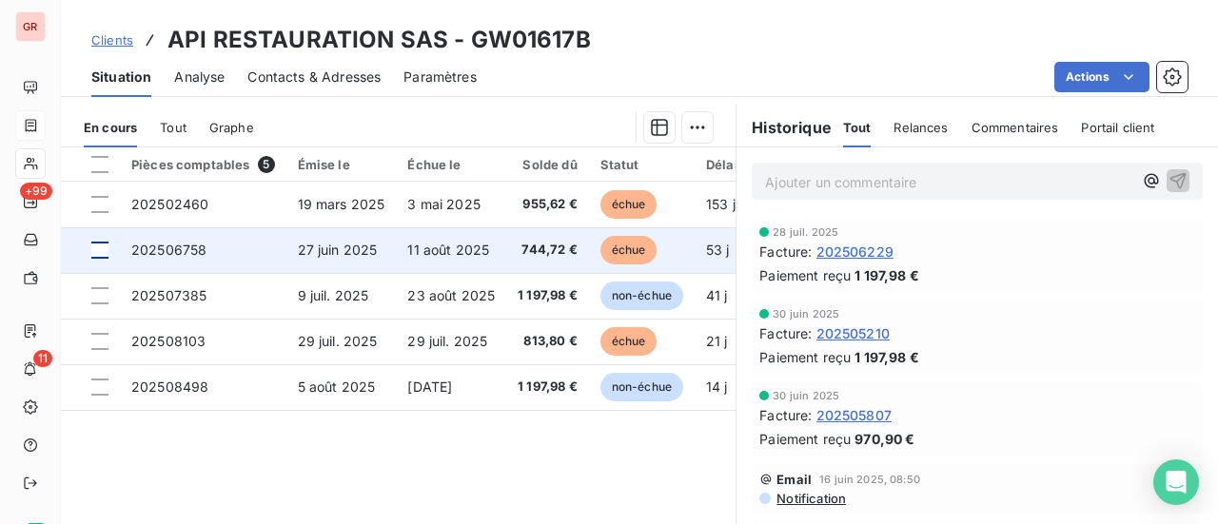
click at [103, 247] on div at bounding box center [99, 250] width 17 height 17
click at [164, 249] on span "202506758" at bounding box center [168, 250] width 75 height 16
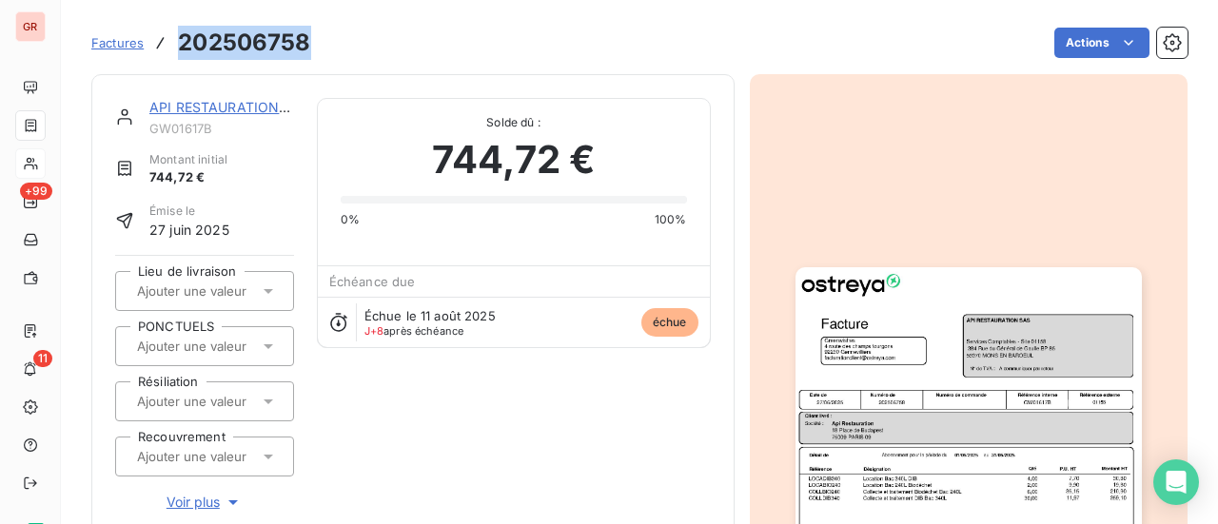
drag, startPoint x: 314, startPoint y: 40, endPoint x: 179, endPoint y: 45, distance: 135.3
click at [179, 45] on div "Factures 202506758 Actions" at bounding box center [639, 43] width 1097 height 40
click at [251, 108] on link "API RESTAURATION SAS" at bounding box center [229, 107] width 161 height 16
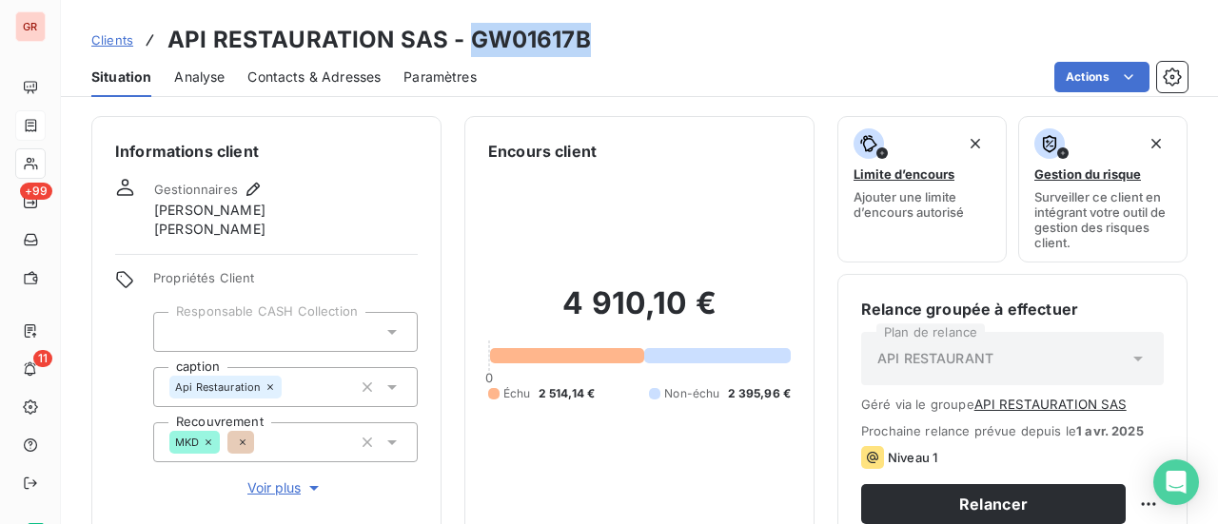
drag, startPoint x: 588, startPoint y: 38, endPoint x: 466, endPoint y: 43, distance: 121.9
click at [466, 43] on div "Clients API RESTAURATION SAS - GW01617B" at bounding box center [639, 40] width 1157 height 34
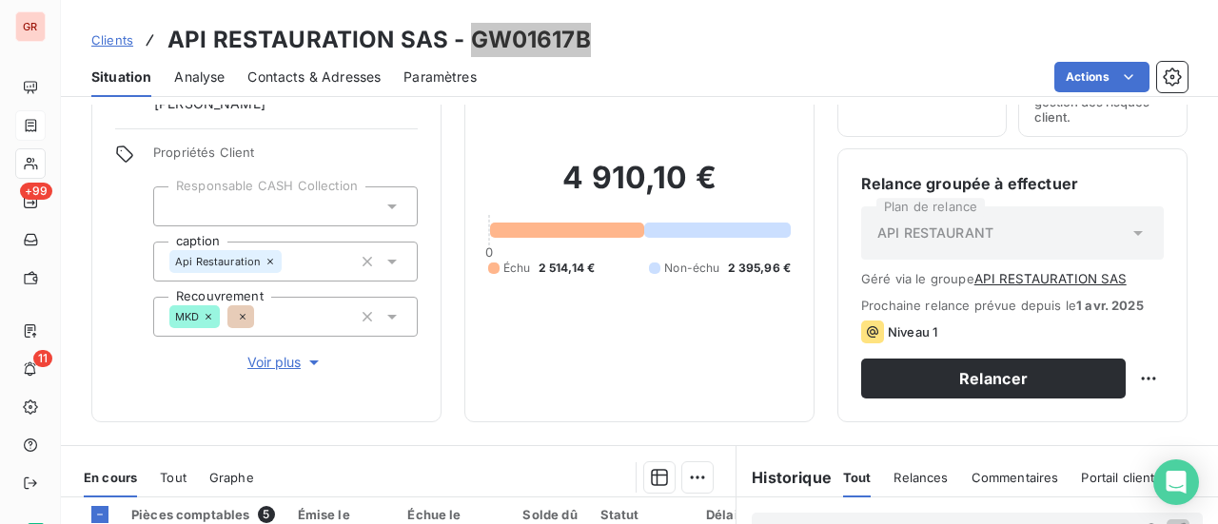
scroll to position [476, 0]
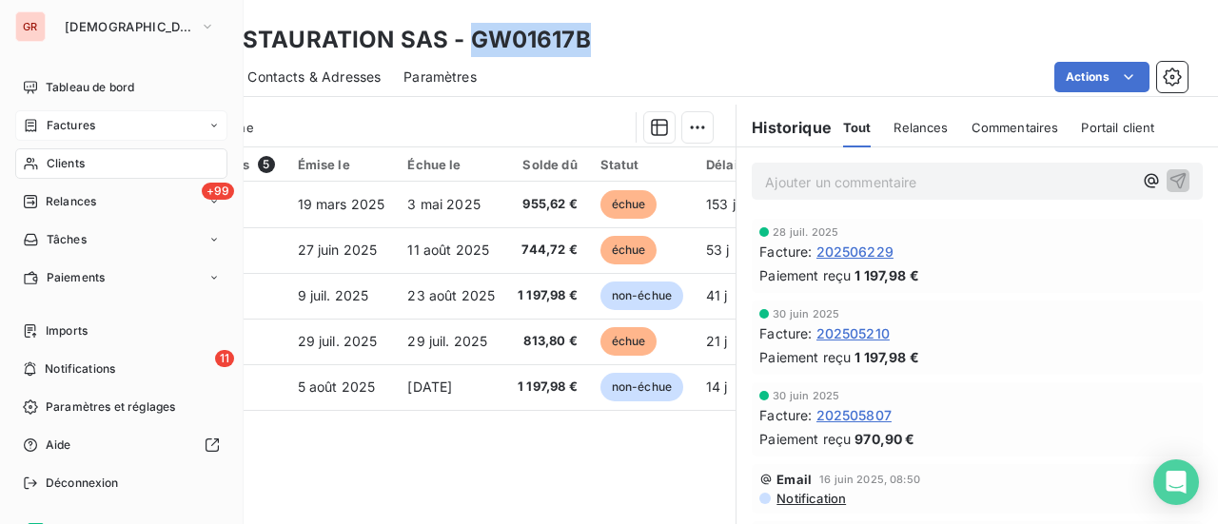
click at [82, 125] on span "Factures" at bounding box center [71, 125] width 49 height 17
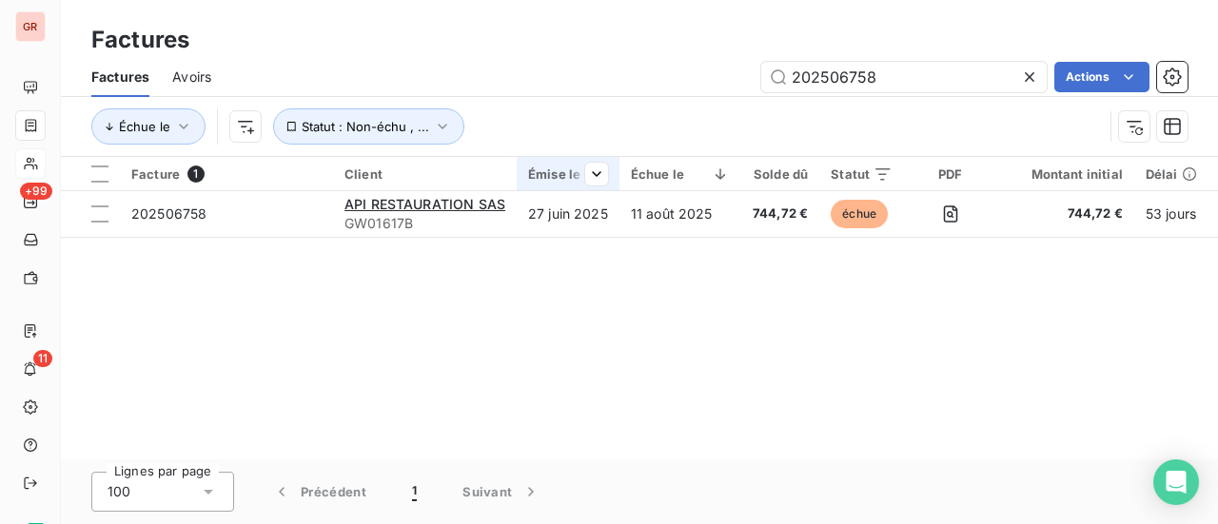
drag, startPoint x: 908, startPoint y: 78, endPoint x: 519, endPoint y: 164, distance: 398.6
click at [537, 161] on div "Factures Factures Avoirs 202506758 Actions Échue le Statut : Non-échu , ... Fac…" at bounding box center [639, 262] width 1157 height 524
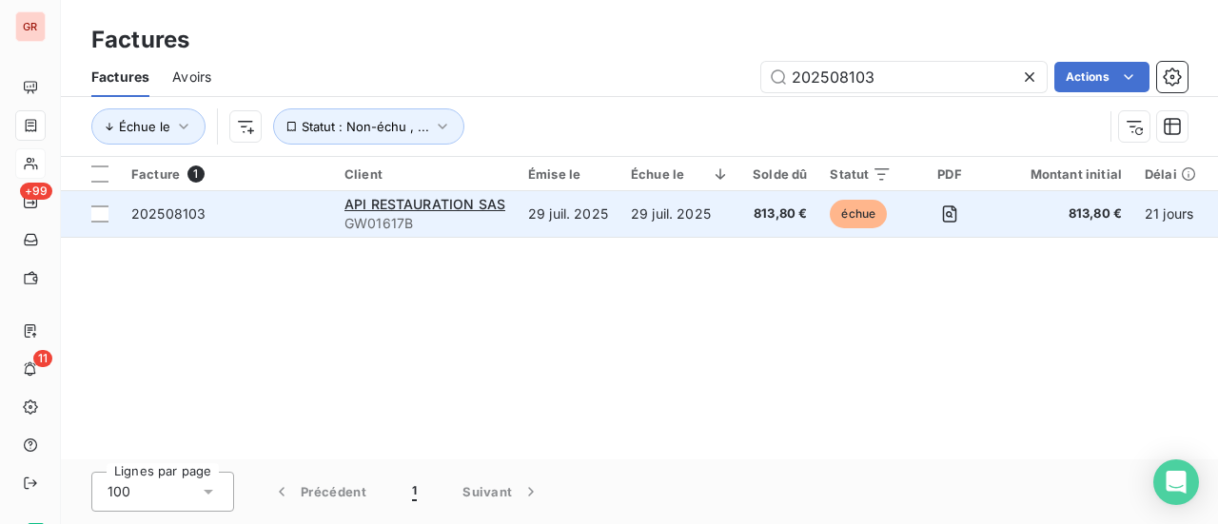
type input "202508103"
click at [148, 212] on span "202508103" at bounding box center [168, 214] width 74 height 16
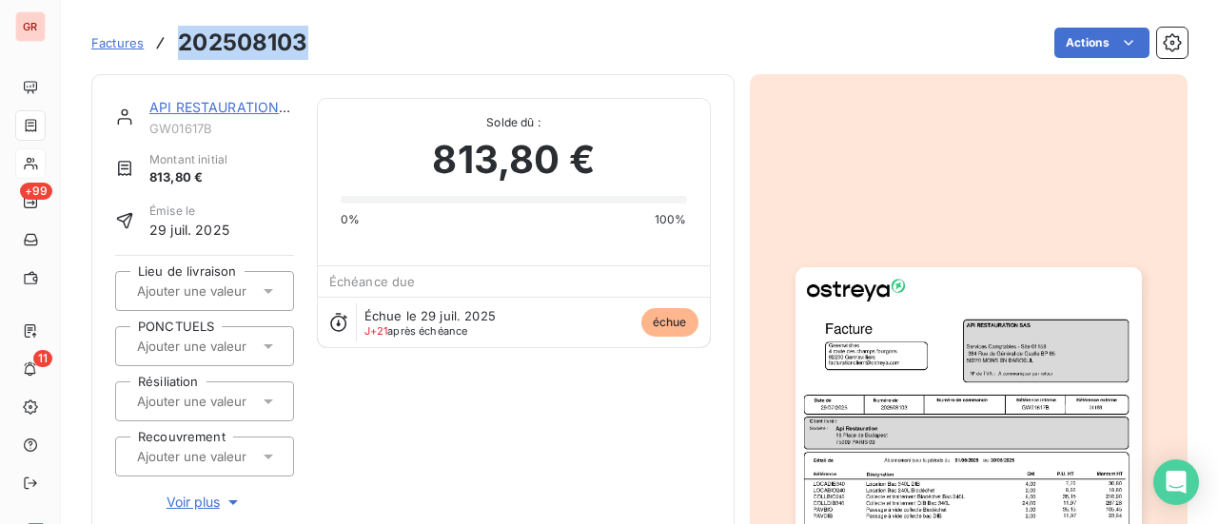
drag, startPoint x: 308, startPoint y: 44, endPoint x: 181, endPoint y: 51, distance: 127.8
click at [181, 51] on div "Factures 202508103 Actions" at bounding box center [639, 43] width 1097 height 40
click at [257, 108] on link "API RESTAURATION SAS" at bounding box center [229, 107] width 161 height 16
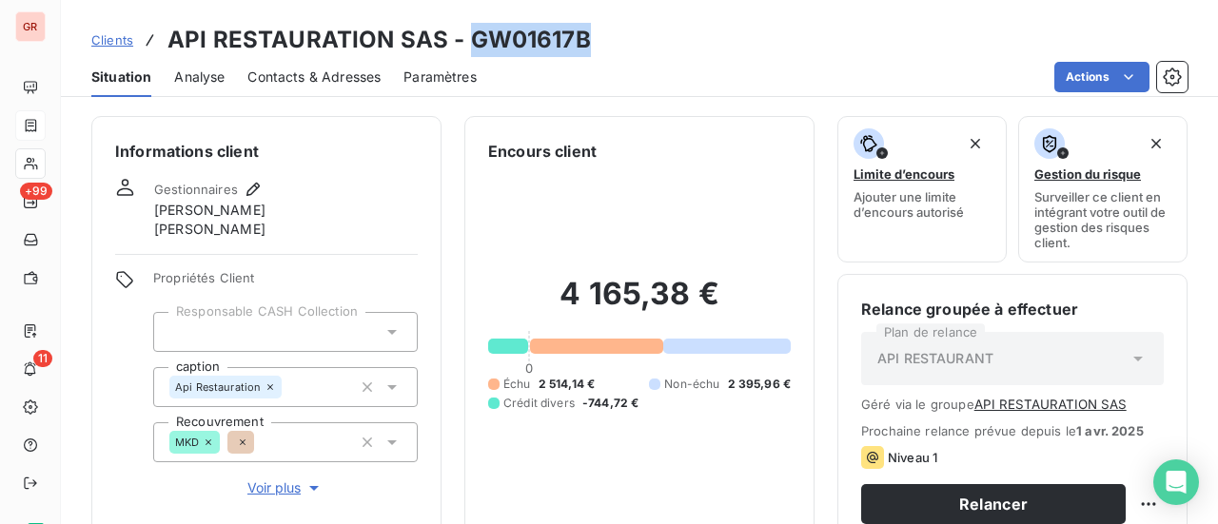
drag, startPoint x: 565, startPoint y: 43, endPoint x: 464, endPoint y: 49, distance: 102.1
click at [464, 49] on div "Clients API RESTAURATION SAS - GW01617B" at bounding box center [639, 40] width 1157 height 34
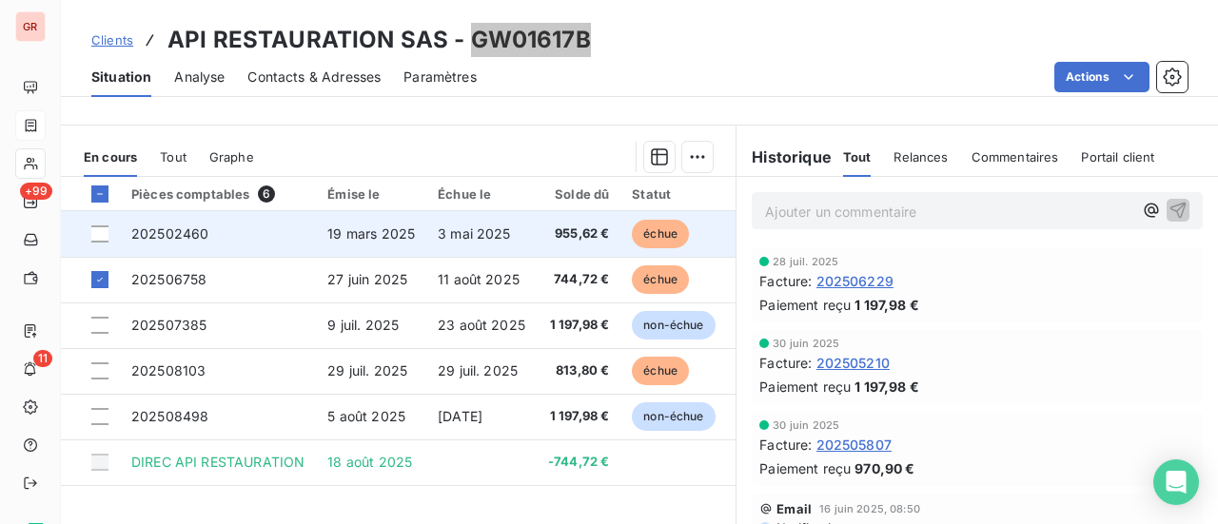
scroll to position [476, 0]
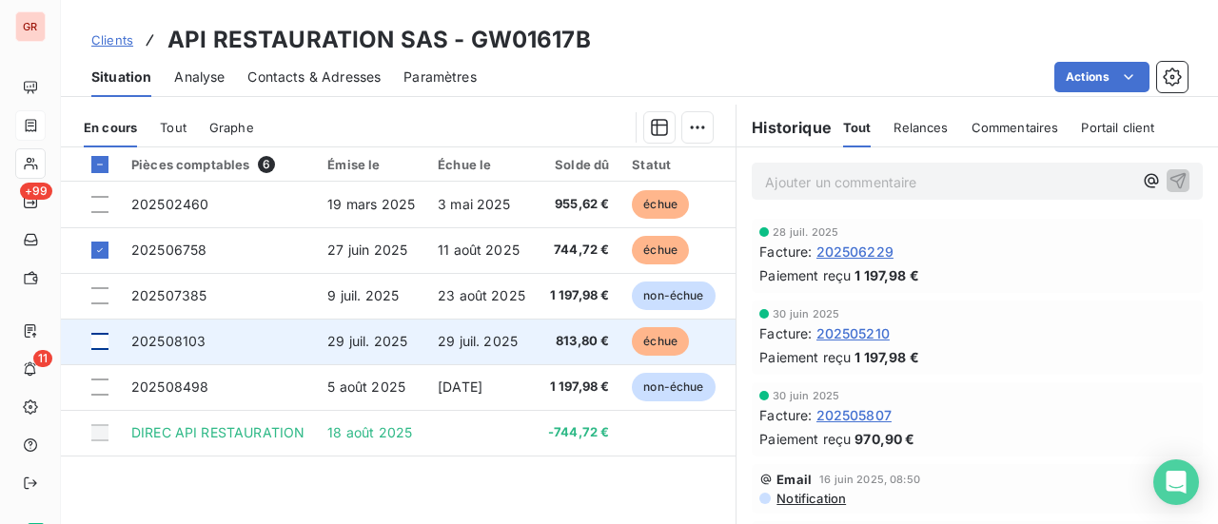
click at [106, 337] on div at bounding box center [99, 341] width 17 height 17
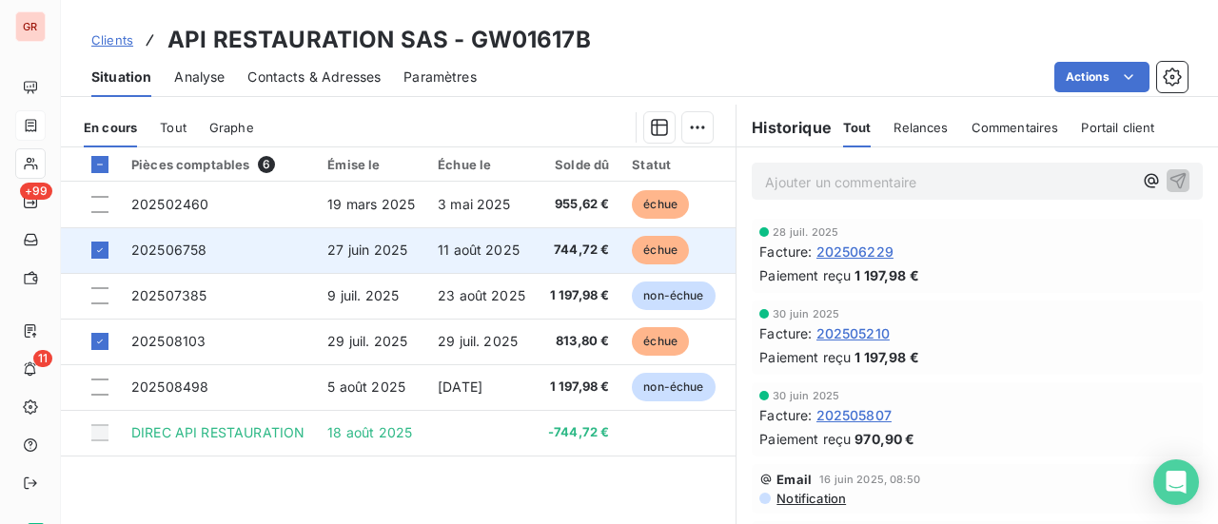
click at [124, 244] on td "202506758" at bounding box center [218, 251] width 196 height 46
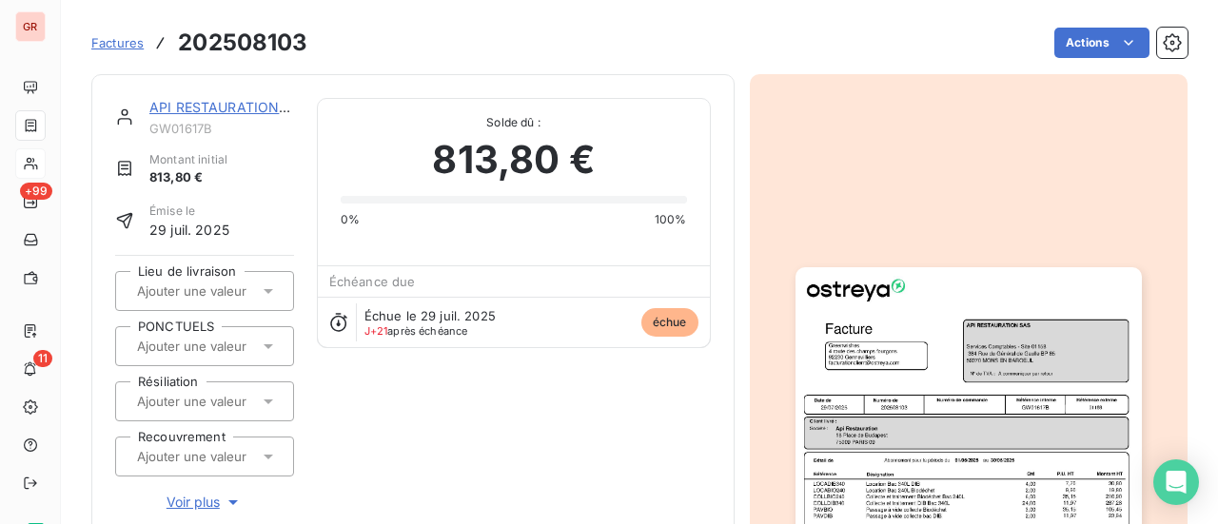
click at [217, 102] on link "API RESTAURATION SAS" at bounding box center [229, 107] width 161 height 16
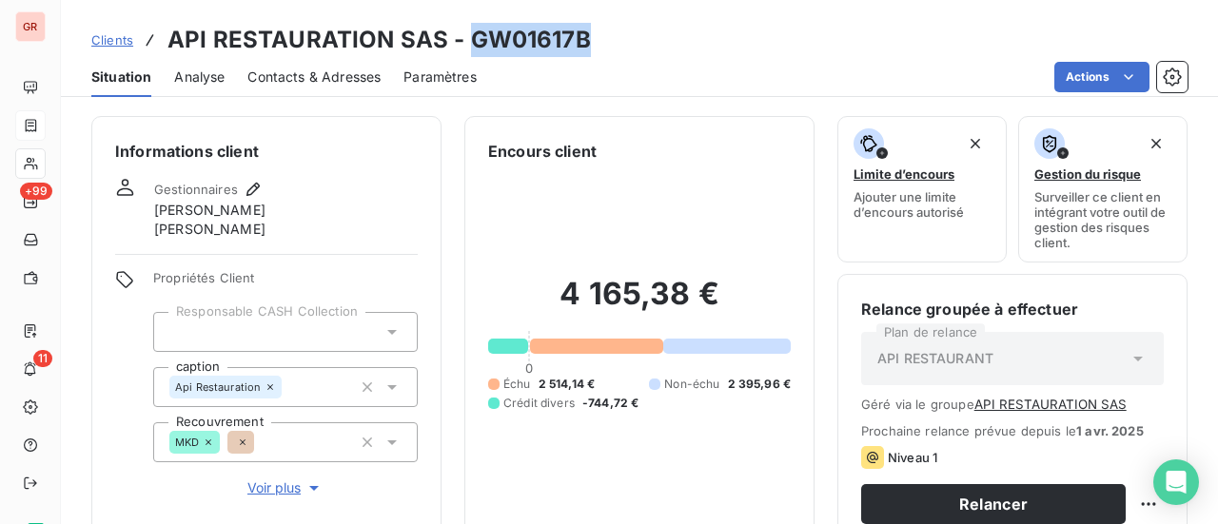
drag, startPoint x: 588, startPoint y: 48, endPoint x: 469, endPoint y: 40, distance: 119.2
click at [468, 40] on div "Clients API RESTAURATION SAS - GW01617B" at bounding box center [639, 40] width 1157 height 34
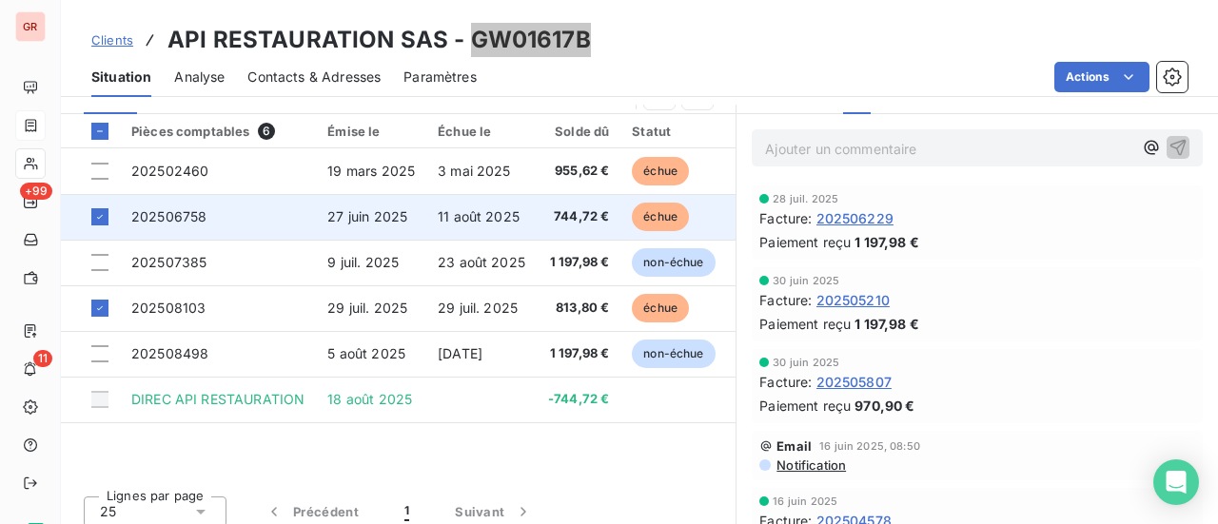
scroll to position [521, 0]
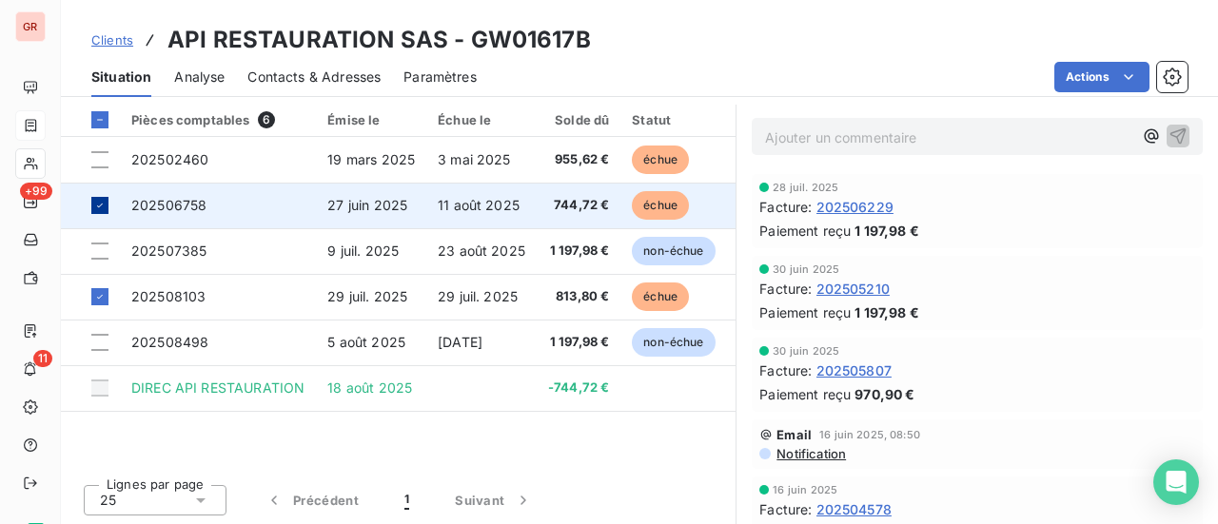
click at [104, 208] on icon at bounding box center [99, 205] width 11 height 11
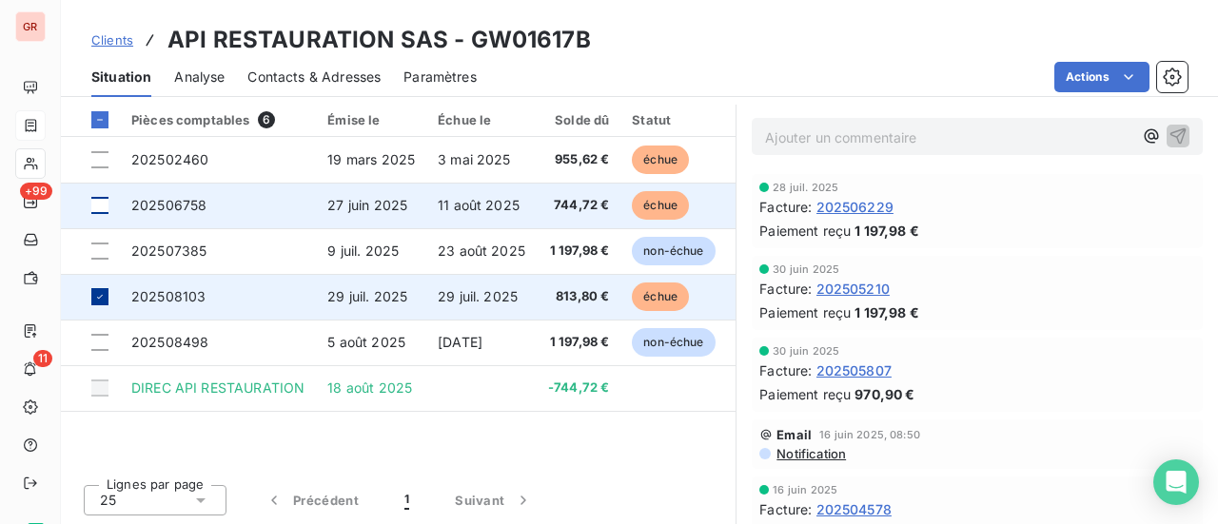
click at [103, 298] on icon at bounding box center [99, 296] width 11 height 11
click at [109, 298] on td at bounding box center [90, 297] width 59 height 46
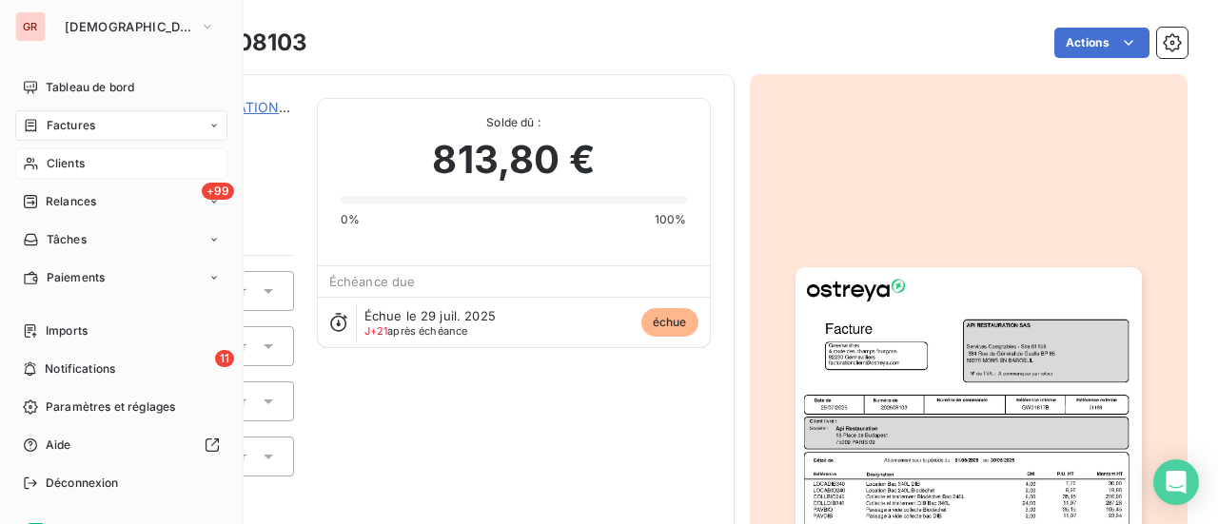
click at [63, 125] on span "Factures" at bounding box center [71, 125] width 49 height 17
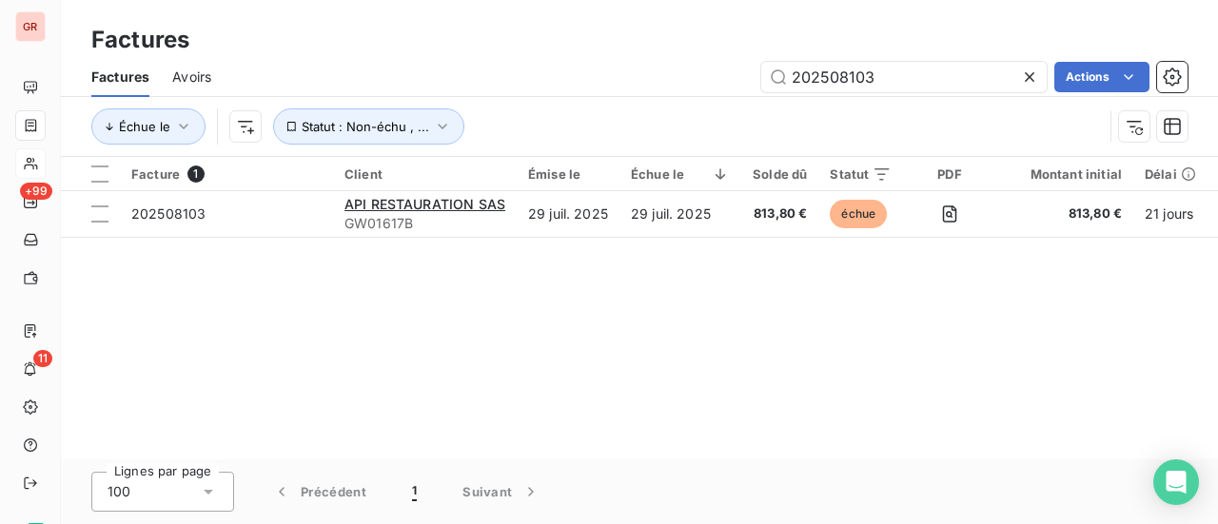
drag, startPoint x: 715, startPoint y: 84, endPoint x: 589, endPoint y: 89, distance: 125.7
click at [589, 89] on div "202508103 Actions" at bounding box center [711, 77] width 954 height 30
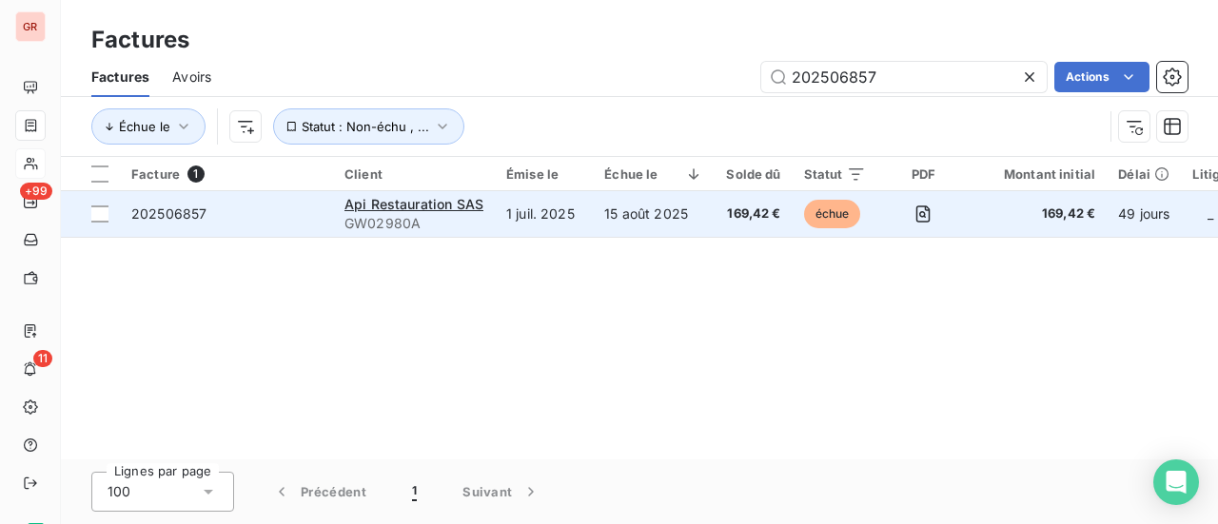
type input "202506857"
click at [187, 217] on span "202506857" at bounding box center [168, 214] width 75 height 16
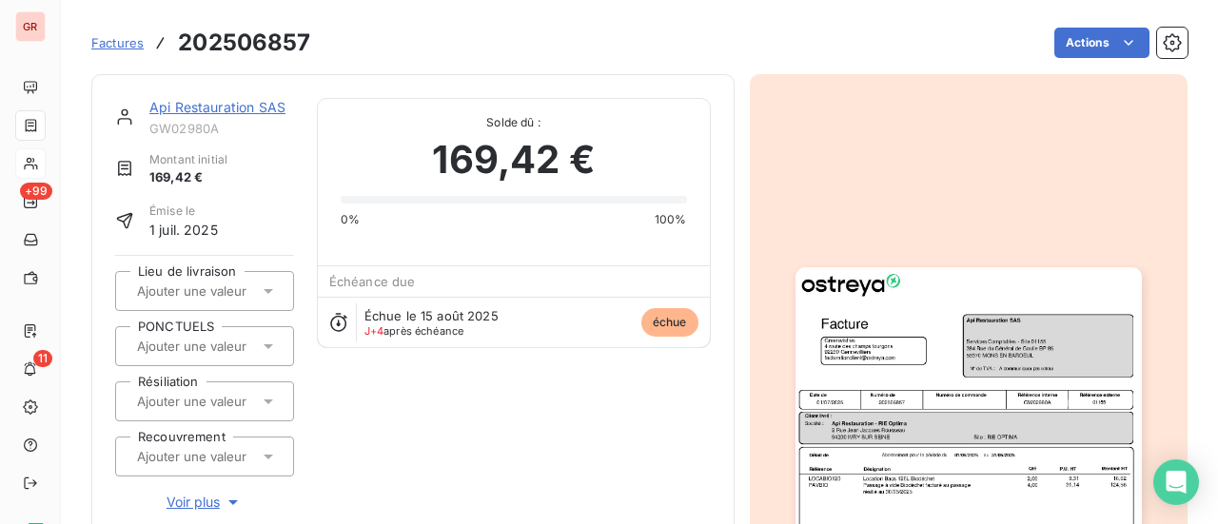
click at [242, 107] on link "Api Restauration SAS" at bounding box center [217, 107] width 136 height 16
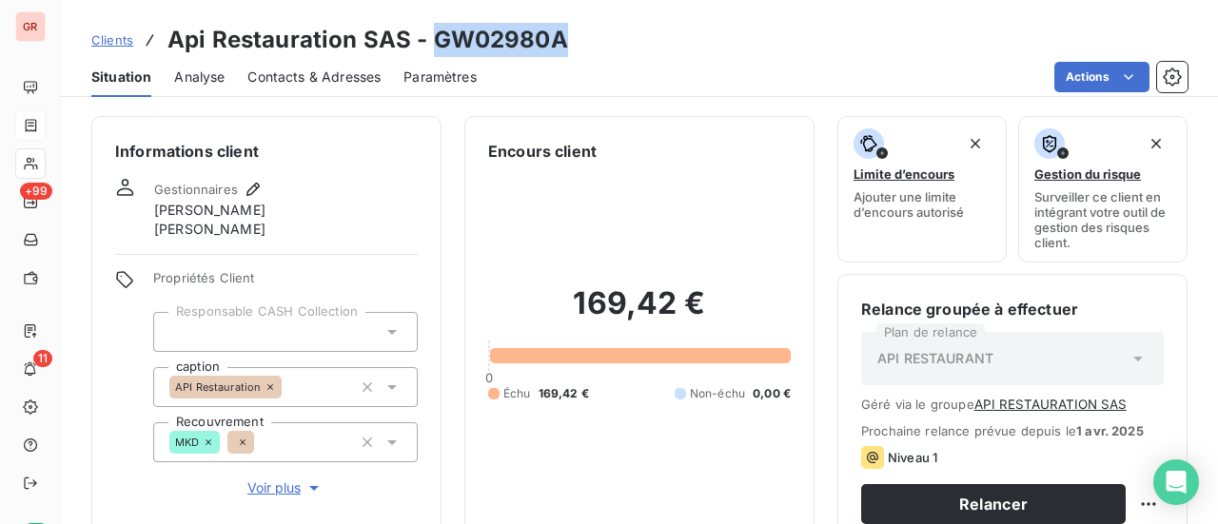
drag, startPoint x: 564, startPoint y: 42, endPoint x: 430, endPoint y: 47, distance: 133.3
click at [430, 47] on div "Clients Api Restauration SAS - GW02980A" at bounding box center [639, 40] width 1157 height 34
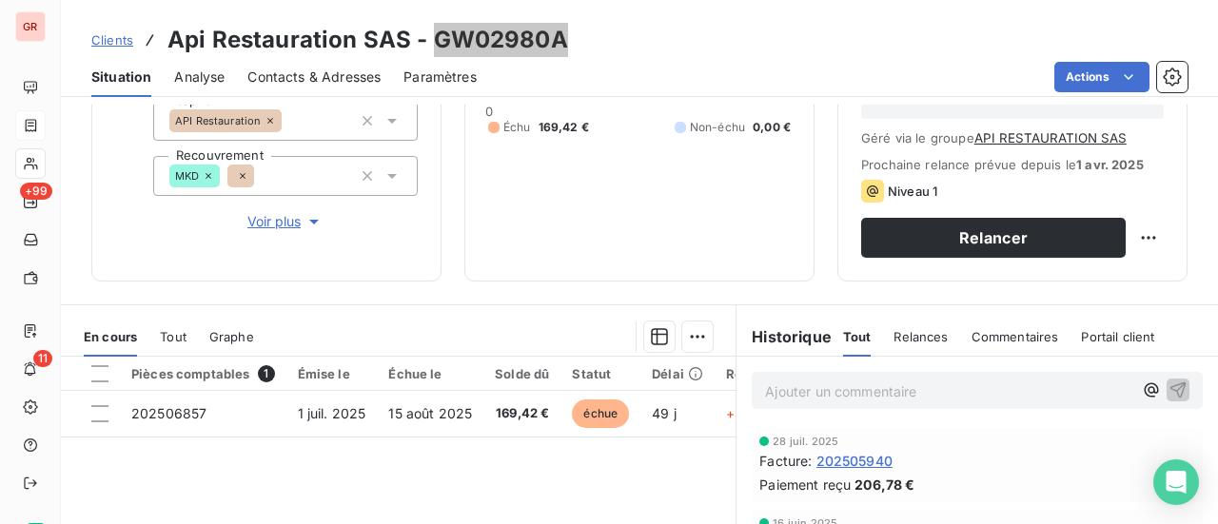
scroll to position [286, 0]
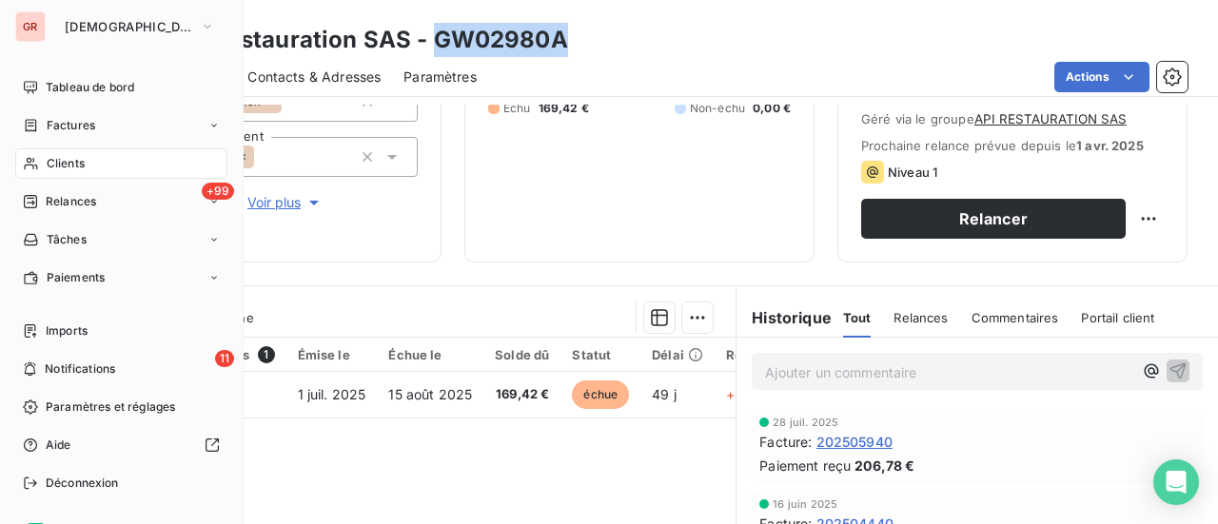
drag, startPoint x: 88, startPoint y: 123, endPoint x: 216, endPoint y: 126, distance: 128.5
click at [88, 123] on span "Factures" at bounding box center [71, 125] width 49 height 17
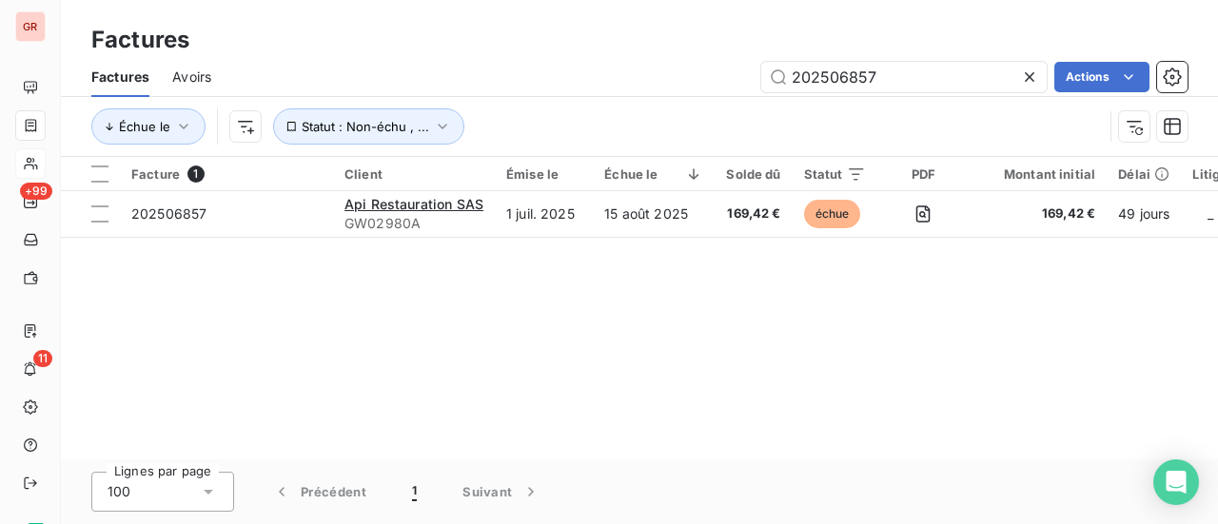
drag, startPoint x: 885, startPoint y: 79, endPoint x: 543, endPoint y: 89, distance: 342.8
click at [544, 89] on div "202506857 Actions" at bounding box center [711, 77] width 954 height 30
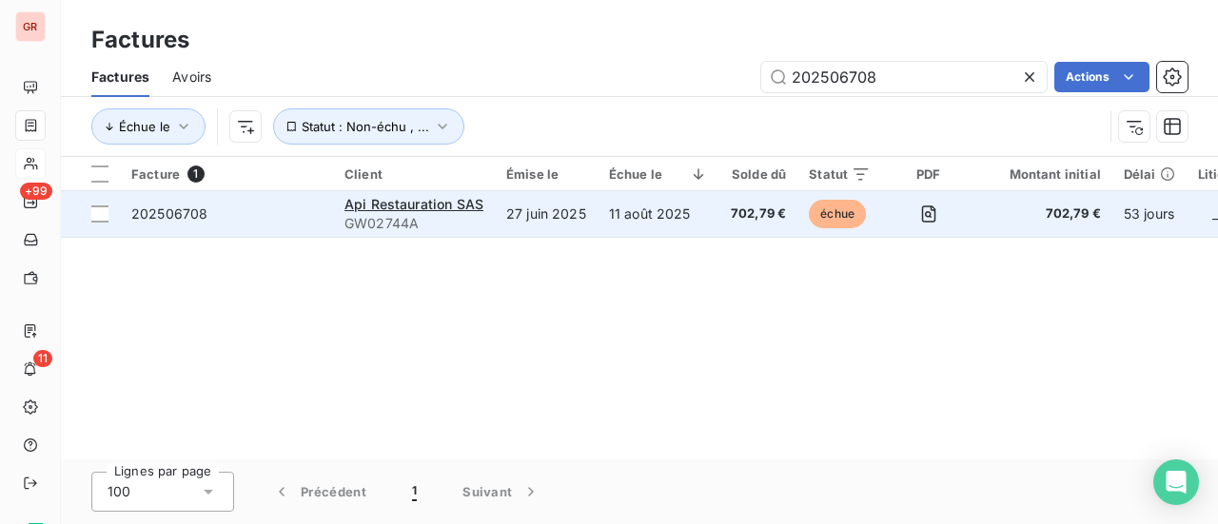
type input "202506708"
click at [151, 223] on div "202506708" at bounding box center [169, 214] width 76 height 19
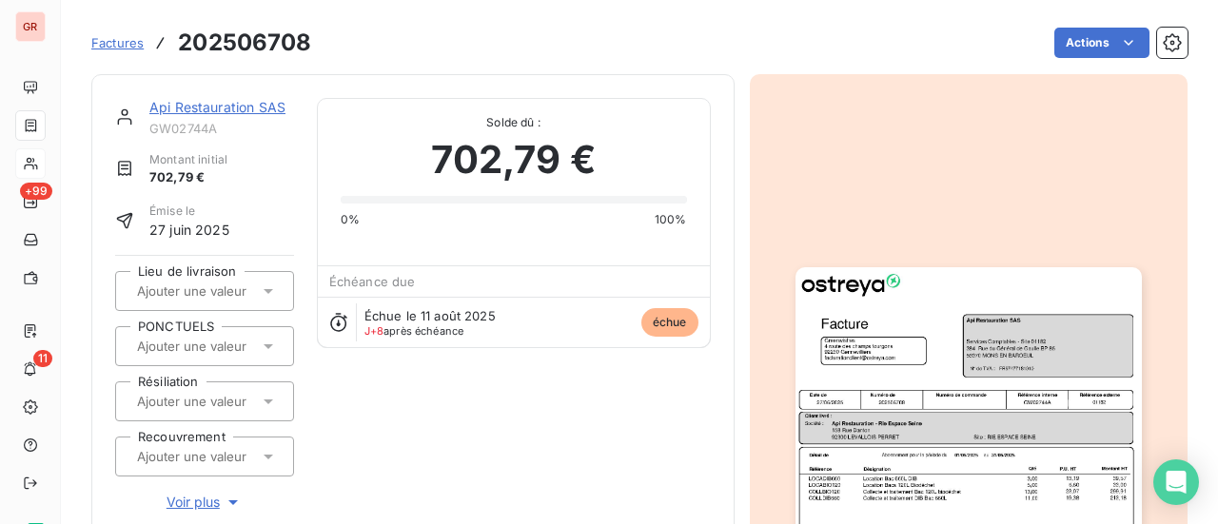
click at [233, 108] on link "Api Restauration SAS" at bounding box center [217, 107] width 136 height 16
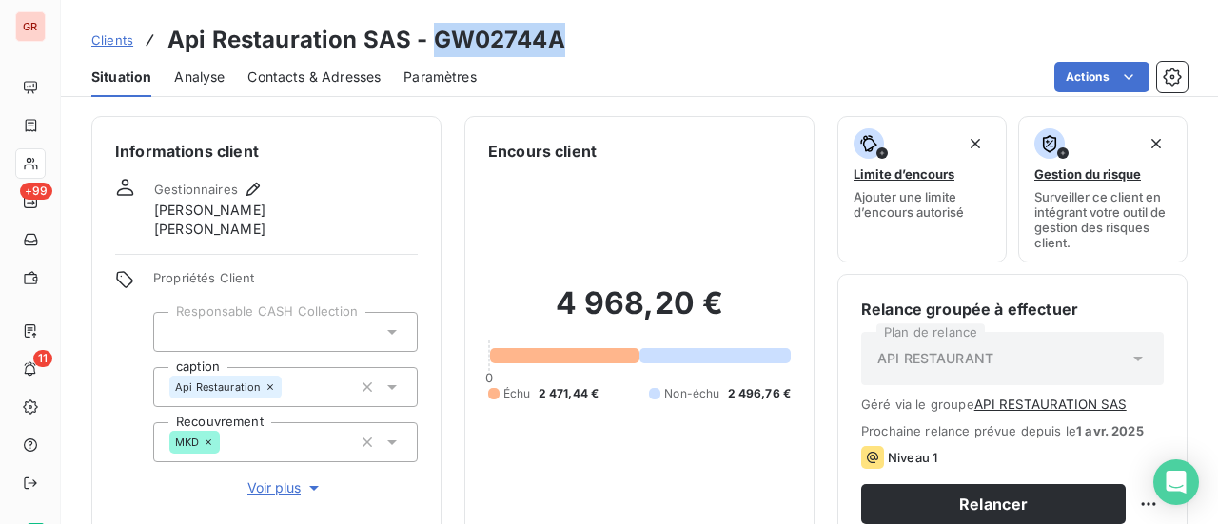
drag, startPoint x: 533, startPoint y: 39, endPoint x: 431, endPoint y: 44, distance: 102.0
click at [431, 44] on div "Clients Api Restauration SAS - GW02744A" at bounding box center [639, 40] width 1157 height 34
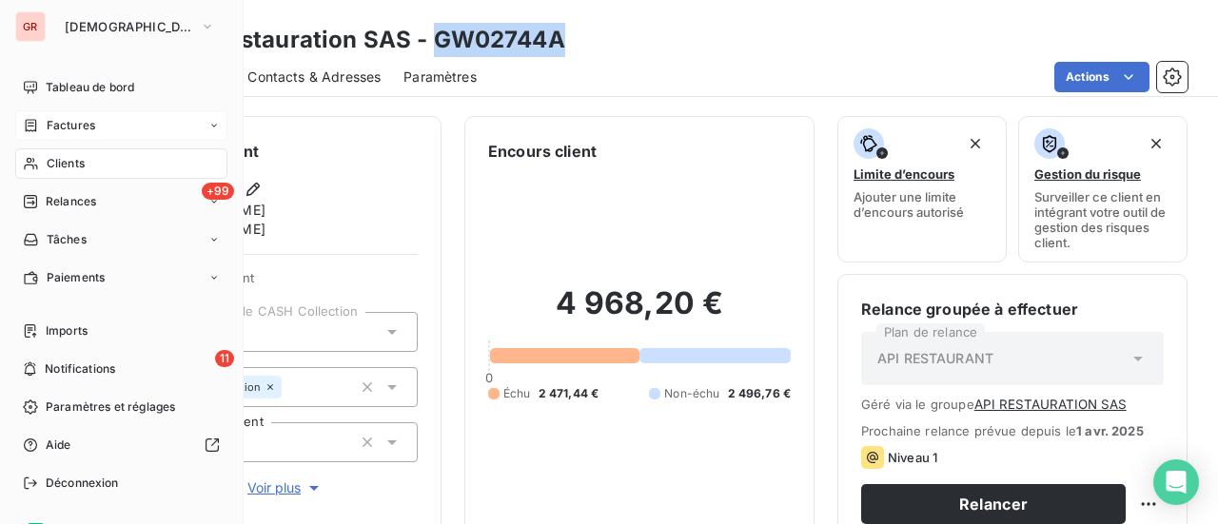
click at [90, 125] on span "Factures" at bounding box center [71, 125] width 49 height 17
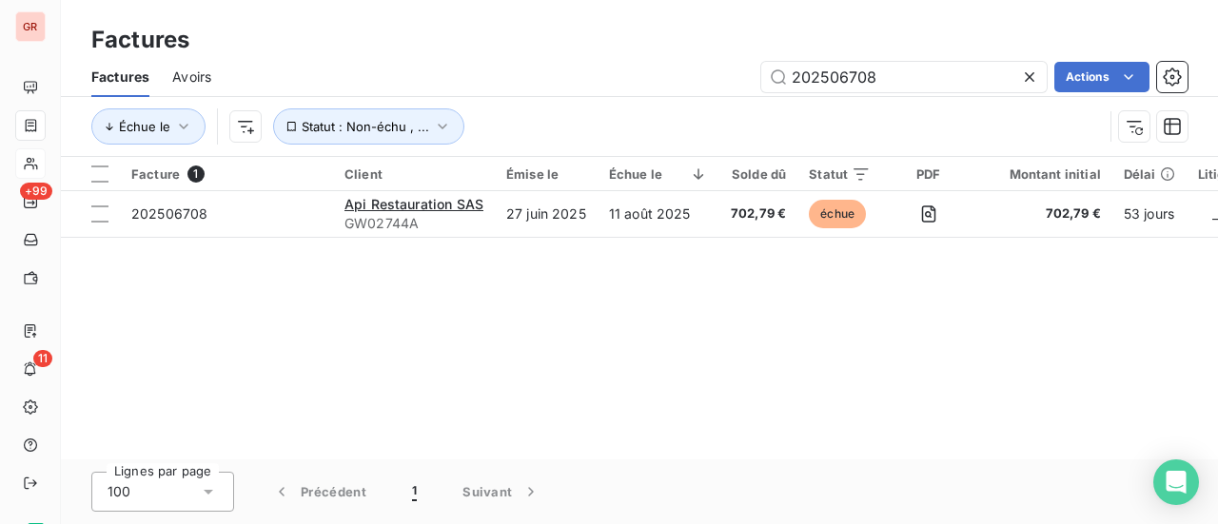
drag, startPoint x: 897, startPoint y: 85, endPoint x: 518, endPoint y: 139, distance: 382.7
click at [518, 139] on div "Factures Avoirs 202506708 Actions Échue le Statut : Non-échu , ..." at bounding box center [639, 106] width 1157 height 99
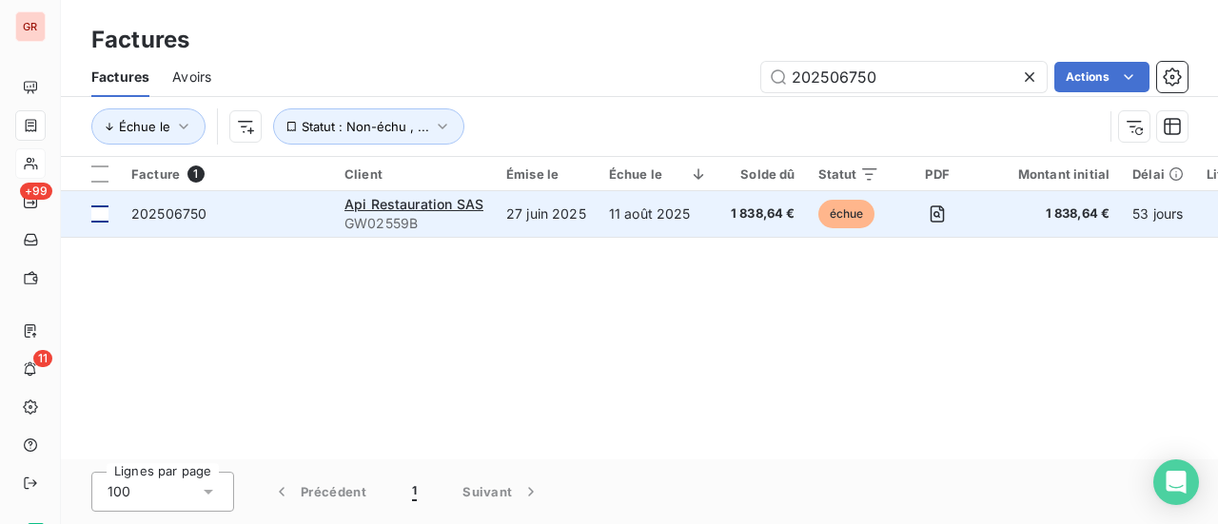
type input "202506750"
click at [106, 215] on div at bounding box center [99, 214] width 17 height 17
click at [162, 216] on span "202506750" at bounding box center [168, 214] width 75 height 16
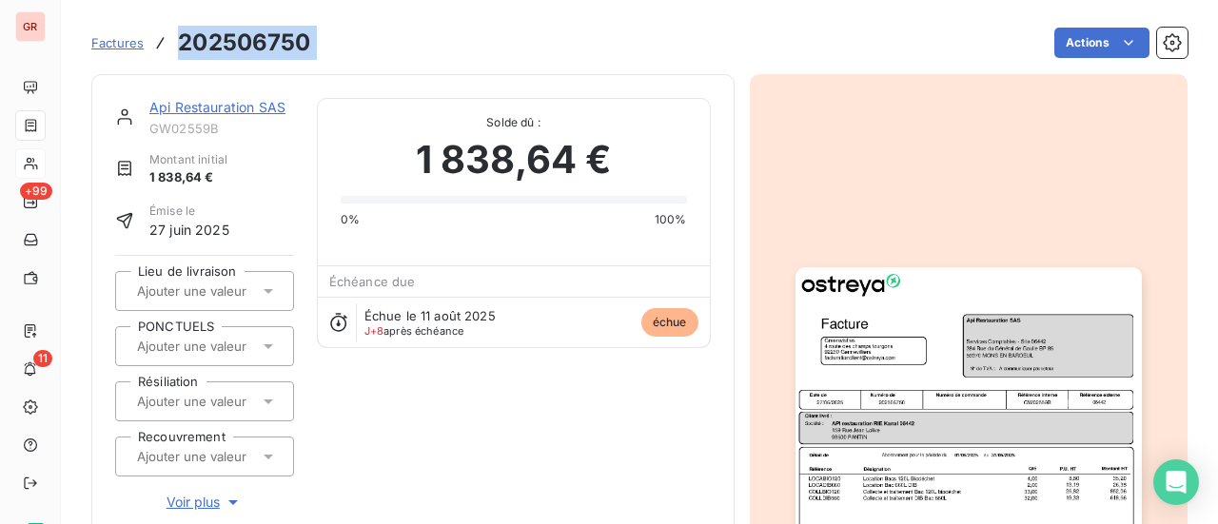
drag, startPoint x: 309, startPoint y: 36, endPoint x: 184, endPoint y: 42, distance: 125.8
click at [184, 42] on div "Factures 202506750 Actions" at bounding box center [639, 43] width 1097 height 40
click at [240, 104] on link "Api Restauration SAS" at bounding box center [217, 107] width 136 height 16
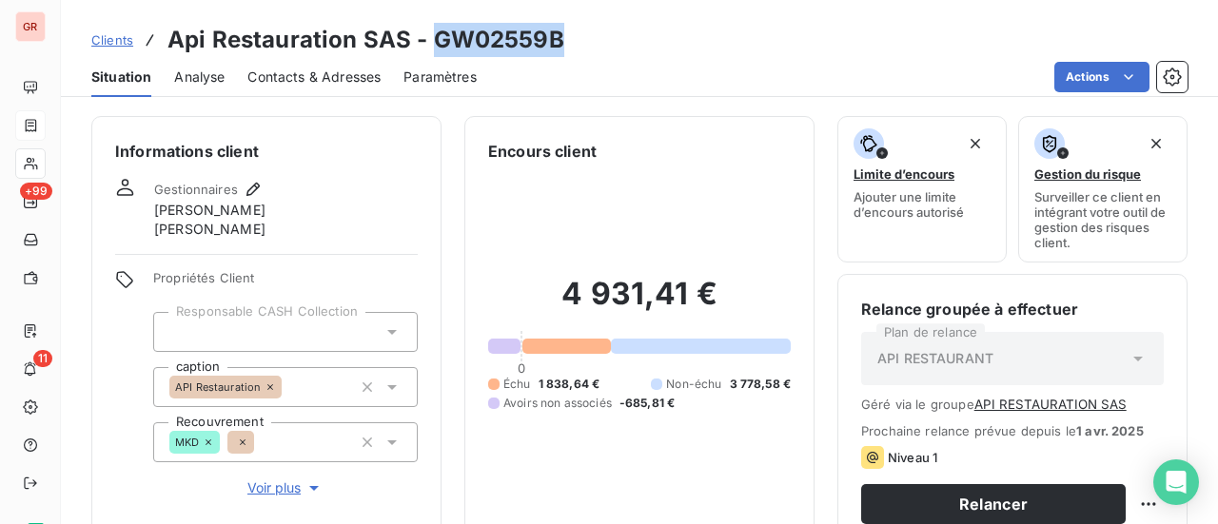
drag, startPoint x: 524, startPoint y: 38, endPoint x: 430, endPoint y: 49, distance: 94.8
click at [430, 49] on div "Clients Api Restauration SAS - GW02559B" at bounding box center [639, 40] width 1157 height 34
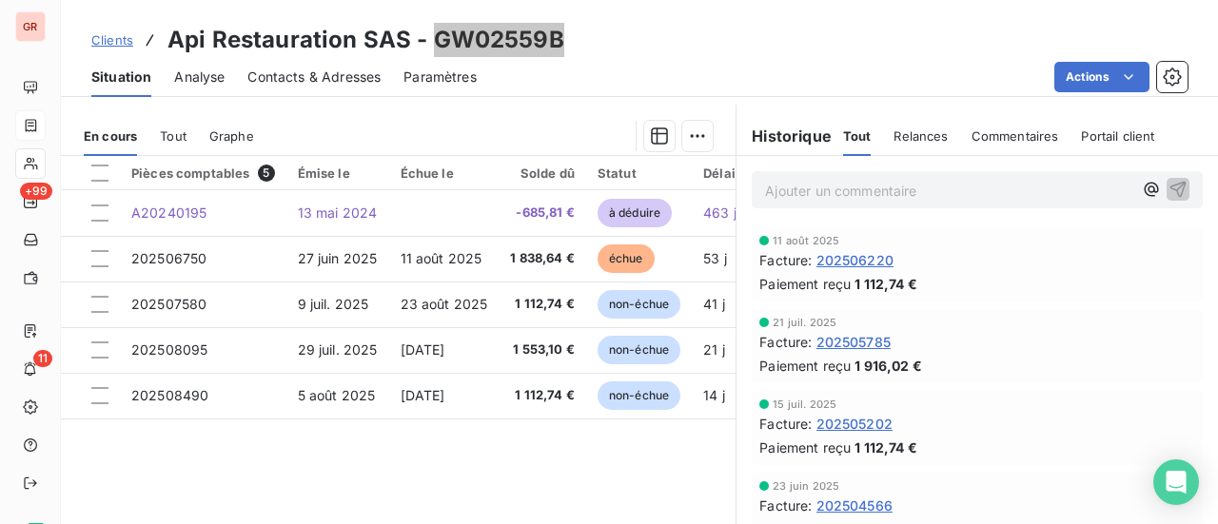
scroll to position [476, 0]
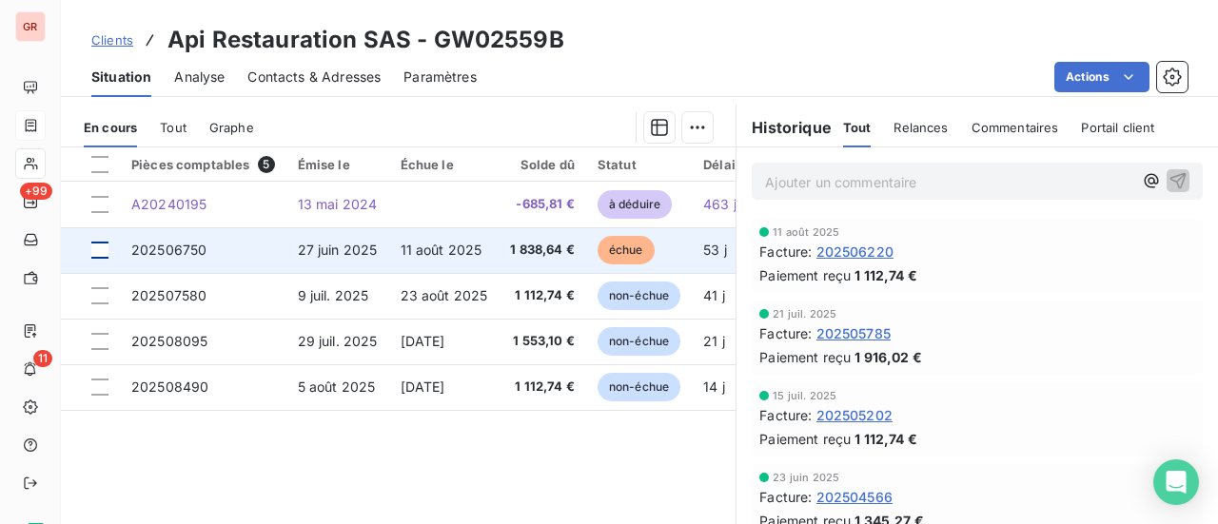
click at [99, 254] on div at bounding box center [99, 250] width 17 height 17
click at [194, 248] on span "202506750" at bounding box center [168, 250] width 75 height 16
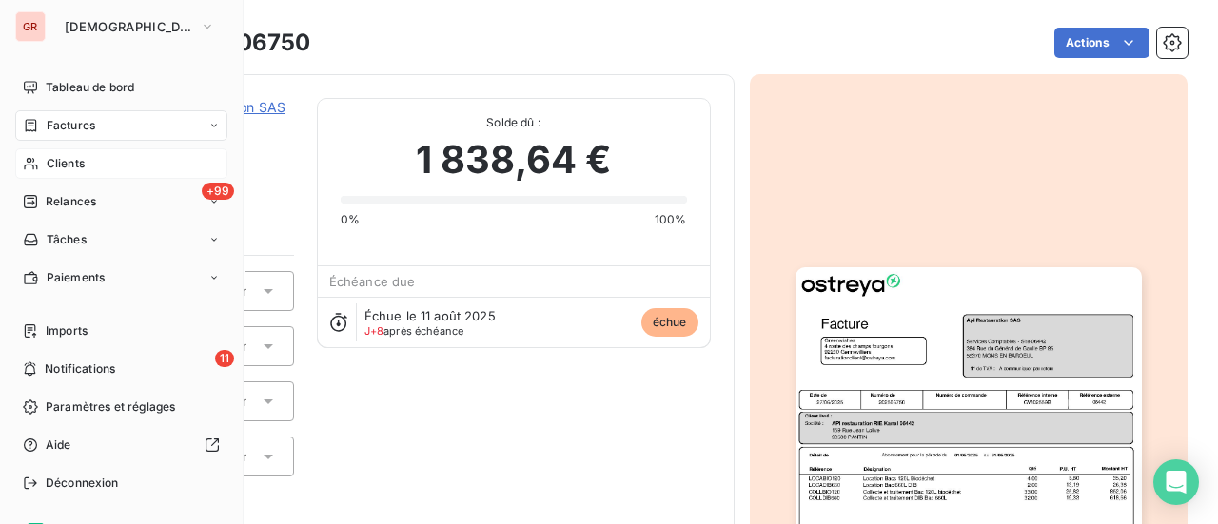
click at [93, 124] on span "Factures" at bounding box center [71, 125] width 49 height 17
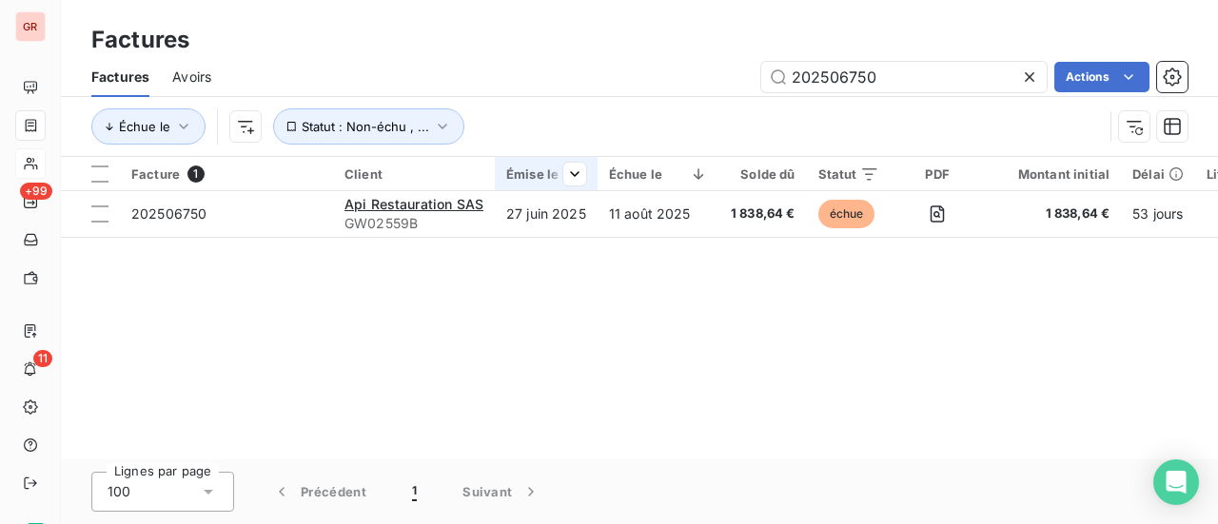
drag, startPoint x: 889, startPoint y: 78, endPoint x: 514, endPoint y: 161, distance: 384.1
click at [517, 161] on div "Factures Factures Avoirs 202506750 Actions Échue le Statut : Non-échu , ... Fac…" at bounding box center [639, 262] width 1157 height 524
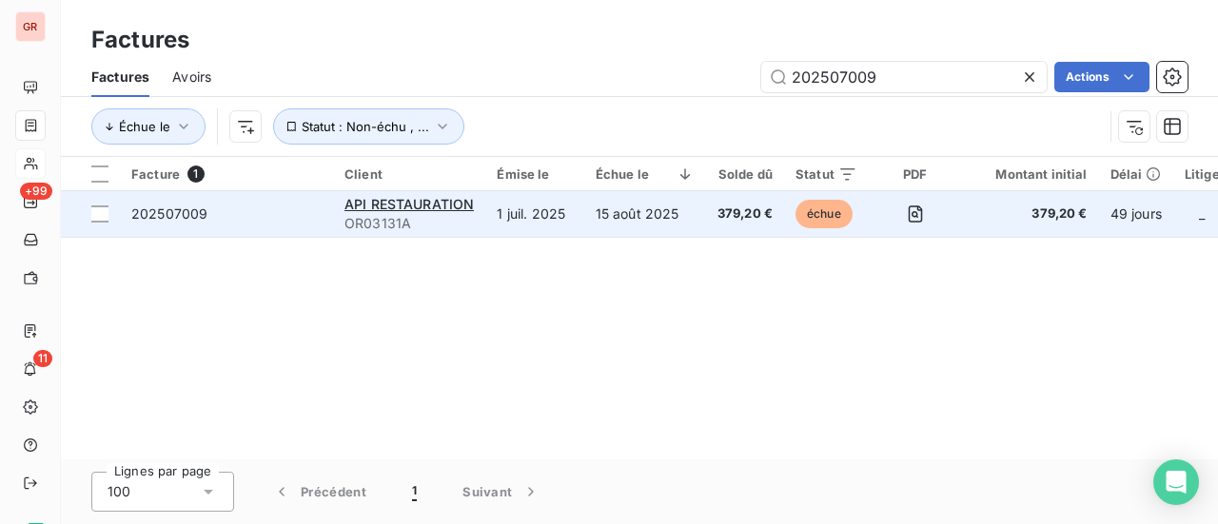
type input "202507009"
click at [139, 218] on span "202507009" at bounding box center [169, 214] width 76 height 16
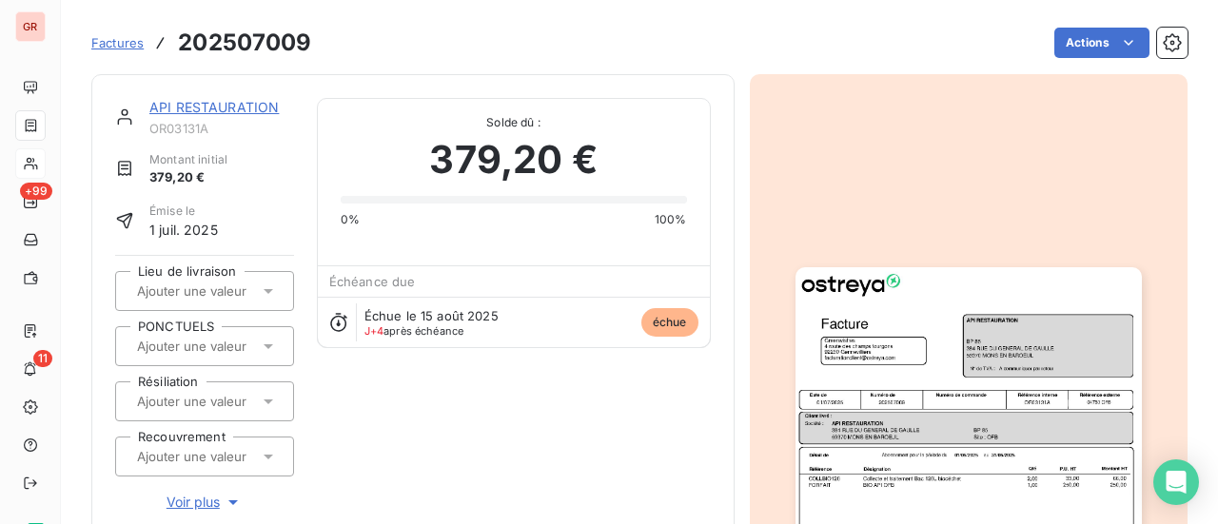
click at [249, 103] on link "API RESTAURATION" at bounding box center [213, 107] width 129 height 16
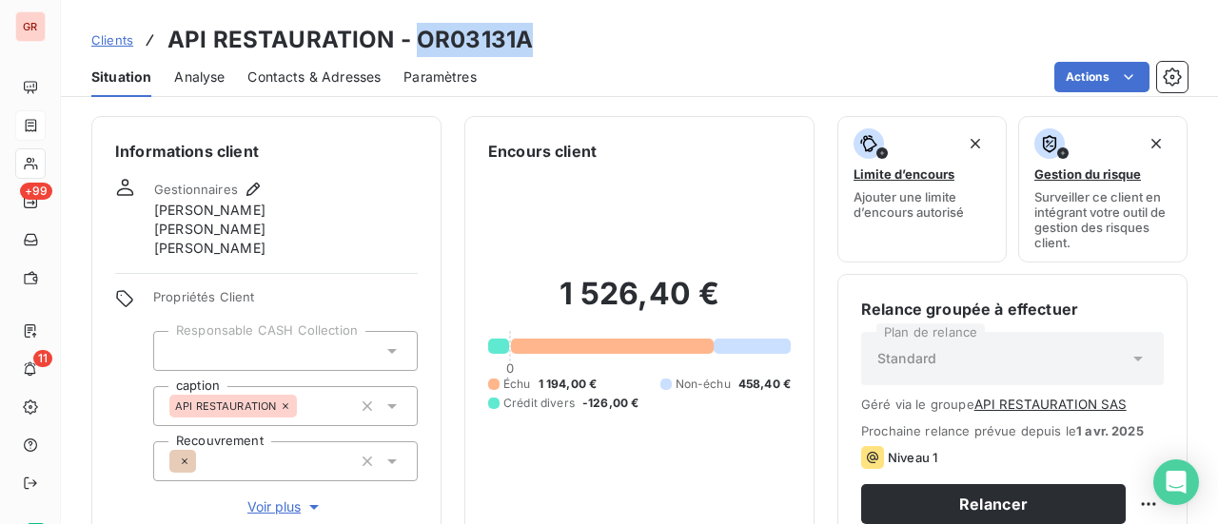
drag, startPoint x: 529, startPoint y: 43, endPoint x: 415, endPoint y: 54, distance: 114.8
click at [415, 54] on div "Clients API RESTAURATION - OR03131A" at bounding box center [639, 40] width 1157 height 34
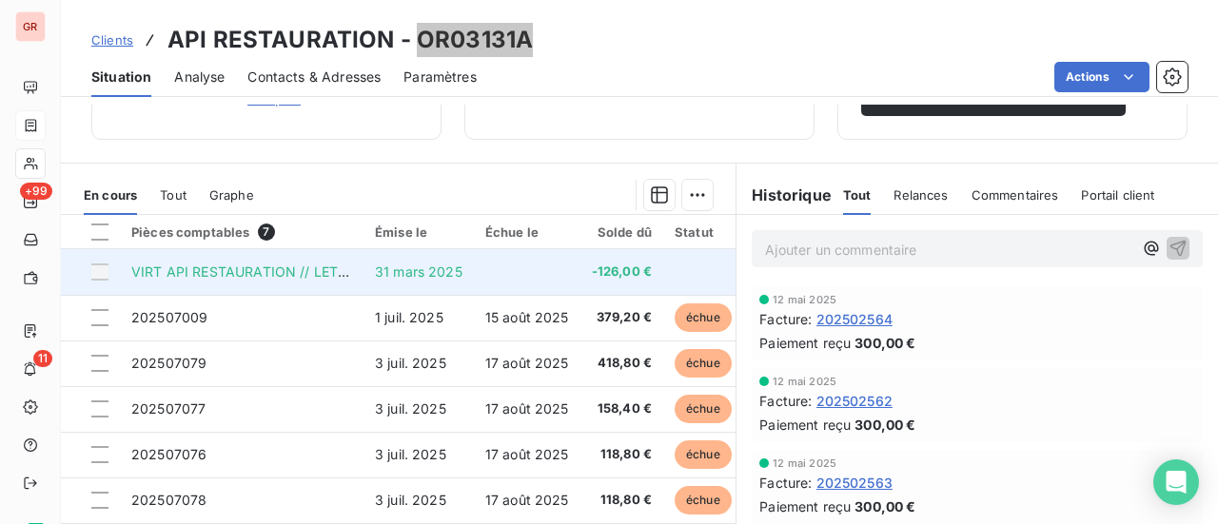
scroll to position [425, 0]
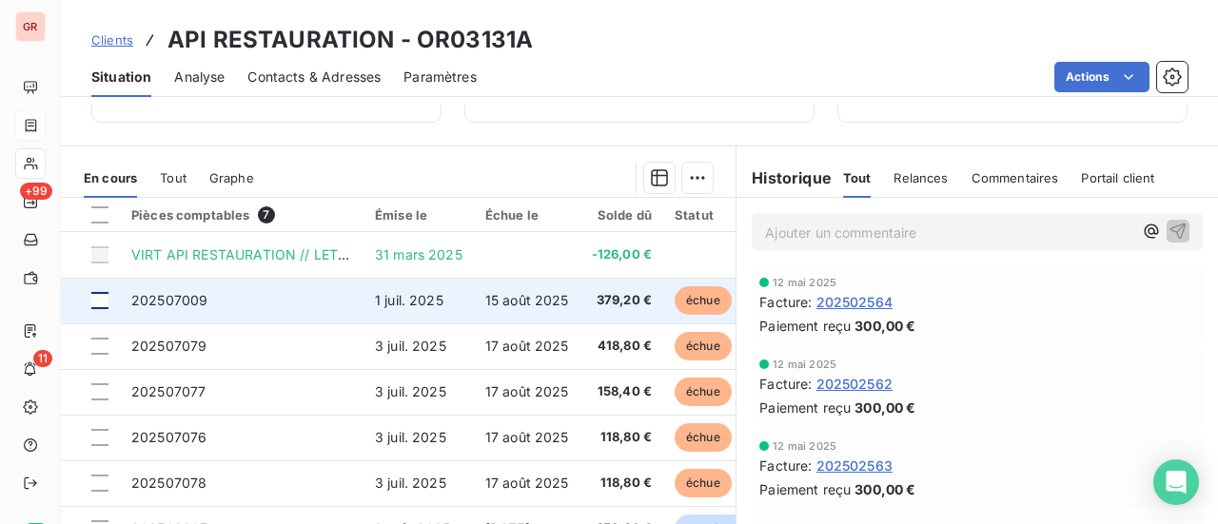
click at [104, 302] on div at bounding box center [99, 300] width 17 height 17
click at [170, 302] on span "202507009" at bounding box center [169, 300] width 76 height 16
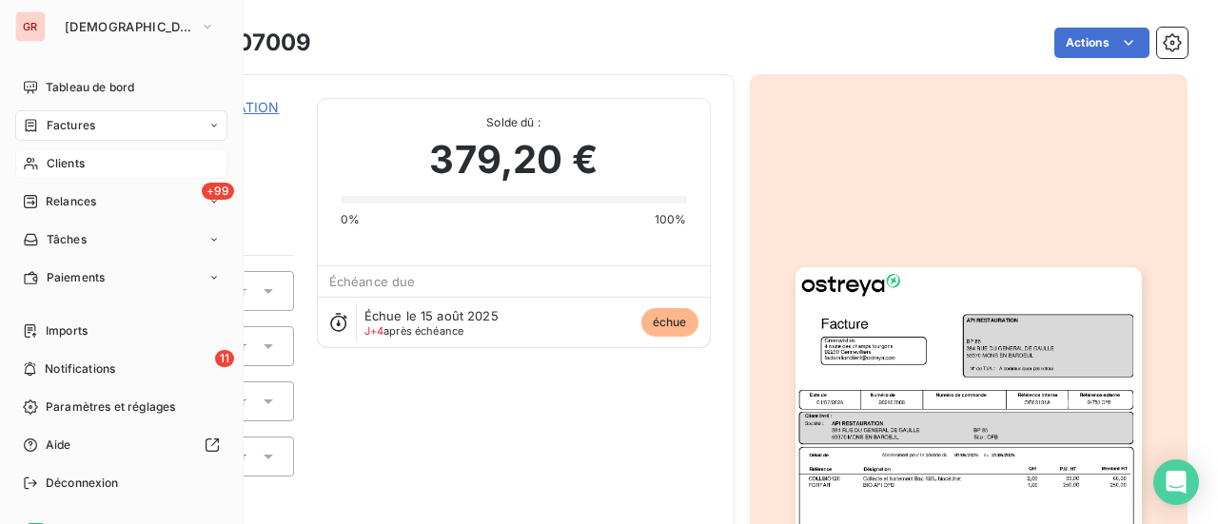
drag, startPoint x: 77, startPoint y: 125, endPoint x: 185, endPoint y: 126, distance: 107.6
click at [77, 125] on span "Factures" at bounding box center [71, 125] width 49 height 17
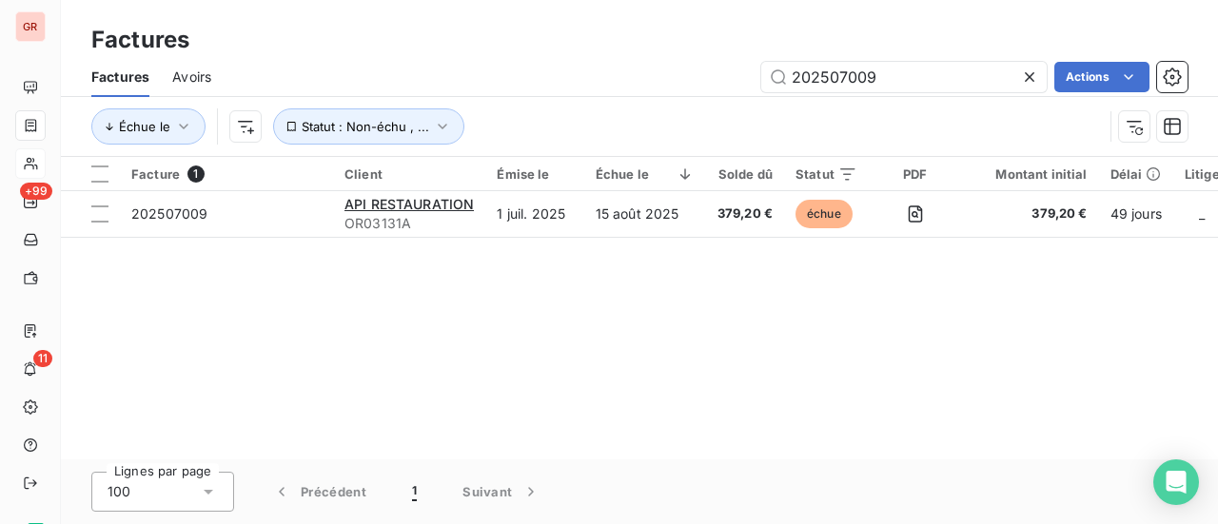
drag, startPoint x: 893, startPoint y: 79, endPoint x: 530, endPoint y: 129, distance: 366.0
click at [536, 129] on div "Factures Avoirs 202507009 Actions Échue le Statut : Non-échu , ..." at bounding box center [639, 106] width 1157 height 99
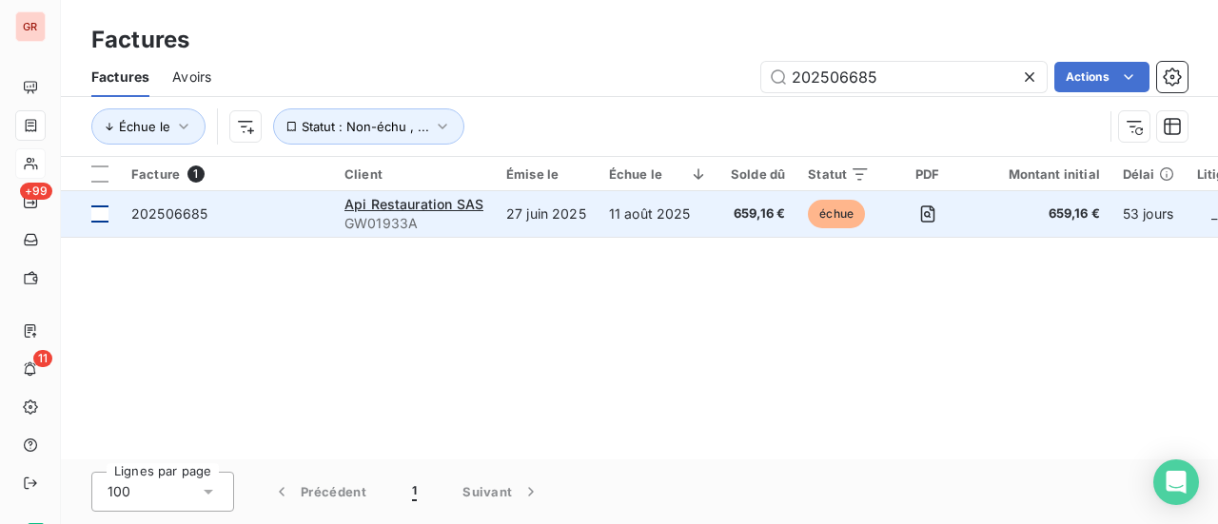
type input "202506685"
click at [104, 217] on div at bounding box center [99, 214] width 17 height 17
click at [169, 216] on span "202506685" at bounding box center [169, 214] width 76 height 16
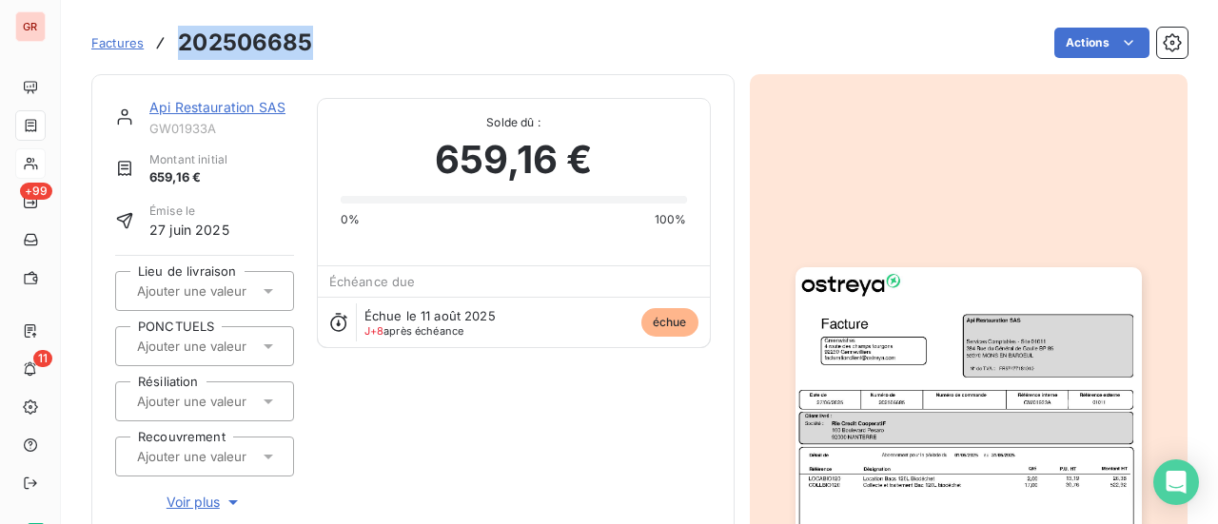
drag, startPoint x: 296, startPoint y: 42, endPoint x: 160, endPoint y: 45, distance: 136.1
click at [160, 45] on div "Factures 202506685 Actions" at bounding box center [639, 43] width 1097 height 40
click at [203, 106] on link "Api Restauration SAS" at bounding box center [217, 107] width 136 height 16
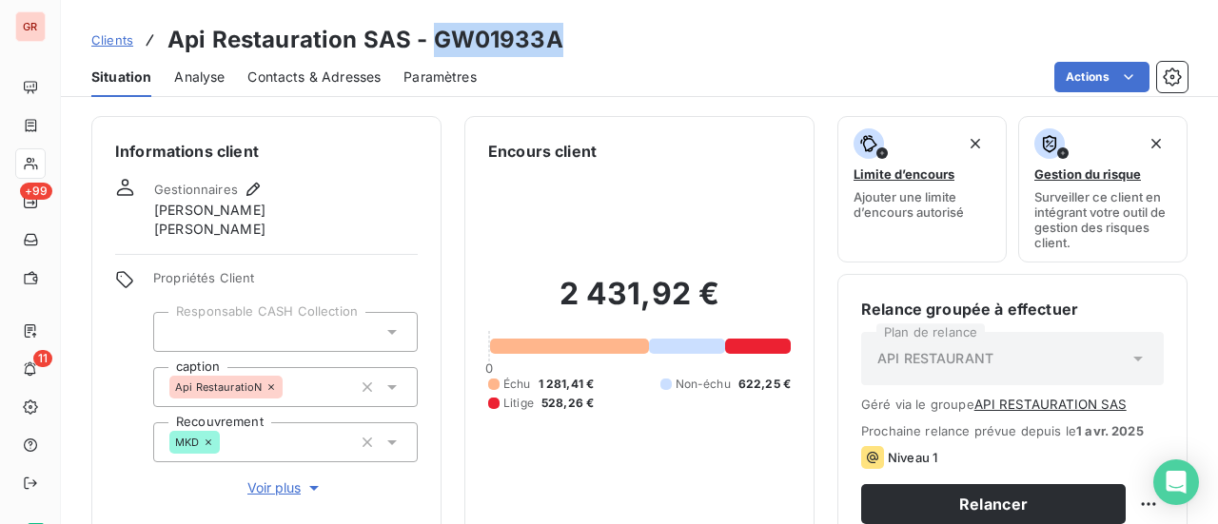
drag, startPoint x: 564, startPoint y: 40, endPoint x: 426, endPoint y: 37, distance: 137.1
click at [426, 37] on div "Clients Api Restauration SAS - GW01933A" at bounding box center [639, 40] width 1157 height 34
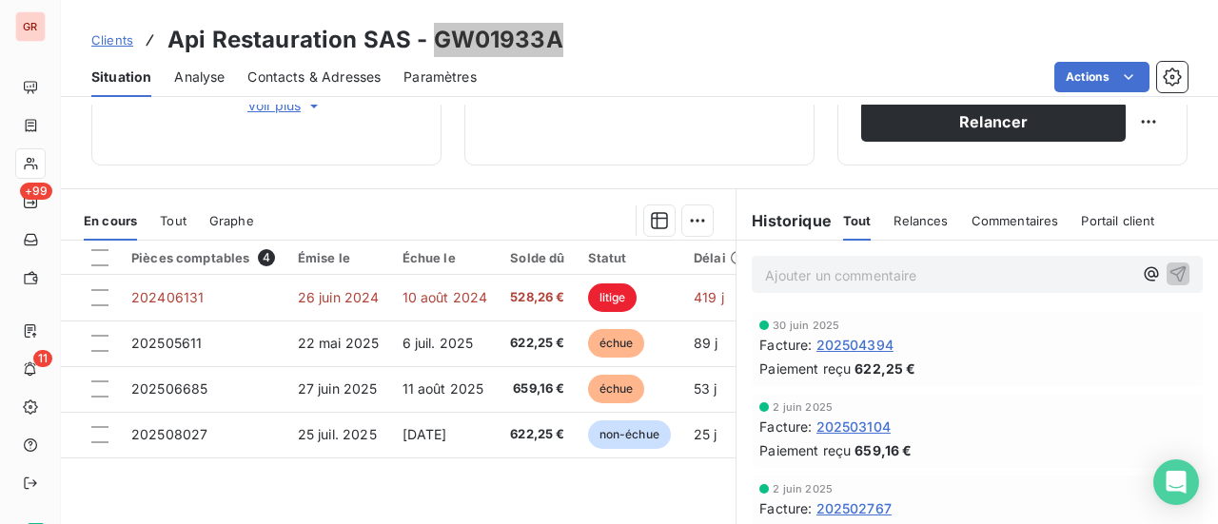
scroll to position [476, 0]
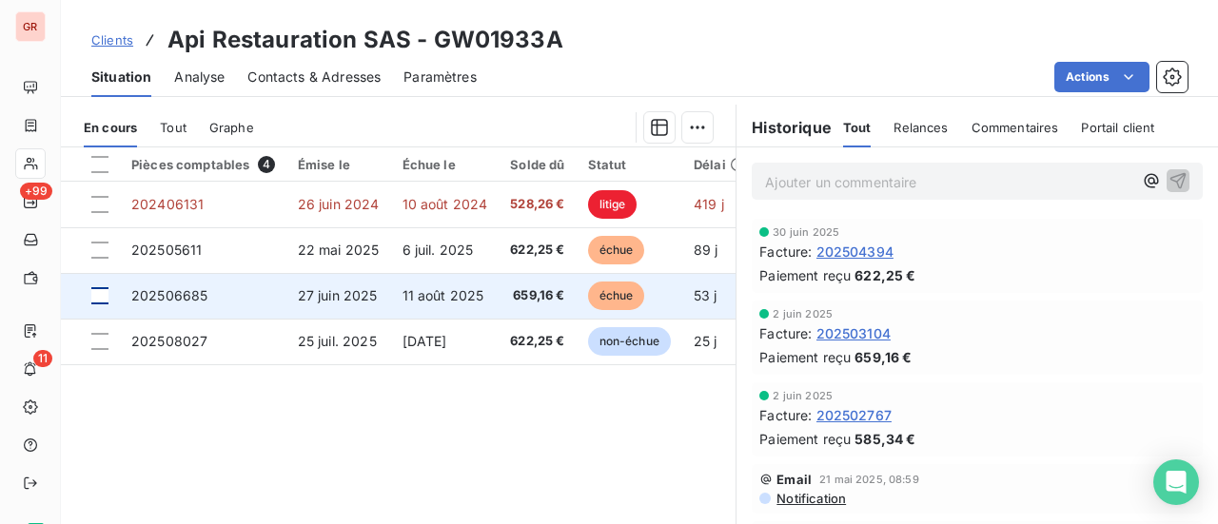
click at [101, 290] on div at bounding box center [99, 295] width 17 height 17
click at [196, 285] on td "202506685" at bounding box center [203, 296] width 167 height 46
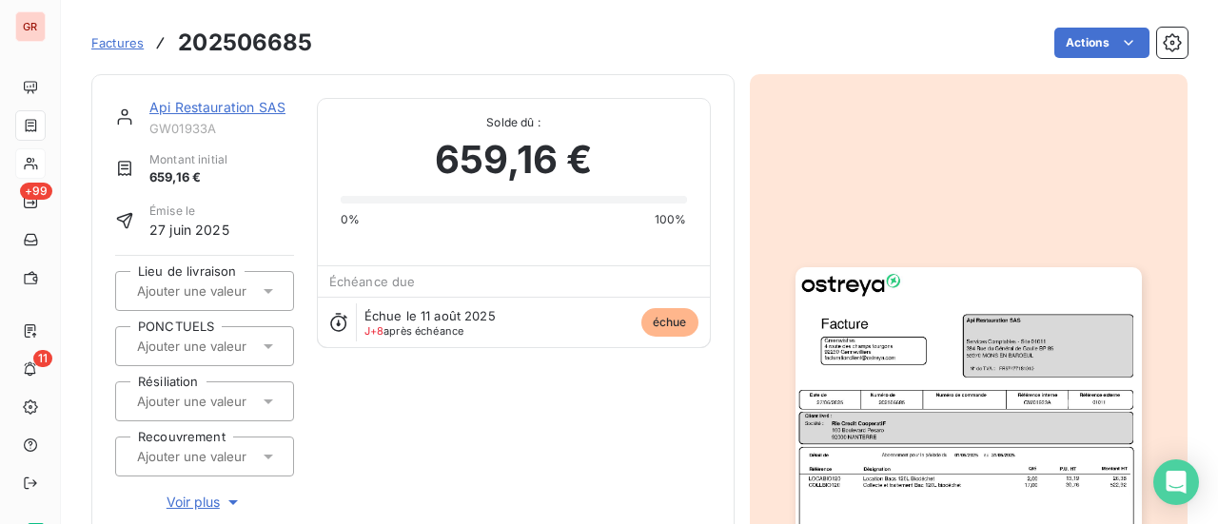
click at [263, 111] on link "Api Restauration SAS" at bounding box center [217, 107] width 136 height 16
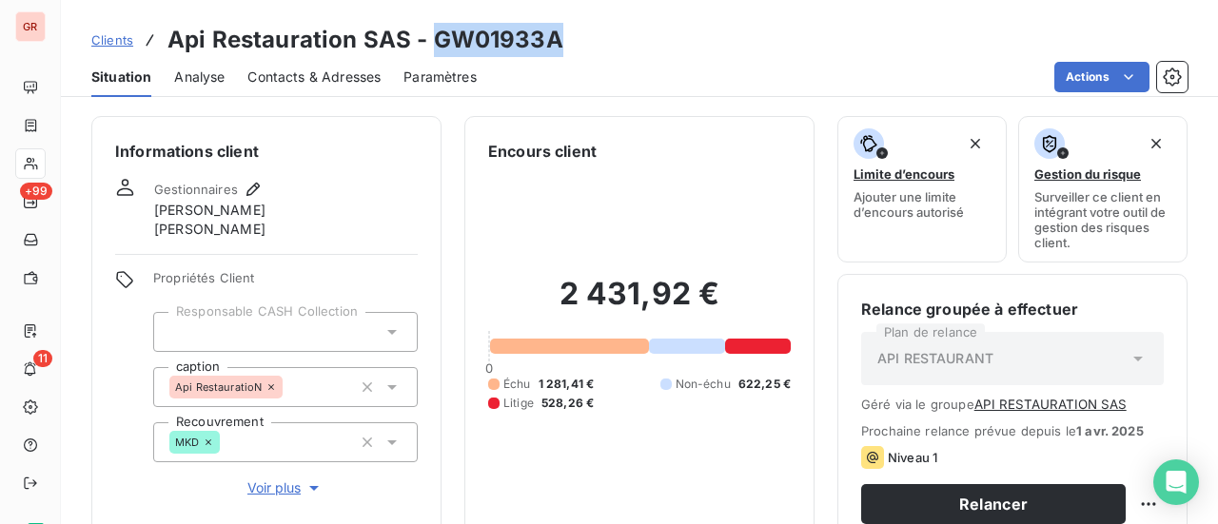
drag, startPoint x: 560, startPoint y: 31, endPoint x: 432, endPoint y: 50, distance: 129.0
click at [432, 50] on div "Clients Api Restauration SAS - GW01933A" at bounding box center [639, 40] width 1157 height 34
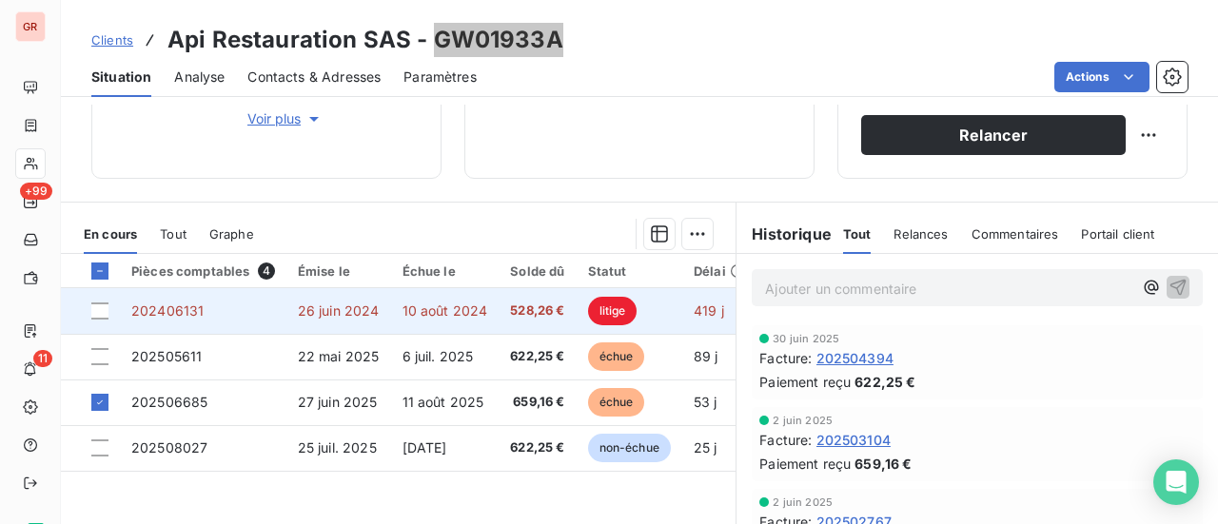
scroll to position [381, 0]
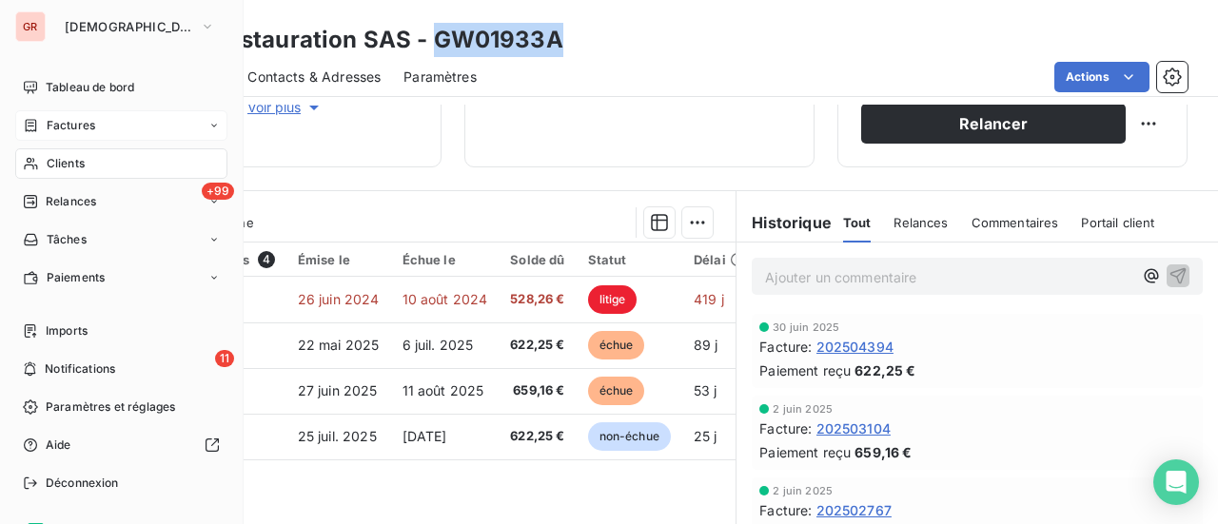
click at [74, 125] on span "Factures" at bounding box center [71, 125] width 49 height 17
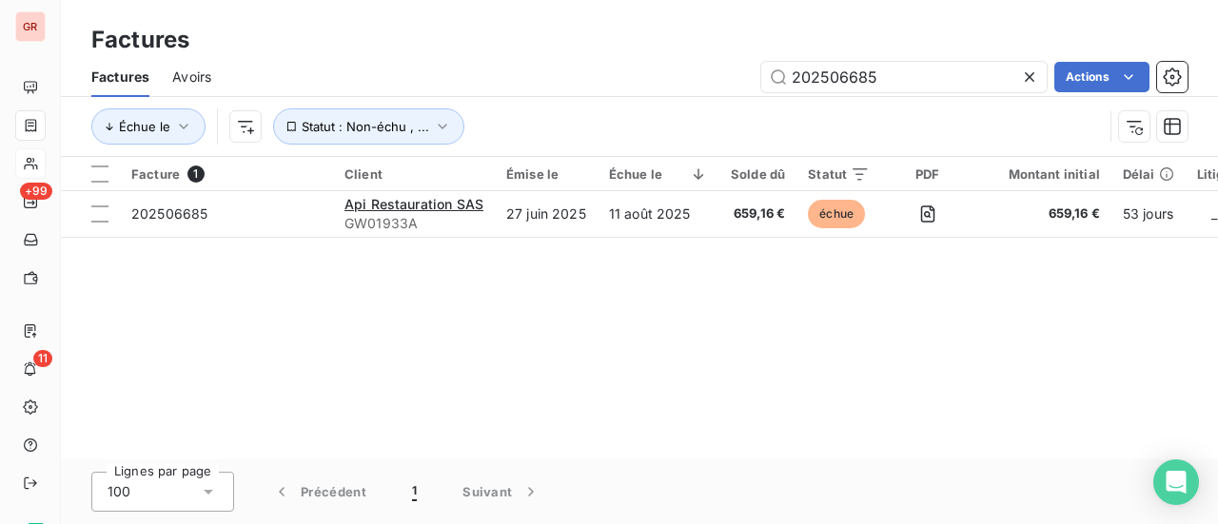
drag, startPoint x: 878, startPoint y: 87, endPoint x: 674, endPoint y: 96, distance: 203.9
click at [702, 88] on div "202506685 Actions" at bounding box center [711, 77] width 954 height 30
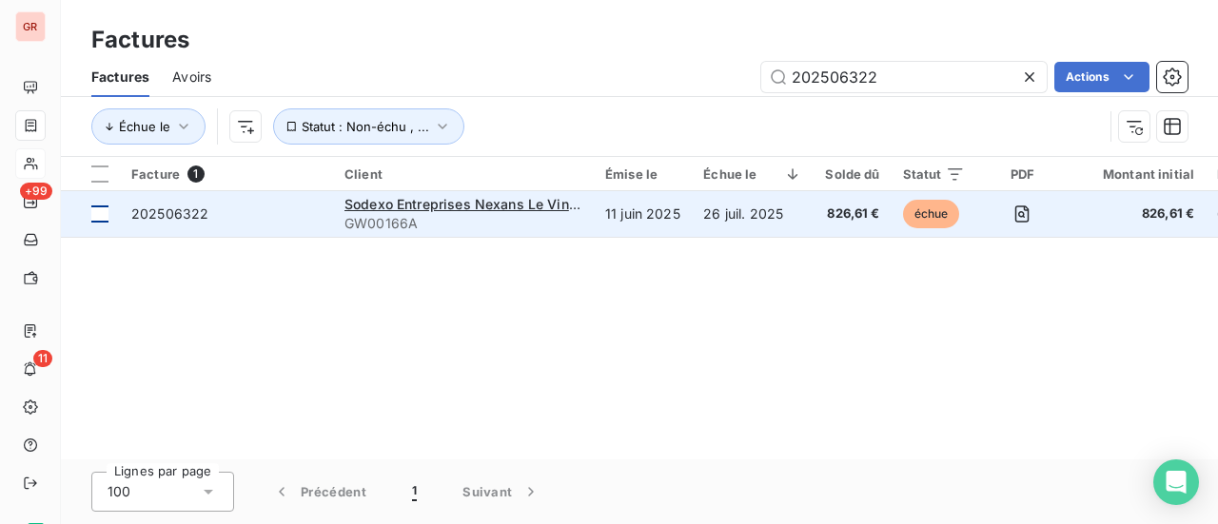
type input "202506322"
click at [105, 216] on div at bounding box center [99, 214] width 17 height 17
click at [406, 214] on span "GW00166A" at bounding box center [464, 223] width 238 height 19
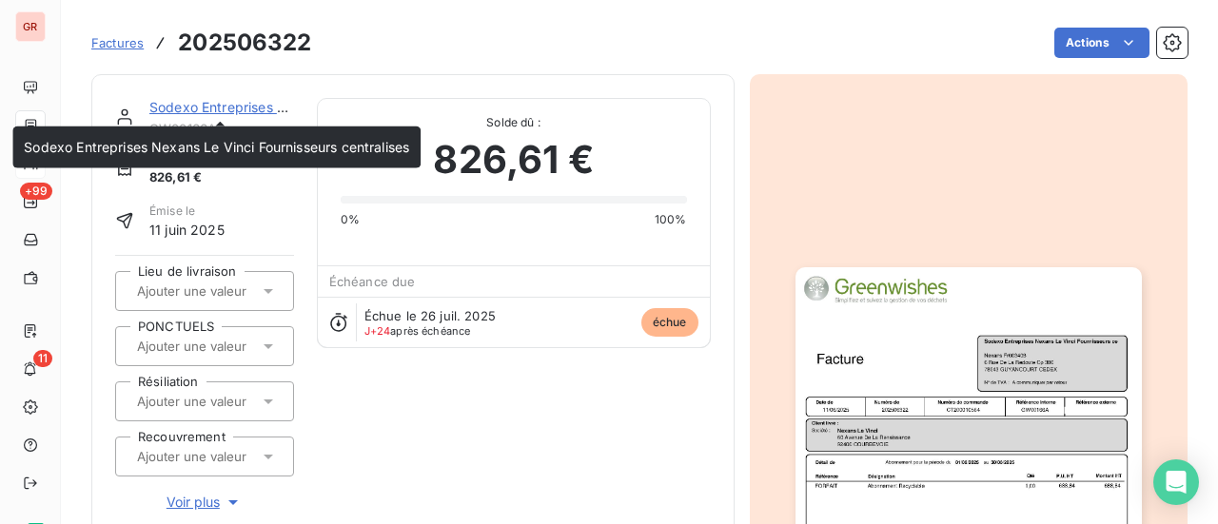
click at [247, 105] on link "Sodexo Entreprises Nexans Le Vinci Fournisseurs centralises" at bounding box center [342, 107] width 386 height 16
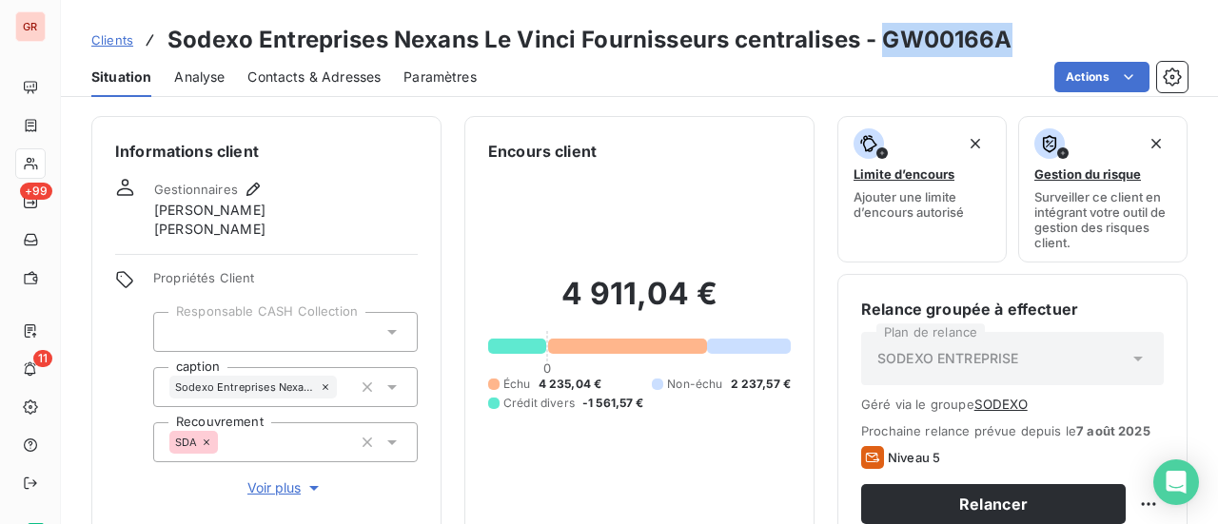
drag, startPoint x: 1009, startPoint y: 43, endPoint x: 881, endPoint y: 40, distance: 127.6
click at [878, 39] on div "Clients Sodexo Entreprises Nexans Le Vinci Fournisseurs centralises - GW00166A" at bounding box center [639, 40] width 1157 height 34
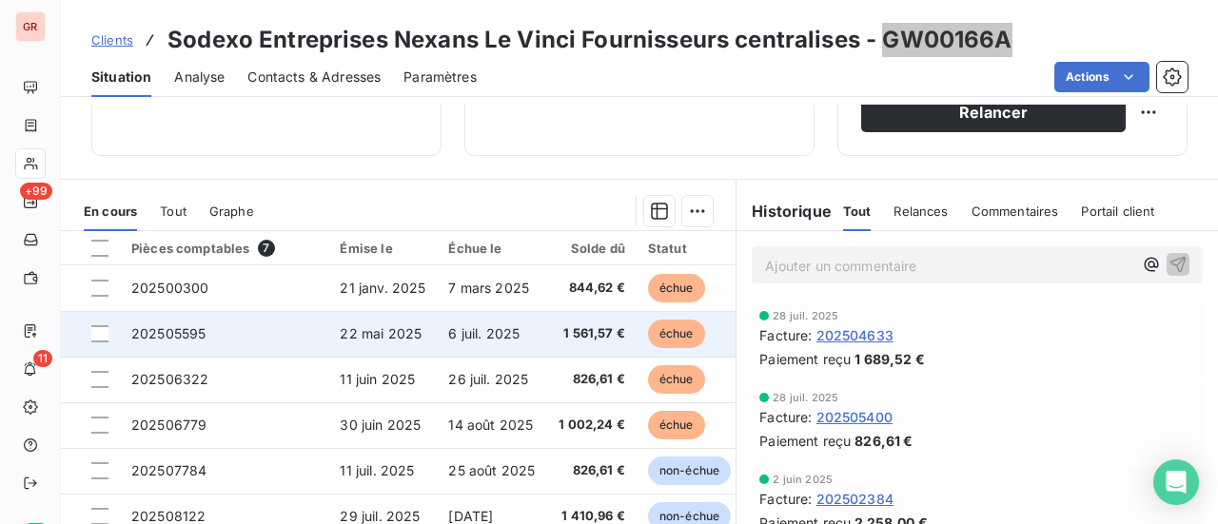
scroll to position [425, 0]
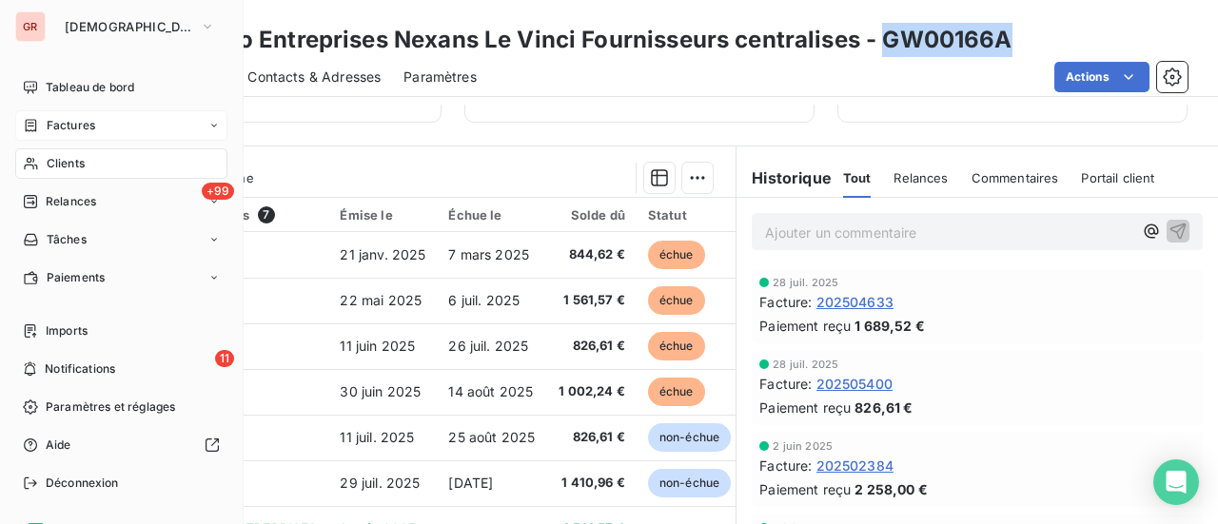
click at [83, 129] on span "Factures" at bounding box center [71, 125] width 49 height 17
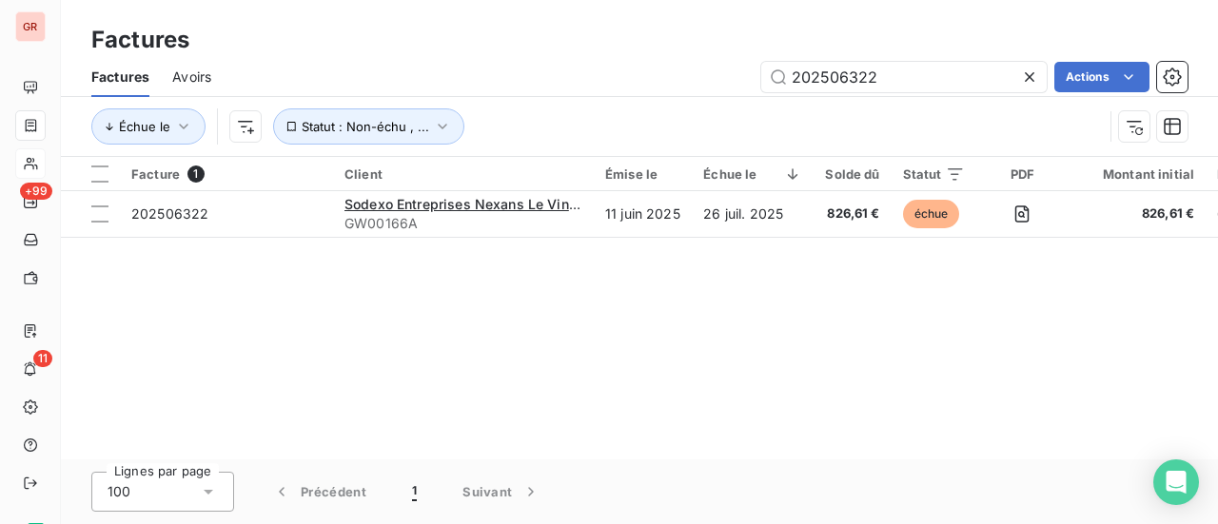
drag, startPoint x: 906, startPoint y: 74, endPoint x: 571, endPoint y: 133, distance: 340.2
click at [638, 123] on div "Factures Avoirs 202506322 Actions Échue le Statut : Non-échu , ..." at bounding box center [639, 106] width 1157 height 99
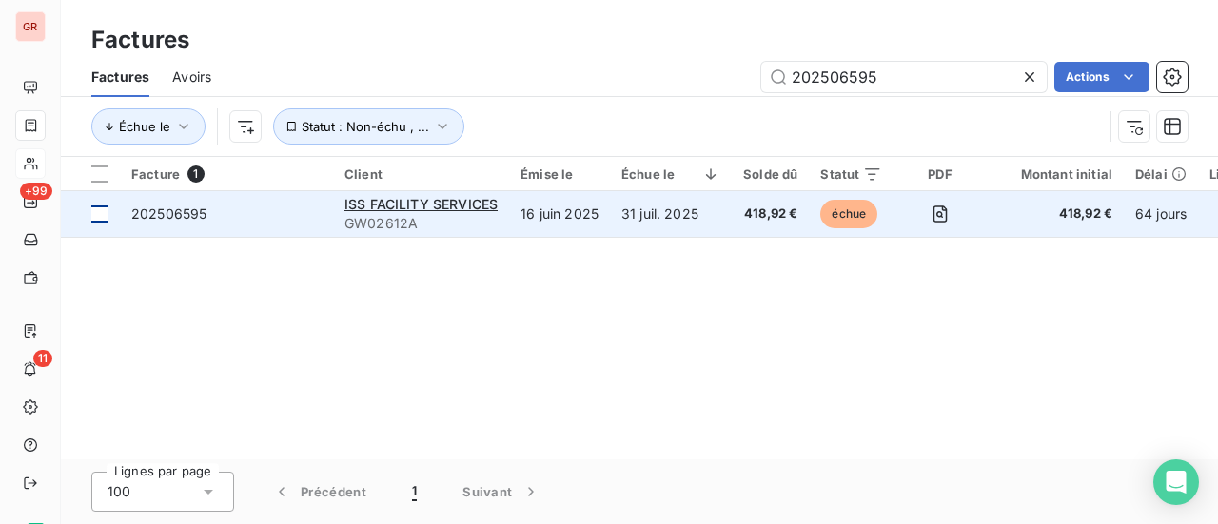
type input "202506595"
click at [107, 218] on div at bounding box center [99, 214] width 17 height 17
click at [176, 214] on span "202506595" at bounding box center [168, 214] width 75 height 16
click at [447, 210] on span "ISS FACILITY SERVICES" at bounding box center [421, 204] width 153 height 16
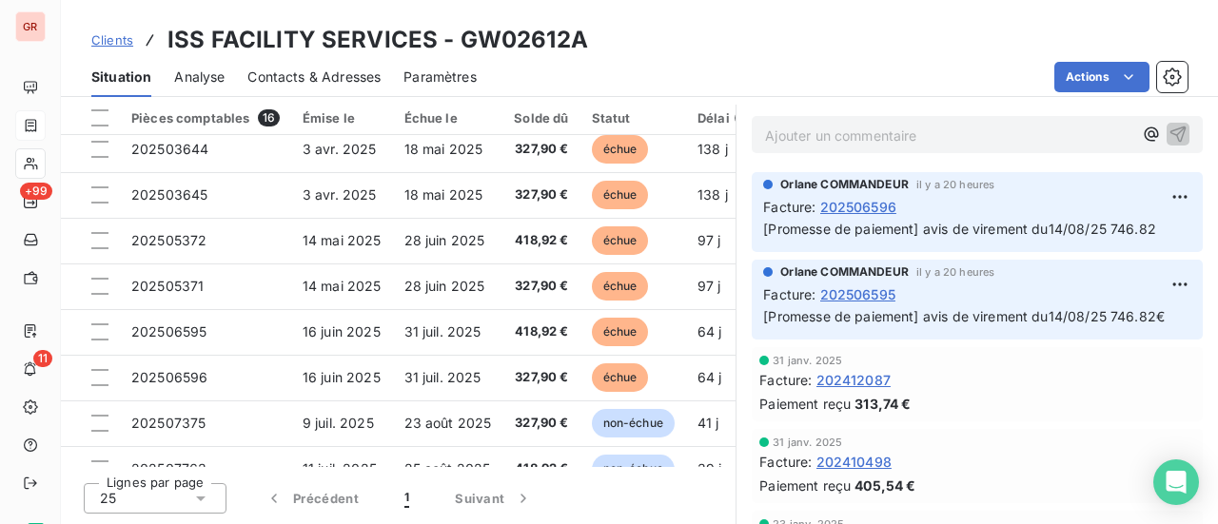
scroll to position [286, 0]
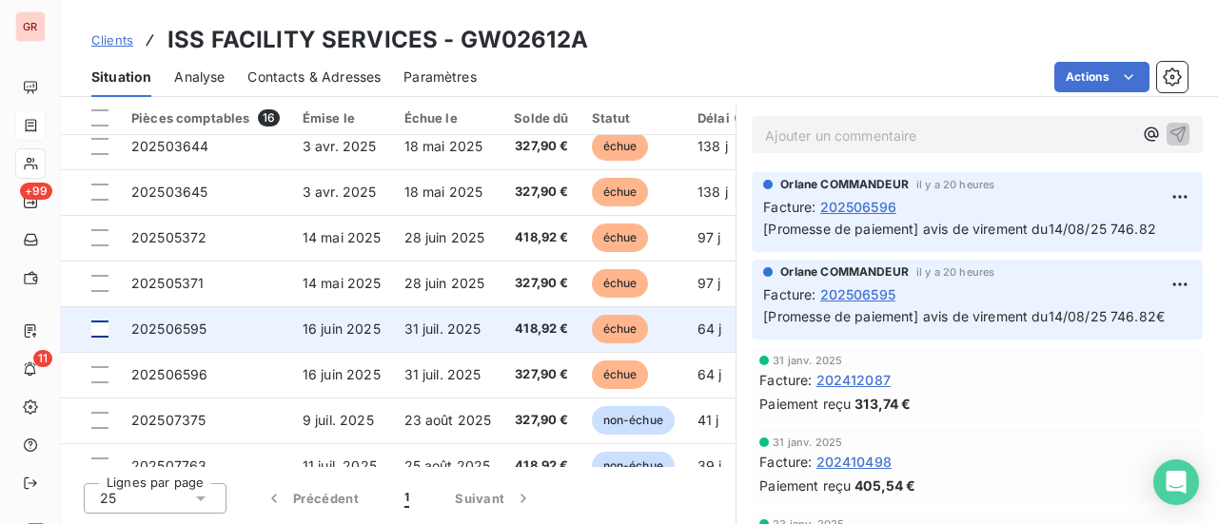
click at [99, 331] on div at bounding box center [99, 329] width 17 height 17
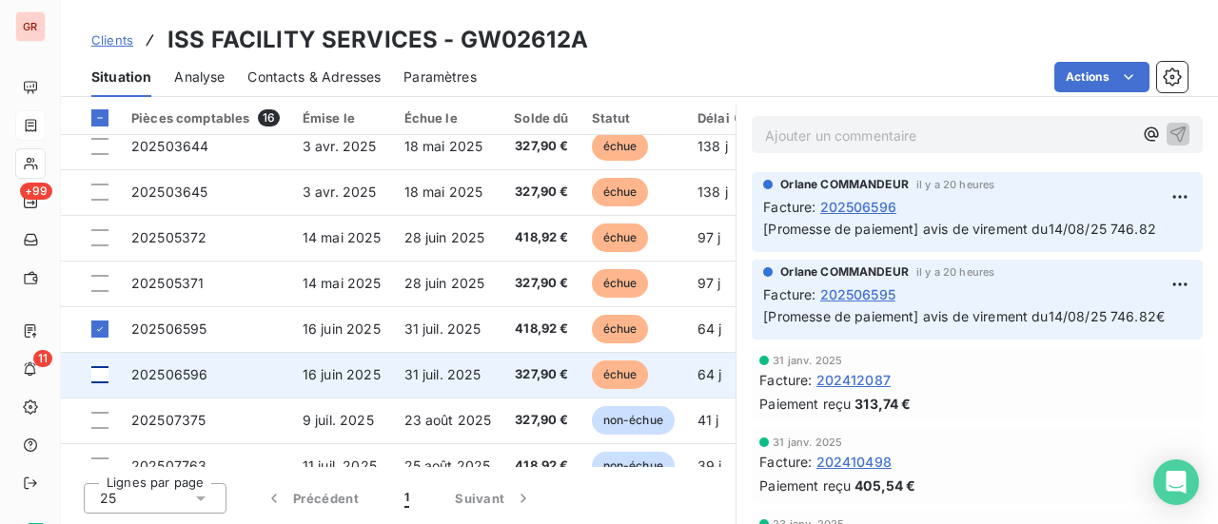
click at [103, 374] on div at bounding box center [99, 374] width 17 height 17
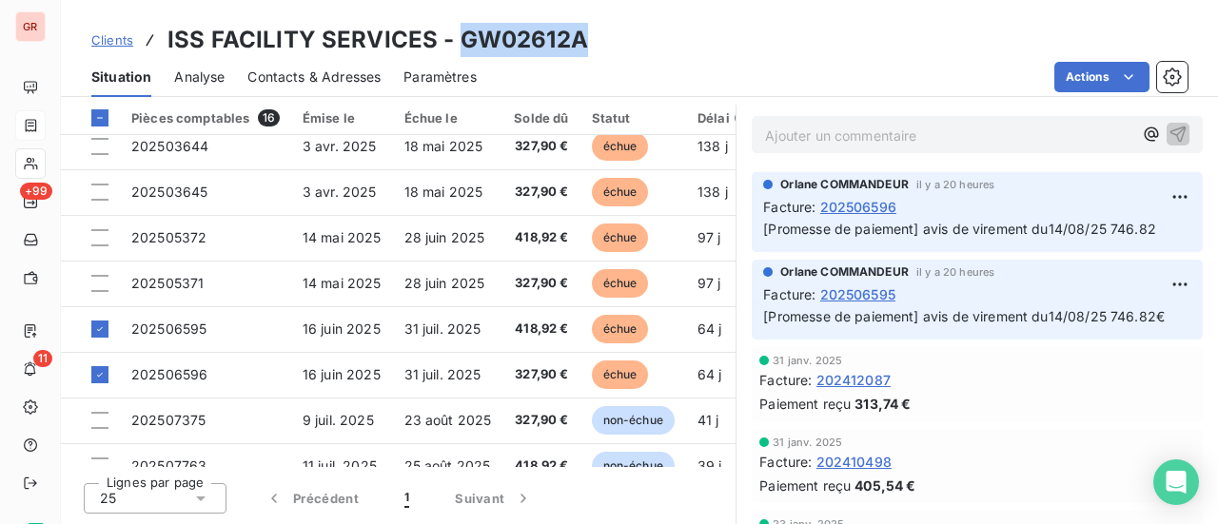
drag, startPoint x: 583, startPoint y: 41, endPoint x: 457, endPoint y: 39, distance: 125.7
click at [457, 39] on div "Clients ISS FACILITY SERVICES - GW02612A" at bounding box center [639, 40] width 1157 height 34
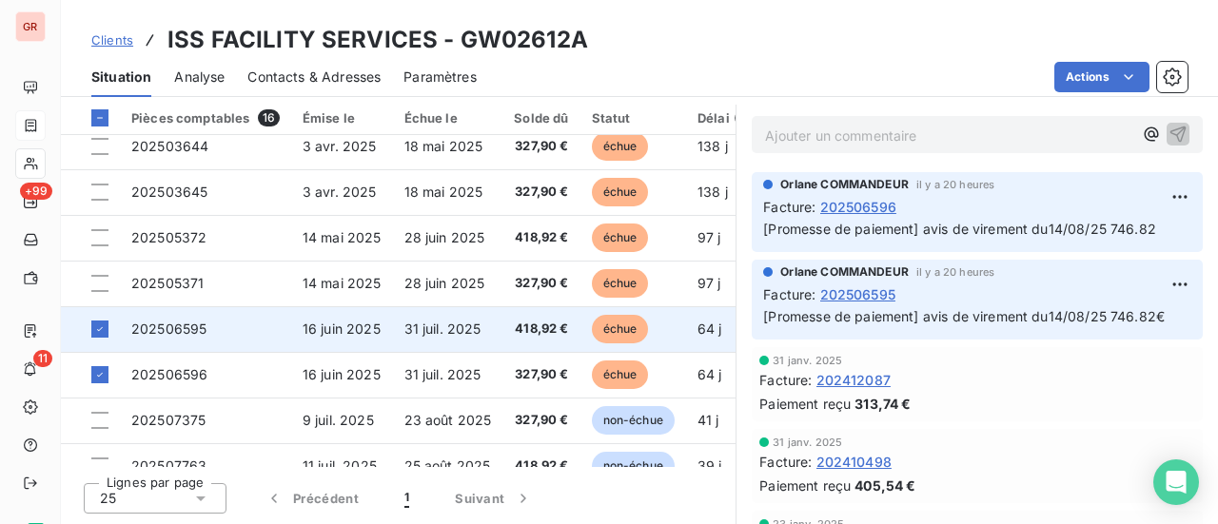
click at [200, 336] on span "202506595" at bounding box center [168, 329] width 75 height 16
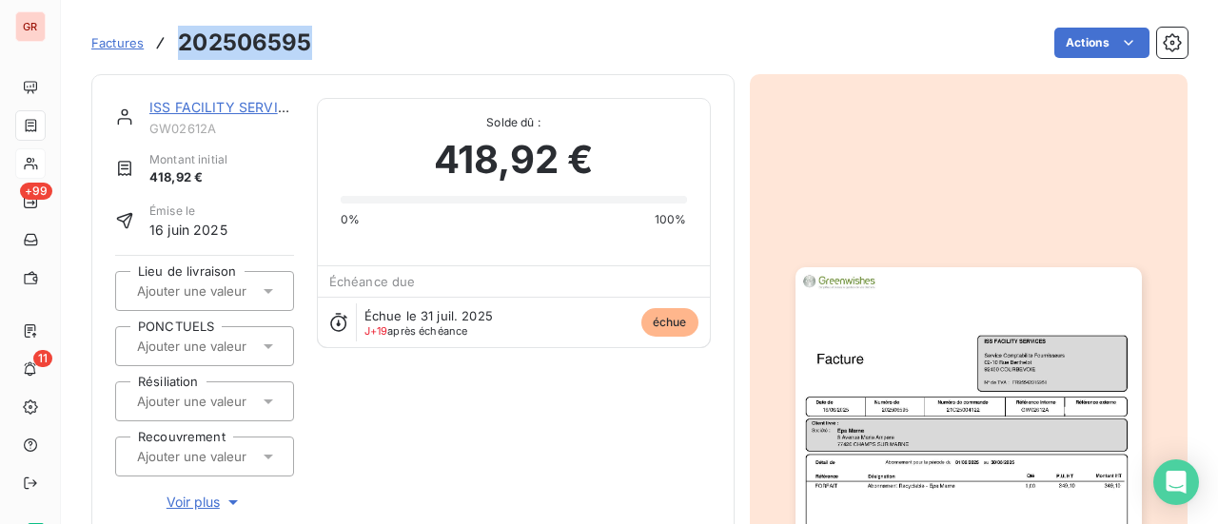
drag, startPoint x: 307, startPoint y: 42, endPoint x: 176, endPoint y: 18, distance: 132.6
click at [176, 18] on div "Factures 202506595 Actions" at bounding box center [639, 31] width 1097 height 63
click at [237, 109] on link "ISS FACILITY SERVICES" at bounding box center [226, 107] width 154 height 16
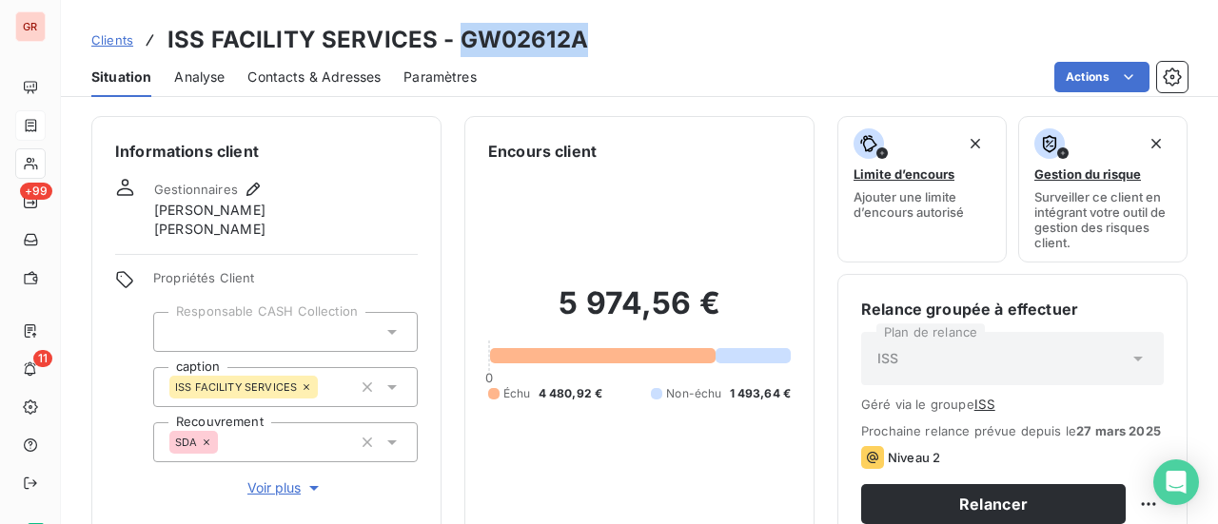
drag, startPoint x: 580, startPoint y: 43, endPoint x: 461, endPoint y: 52, distance: 119.4
click at [461, 52] on h3 "ISS FACILITY SERVICES - GW02612A" at bounding box center [378, 40] width 421 height 34
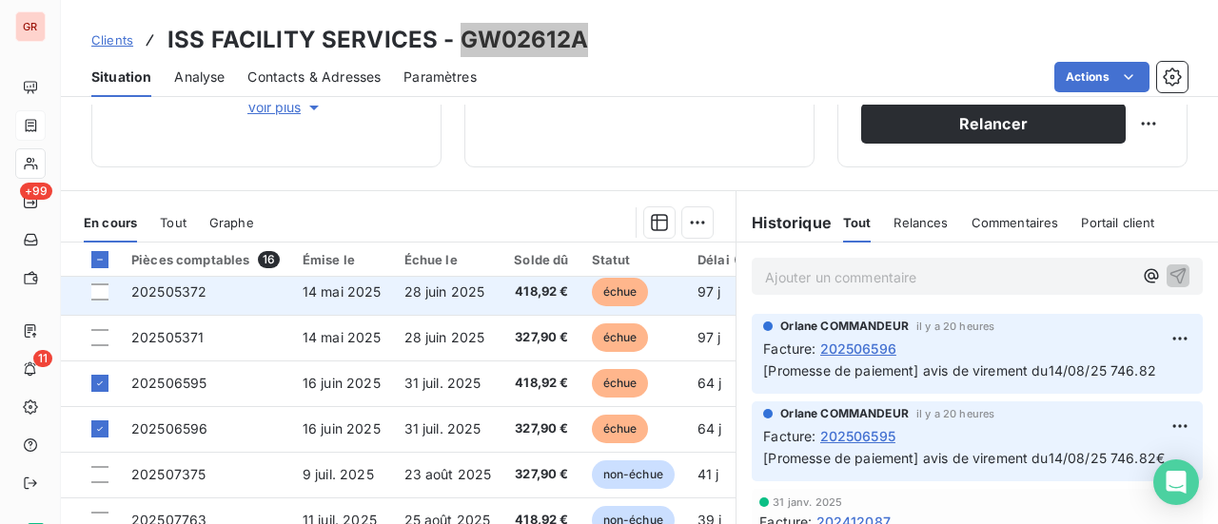
scroll to position [381, 0]
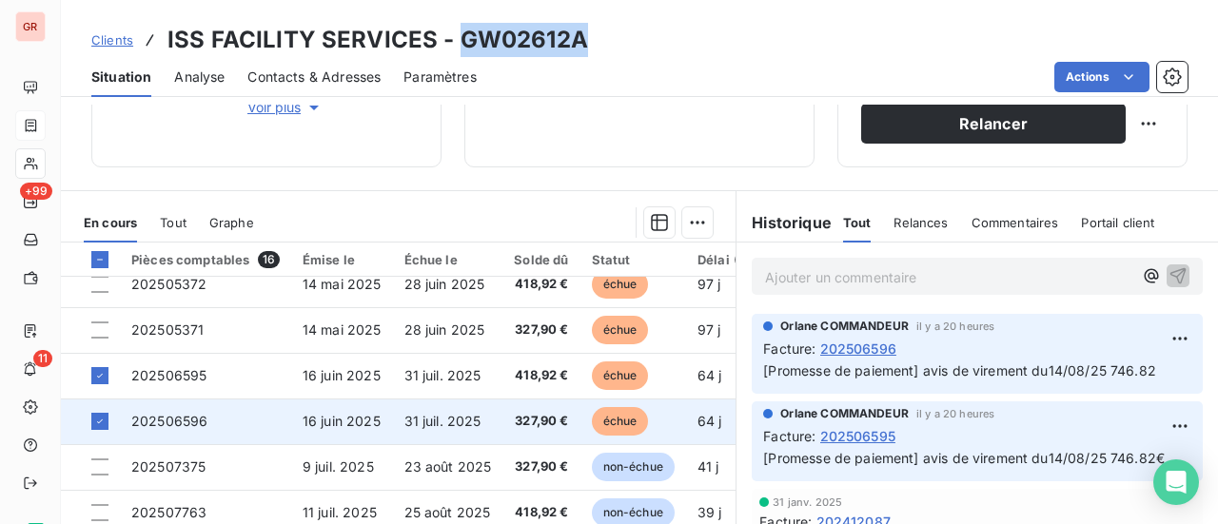
drag, startPoint x: 107, startPoint y: 395, endPoint x: 112, endPoint y: 414, distance: 19.9
click at [107, 385] on div at bounding box center [99, 375] width 17 height 17
click at [178, 429] on span "202506596" at bounding box center [169, 421] width 76 height 16
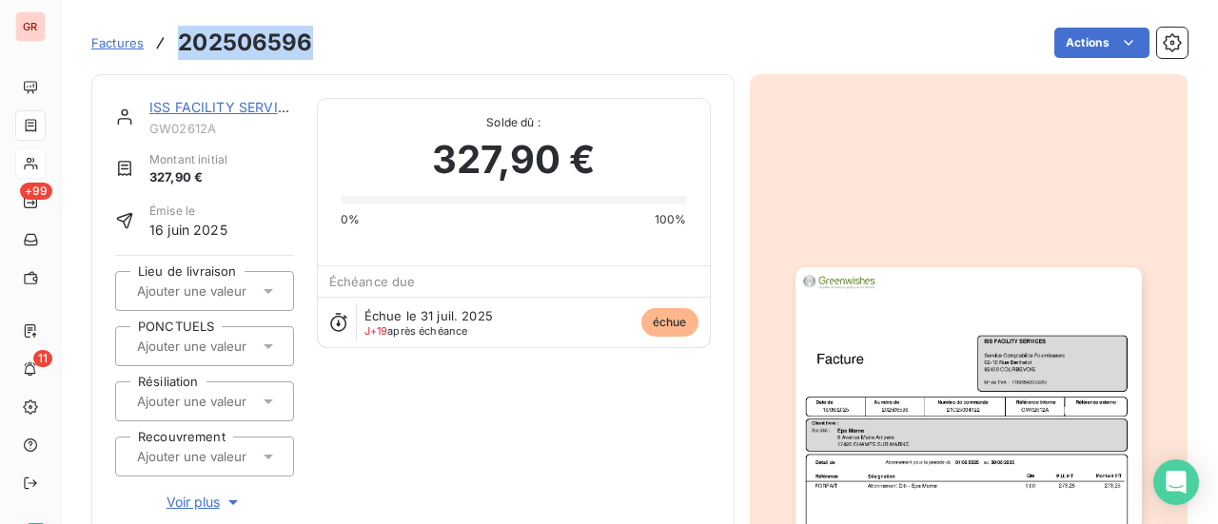
drag, startPoint x: 308, startPoint y: 43, endPoint x: 176, endPoint y: 43, distance: 132.3
click at [176, 43] on div "Factures 202506596" at bounding box center [202, 43] width 222 height 34
click at [246, 108] on link "ISS FACILITY SERVICES" at bounding box center [226, 107] width 154 height 16
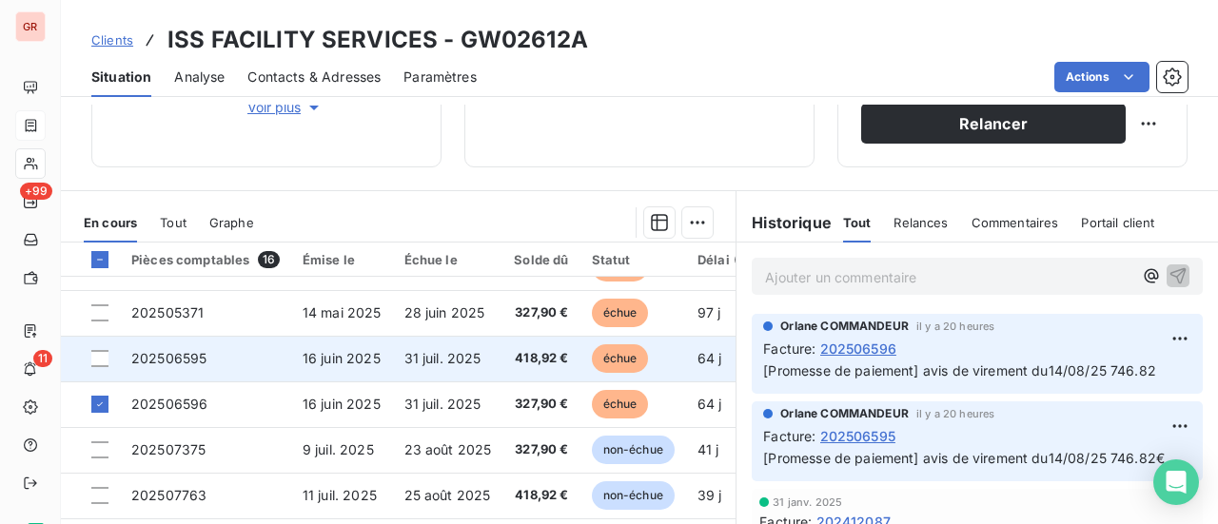
scroll to position [406, 0]
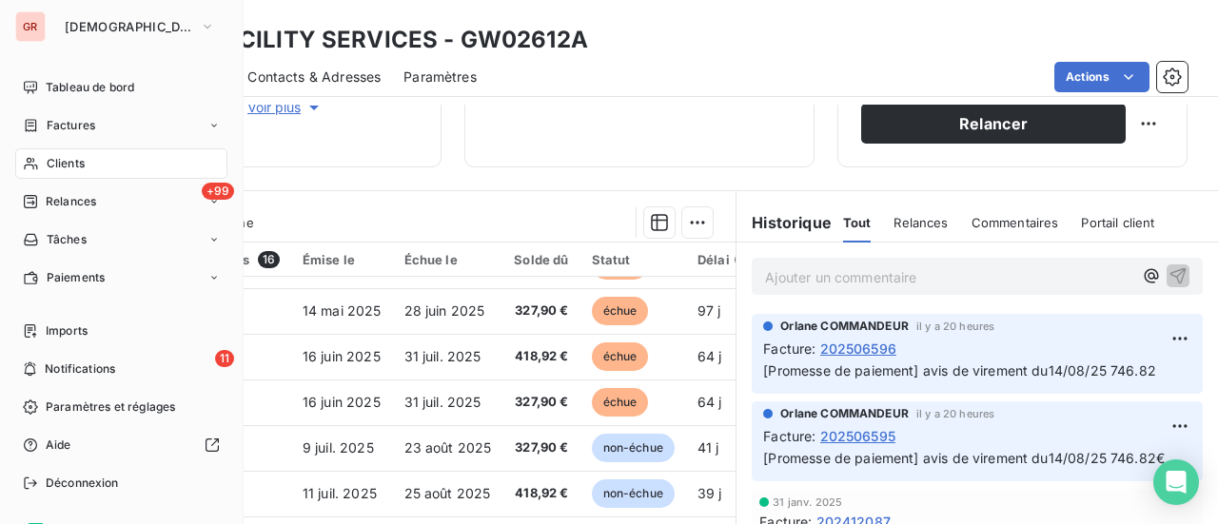
drag, startPoint x: 81, startPoint y: 122, endPoint x: 213, endPoint y: 125, distance: 132.3
click at [82, 122] on span "Factures" at bounding box center [71, 125] width 49 height 17
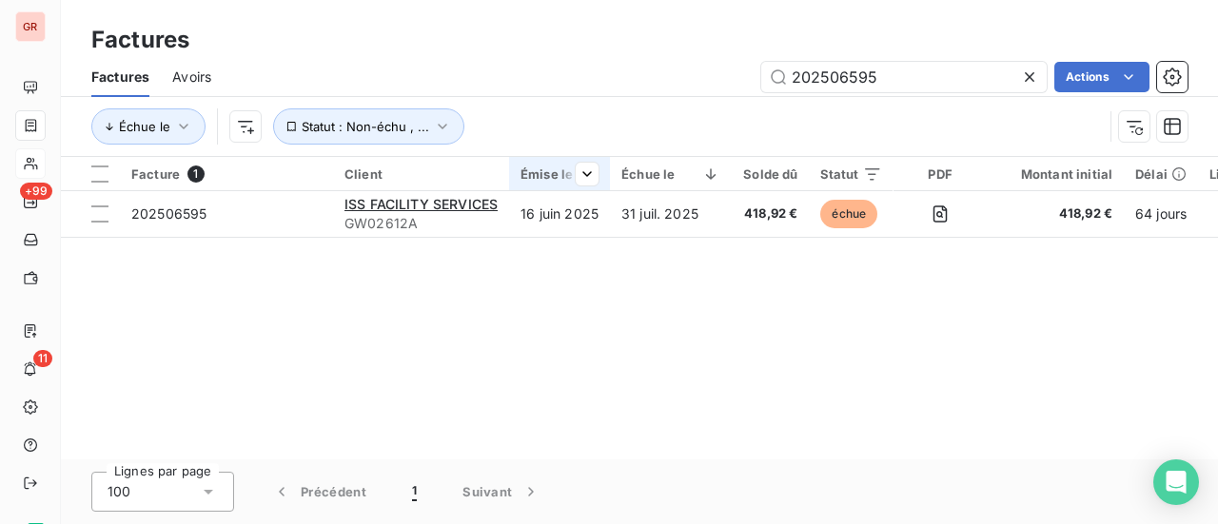
drag, startPoint x: 805, startPoint y: 81, endPoint x: 514, endPoint y: 168, distance: 303.9
click at [567, 151] on div "Factures Avoirs 202506595 Actions Échue le Statut : Non-échu , ..." at bounding box center [639, 106] width 1157 height 99
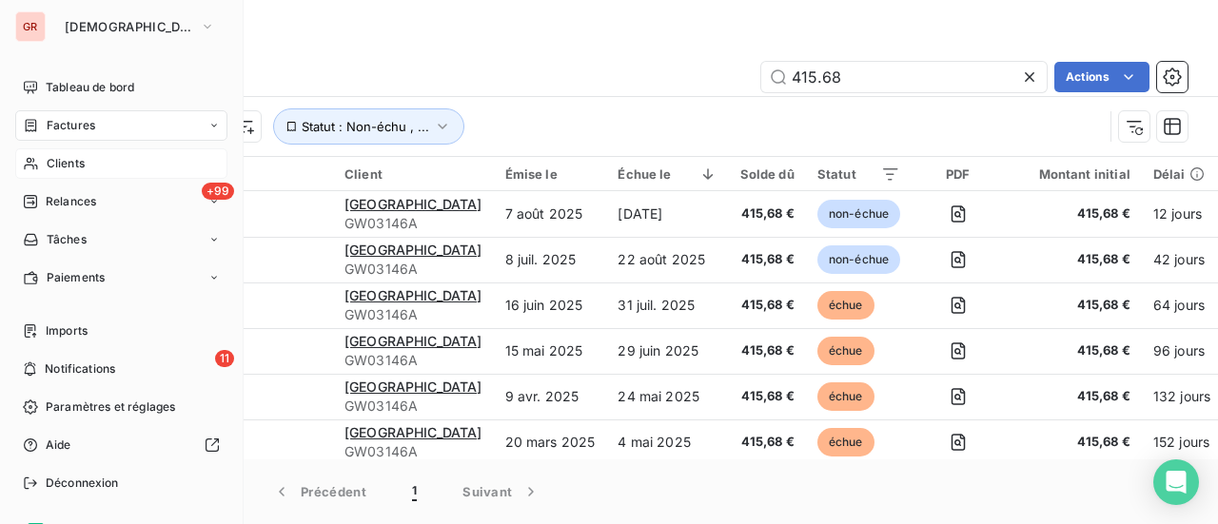
drag, startPoint x: 77, startPoint y: 122, endPoint x: 150, endPoint y: 123, distance: 73.3
click at [77, 122] on span "Factures" at bounding box center [71, 125] width 49 height 17
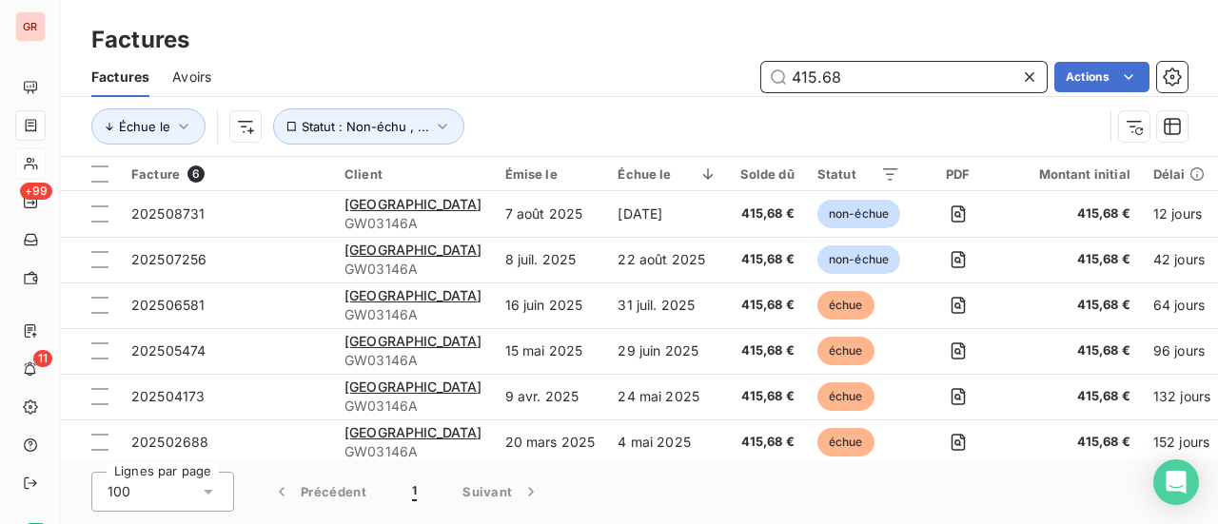
drag, startPoint x: 864, startPoint y: 79, endPoint x: 589, endPoint y: 105, distance: 276.3
click at [613, 103] on div "Factures Avoirs 415.68 Actions Échue le Statut : Non-échu , ..." at bounding box center [639, 106] width 1157 height 99
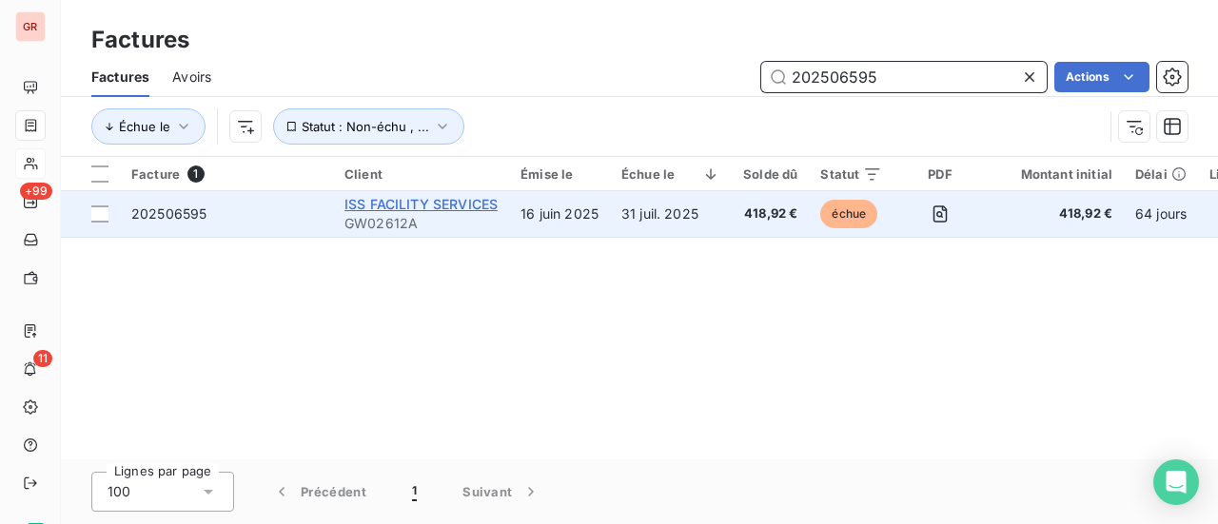
type input "202506595"
click at [386, 205] on span "ISS FACILITY SERVICES" at bounding box center [421, 204] width 153 height 16
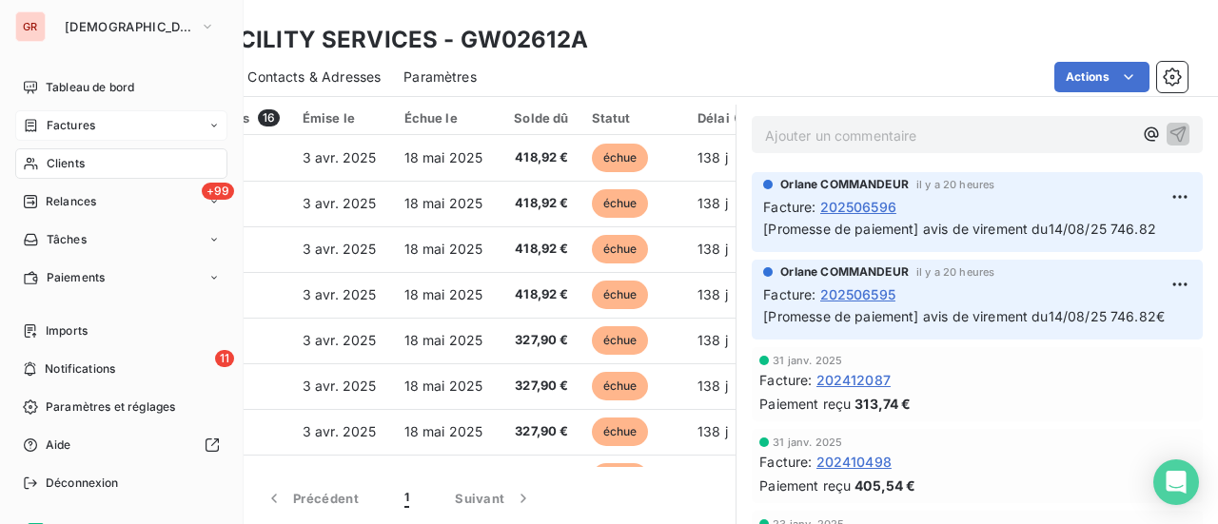
click at [55, 127] on span "Factures" at bounding box center [71, 125] width 49 height 17
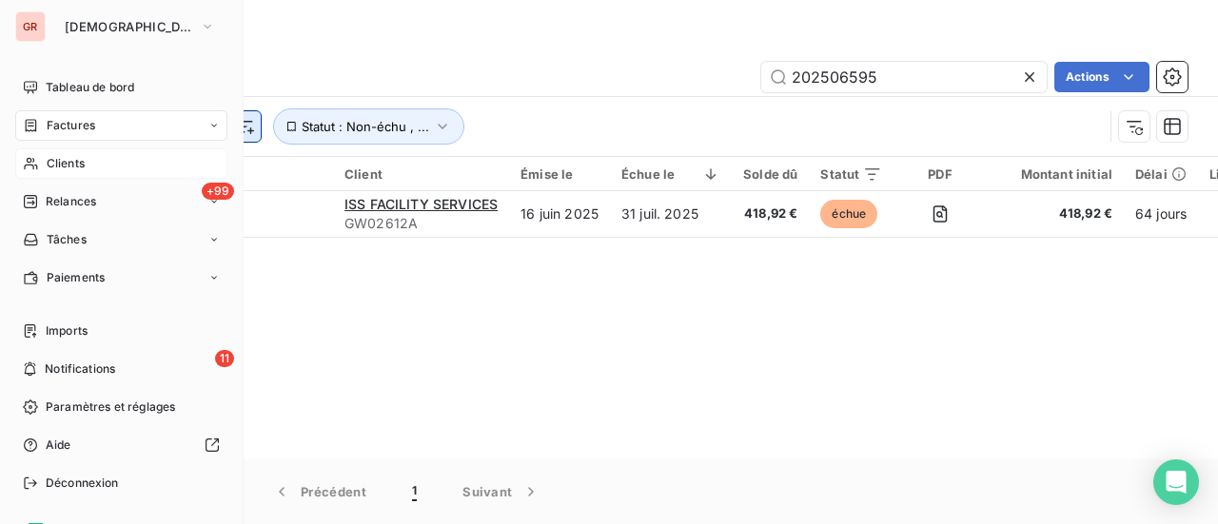
drag, startPoint x: 69, startPoint y: 119, endPoint x: 256, endPoint y: 119, distance: 187.5
click at [69, 119] on span "Factures" at bounding box center [71, 125] width 49 height 17
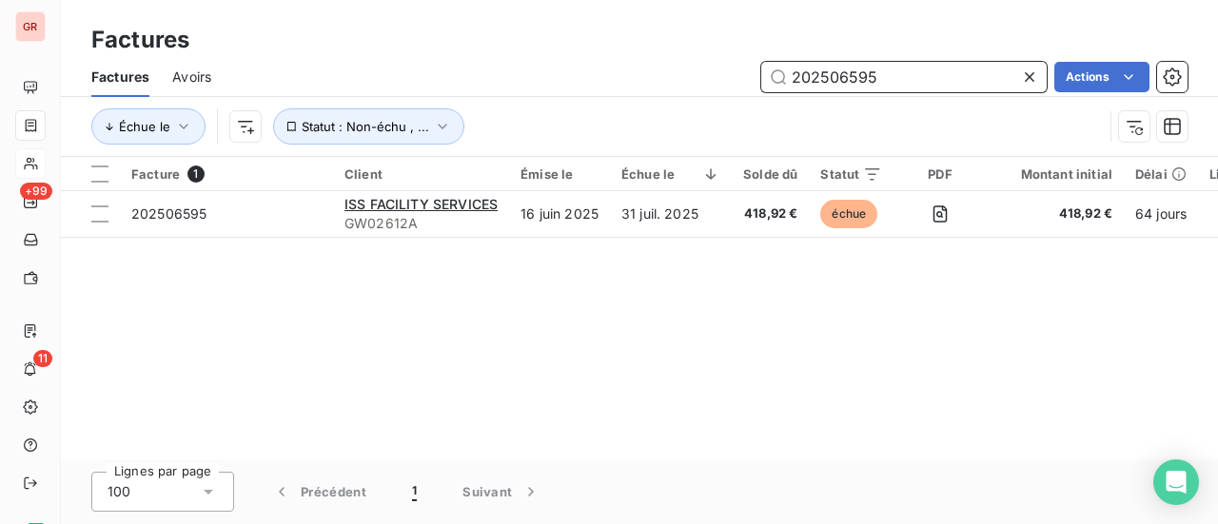
drag, startPoint x: 687, startPoint y: 129, endPoint x: 546, endPoint y: 151, distance: 142.6
click at [558, 148] on div "Factures Avoirs 202506595 Actions Échue le Statut : Non-échu , ..." at bounding box center [639, 106] width 1157 height 99
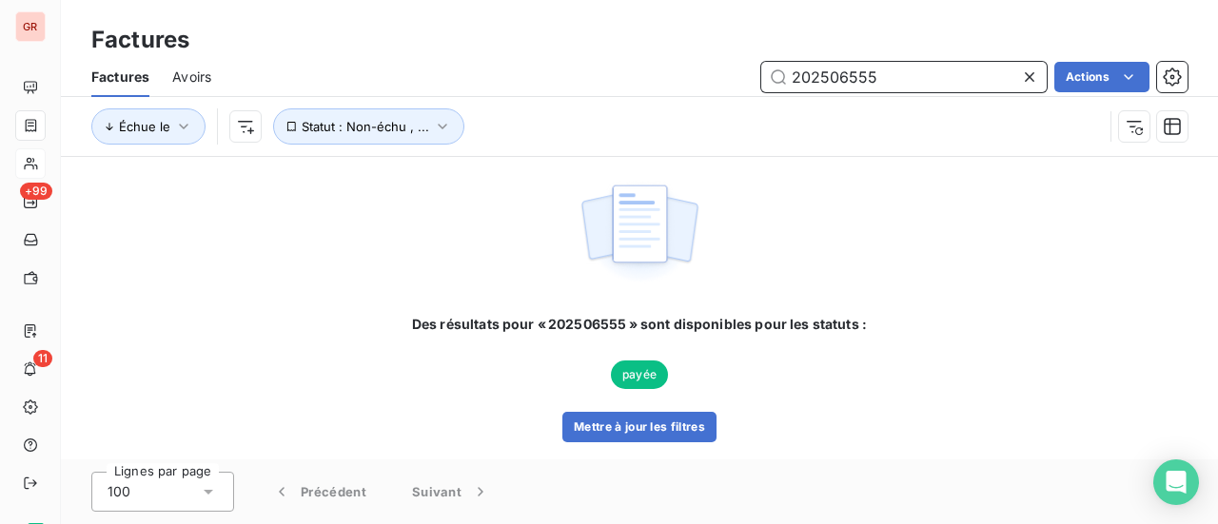
type input "202506555"
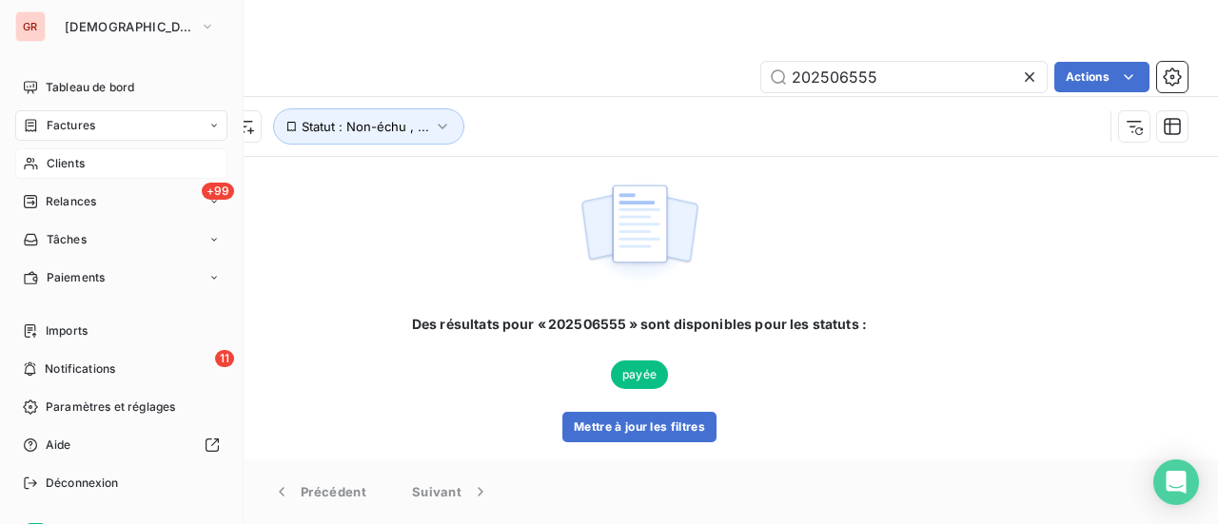
click at [80, 125] on span "Factures" at bounding box center [71, 125] width 49 height 17
drag, startPoint x: 74, startPoint y: 168, endPoint x: 204, endPoint y: 168, distance: 129.5
click at [74, 168] on span "Clients" at bounding box center [66, 163] width 38 height 17
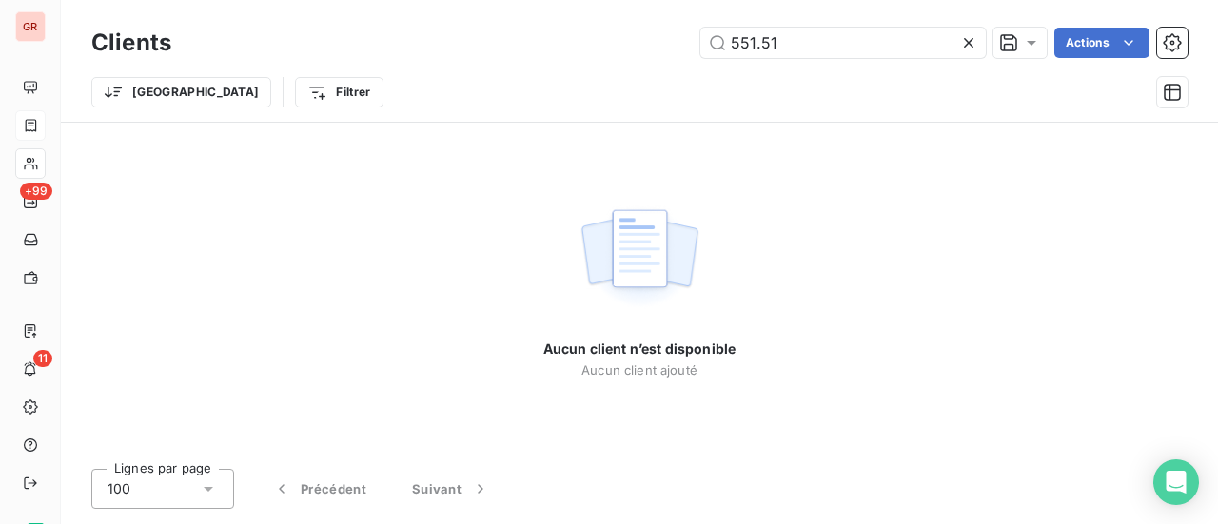
drag, startPoint x: 805, startPoint y: 41, endPoint x: 524, endPoint y: 74, distance: 283.7
click at [546, 67] on div "Clients 551.51 Actions Trier Filtrer" at bounding box center [639, 72] width 1097 height 99
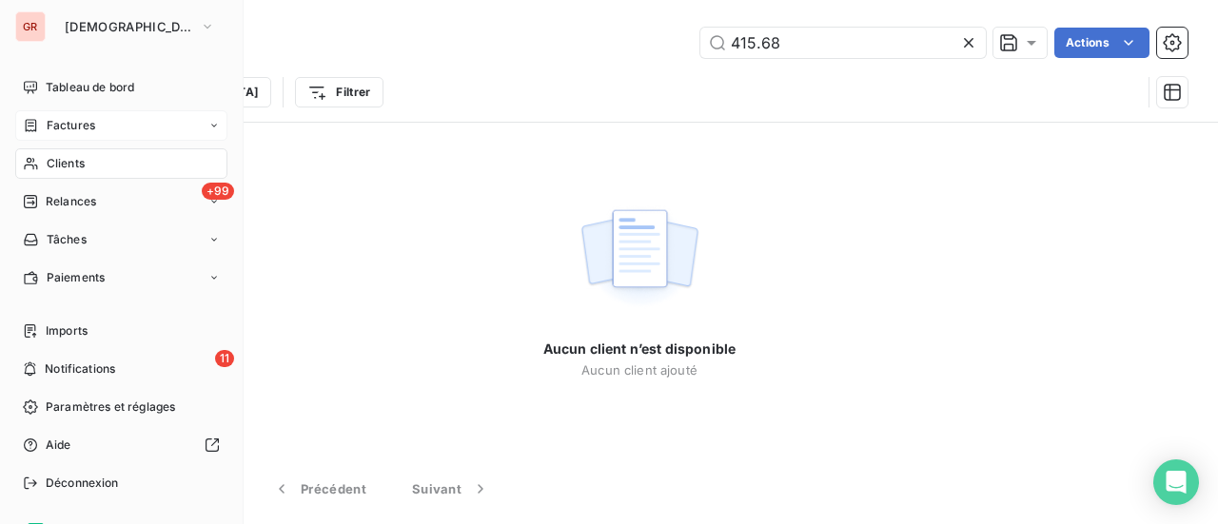
type input "415.68"
click at [78, 120] on span "Factures" at bounding box center [71, 125] width 49 height 17
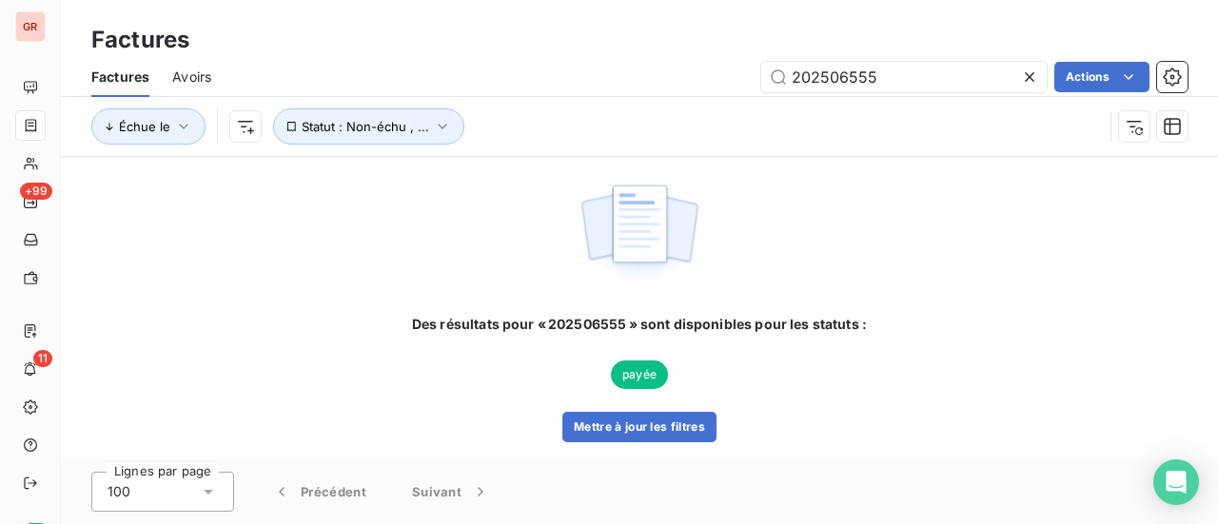
drag, startPoint x: 911, startPoint y: 79, endPoint x: 515, endPoint y: 151, distance: 402.5
click at [562, 140] on div "Factures Avoirs 202506555 Actions Échue le Statut : Non-échu , ..." at bounding box center [639, 106] width 1157 height 99
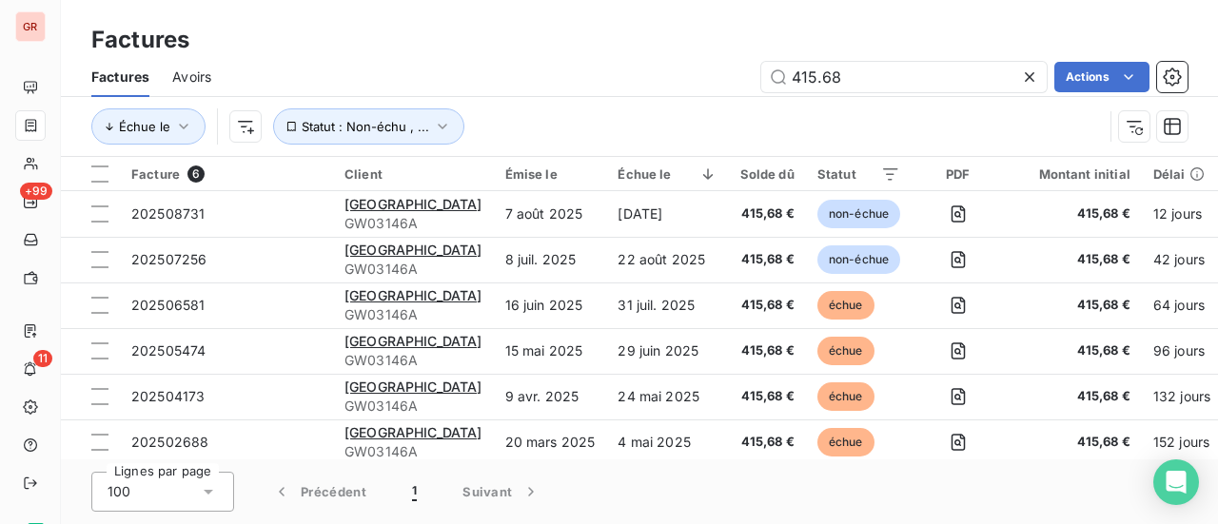
type input "415.68"
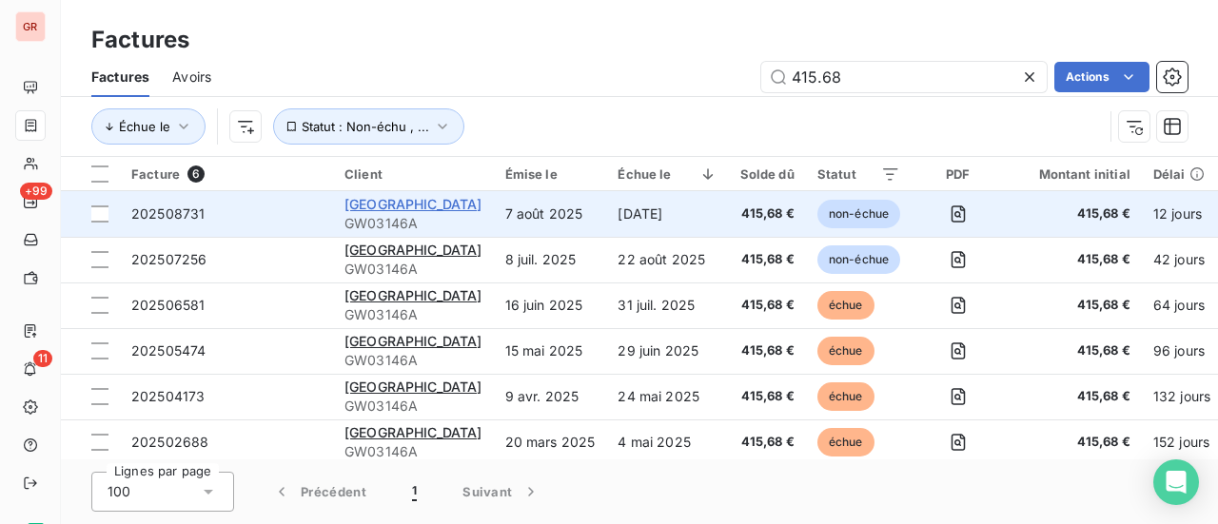
click at [432, 206] on span "DERBY ALMA HOTEL" at bounding box center [414, 204] width 138 height 16
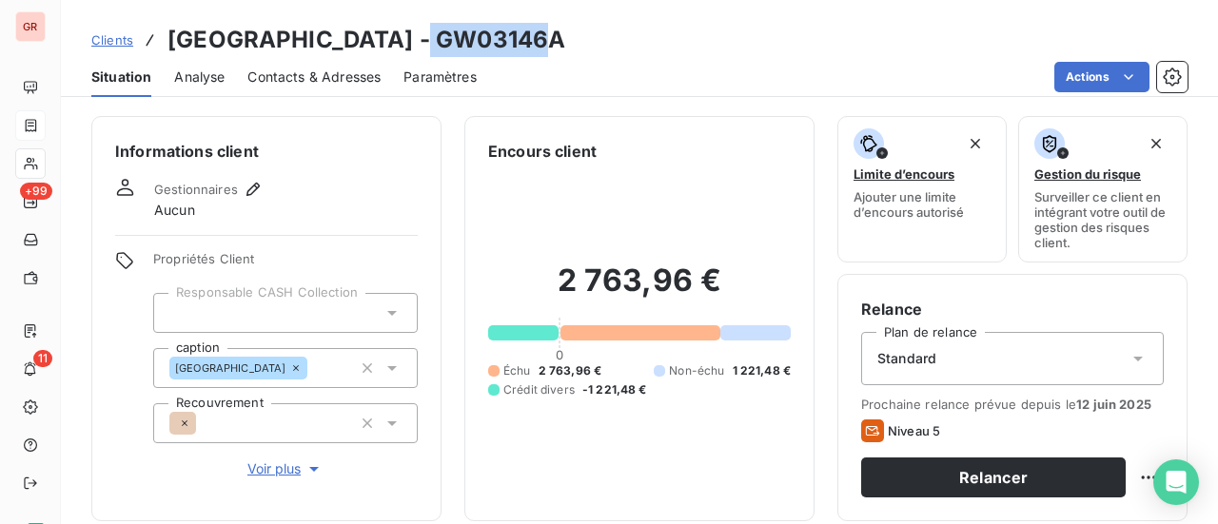
drag, startPoint x: 540, startPoint y: 43, endPoint x: 430, endPoint y: 30, distance: 110.2
click at [430, 30] on div "Clients DERBY ALMA HOTEL - GW03146A" at bounding box center [639, 40] width 1157 height 34
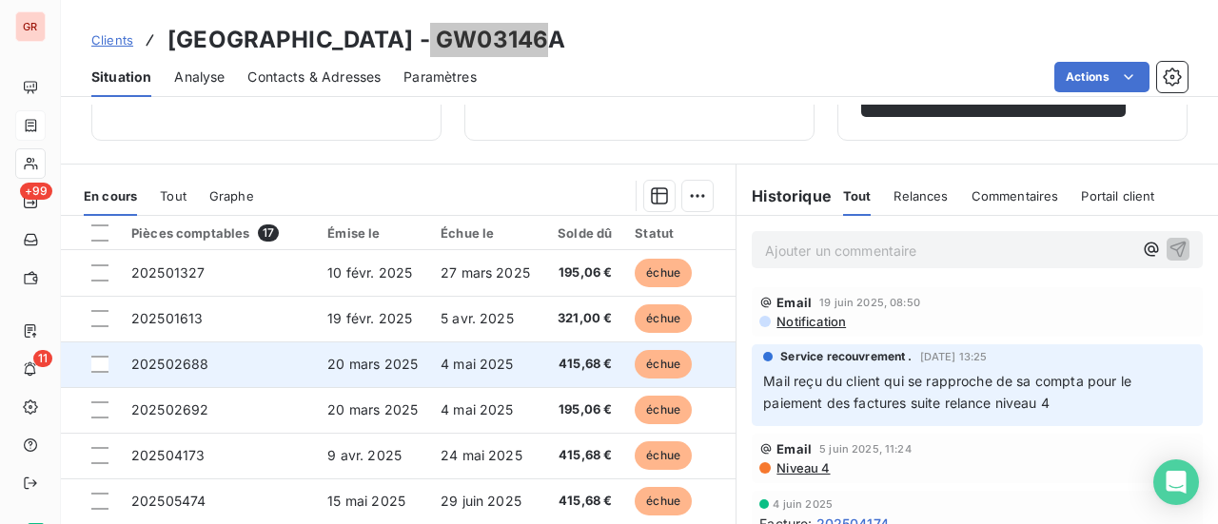
scroll to position [95, 0]
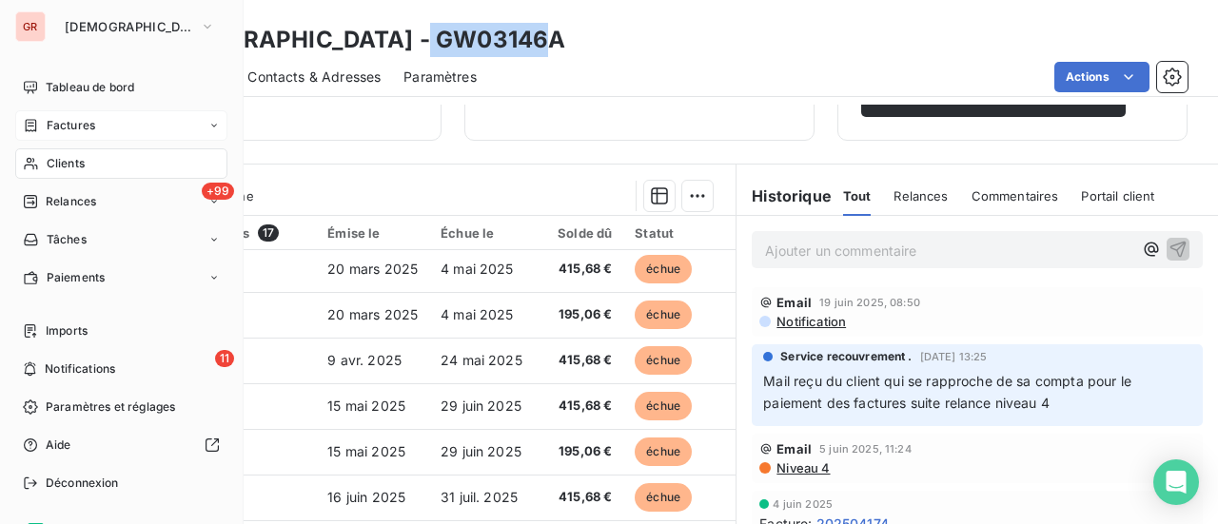
click at [88, 171] on div "Clients" at bounding box center [121, 163] width 212 height 30
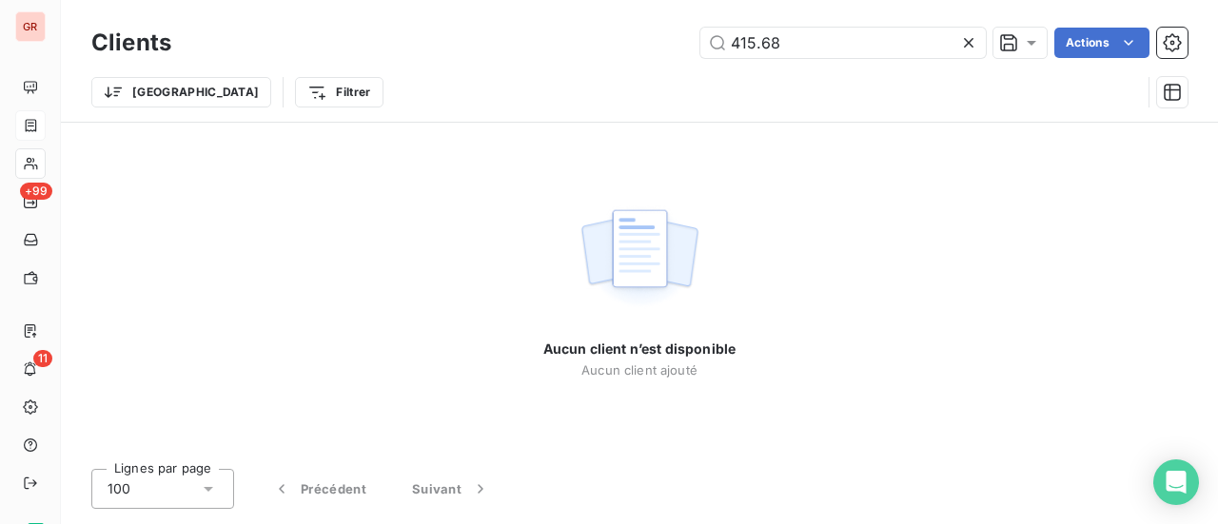
drag, startPoint x: 791, startPoint y: 44, endPoint x: 509, endPoint y: 49, distance: 281.8
click at [543, 45] on div "415.68 Actions" at bounding box center [691, 43] width 994 height 30
drag, startPoint x: 789, startPoint y: 47, endPoint x: 602, endPoint y: 47, distance: 187.5
click at [697, 47] on div "184.39 Actions" at bounding box center [691, 43] width 994 height 30
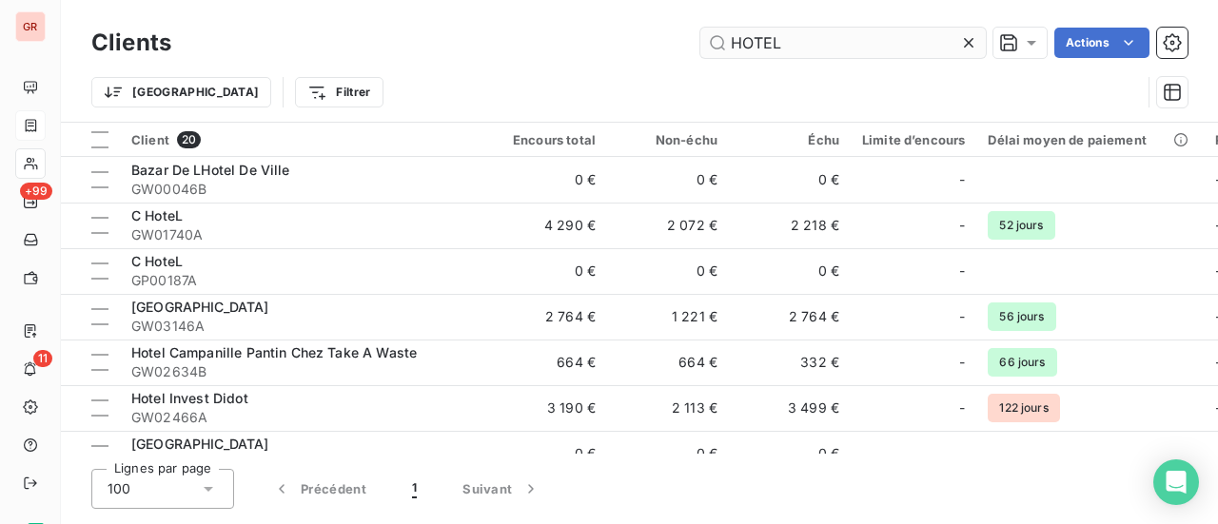
click at [800, 47] on input "HOTEL" at bounding box center [844, 43] width 286 height 30
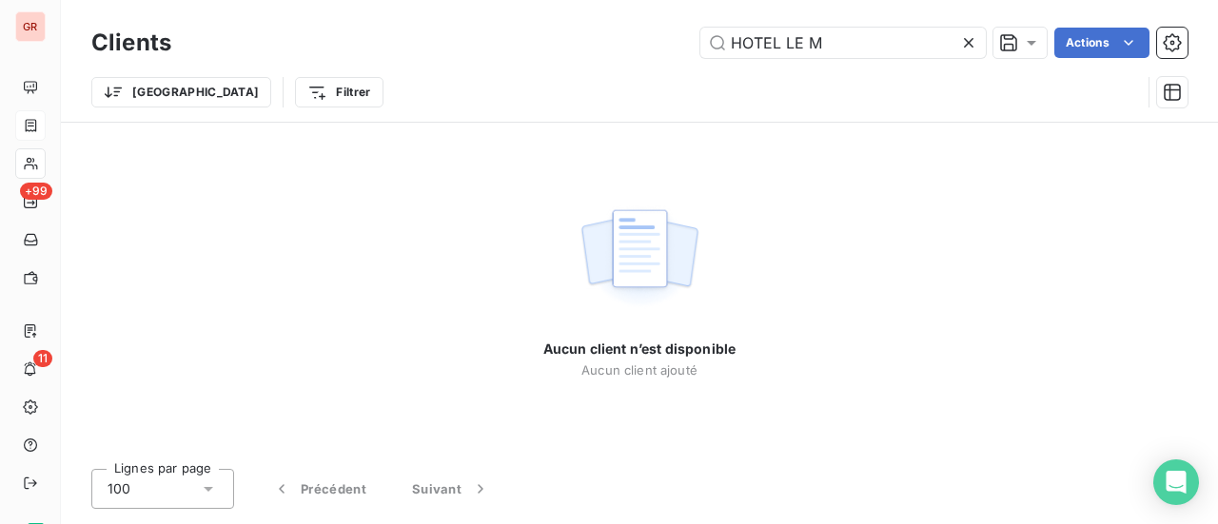
drag, startPoint x: 830, startPoint y: 43, endPoint x: 517, endPoint y: 49, distance: 313.2
click at [525, 49] on div "HOTEL LE M Actions" at bounding box center [691, 43] width 994 height 30
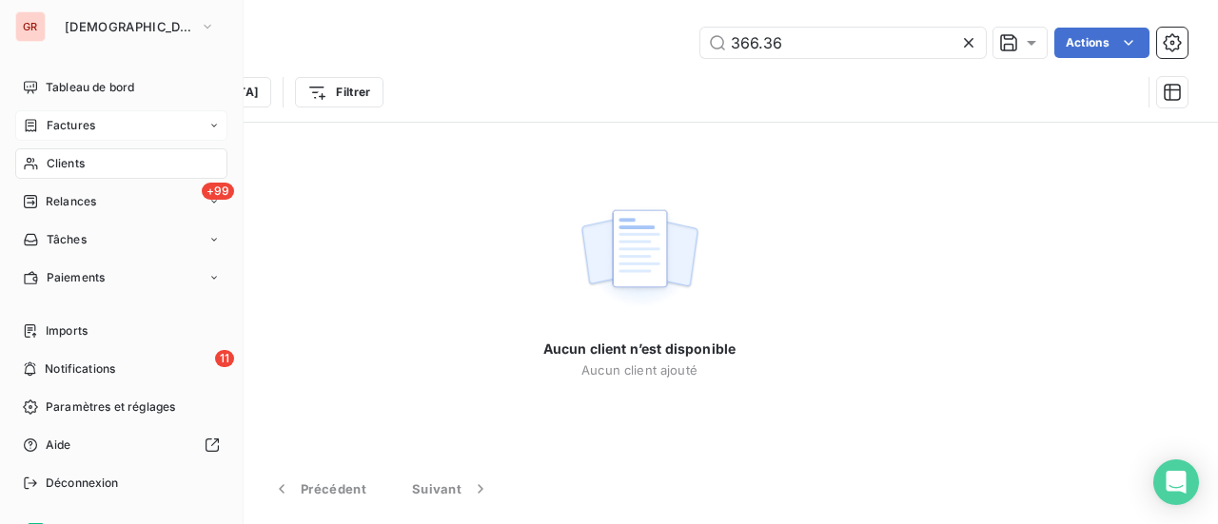
type input "366.36"
click at [76, 125] on span "Factures" at bounding box center [71, 125] width 49 height 17
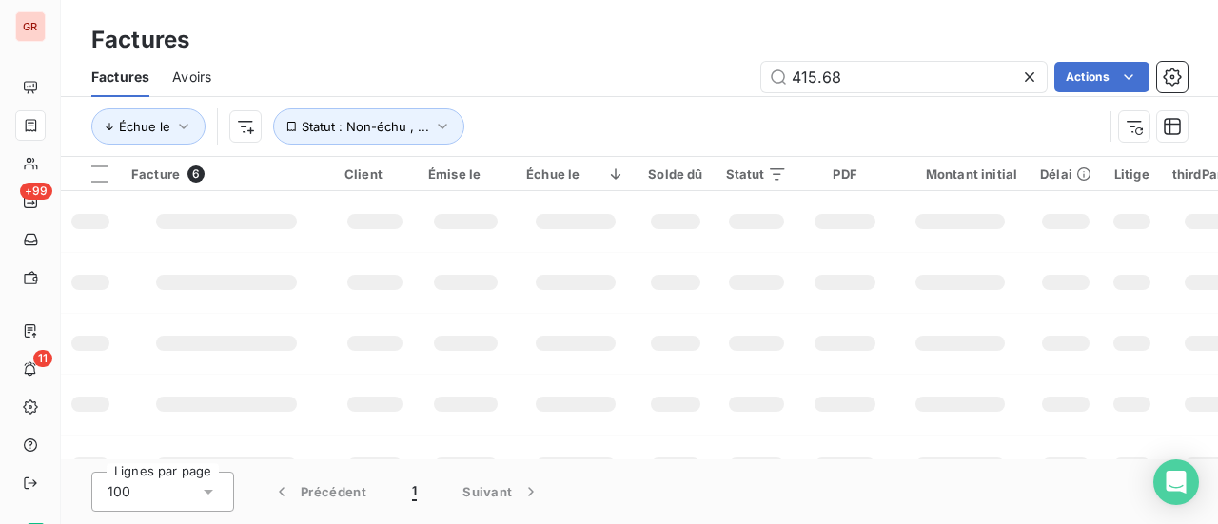
drag, startPoint x: 857, startPoint y: 77, endPoint x: 696, endPoint y: 70, distance: 161.0
click at [696, 70] on div "415.68 Actions" at bounding box center [711, 77] width 954 height 30
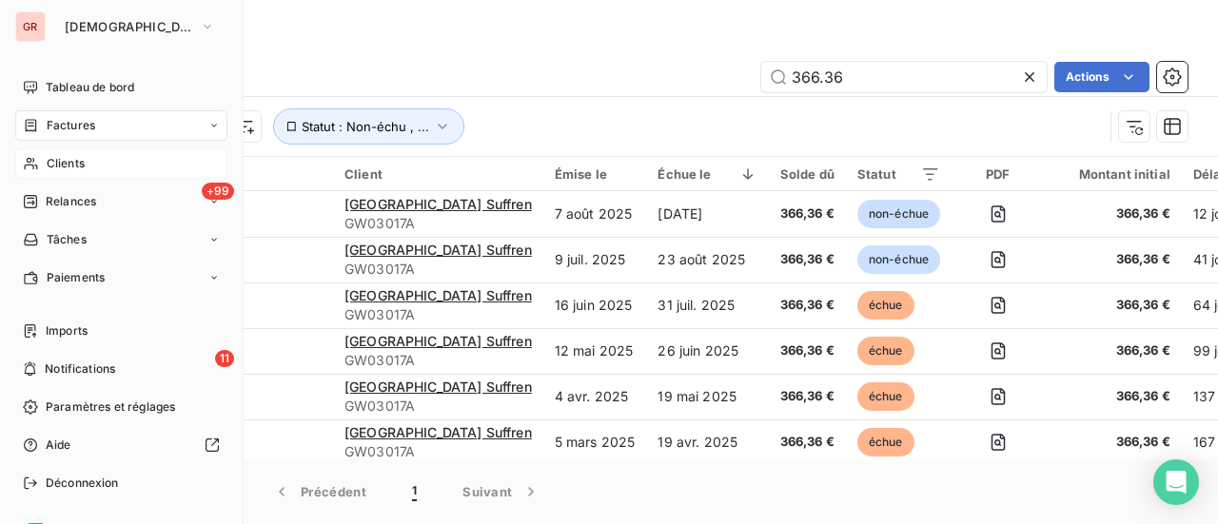
type input "366.36"
click at [65, 165] on span "Clients" at bounding box center [66, 163] width 38 height 17
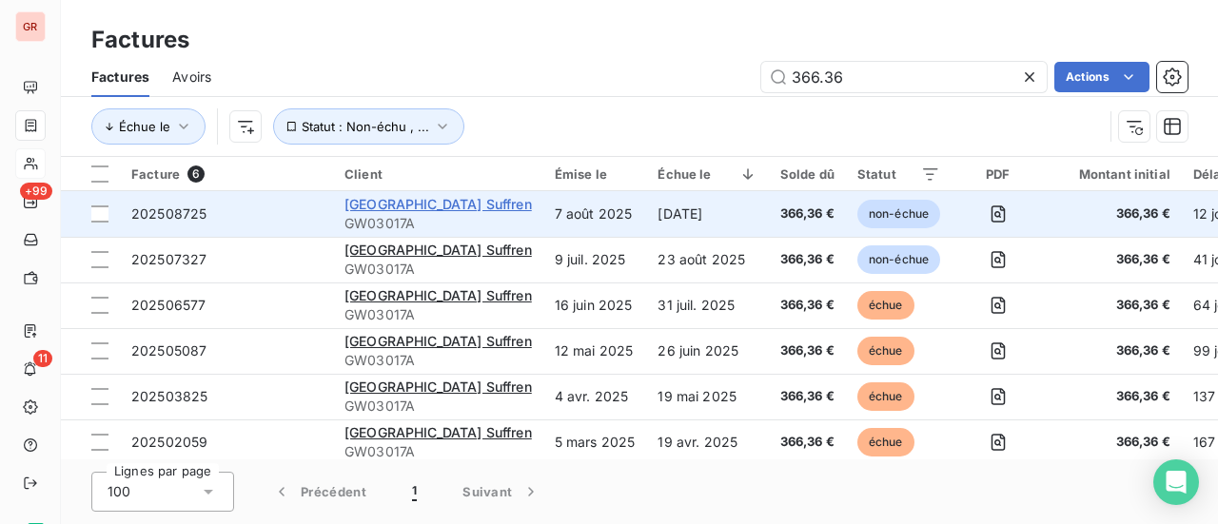
click at [420, 210] on span "SAS Hotel Duplex Suffren" at bounding box center [439, 204] width 188 height 16
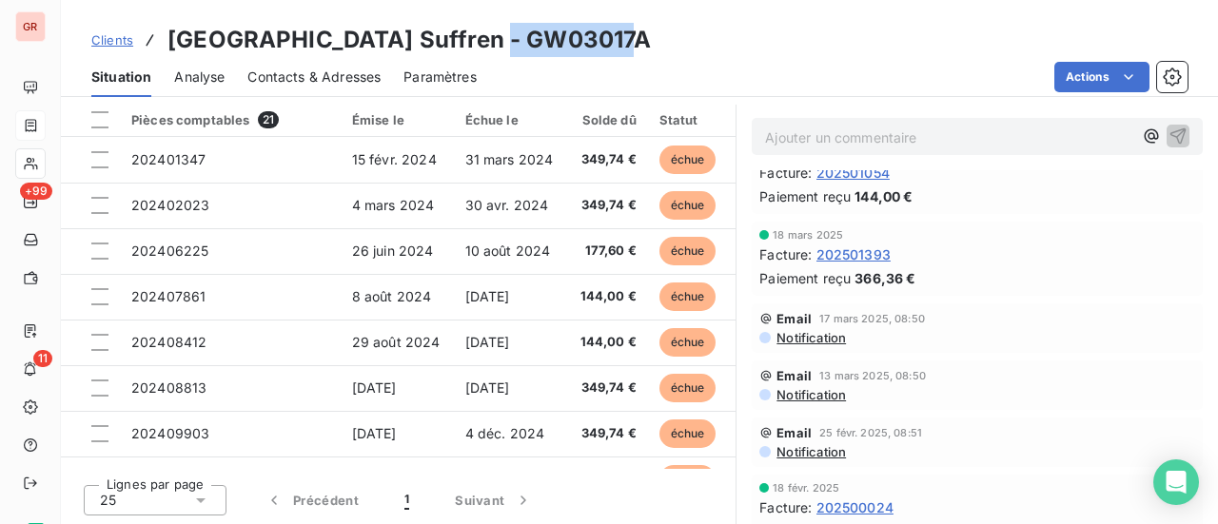
drag, startPoint x: 600, startPoint y: 49, endPoint x: 470, endPoint y: 39, distance: 129.8
click at [470, 39] on div "Clients SAS Hotel Duplex Suffren - GW03017A" at bounding box center [639, 40] width 1157 height 34
click at [587, 48] on h3 "SAS Hotel Duplex Suffren - GW03017A" at bounding box center [410, 40] width 484 height 34
drag, startPoint x: 599, startPoint y: 47, endPoint x: 479, endPoint y: 44, distance: 120.0
click at [479, 44] on h3 "SAS Hotel Duplex Suffren - GW03017A" at bounding box center [410, 40] width 484 height 34
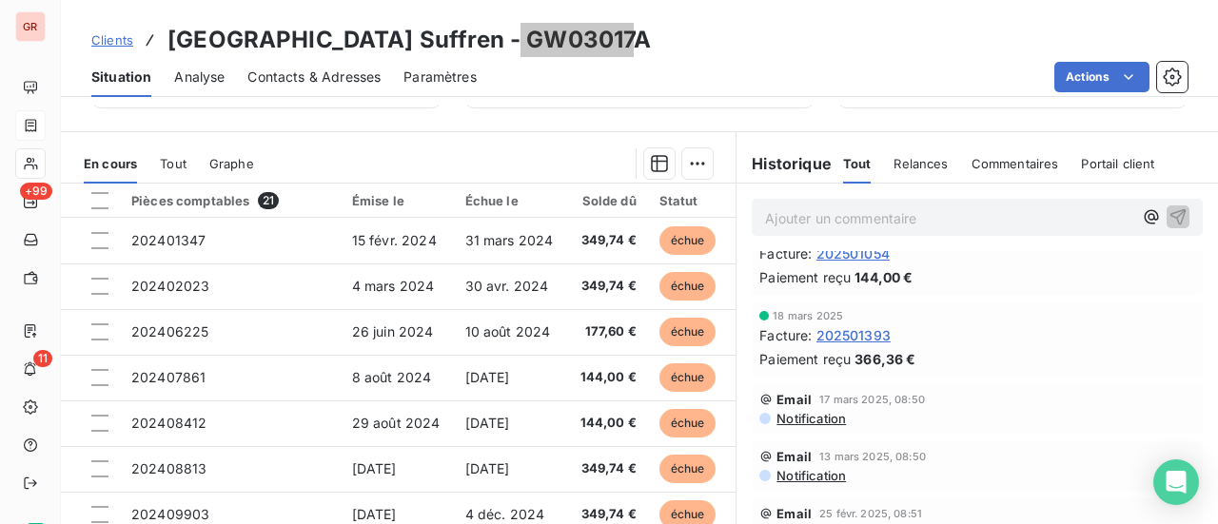
scroll to position [113, 0]
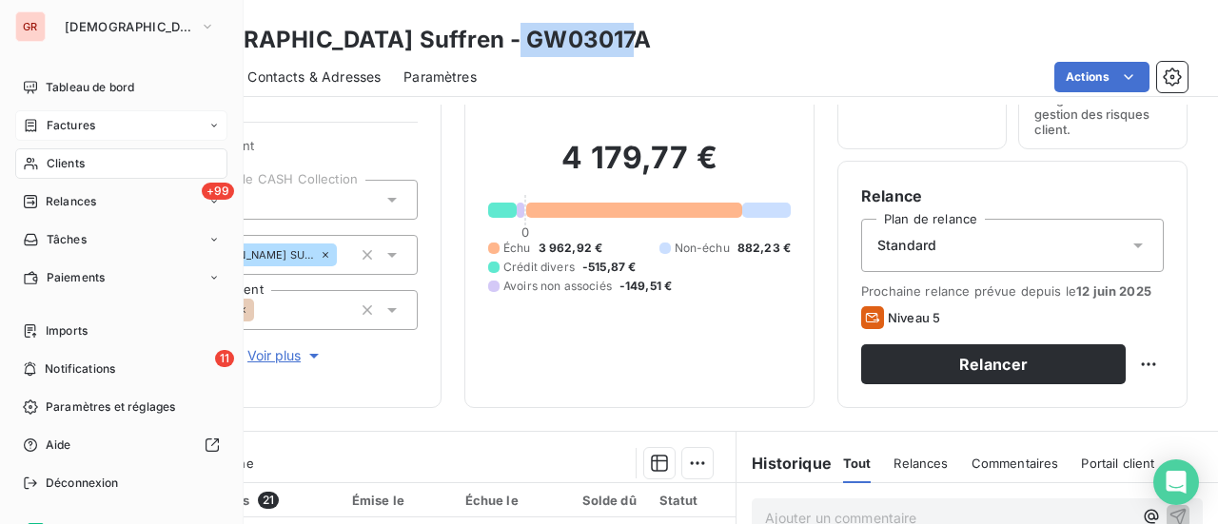
drag, startPoint x: 86, startPoint y: 134, endPoint x: 113, endPoint y: 134, distance: 27.6
click at [86, 134] on div "Factures" at bounding box center [121, 125] width 212 height 30
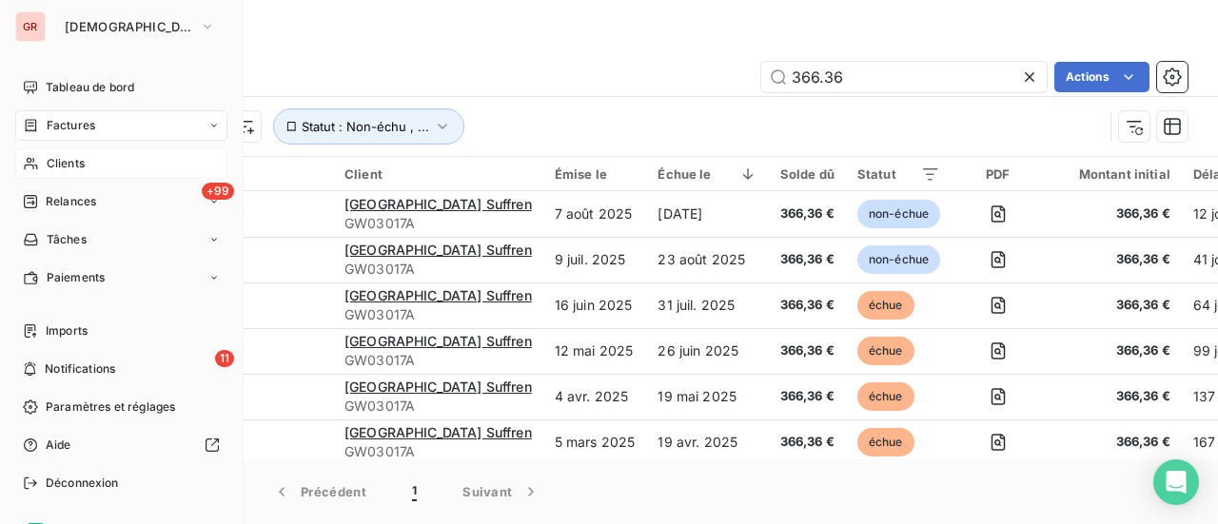
click at [73, 130] on span "Factures" at bounding box center [71, 125] width 49 height 17
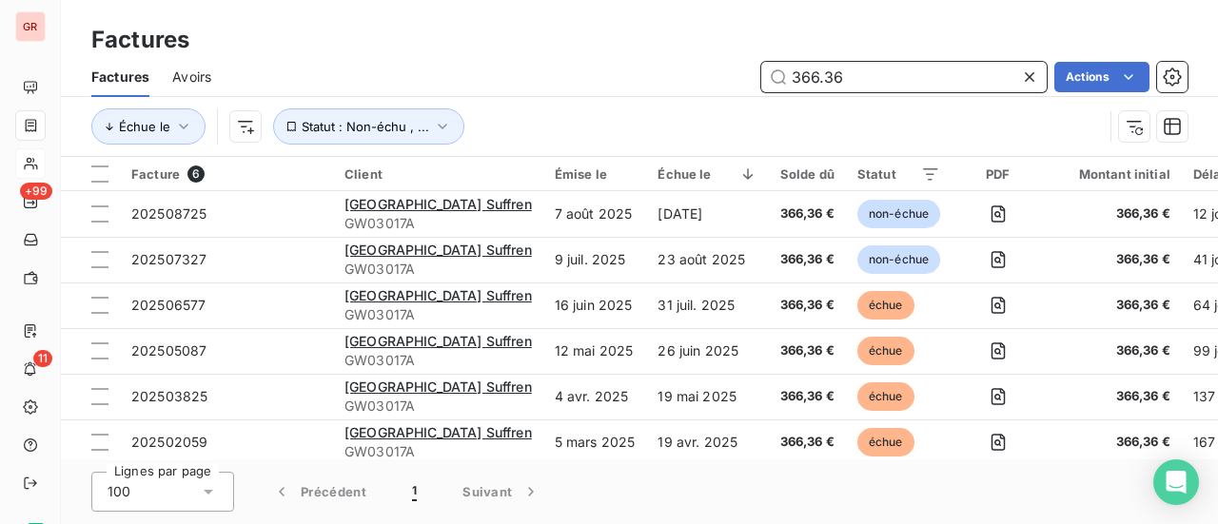
click at [634, 83] on div "366.36 Actions" at bounding box center [711, 77] width 954 height 30
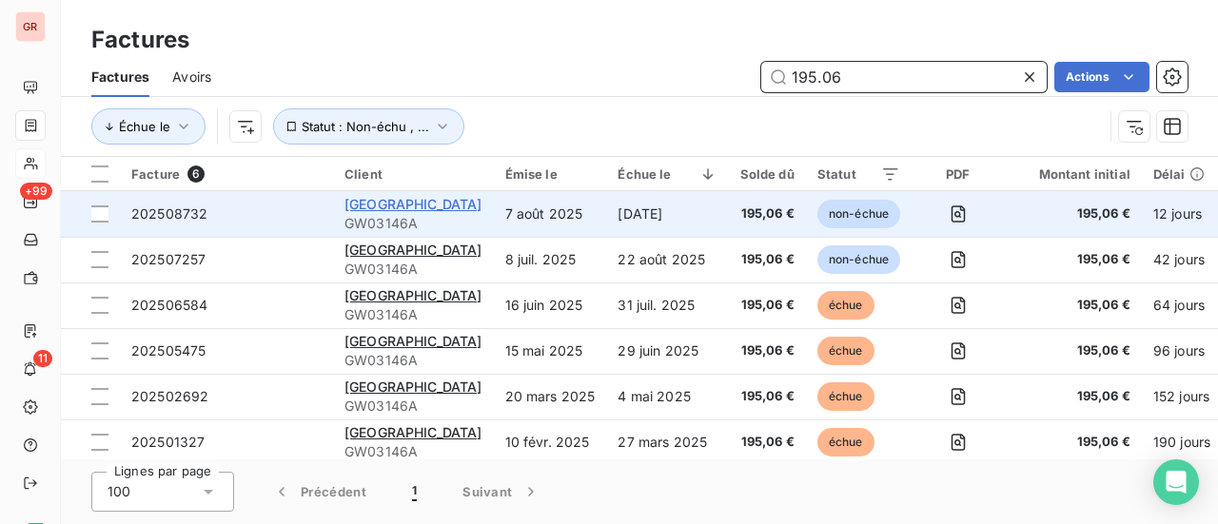
type input "195.06"
click at [413, 204] on span "DERBY ALMA HOTEL" at bounding box center [414, 204] width 138 height 16
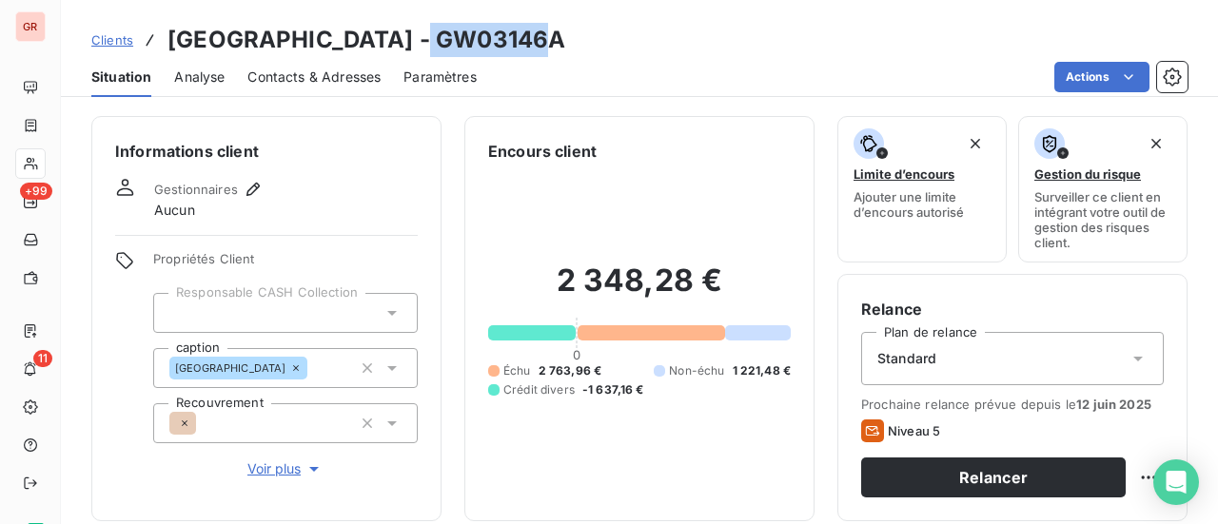
drag, startPoint x: 559, startPoint y: 35, endPoint x: 426, endPoint y: 37, distance: 132.3
click at [426, 37] on div "Clients DERBY ALMA HOTEL - GW03146A" at bounding box center [639, 40] width 1157 height 34
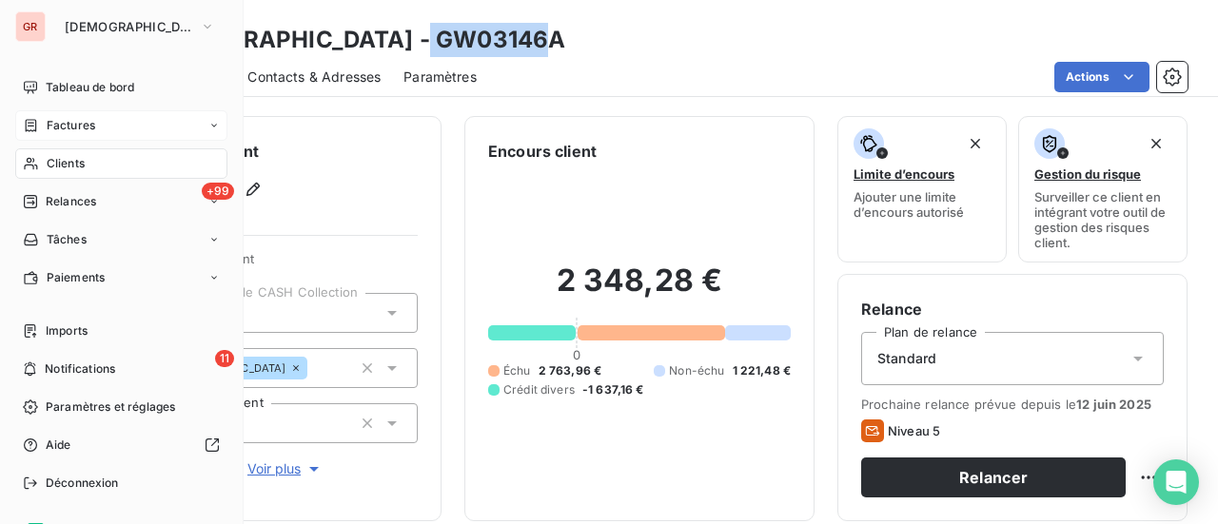
click at [69, 127] on span "Factures" at bounding box center [71, 125] width 49 height 17
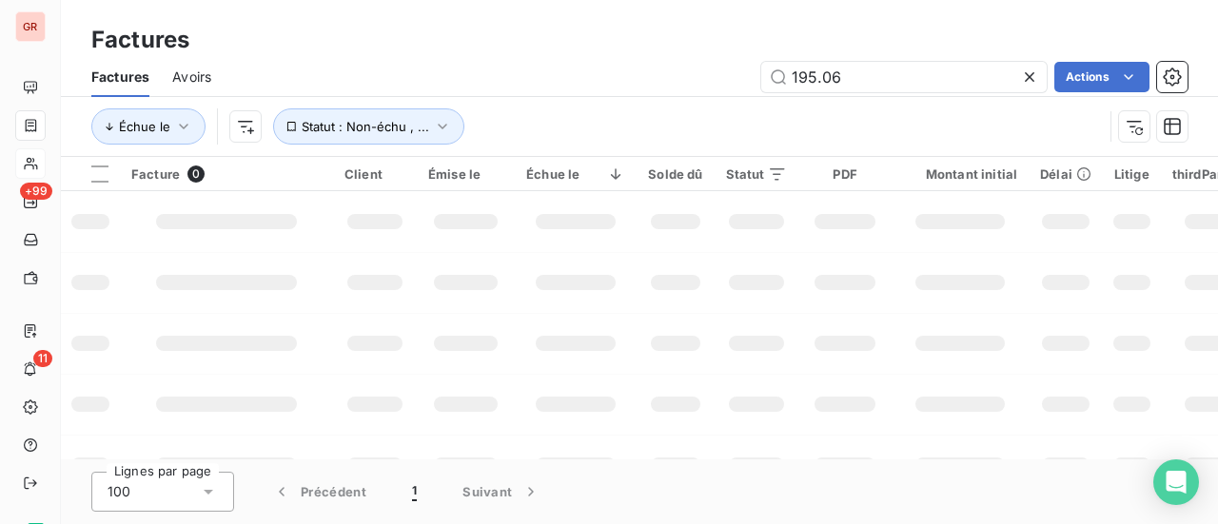
drag, startPoint x: 884, startPoint y: 70, endPoint x: 676, endPoint y: 82, distance: 208.8
click at [707, 82] on div "195.06 Actions" at bounding box center [711, 77] width 954 height 30
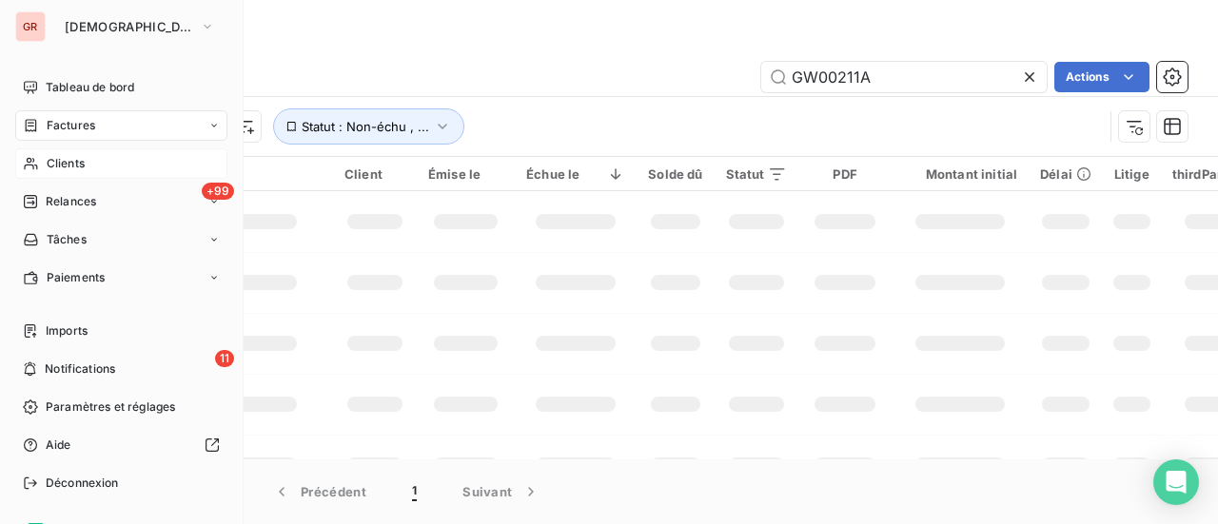
type input "GW00211A"
click at [67, 168] on span "Clients" at bounding box center [66, 163] width 38 height 17
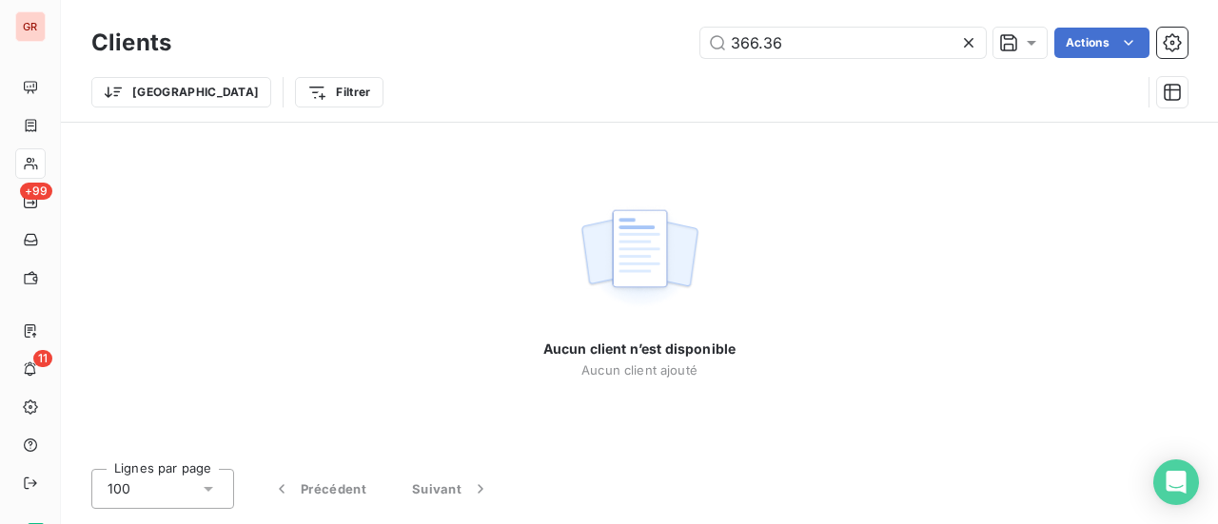
drag, startPoint x: 784, startPoint y: 53, endPoint x: 545, endPoint y: 78, distance: 240.2
click at [623, 71] on div "Clients 366.36 Actions Trier Filtrer" at bounding box center [639, 72] width 1097 height 99
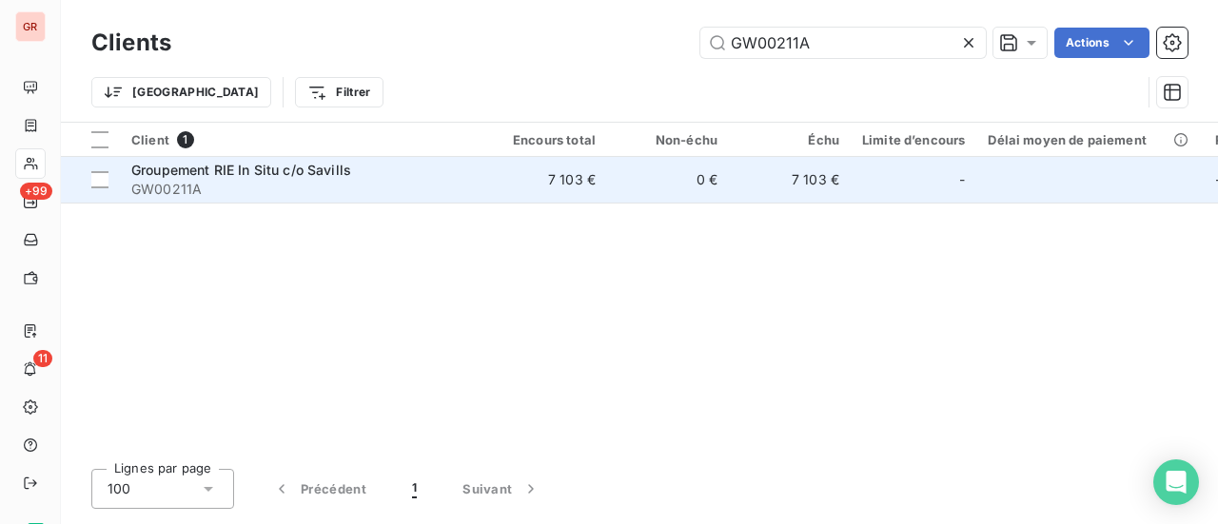
type input "GW00211A"
click at [308, 165] on span "Groupement RIE In Situ c/o Savills" at bounding box center [241, 170] width 220 height 16
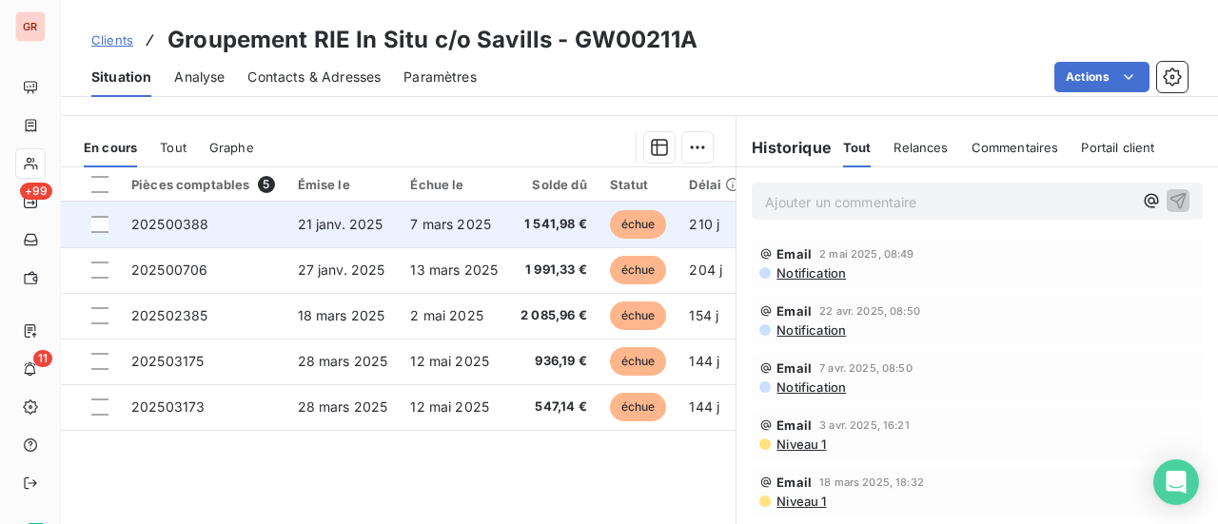
scroll to position [476, 0]
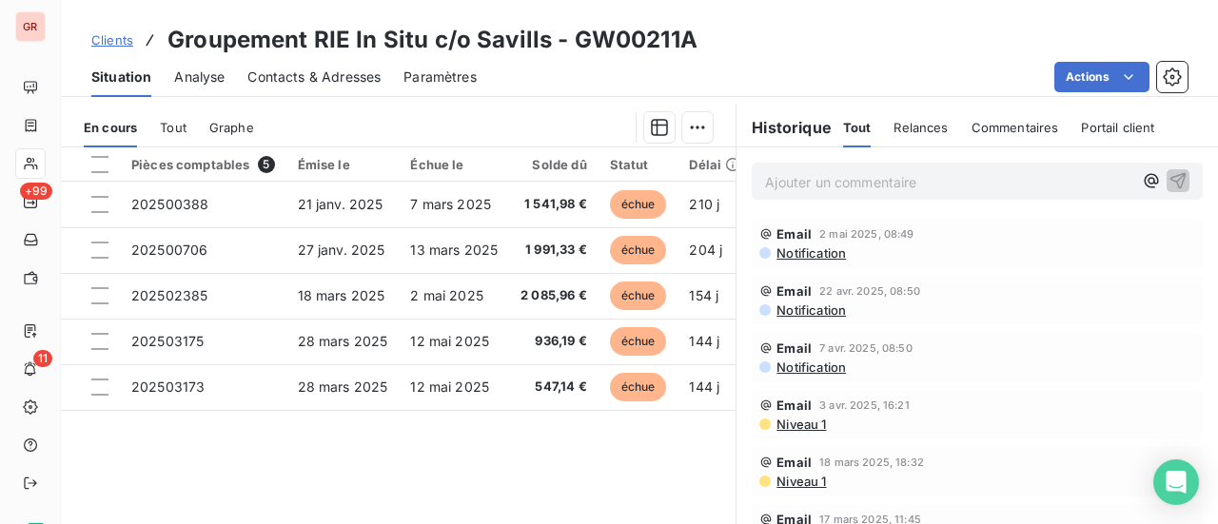
click at [821, 249] on span "Notification" at bounding box center [810, 253] width 71 height 15
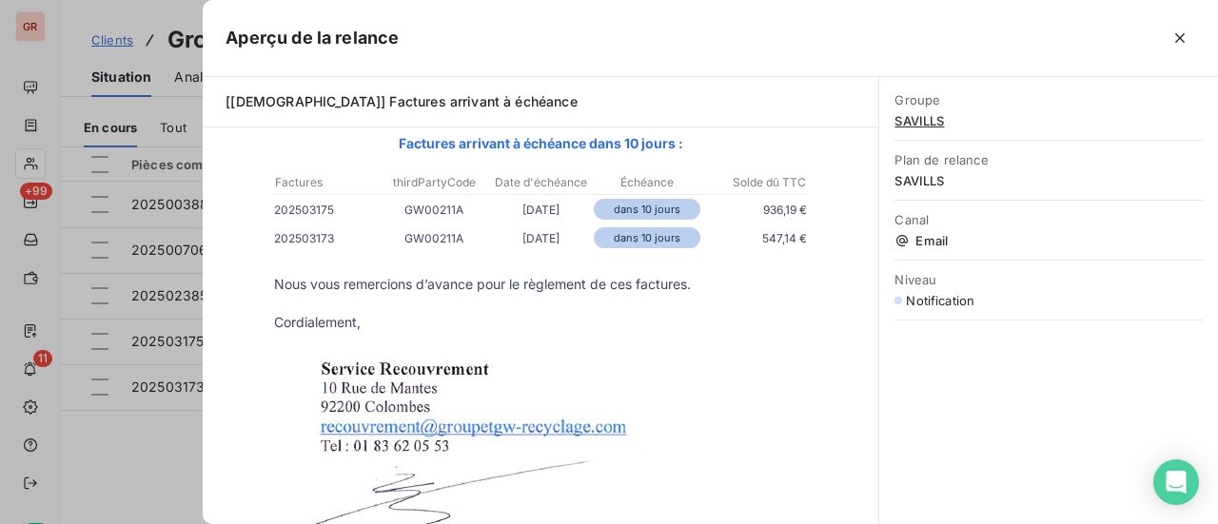
scroll to position [286, 0]
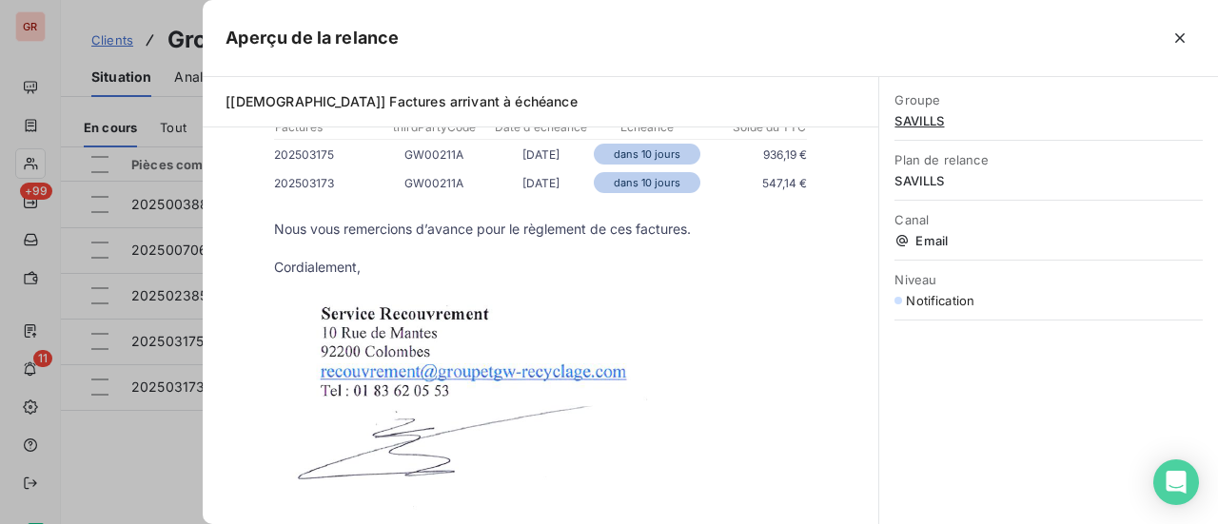
click at [179, 475] on div at bounding box center [609, 262] width 1218 height 524
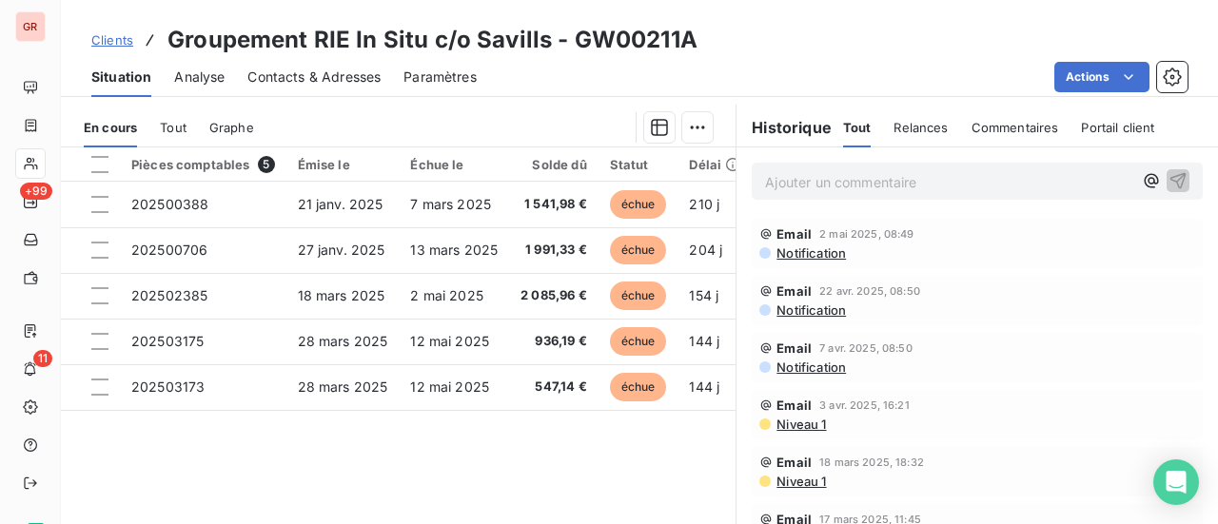
click at [806, 309] on span "Notification" at bounding box center [810, 310] width 71 height 15
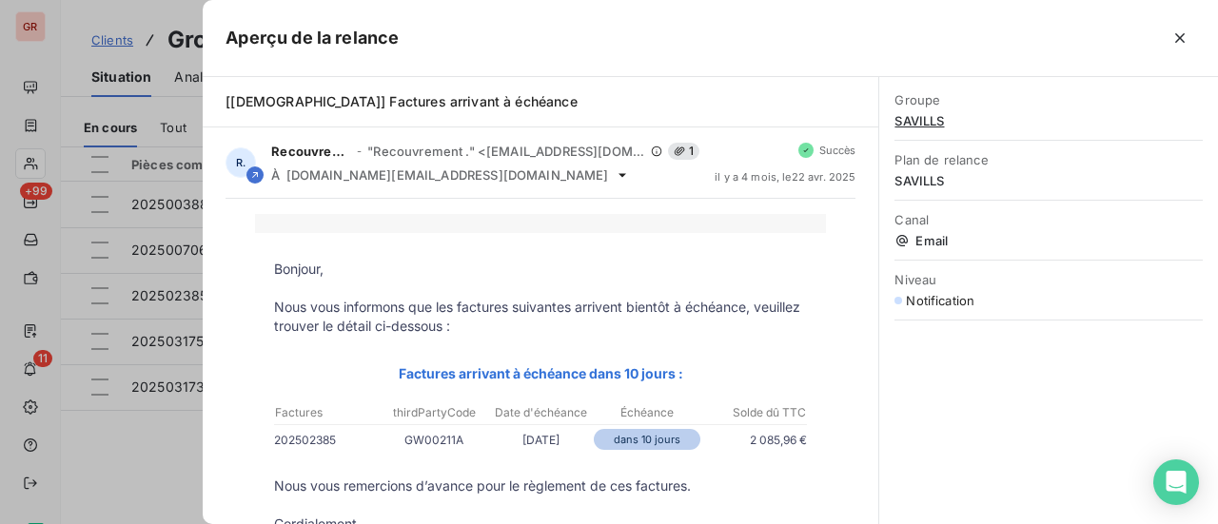
click at [136, 477] on div at bounding box center [609, 262] width 1218 height 524
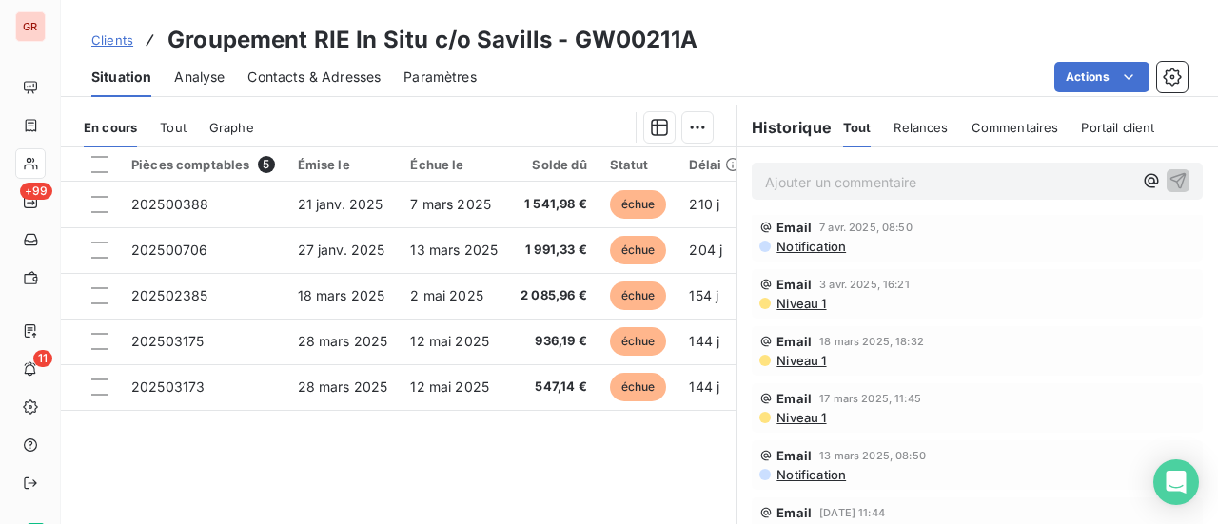
scroll to position [95, 0]
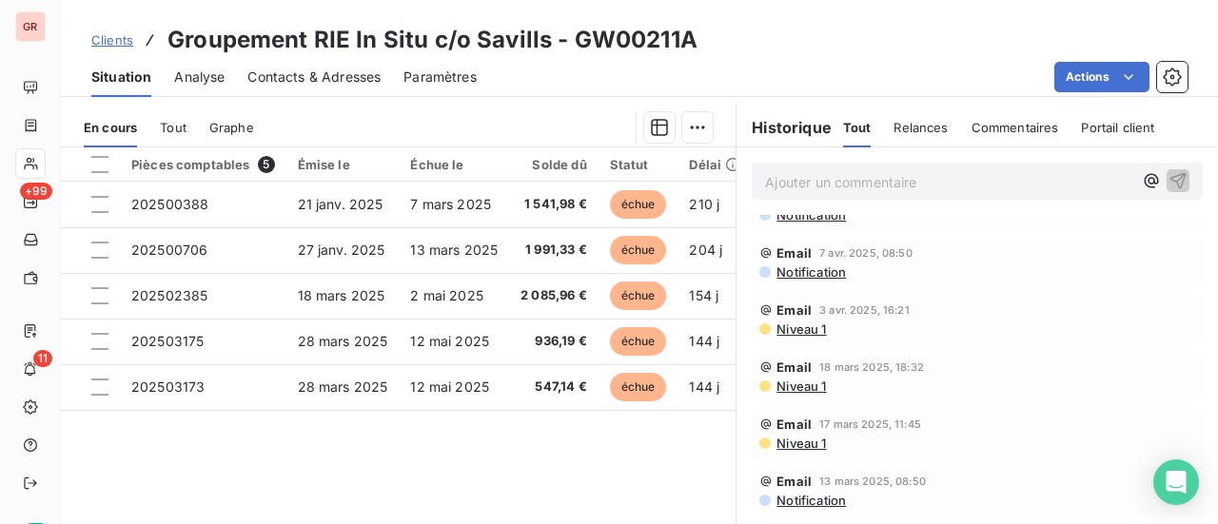
click at [792, 326] on span "Niveau 1" at bounding box center [800, 329] width 51 height 15
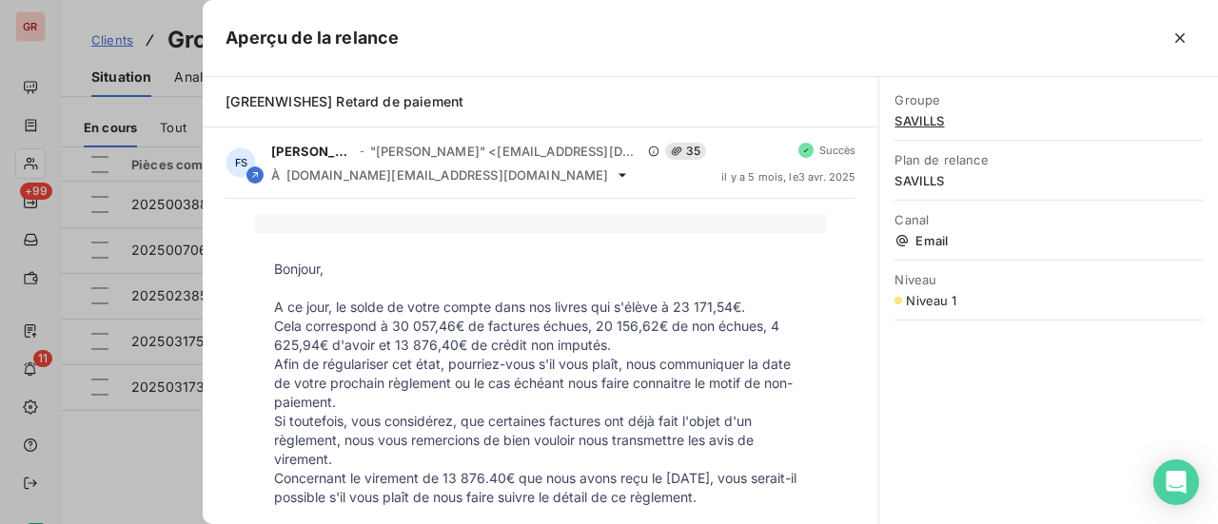
click at [198, 467] on div at bounding box center [609, 262] width 1218 height 524
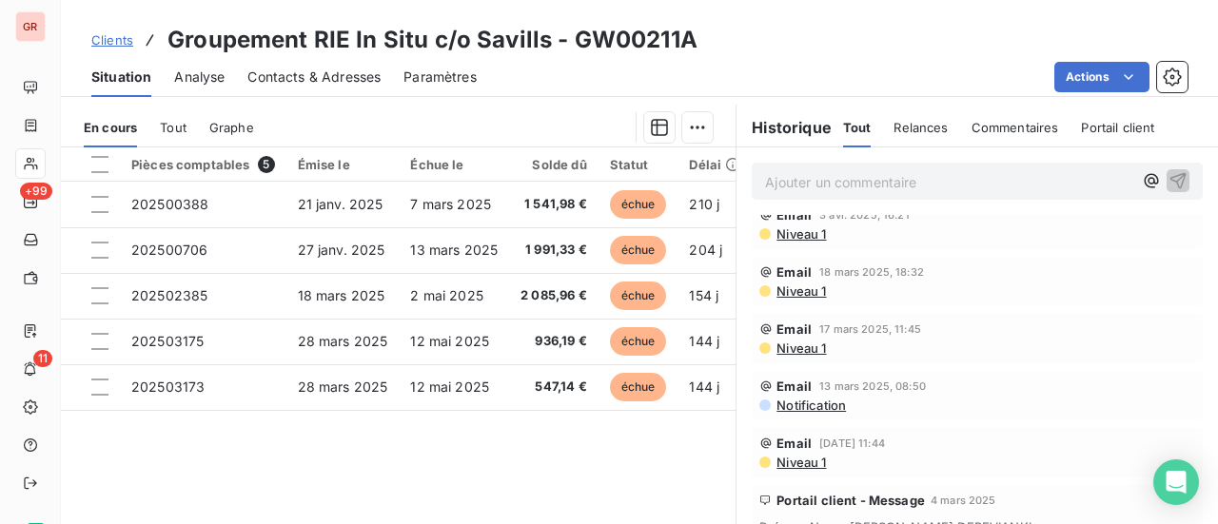
scroll to position [381, 0]
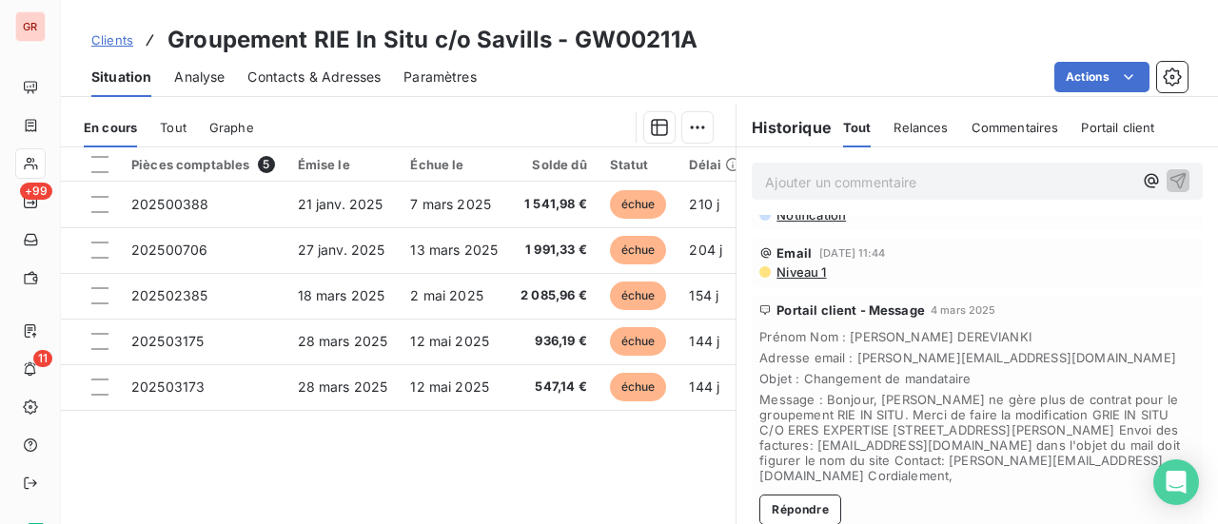
click at [801, 269] on span "Niveau 1" at bounding box center [800, 272] width 51 height 15
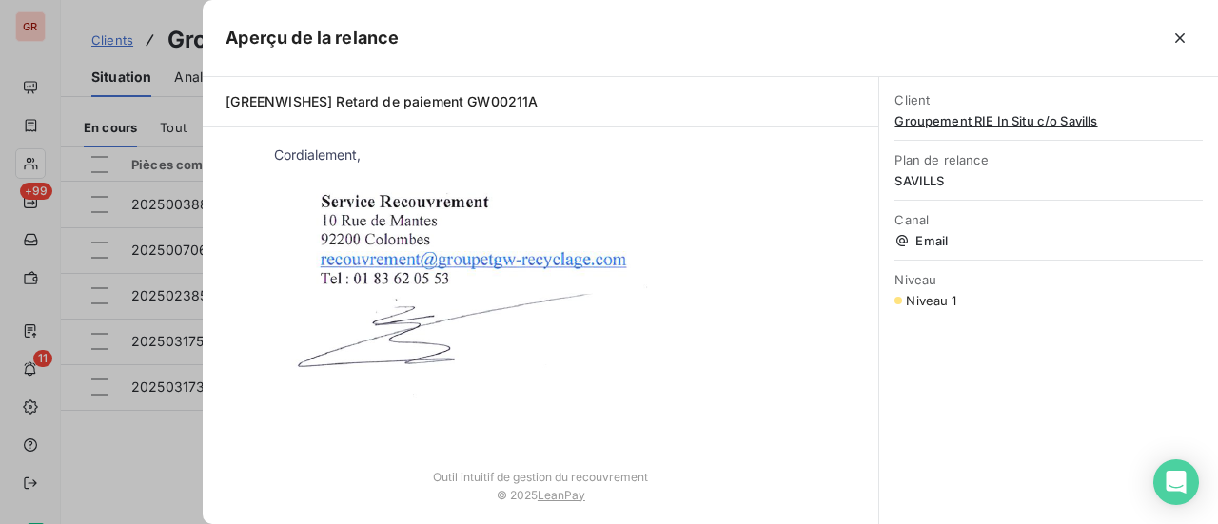
scroll to position [739, 0]
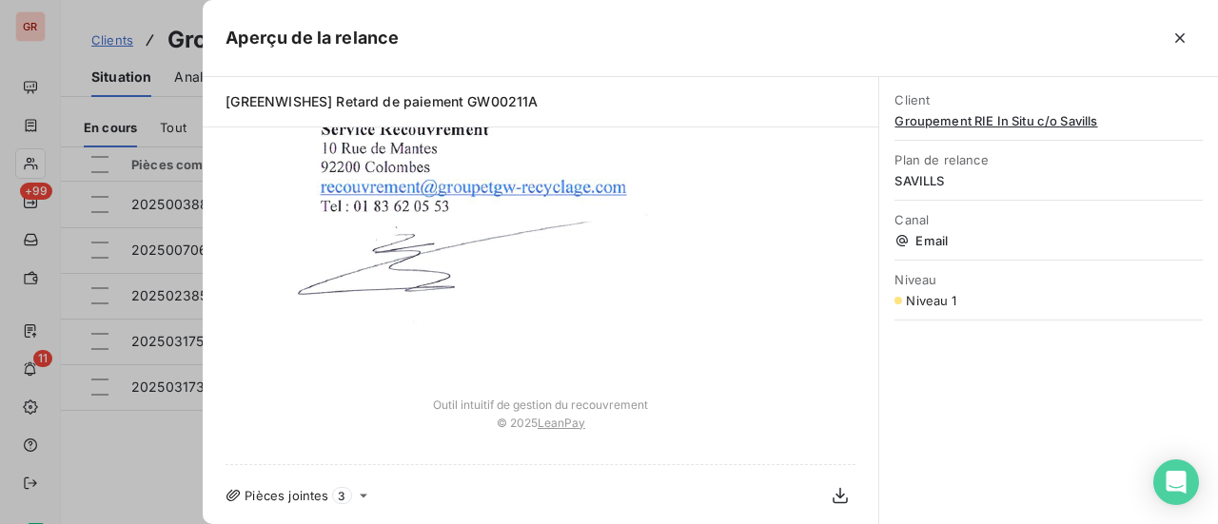
click at [194, 469] on div at bounding box center [609, 262] width 1218 height 524
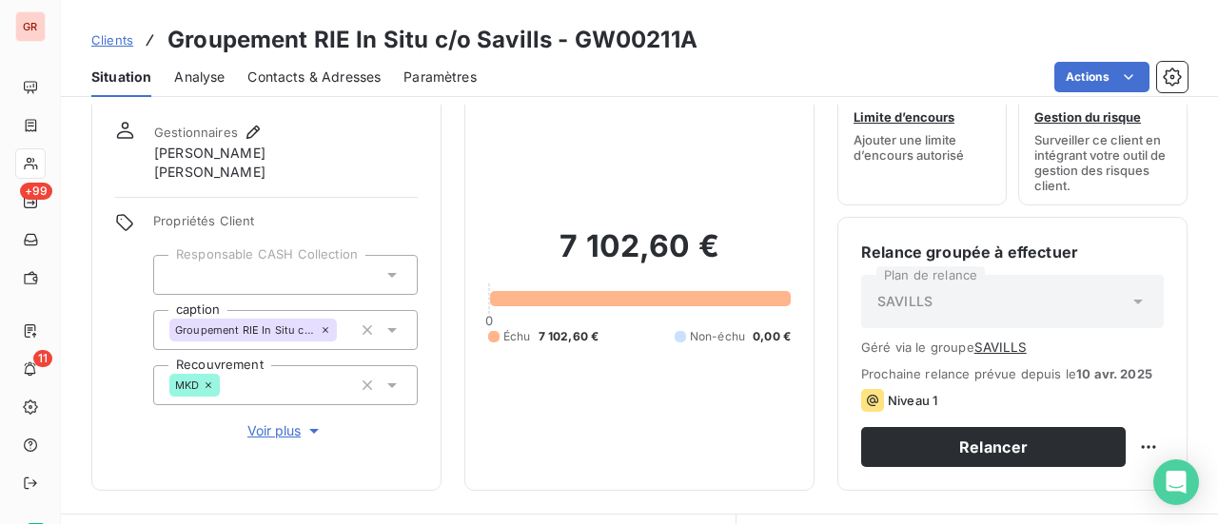
scroll to position [0, 0]
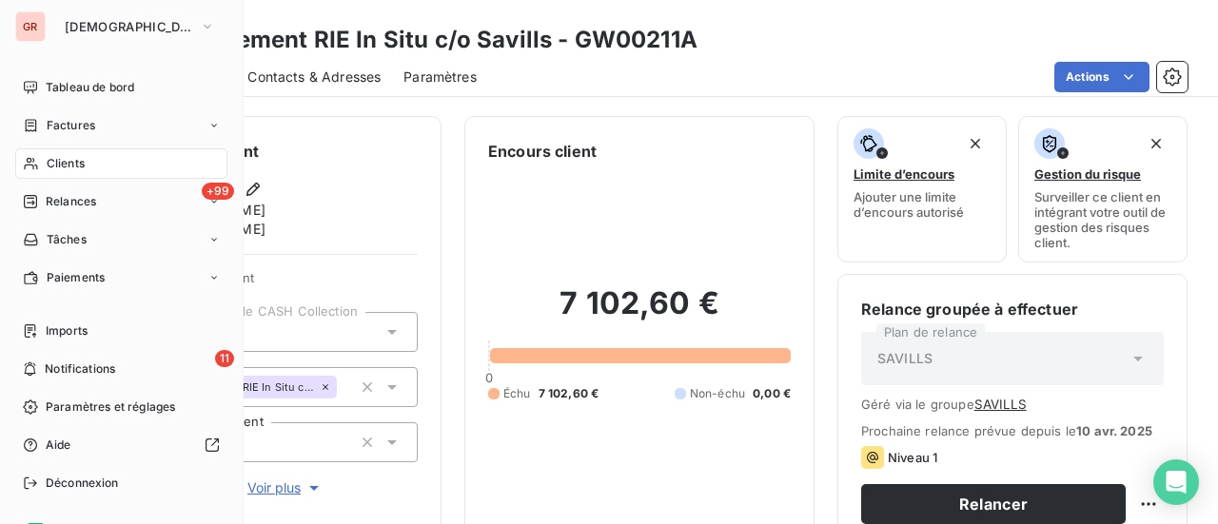
click at [72, 164] on span "Clients" at bounding box center [66, 163] width 38 height 17
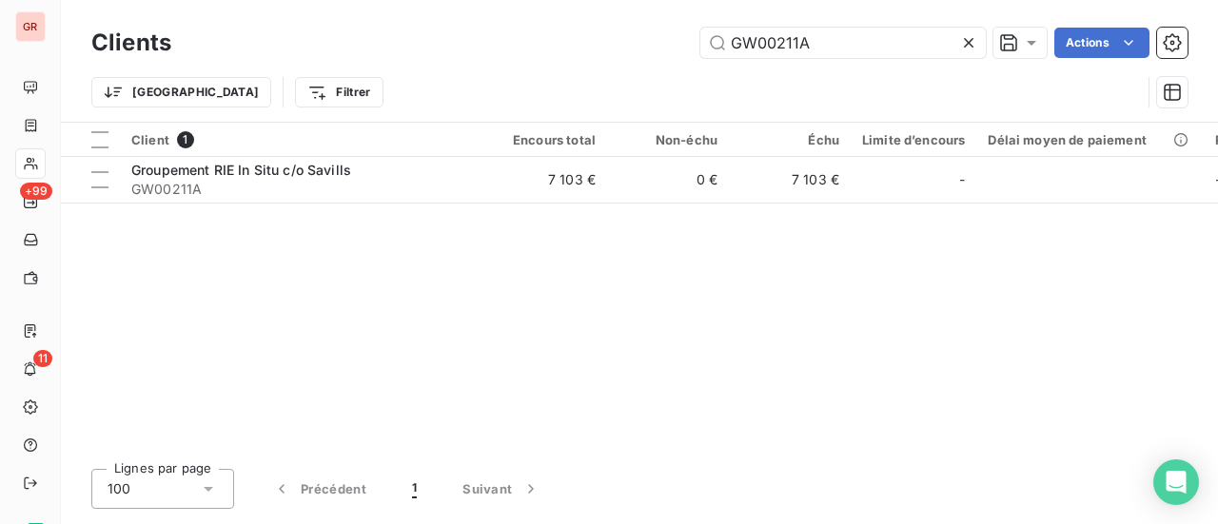
drag, startPoint x: 826, startPoint y: 45, endPoint x: 589, endPoint y: 40, distance: 237.1
click at [653, 39] on div "GW00211A Actions" at bounding box center [691, 43] width 994 height 30
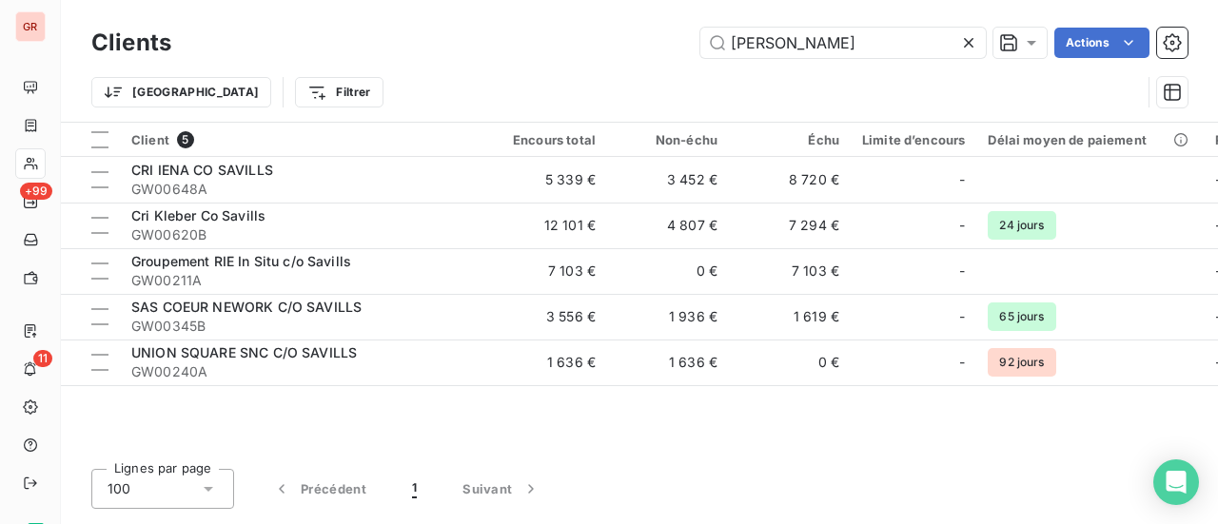
type input "SAVILL"
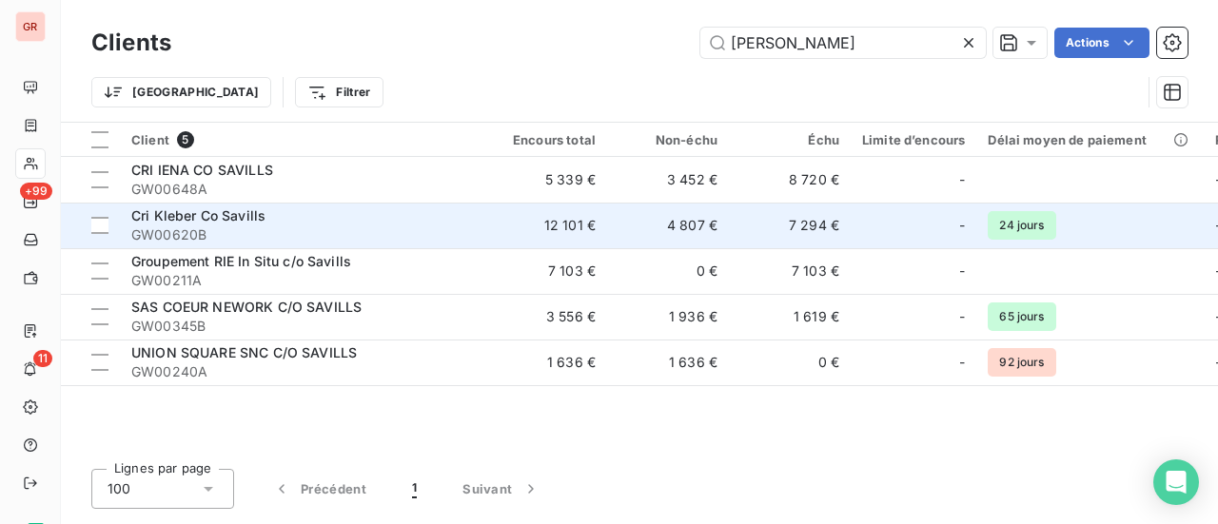
click at [253, 226] on span "GW00620B" at bounding box center [302, 235] width 343 height 19
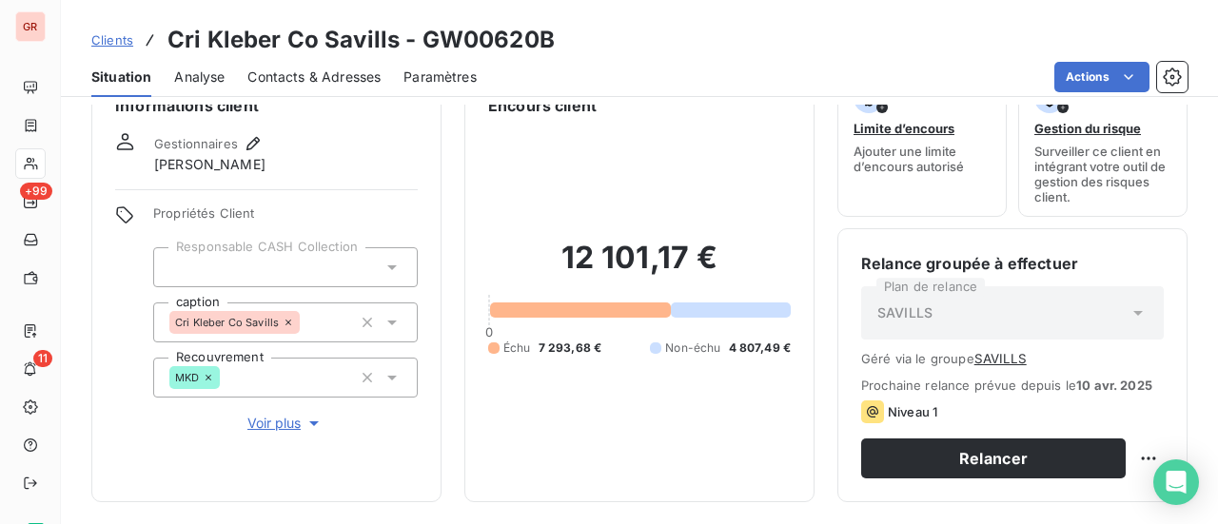
scroll to position [45, 0]
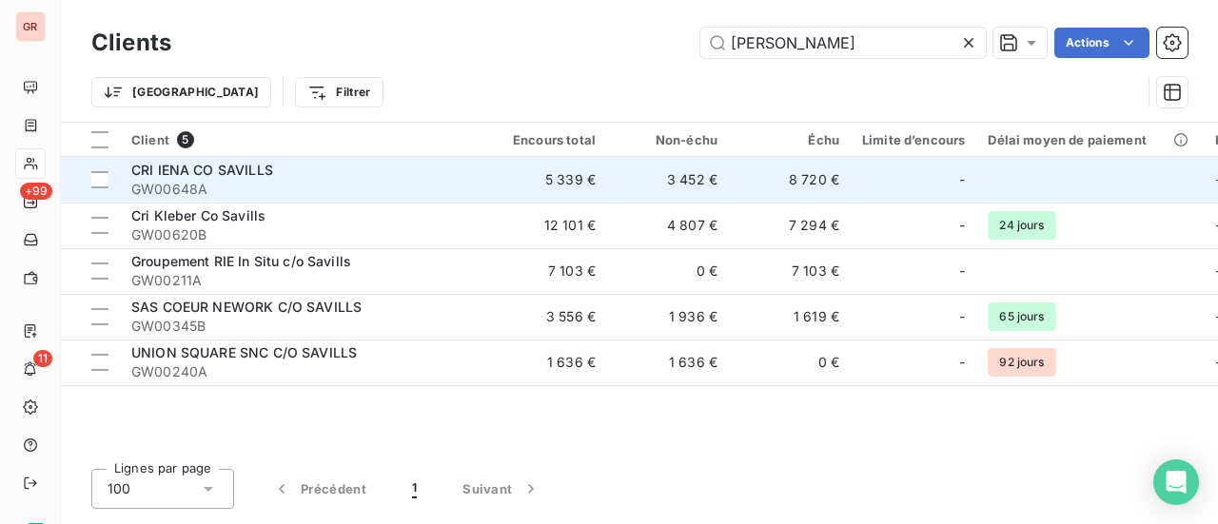
click at [235, 176] on span "CRI IENA CO SAVILLS" at bounding box center [202, 170] width 142 height 16
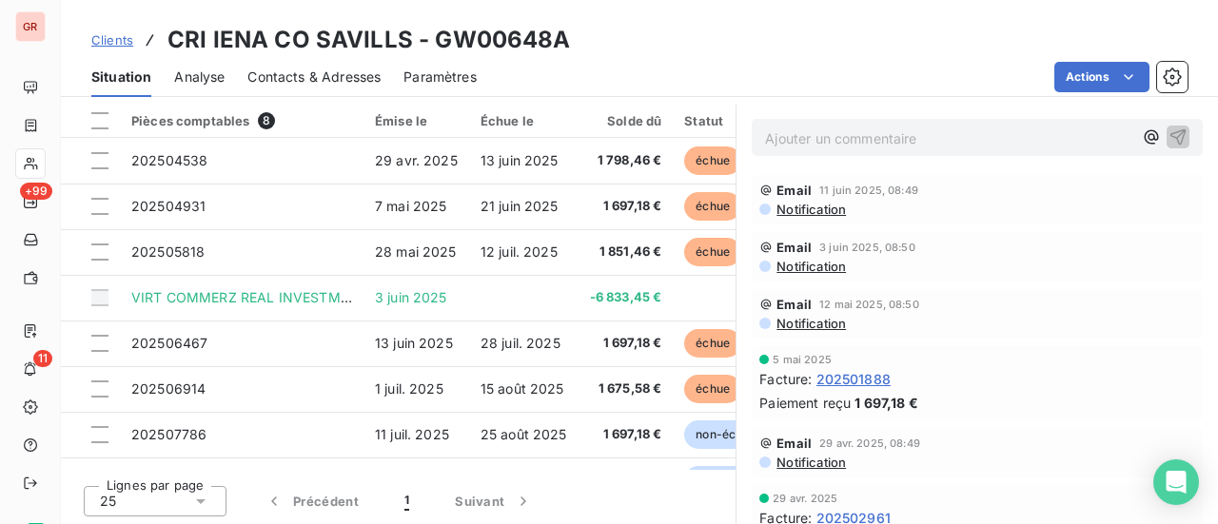
scroll to position [521, 0]
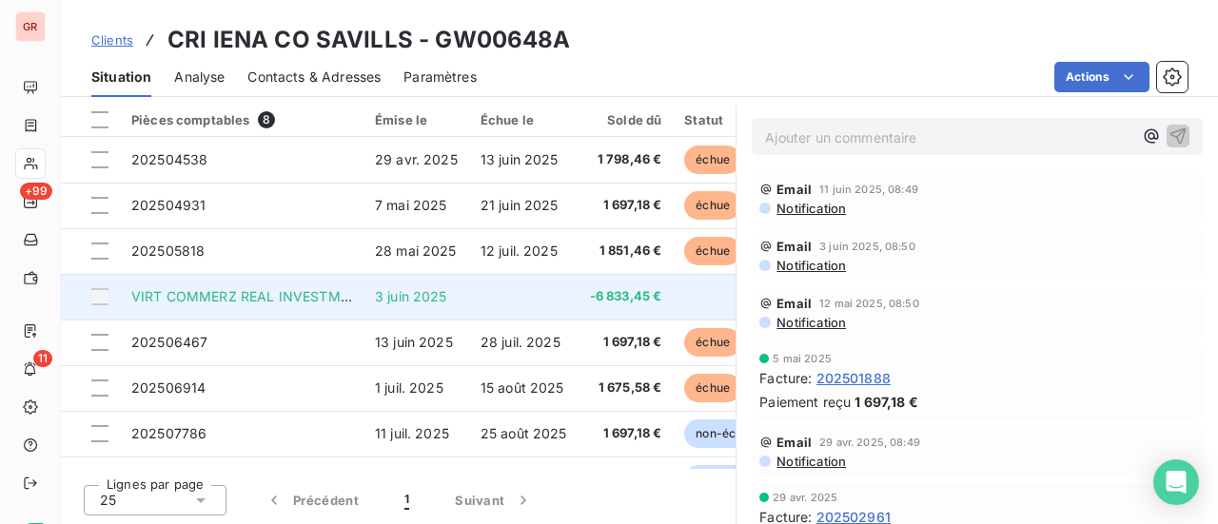
click at [318, 300] on span "VIRT COMMERZ REAL INVESTMENTGESELLSCH" at bounding box center [288, 296] width 314 height 16
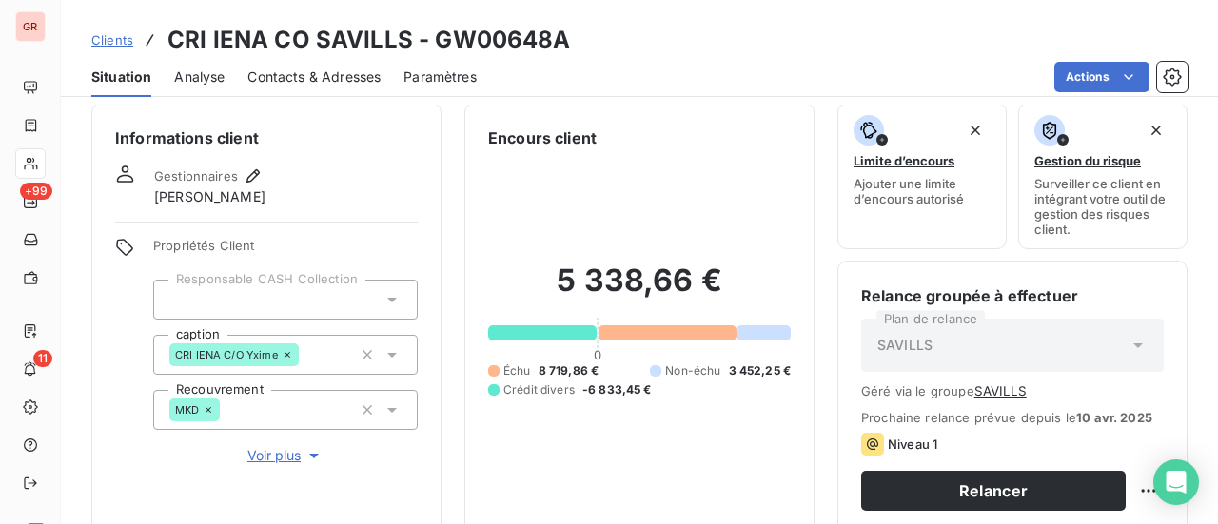
scroll to position [0, 0]
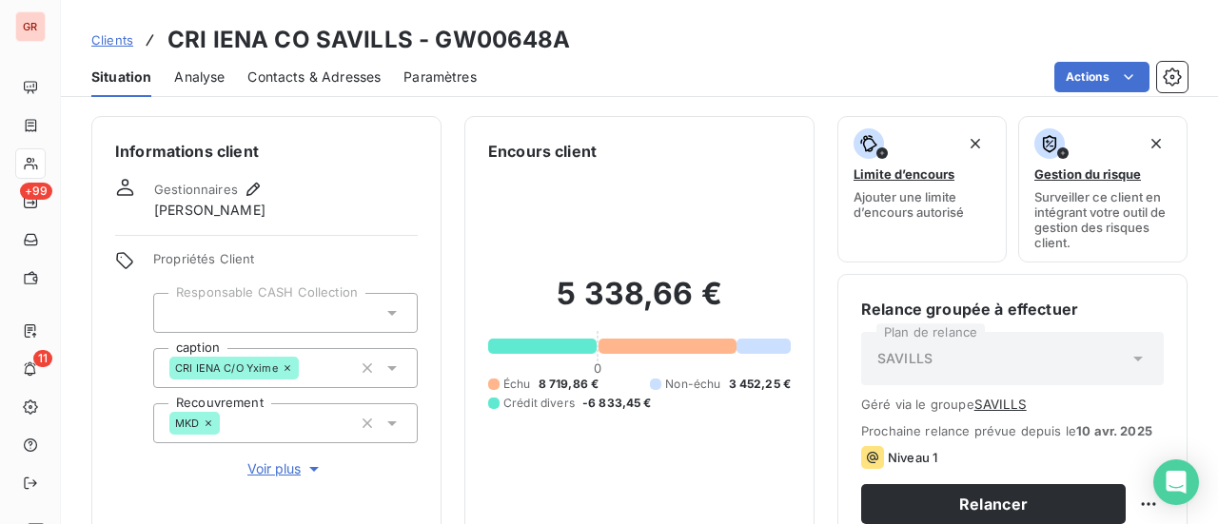
click at [350, 73] on span "Contacts & Adresses" at bounding box center [313, 77] width 133 height 19
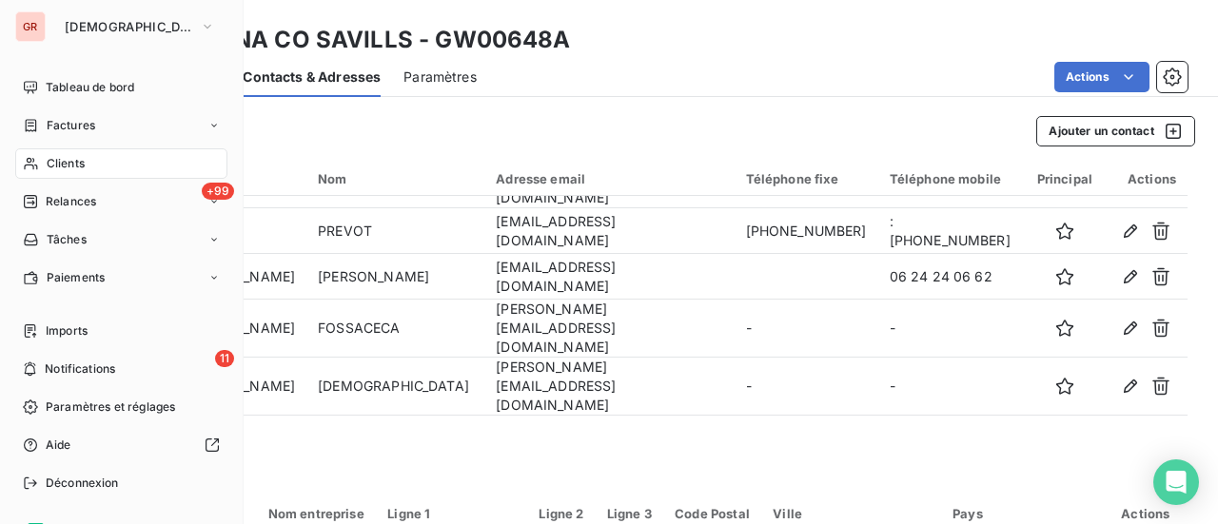
drag, startPoint x: 79, startPoint y: 125, endPoint x: 185, endPoint y: 125, distance: 105.7
click at [79, 125] on span "Factures" at bounding box center [71, 125] width 49 height 17
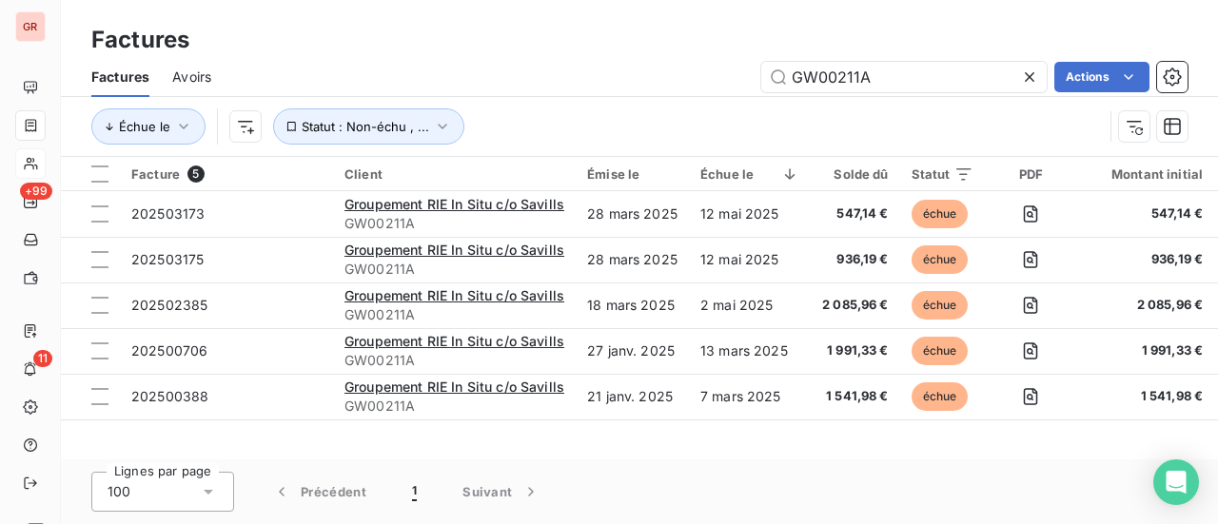
drag, startPoint x: 875, startPoint y: 71, endPoint x: 505, endPoint y: 85, distance: 369.6
click at [556, 76] on div "GW00211A Actions" at bounding box center [711, 77] width 954 height 30
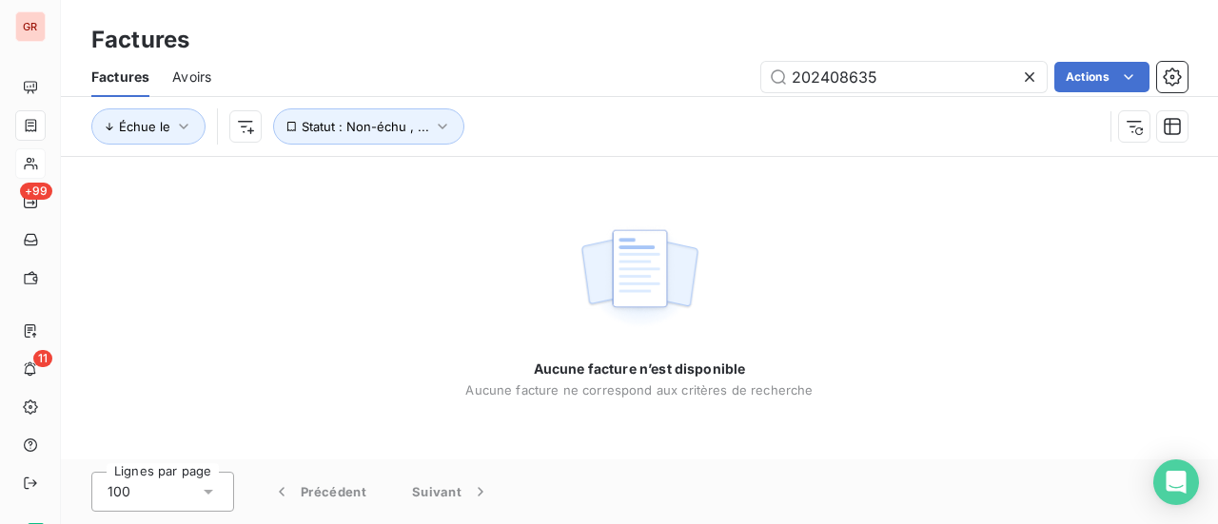
type input "202408635"
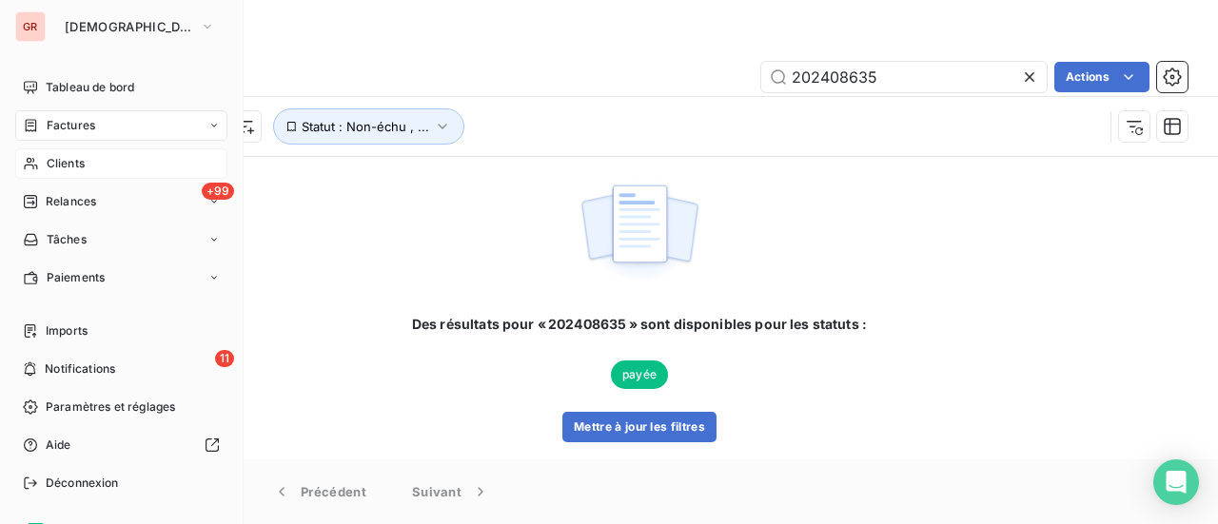
click at [82, 129] on span "Factures" at bounding box center [71, 125] width 49 height 17
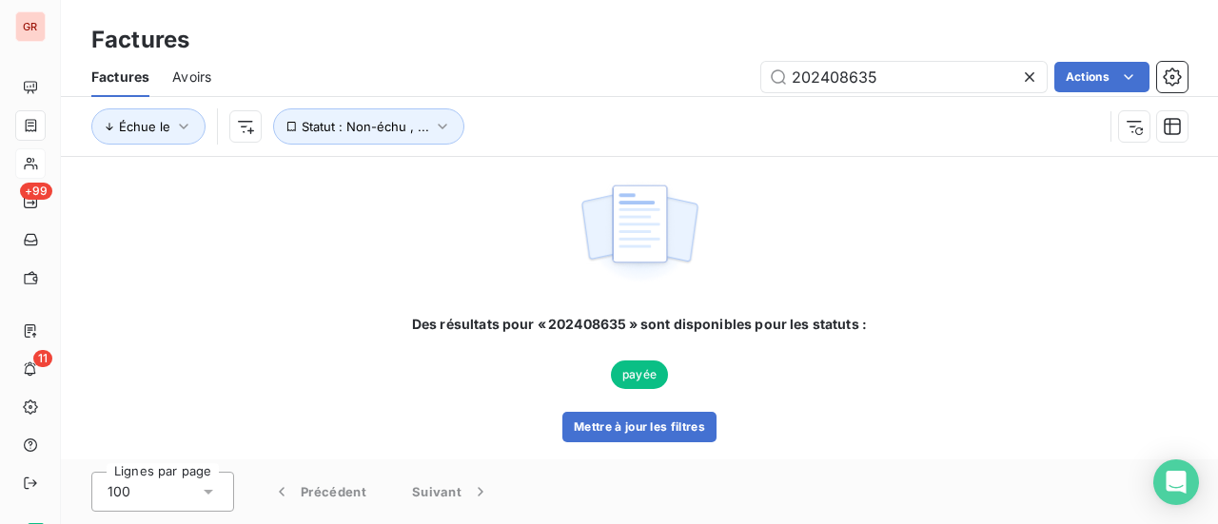
click at [524, 108] on div "Échue le Statut : Non-échu , ..." at bounding box center [639, 126] width 1097 height 59
drag, startPoint x: 904, startPoint y: 79, endPoint x: 724, endPoint y: 79, distance: 179.9
click at [724, 79] on div "202408635 Actions" at bounding box center [711, 77] width 954 height 30
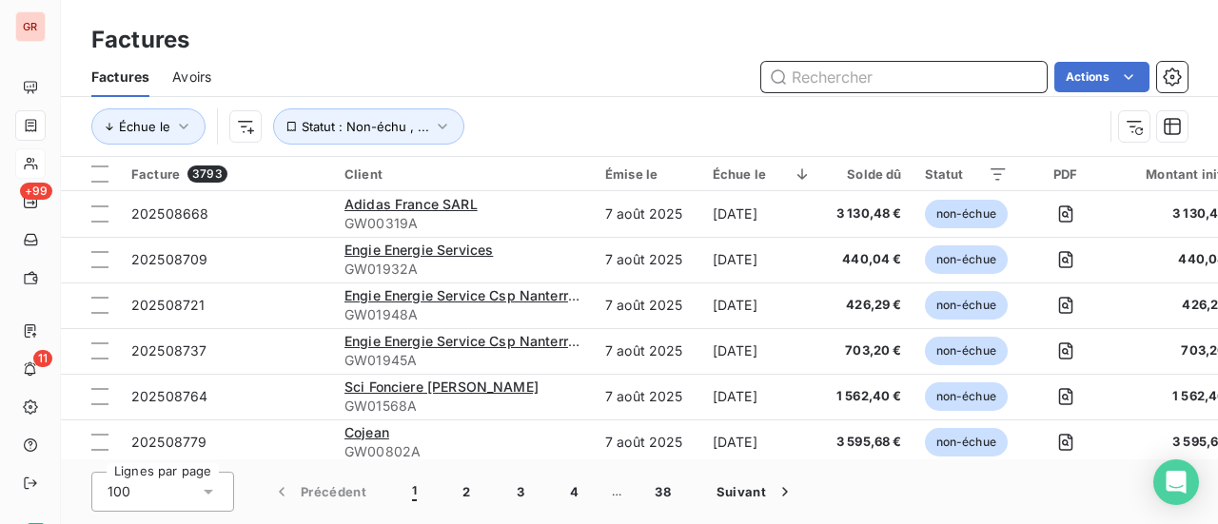
click at [855, 74] on input "text" at bounding box center [905, 77] width 286 height 30
paste input "GW00211A"
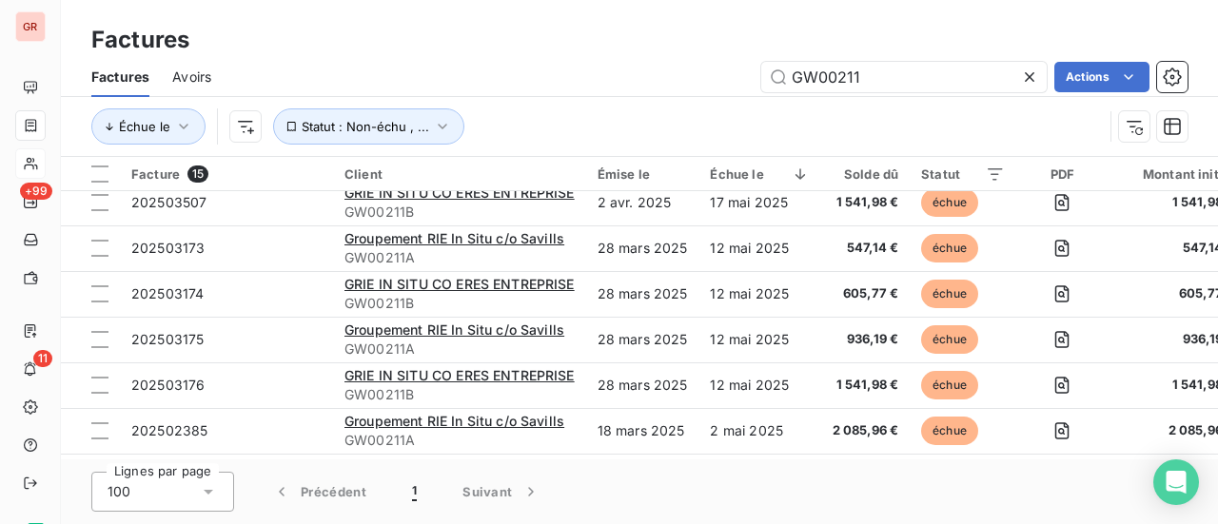
scroll to position [425, 0]
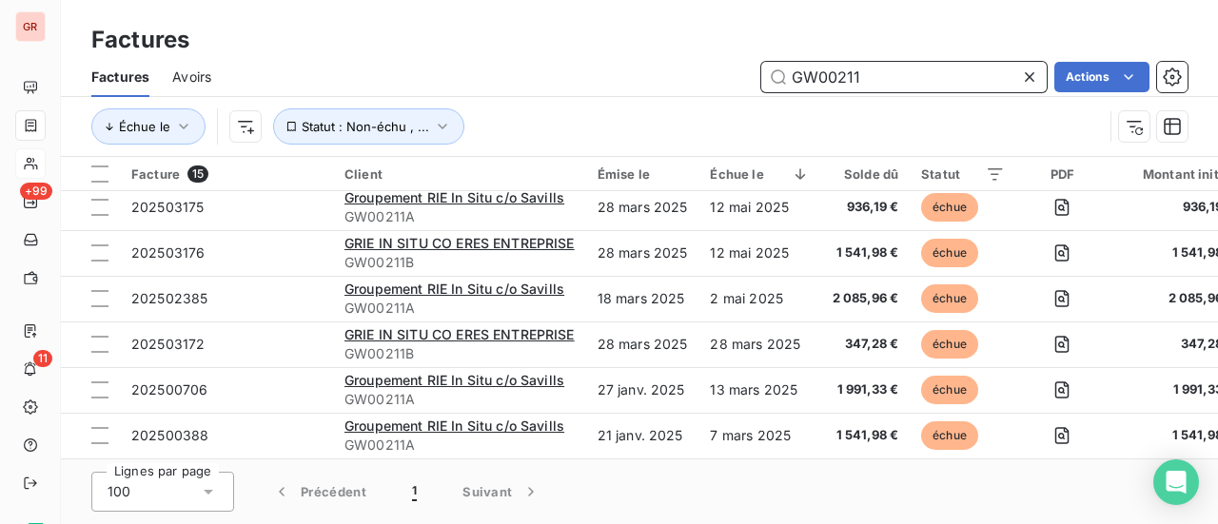
drag, startPoint x: 904, startPoint y: 83, endPoint x: 584, endPoint y: 83, distance: 319.8
click at [591, 83] on div "GW00211 Actions" at bounding box center [711, 77] width 954 height 30
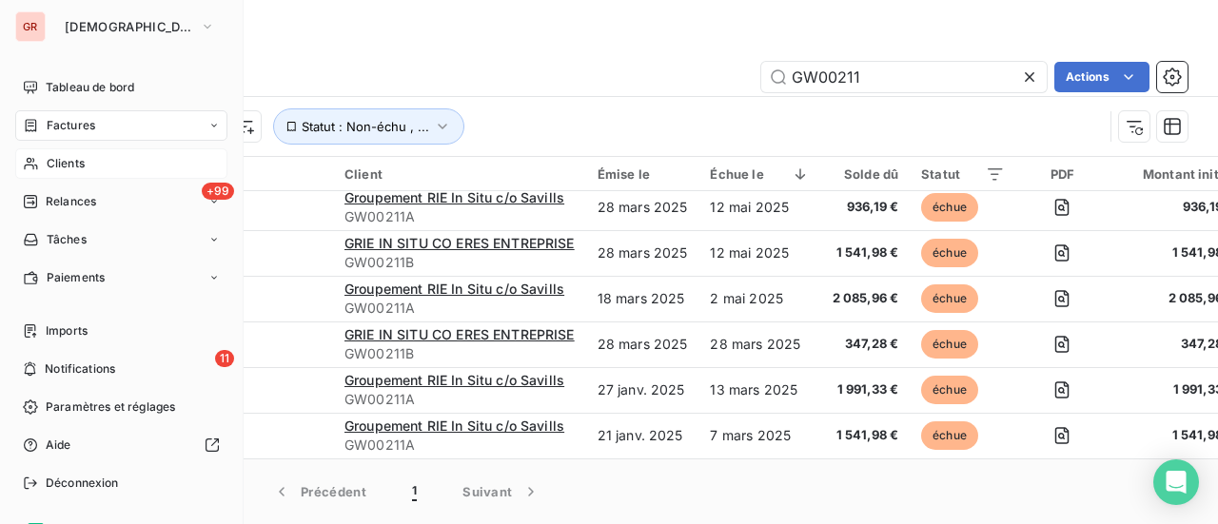
click at [84, 127] on span "Factures" at bounding box center [71, 125] width 49 height 17
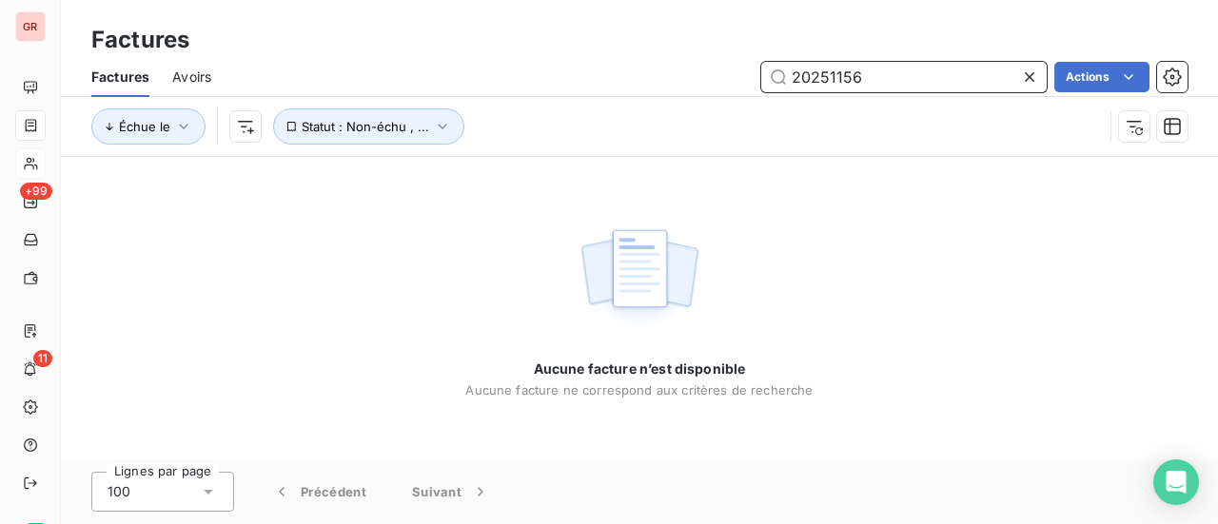
drag, startPoint x: 881, startPoint y: 83, endPoint x: 549, endPoint y: 94, distance: 332.4
click at [551, 94] on div "Factures Avoirs 20251156 Actions" at bounding box center [639, 77] width 1157 height 40
paste input "01888"
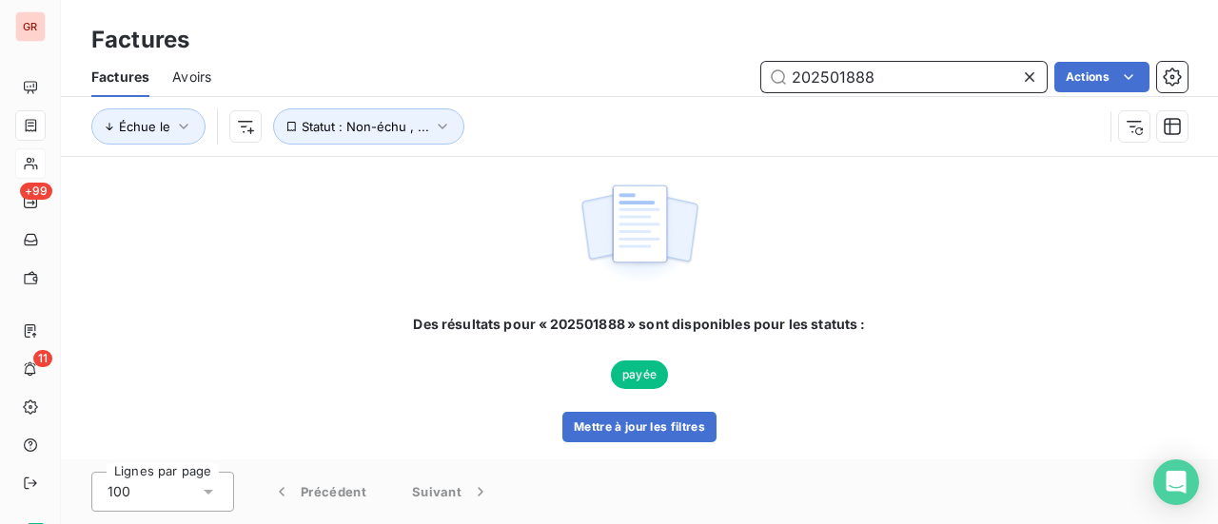
drag, startPoint x: 896, startPoint y: 77, endPoint x: 742, endPoint y: 78, distance: 153.3
click at [742, 78] on div "202501888 Actions" at bounding box center [711, 77] width 954 height 30
paste input "0753"
drag, startPoint x: 896, startPoint y: 85, endPoint x: 677, endPoint y: 83, distance: 218.9
click at [703, 83] on div "202500753 Actions" at bounding box center [711, 77] width 954 height 30
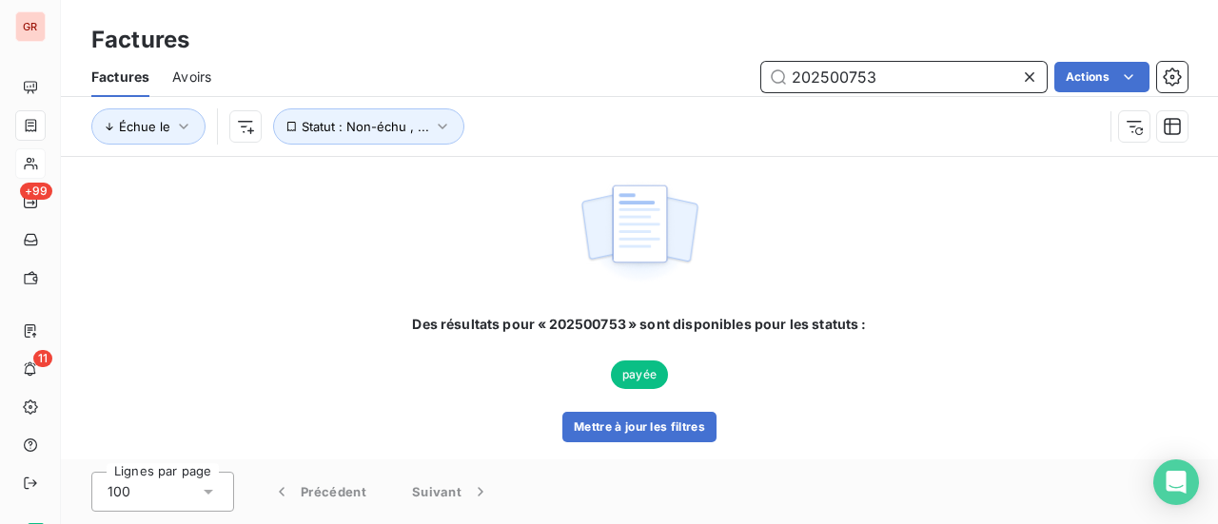
paste input "040"
drag, startPoint x: 883, startPoint y: 80, endPoint x: 744, endPoint y: 86, distance: 139.1
click at [754, 85] on div "202500040 Actions" at bounding box center [711, 77] width 954 height 30
paste input "409474"
drag, startPoint x: 800, startPoint y: 69, endPoint x: 667, endPoint y: 61, distance: 132.5
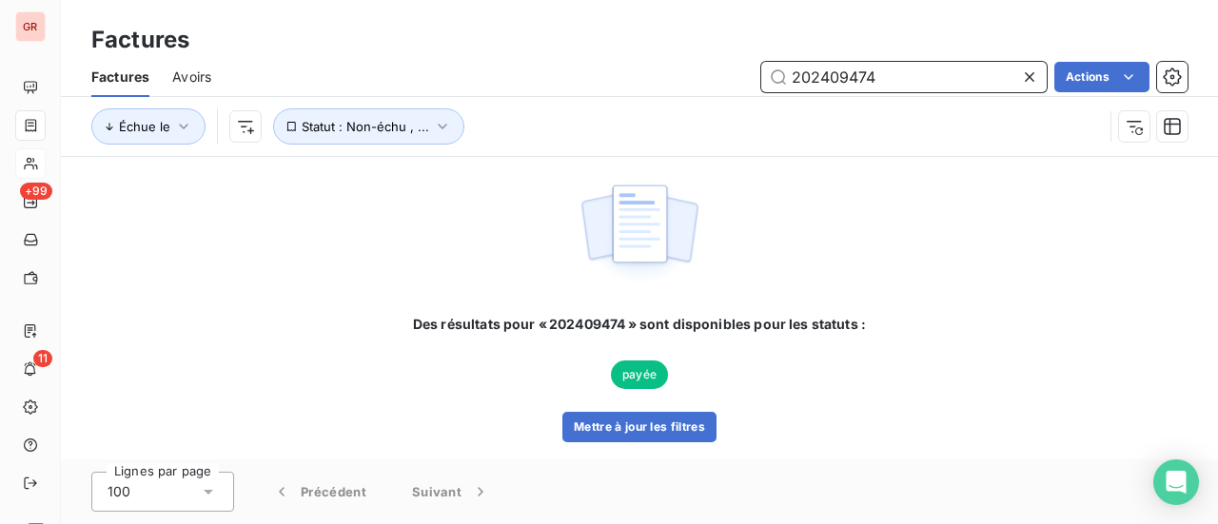
click at [671, 60] on div "Factures Avoirs 202409474 Actions" at bounding box center [639, 77] width 1157 height 40
paste input "500042"
drag, startPoint x: 879, startPoint y: 68, endPoint x: 699, endPoint y: 74, distance: 180.0
click at [700, 73] on div "202500042 Actions" at bounding box center [711, 77] width 954 height 30
paste input "354"
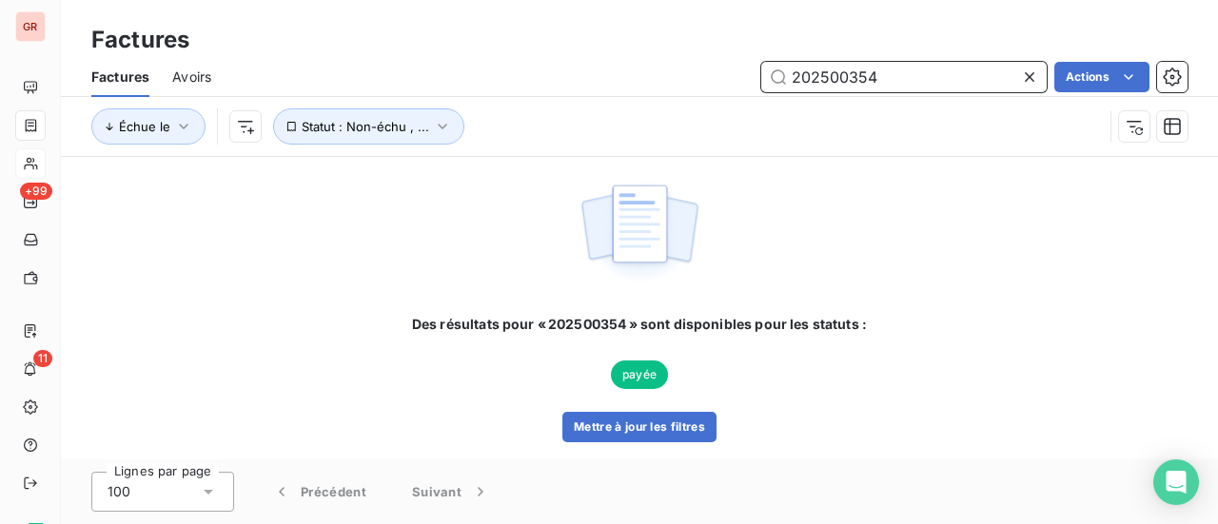
type input "202500354"
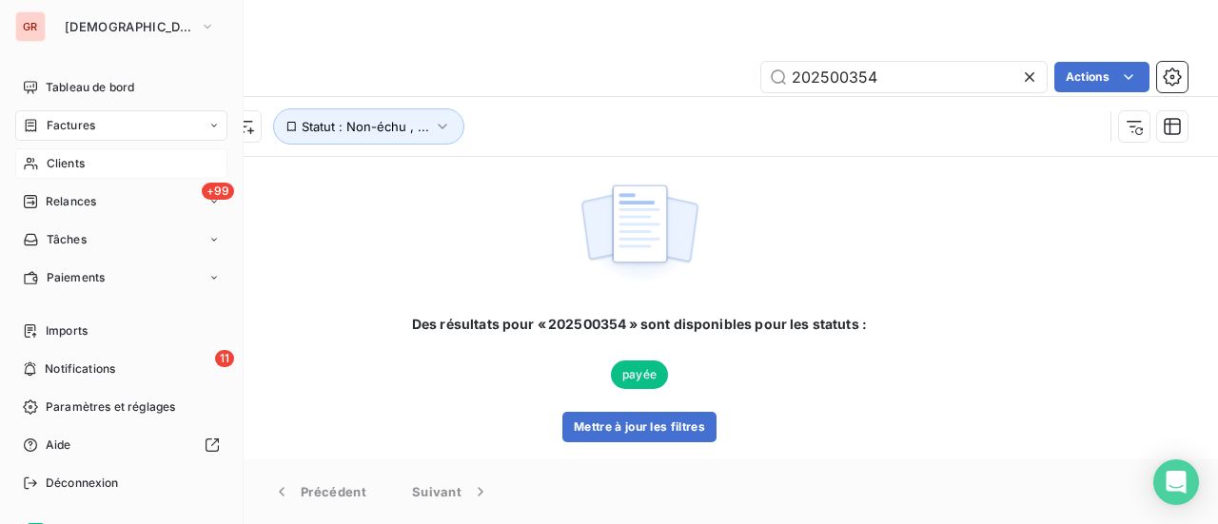
click at [70, 132] on span "Factures" at bounding box center [71, 125] width 49 height 17
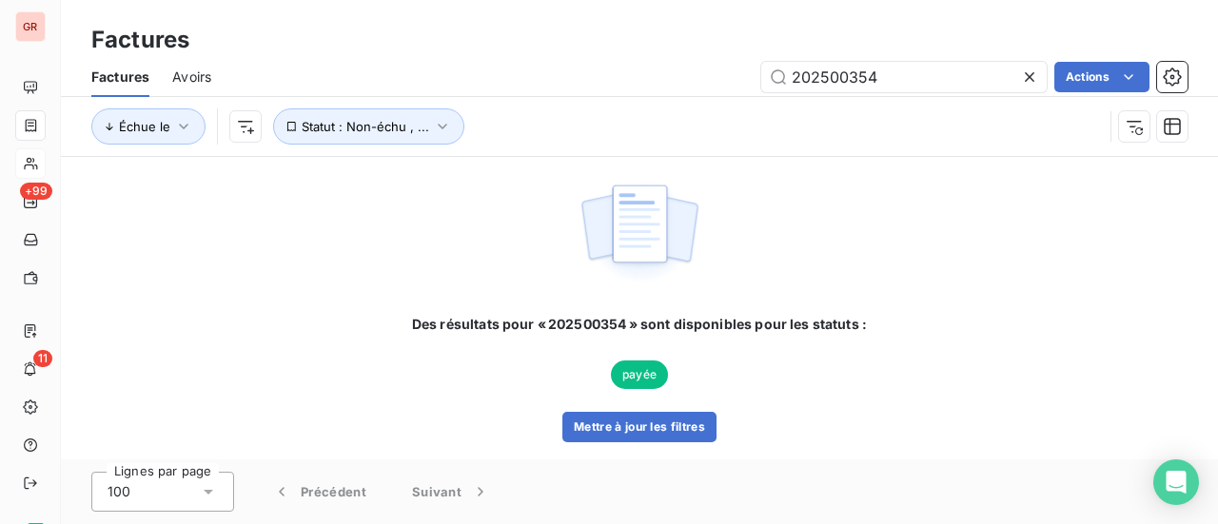
click at [527, 137] on div "Échue le Statut : Non-échu , ..." at bounding box center [597, 127] width 1012 height 36
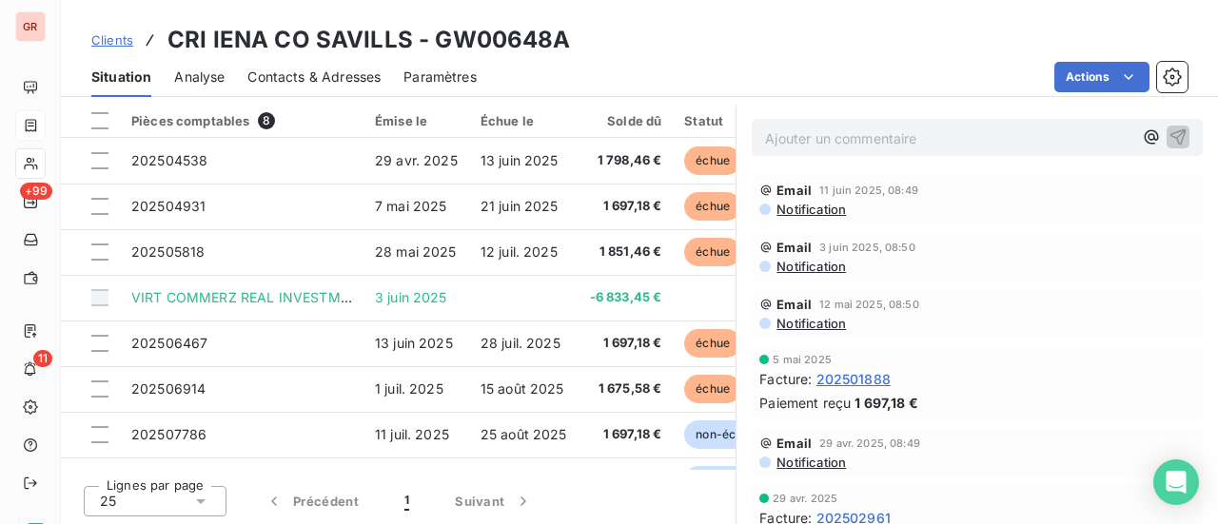
scroll to position [521, 0]
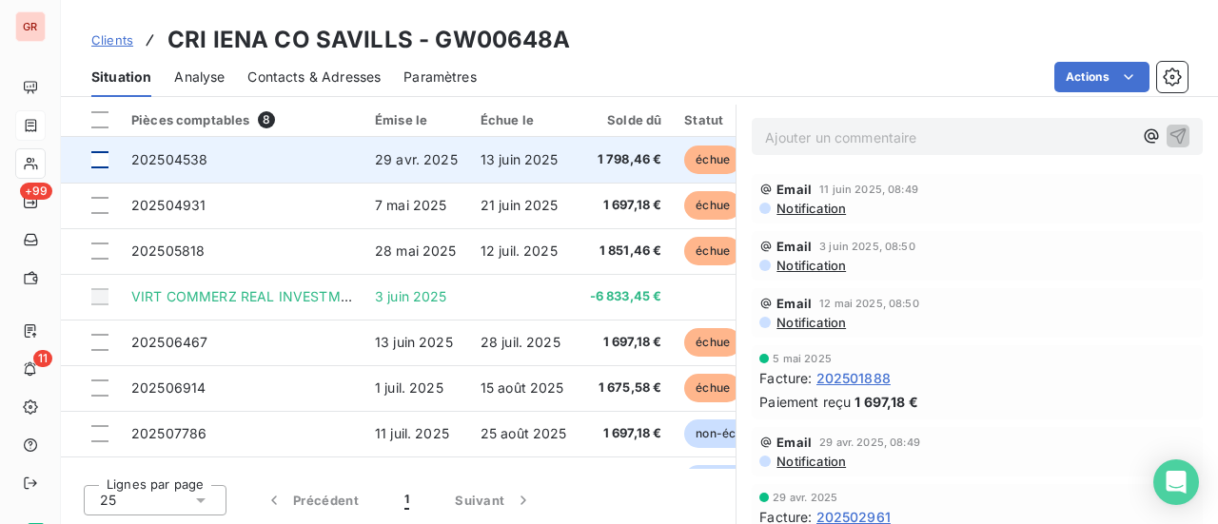
click at [102, 155] on div at bounding box center [99, 159] width 17 height 17
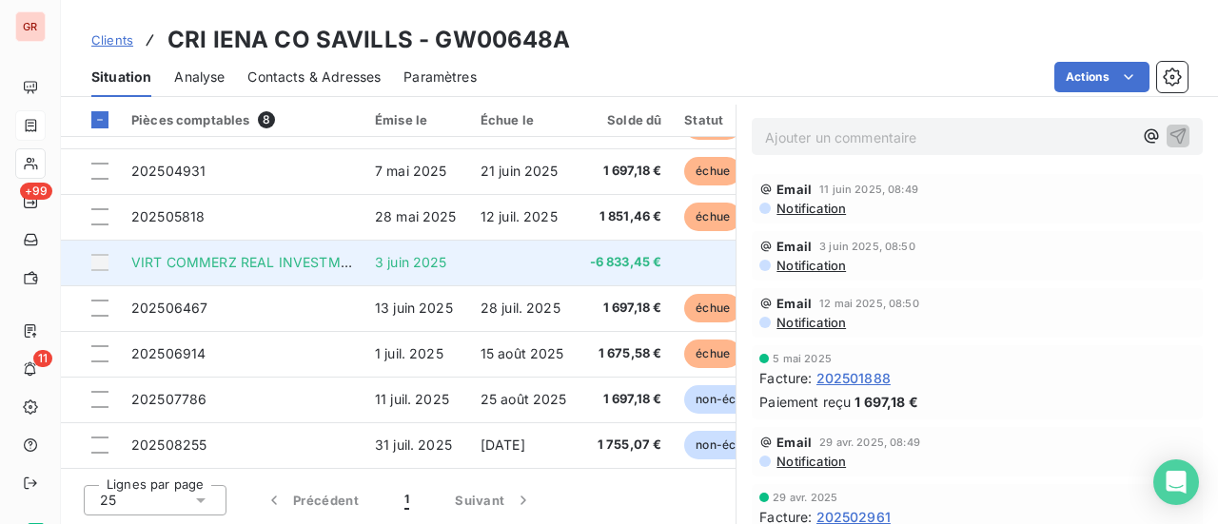
scroll to position [0, 0]
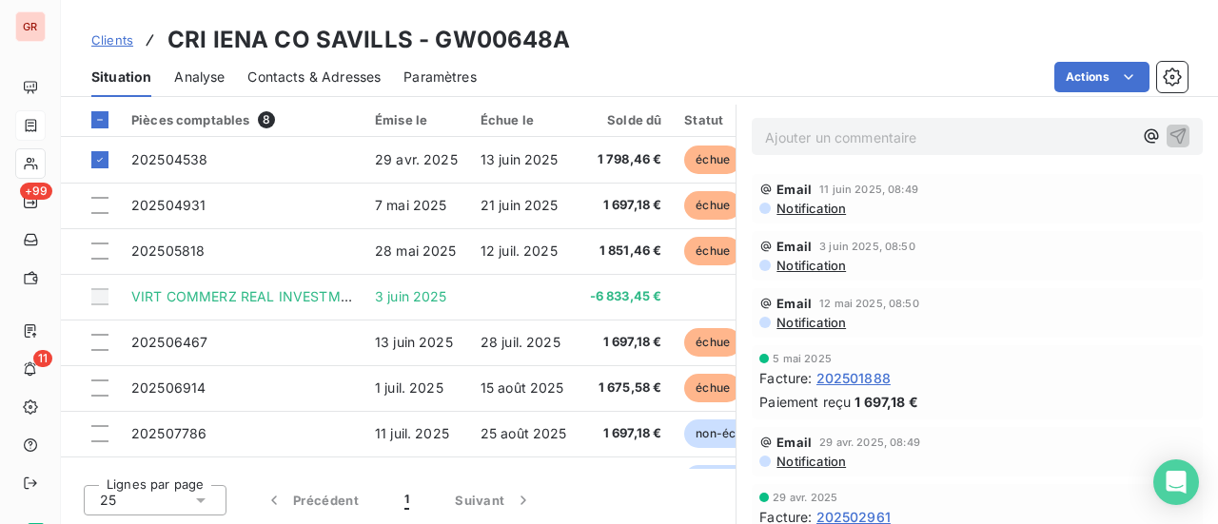
click at [815, 210] on span "Notification" at bounding box center [810, 208] width 71 height 15
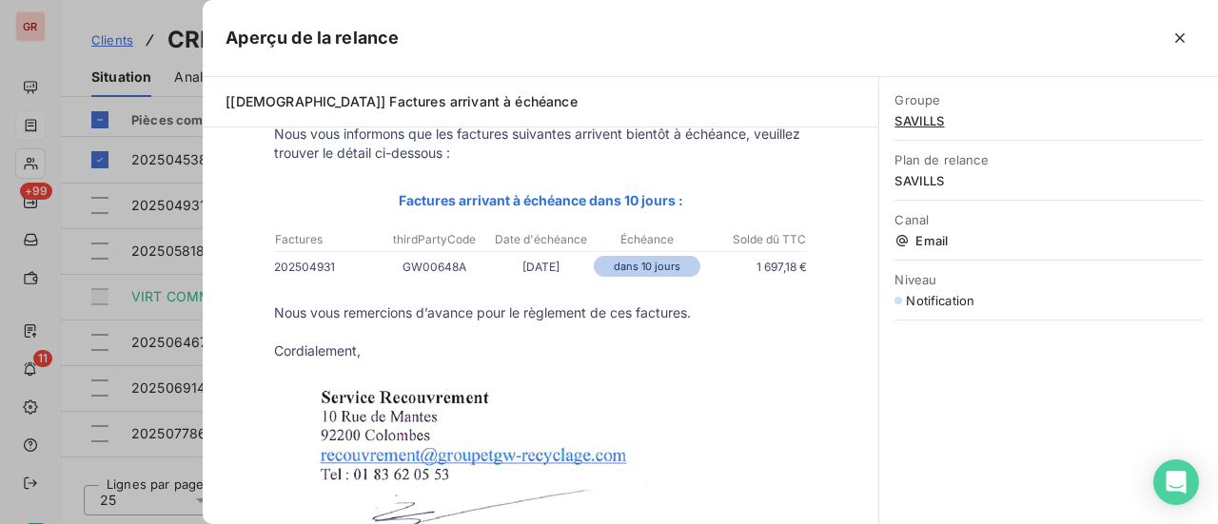
scroll to position [442, 0]
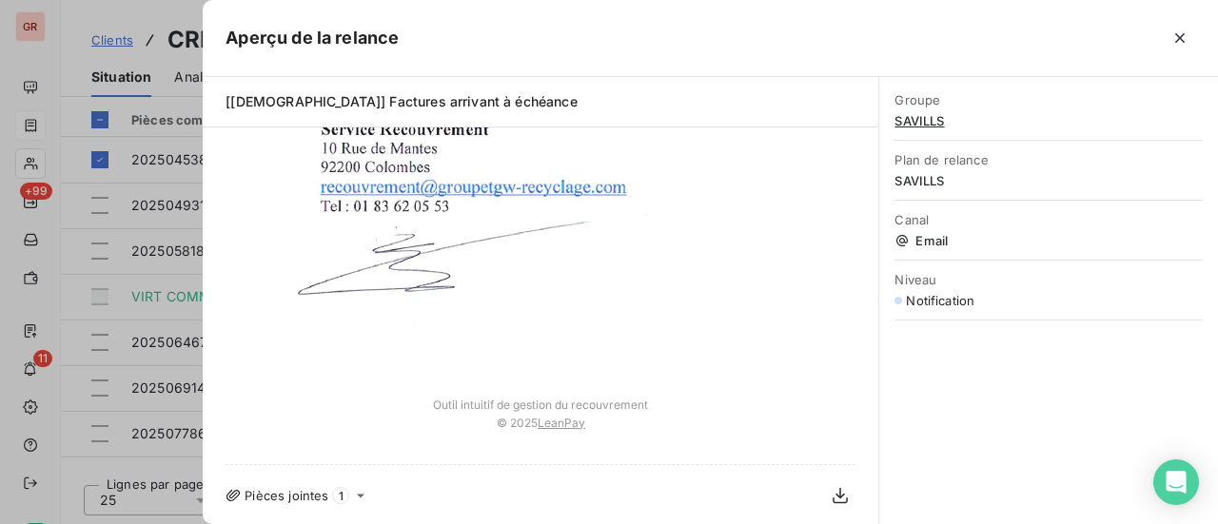
click at [1185, 39] on icon "button" at bounding box center [1180, 38] width 19 height 19
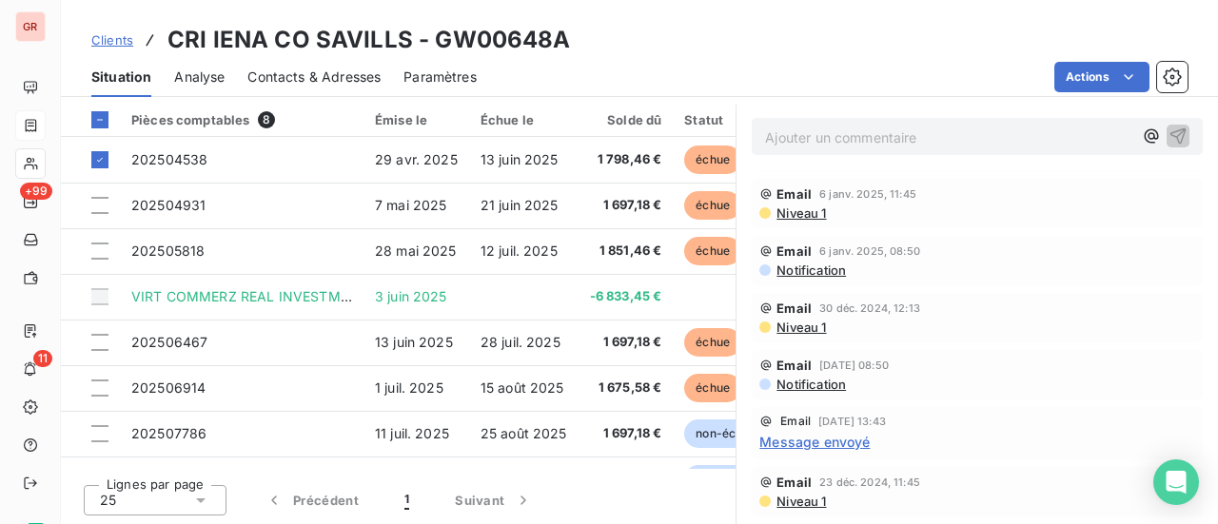
scroll to position [1904, 0]
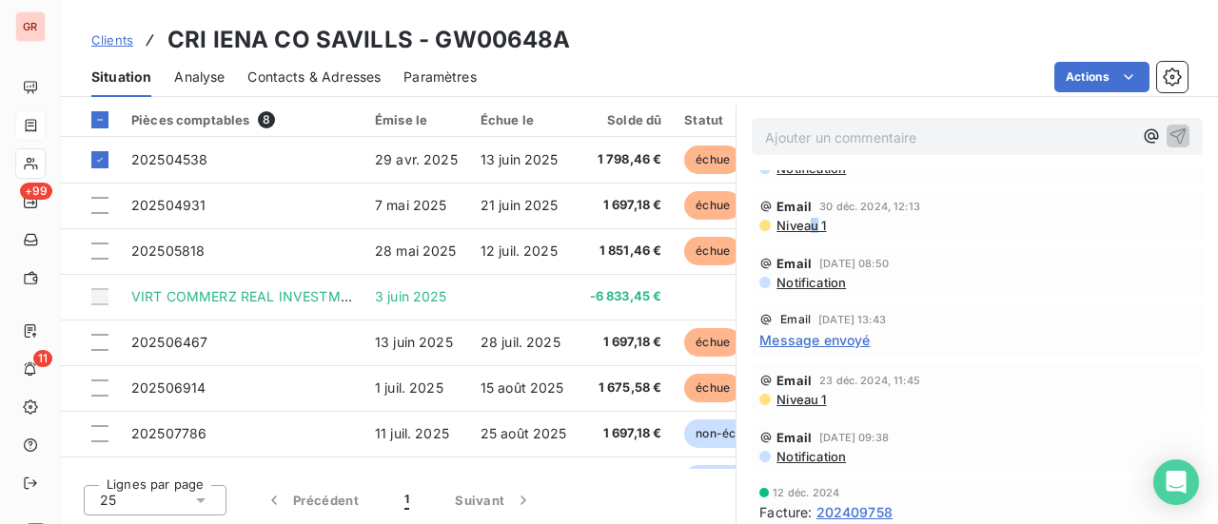
click at [805, 218] on span "Niveau 1" at bounding box center [800, 225] width 51 height 15
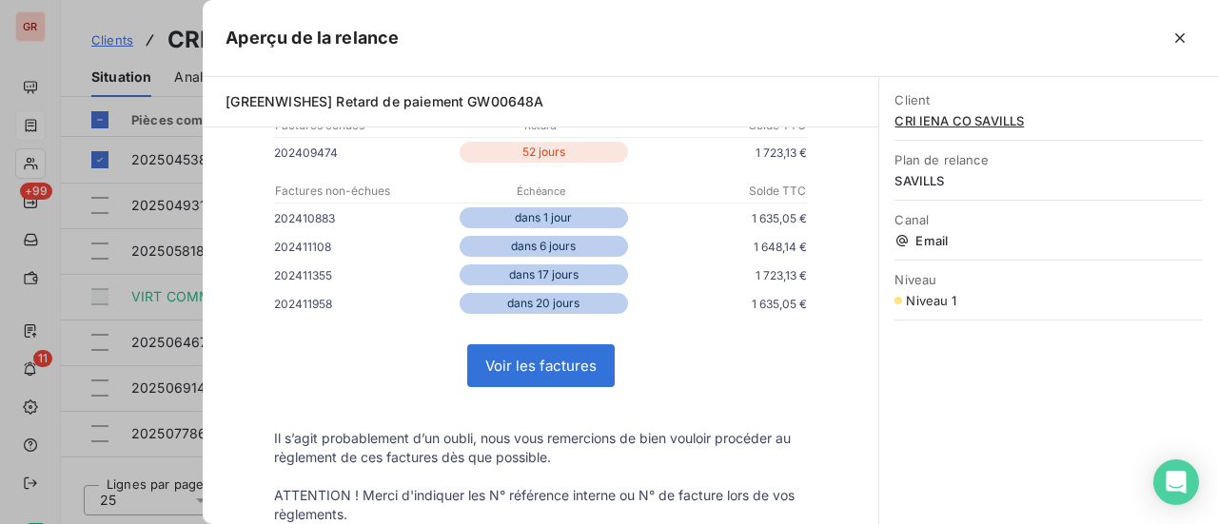
scroll to position [476, 0]
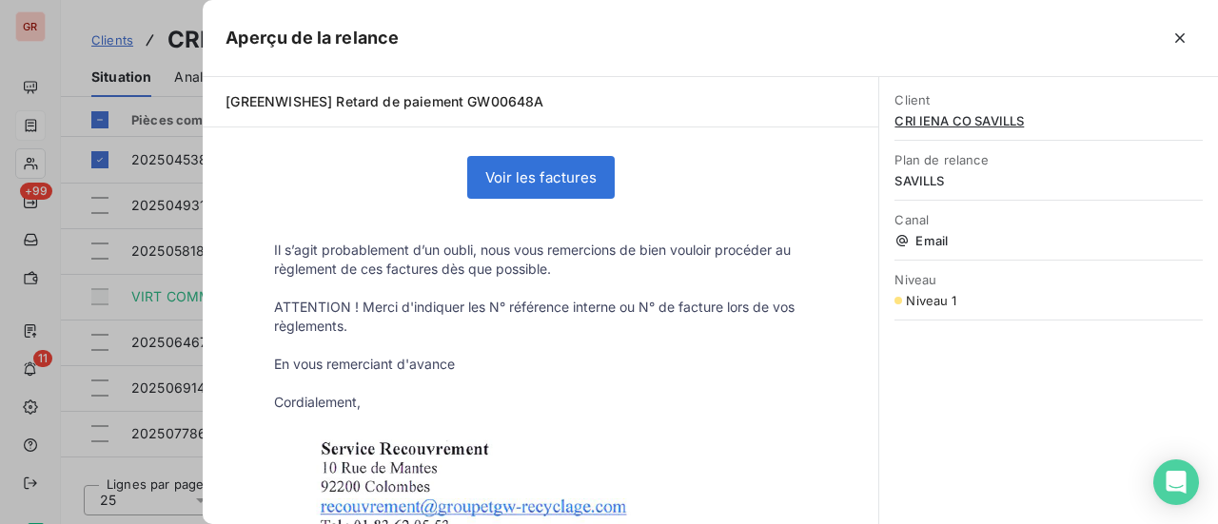
click at [569, 186] on link "Voir les factures" at bounding box center [541, 177] width 146 height 41
click at [1180, 36] on icon "button" at bounding box center [1181, 38] width 10 height 10
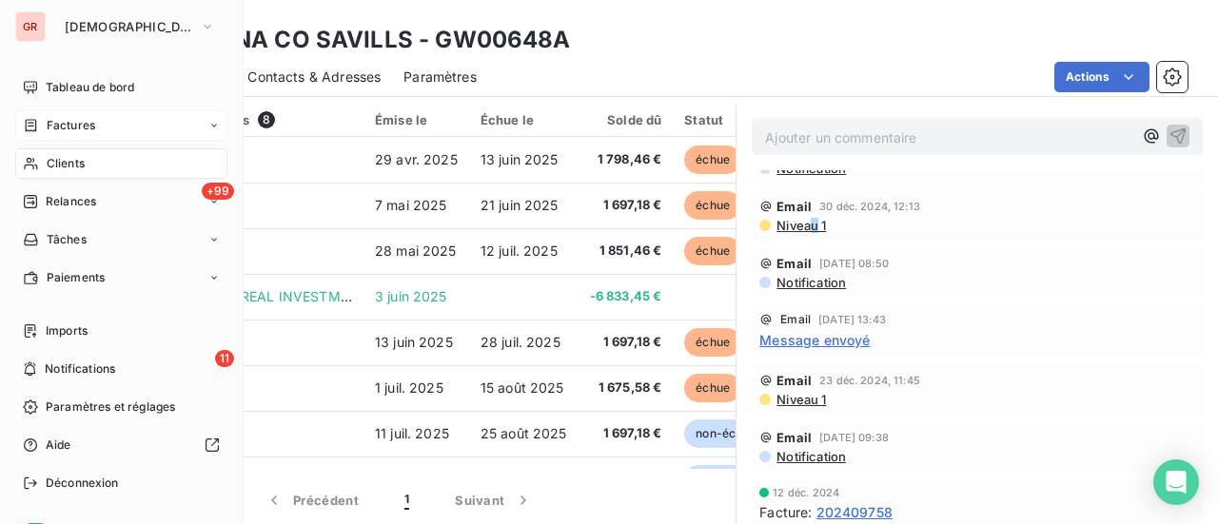
click at [92, 130] on span "Factures" at bounding box center [71, 125] width 49 height 17
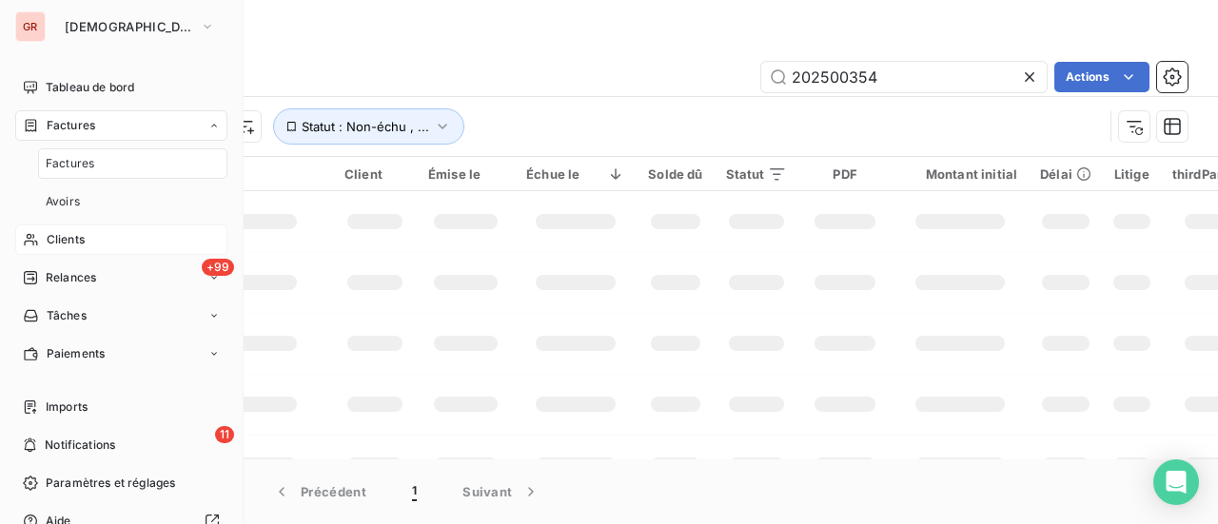
click at [72, 239] on span "Clients" at bounding box center [66, 239] width 38 height 17
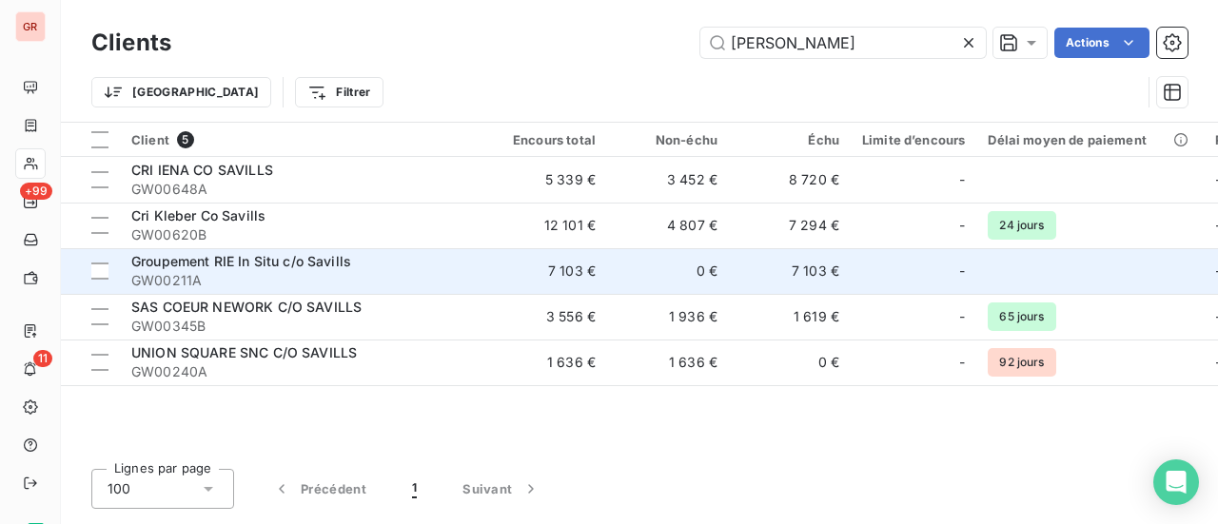
click at [309, 260] on span "Groupement RIE In Situ c/o Savills" at bounding box center [241, 261] width 220 height 16
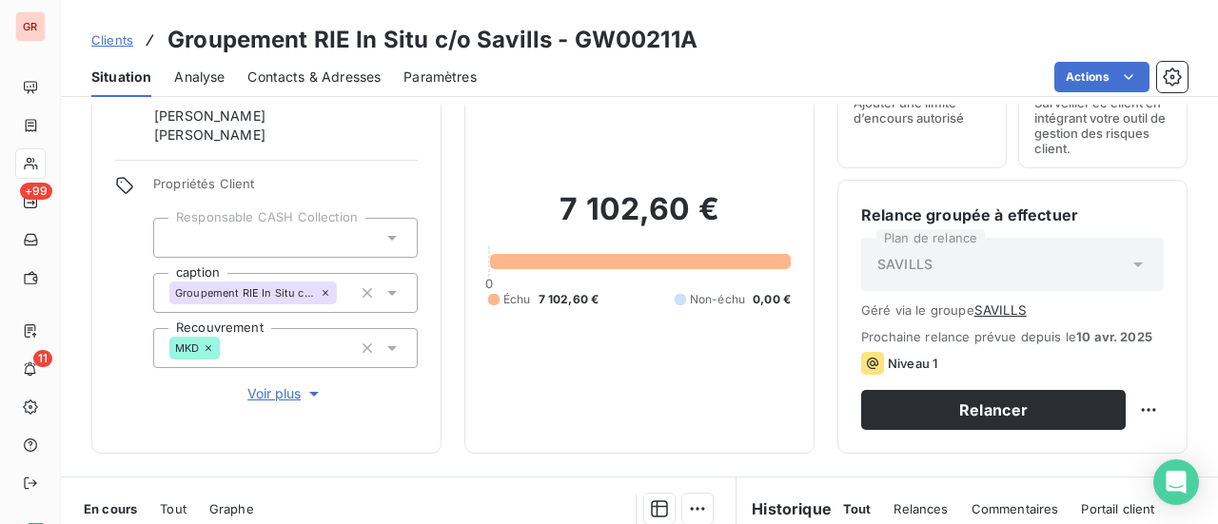
scroll to position [521, 0]
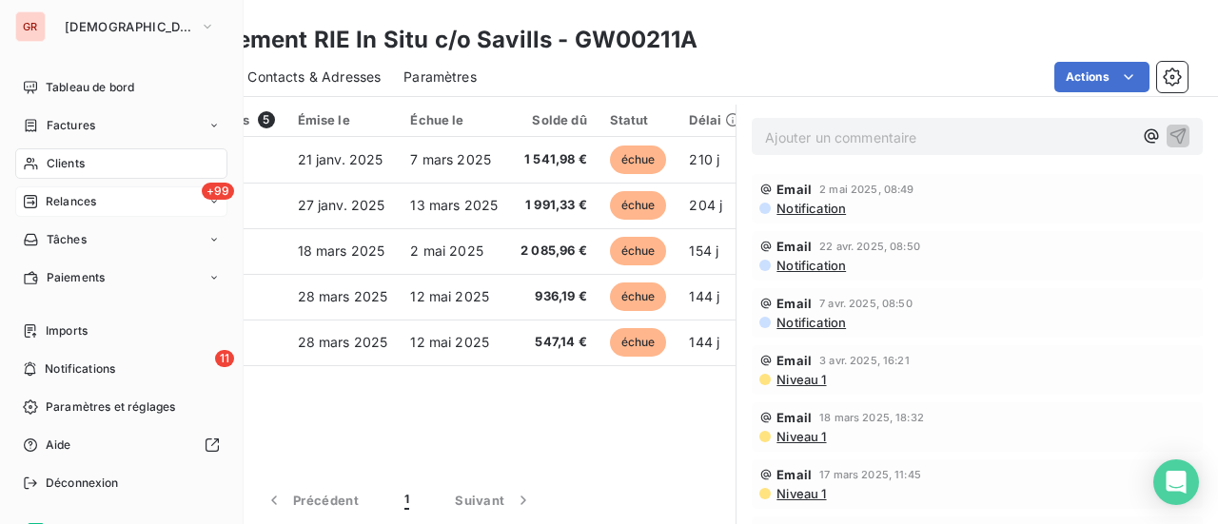
click at [205, 194] on span "+99" at bounding box center [218, 191] width 32 height 17
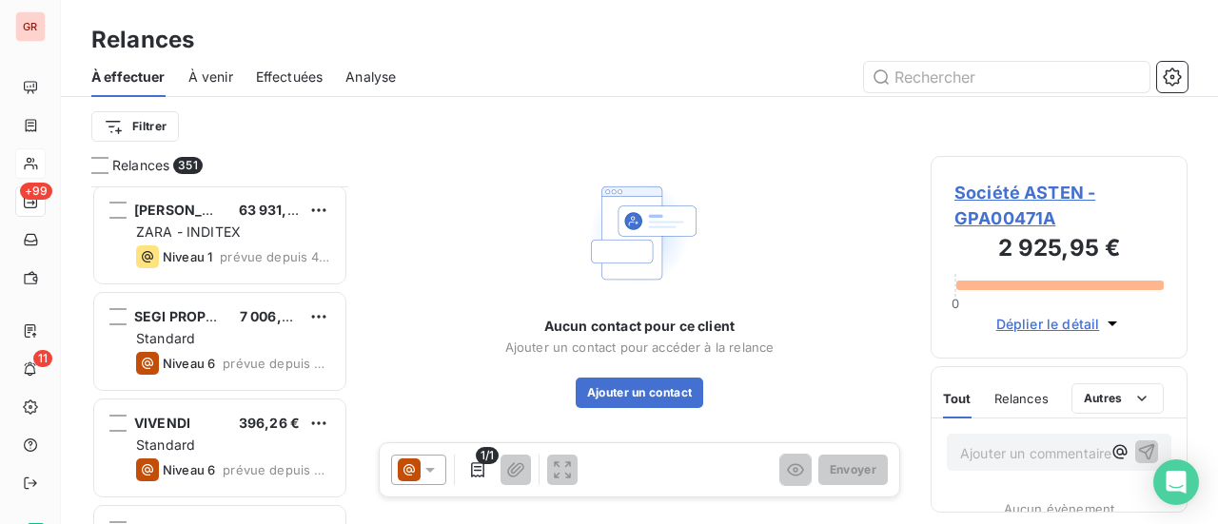
scroll to position [857, 0]
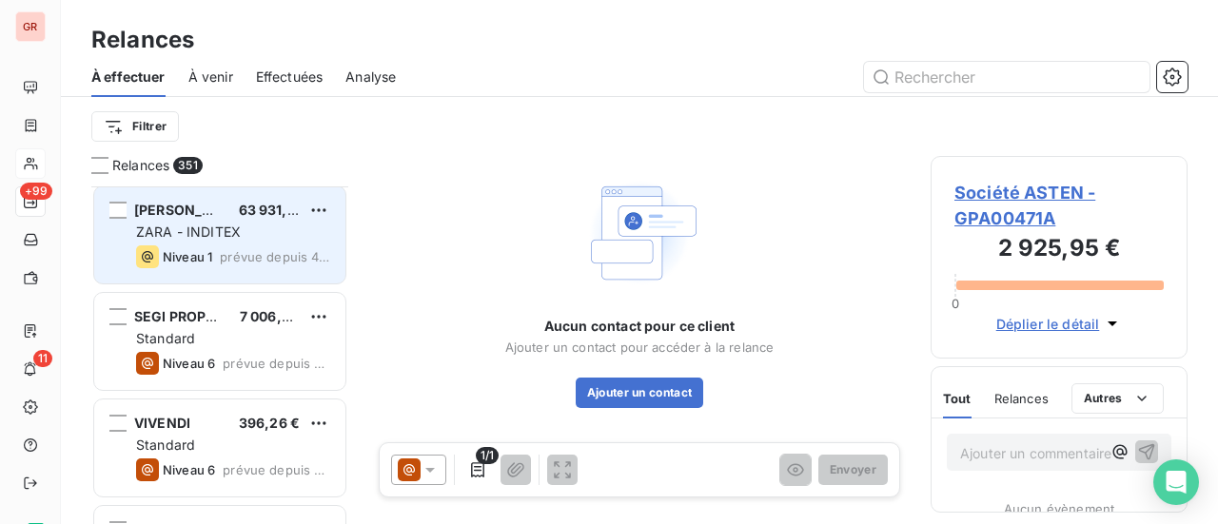
click at [192, 230] on span "ZARA - INDITEX" at bounding box center [188, 232] width 105 height 16
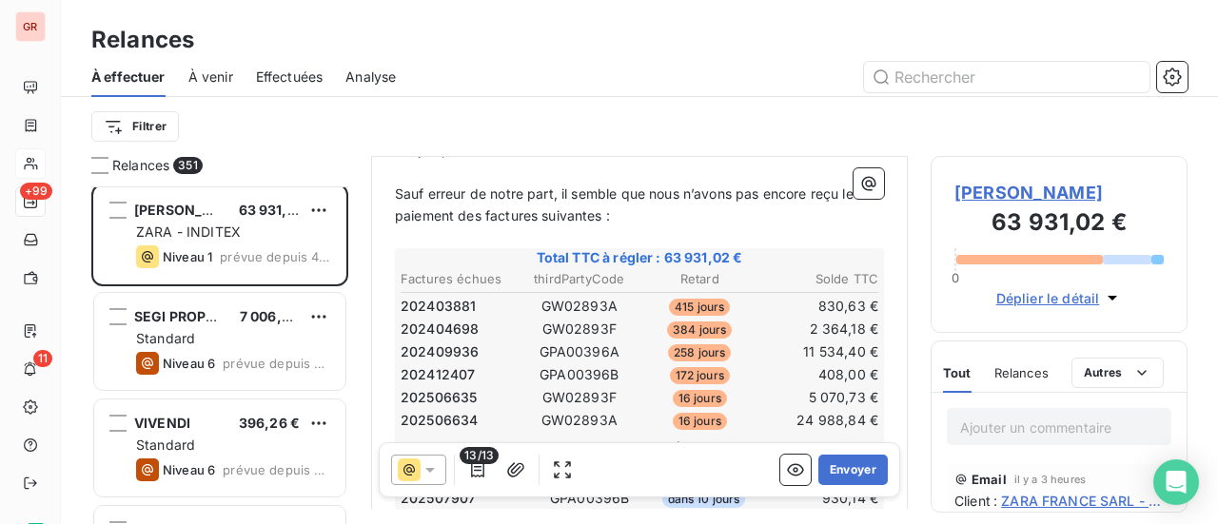
scroll to position [286, 0]
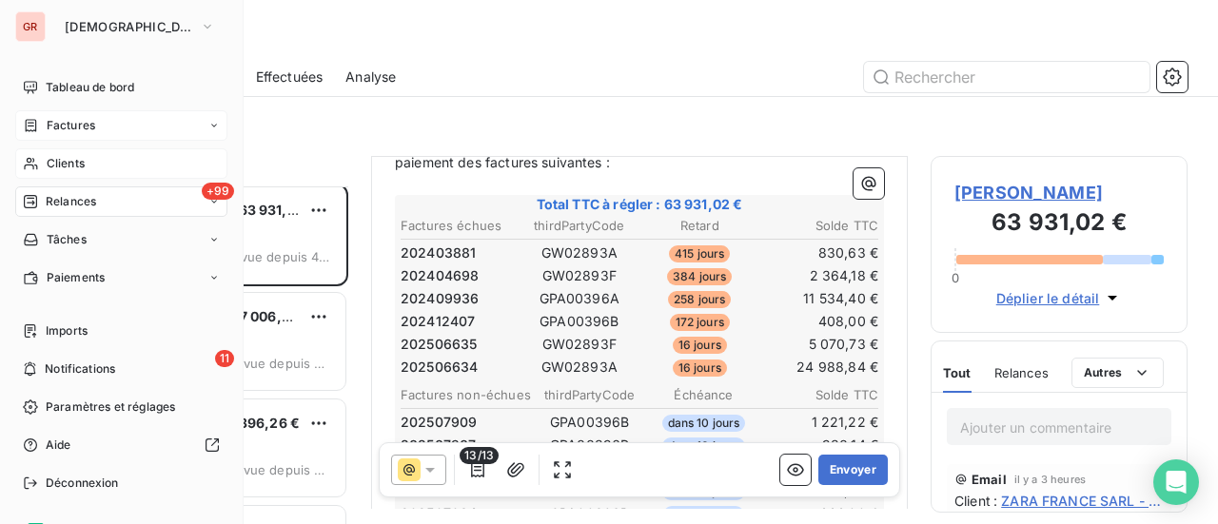
click at [67, 125] on span "Factures" at bounding box center [71, 125] width 49 height 17
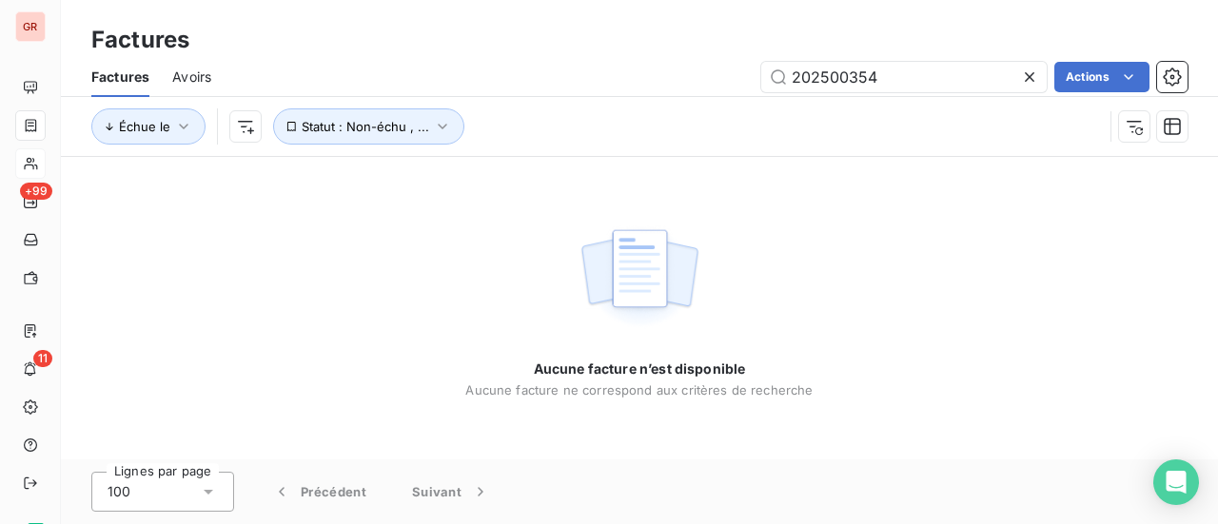
drag, startPoint x: 876, startPoint y: 82, endPoint x: 597, endPoint y: 64, distance: 279.5
click at [597, 64] on div "202500354 Actions" at bounding box center [711, 77] width 954 height 30
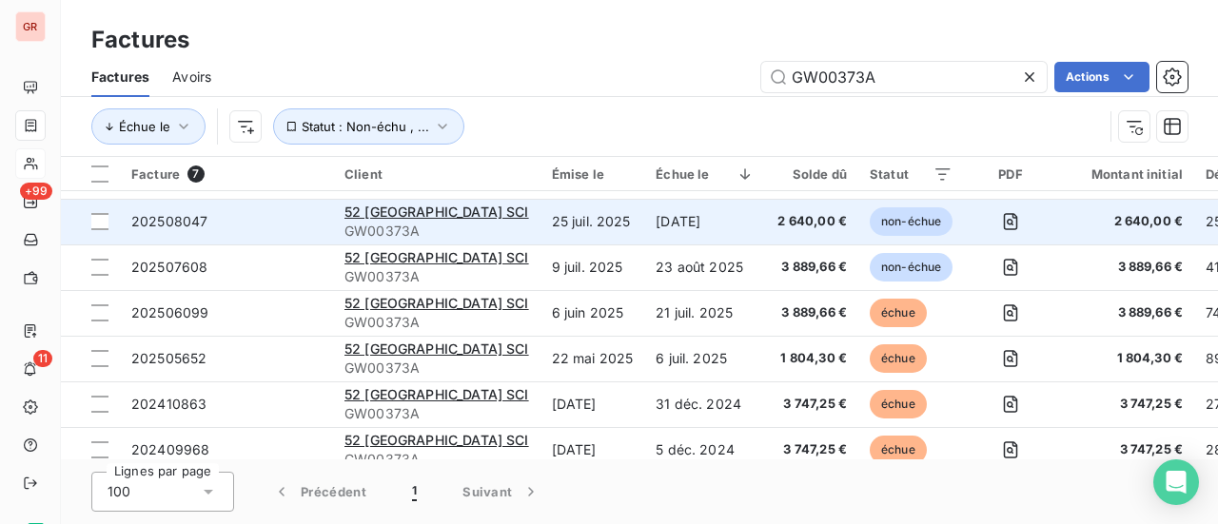
scroll to position [59, 0]
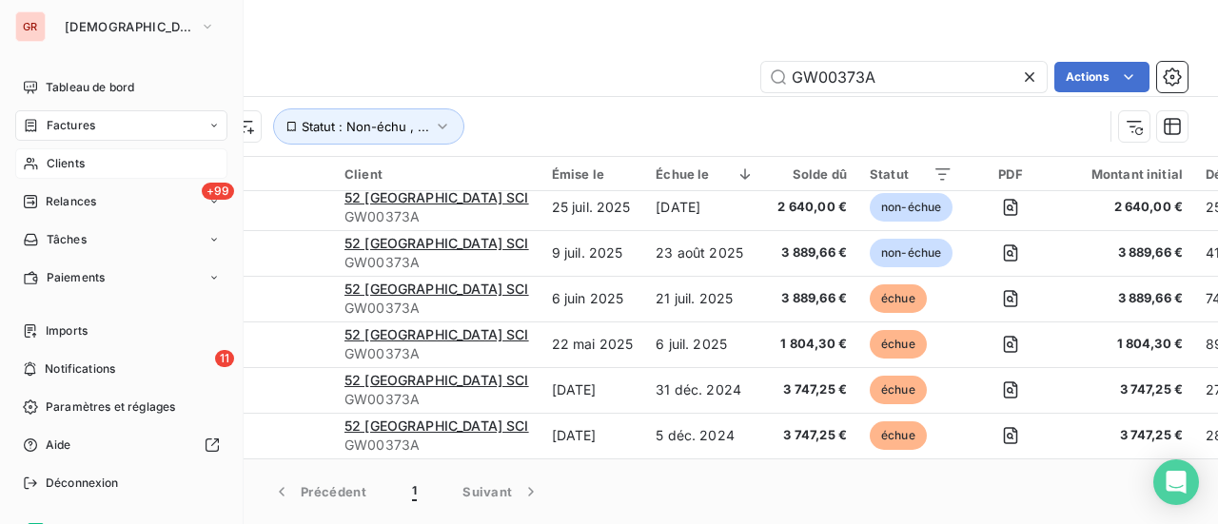
type input "GW00373A"
click at [69, 159] on span "Clients" at bounding box center [66, 163] width 38 height 17
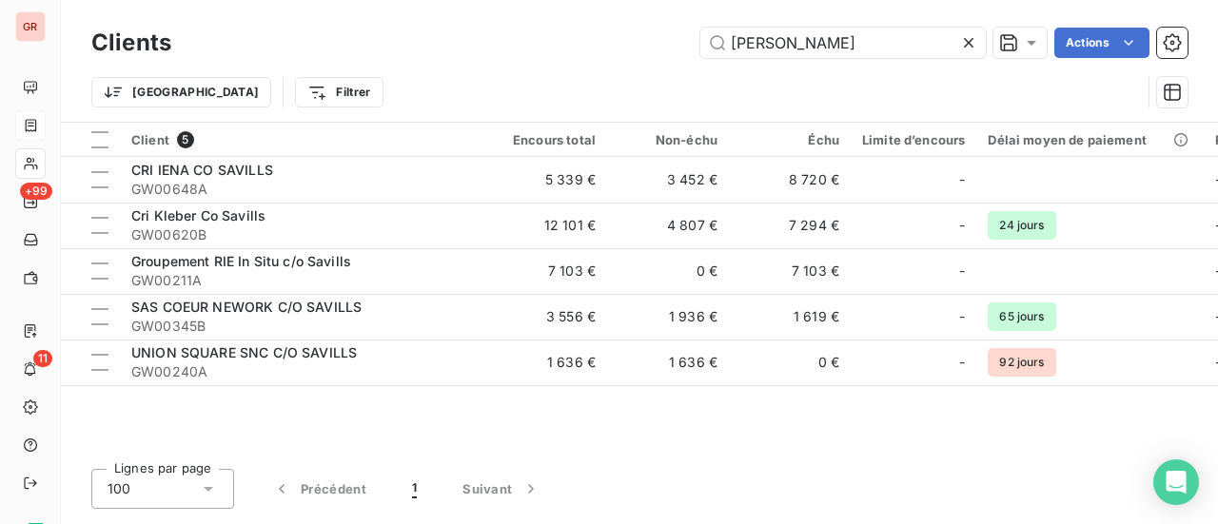
drag, startPoint x: 804, startPoint y: 47, endPoint x: 385, endPoint y: 71, distance: 420.5
click at [422, 39] on div "SAVILL Actions" at bounding box center [691, 43] width 994 height 30
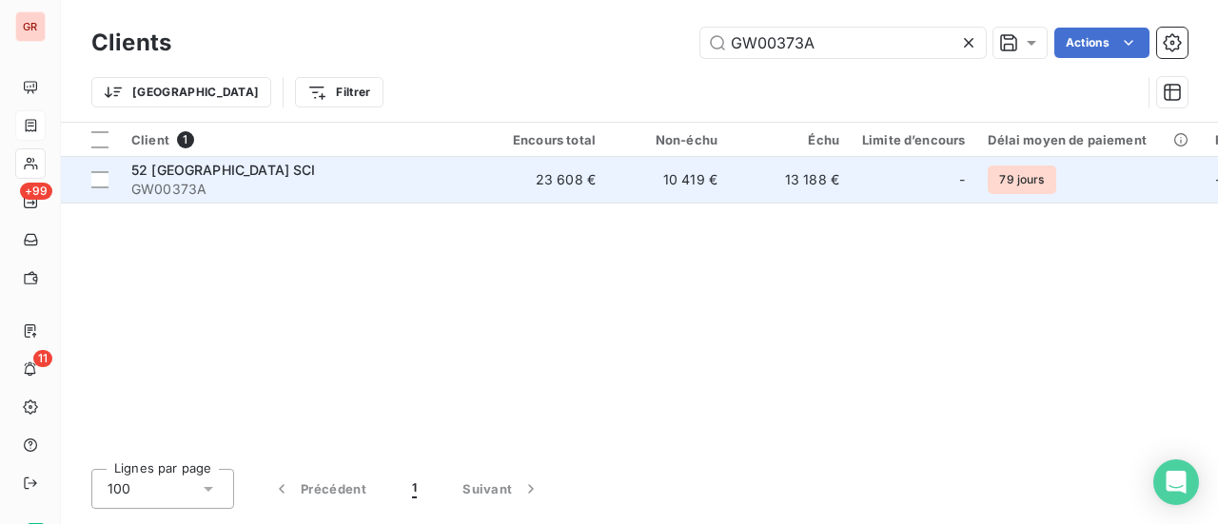
type input "GW00373A"
click at [192, 176] on span "52 [GEOGRAPHIC_DATA] SCI" at bounding box center [223, 170] width 185 height 16
